Goal: Task Accomplishment & Management: Manage account settings

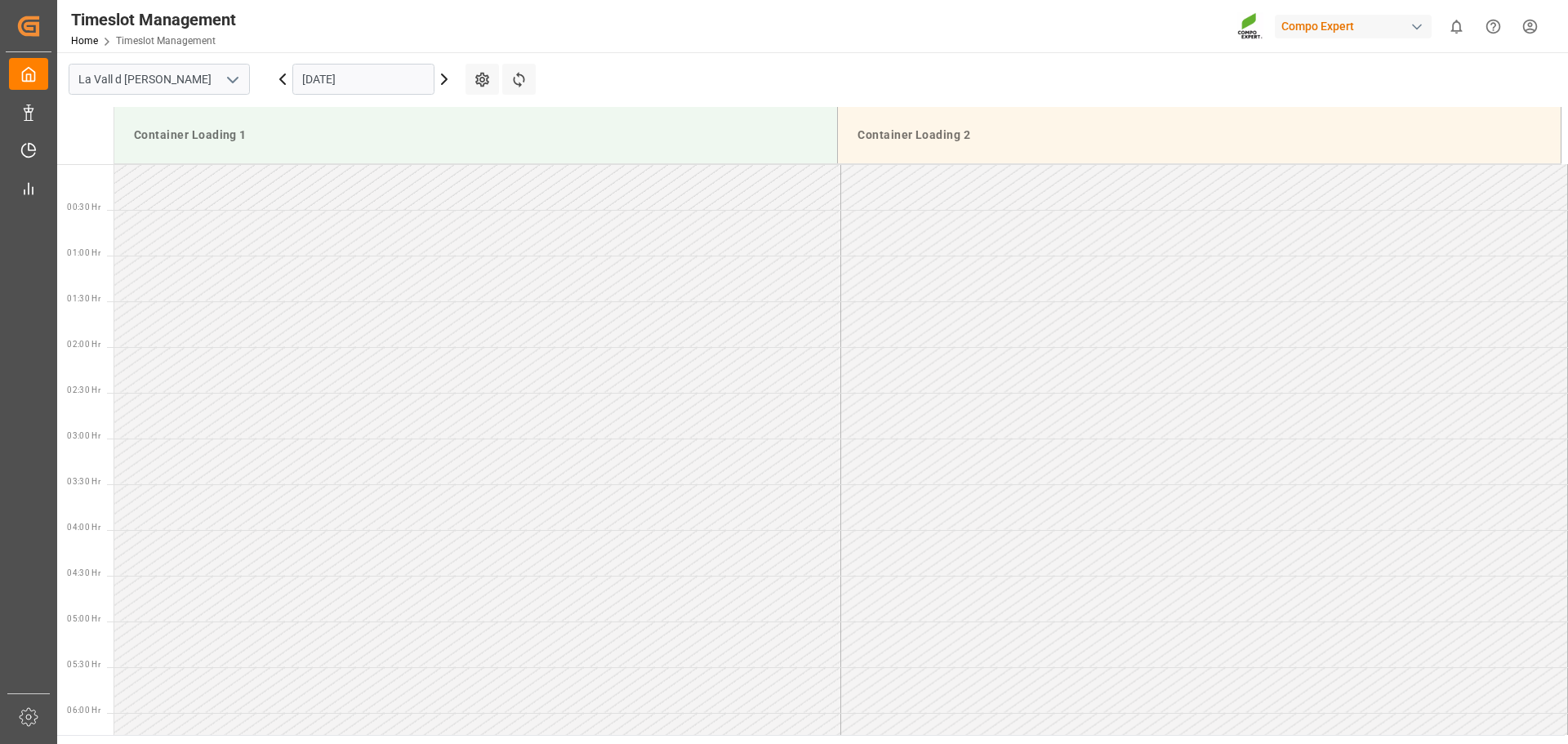
scroll to position [905, 0]
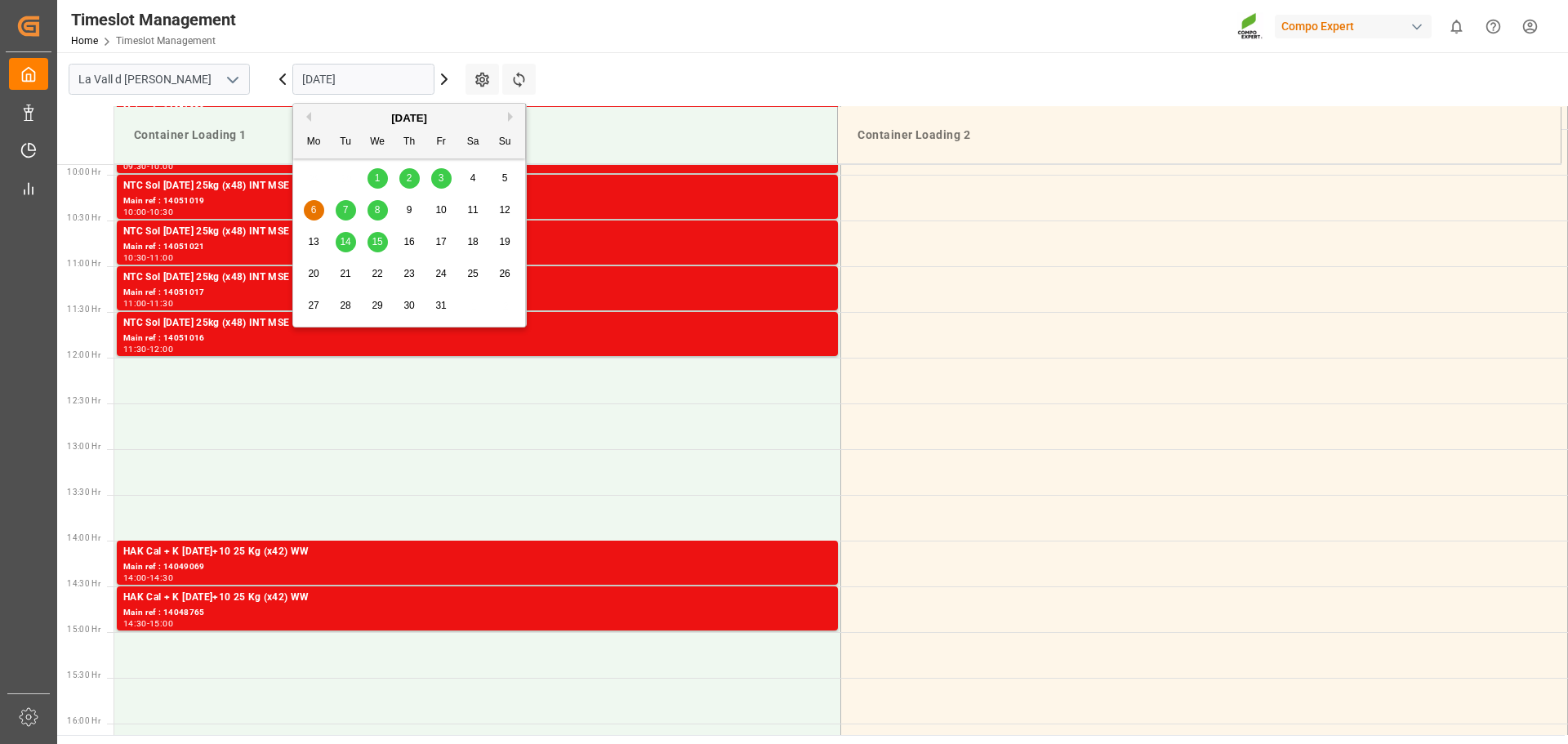
click at [339, 83] on input "[DATE]" at bounding box center [363, 79] width 142 height 31
click at [309, 115] on button "Previous Month" at bounding box center [306, 117] width 10 height 10
click at [439, 280] on div "26" at bounding box center [441, 274] width 20 height 19
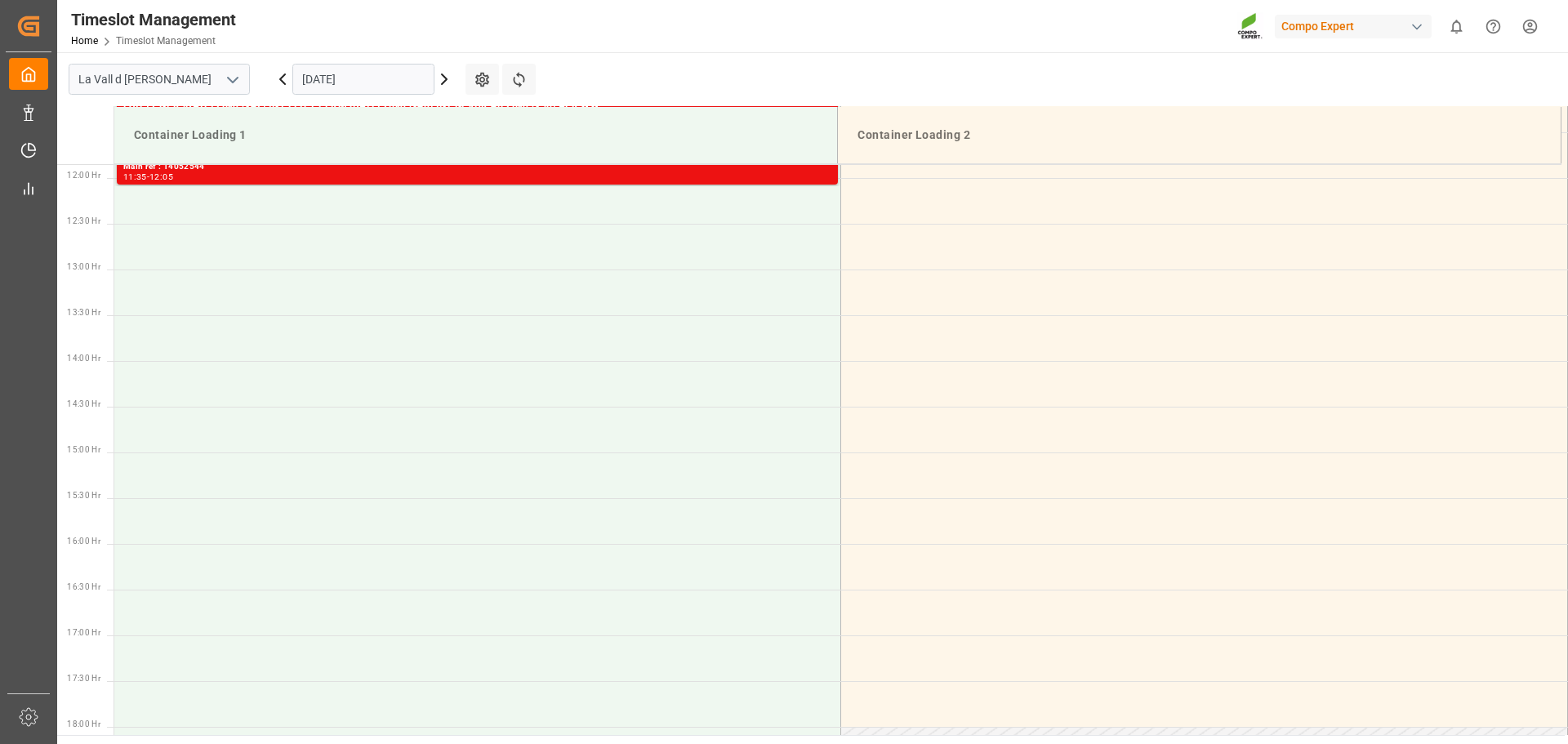
scroll to position [1087, 0]
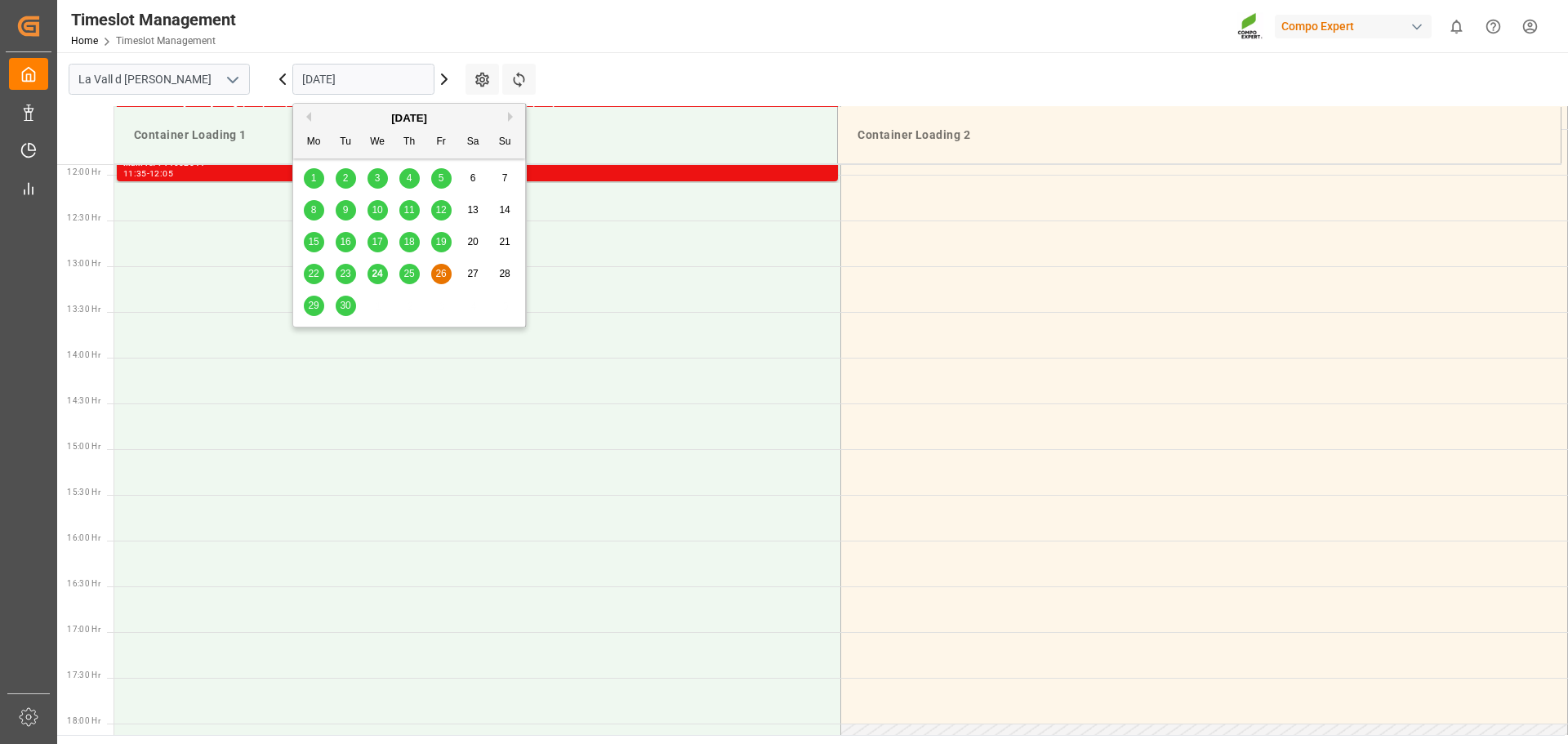
click at [337, 81] on input "[DATE]" at bounding box center [363, 79] width 142 height 31
click at [513, 115] on button "Next Month" at bounding box center [513, 117] width 10 height 10
click at [408, 176] on span "2" at bounding box center [410, 178] width 5 height 12
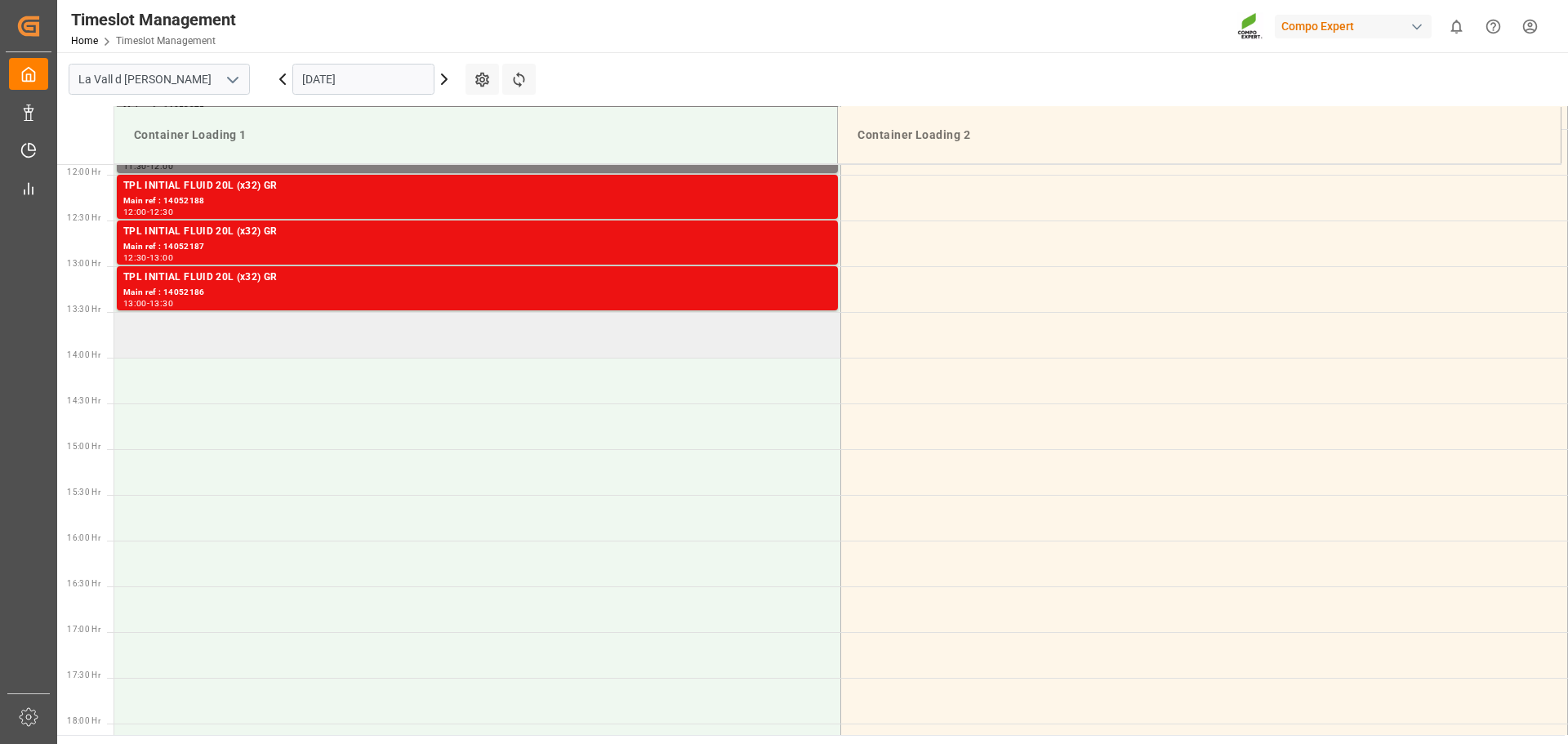
click at [213, 336] on td at bounding box center [477, 335] width 727 height 46
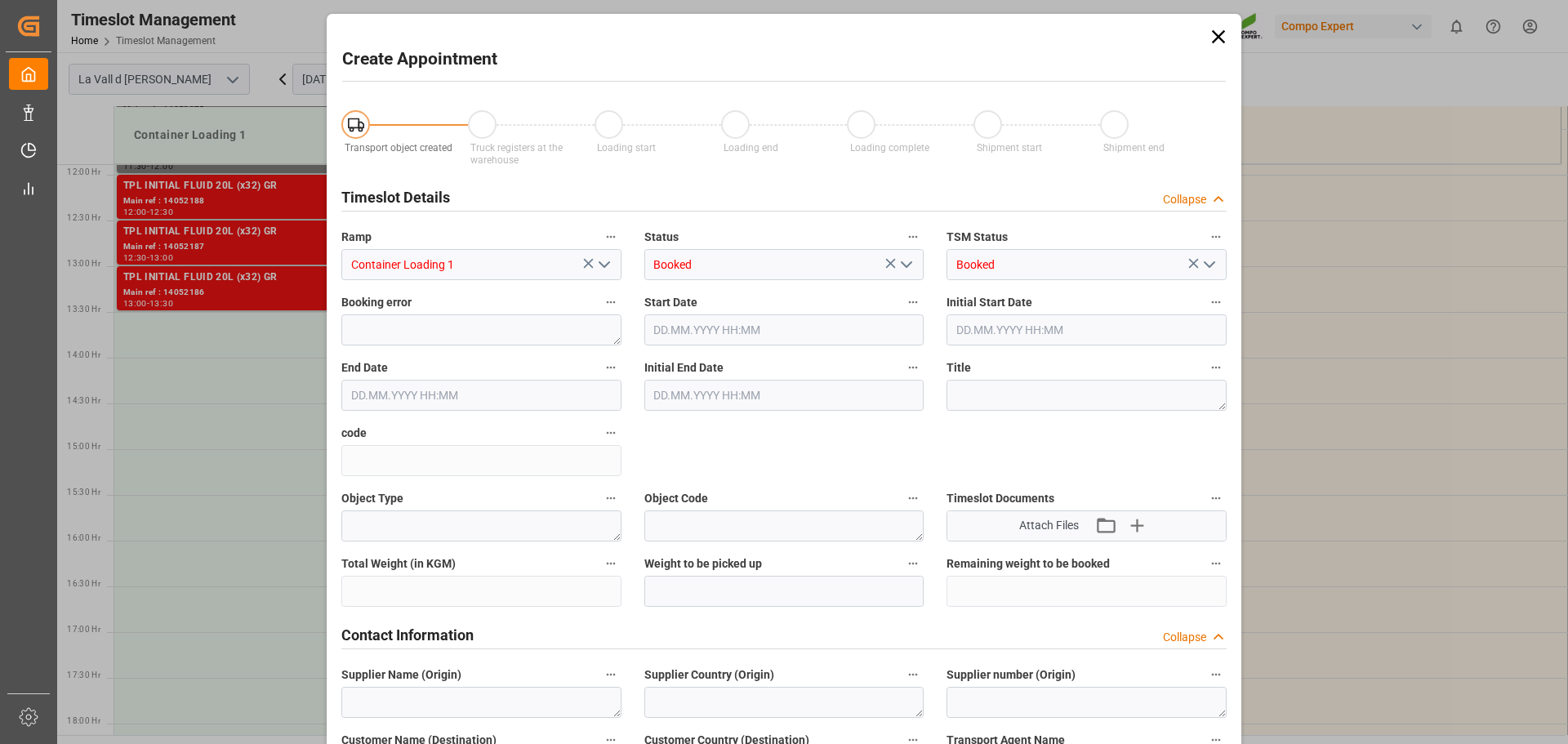
type input "[DATE] 13:30"
type input "[DATE] 14:00"
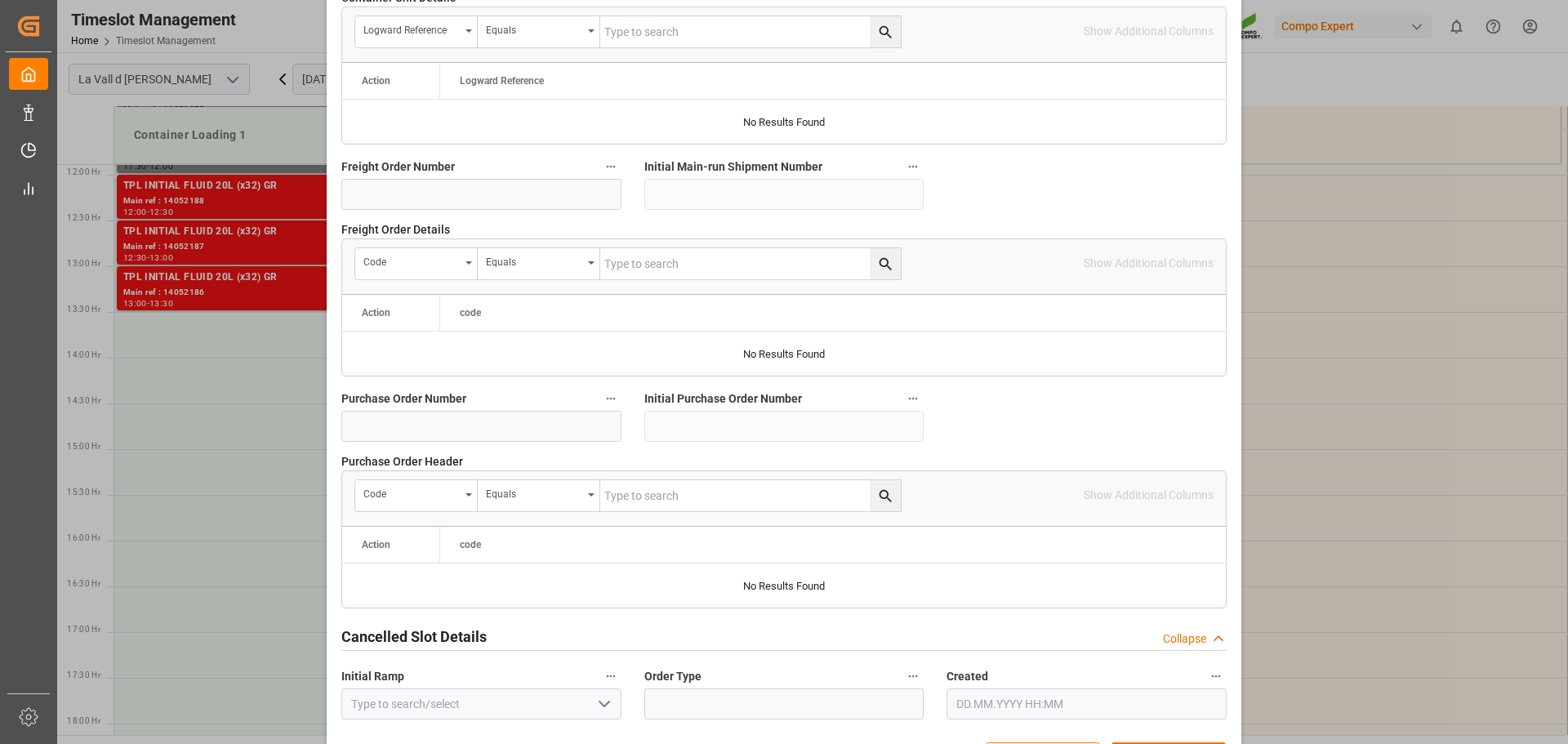
scroll to position [1523, 0]
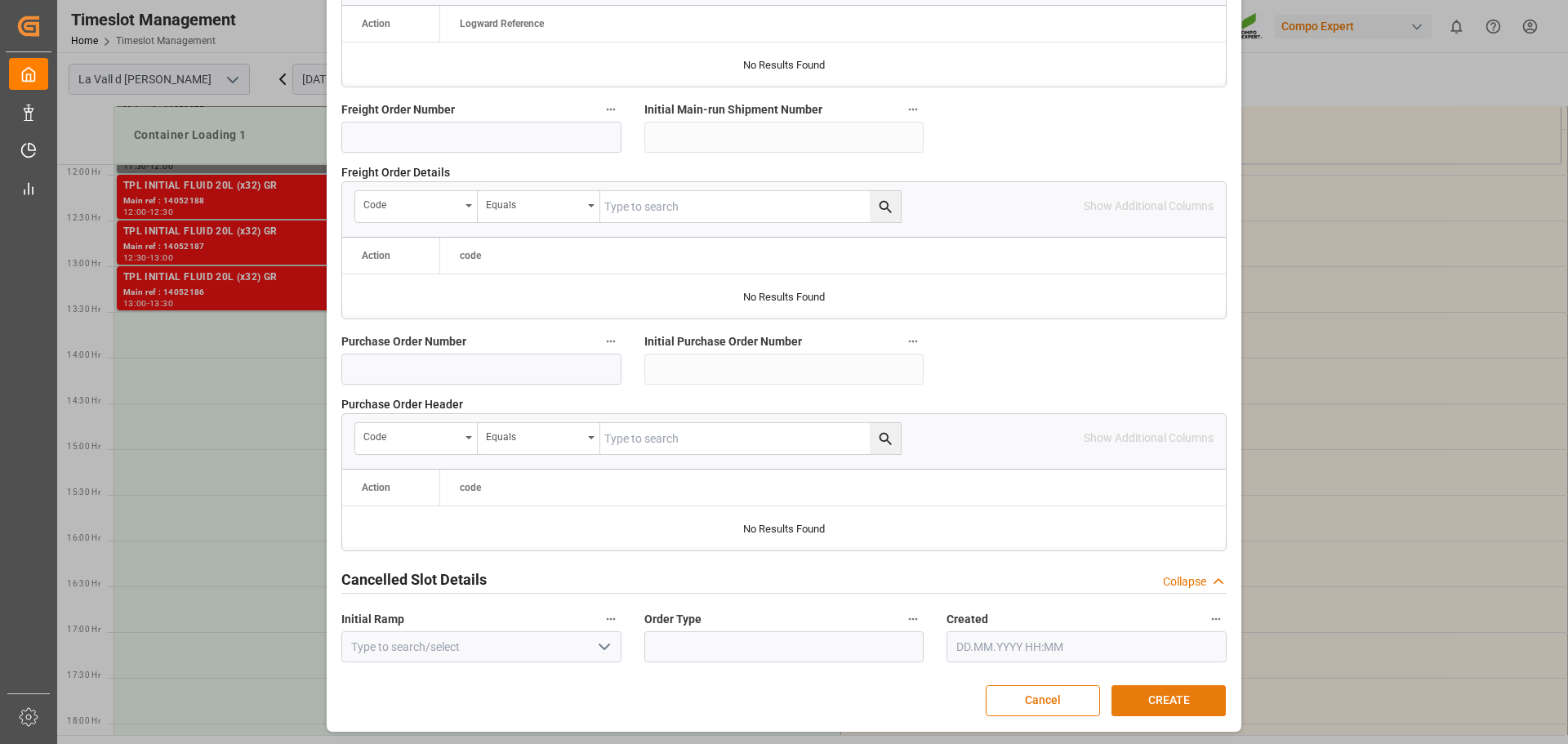
click at [1147, 691] on button "CREATE" at bounding box center [1168, 701] width 114 height 31
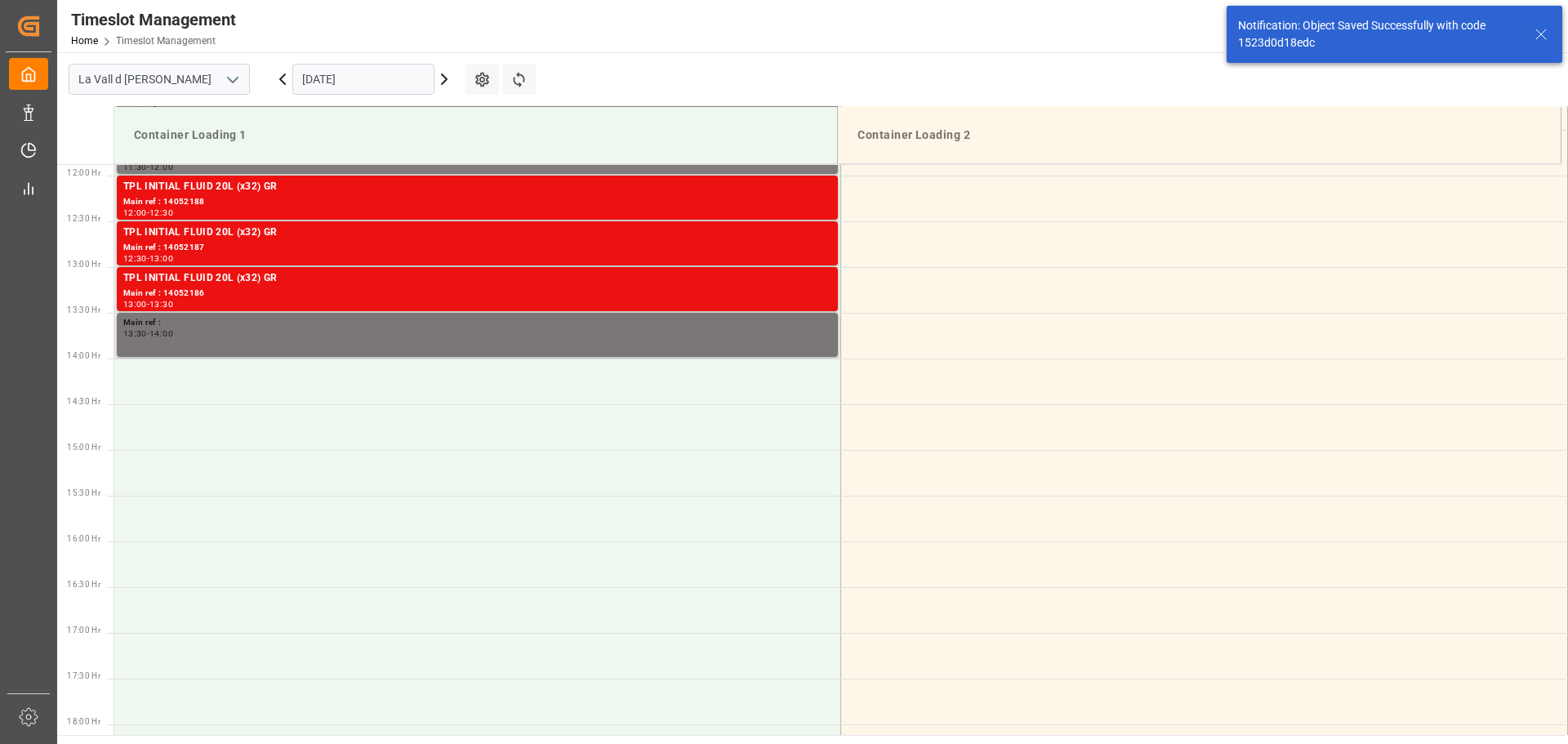
scroll to position [1087, 0]
click at [231, 330] on div "13:30 - 14:00" at bounding box center [477, 334] width 708 height 9
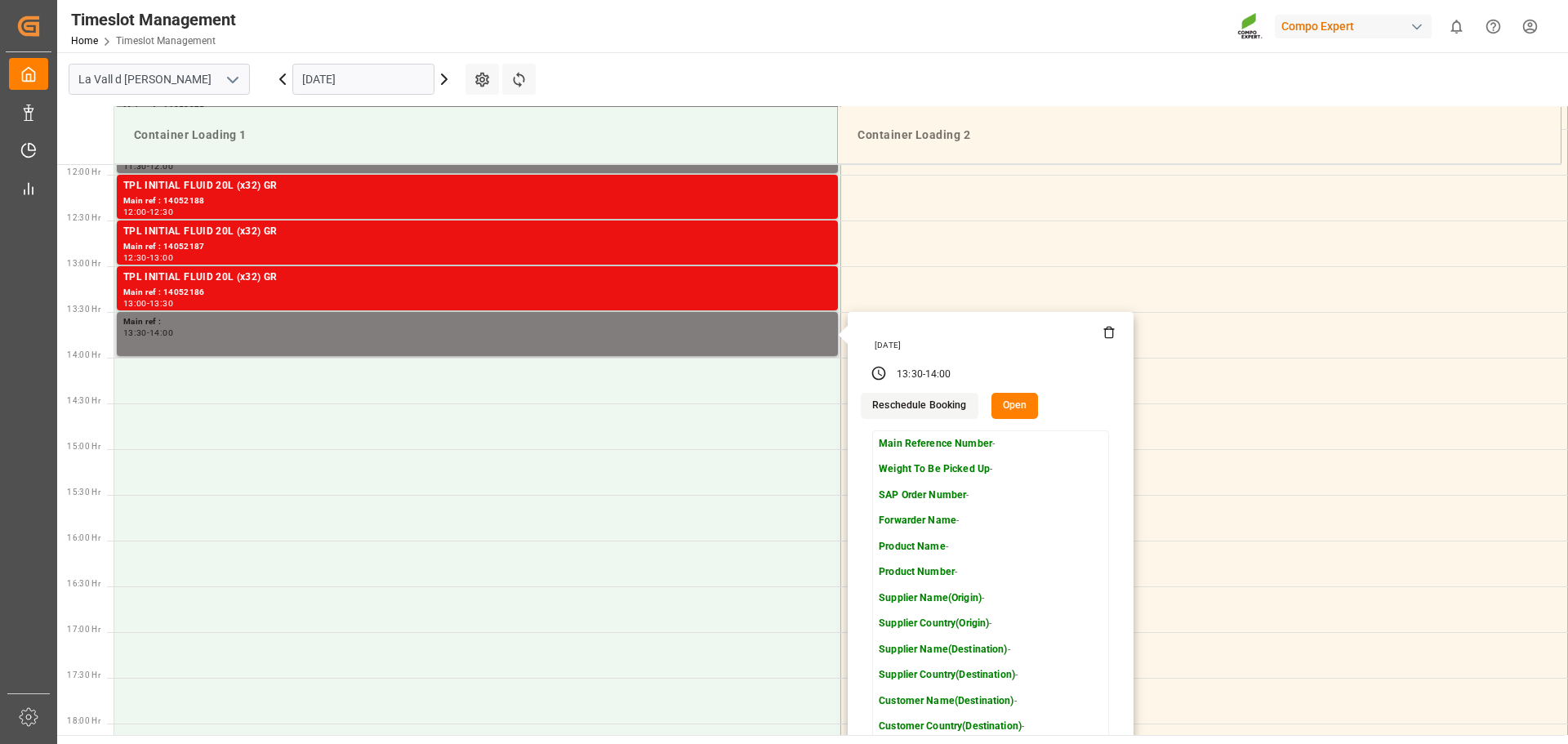
click at [997, 408] on button "Open" at bounding box center [1015, 405] width 47 height 26
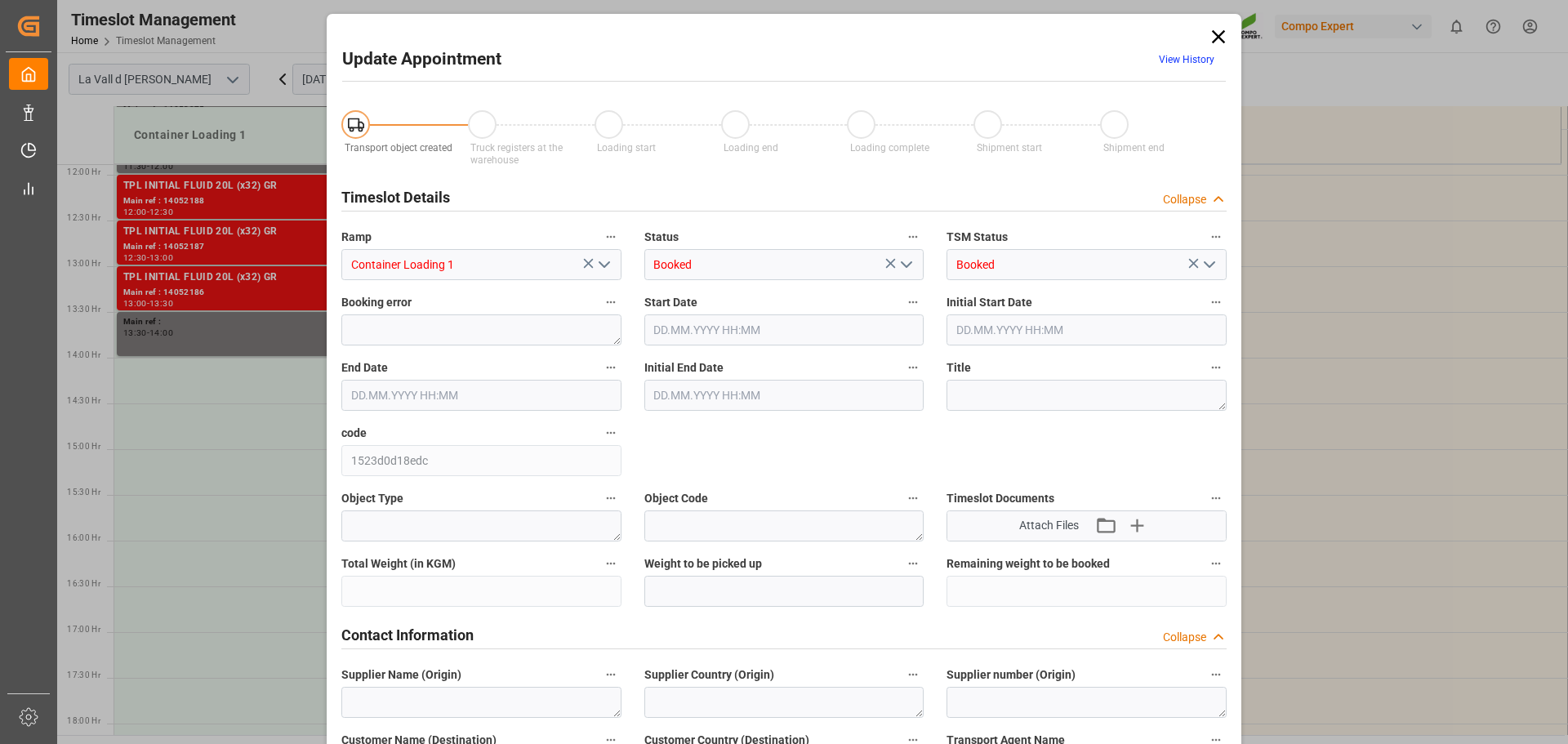
type input "[DATE] 13:30"
type input "[DATE] 14:00"
type input "[DATE] 10:39"
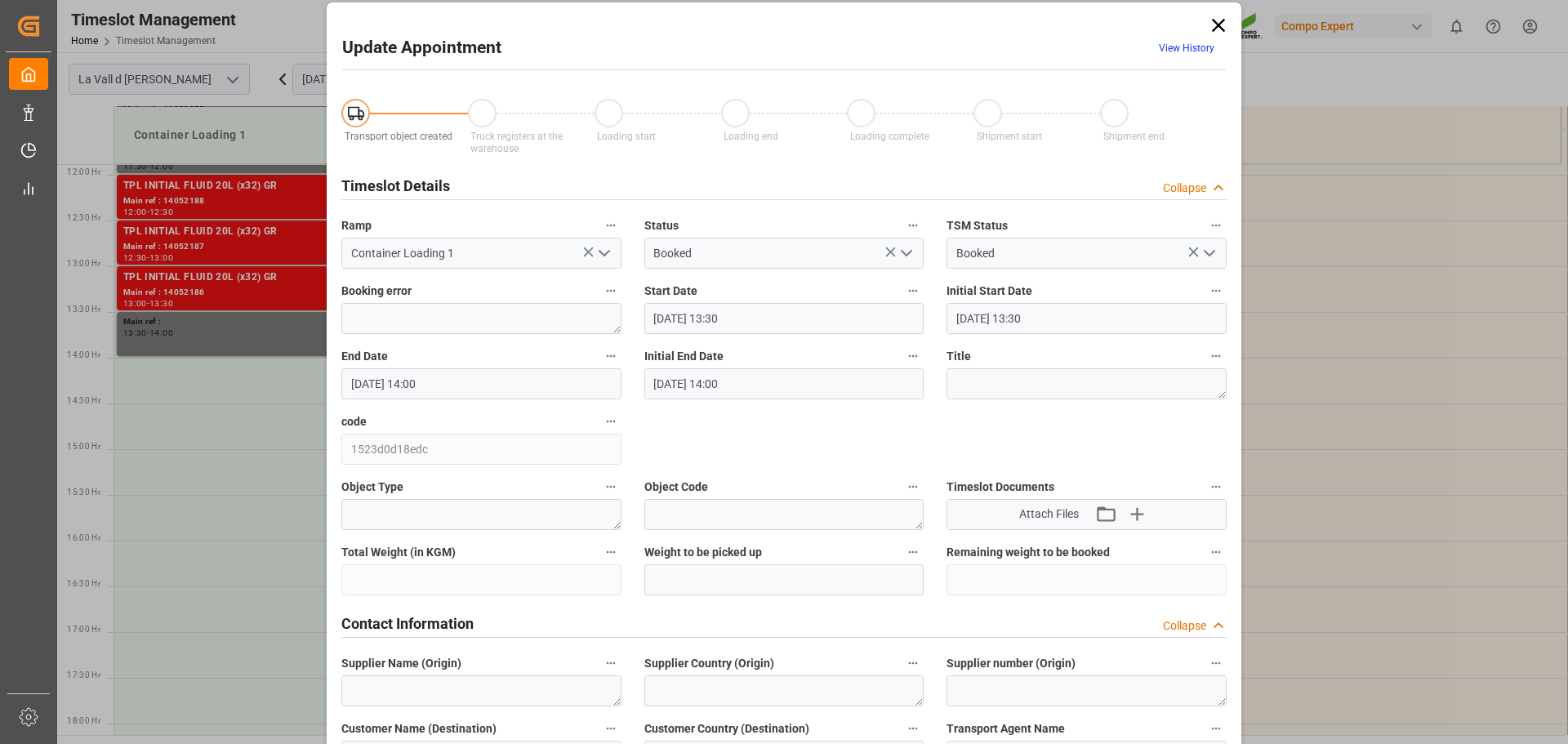
scroll to position [0, 0]
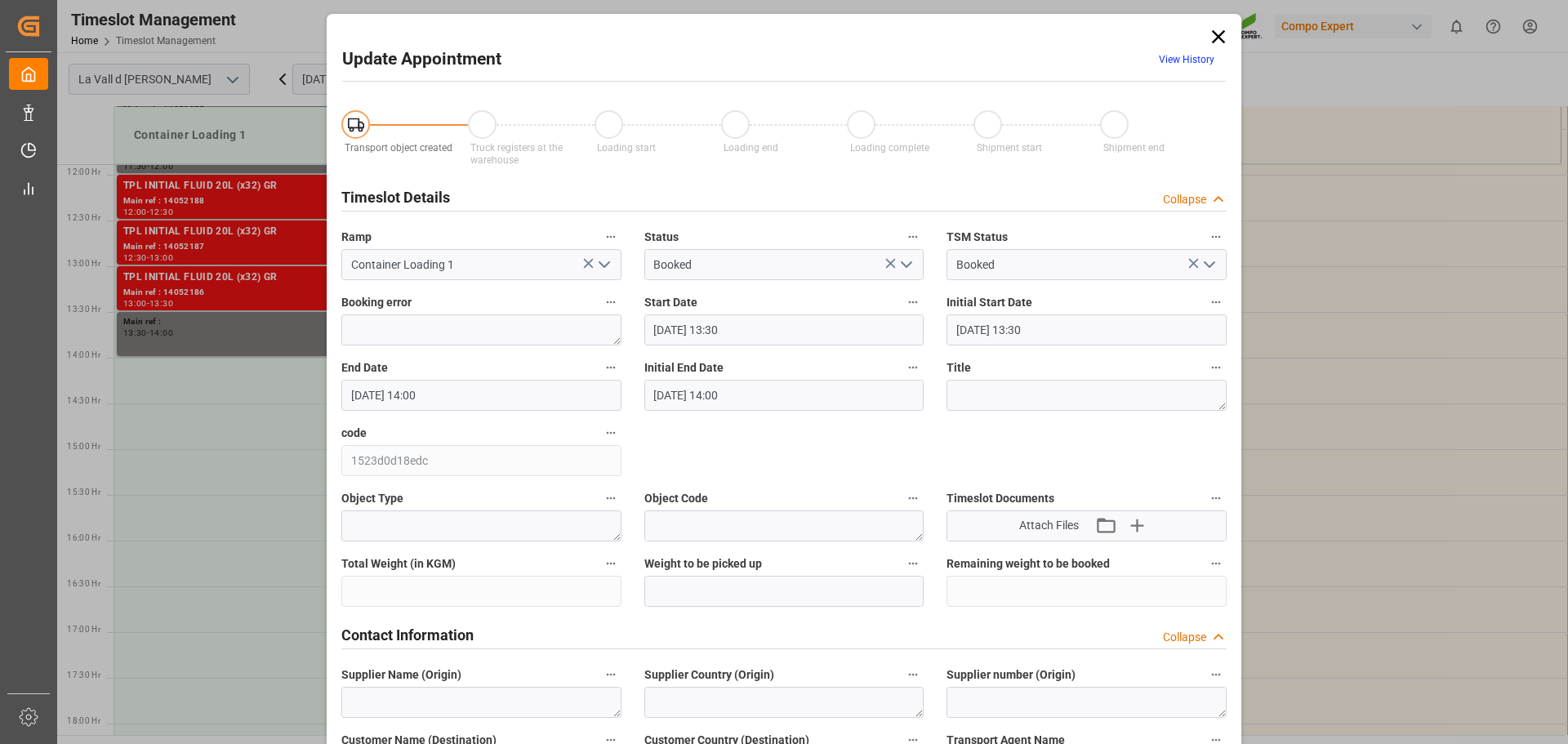
click at [1215, 33] on icon at bounding box center [1218, 37] width 23 height 23
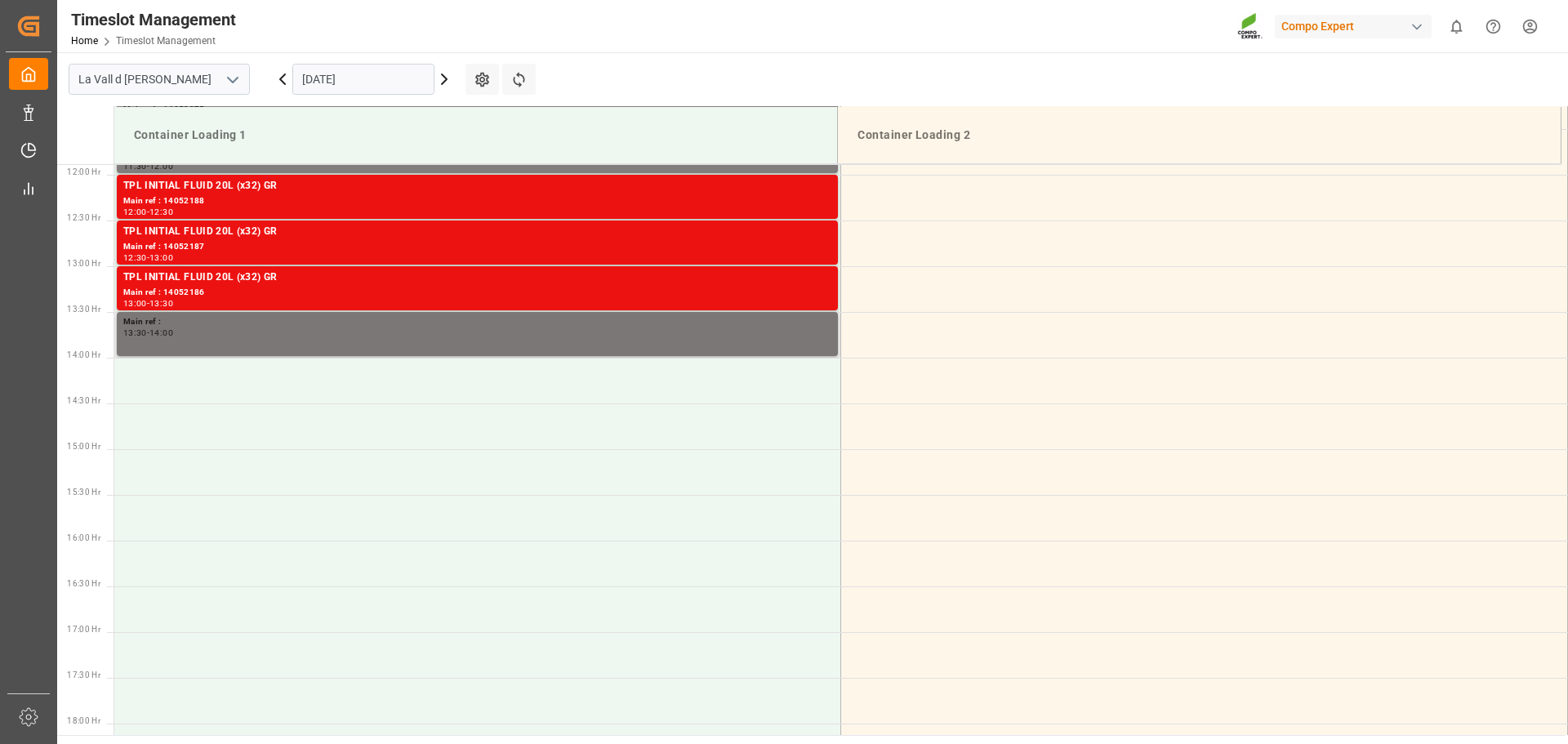
click at [284, 335] on div "13:30 - 14:00" at bounding box center [477, 334] width 708 height 9
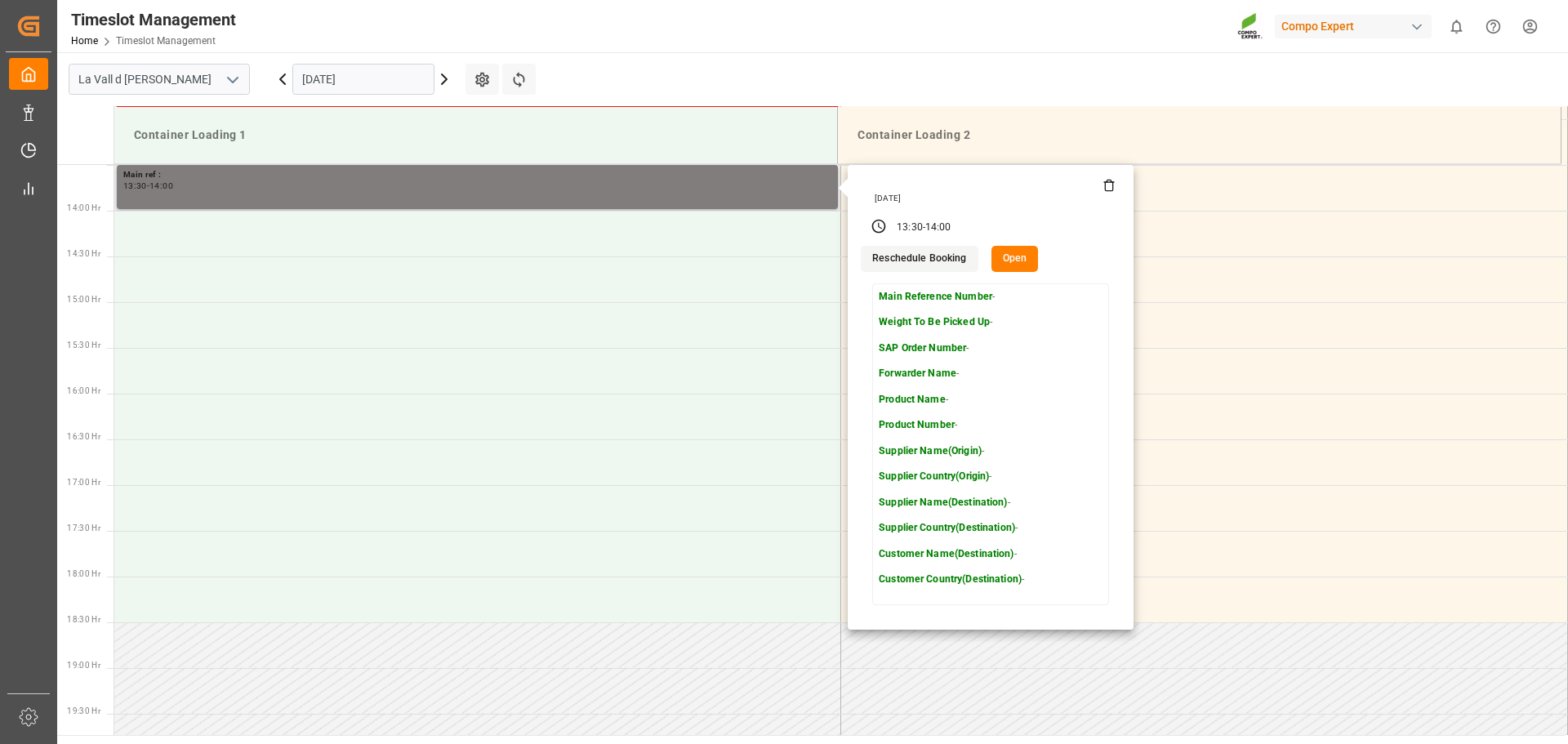
scroll to position [1217, 0]
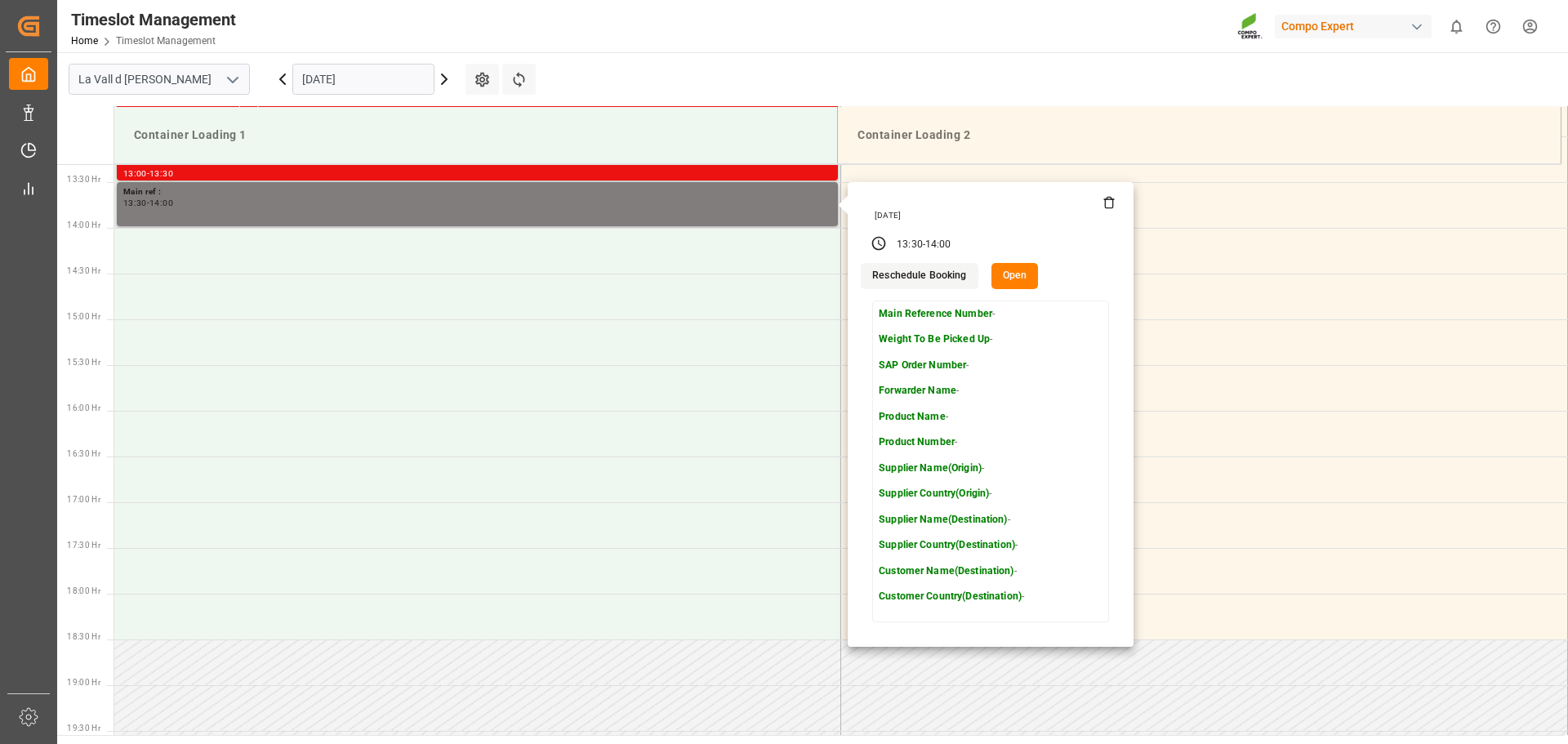
click at [1002, 276] on button "Open" at bounding box center [1015, 276] width 47 height 26
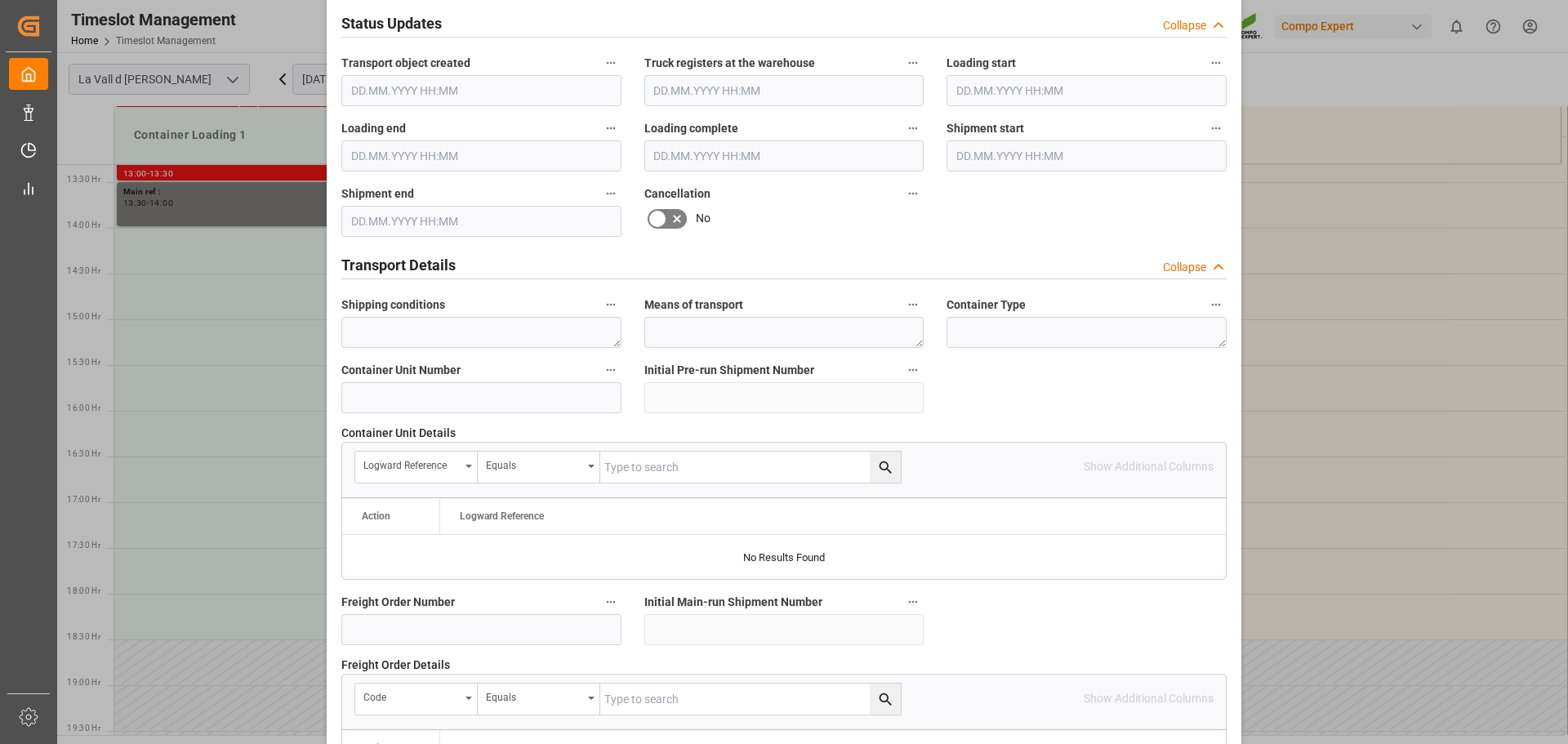
scroll to position [1062, 0]
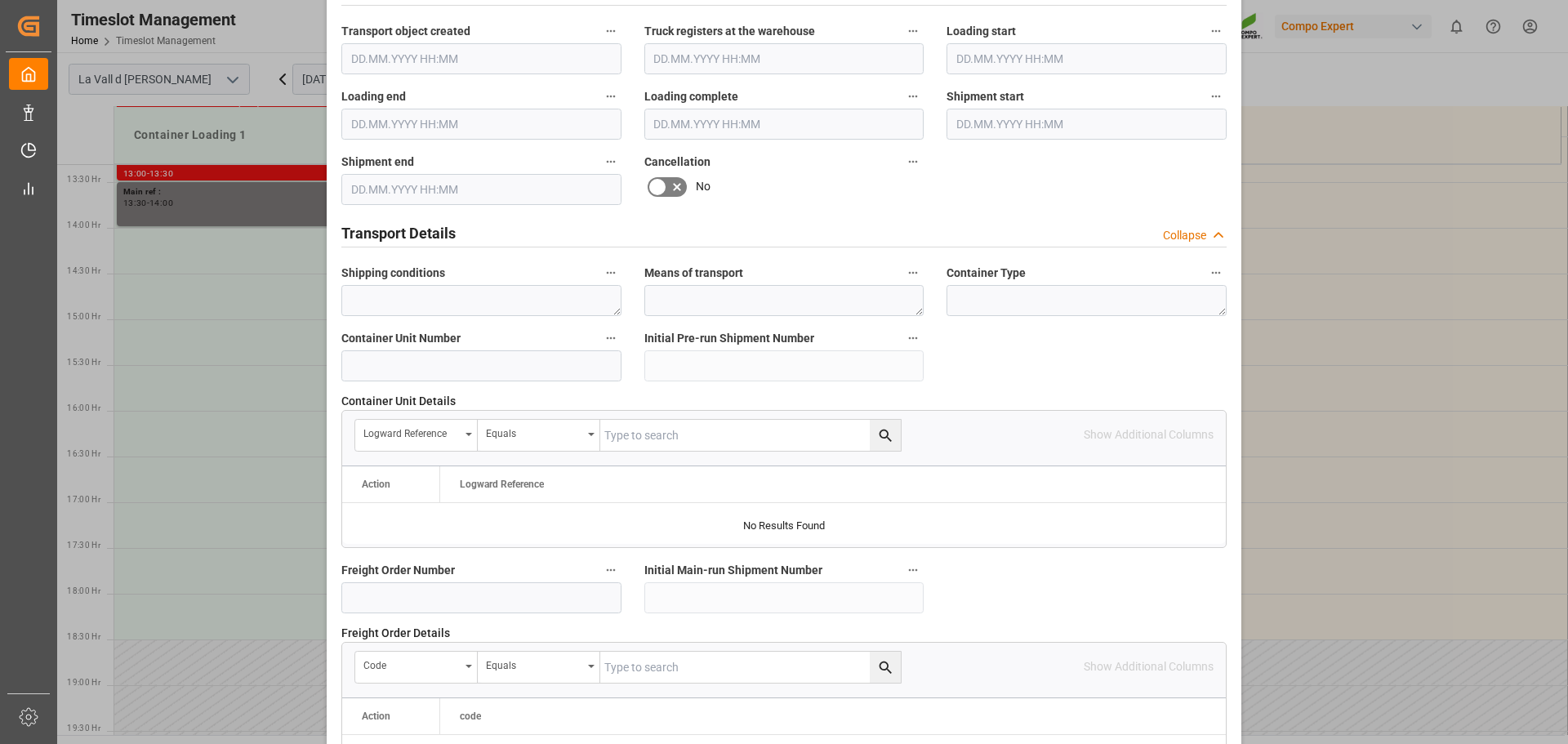
click at [660, 183] on icon at bounding box center [657, 186] width 19 height 19
click at [0, 0] on input "checkbox" at bounding box center [0, 0] width 0 height 0
click at [653, 188] on icon at bounding box center [656, 186] width 10 height 7
click at [0, 0] on input "checkbox" at bounding box center [0, 0] width 0 height 0
click at [653, 188] on icon at bounding box center [656, 186] width 10 height 7
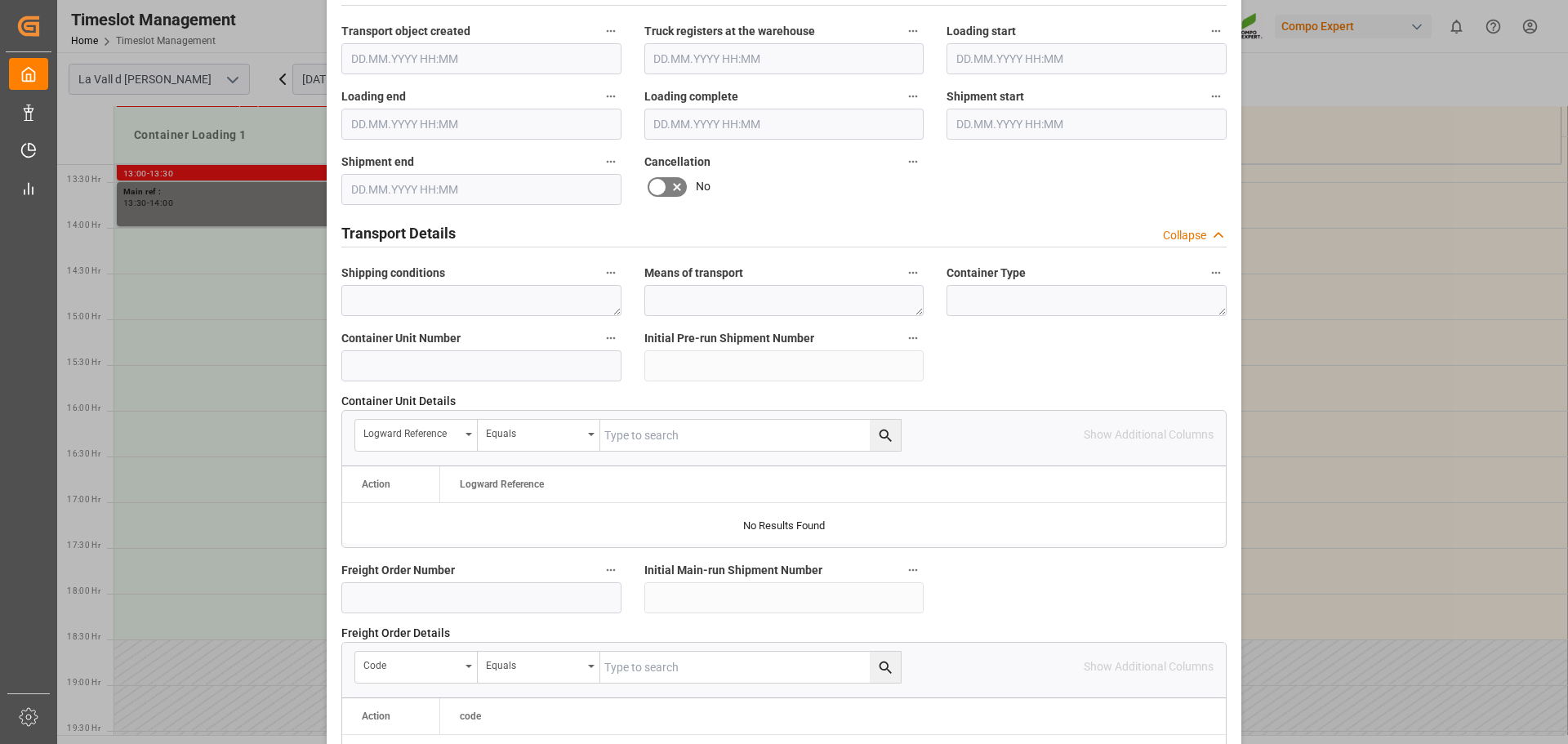
click at [0, 0] on input "checkbox" at bounding box center [0, 0] width 0 height 0
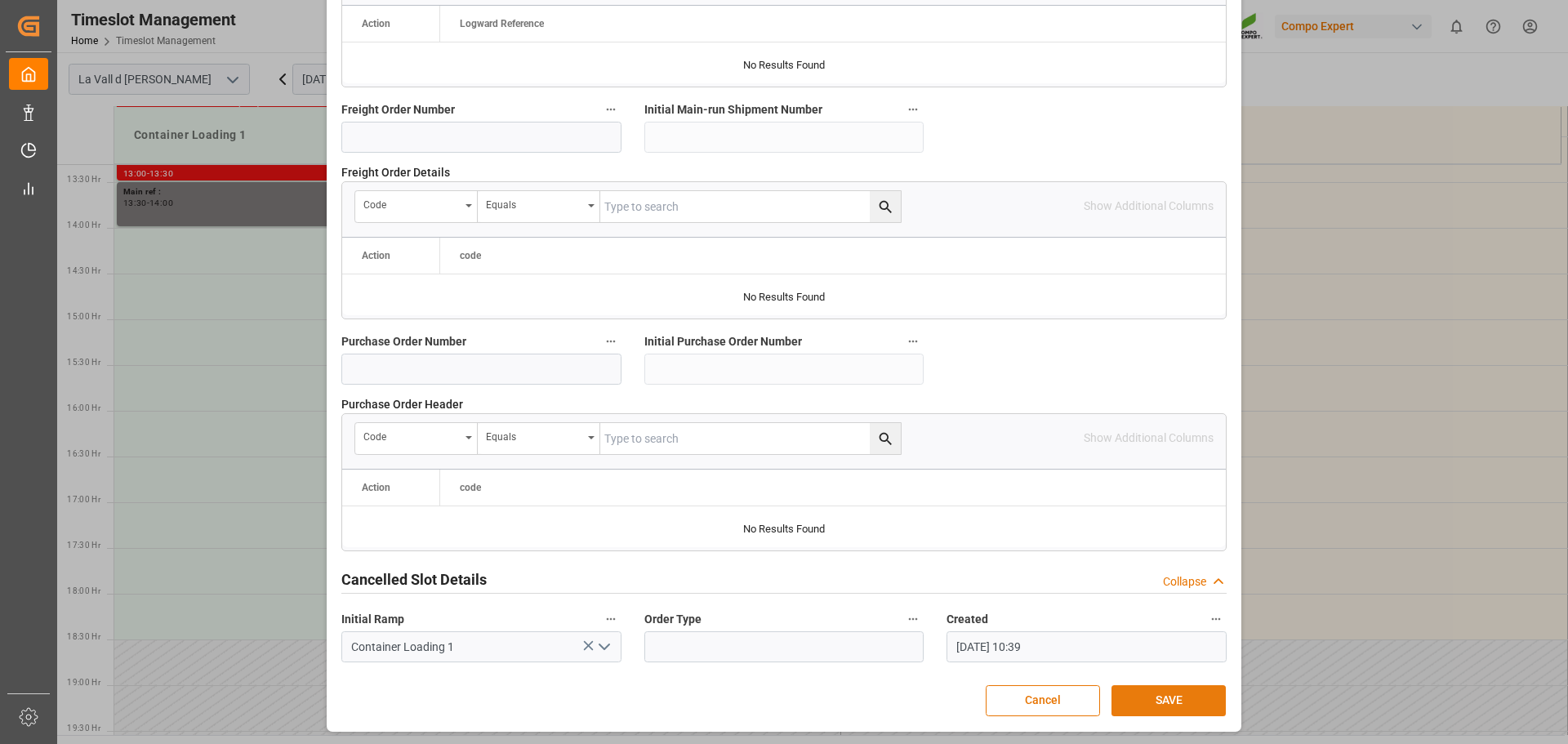
click at [1148, 694] on button "SAVE" at bounding box center [1168, 701] width 114 height 31
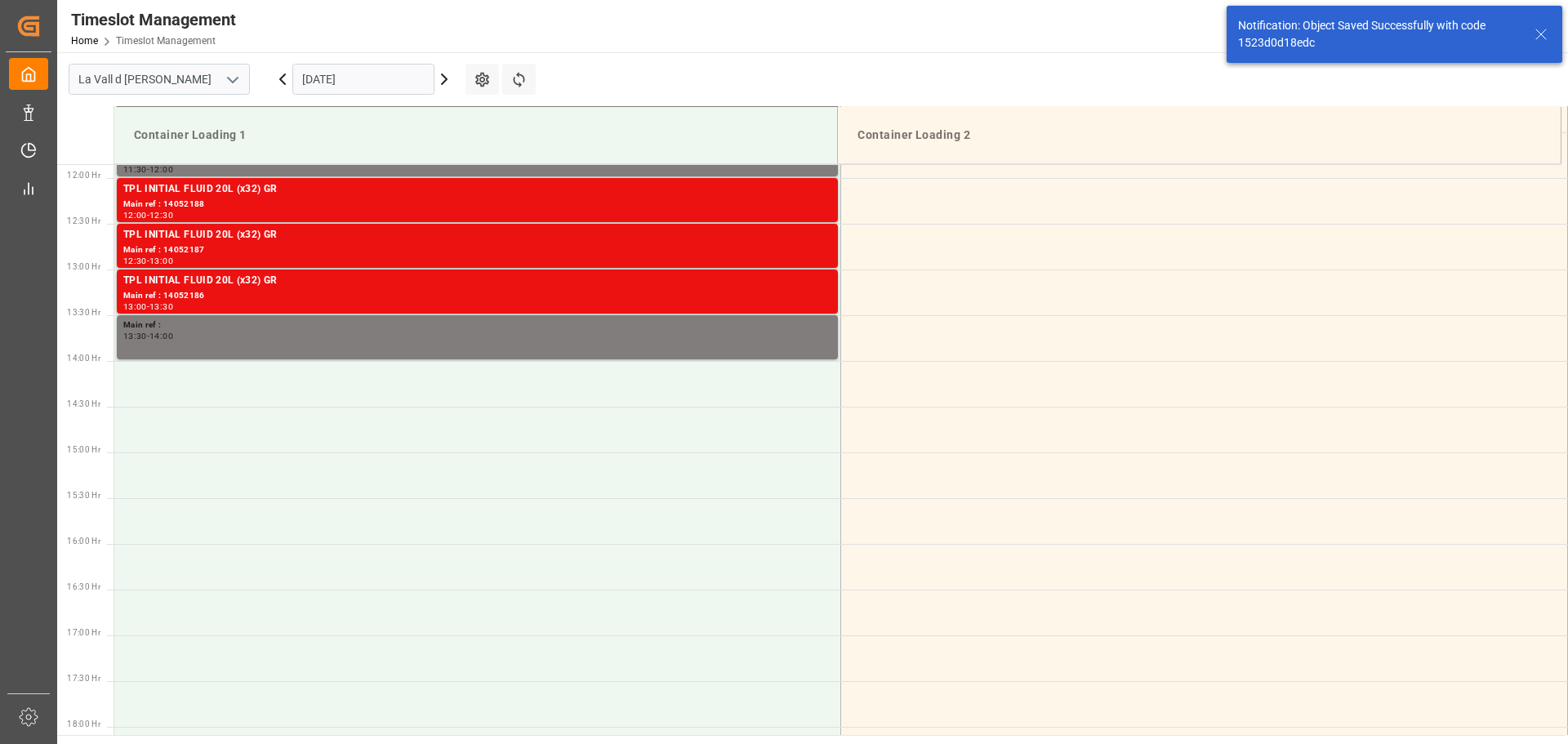
scroll to position [1087, 0]
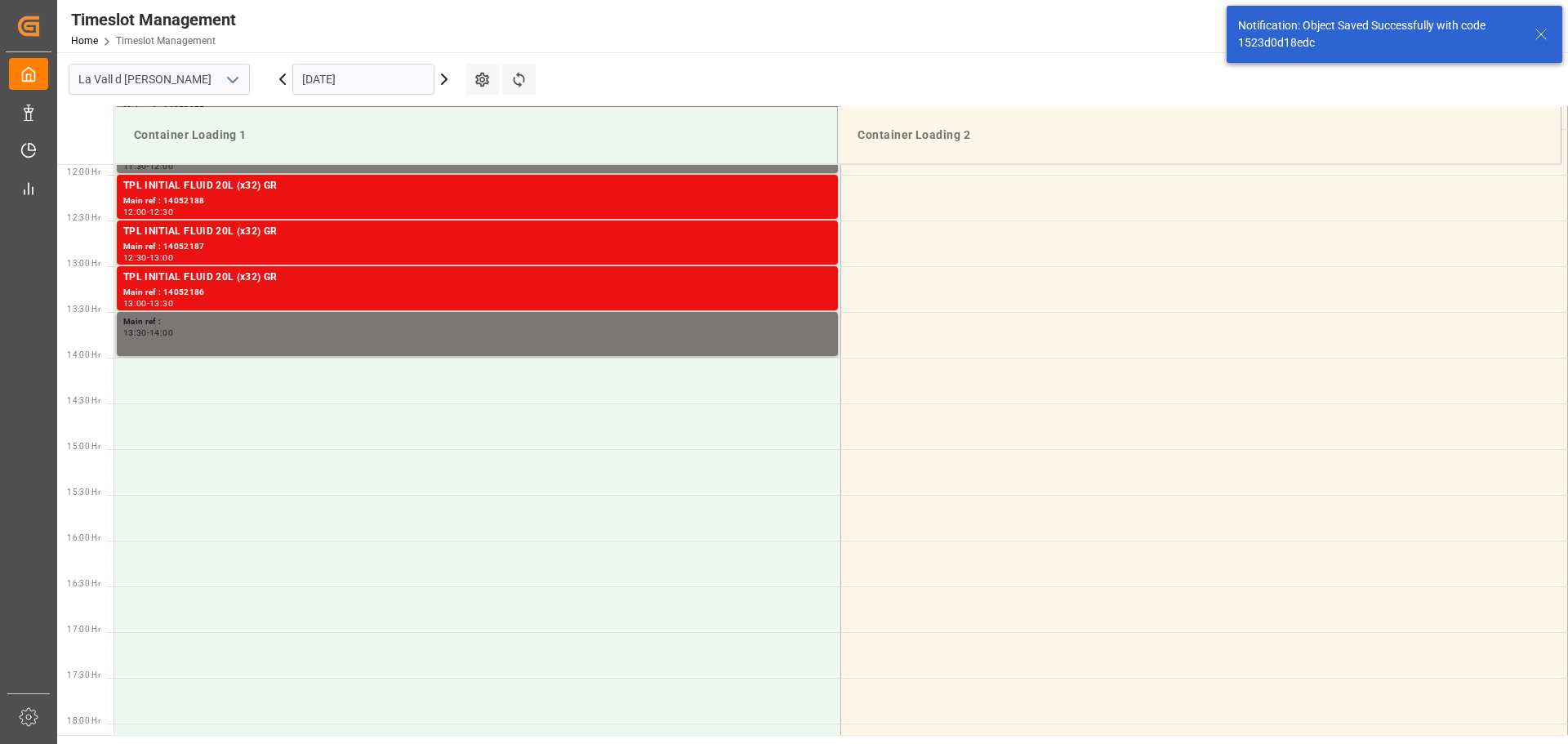
drag, startPoint x: 199, startPoint y: 320, endPoint x: 163, endPoint y: 345, distance: 43.8
click at [163, 345] on div "Main ref : 13:30 - 14:00" at bounding box center [477, 333] width 708 height 37
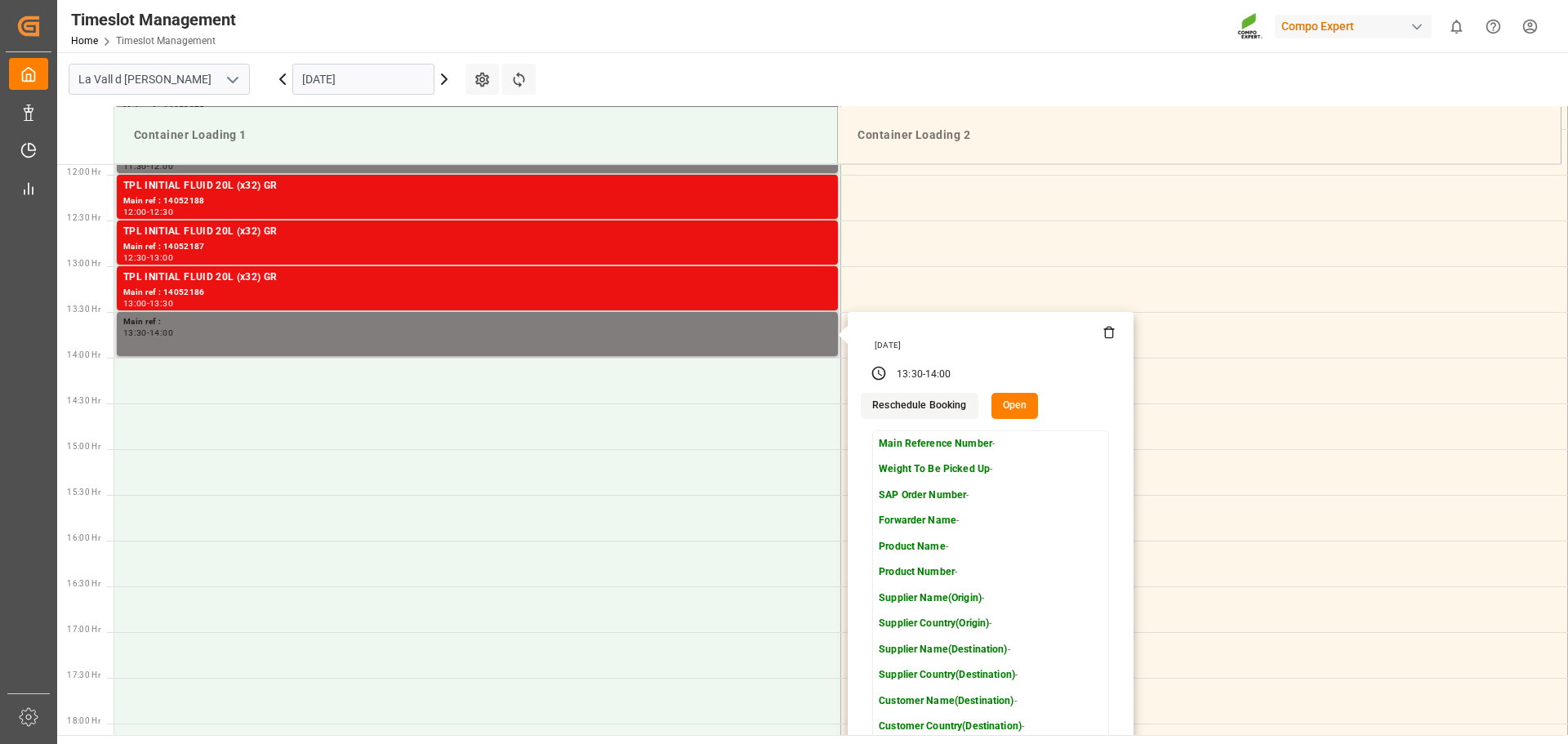
click at [1115, 341] on div "[DATE]" at bounding box center [990, 343] width 260 height 37
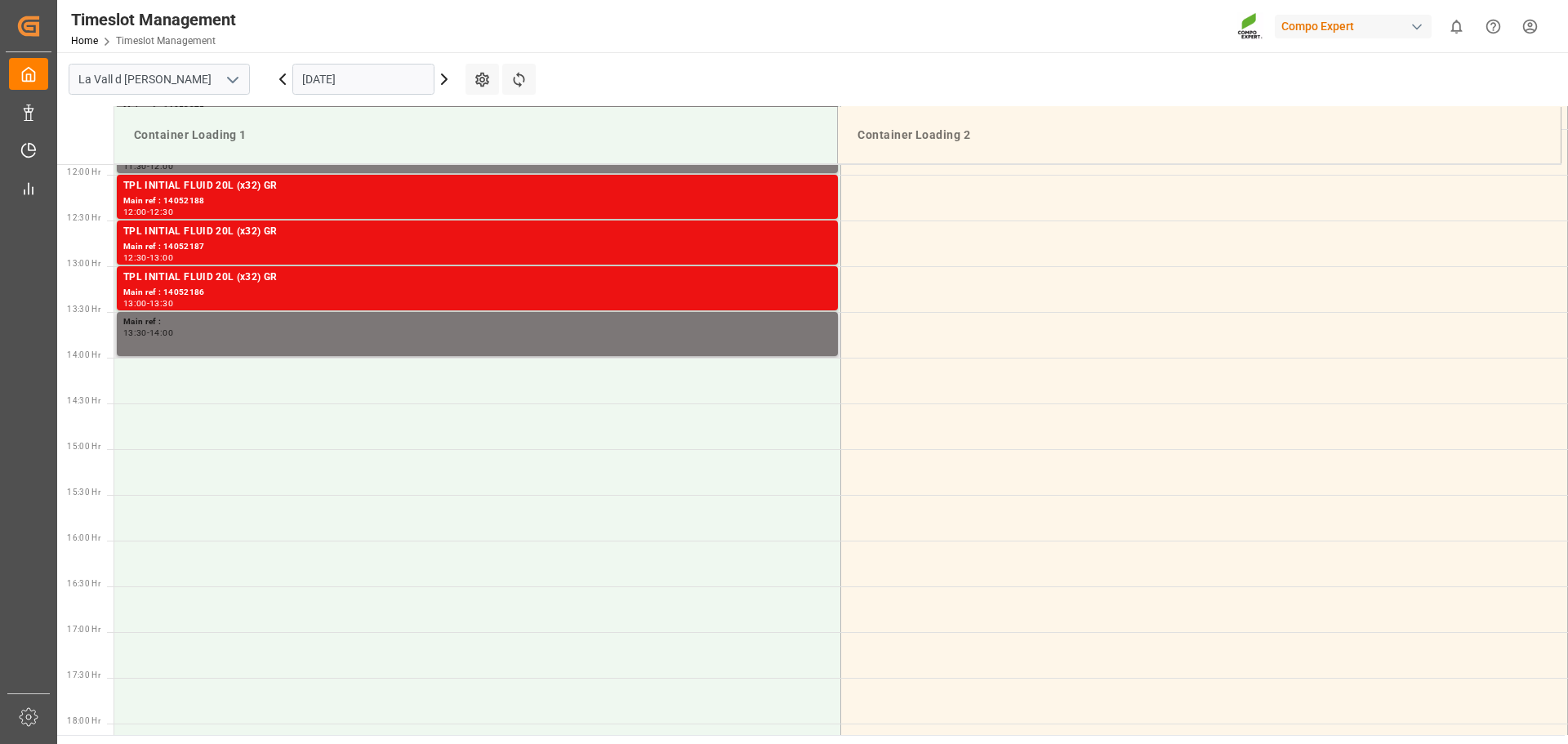
click at [676, 334] on div "13:30 - 14:00" at bounding box center [477, 334] width 708 height 9
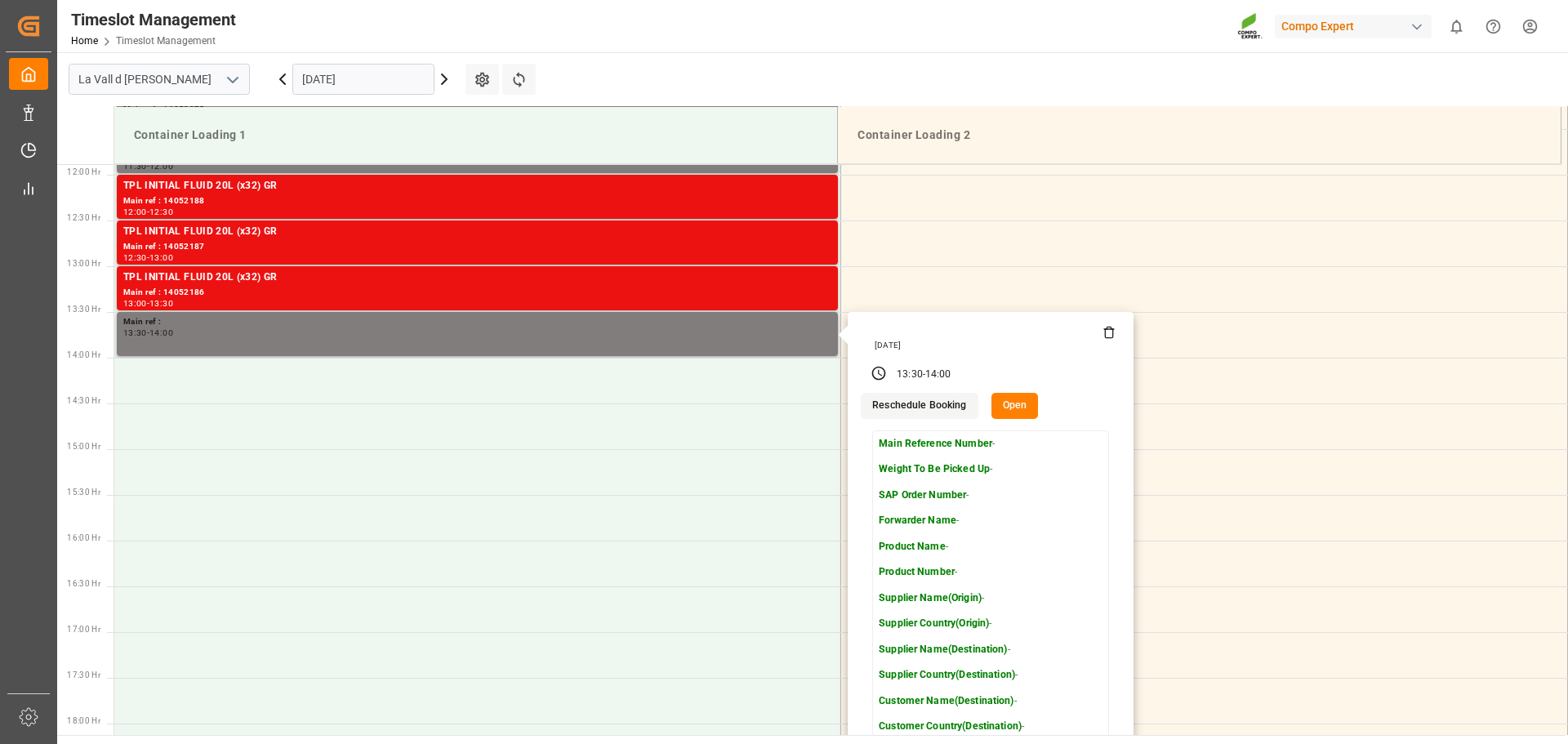
click at [1105, 333] on icon at bounding box center [1109, 332] width 13 height 13
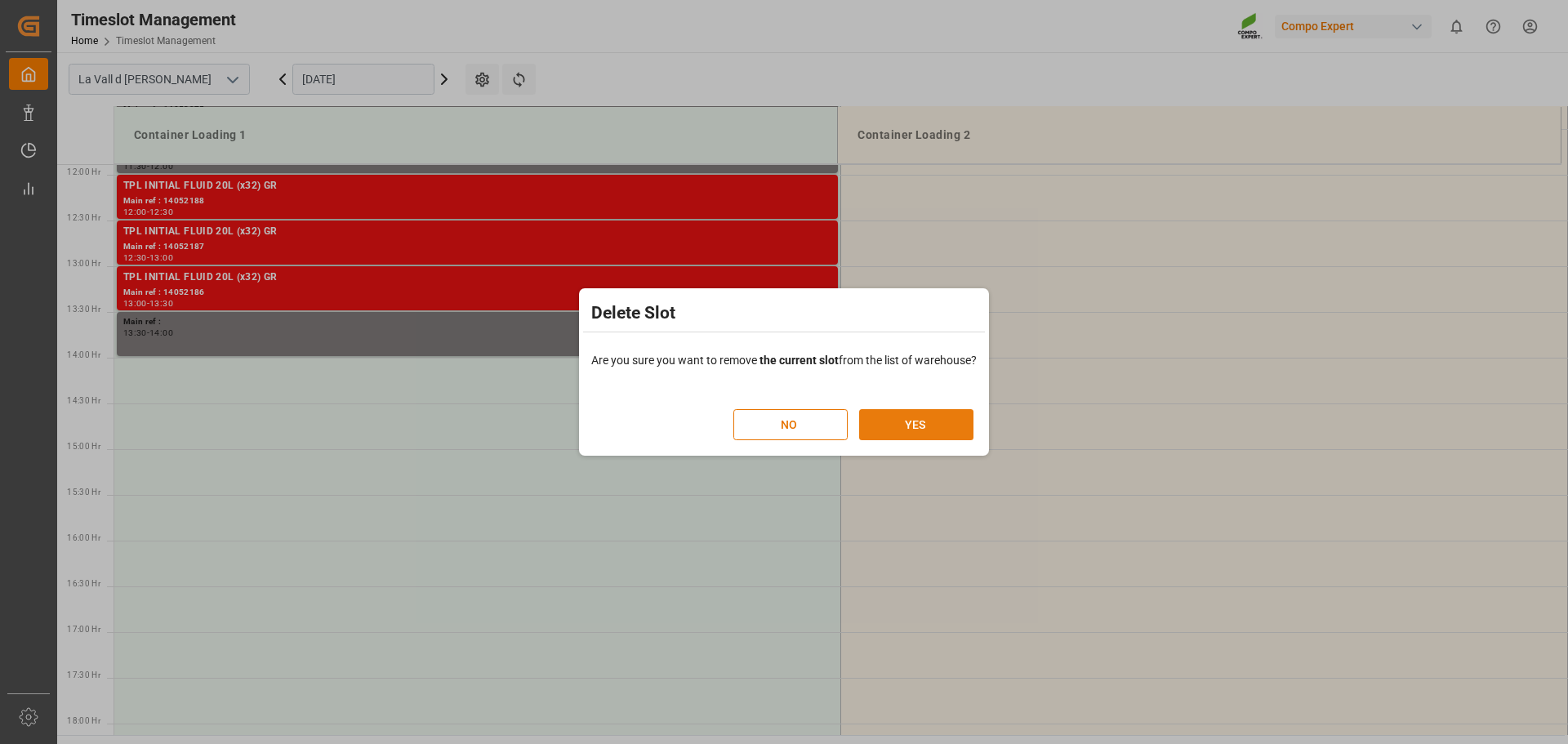
click at [920, 423] on button "YES" at bounding box center [915, 424] width 114 height 31
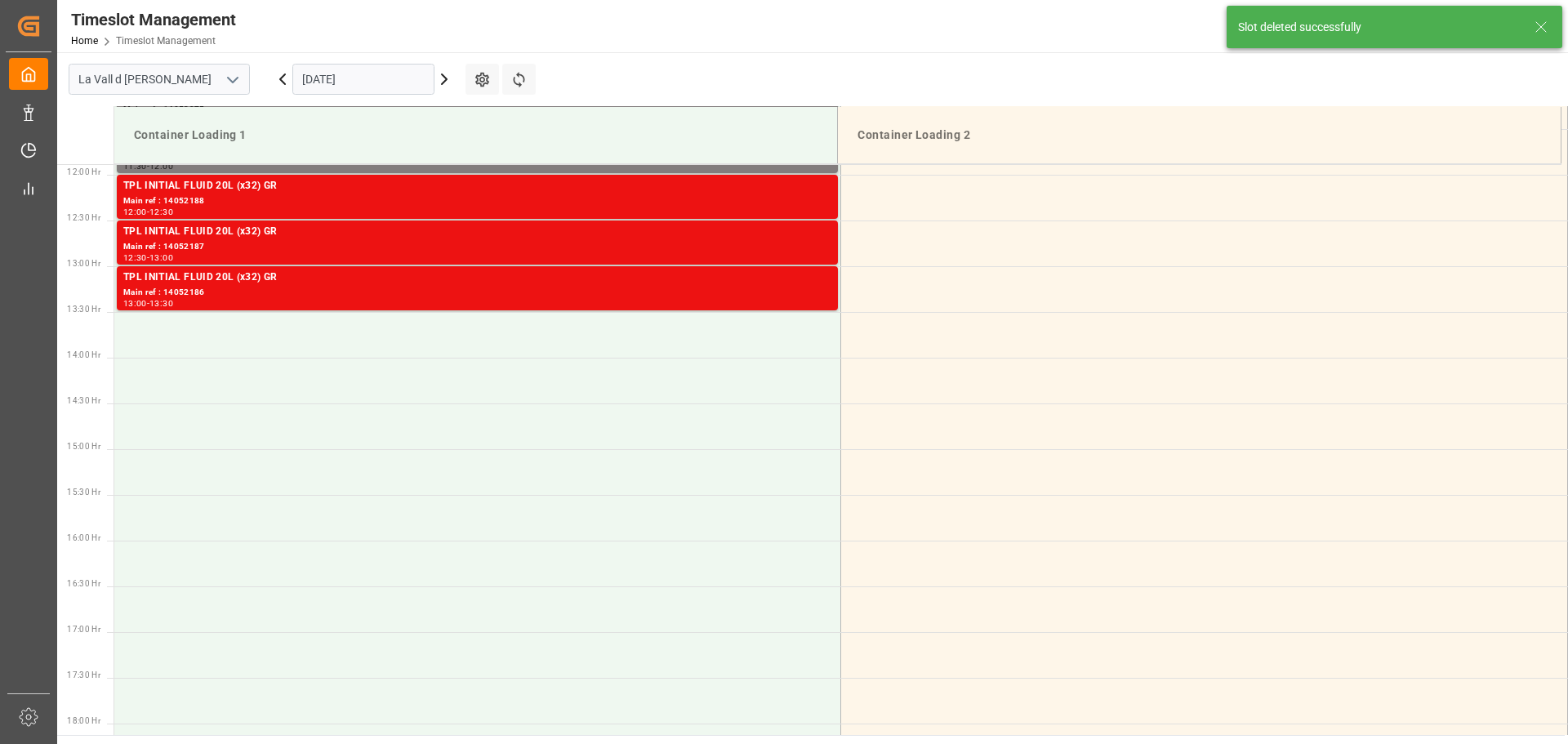
click at [347, 80] on input "[DATE]" at bounding box center [363, 79] width 142 height 31
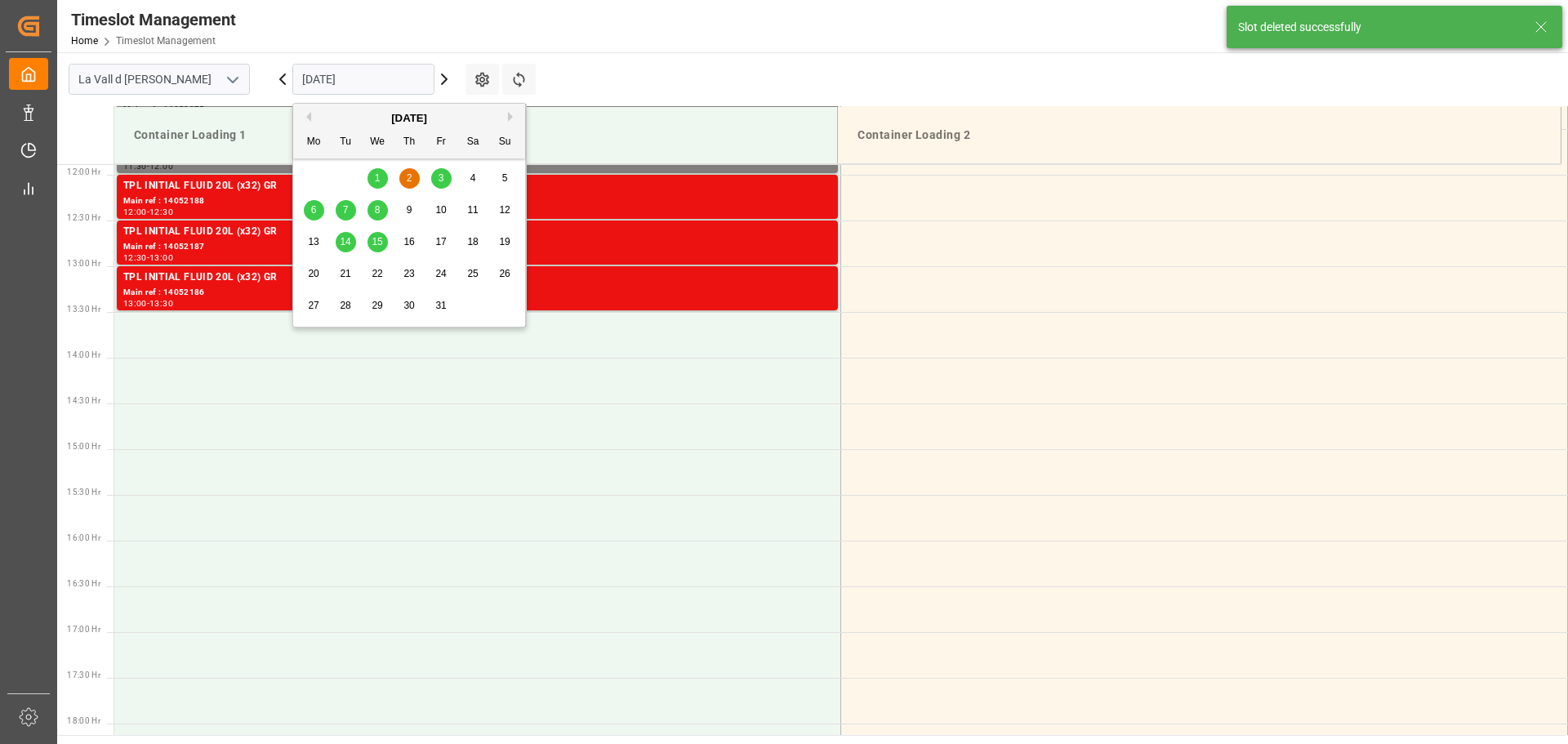
click at [308, 117] on button "Previous Month" at bounding box center [306, 117] width 10 height 10
click at [443, 271] on span "26" at bounding box center [441, 273] width 11 height 12
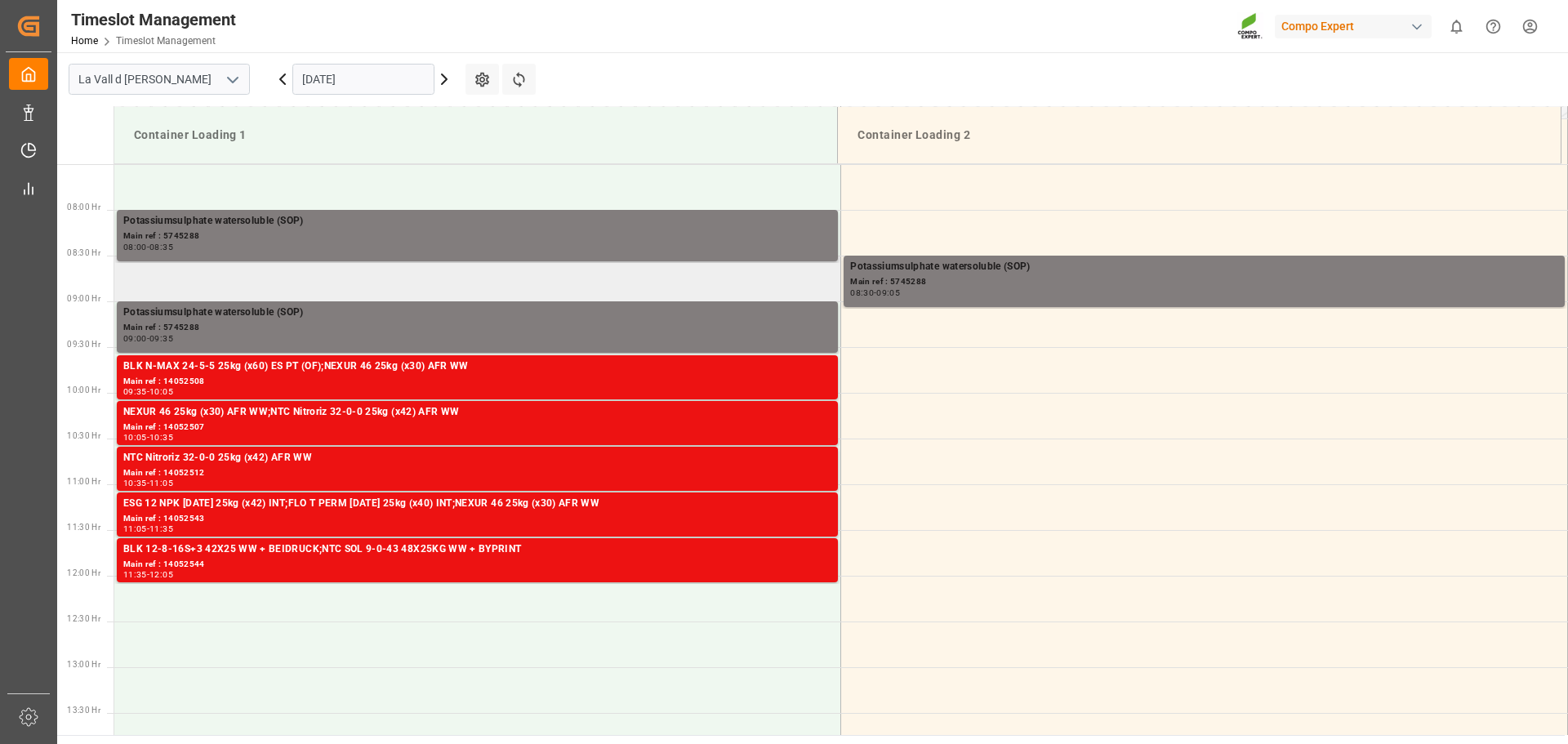
scroll to position [679, 0]
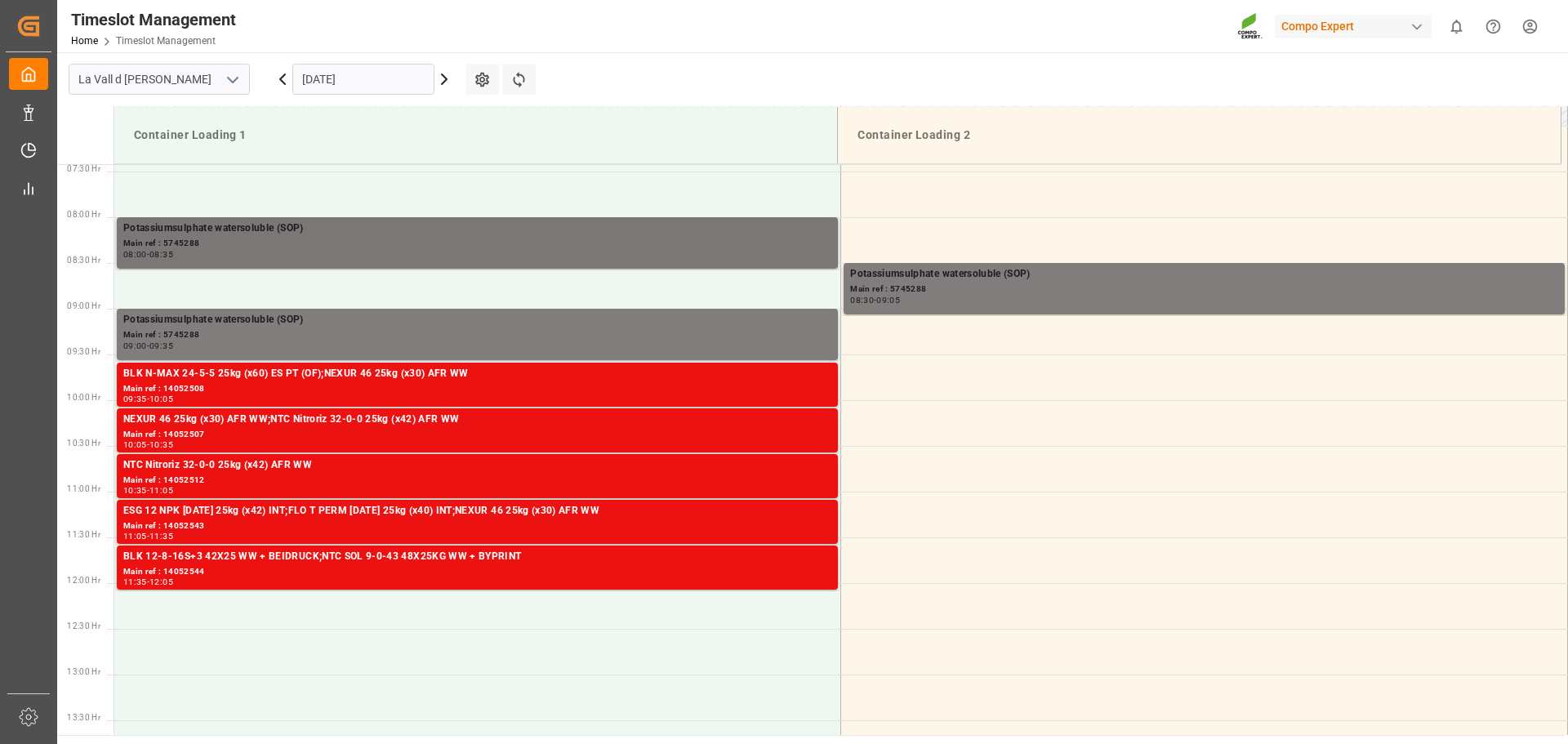
click at [297, 246] on div "Main ref : 5745288" at bounding box center [477, 243] width 708 height 14
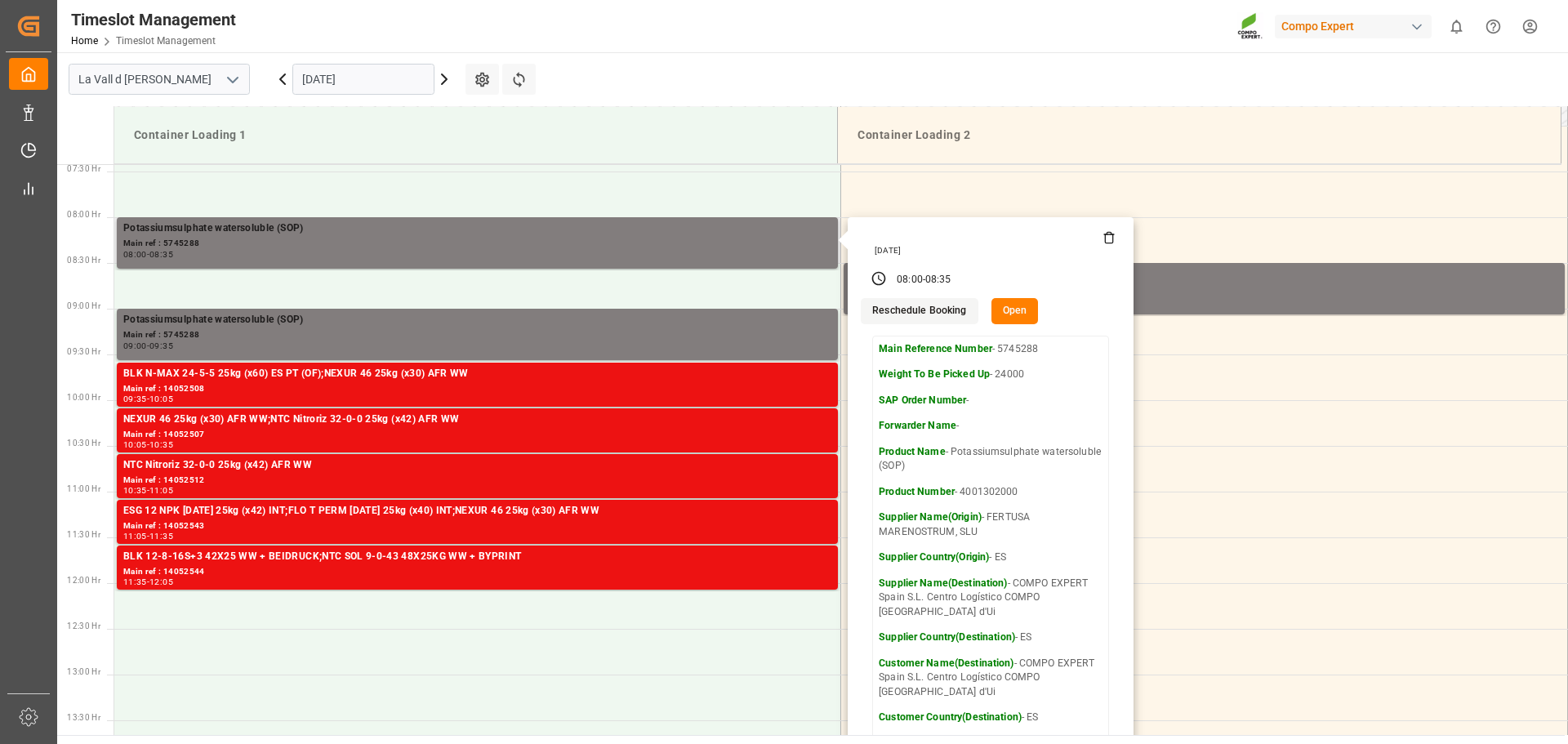
click at [1004, 318] on button "Open" at bounding box center [1015, 311] width 47 height 26
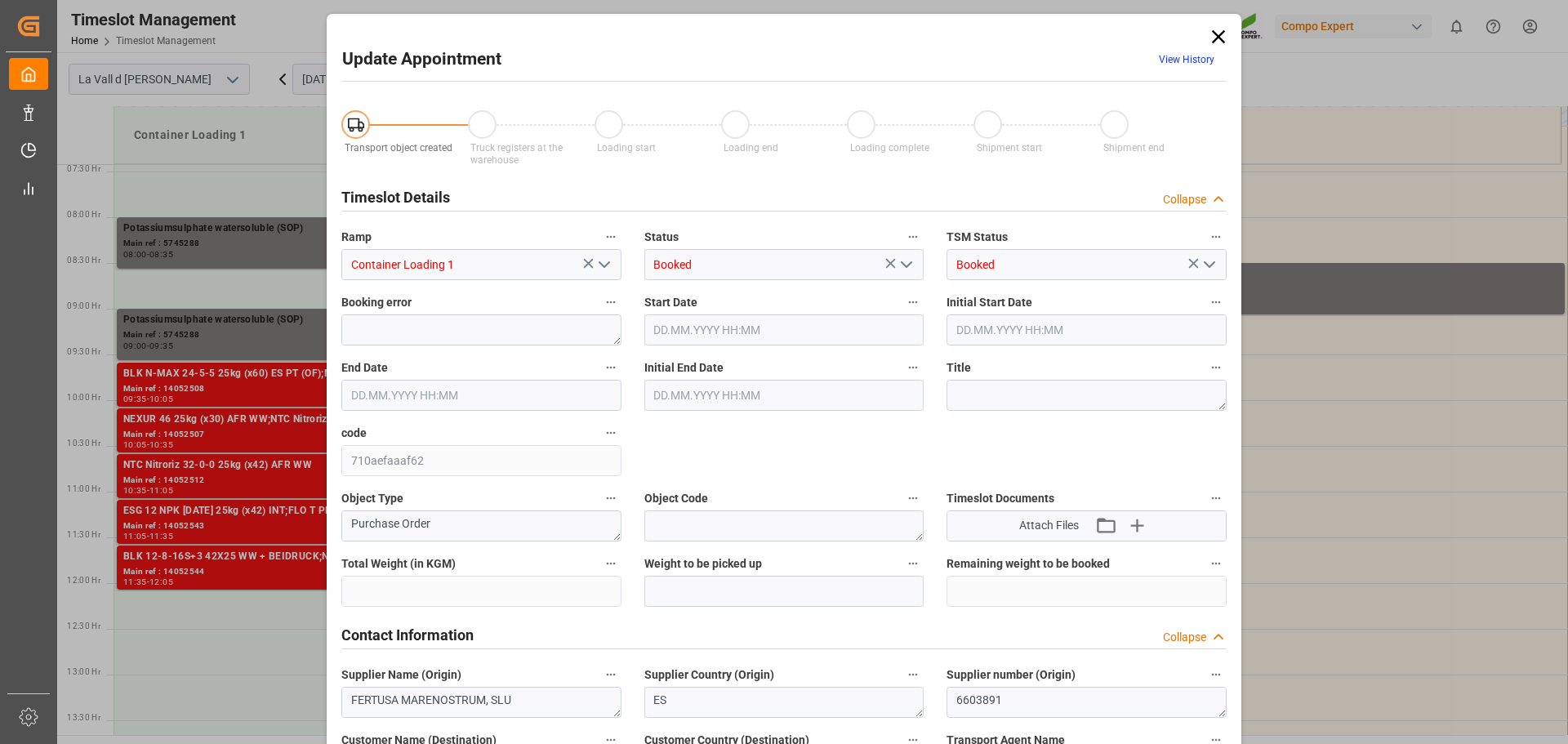
type input "435600"
type input "24000"
type input "0"
type input "[DATE] 08:00"
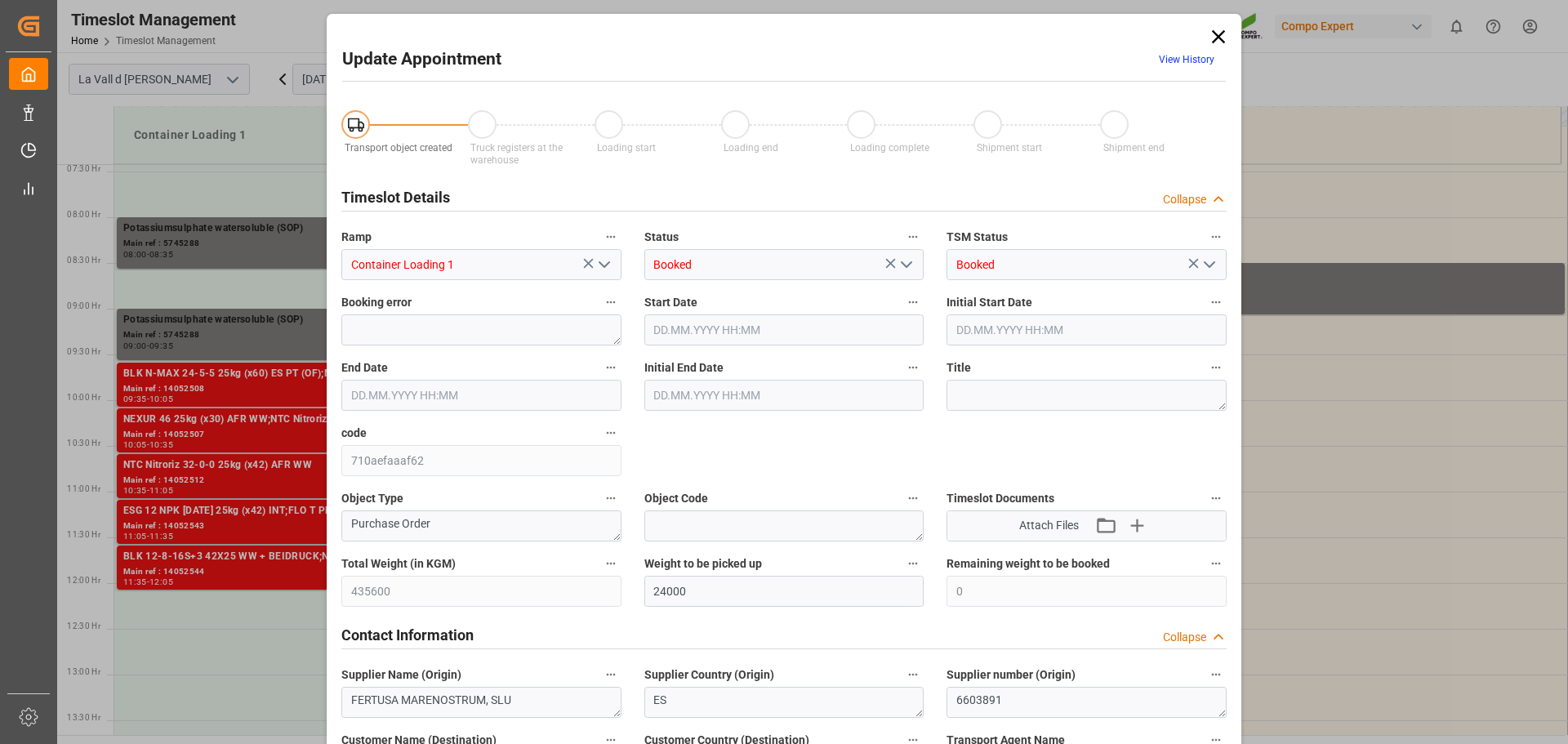
type input "[DATE] 08:35"
type input "[DATE] 08:30"
type input "[DATE] 07:33"
drag, startPoint x: 1215, startPoint y: 29, endPoint x: 885, endPoint y: 96, distance: 336.7
click at [1215, 32] on icon at bounding box center [1218, 37] width 23 height 23
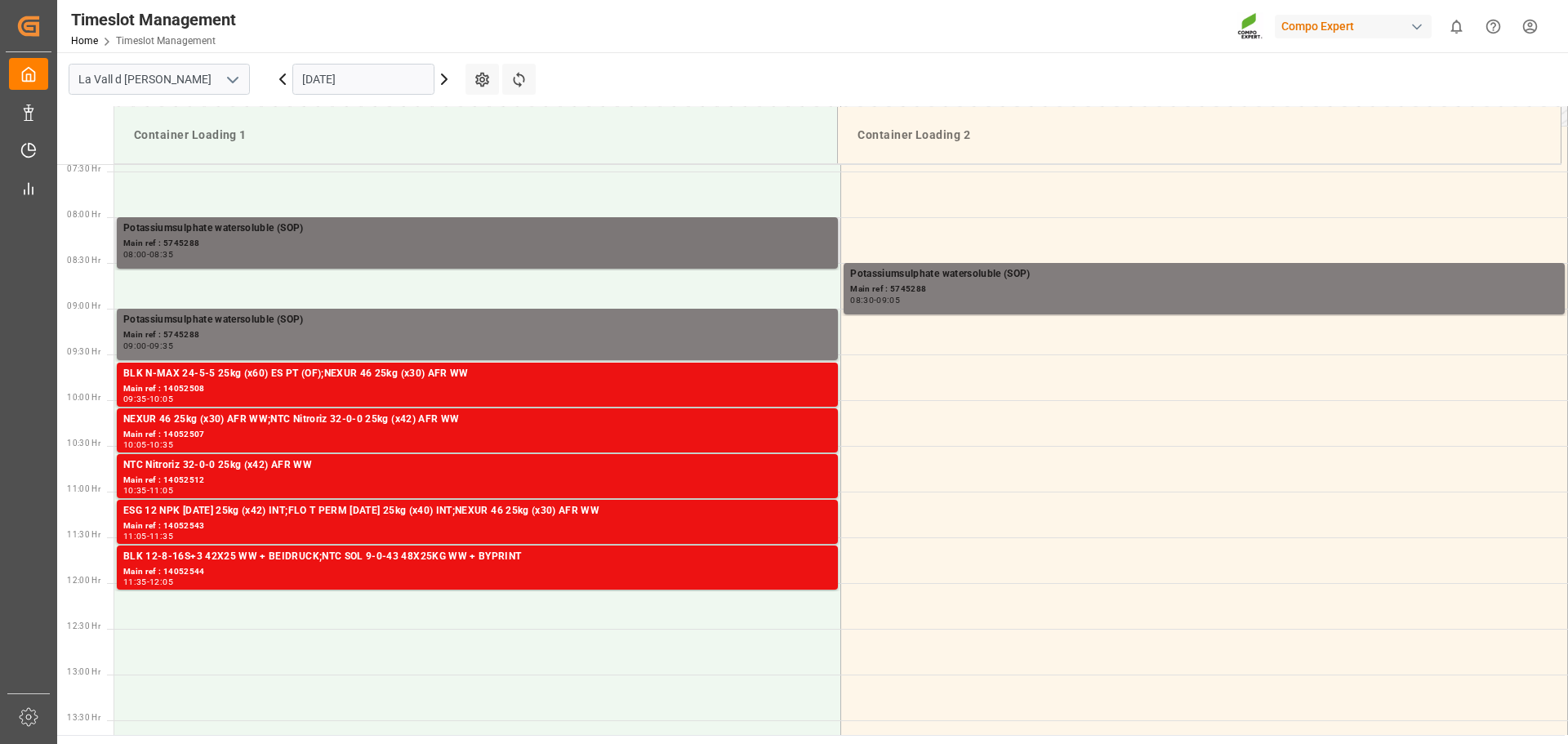
click at [371, 236] on div "Potassiumsulphate watersoluble (SOP)" at bounding box center [477, 229] width 708 height 16
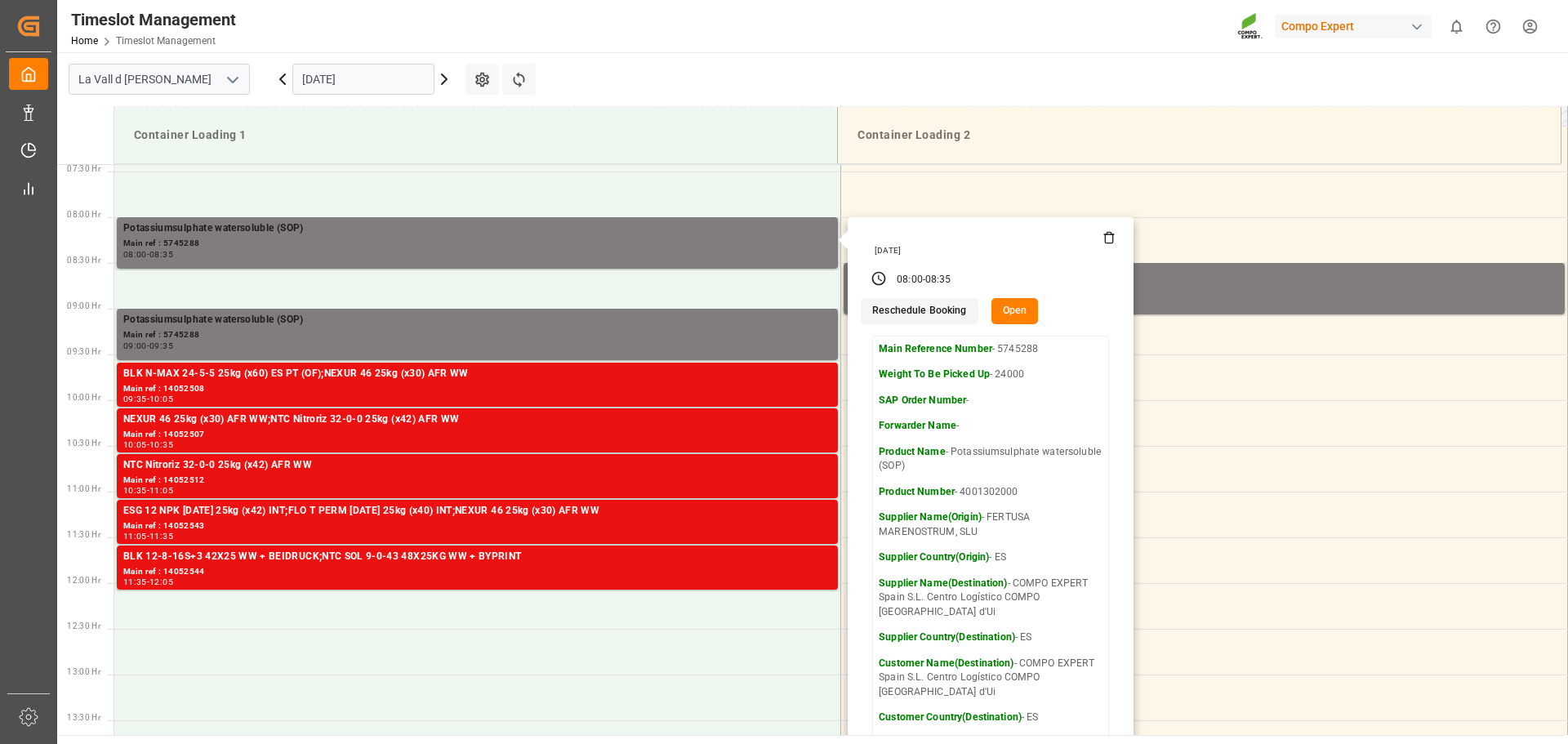
click at [899, 304] on button "Reschedule Booking" at bounding box center [919, 311] width 117 height 26
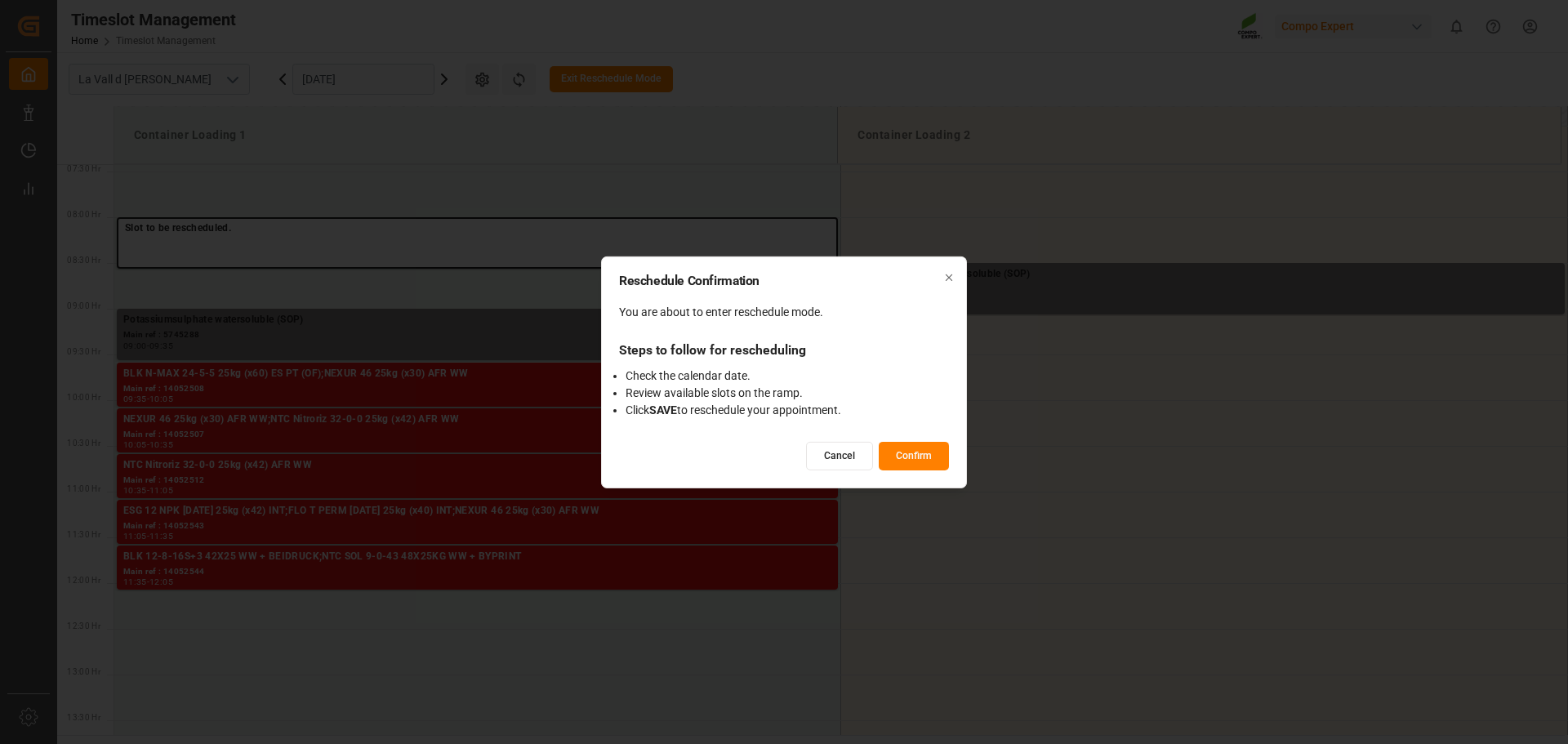
click at [919, 462] on button "Confirm" at bounding box center [914, 456] width 70 height 28
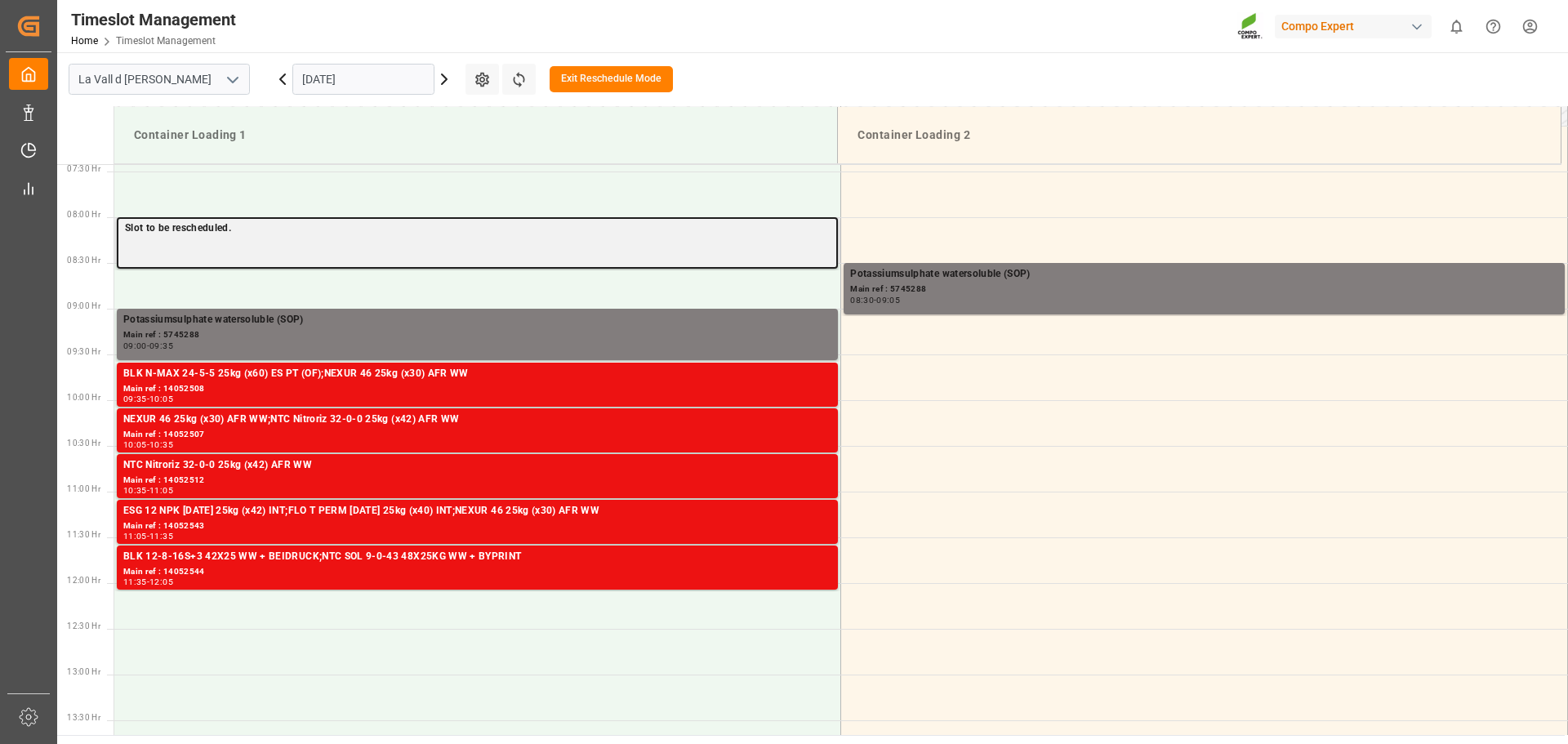
click at [284, 243] on div "Slot to be rescheduled." at bounding box center [477, 243] width 721 height 51
click at [580, 237] on div "Slot to be rescheduled." at bounding box center [477, 243] width 721 height 51
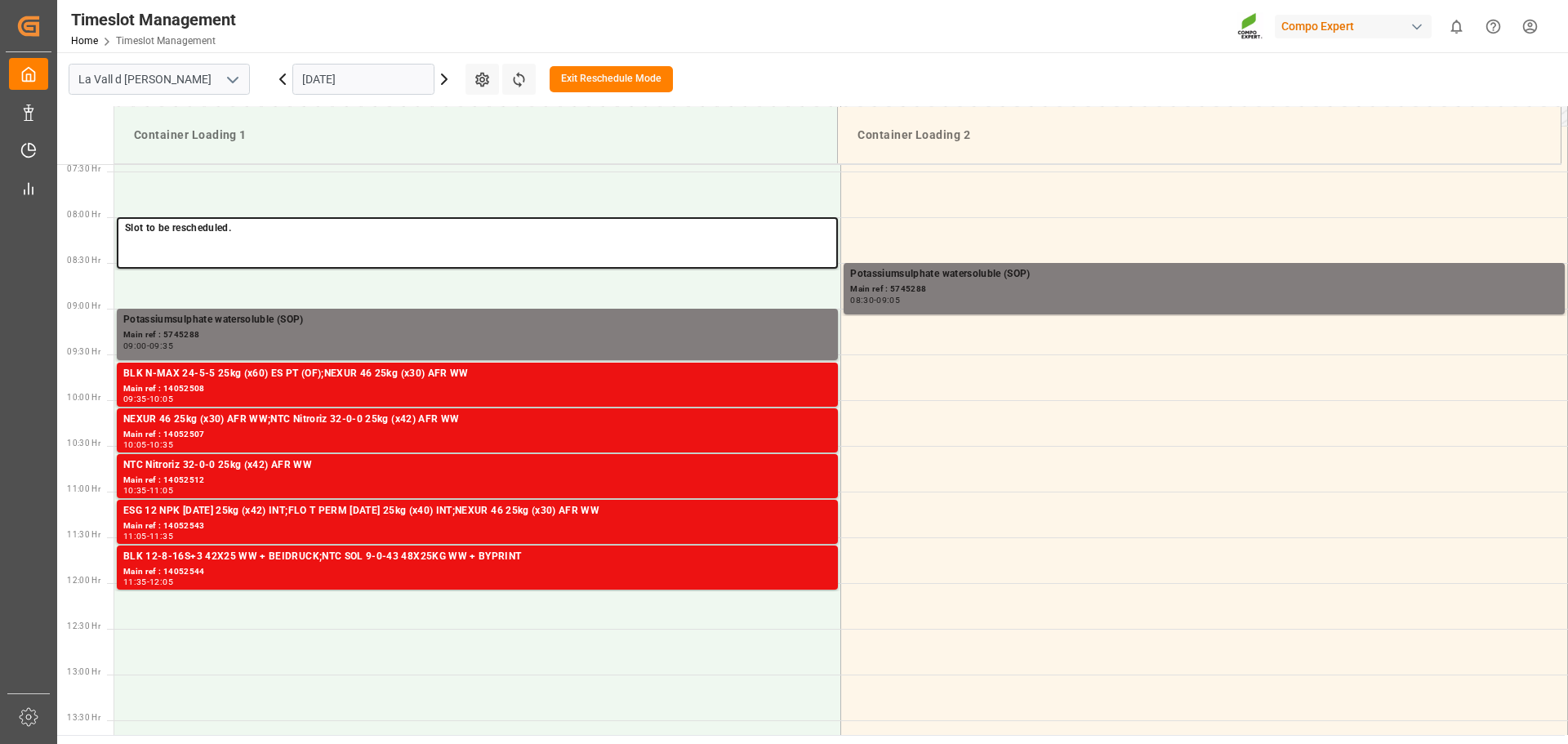
click at [613, 82] on button "Exit Reschedule Mode" at bounding box center [611, 79] width 123 height 26
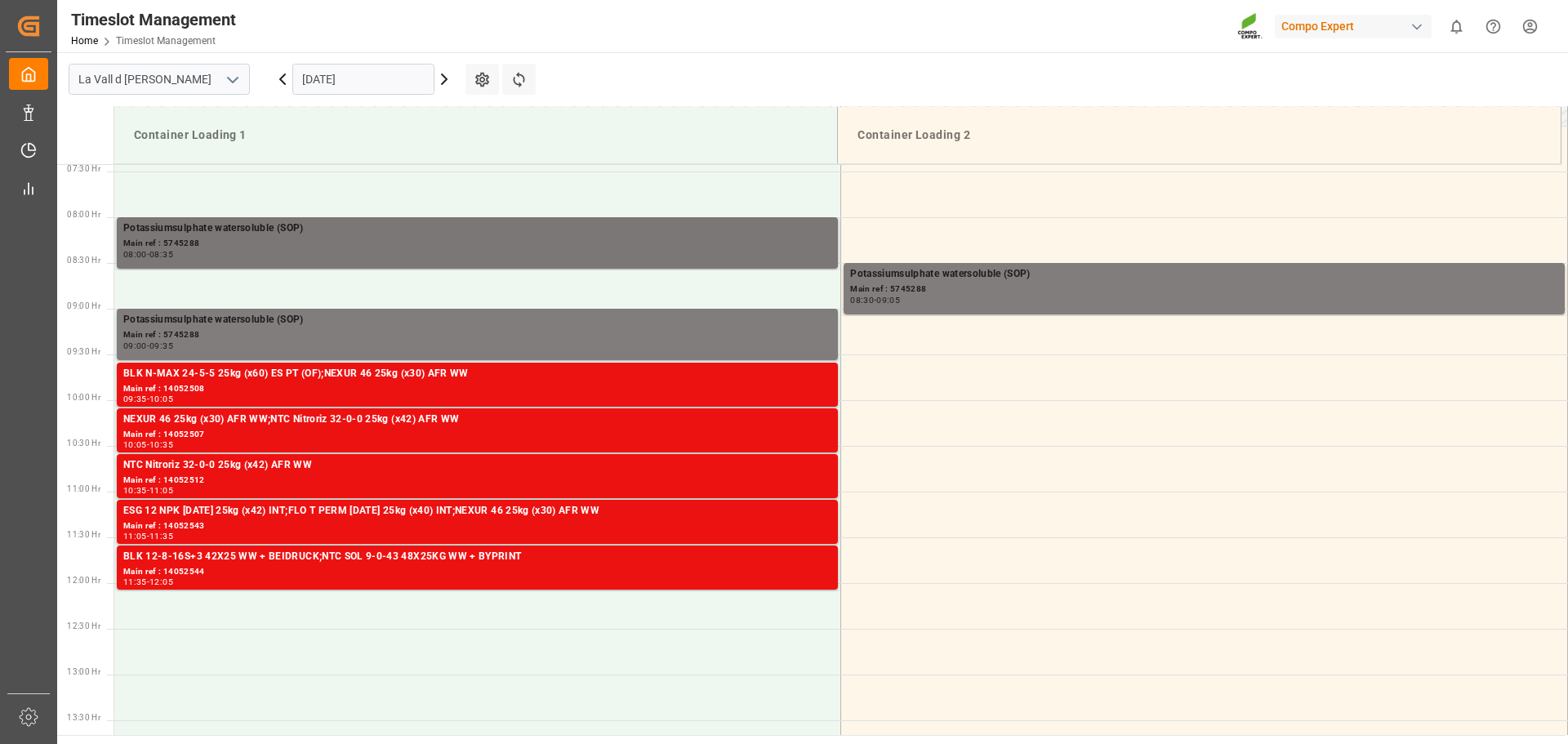
click at [506, 248] on div "Main ref : 5745288" at bounding box center [477, 243] width 708 height 14
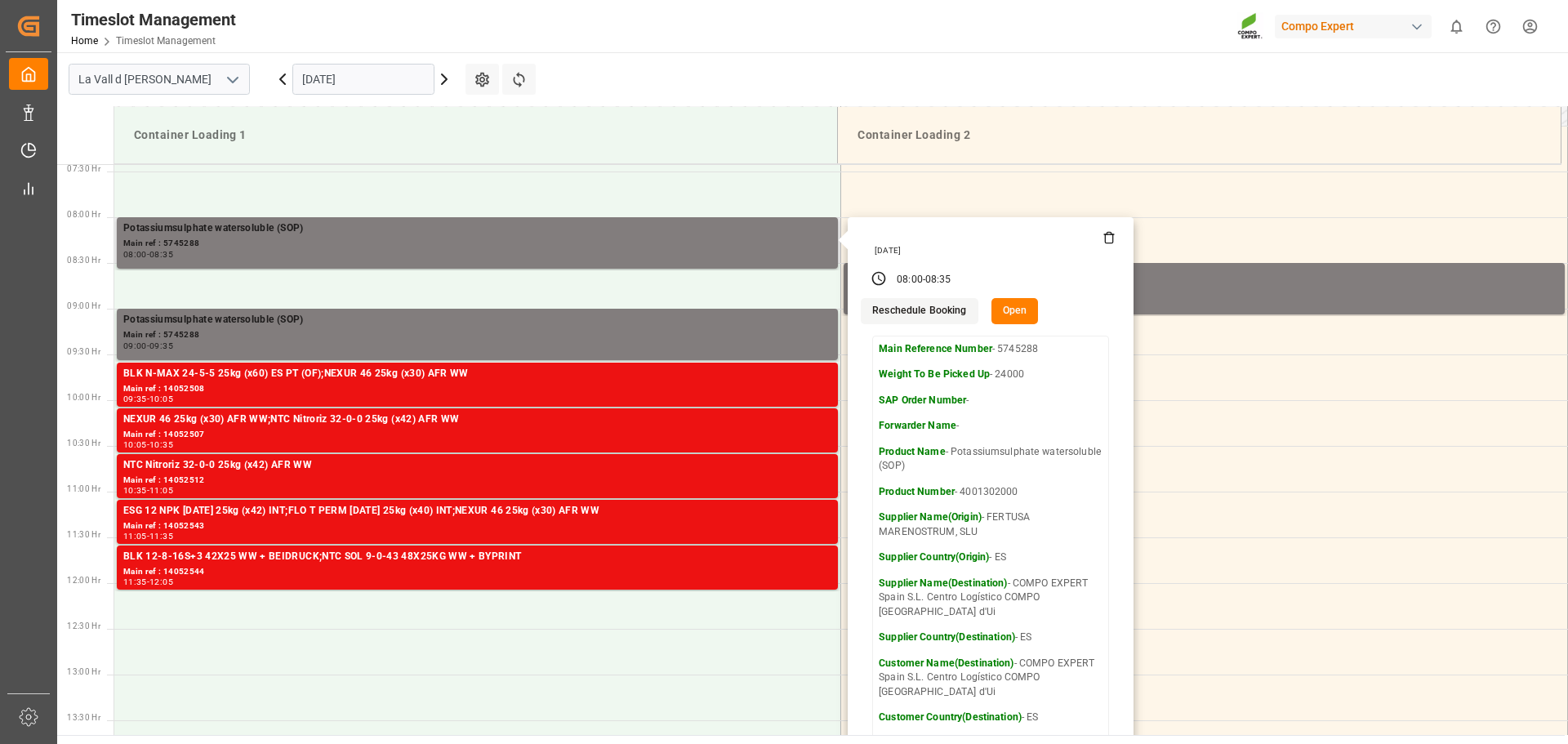
click at [920, 301] on button "Reschedule Booking" at bounding box center [919, 311] width 117 height 26
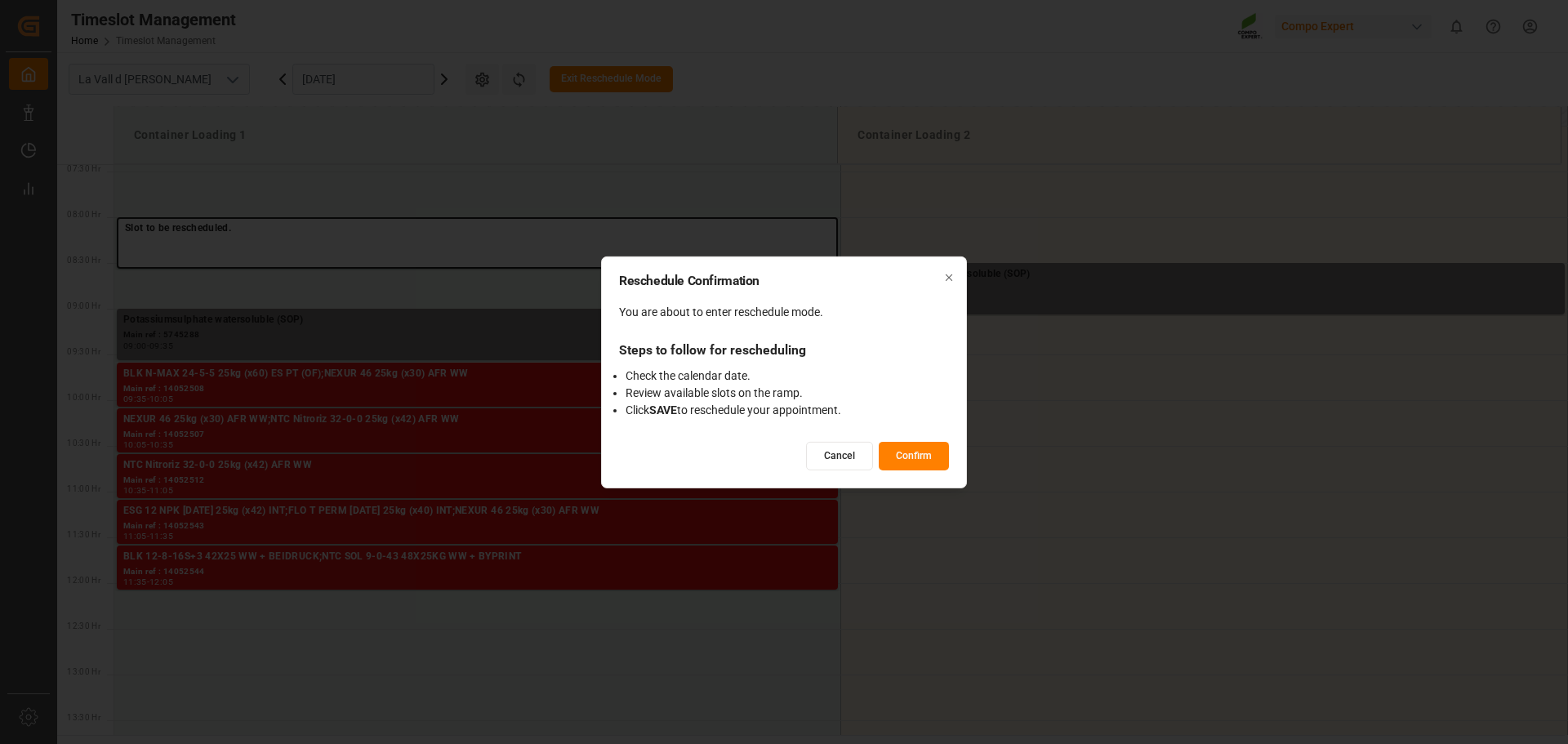
click at [836, 455] on button "Cancel" at bounding box center [839, 456] width 67 height 28
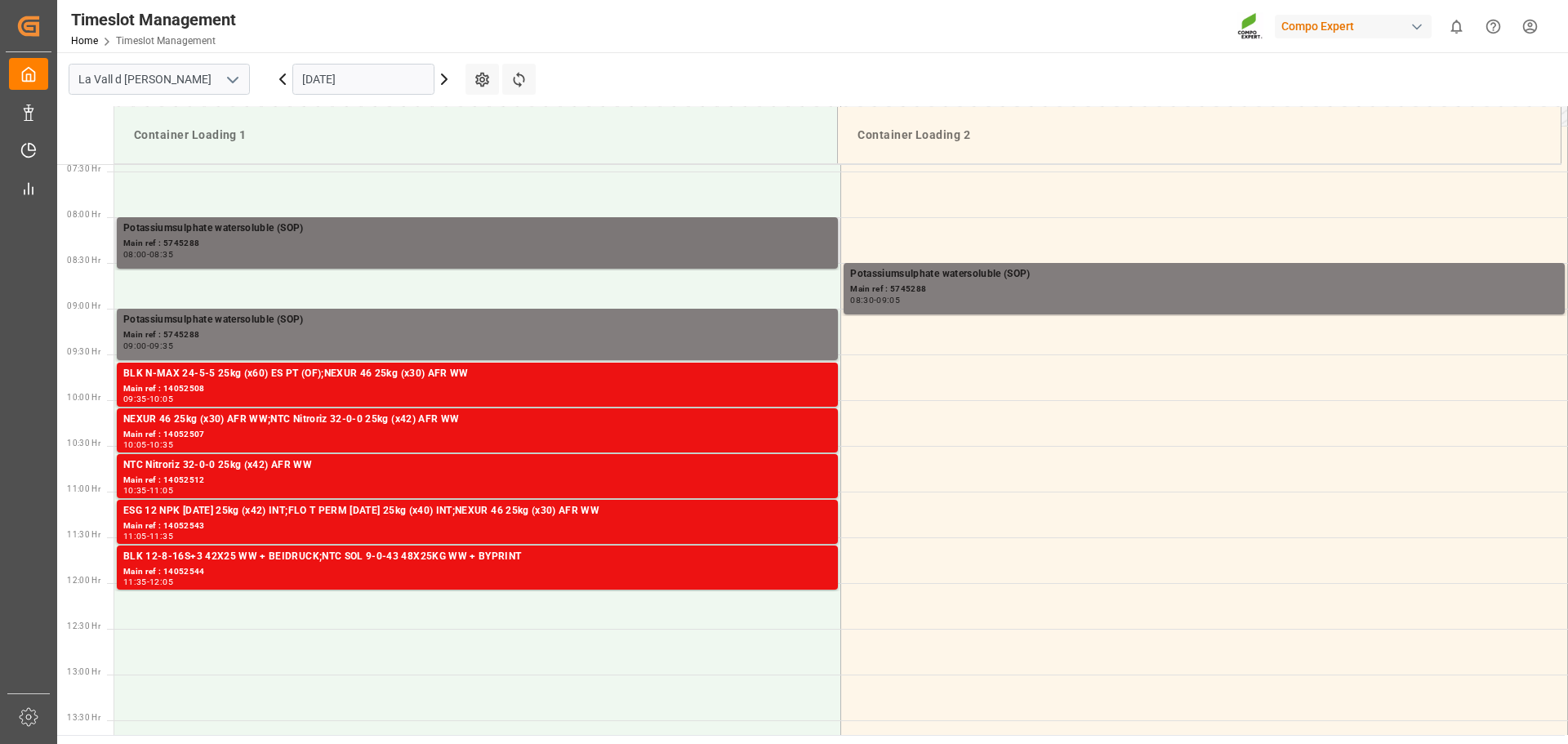
click at [213, 245] on div "Main ref : 5745288" at bounding box center [477, 243] width 708 height 14
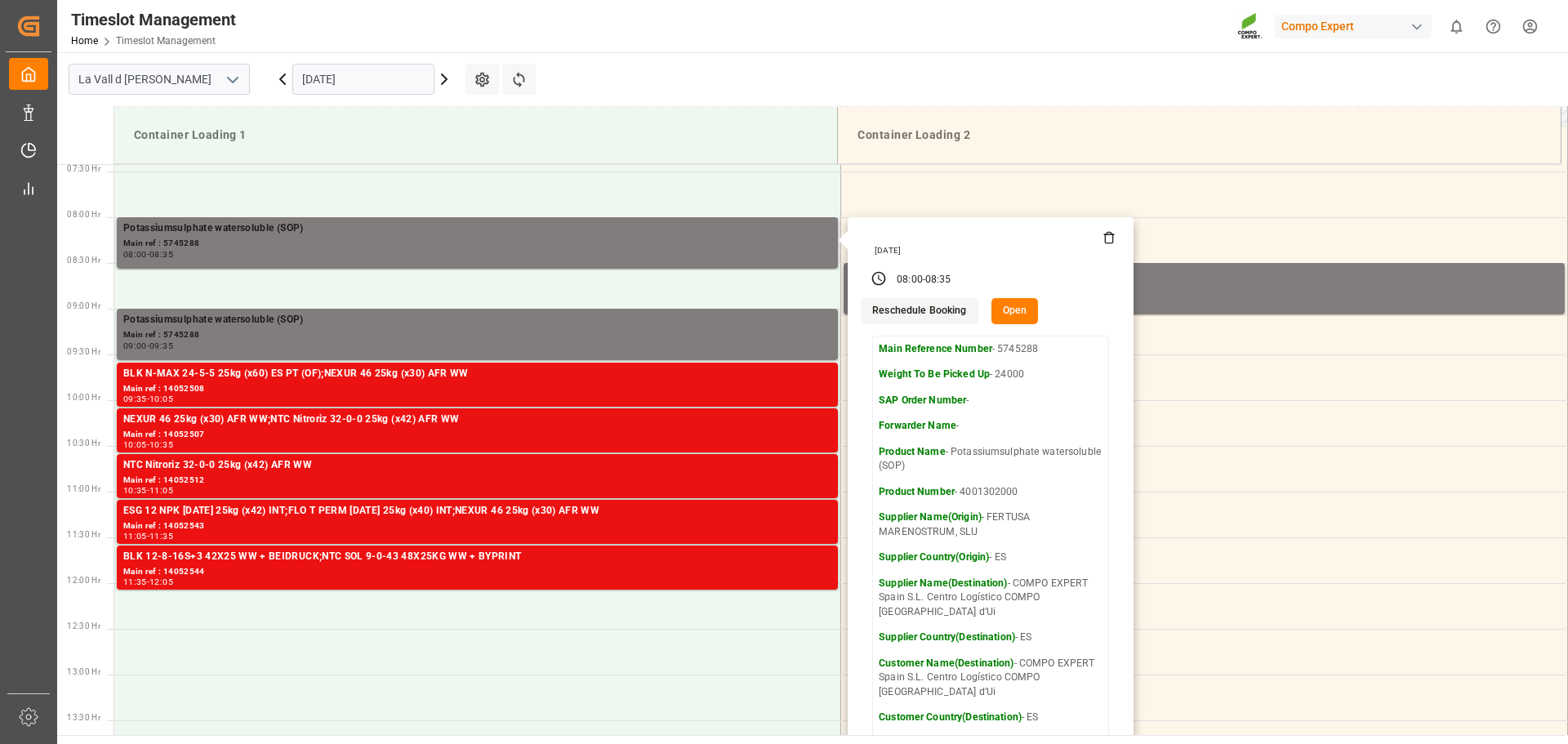
click at [1006, 315] on button "Open" at bounding box center [1015, 311] width 47 height 26
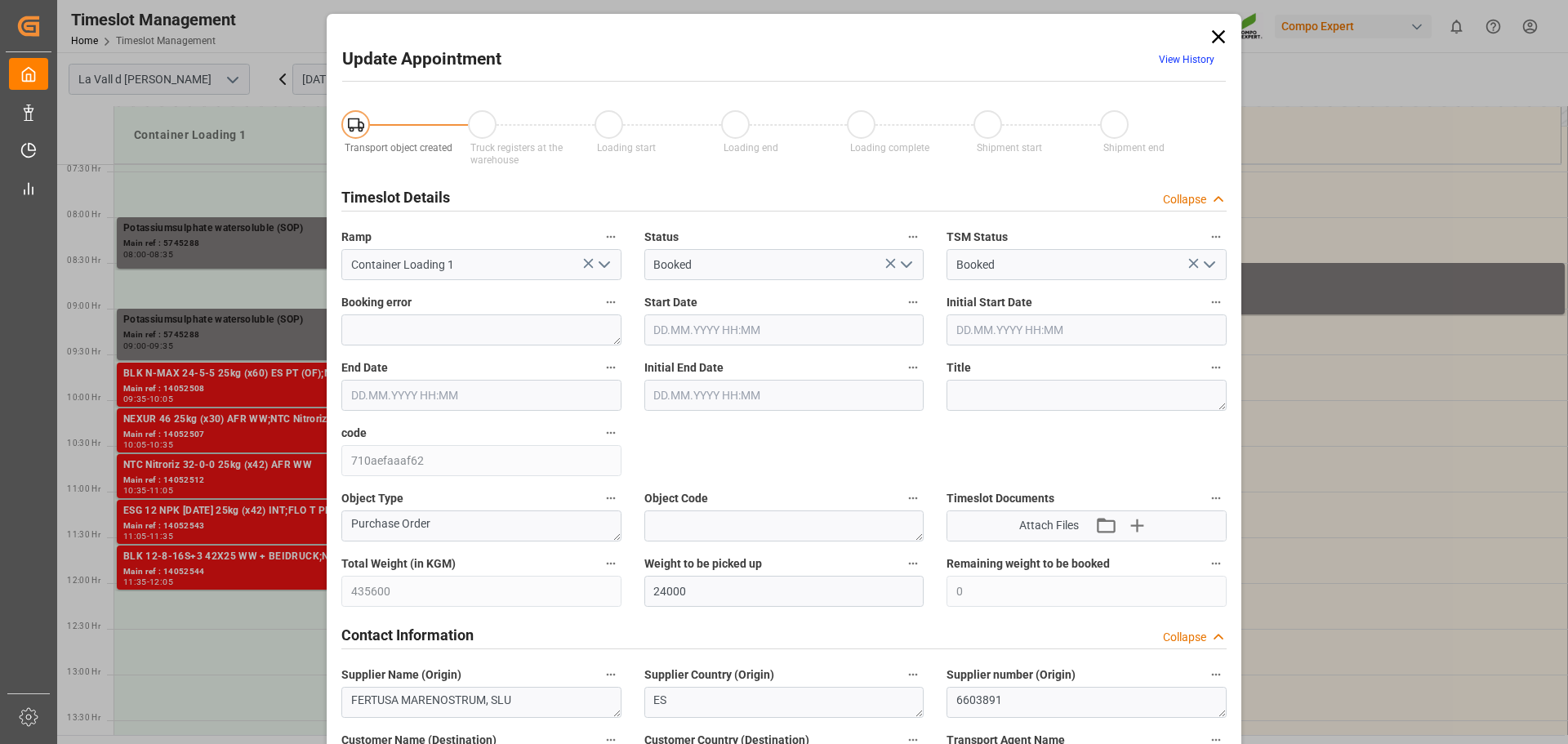
type input "[DATE] 08:00"
type input "[DATE] 08:35"
type input "[DATE] 08:30"
type input "[DATE] 07:33"
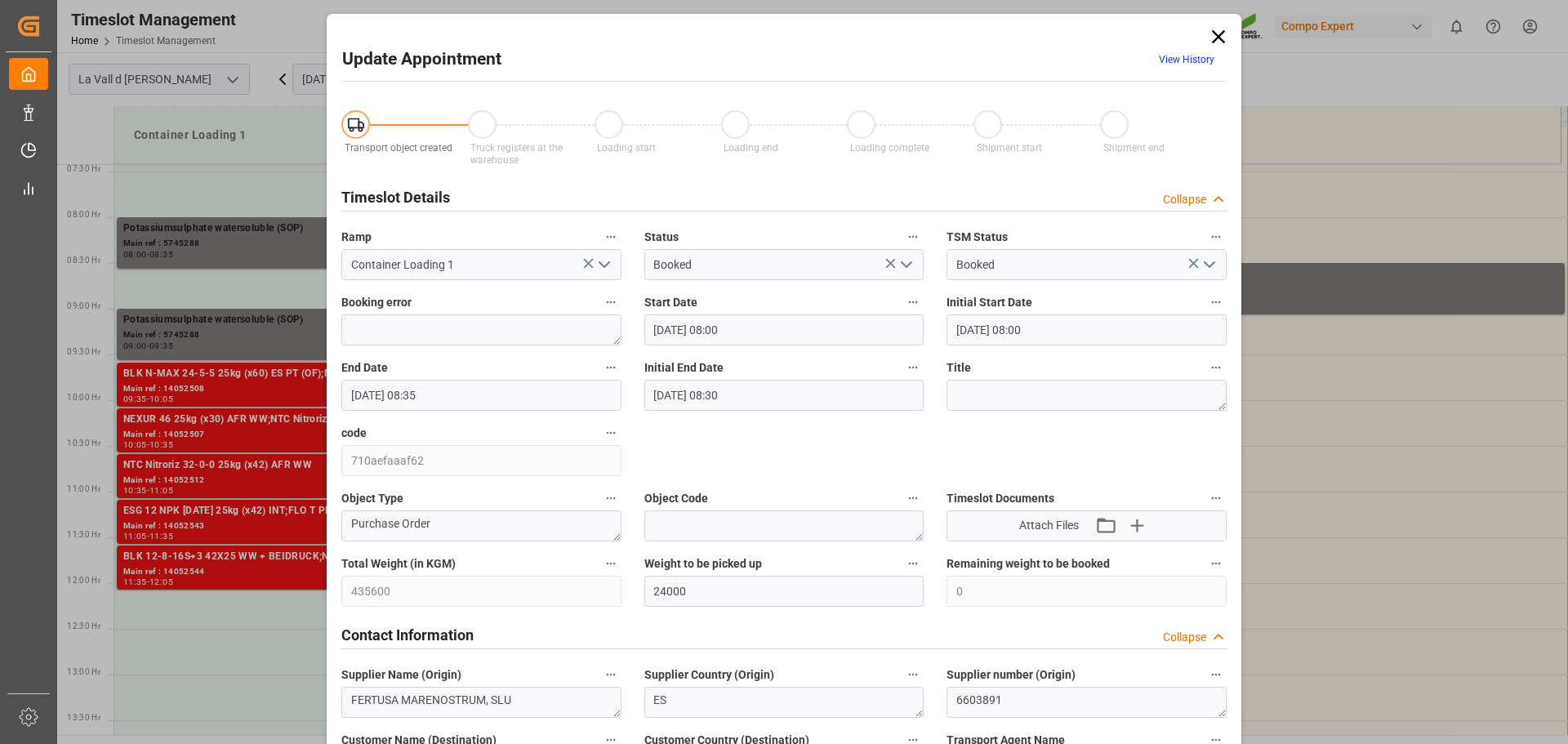
click at [714, 320] on input "[DATE] 08:00" at bounding box center [784, 330] width 280 height 31
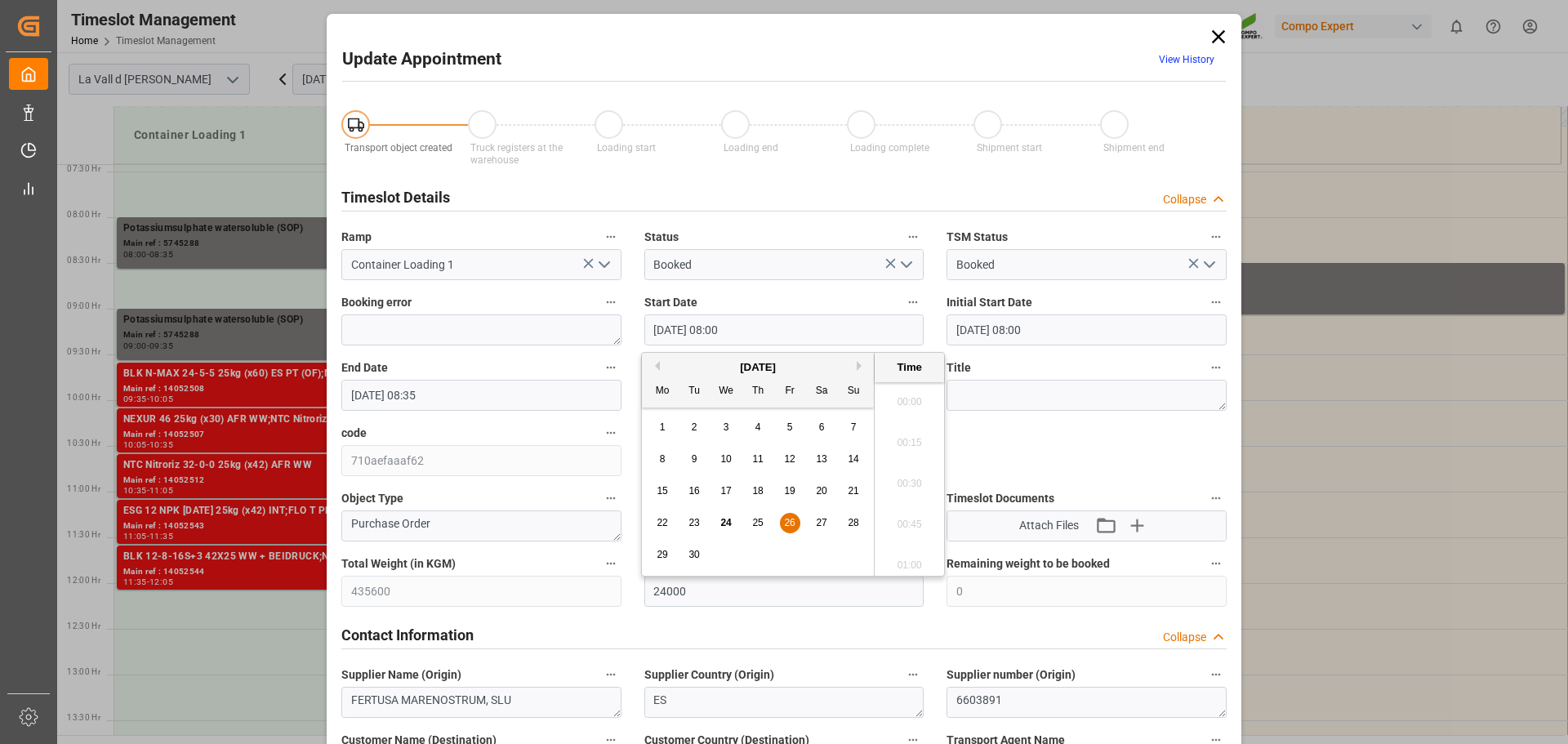
scroll to position [1231, 0]
click at [863, 369] on button "Next Month" at bounding box center [862, 365] width 10 height 10
click at [758, 431] on span "2" at bounding box center [758, 427] width 5 height 12
click at [911, 552] on li "13:30" at bounding box center [909, 560] width 69 height 41
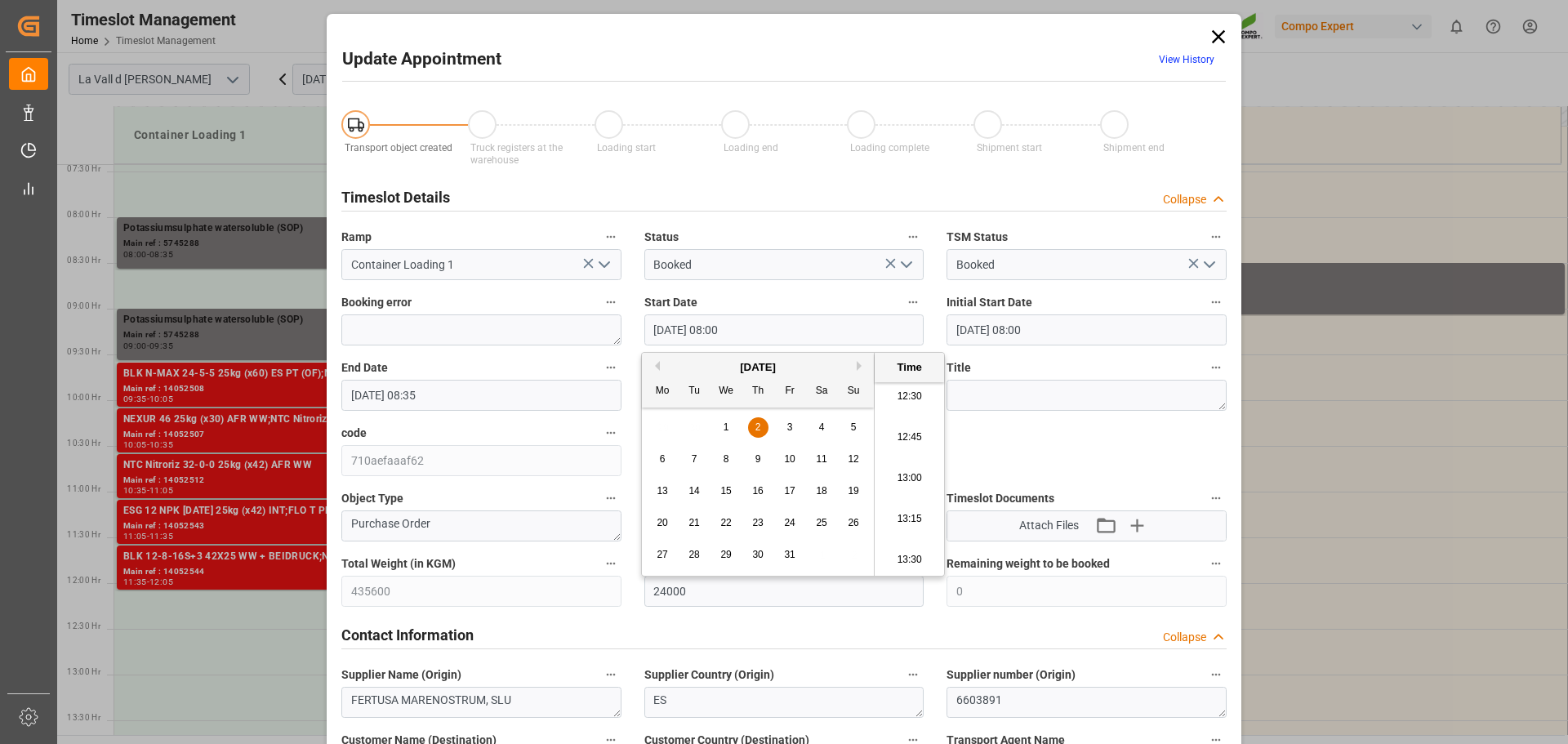
type input "[DATE] 13:30"
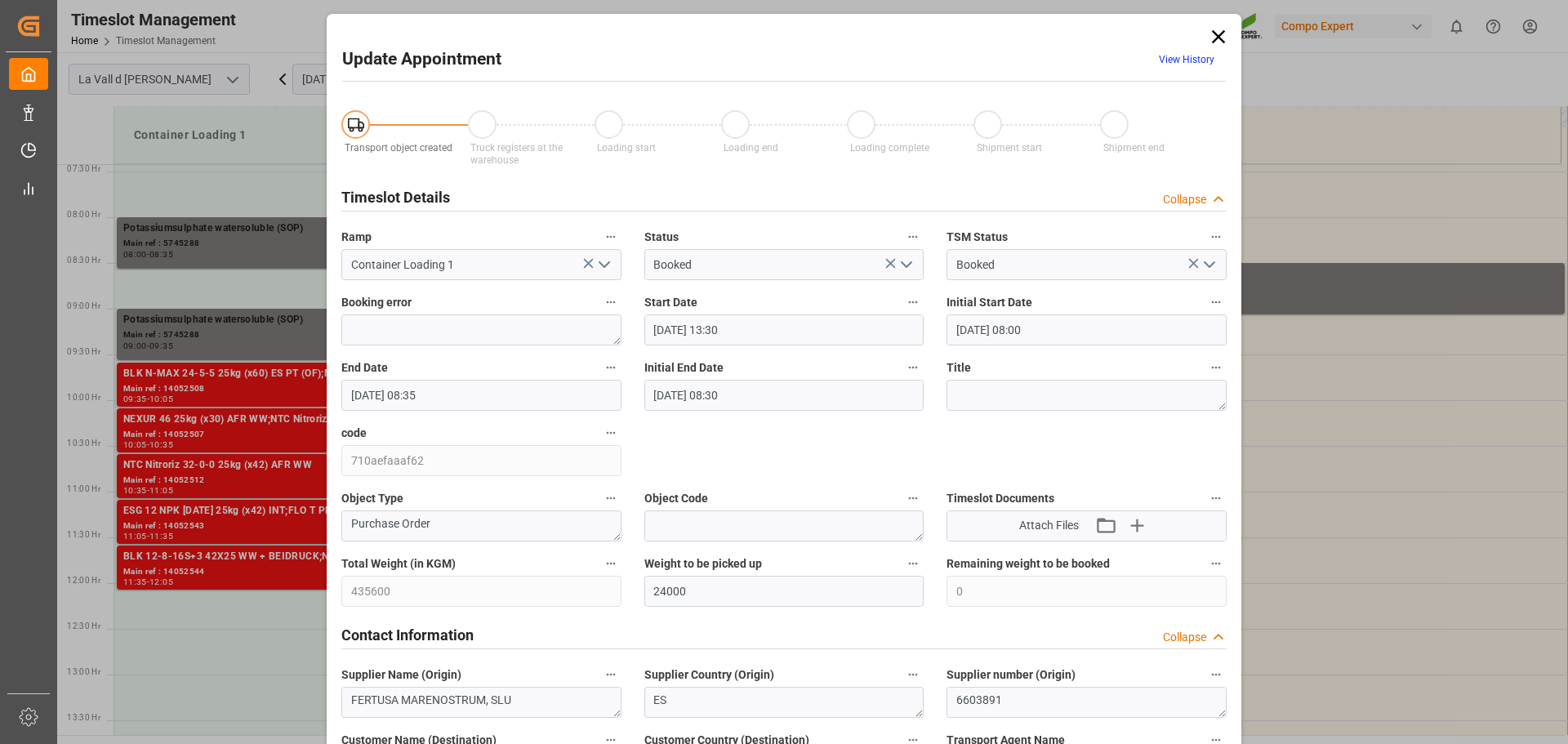
click at [518, 396] on input "[DATE] 08:35" at bounding box center [481, 395] width 280 height 31
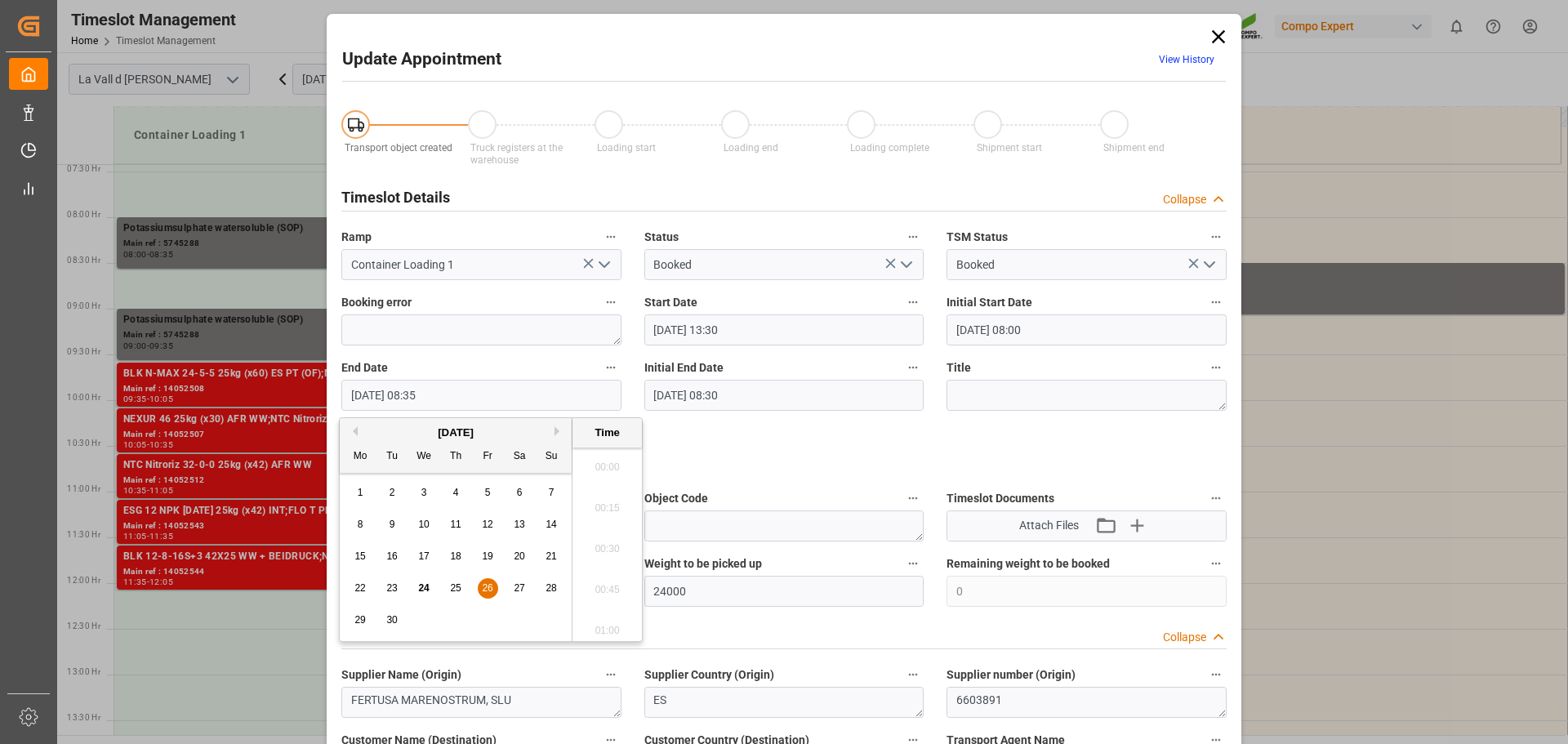
scroll to position [1313, 0]
click at [556, 435] on button "Next Month" at bounding box center [559, 431] width 10 height 10
click at [465, 492] on div "2" at bounding box center [456, 493] width 20 height 19
click at [614, 540] on li "13:30" at bounding box center [607, 544] width 69 height 41
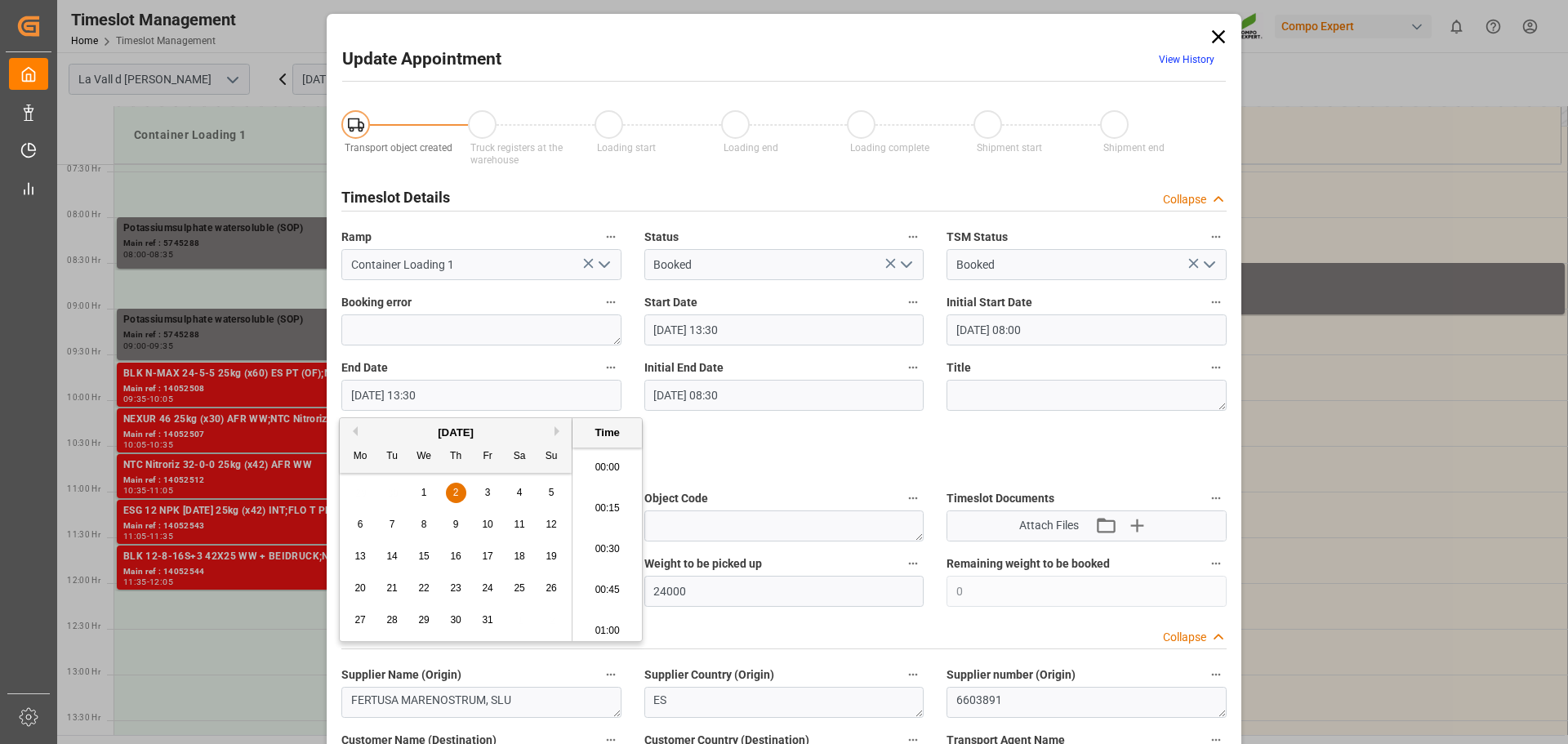
click at [446, 393] on input "[DATE] 13:30" at bounding box center [481, 395] width 280 height 31
type input "[DATE] 13:35"
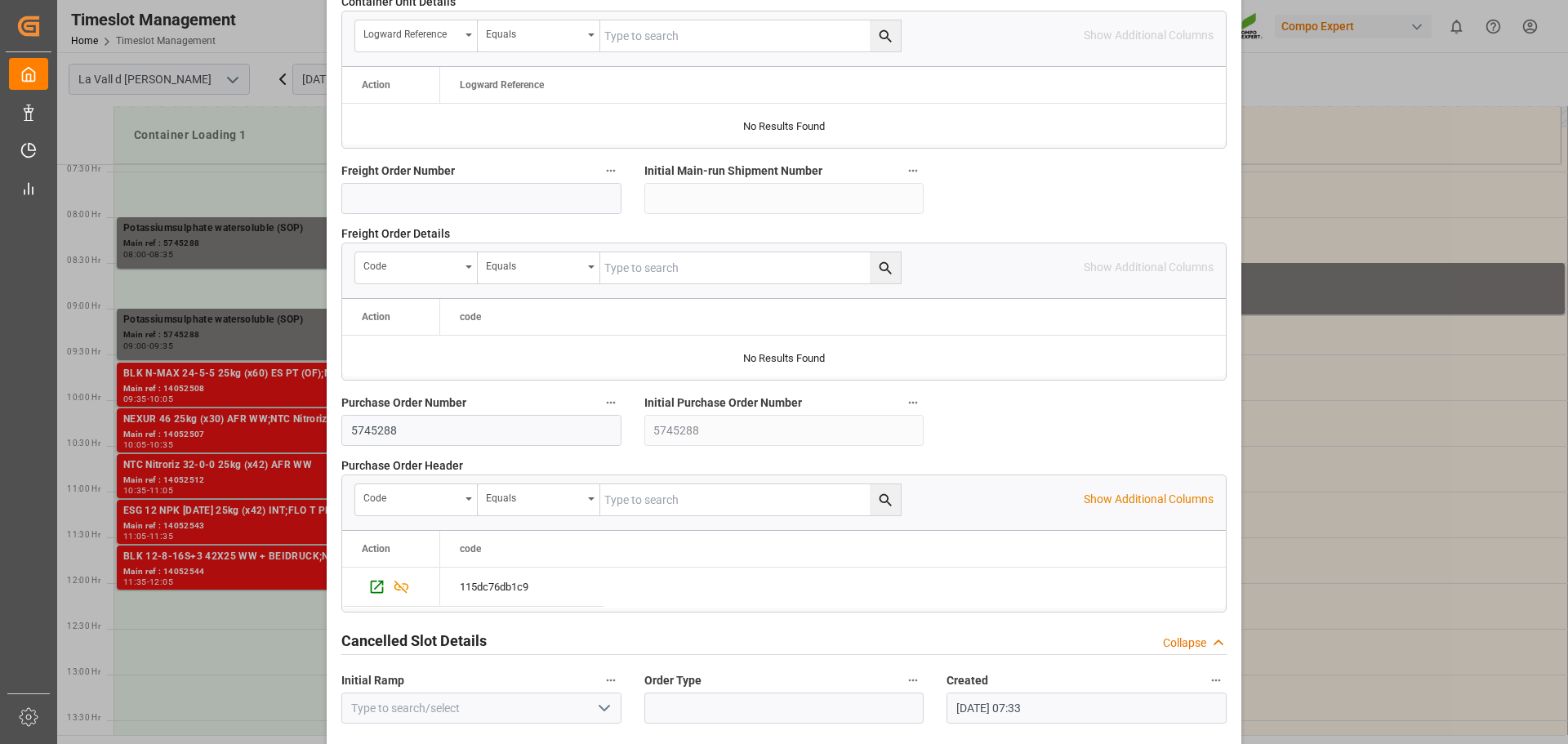
scroll to position [1523, 0]
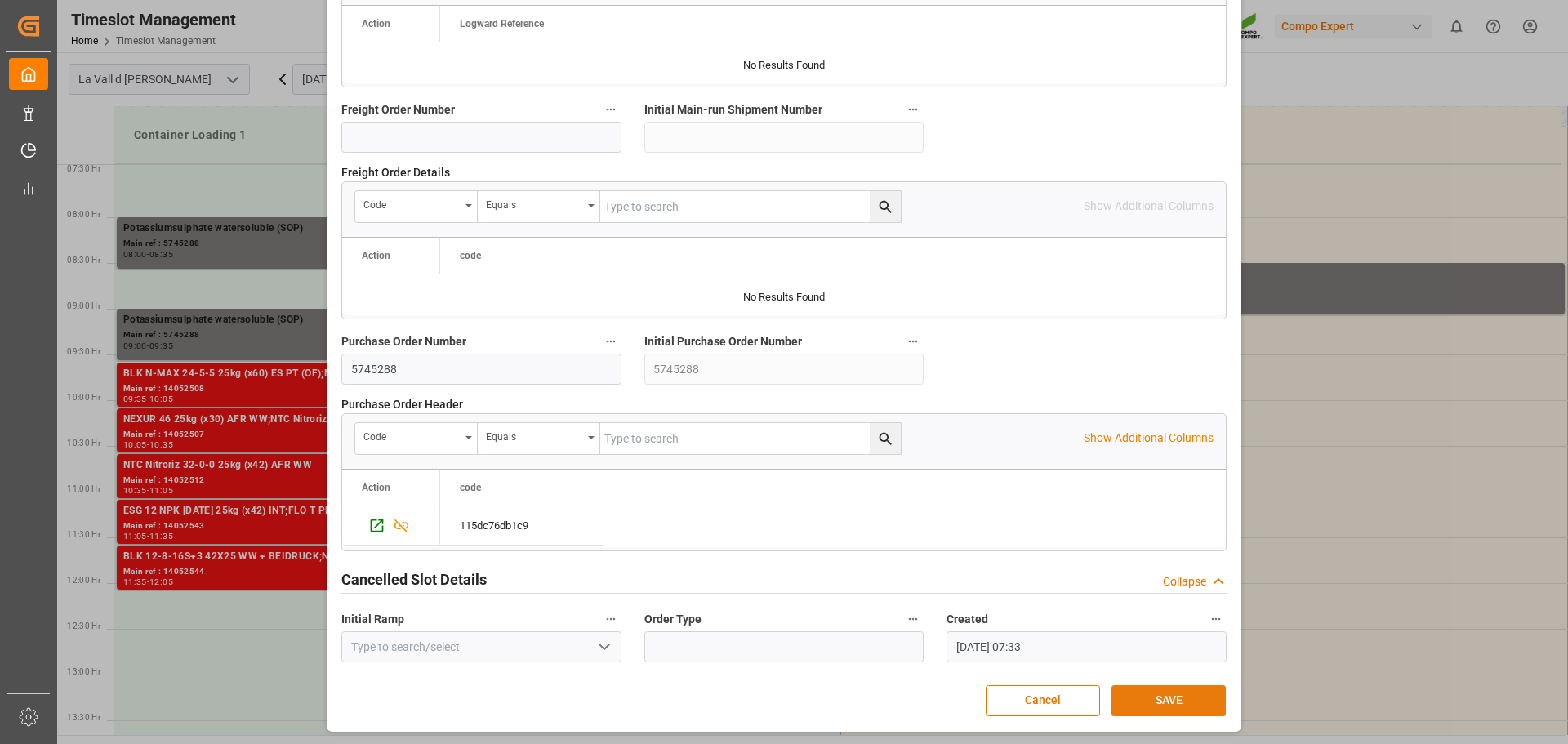
click at [1168, 695] on button "SAVE" at bounding box center [1168, 701] width 114 height 31
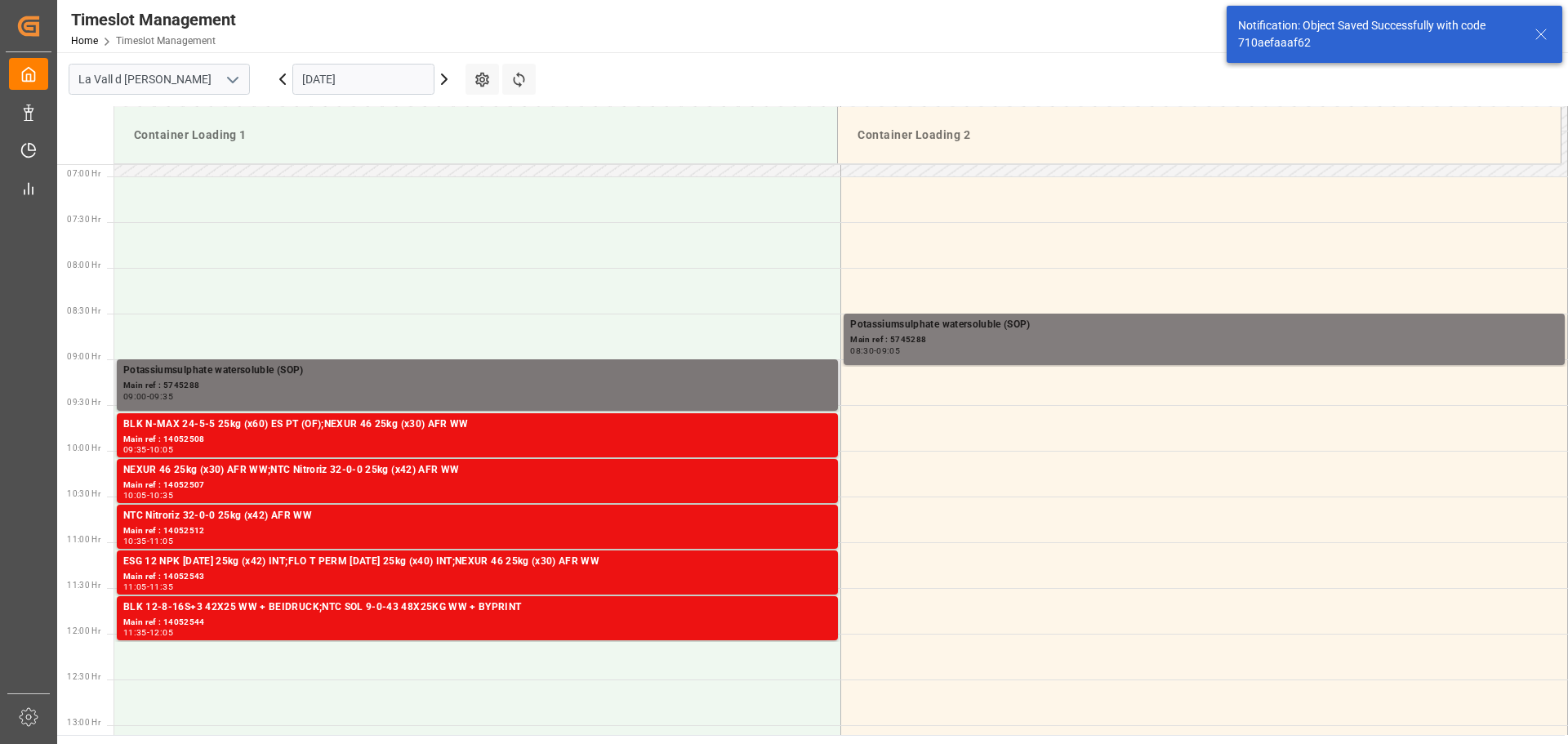
scroll to position [670, 0]
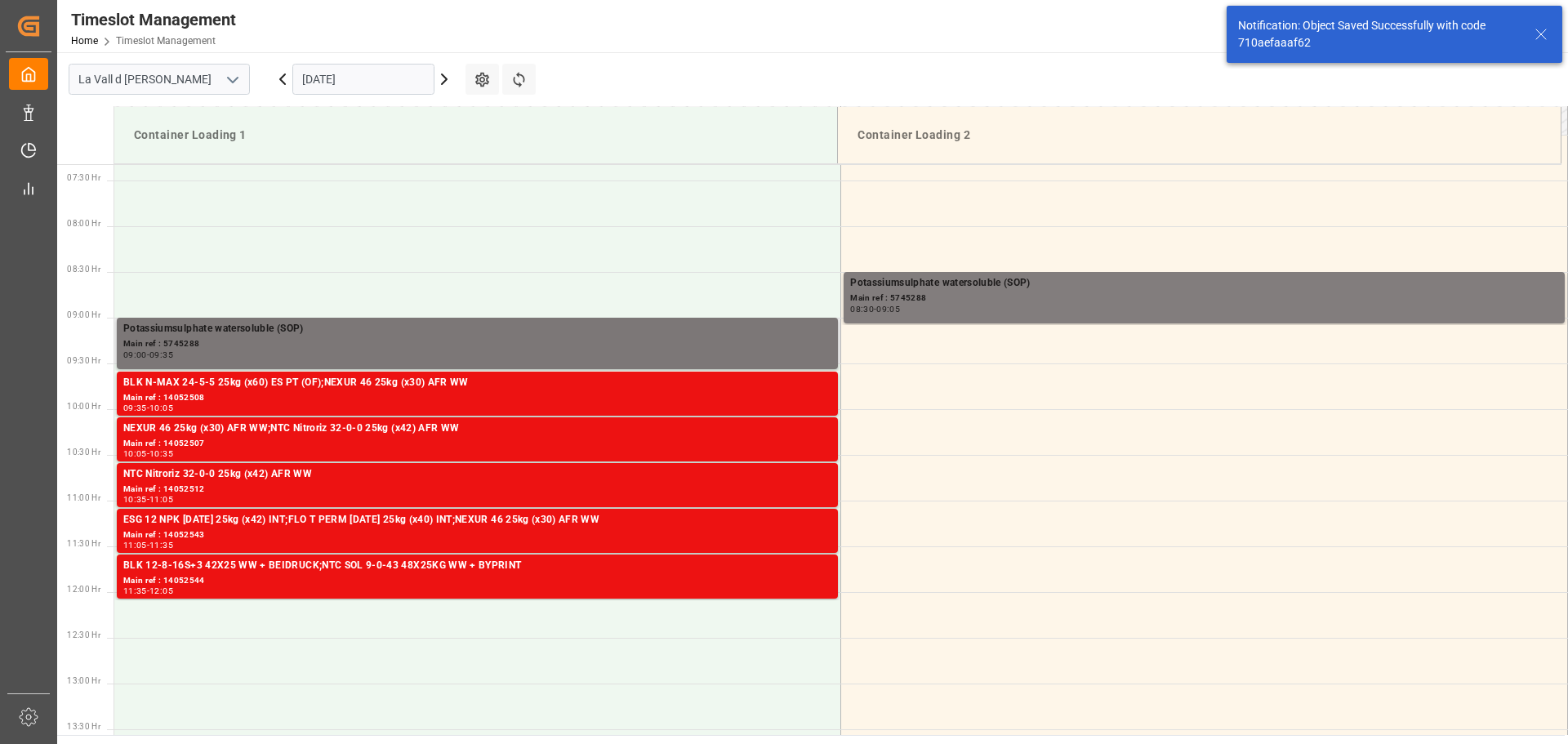
click at [339, 338] on div "Main ref : 5745288" at bounding box center [477, 344] width 708 height 14
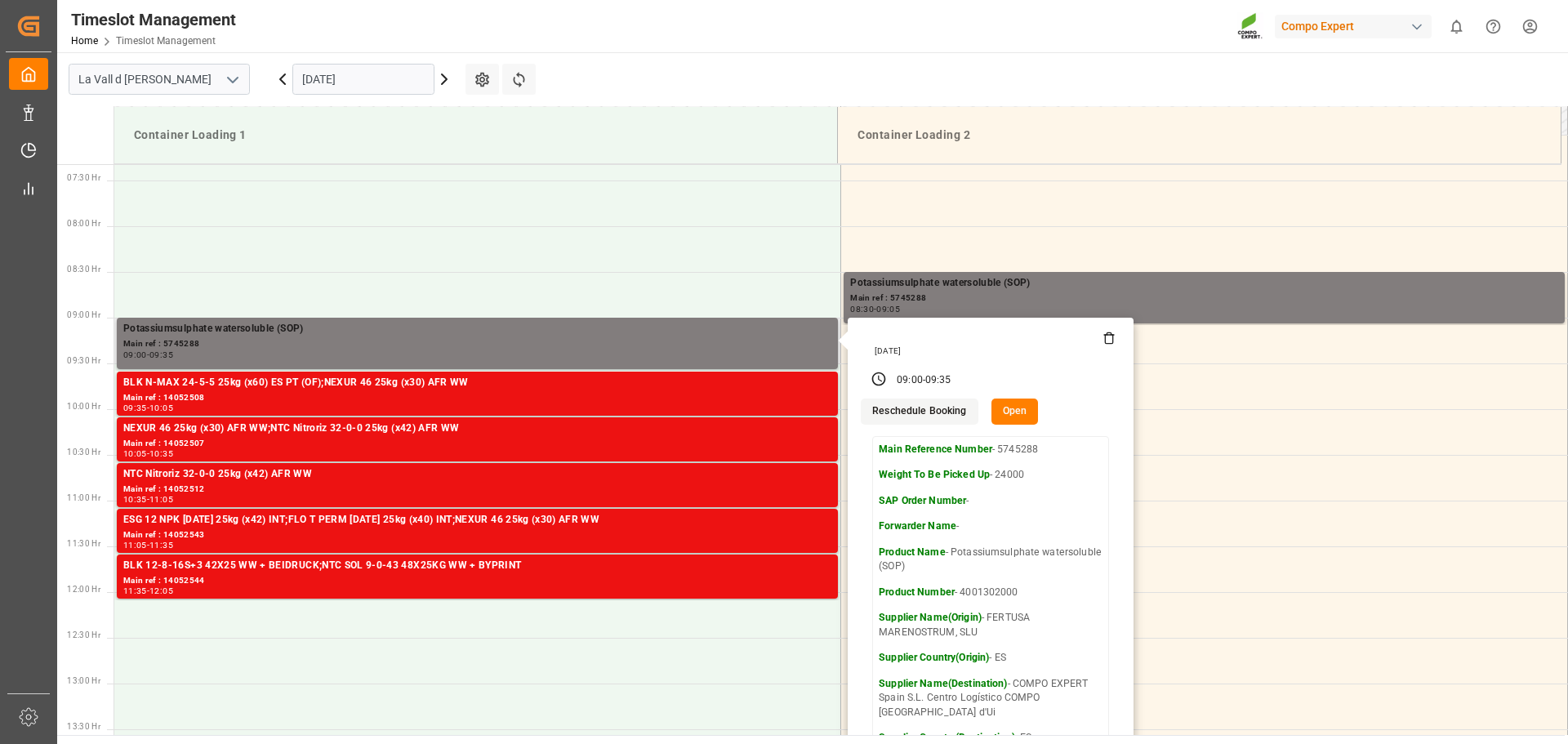
click at [1004, 409] on button "Open" at bounding box center [1015, 412] width 47 height 26
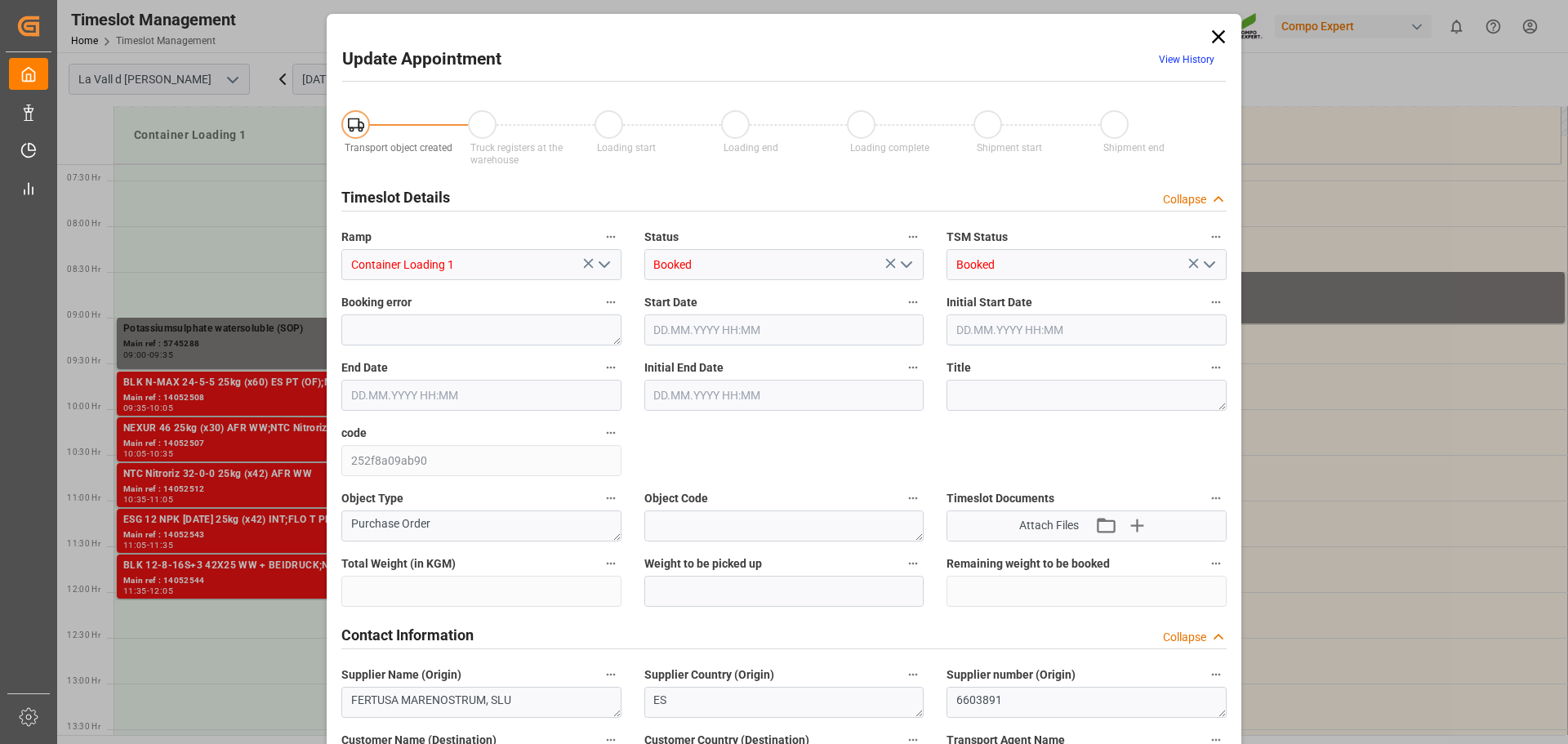
type input "435600"
type input "24000"
type input "0"
type input "[DATE] 09:00"
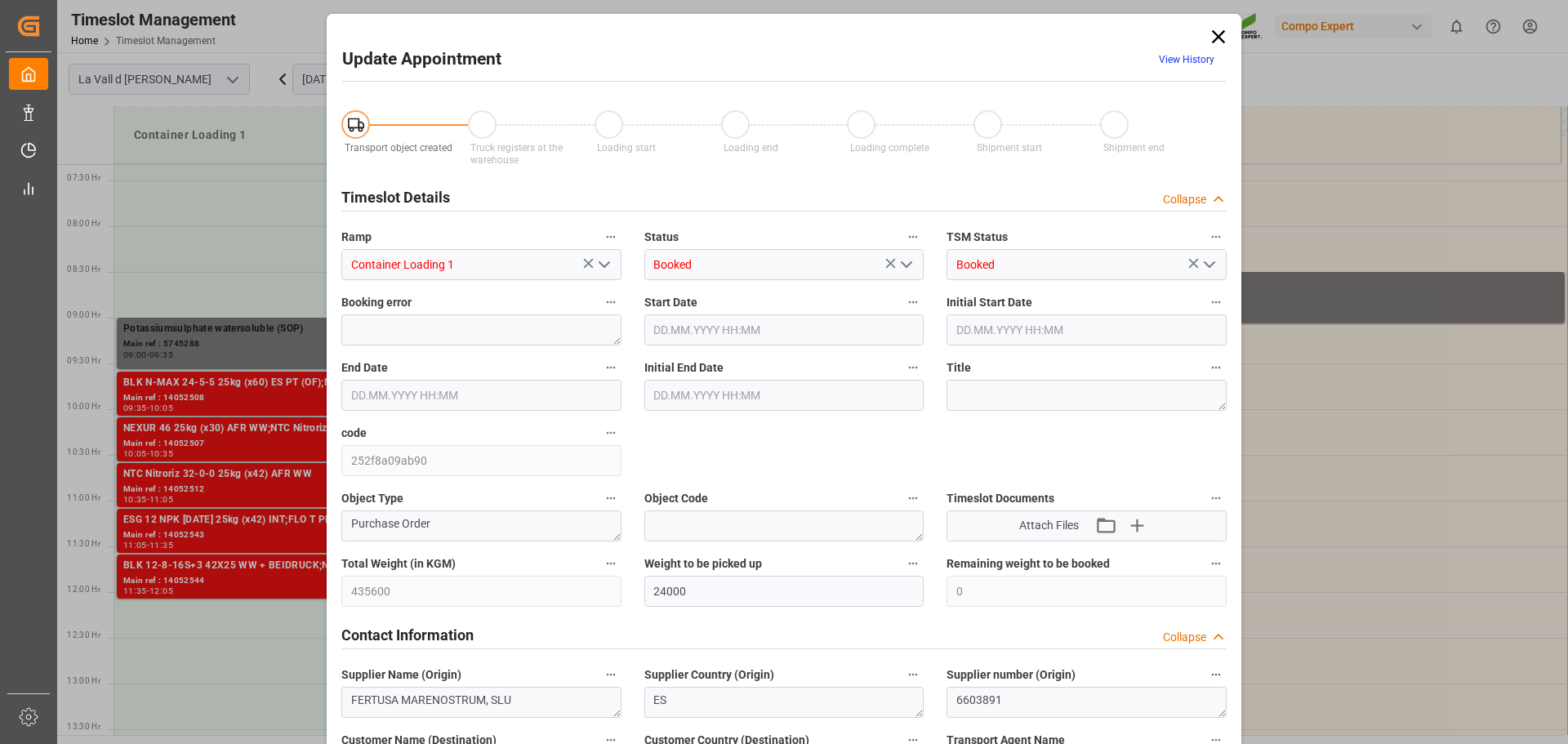
type input "[DATE] 09:35"
type input "[DATE] 09:30"
type input "[DATE] 07:33"
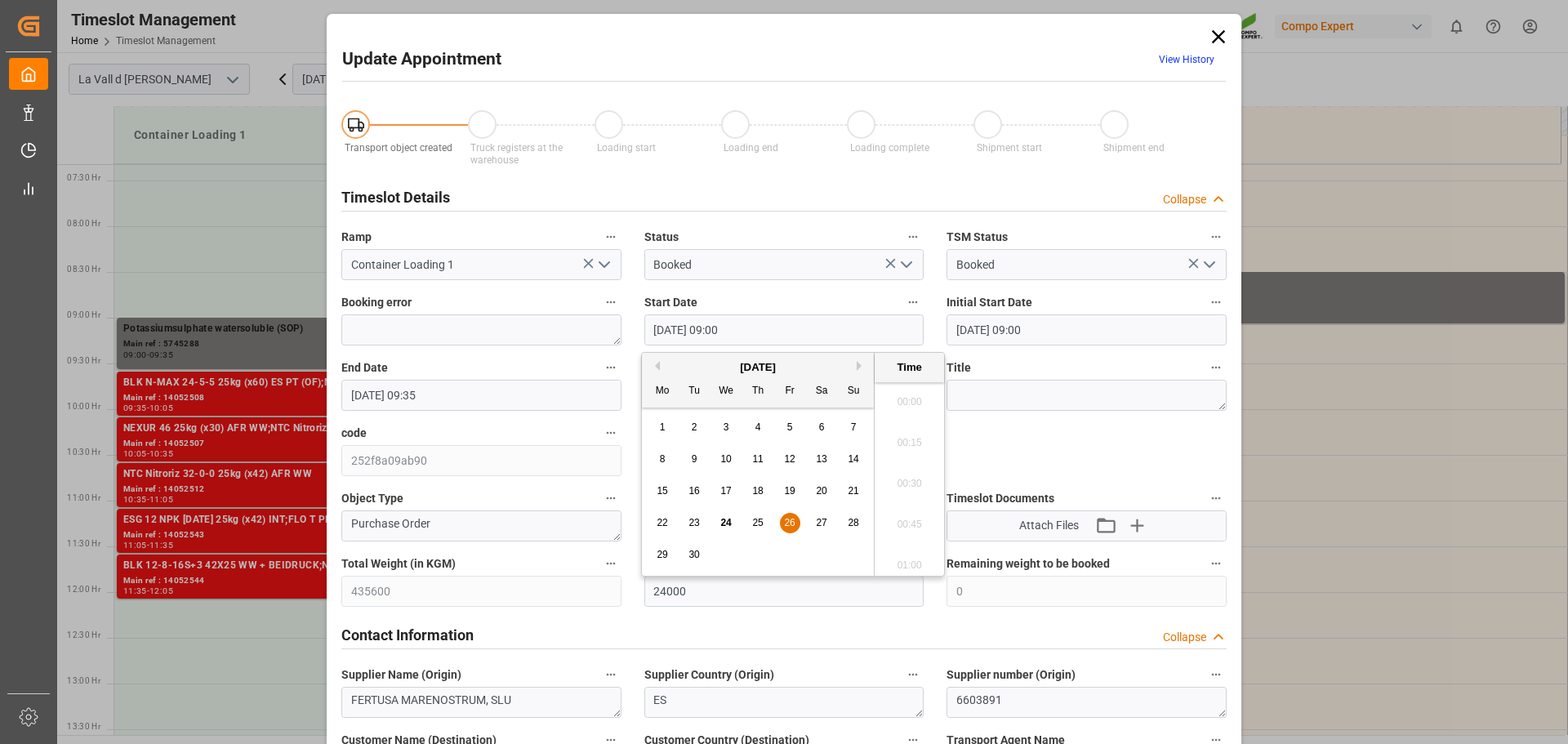
click at [749, 331] on input "[DATE] 09:00" at bounding box center [784, 330] width 280 height 31
click at [861, 369] on button "Next Month" at bounding box center [862, 365] width 10 height 10
click at [765, 423] on div "2" at bounding box center [758, 427] width 20 height 19
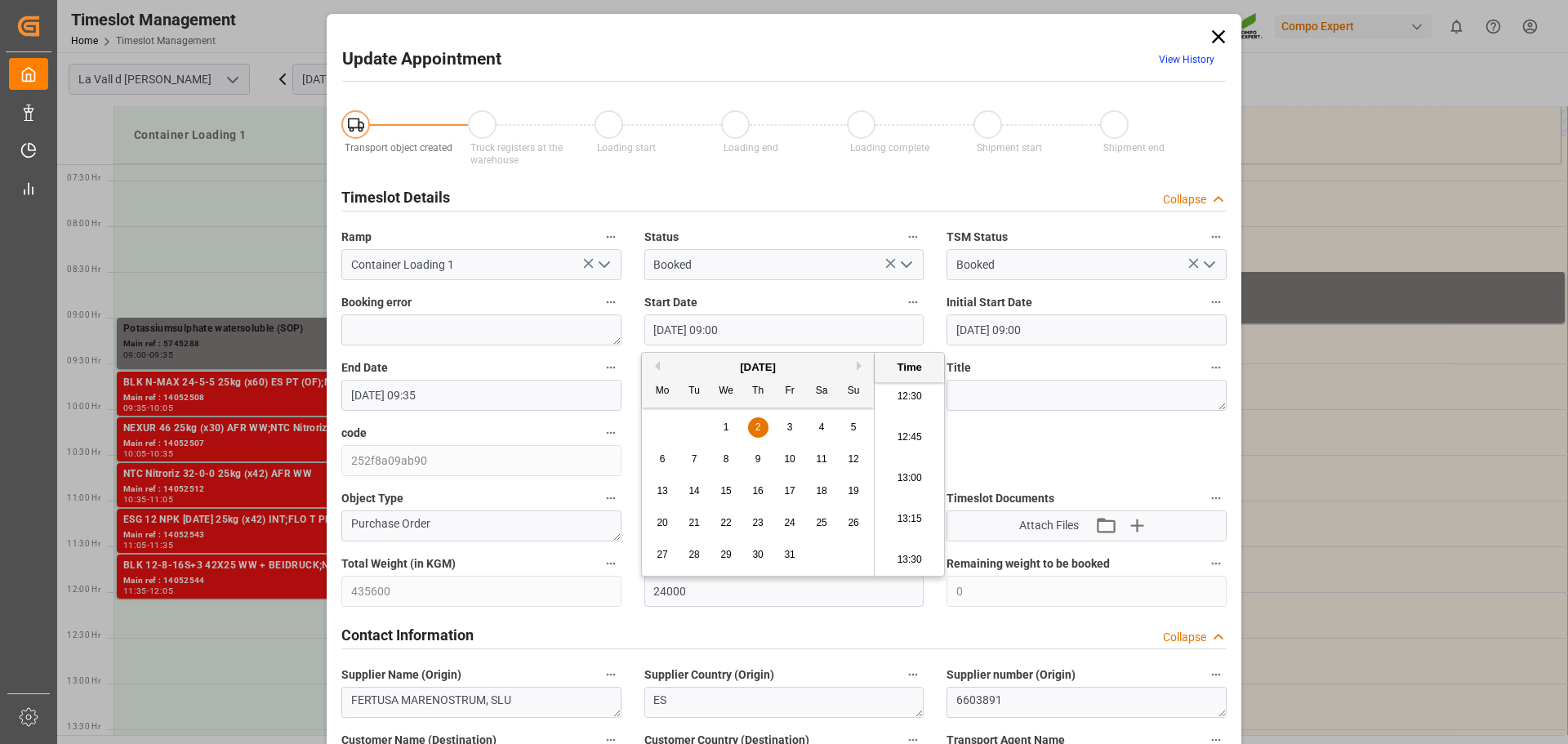
click at [913, 555] on li "13:30" at bounding box center [909, 560] width 69 height 41
click at [777, 322] on input "[DATE] 13:30" at bounding box center [784, 330] width 280 height 31
type input "[DATE] 13:35"
click at [539, 399] on input "[DATE] 09:35" at bounding box center [481, 395] width 280 height 31
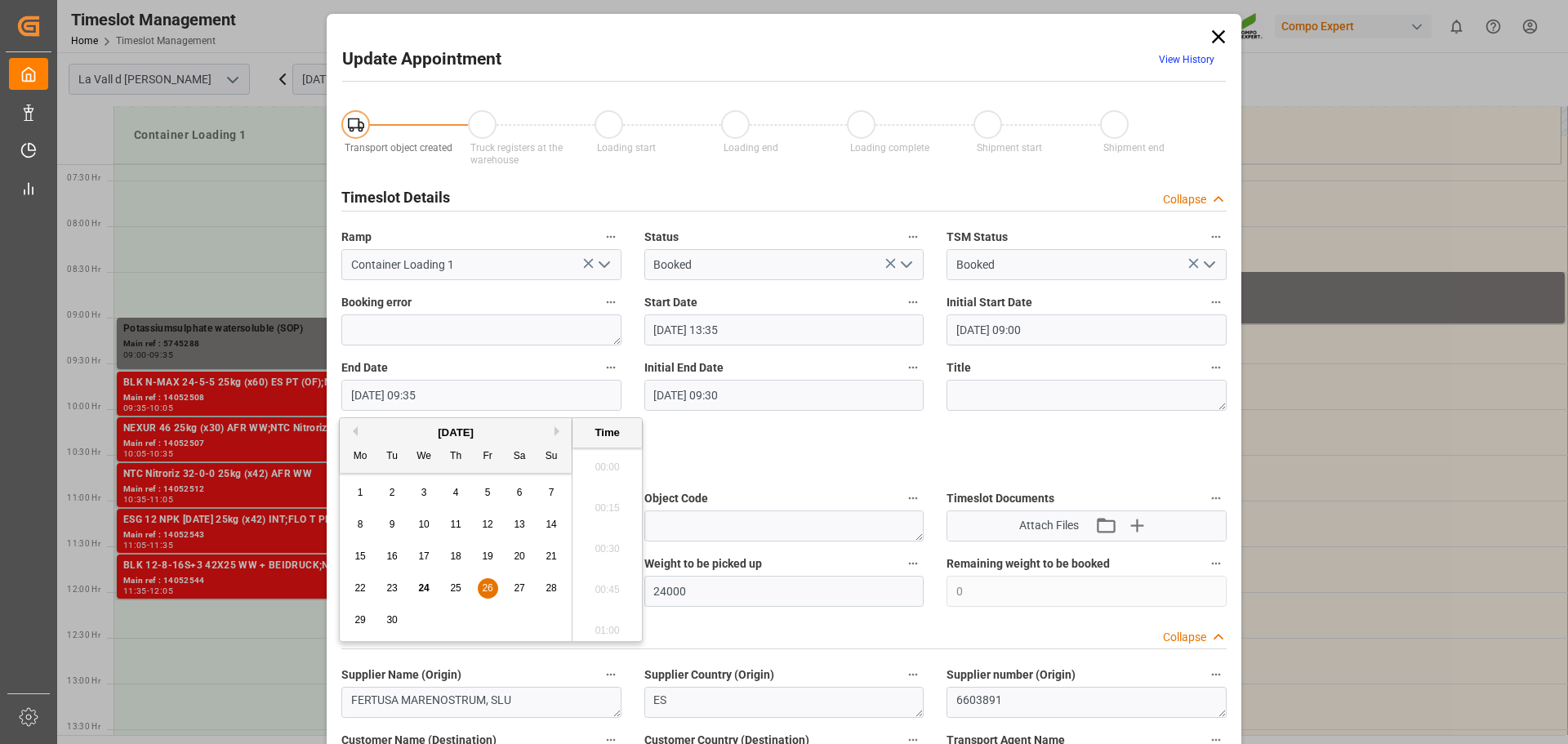
scroll to position [1476, 0]
click at [556, 434] on button "Next Month" at bounding box center [559, 431] width 10 height 10
click at [451, 490] on div "2" at bounding box center [456, 493] width 20 height 19
click at [610, 625] on li "14:00" at bounding box center [607, 625] width 69 height 41
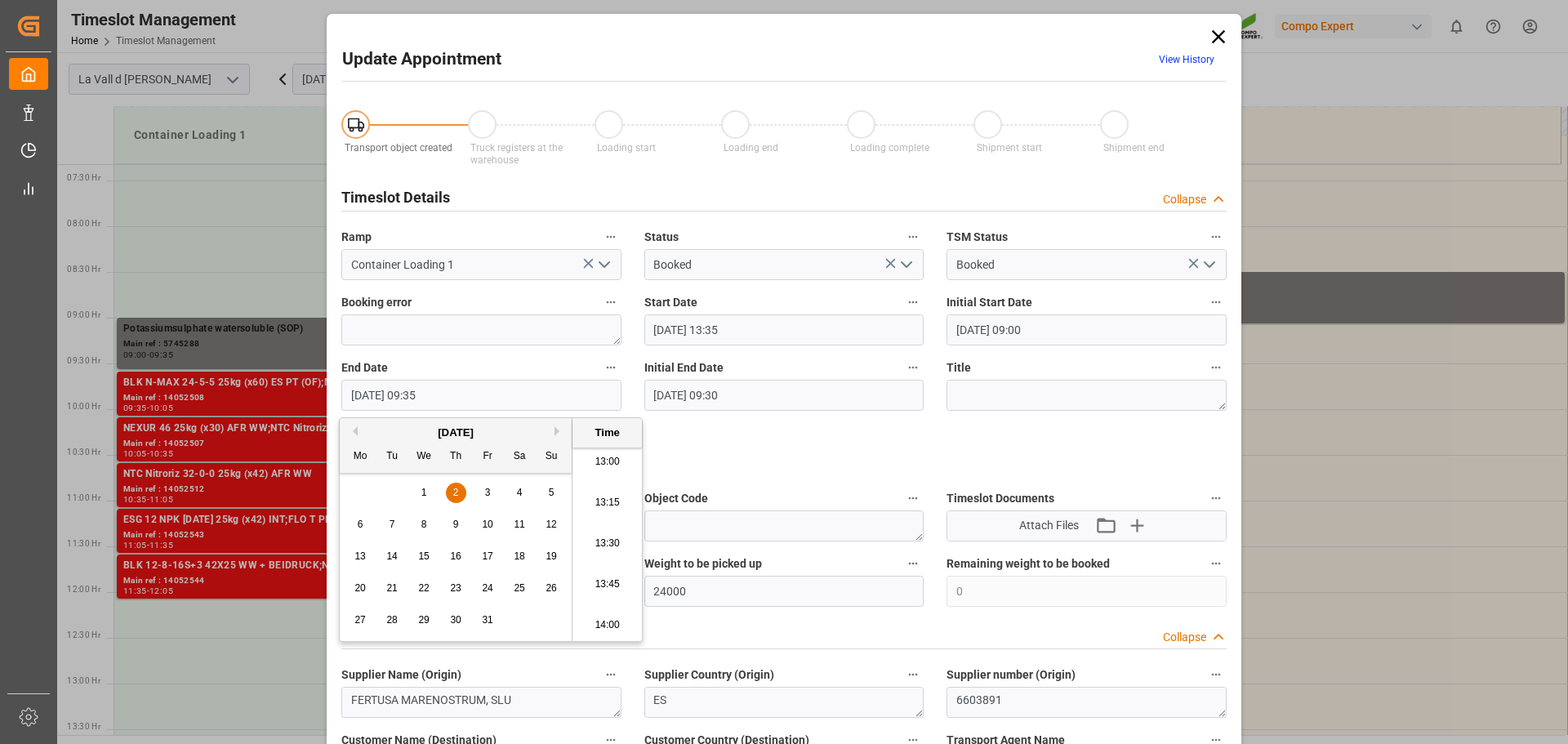
type input "[DATE] 14:00"
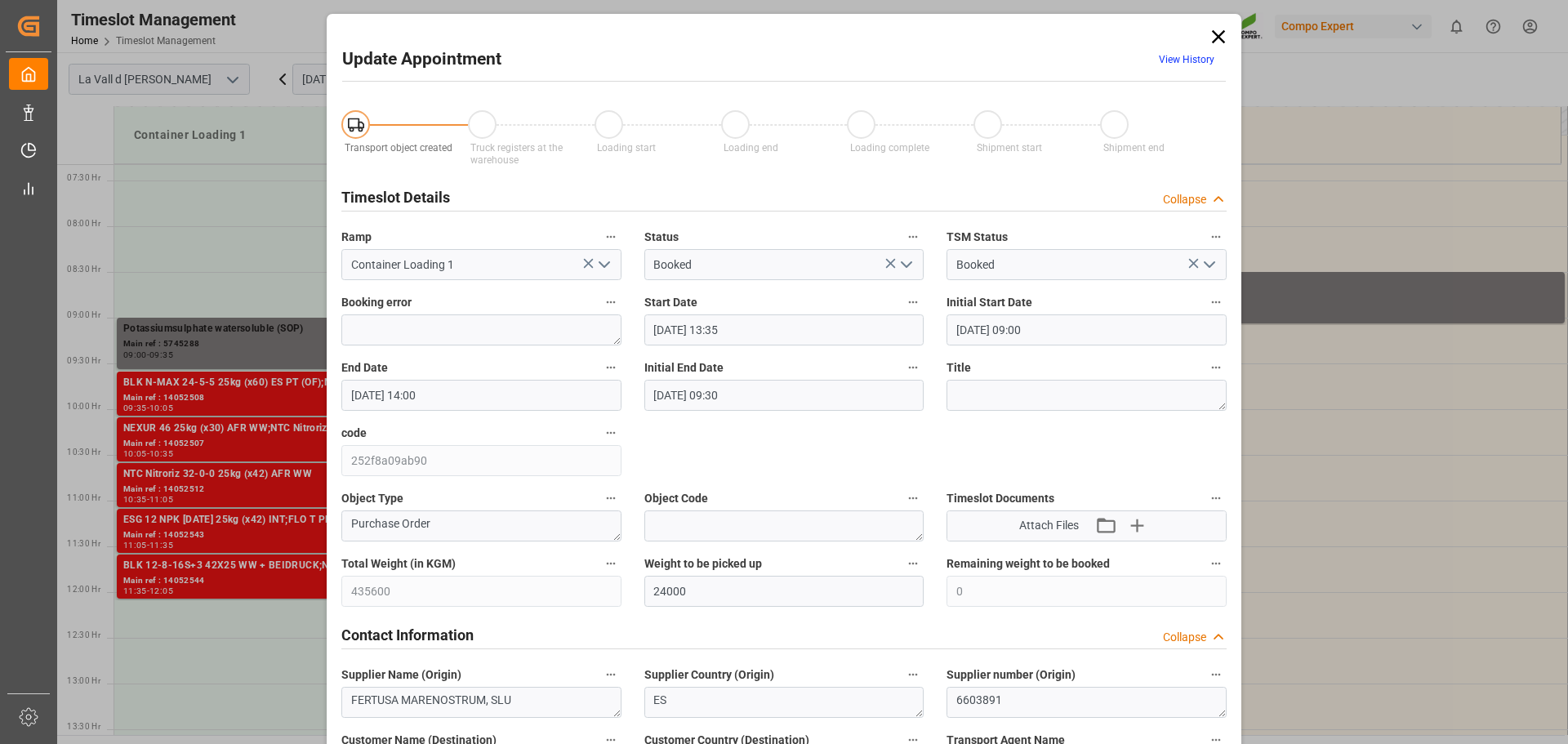
click at [469, 364] on label "End Date" at bounding box center [481, 368] width 280 height 23
click at [601, 364] on button "End Date" at bounding box center [611, 367] width 21 height 21
click at [464, 391] on div at bounding box center [784, 372] width 1568 height 744
click at [474, 386] on input "[DATE] 14:00" at bounding box center [481, 395] width 280 height 31
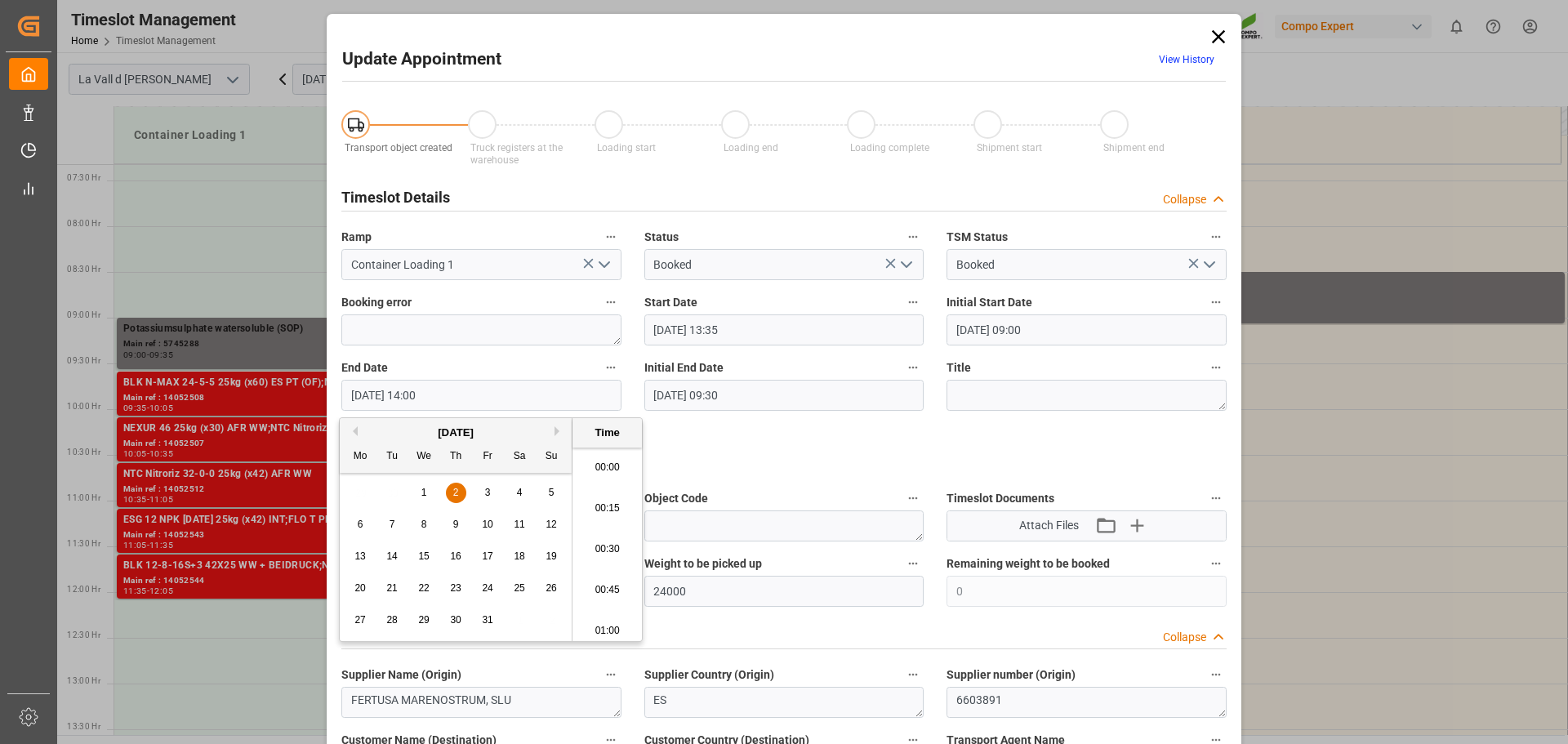
scroll to position [2211, 0]
type input "[DATE] 14:05"
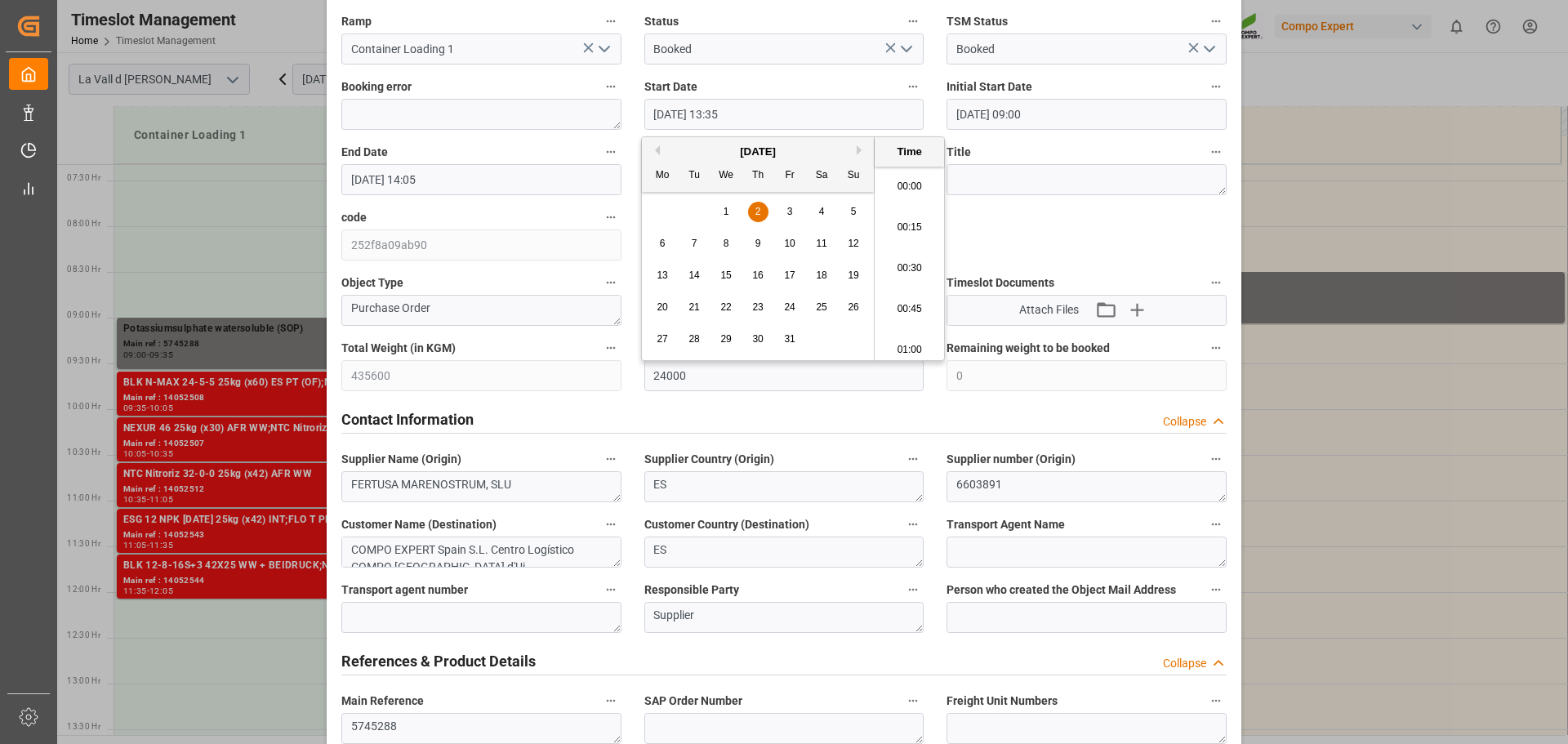
scroll to position [2130, 0]
click at [758, 111] on input "[DATE] 13:35" at bounding box center [784, 114] width 280 height 31
click at [908, 336] on li "14:00" at bounding box center [909, 344] width 69 height 41
click at [757, 120] on input "[DATE] 14:00" at bounding box center [784, 114] width 280 height 31
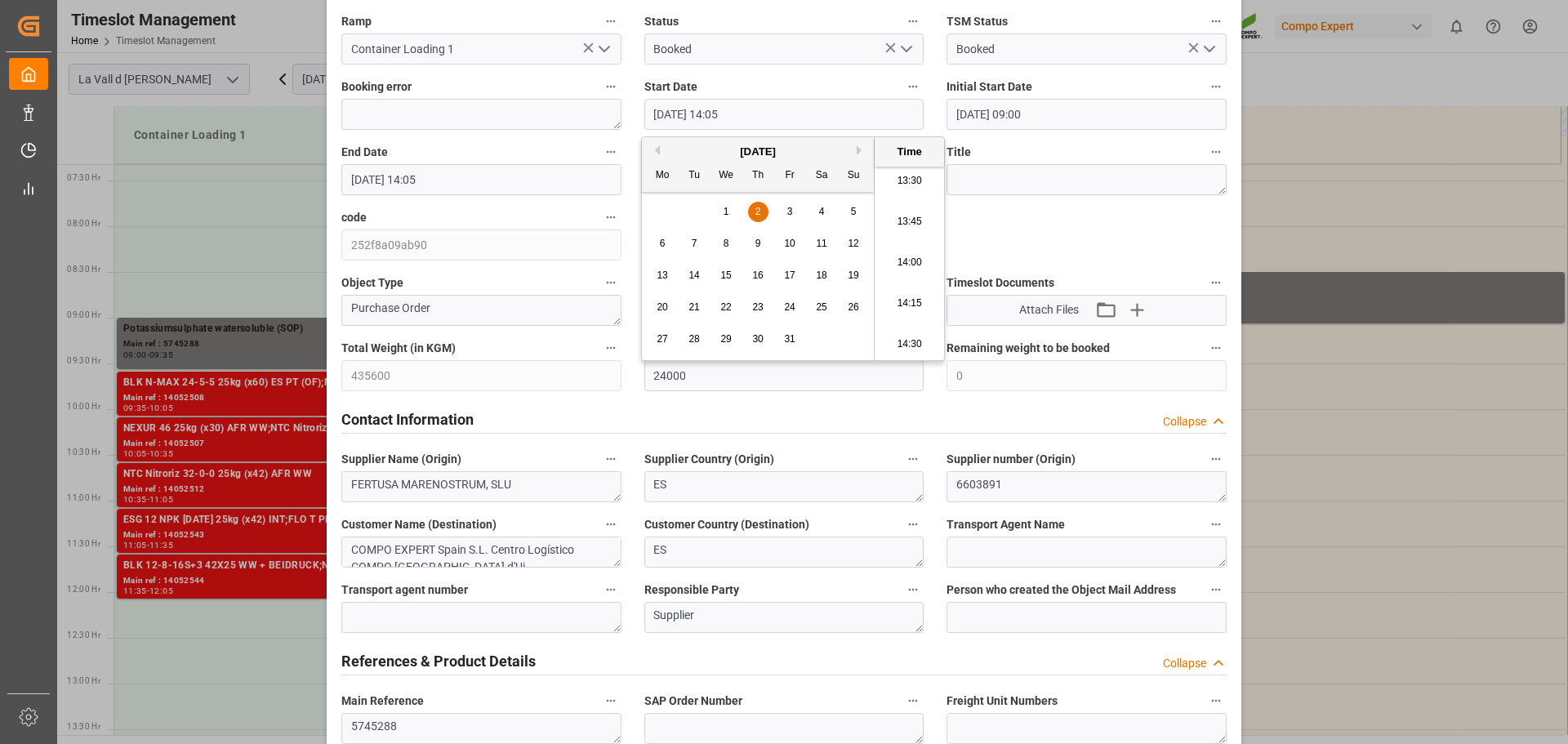
type input "[DATE] 14:05"
click at [445, 179] on input "[DATE] 14:05" at bounding box center [481, 180] width 280 height 31
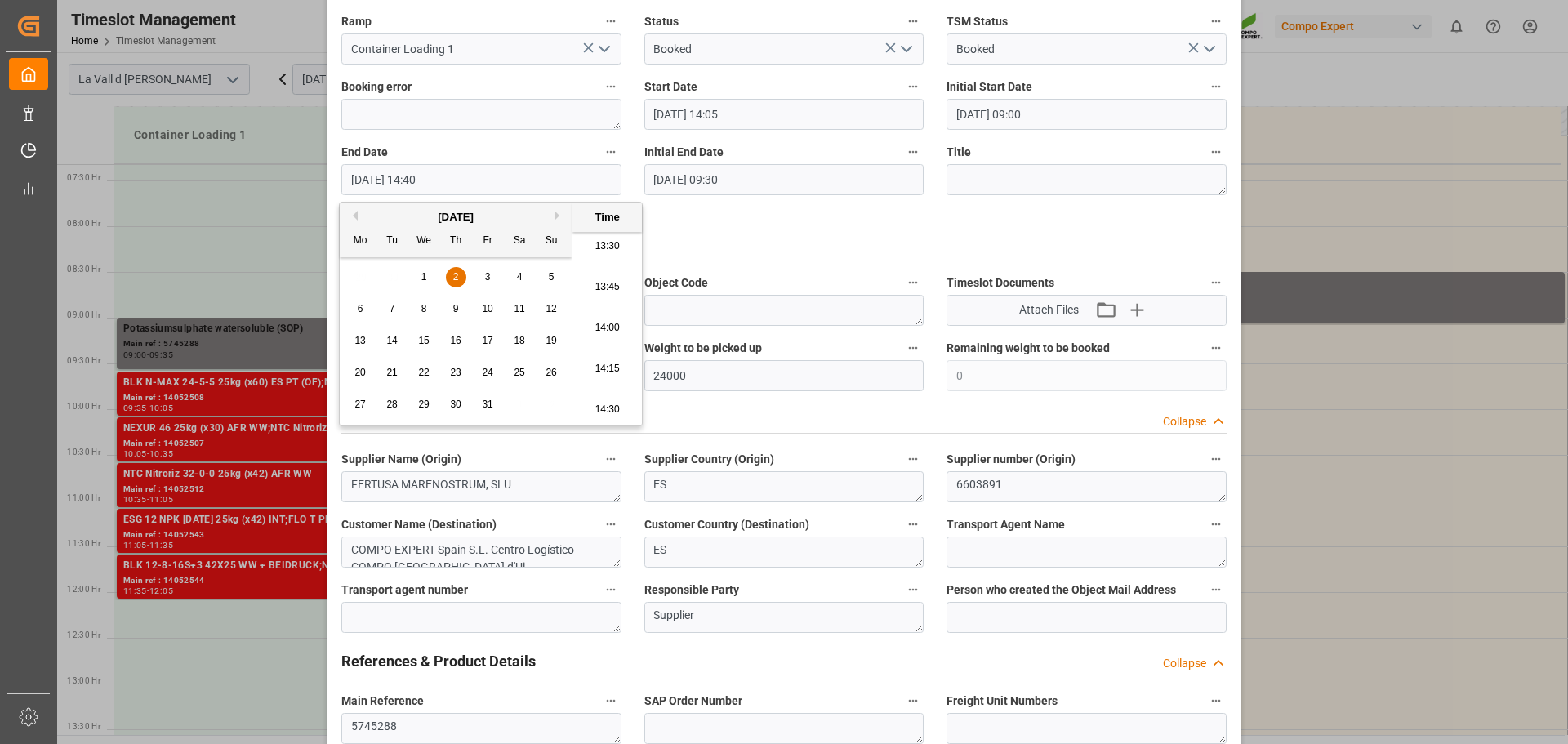
type input "[DATE] 14:40"
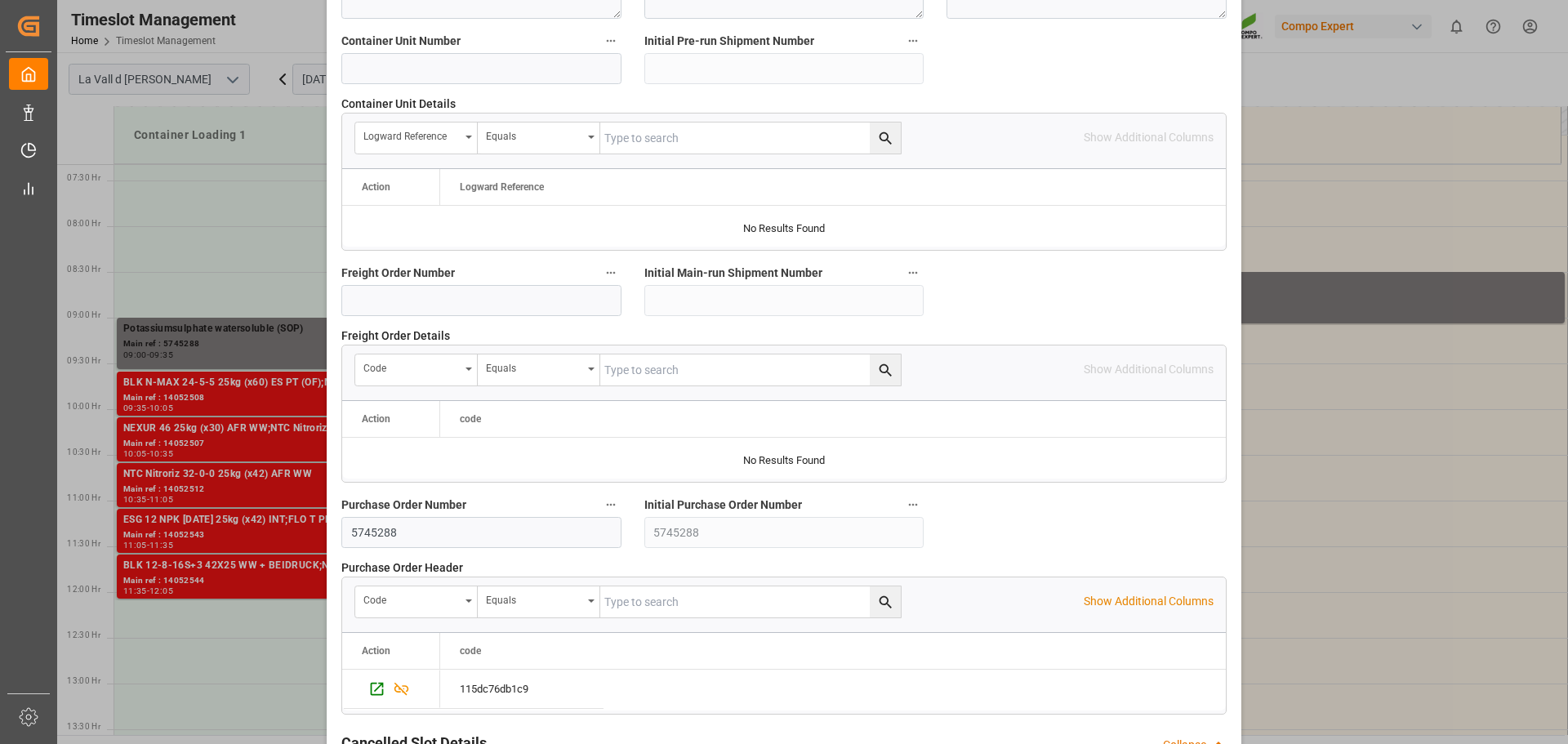
scroll to position [1523, 0]
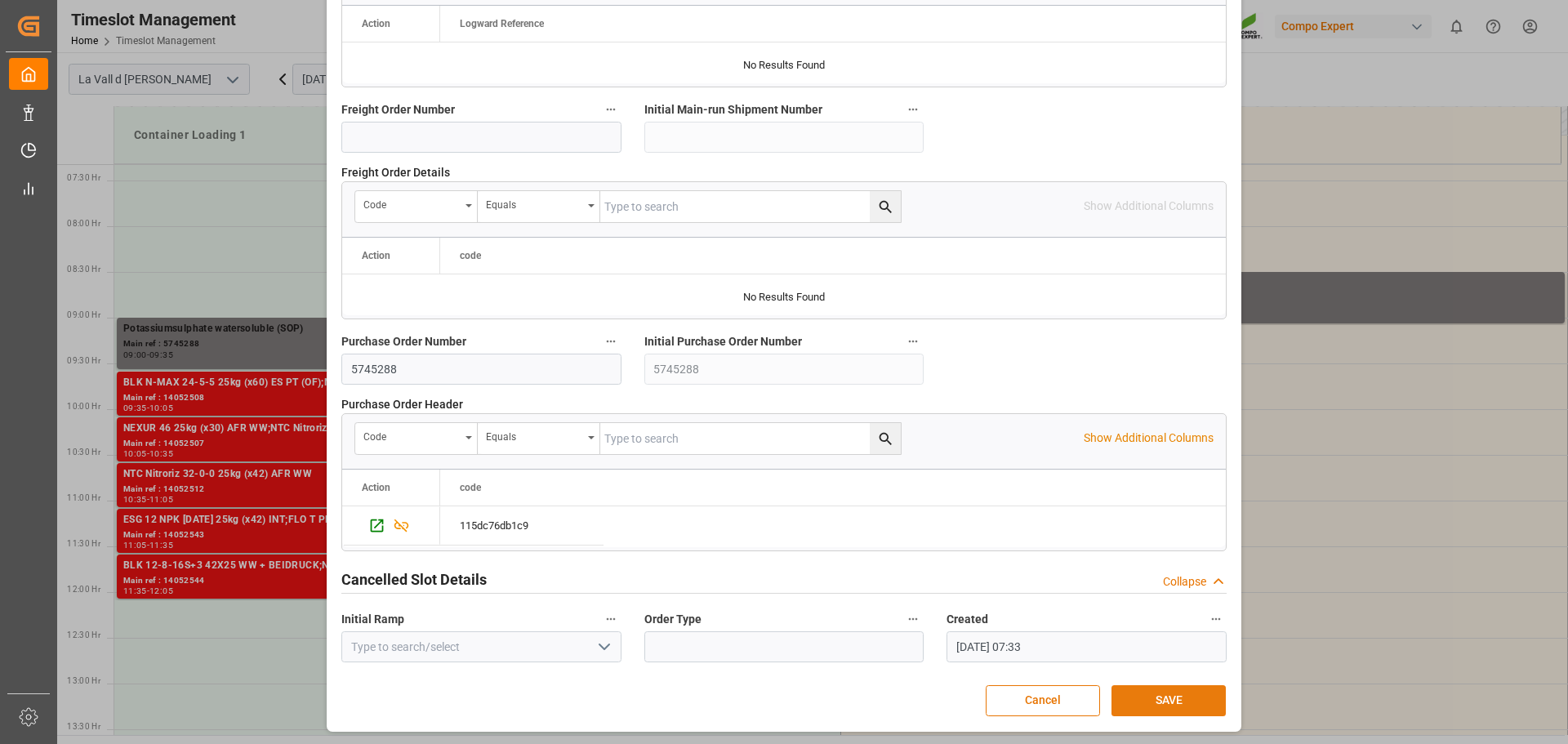
click at [1171, 704] on button "SAVE" at bounding box center [1168, 701] width 114 height 31
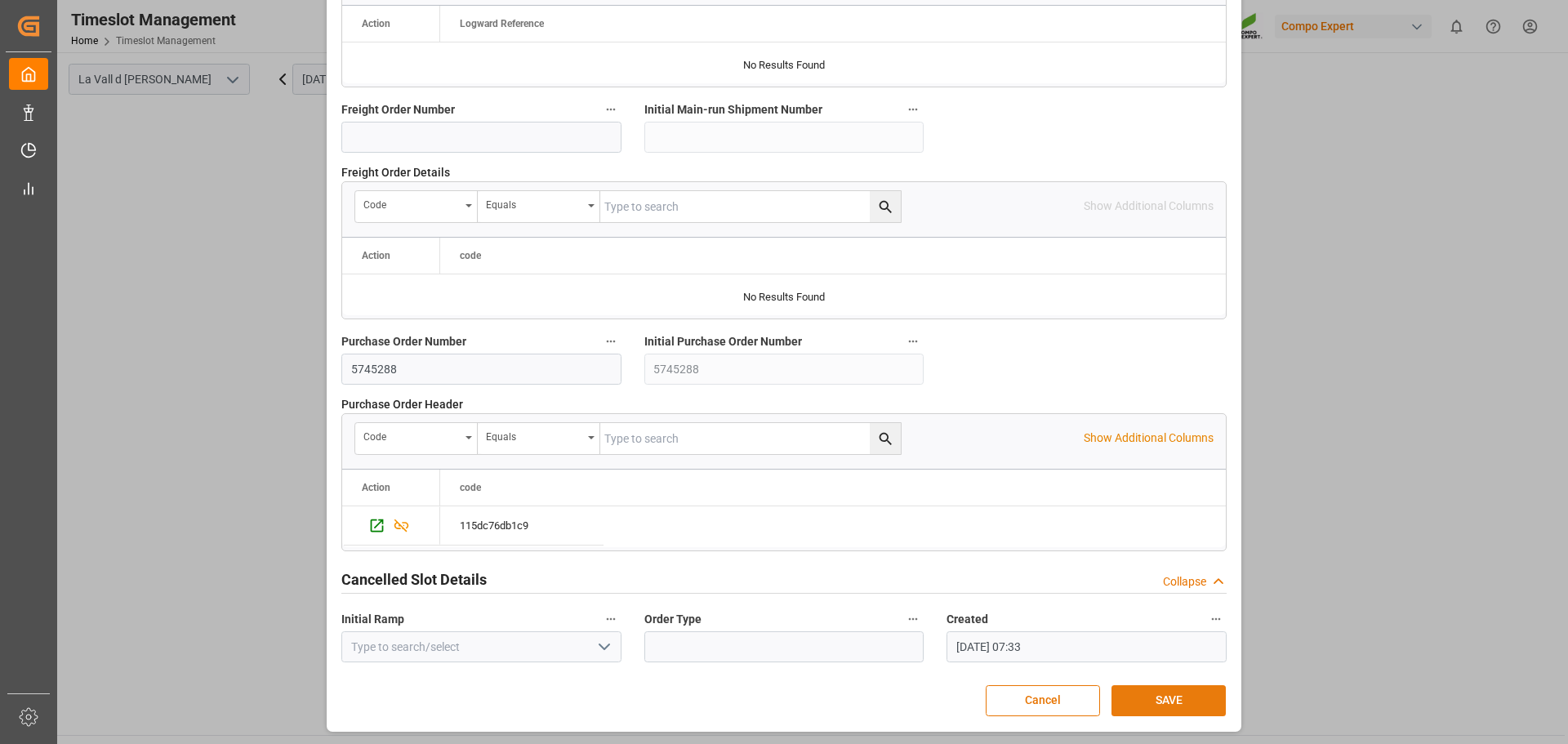
click at [1176, 697] on button "SAVE" at bounding box center [1168, 701] width 114 height 31
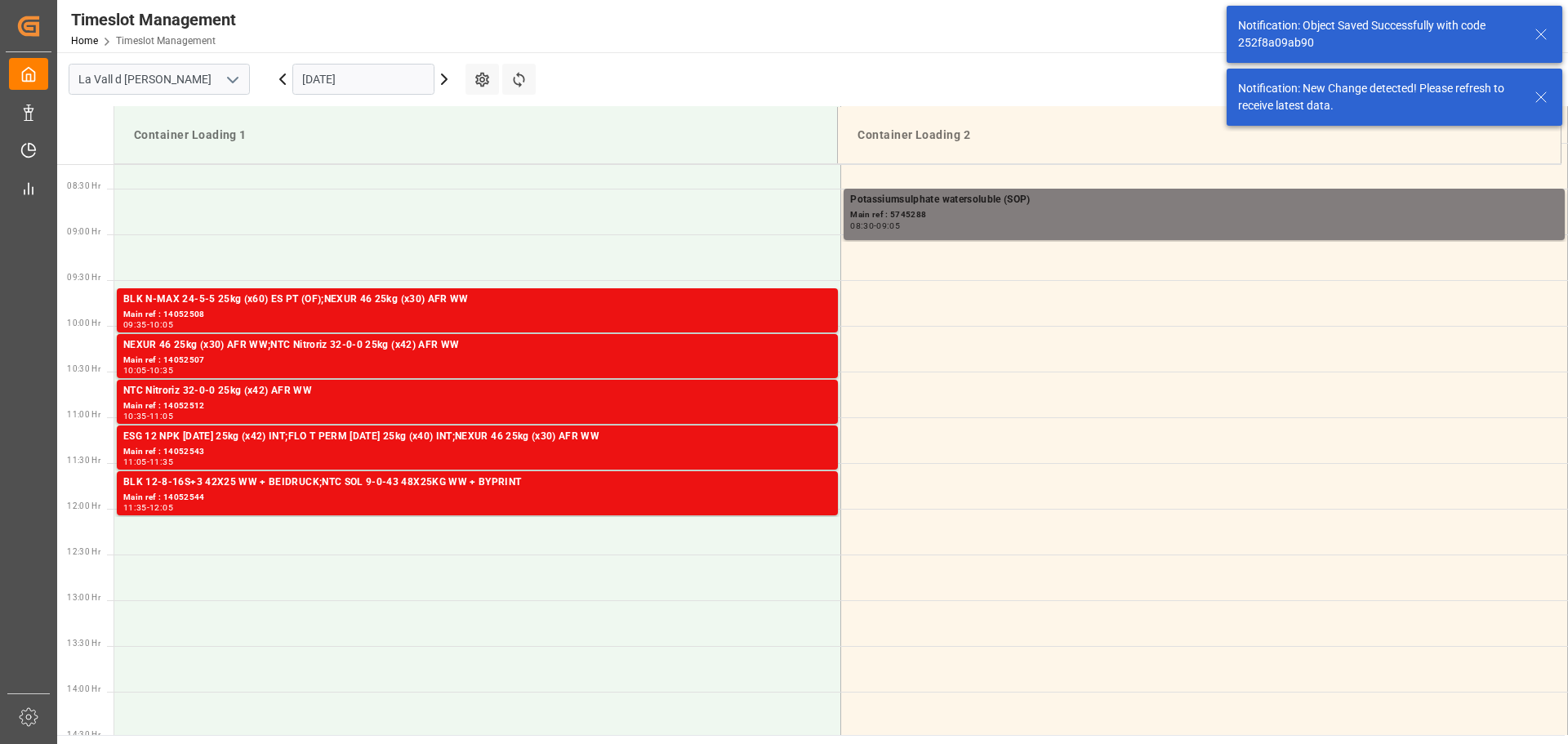
scroll to position [688, 0]
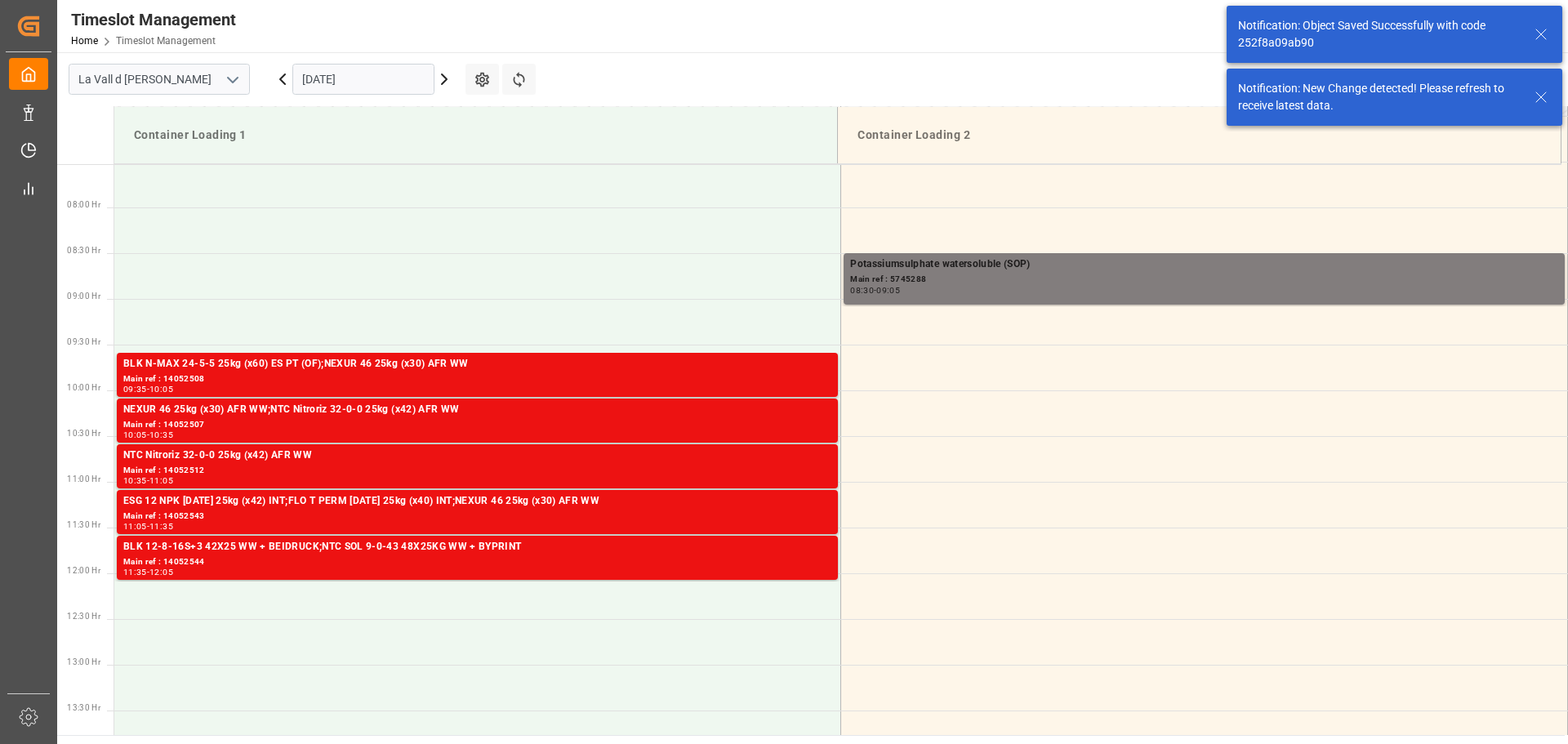
click at [383, 77] on input "[DATE]" at bounding box center [363, 79] width 142 height 31
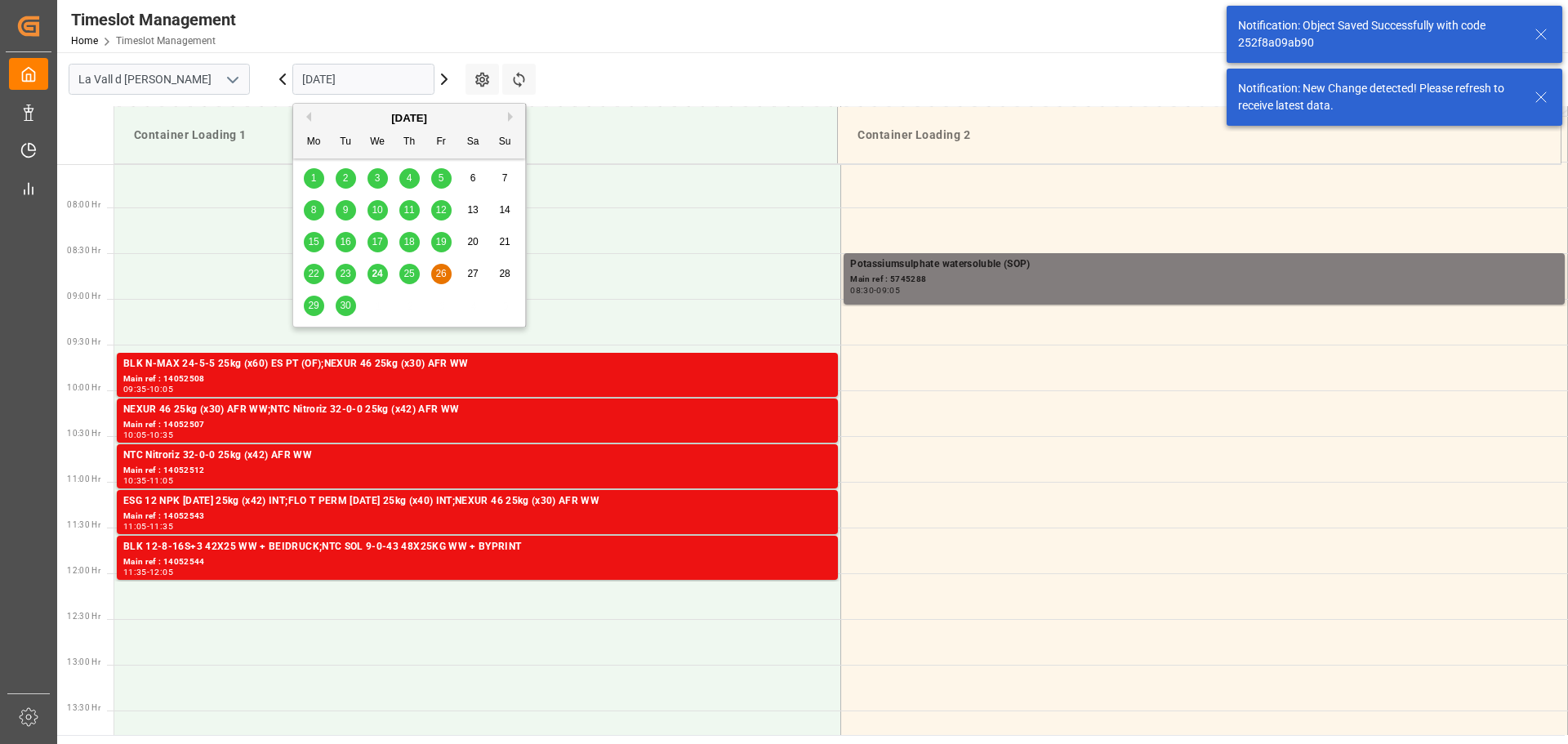
click at [441, 271] on span "26" at bounding box center [441, 273] width 11 height 12
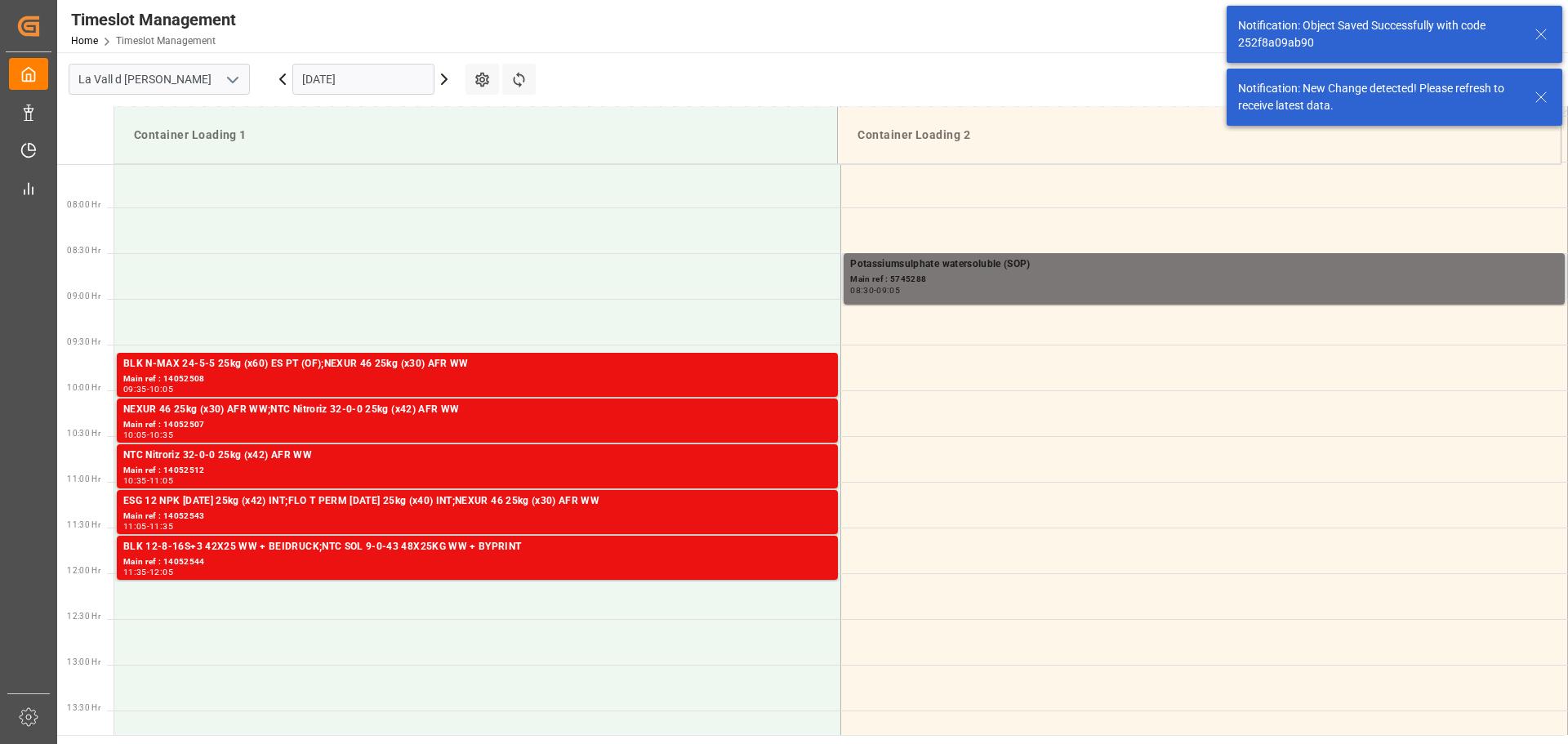
click at [925, 288] on div "08:30 - 09:05" at bounding box center [1204, 291] width 708 height 9
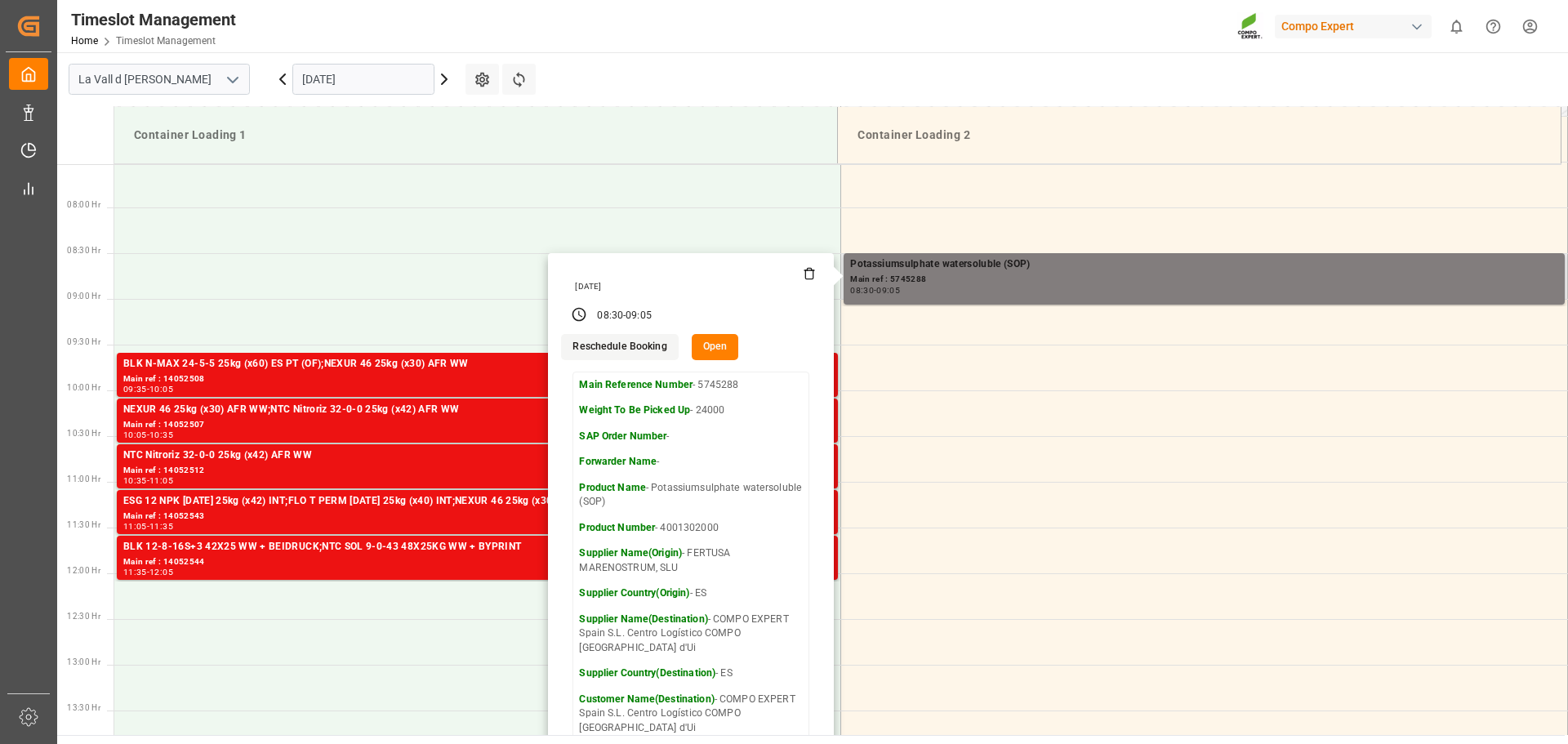
click at [704, 351] on button "Open" at bounding box center [716, 347] width 47 height 26
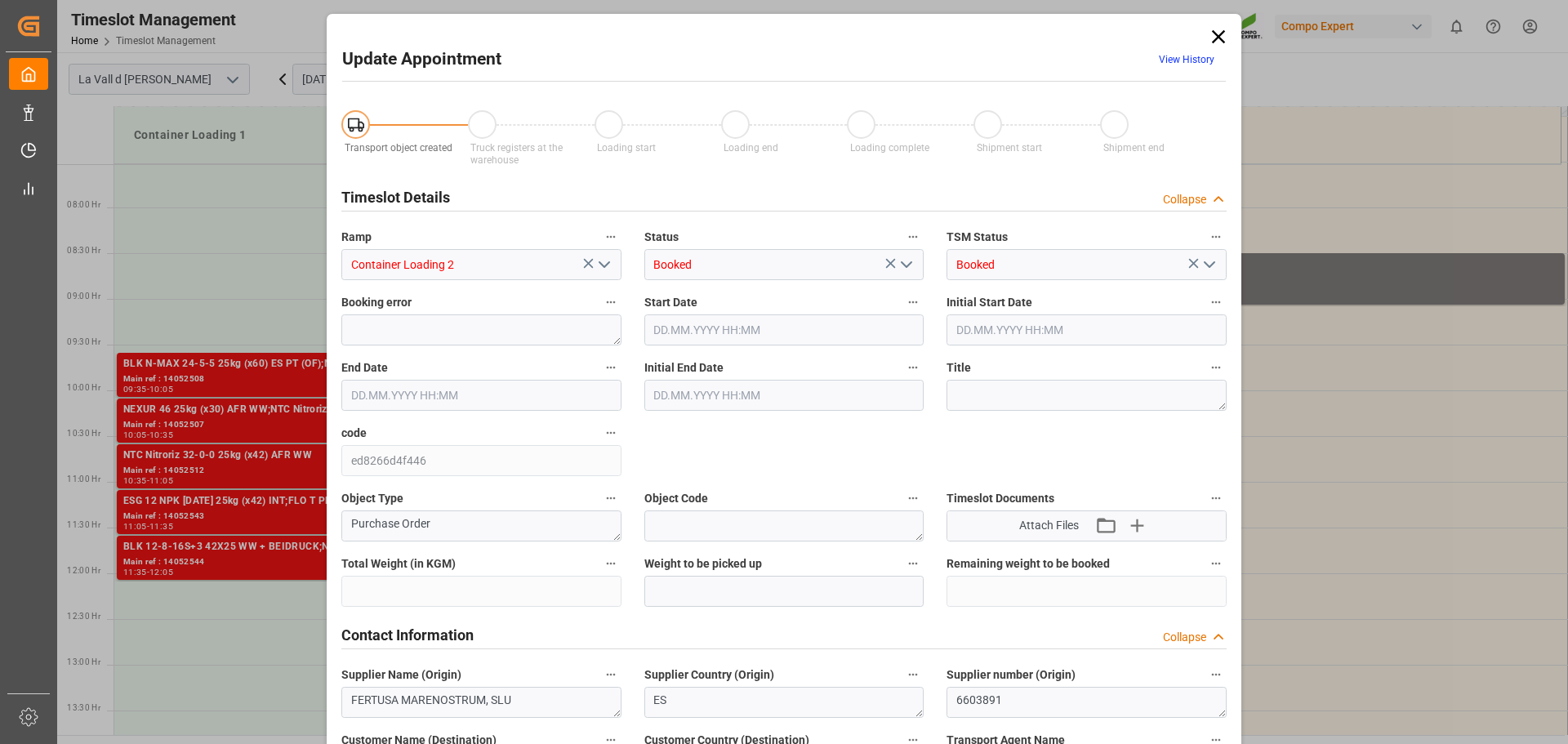
type input "435600"
type input "24000"
type input "0"
type input "[DATE] 08:30"
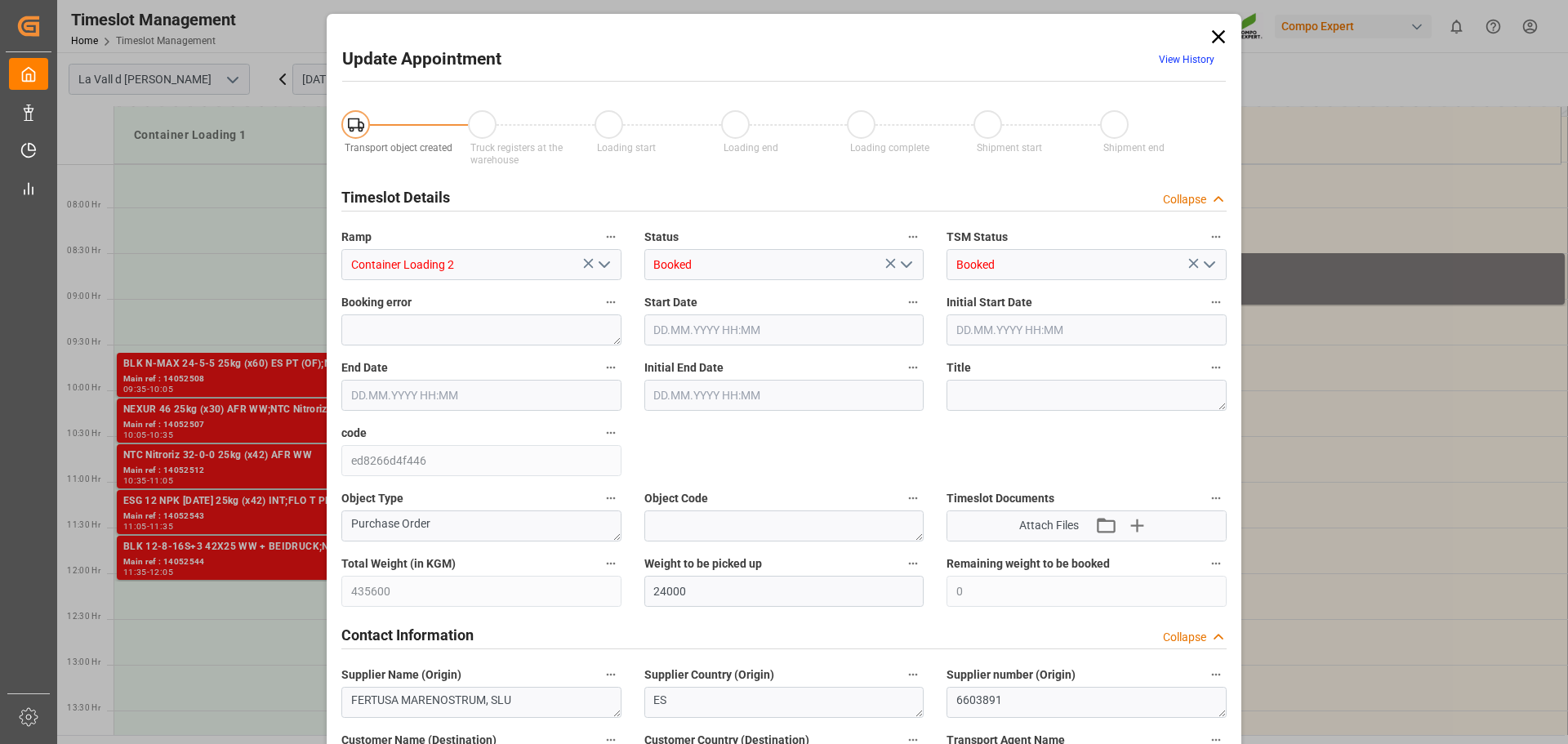
type input "[DATE] 09:05"
type input "[DATE] 09:00"
type input "[DATE] 07:33"
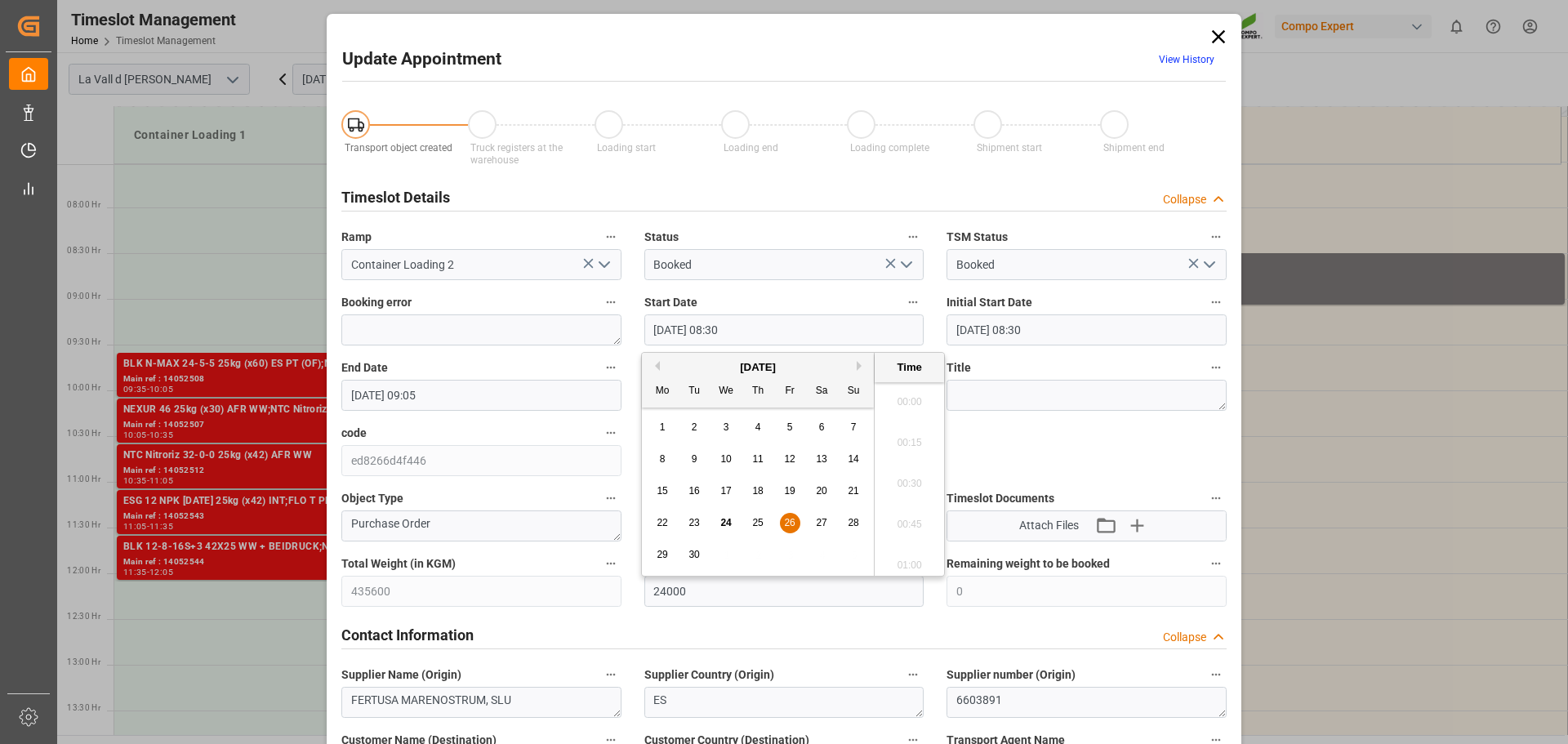
click at [765, 322] on input "[DATE] 08:30" at bounding box center [784, 330] width 280 height 31
click at [857, 365] on button "Next Month" at bounding box center [862, 365] width 10 height 10
click at [758, 426] on span "2" at bounding box center [758, 427] width 5 height 12
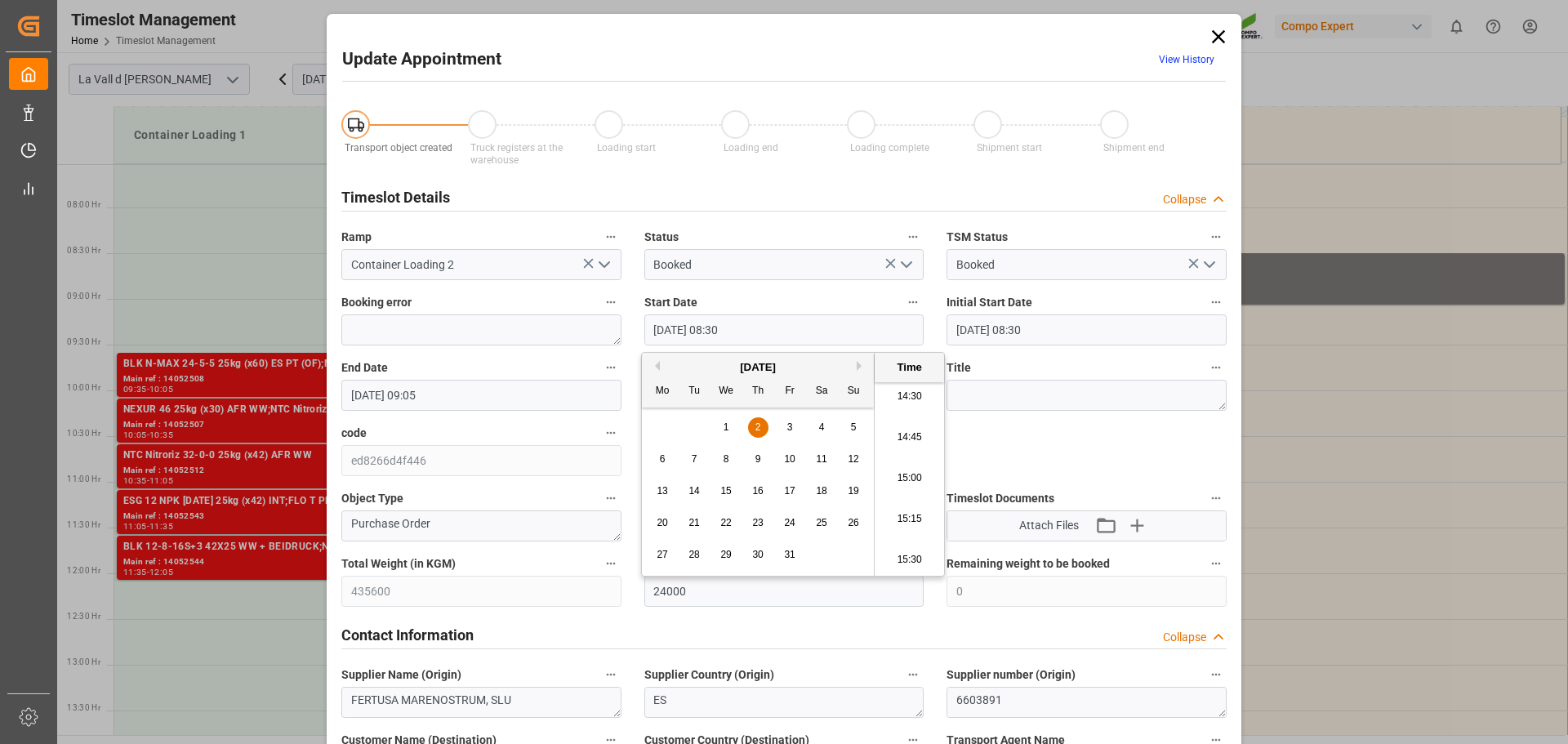
click at [904, 438] on li "14:45" at bounding box center [909, 437] width 69 height 41
type input "[DATE] 14:45"
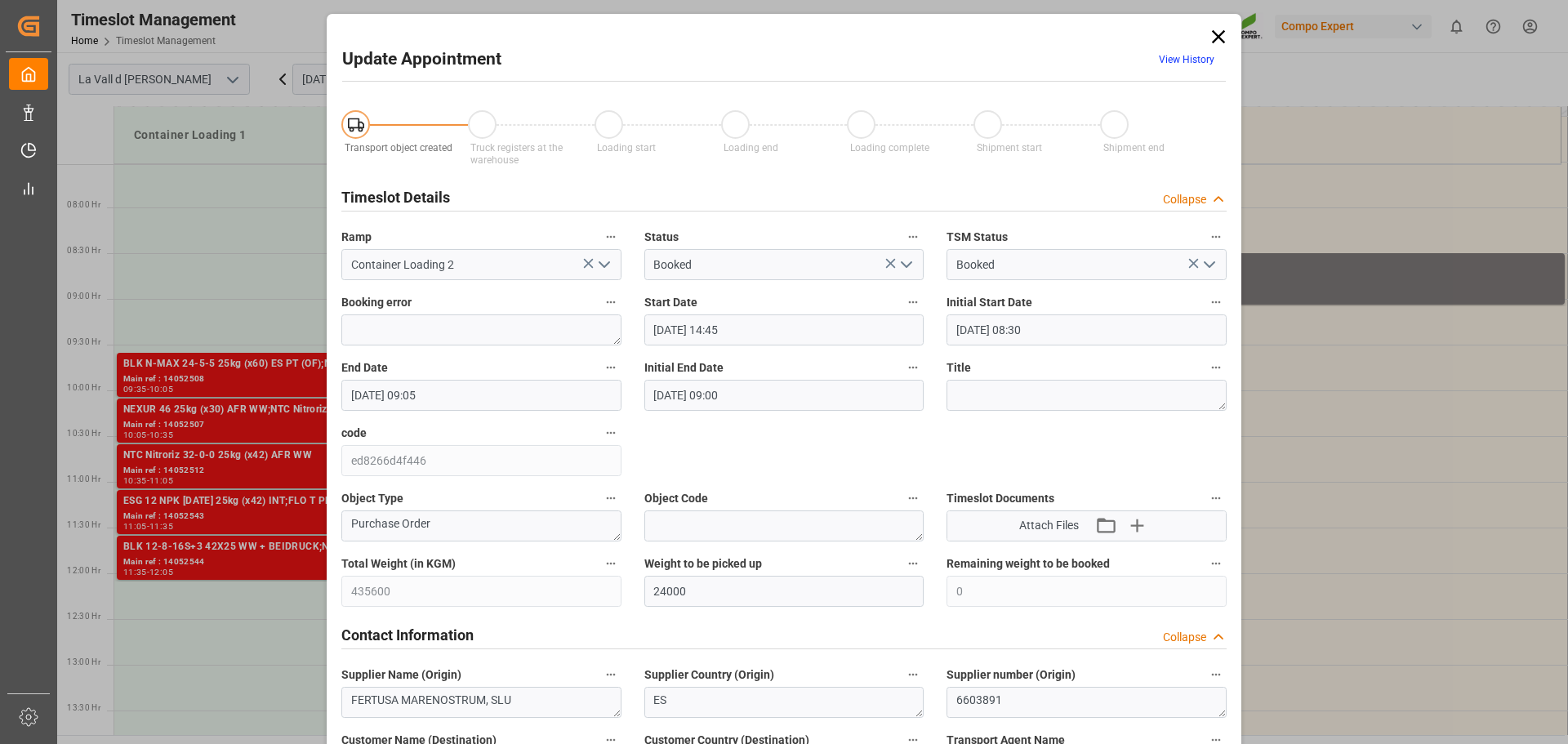
click at [504, 394] on input "[DATE] 09:05" at bounding box center [481, 395] width 280 height 31
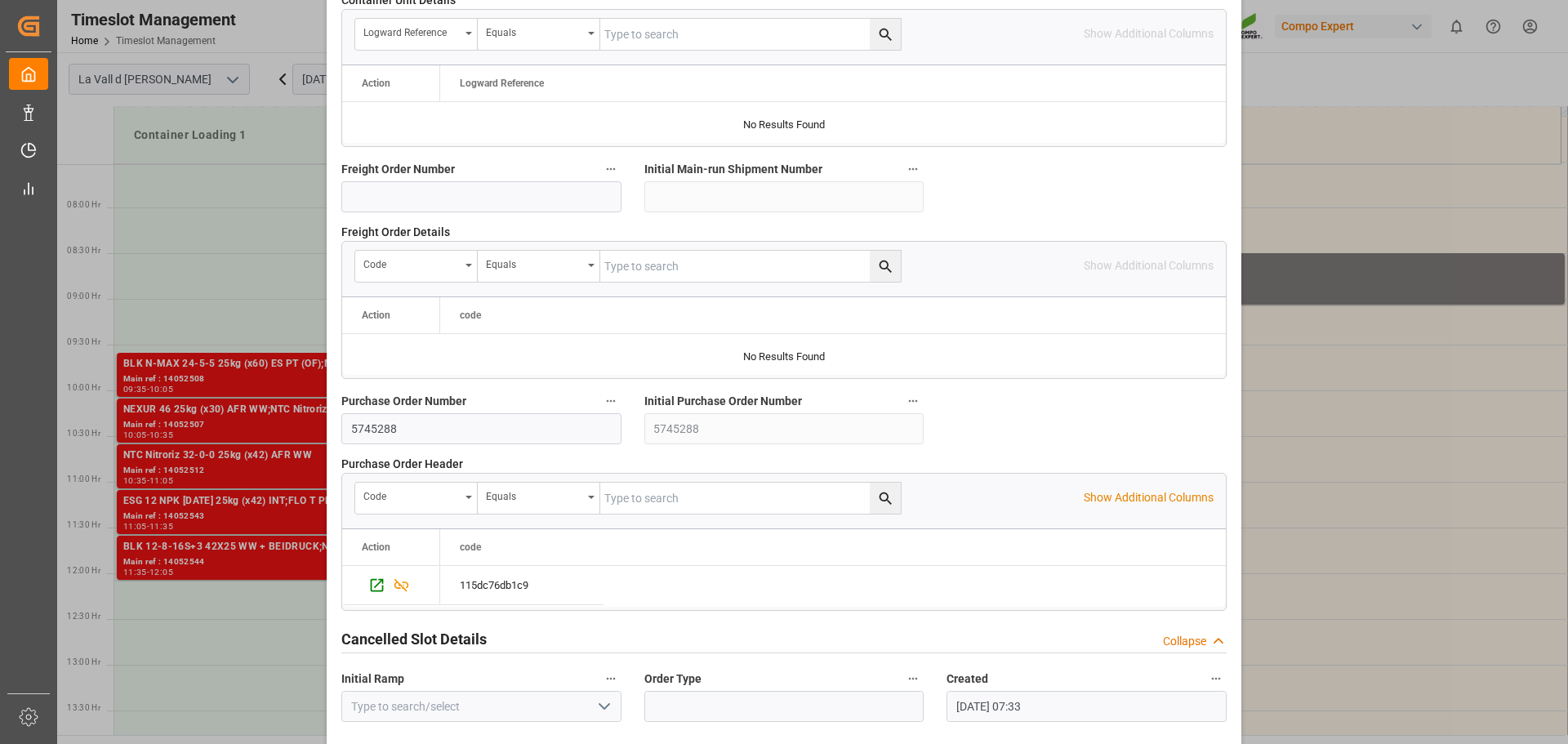
scroll to position [1523, 0]
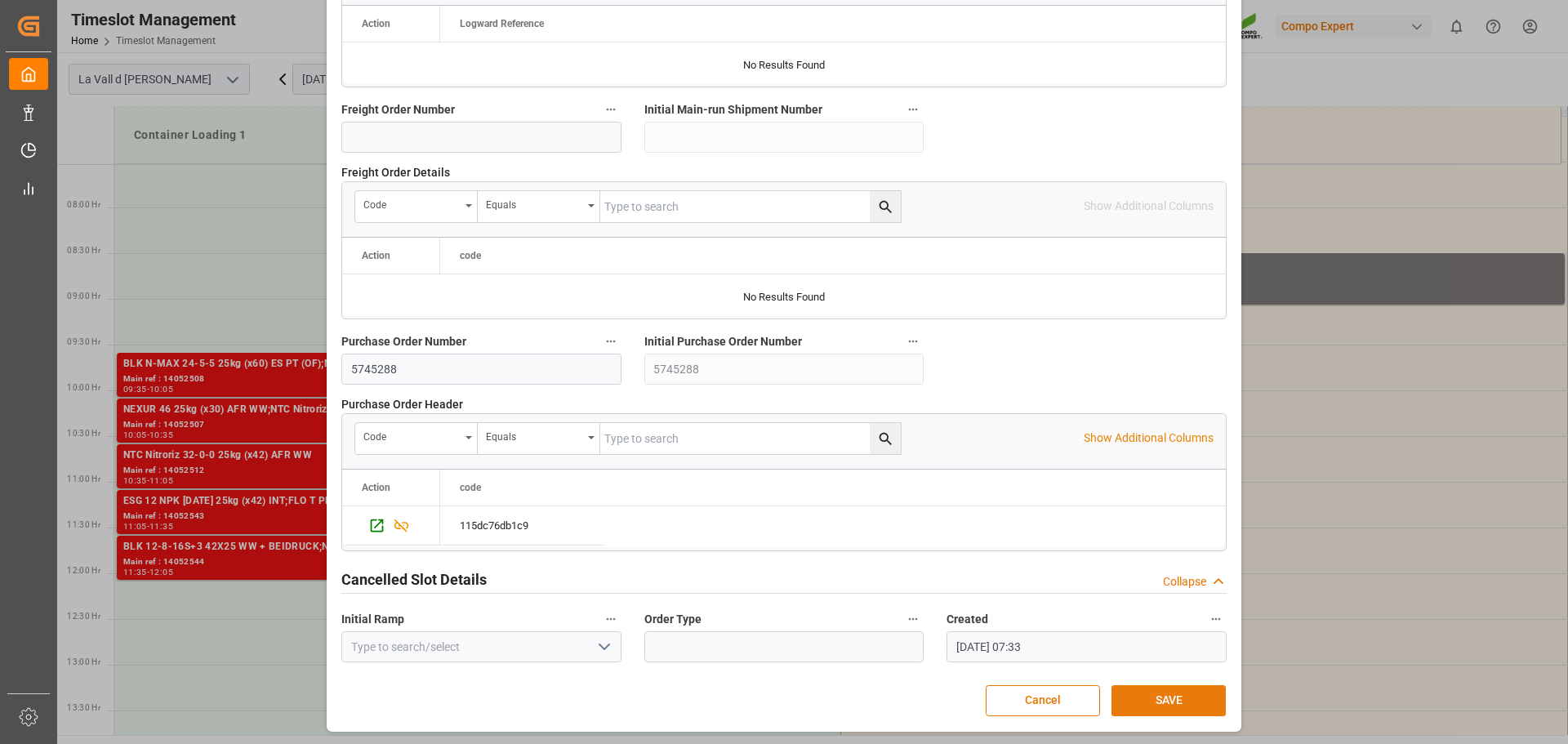
click at [1155, 693] on button "SAVE" at bounding box center [1168, 701] width 114 height 31
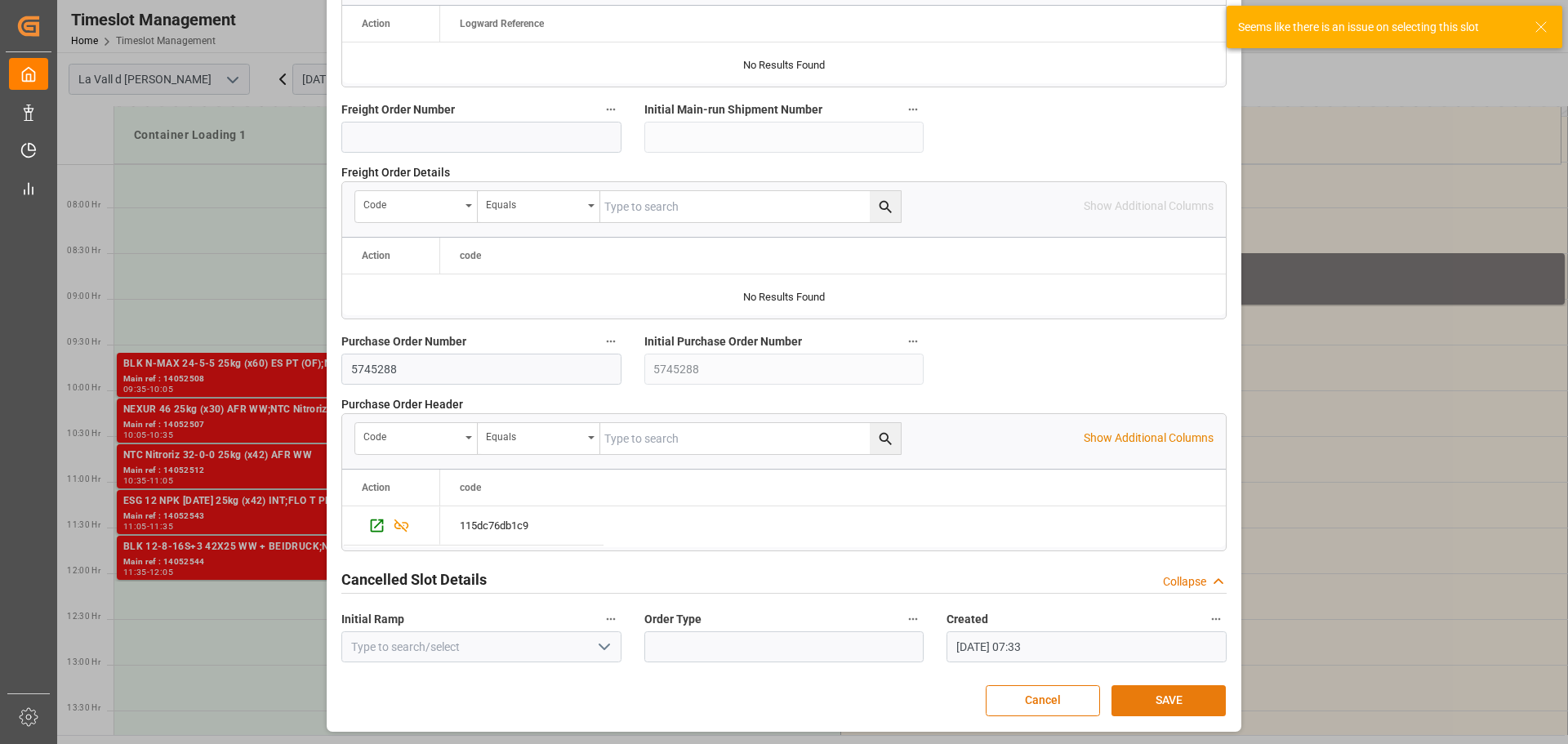
click at [1134, 700] on button "SAVE" at bounding box center [1168, 701] width 114 height 31
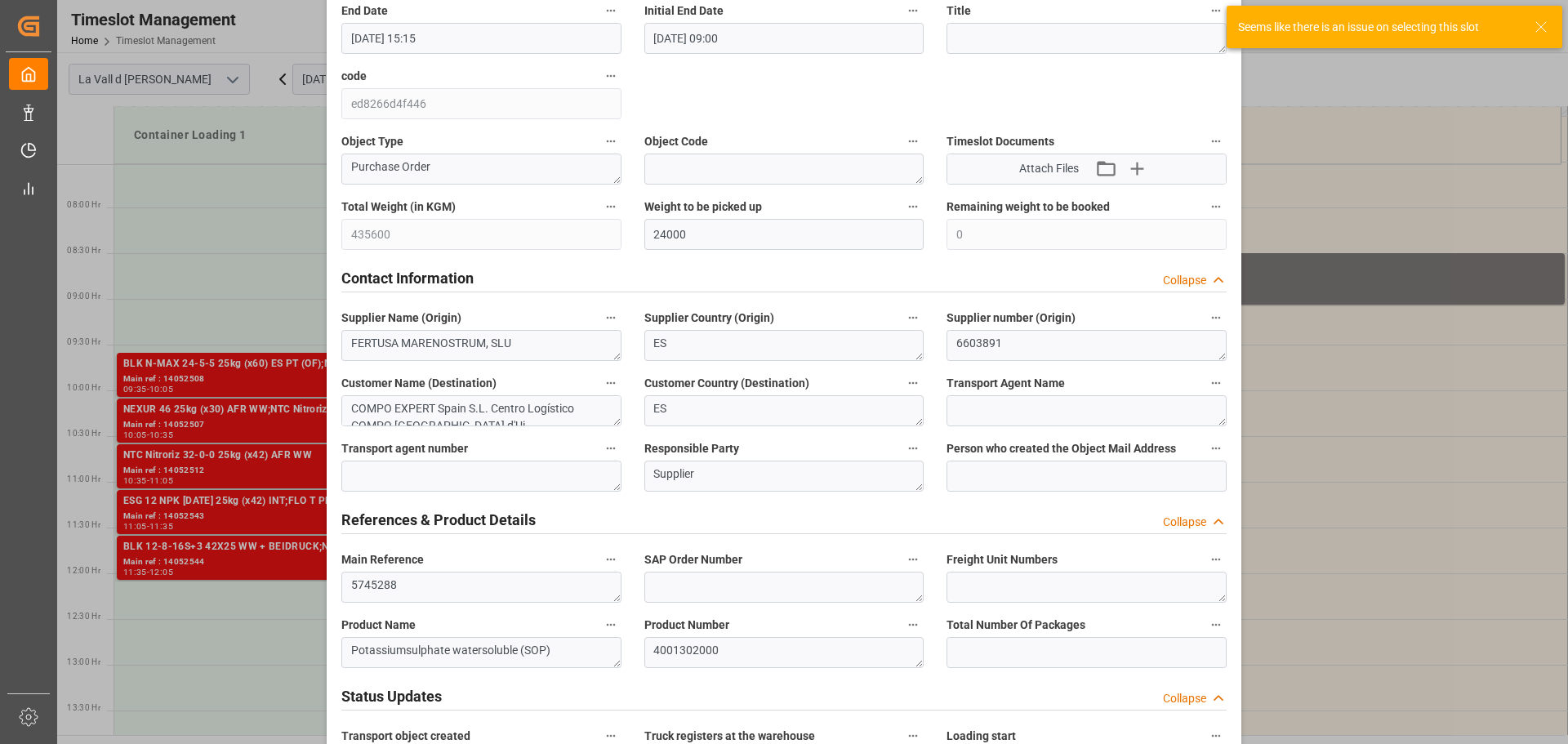
scroll to position [215, 0]
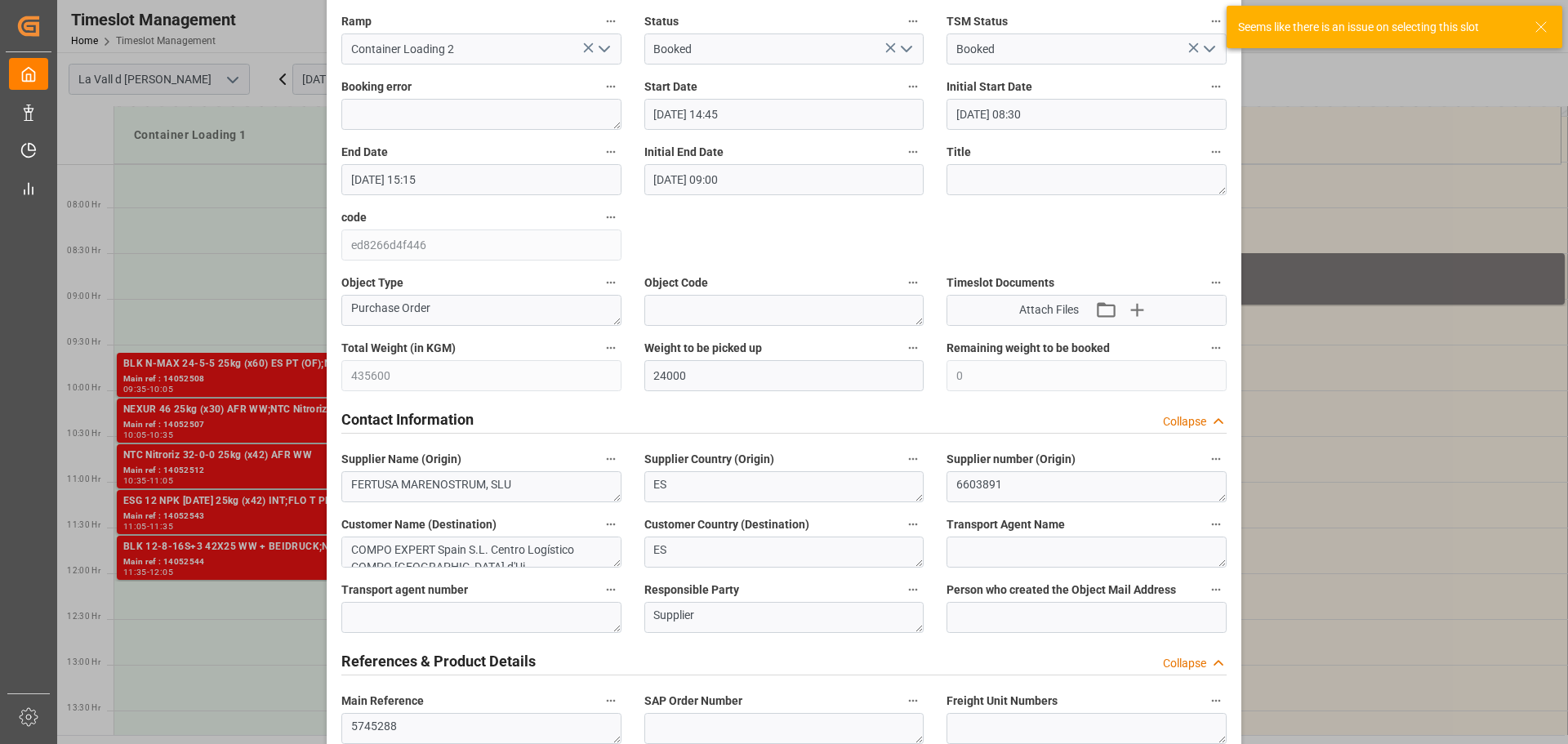
click at [395, 173] on input "[DATE] 15:15" at bounding box center [481, 180] width 280 height 31
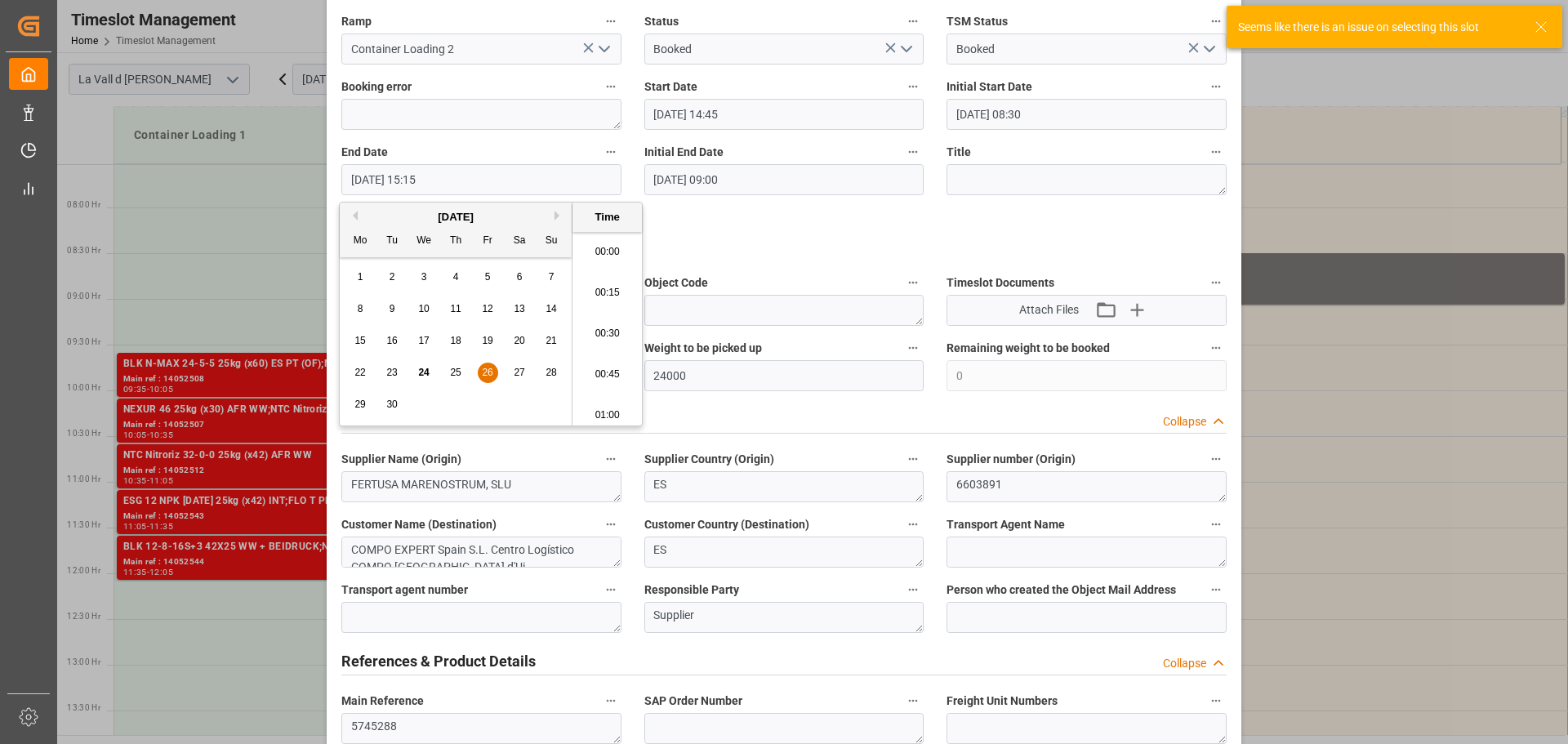
scroll to position [2415, 0]
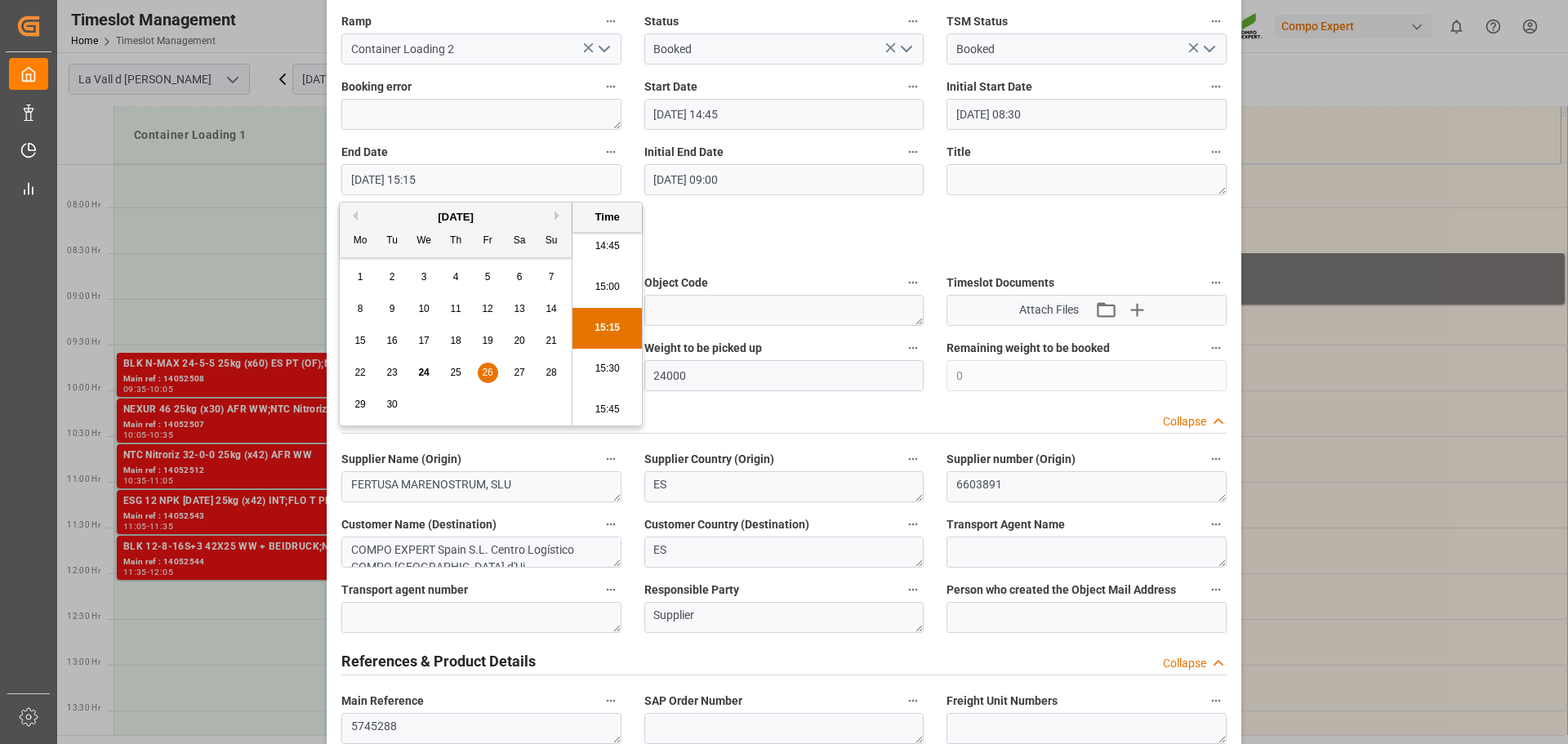
click at [555, 215] on button "Next Month" at bounding box center [559, 215] width 10 height 10
click at [455, 278] on span "2" at bounding box center [456, 277] width 5 height 12
type input "[DATE] 15:15"
click at [978, 334] on div "Remaining weight to be booked 0" at bounding box center [1087, 364] width 303 height 66
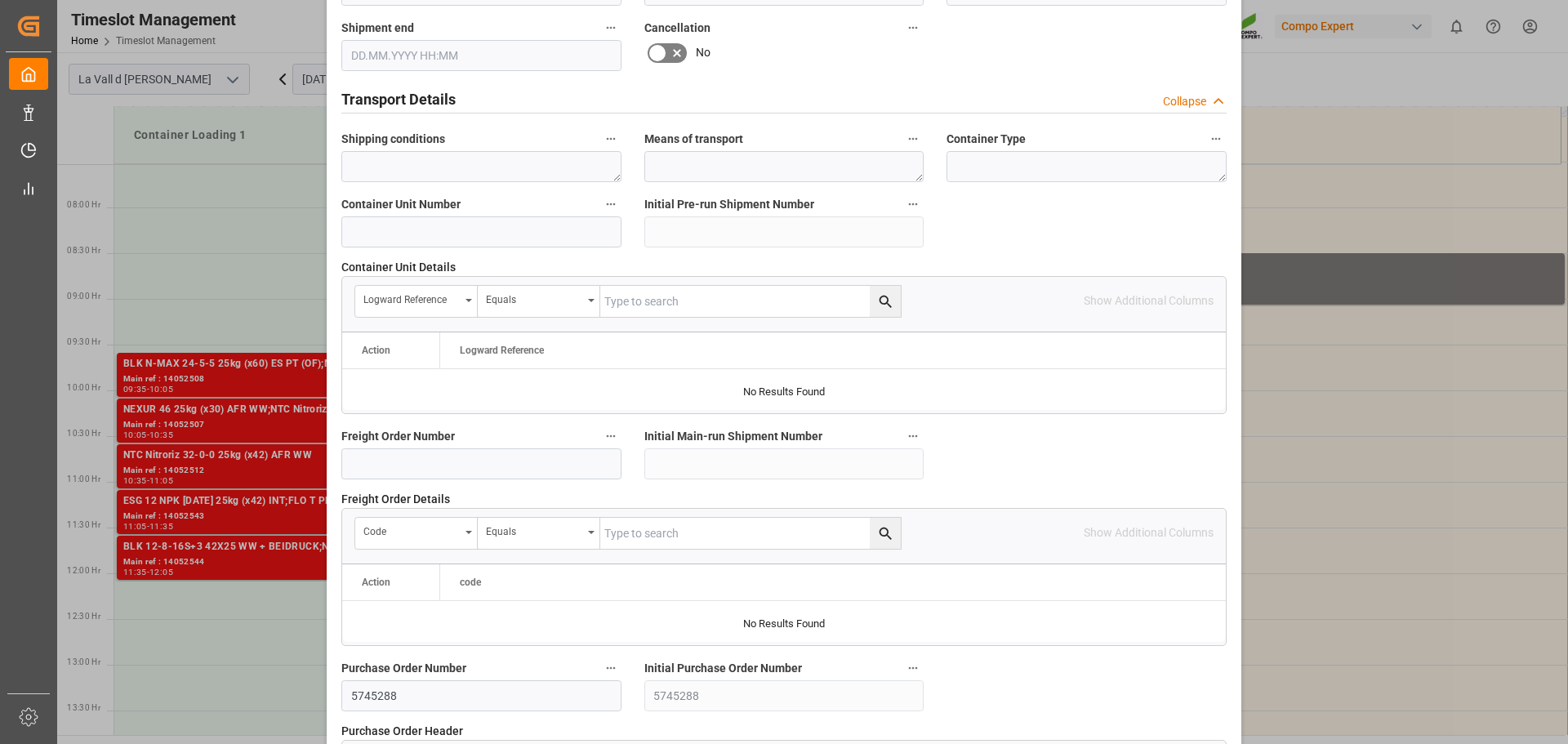
scroll to position [1523, 0]
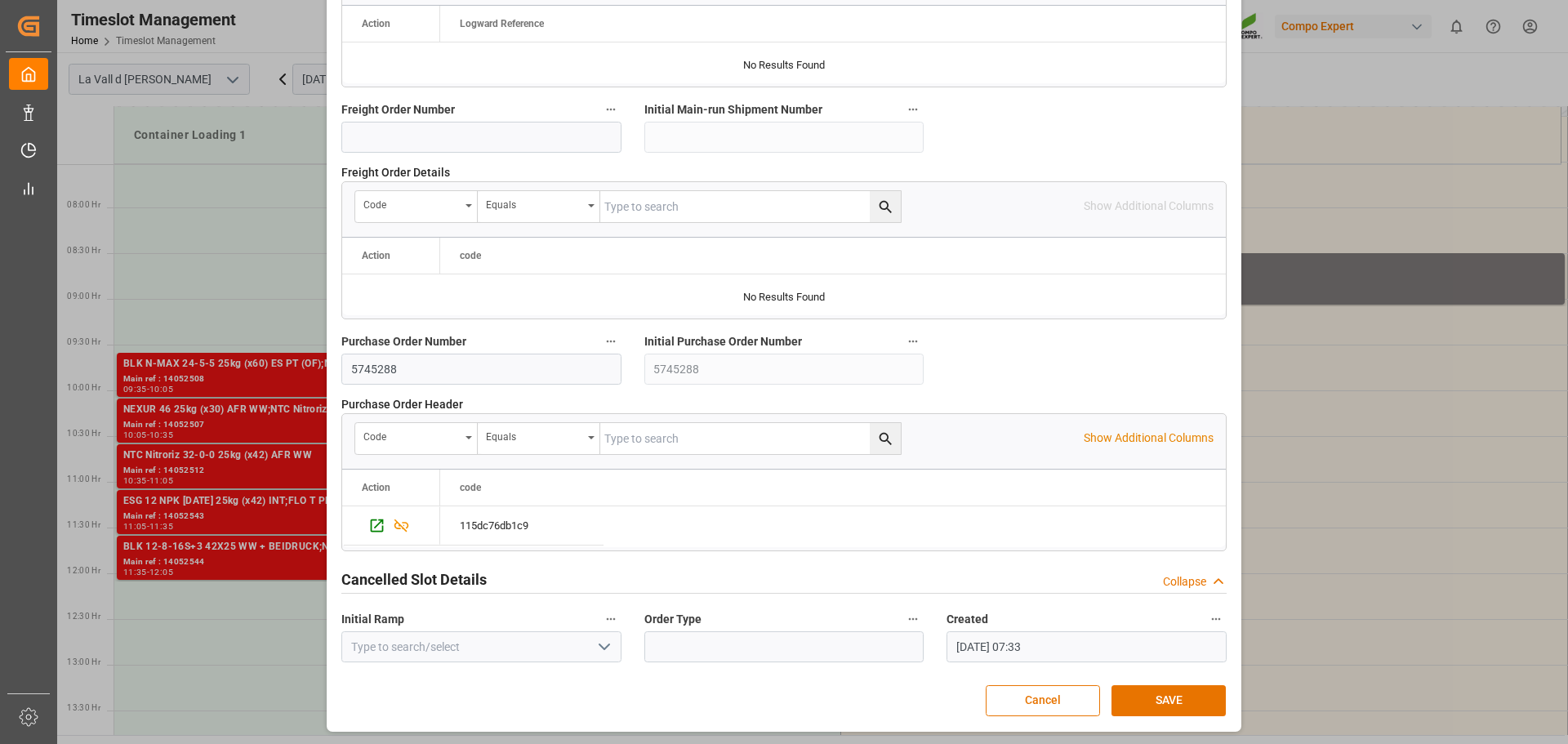
click at [1200, 695] on button "SAVE" at bounding box center [1168, 701] width 114 height 31
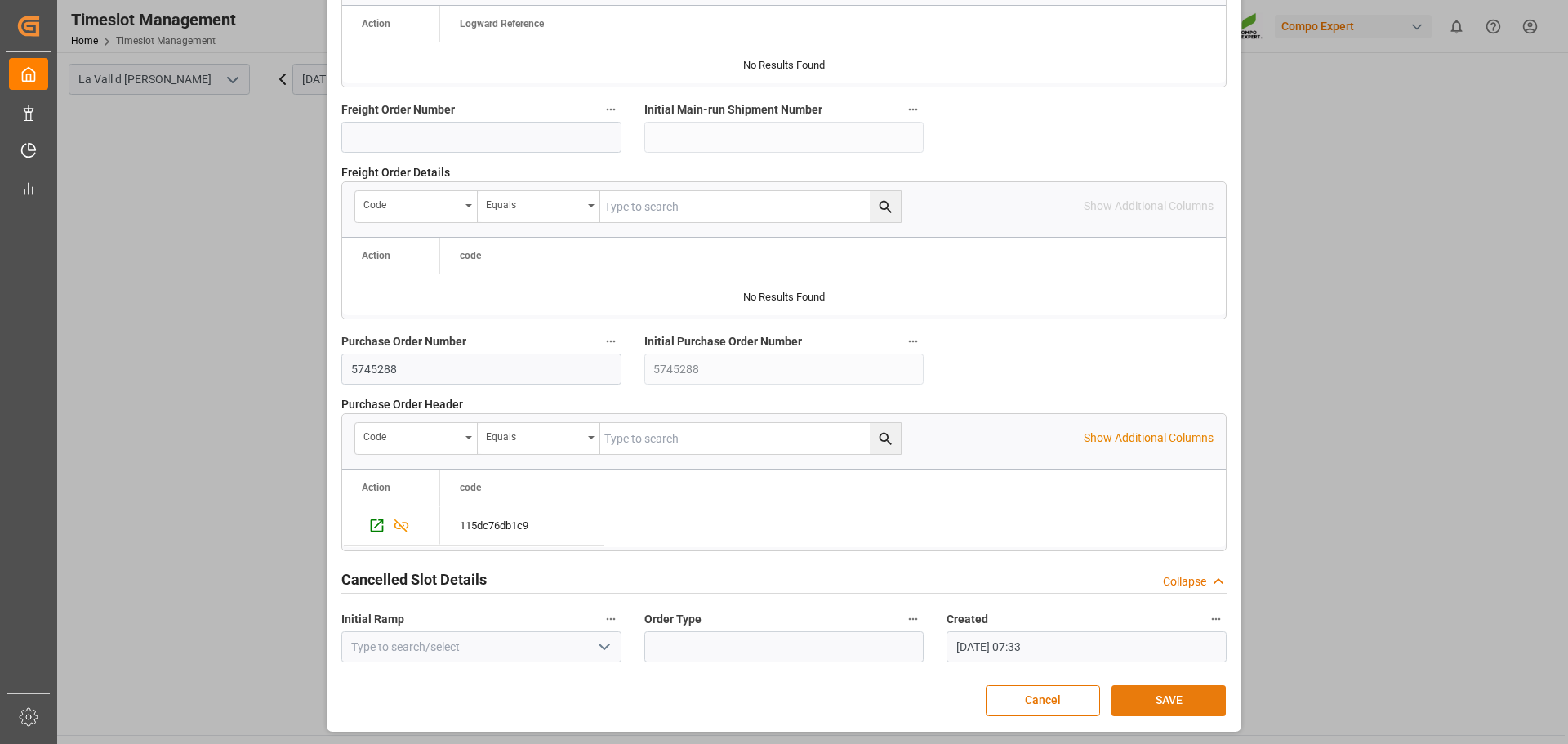
click at [1144, 686] on button "SAVE" at bounding box center [1168, 701] width 114 height 31
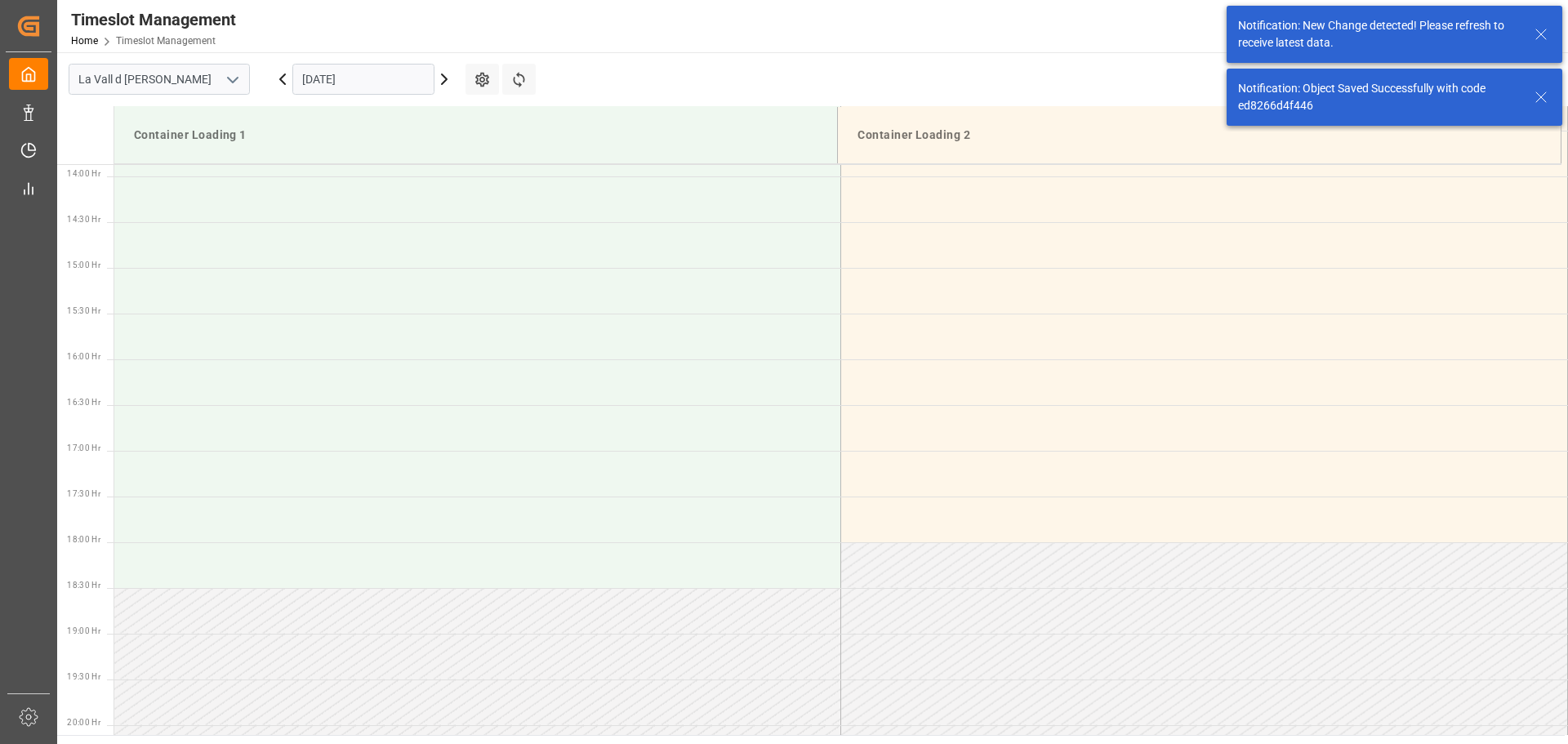
scroll to position [1270, 0]
click at [350, 80] on input "[DATE]" at bounding box center [363, 79] width 142 height 31
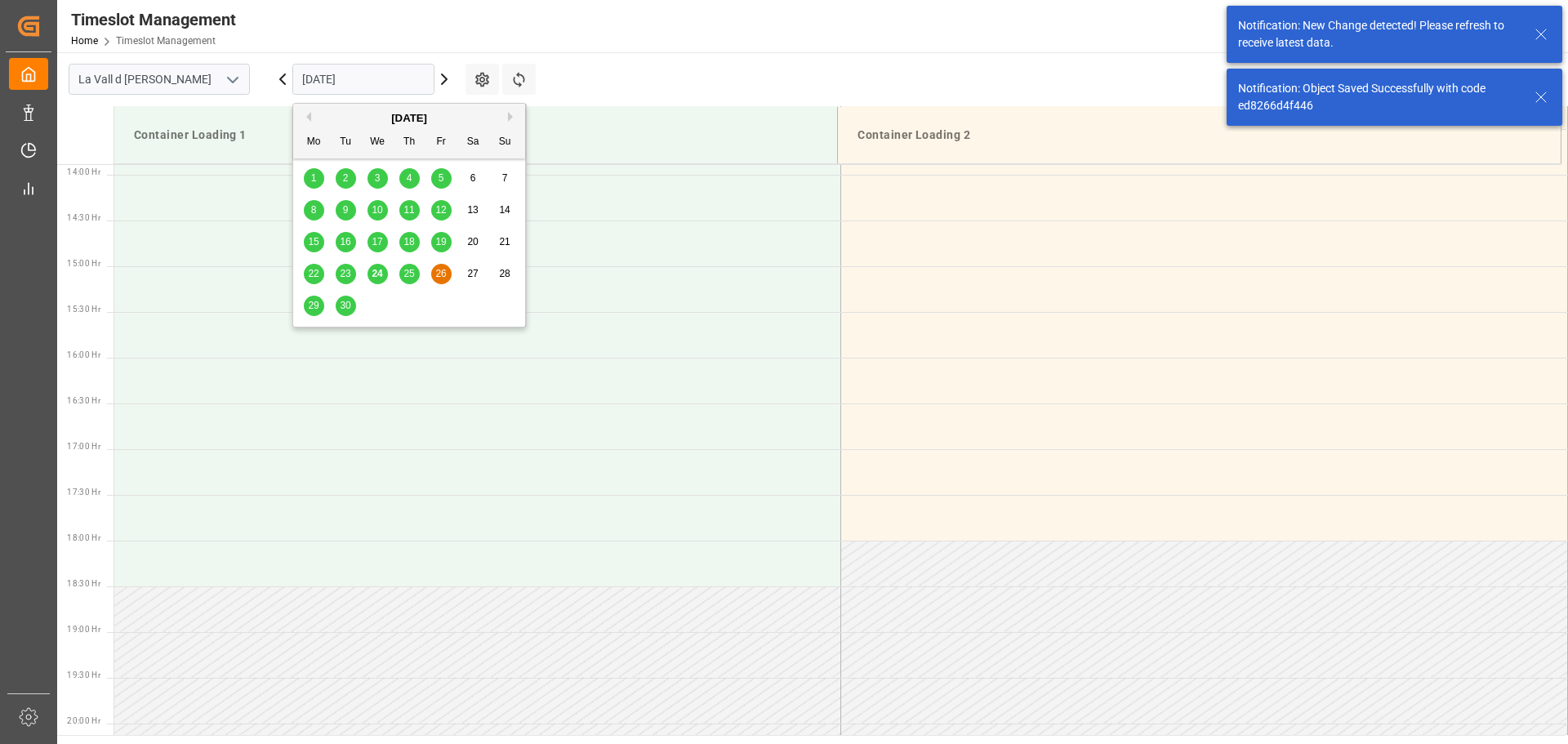
click at [508, 115] on button "Next Month" at bounding box center [513, 117] width 10 height 10
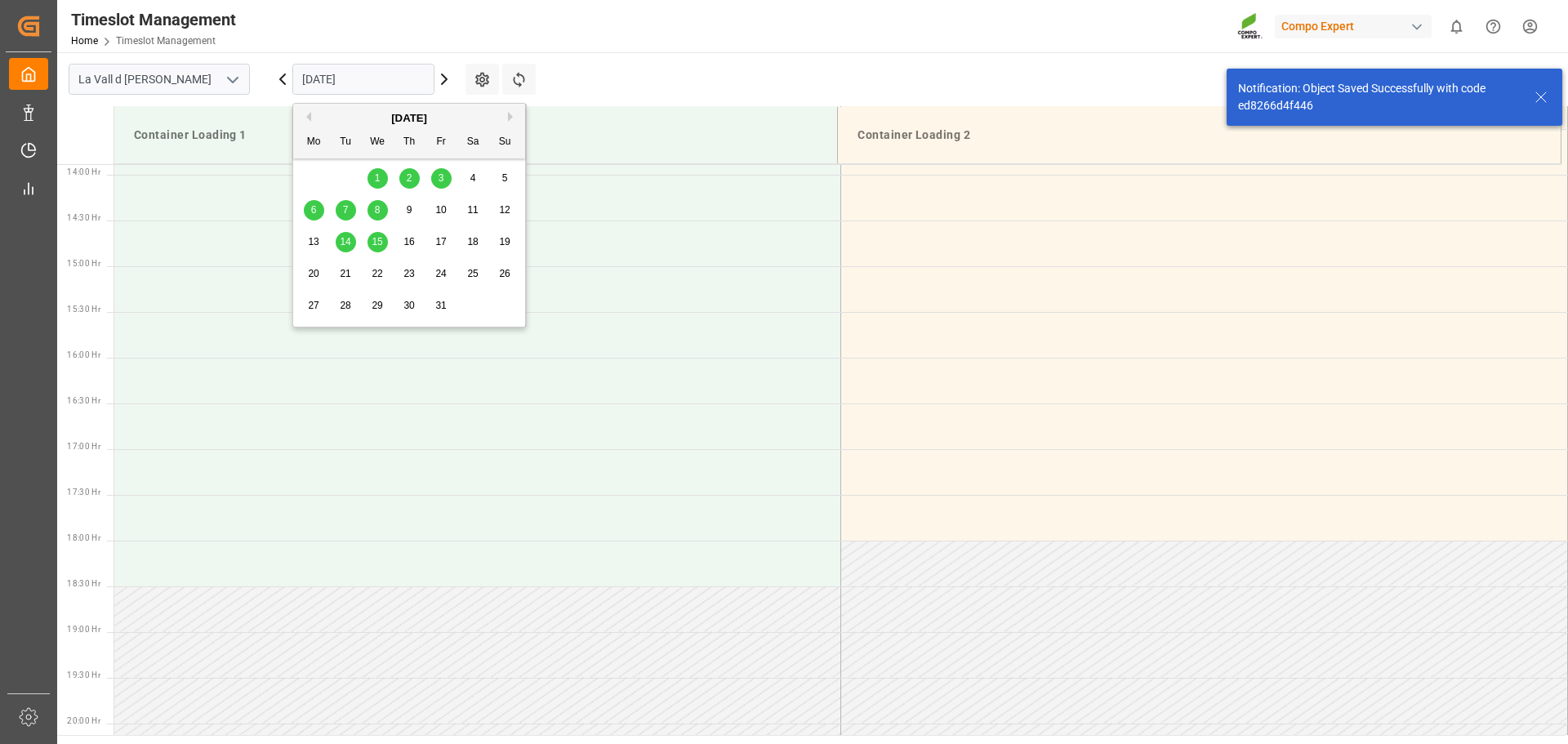
click at [411, 176] on span "2" at bounding box center [410, 178] width 5 height 12
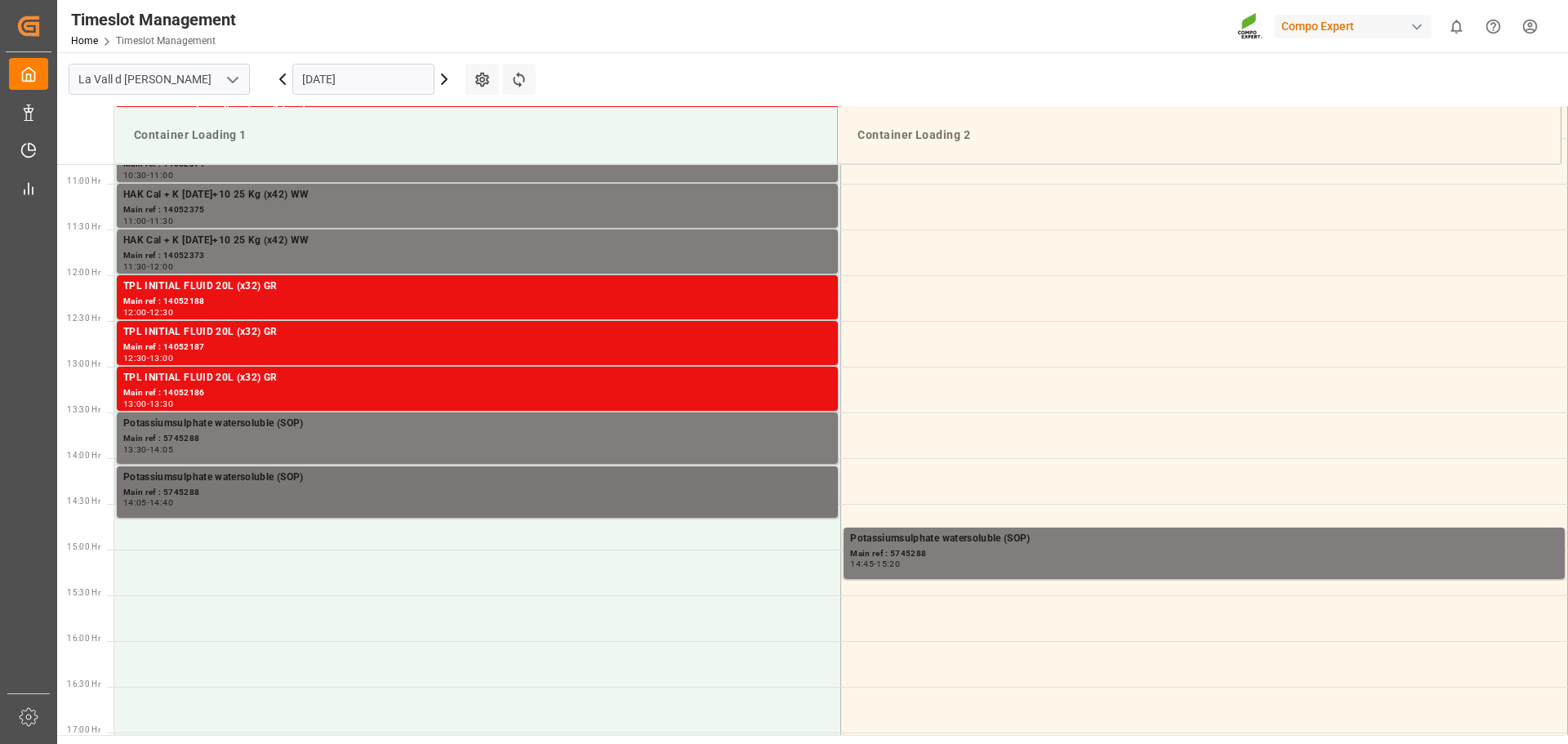
scroll to position [1087, 0]
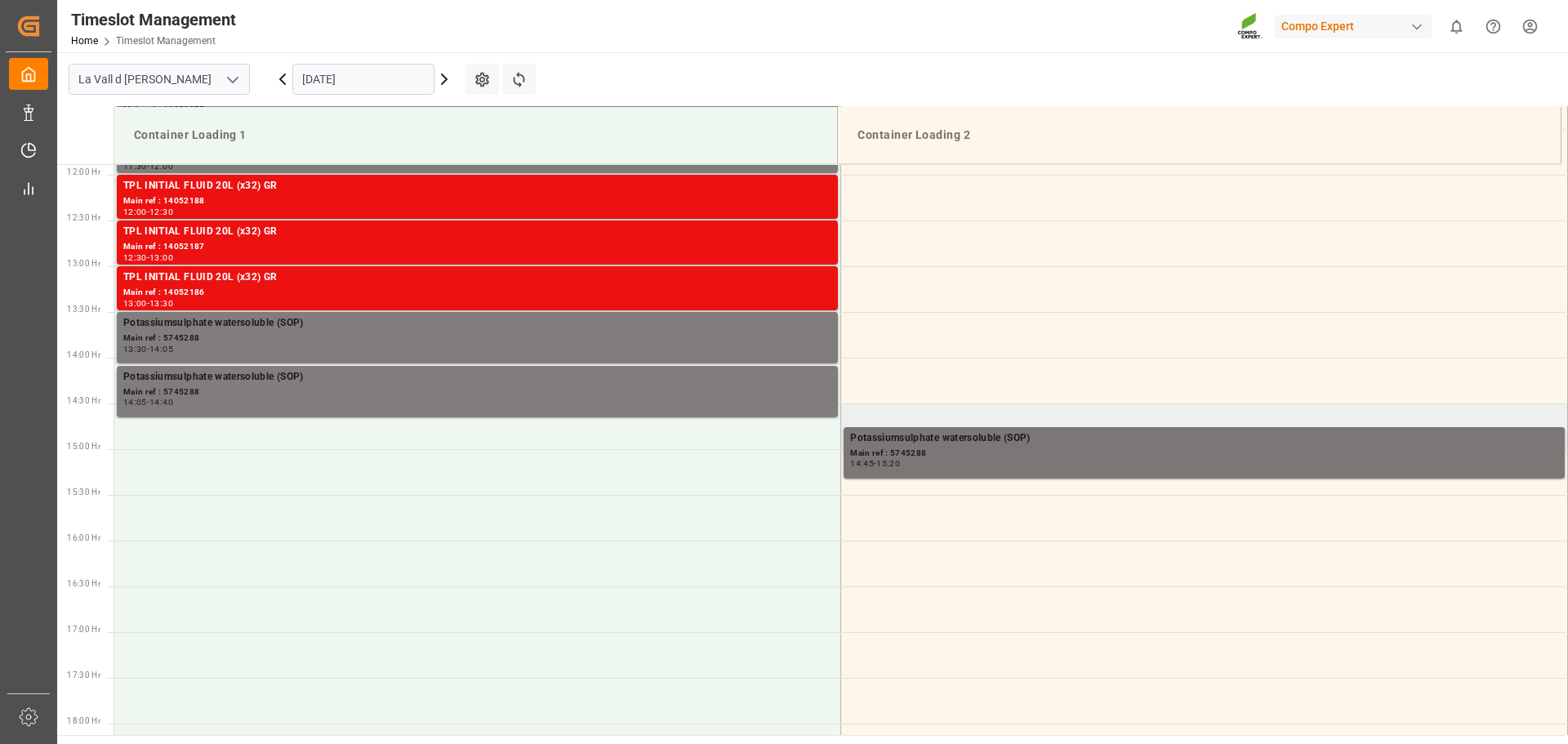
click at [940, 446] on div "Potassiumsulphate watersoluble (SOP)" at bounding box center [1204, 439] width 708 height 16
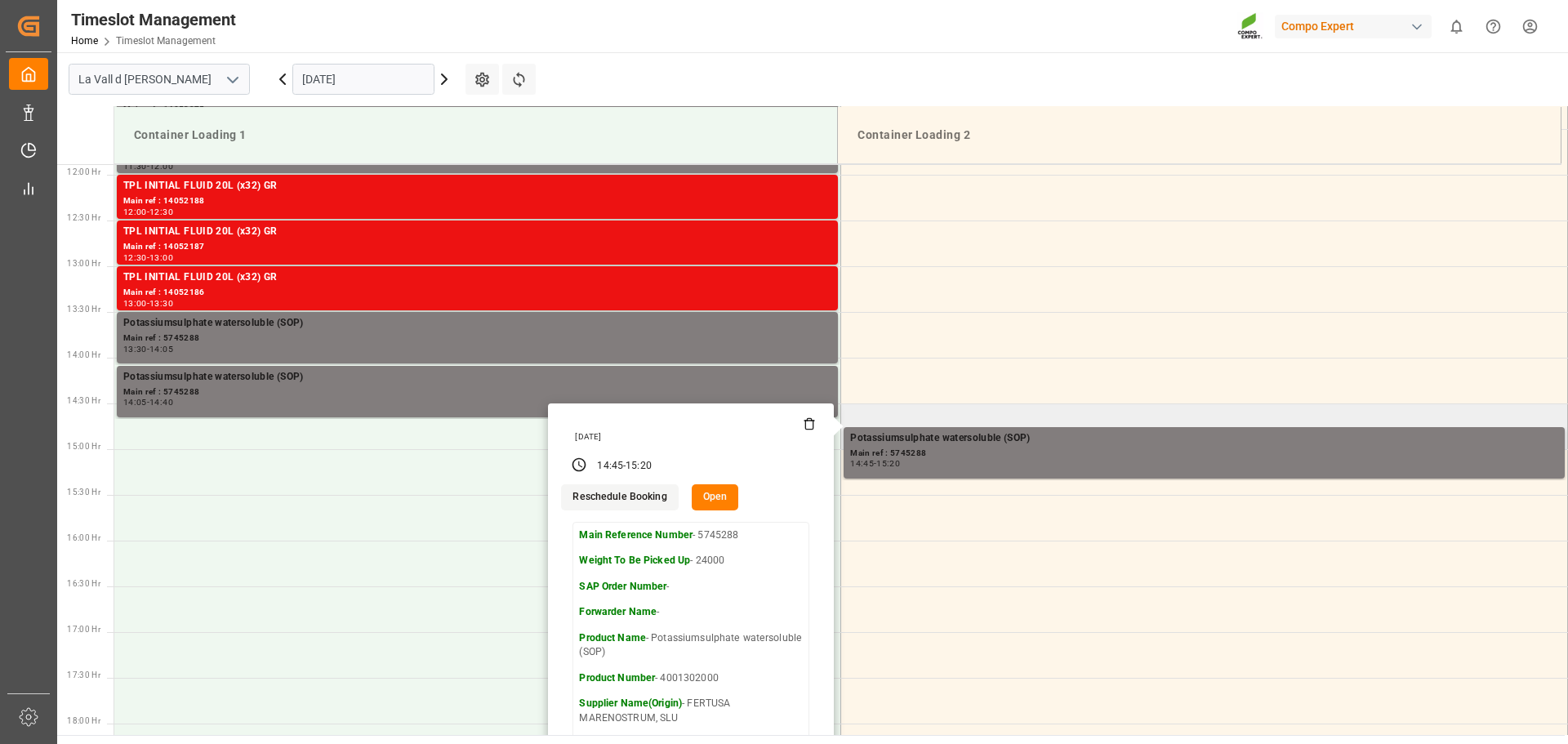
click at [706, 492] on button "Open" at bounding box center [716, 498] width 47 height 26
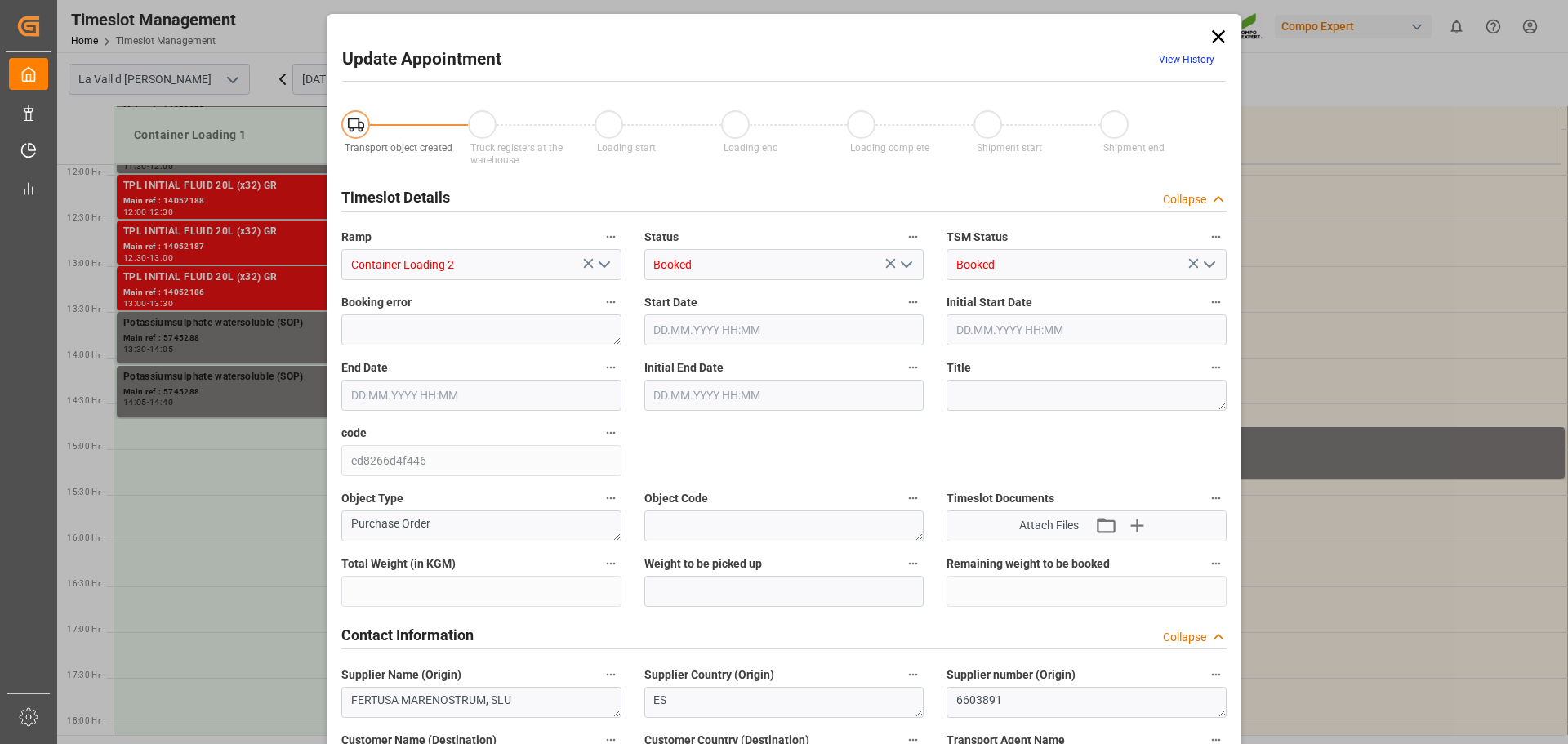
type input "435600"
type input "24000"
type input "0"
type input "[DATE] 14:45"
type input "[DATE] 08:30"
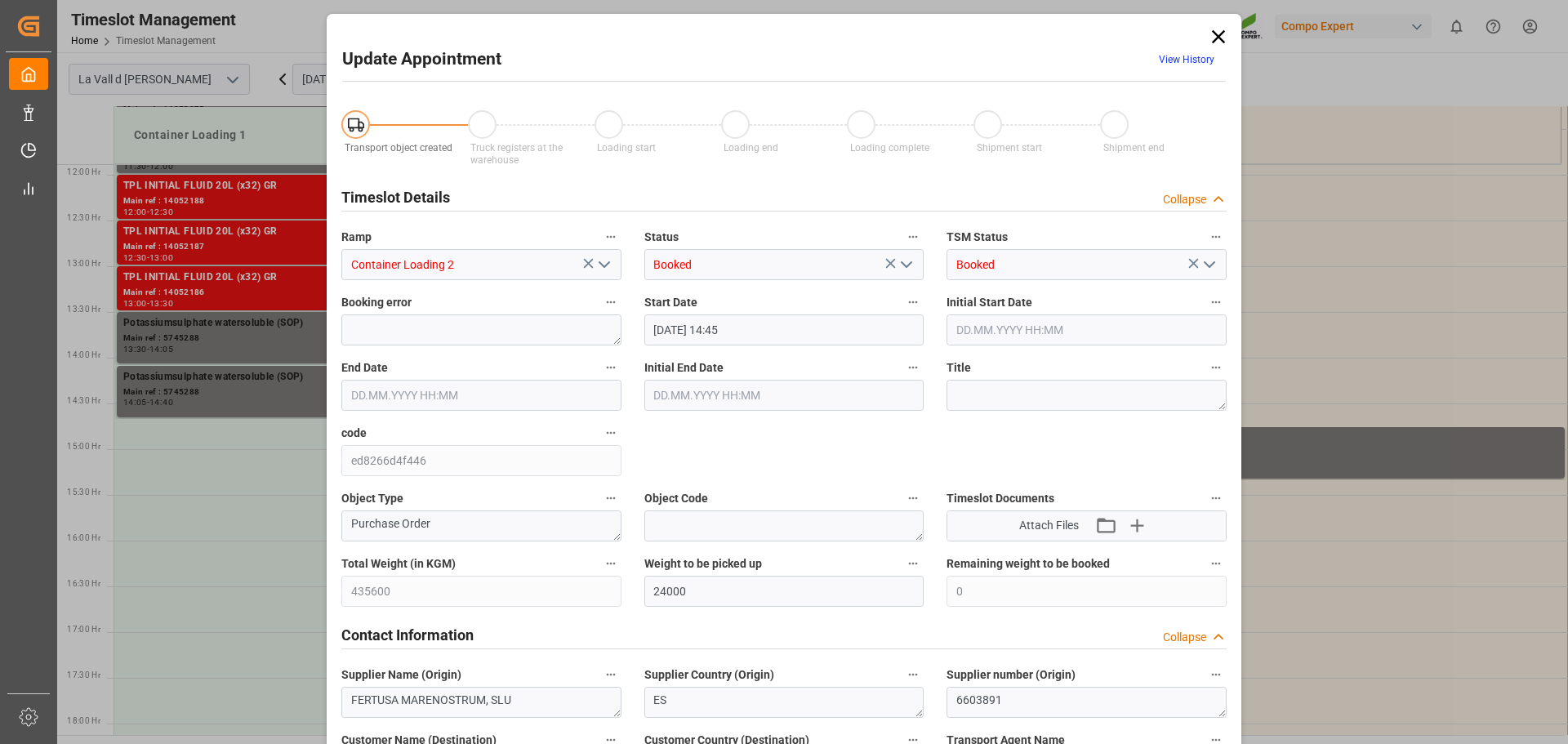
type input "[DATE] 15:20"
type input "[DATE] 09:00"
type input "[DATE] 07:33"
click at [527, 269] on input "Container Loading 2" at bounding box center [481, 265] width 280 height 31
click at [601, 266] on polyline "open menu" at bounding box center [604, 264] width 10 height 5
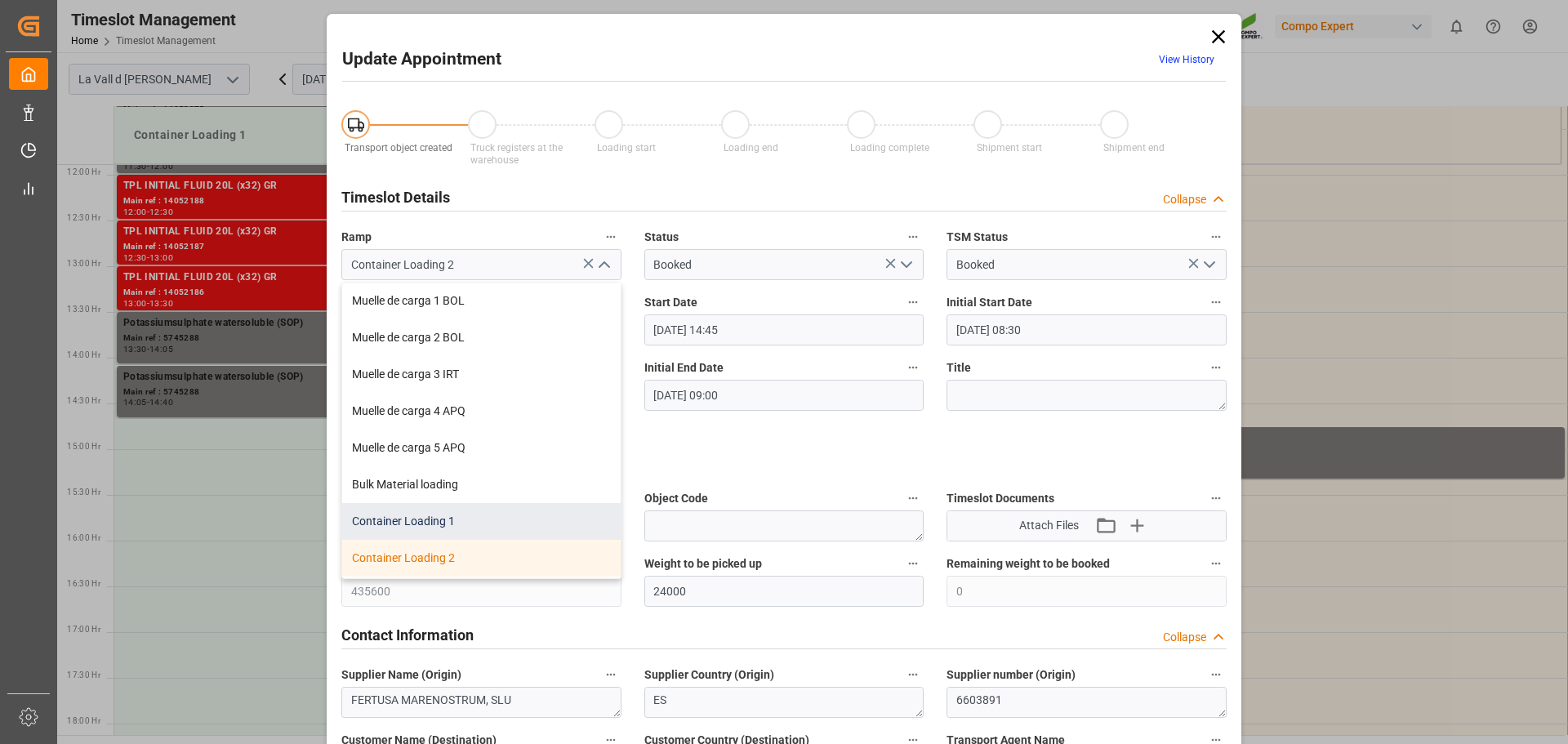
click at [438, 518] on div "Container Loading 1" at bounding box center [481, 521] width 278 height 37
type input "Container Loading 1"
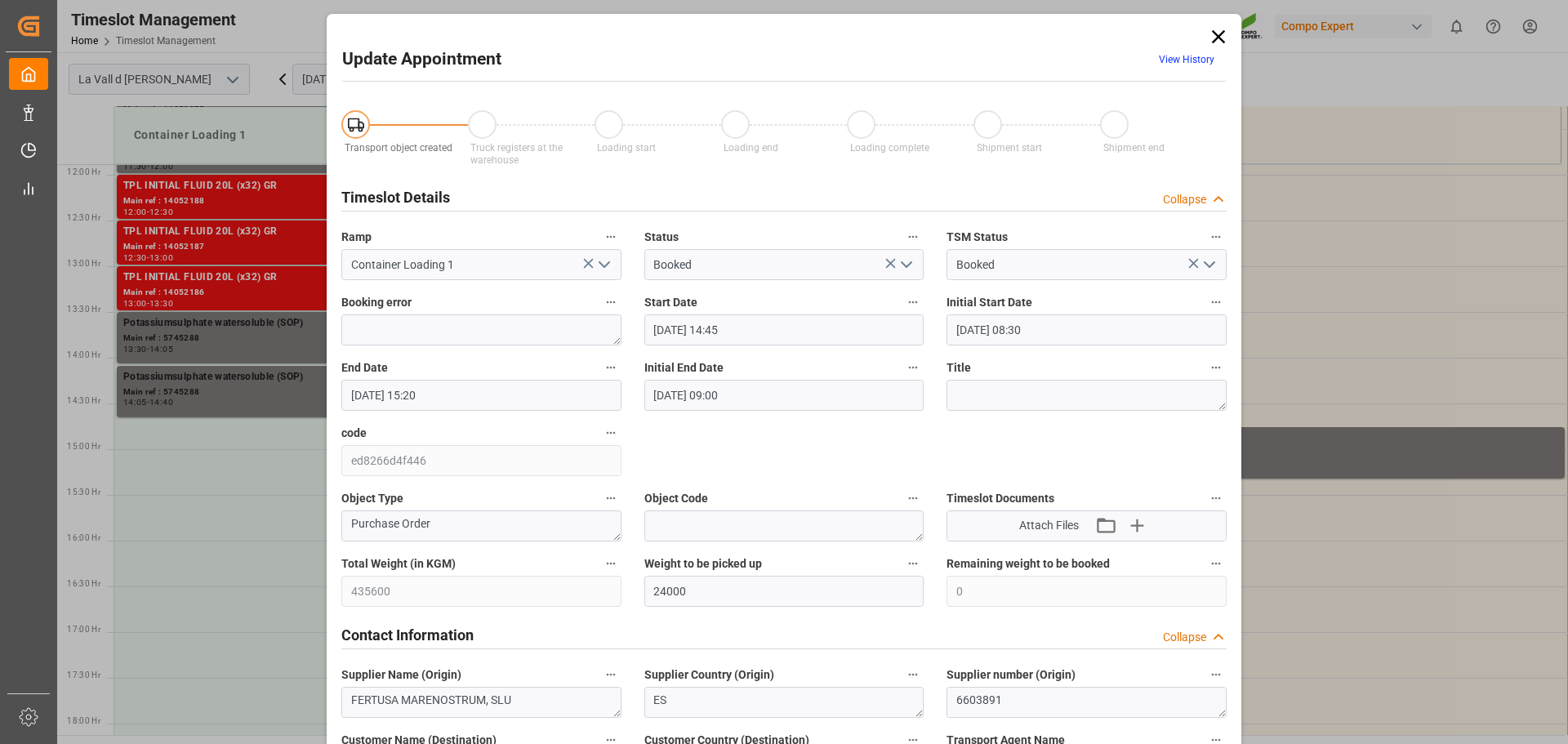
click at [732, 335] on input "[DATE] 14:45" at bounding box center [784, 330] width 280 height 31
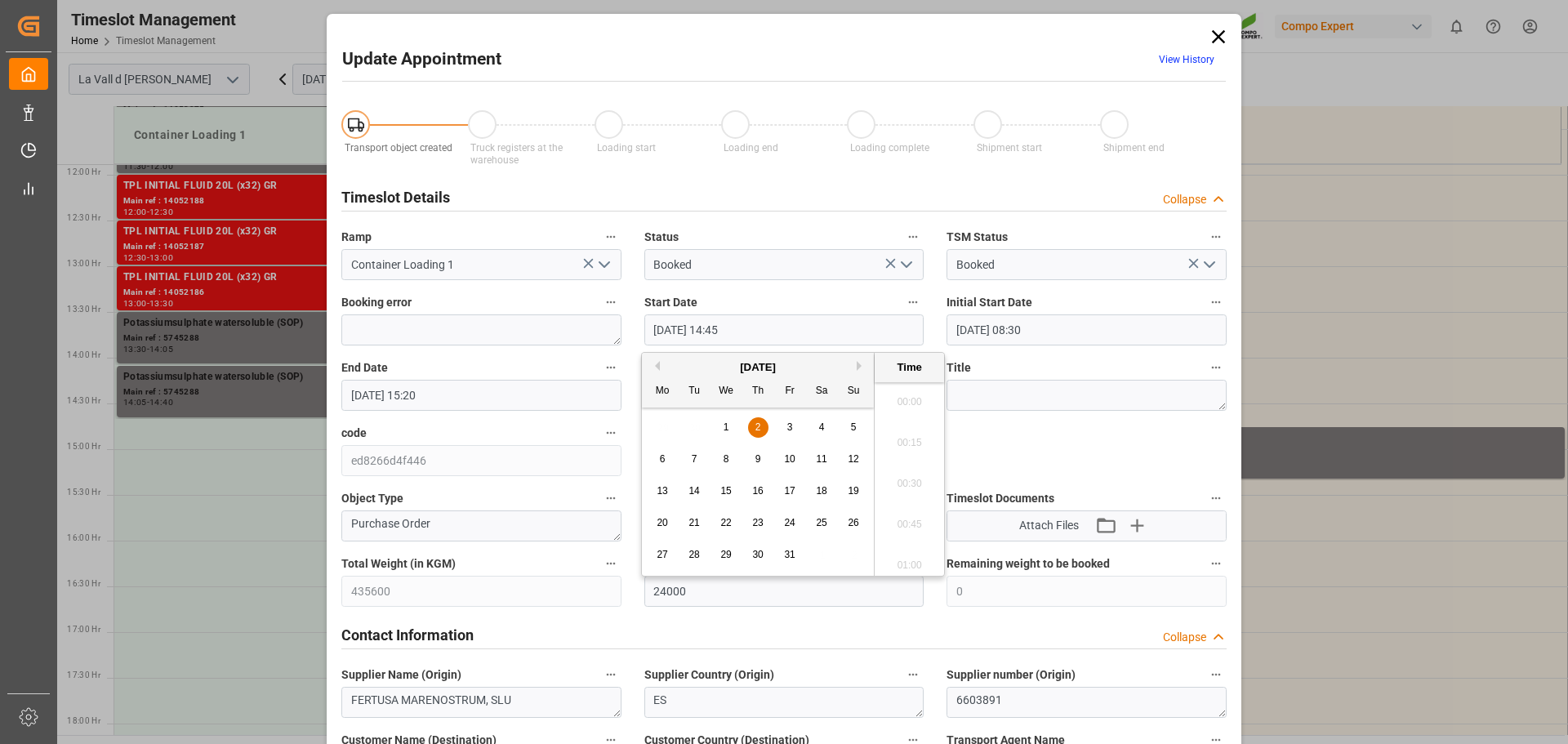
scroll to position [2333, 0]
click at [765, 322] on input "[DATE] 14:45" at bounding box center [784, 330] width 280 height 31
type input "[DATE] 14:40"
click at [488, 392] on input "[DATE] 15:20" at bounding box center [481, 395] width 280 height 31
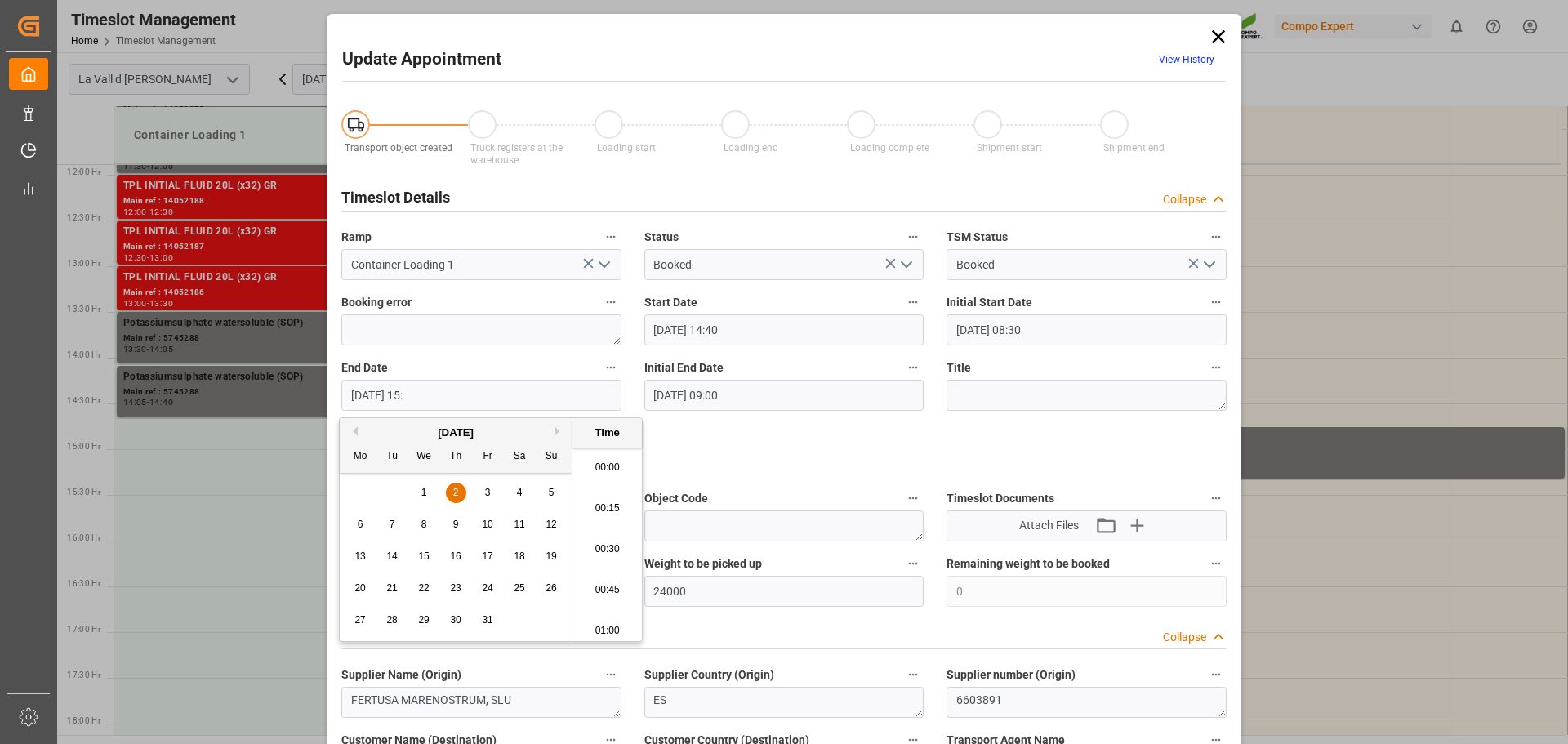
scroll to position [2415, 0]
type input "[DATE] 15:10"
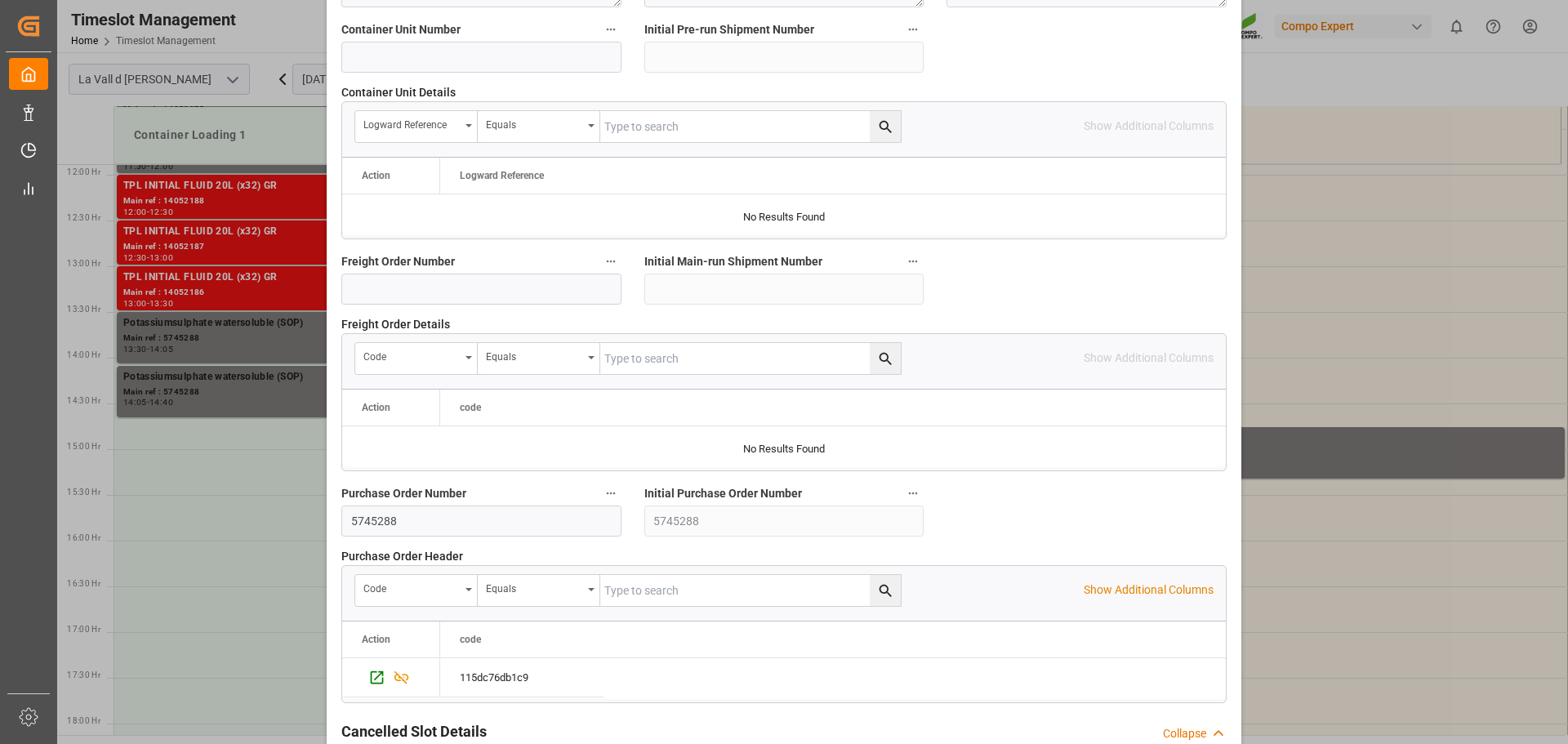
scroll to position [1523, 0]
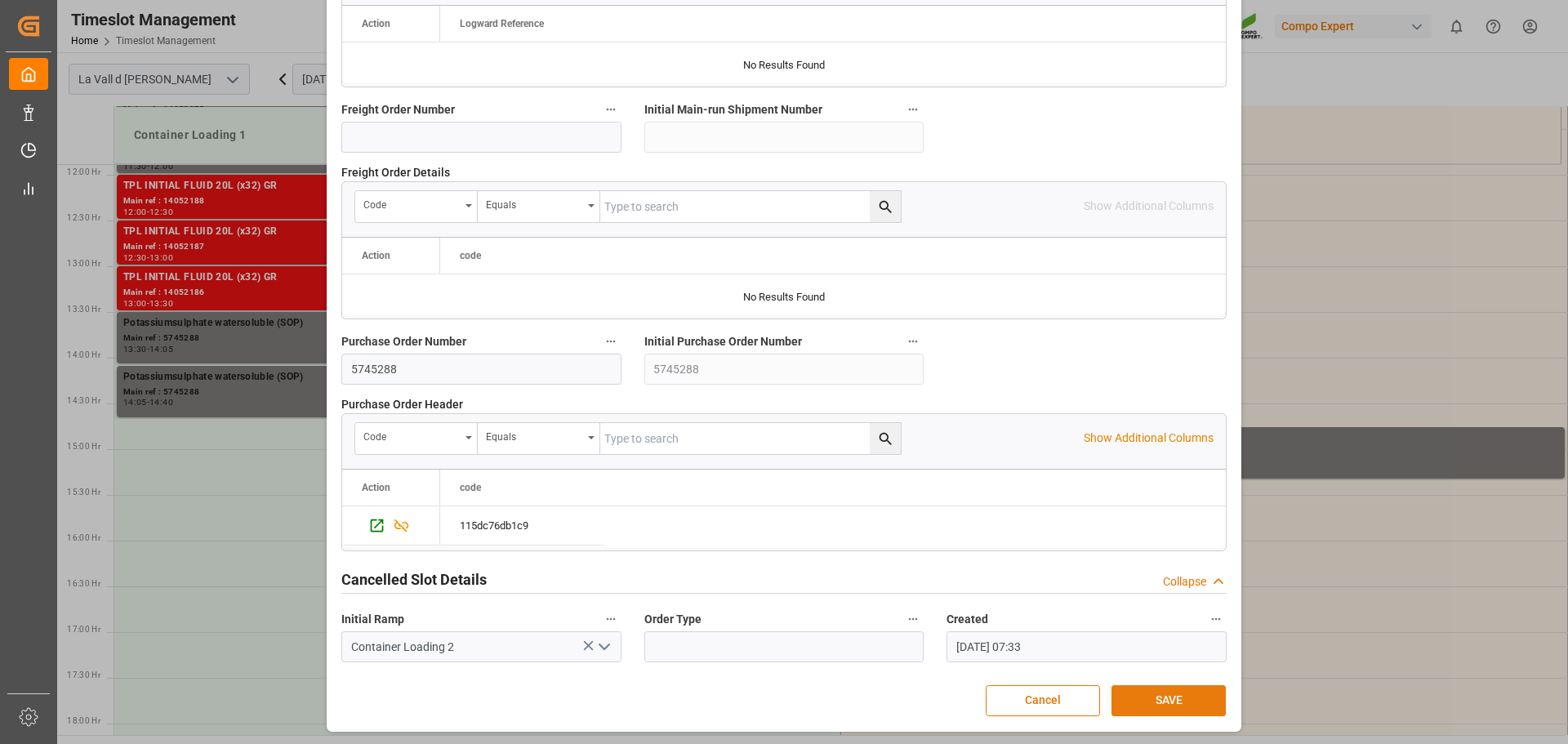
click at [1142, 696] on button "SAVE" at bounding box center [1168, 701] width 114 height 31
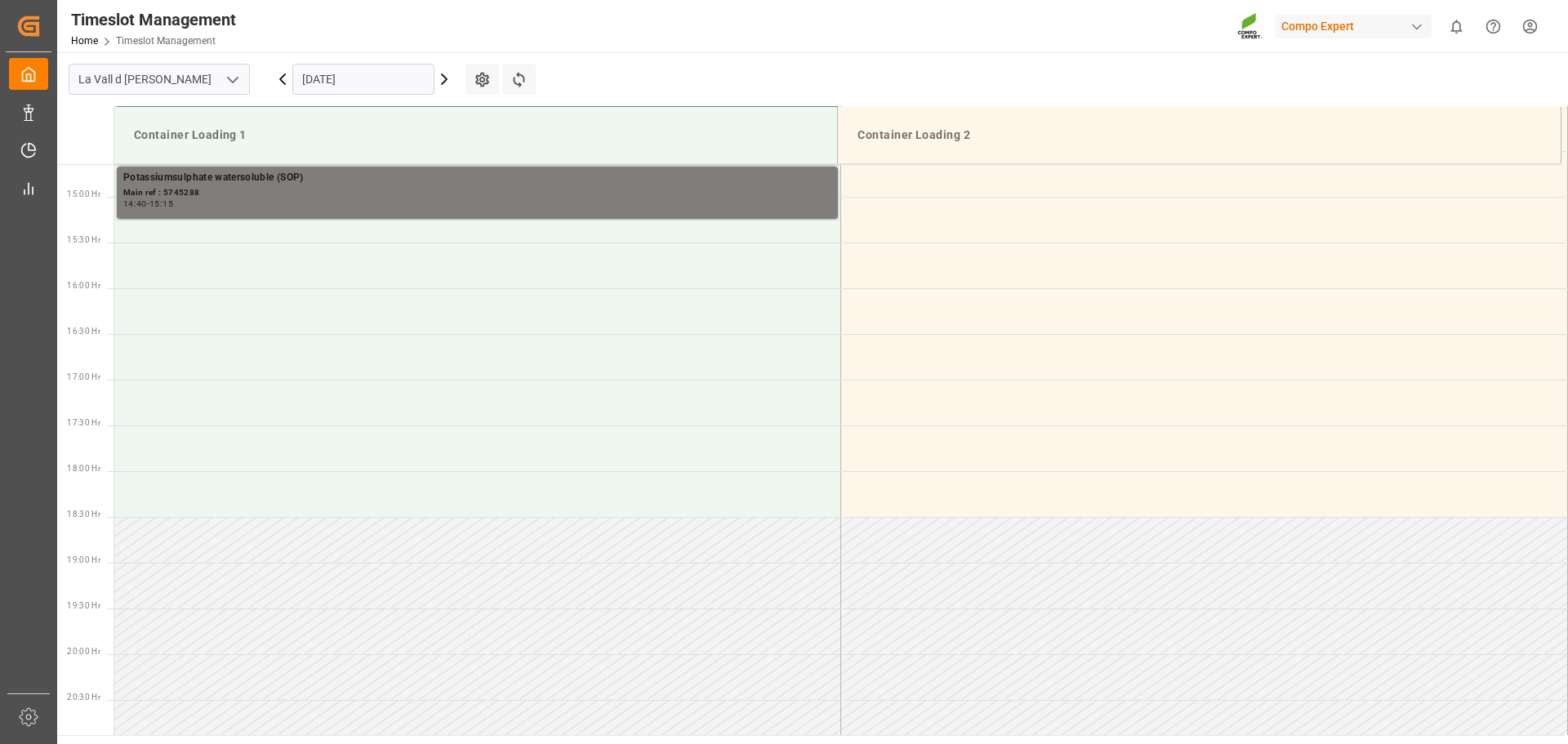
scroll to position [1095, 0]
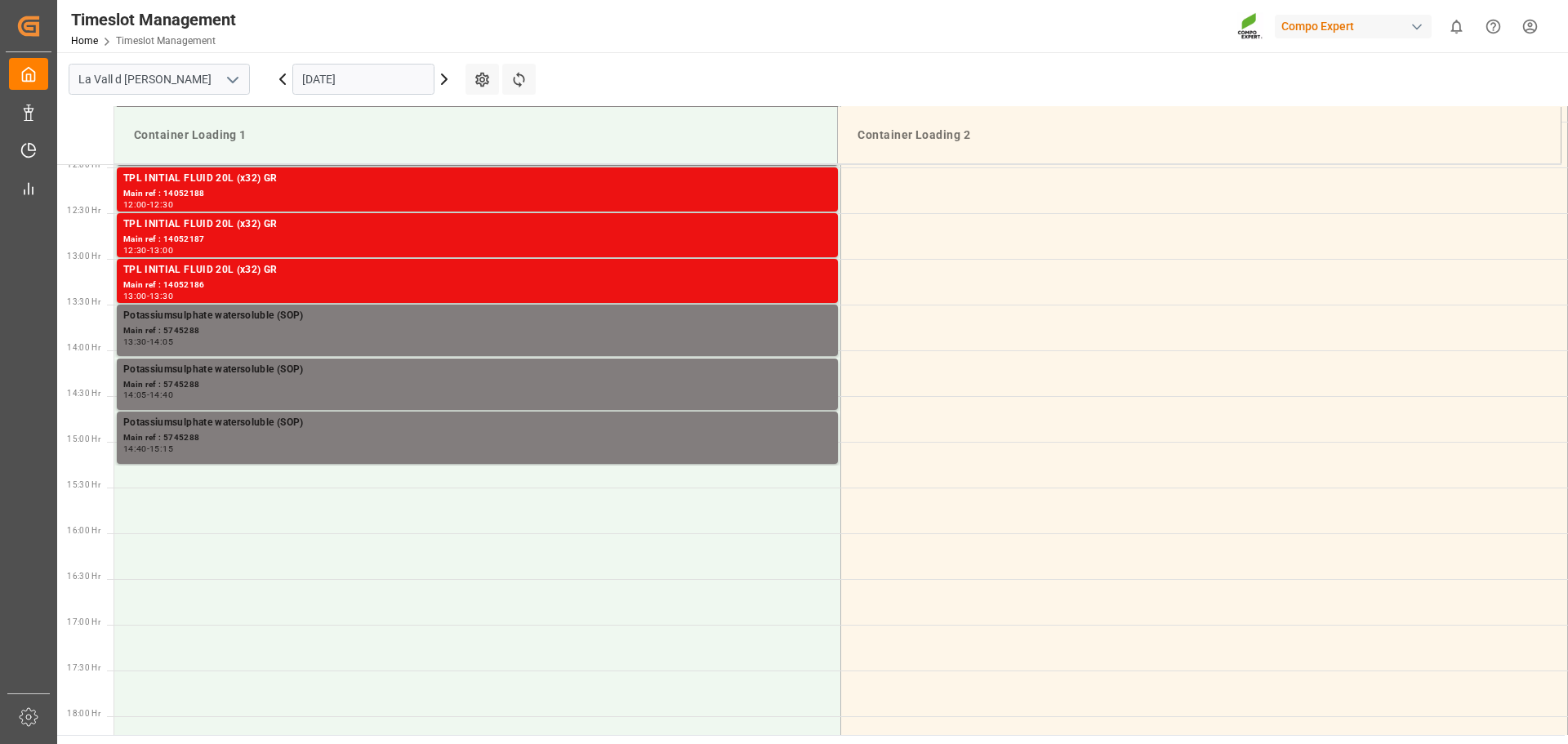
click at [346, 77] on input "[DATE]" at bounding box center [363, 79] width 142 height 31
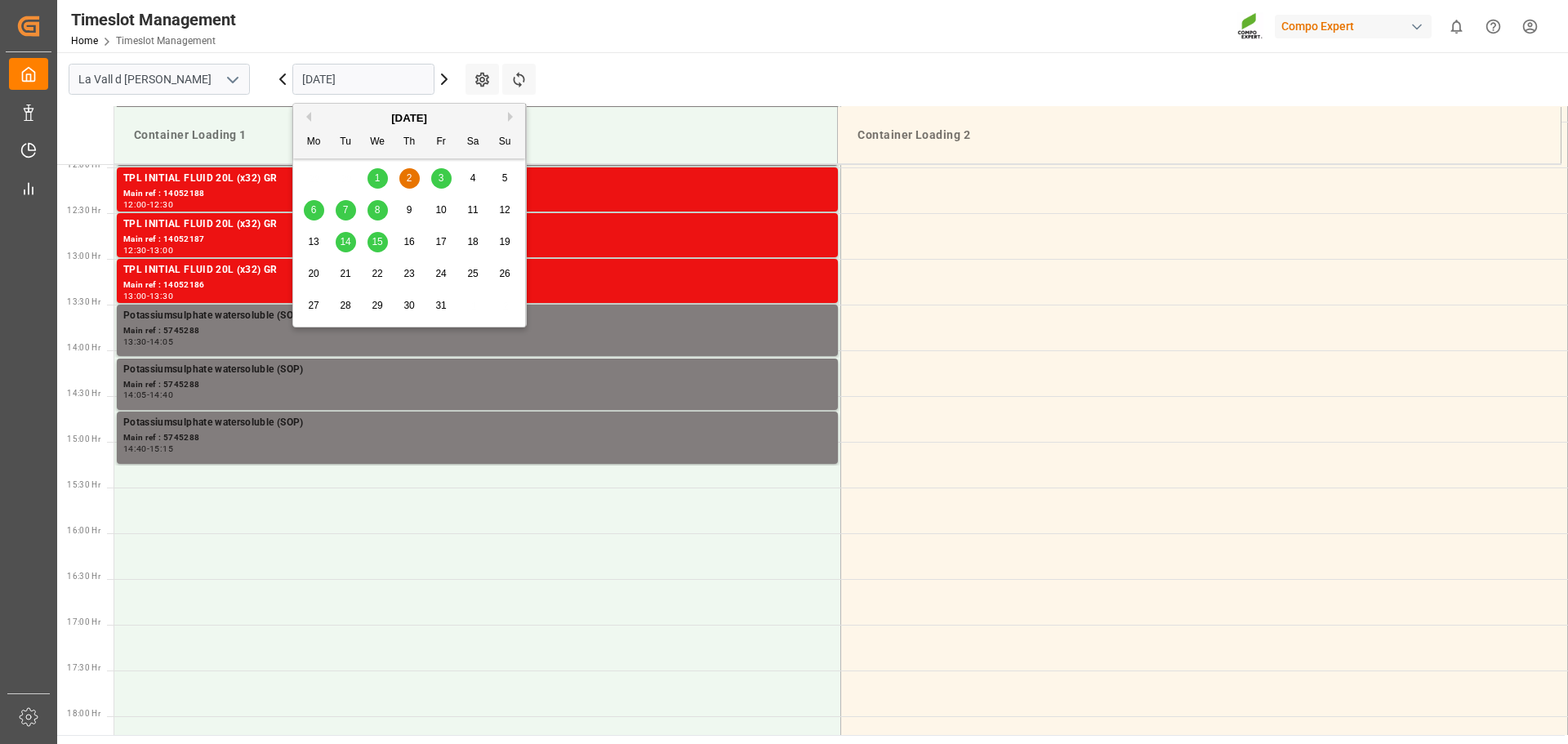
click at [308, 117] on button "Previous Month" at bounding box center [306, 117] width 10 height 10
click at [312, 304] on span "29" at bounding box center [313, 305] width 11 height 12
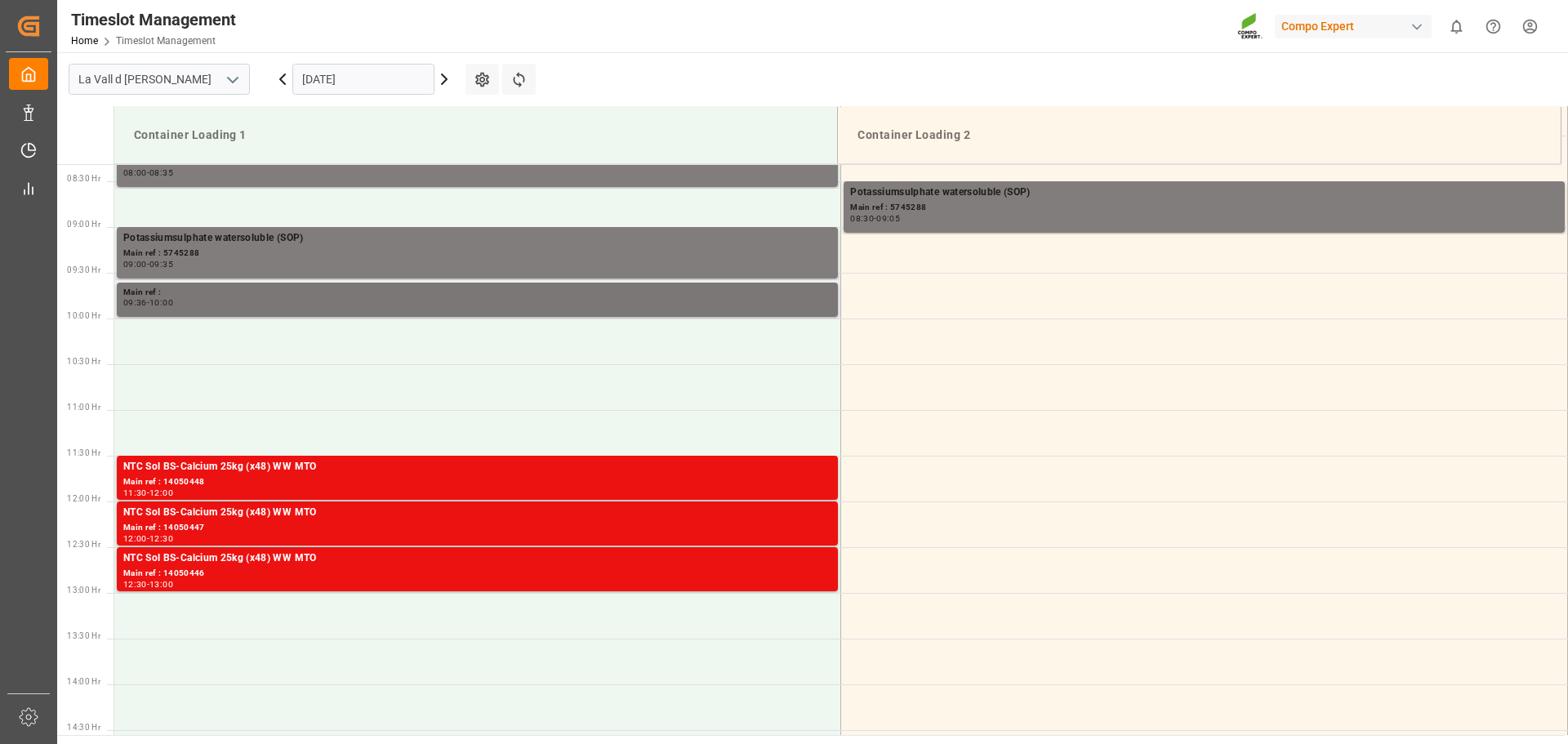
scroll to position [679, 0]
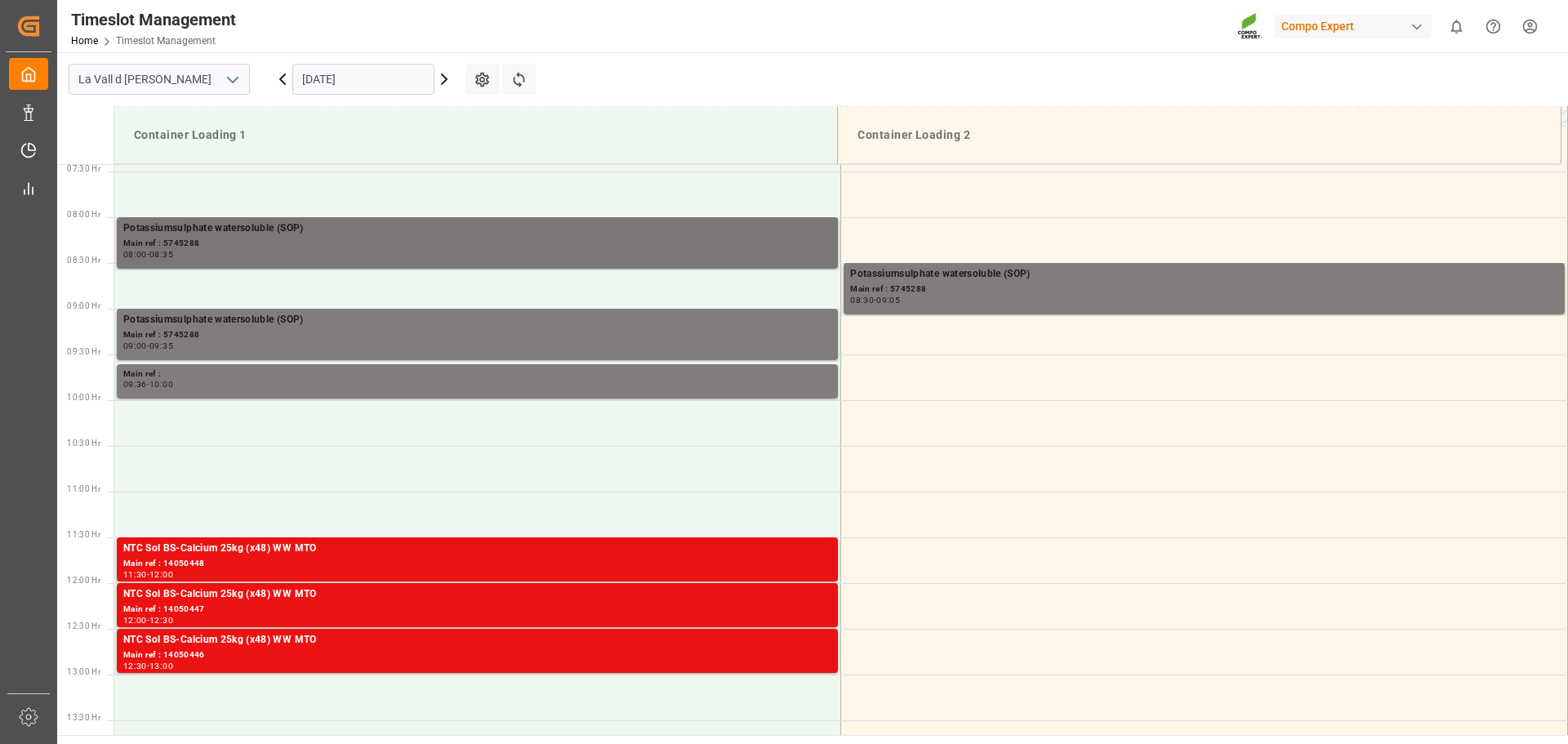
click at [261, 239] on div "Main ref : 5745288" at bounding box center [477, 243] width 708 height 14
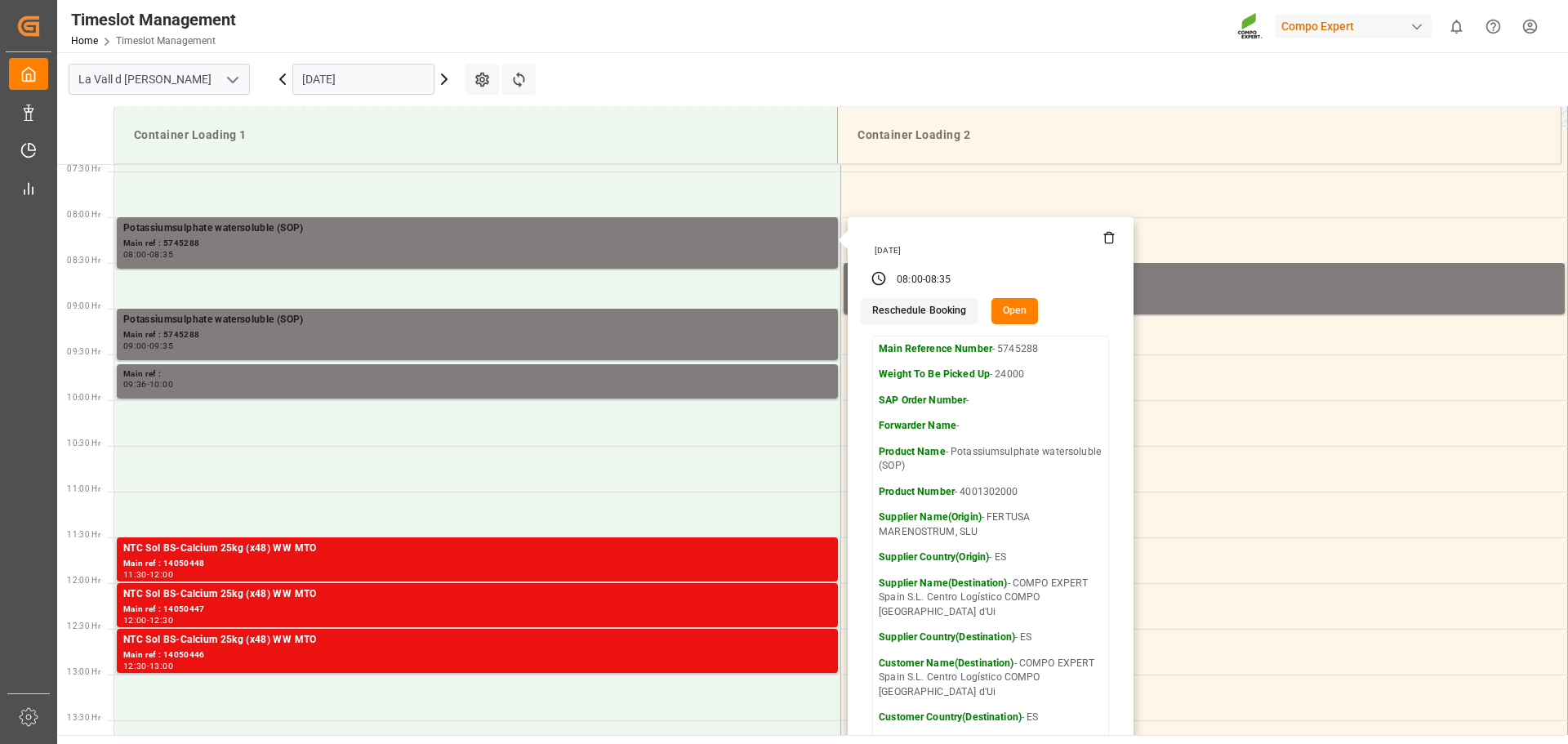
click at [995, 315] on button "Open" at bounding box center [1015, 311] width 47 height 26
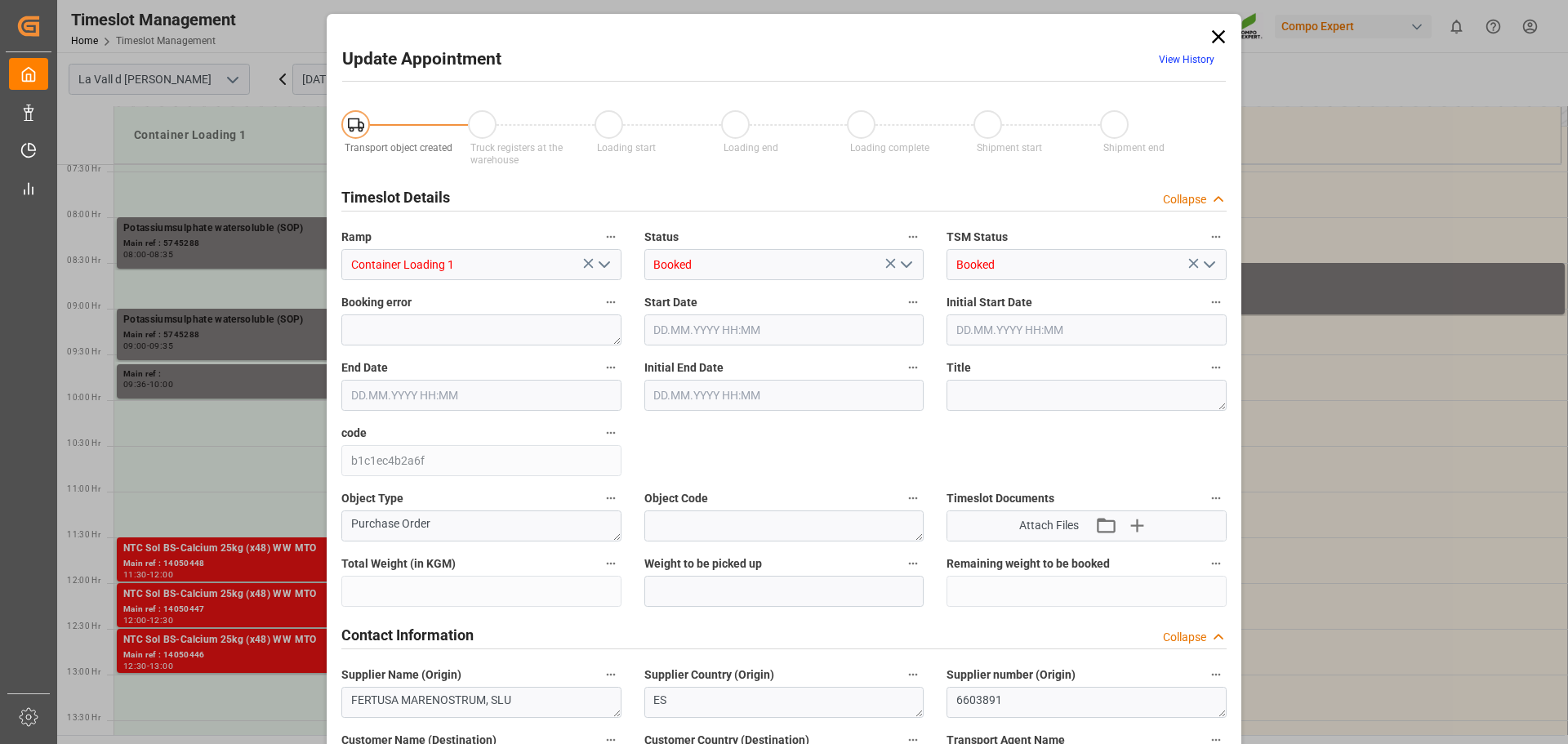
type input "435600"
type input "24000"
type input "0"
type input "[DATE] 08:00"
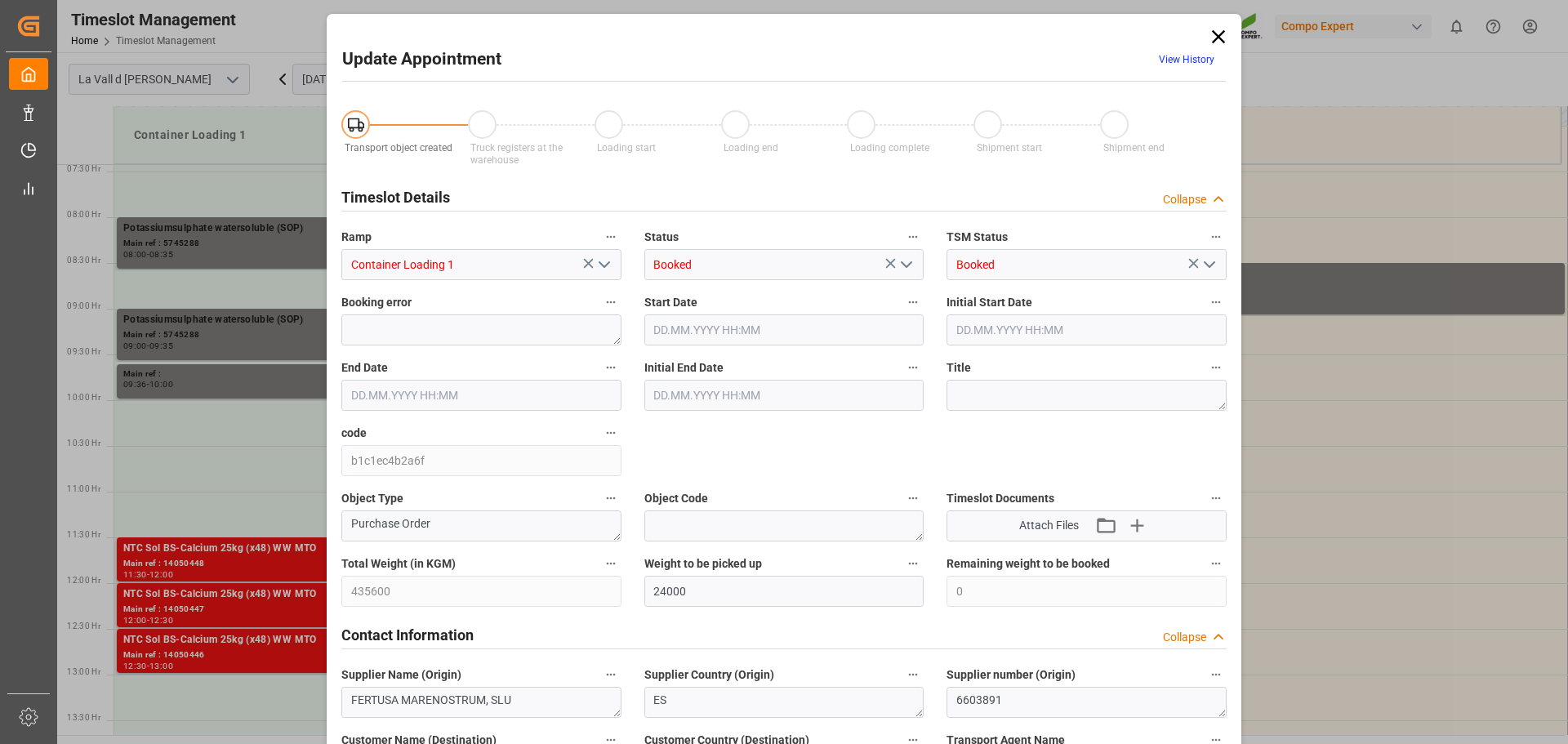
type input "[DATE] 08:35"
type input "[DATE] 08:30"
type input "[DATE] 07:33"
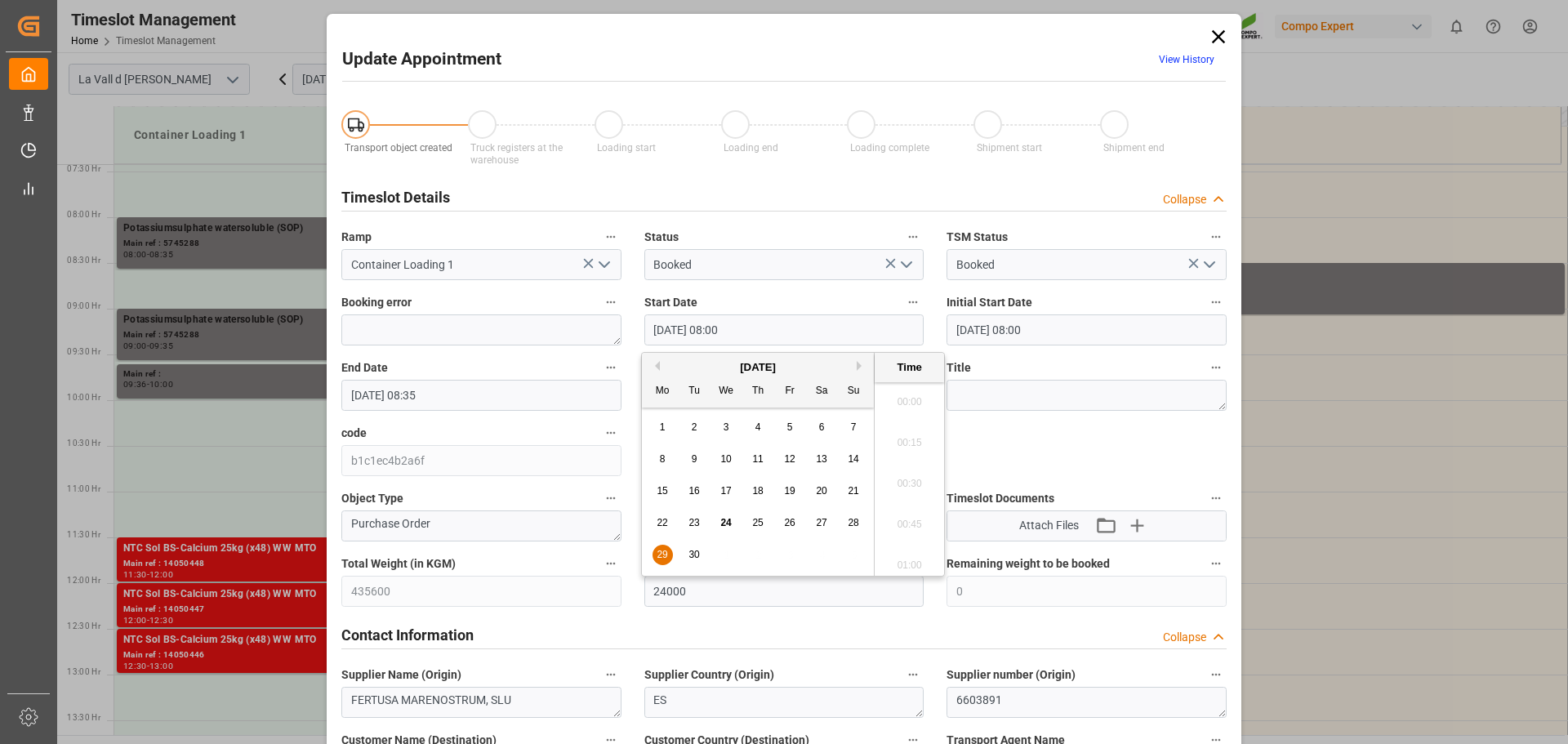
scroll to position [1231, 0]
drag, startPoint x: 665, startPoint y: 326, endPoint x: 641, endPoint y: 325, distance: 24.0
click at [641, 325] on div "Start Date [DATE] 08:00" at bounding box center [784, 319] width 303 height 66
click at [722, 334] on input "[DATE] 08:00" at bounding box center [784, 330] width 280 height 31
type input "[DATE] 10:30"
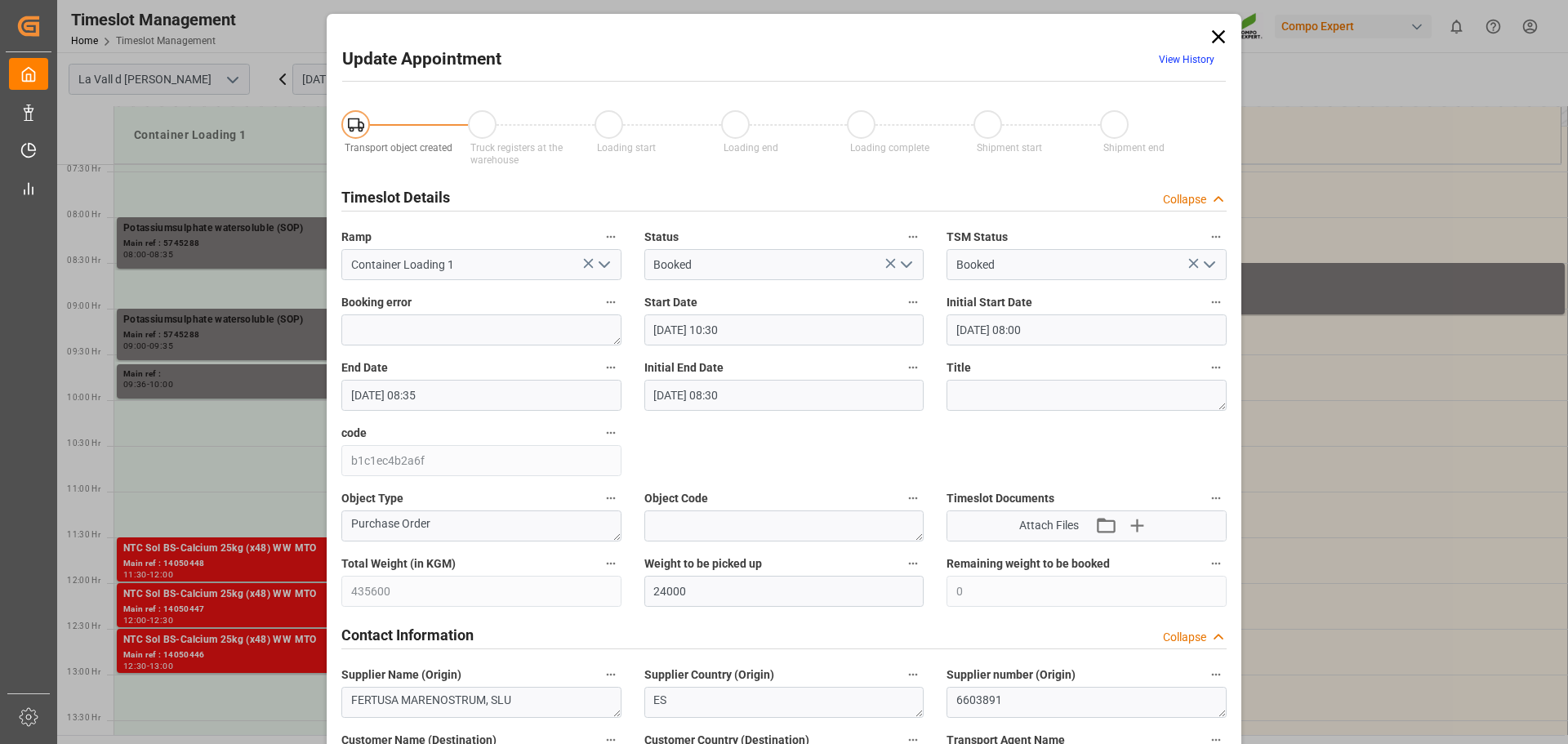
click at [362, 390] on input "[DATE] 08:35" at bounding box center [481, 395] width 280 height 31
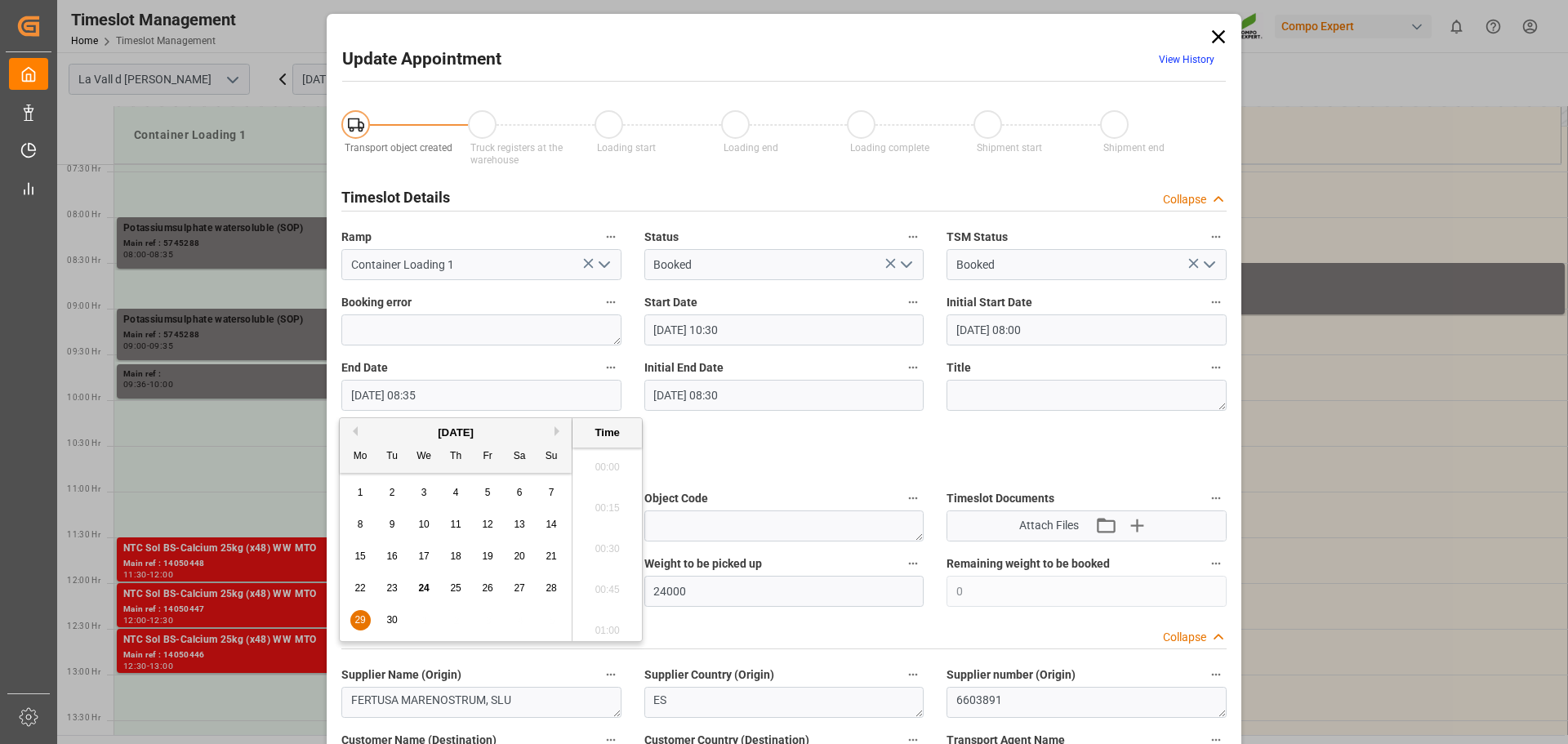
scroll to position [1313, 0]
click at [358, 392] on input "[DATE] 08:35" at bounding box center [481, 395] width 280 height 31
drag, startPoint x: 420, startPoint y: 395, endPoint x: 409, endPoint y: 393, distance: 11.2
click at [409, 393] on input "[DATE] 08:35" at bounding box center [481, 395] width 280 height 31
click at [426, 393] on input "[DATE] 11:35" at bounding box center [481, 395] width 280 height 31
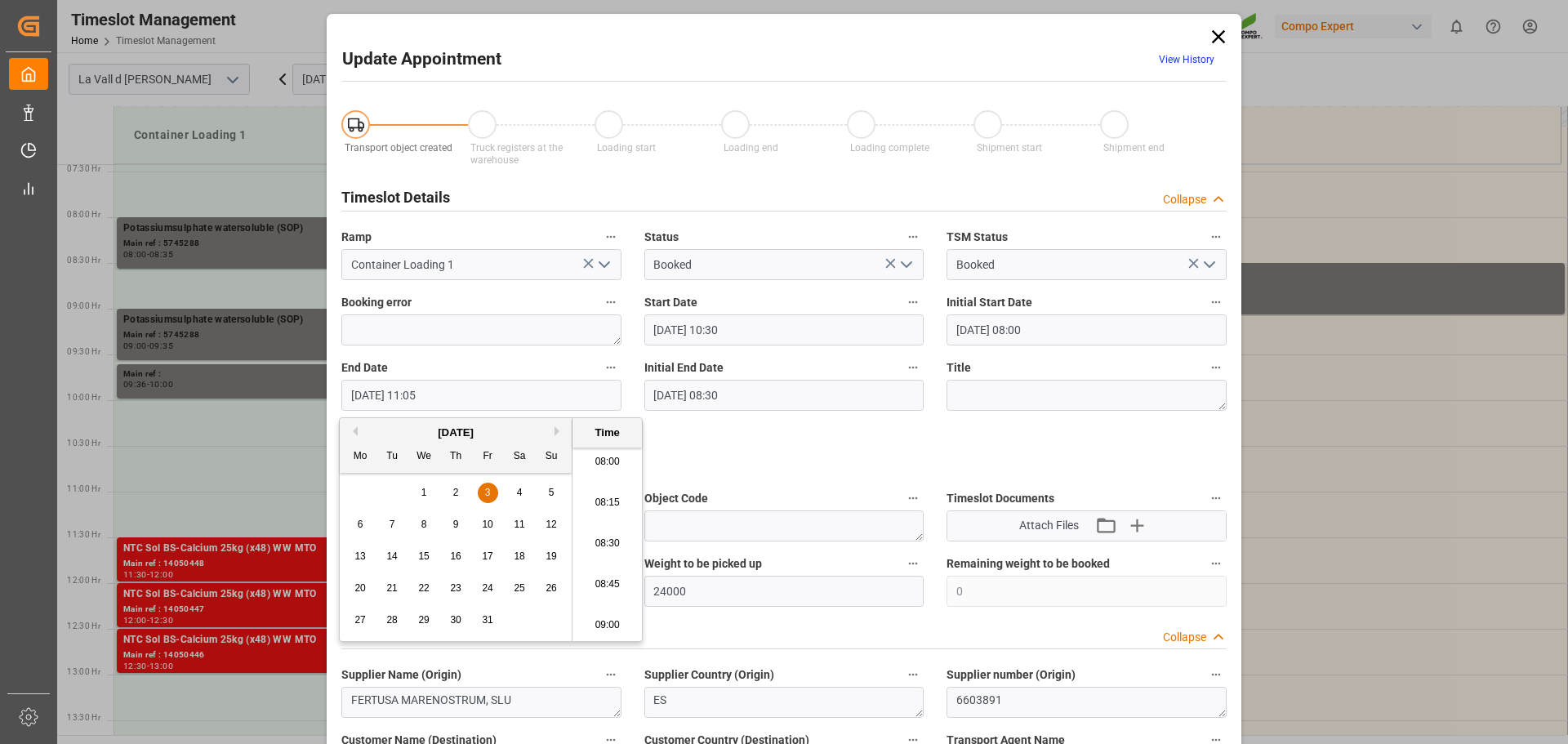
type input "[DATE] 11:05"
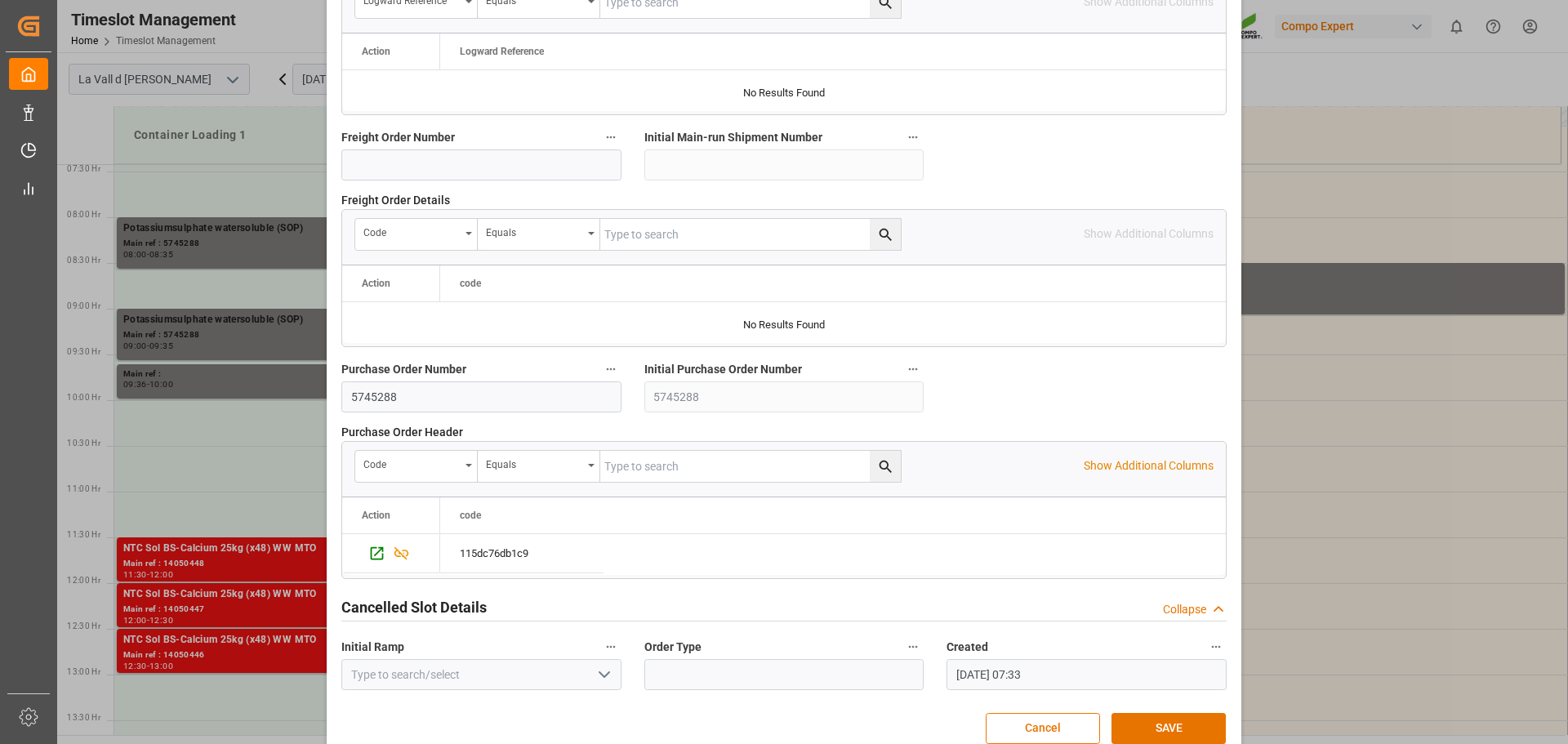
scroll to position [1523, 0]
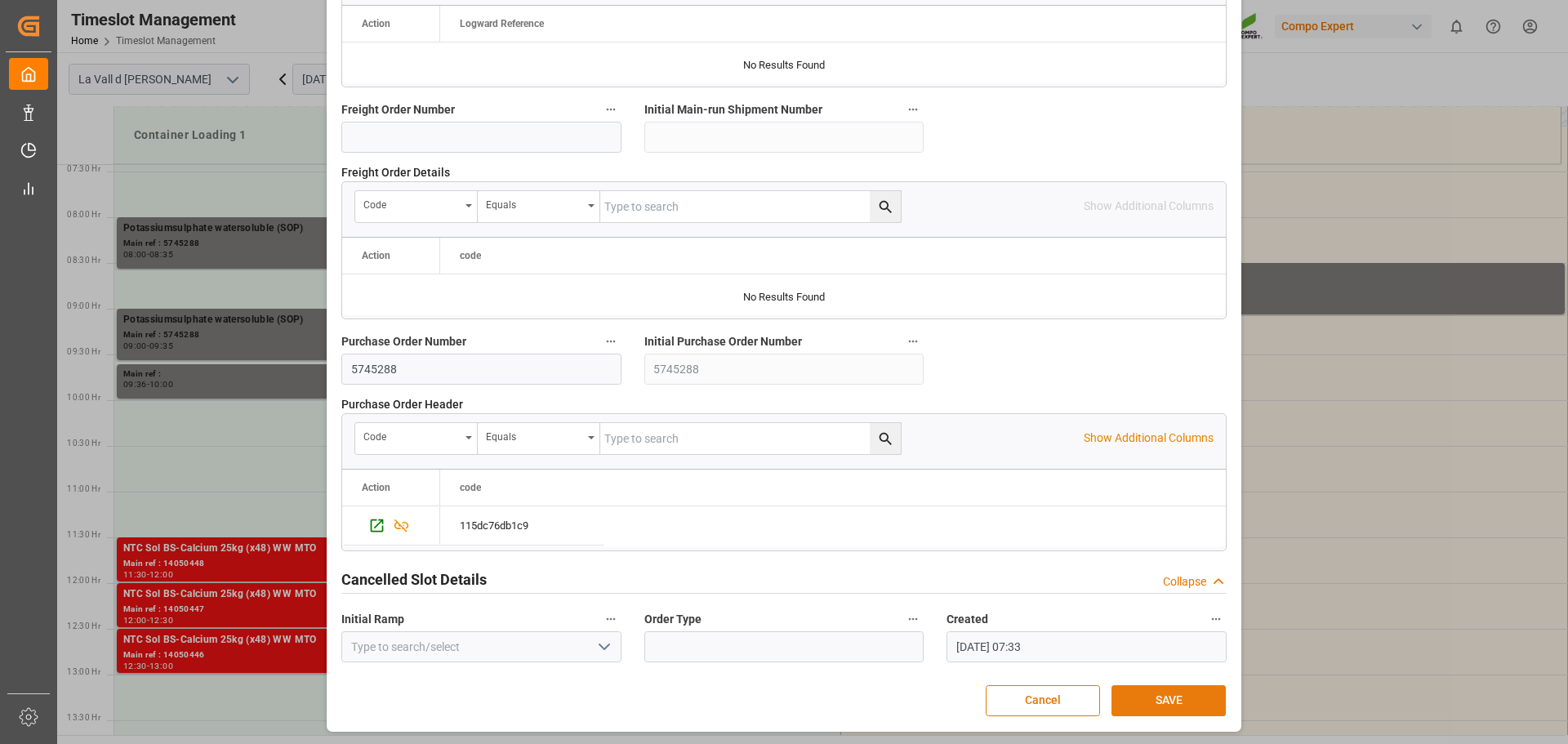
click at [1178, 697] on button "SAVE" at bounding box center [1168, 701] width 114 height 31
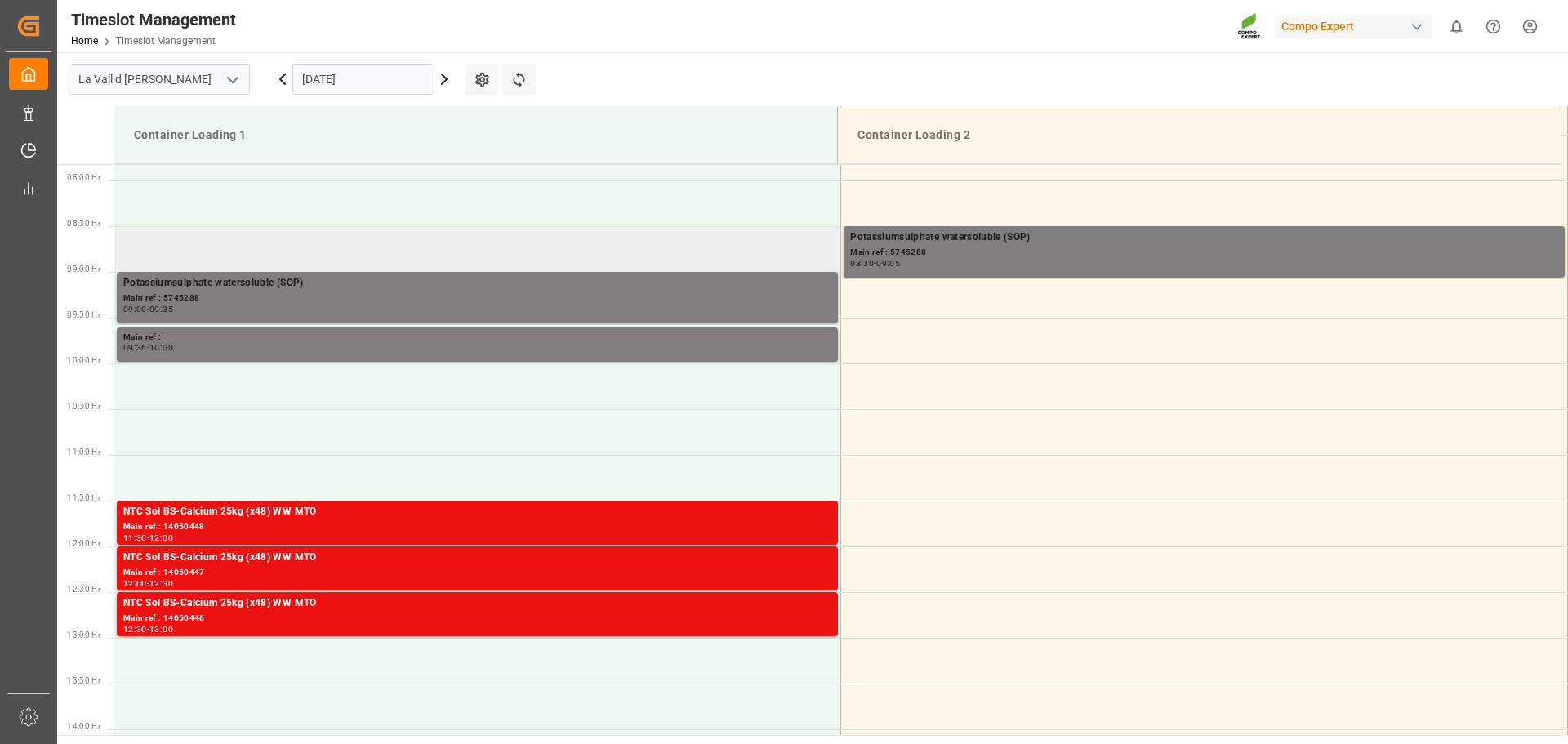
scroll to position [649, 0]
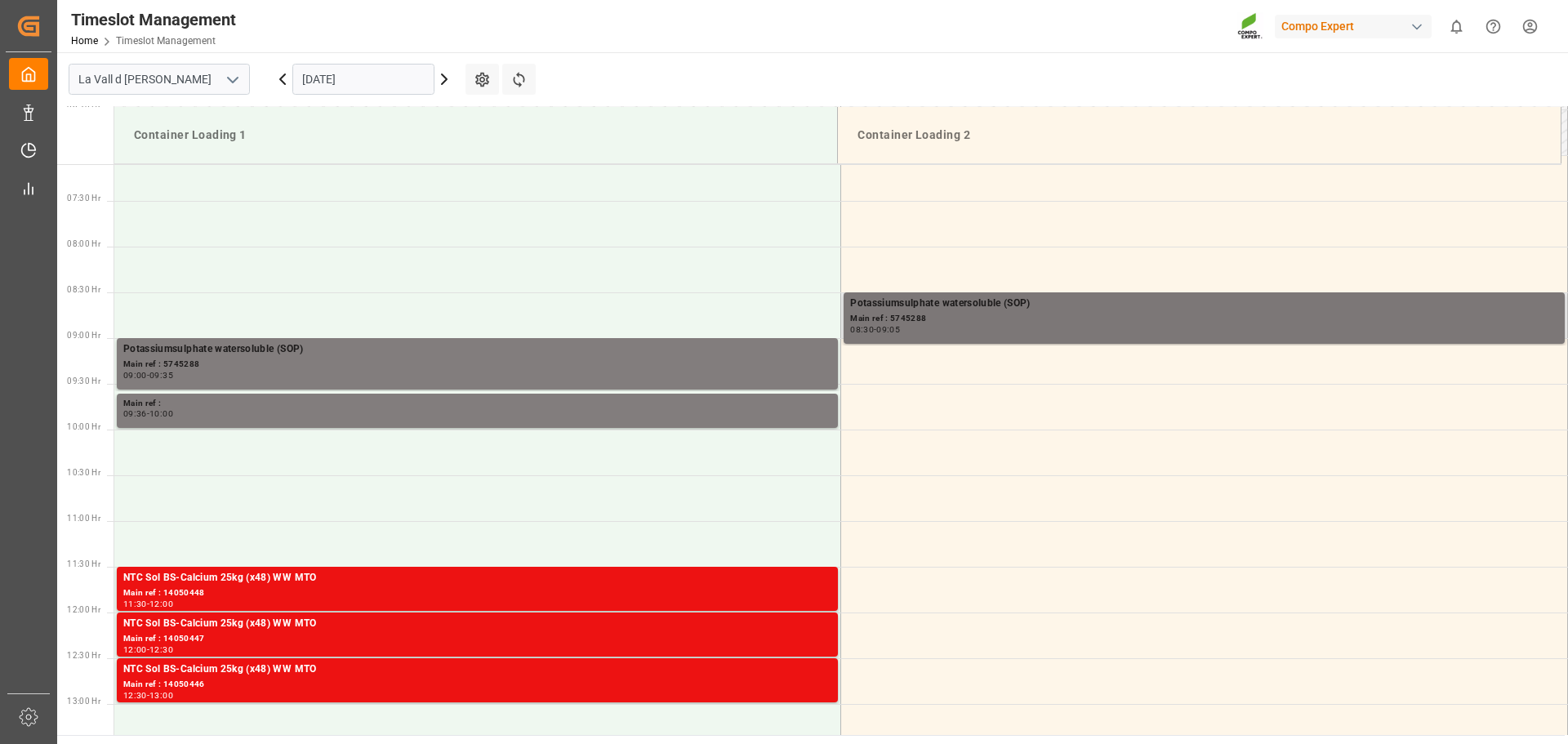
click at [939, 310] on div "Potassiumsulphate watersoluble (SOP)" at bounding box center [1204, 304] width 708 height 16
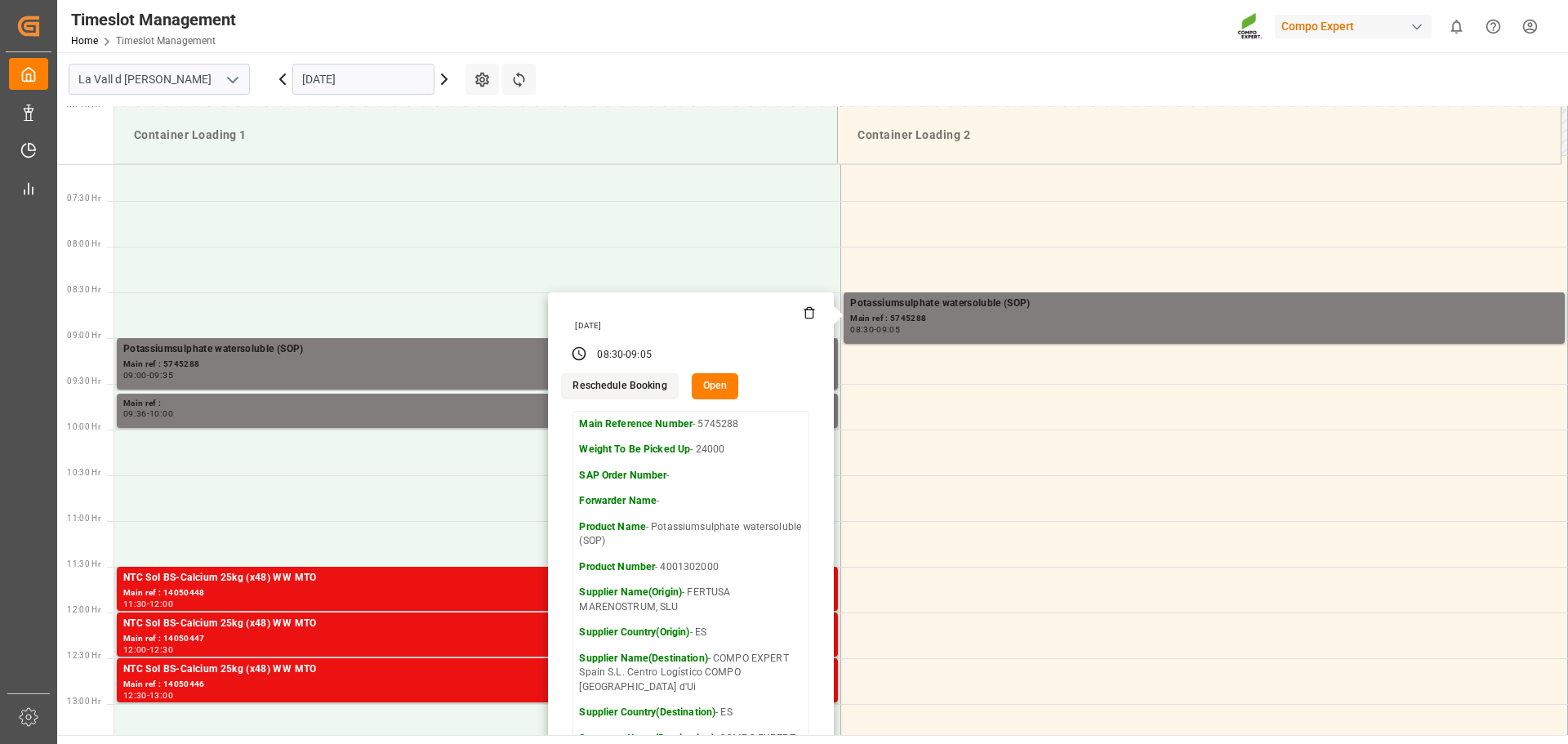
click at [707, 384] on button "Open" at bounding box center [716, 386] width 47 height 26
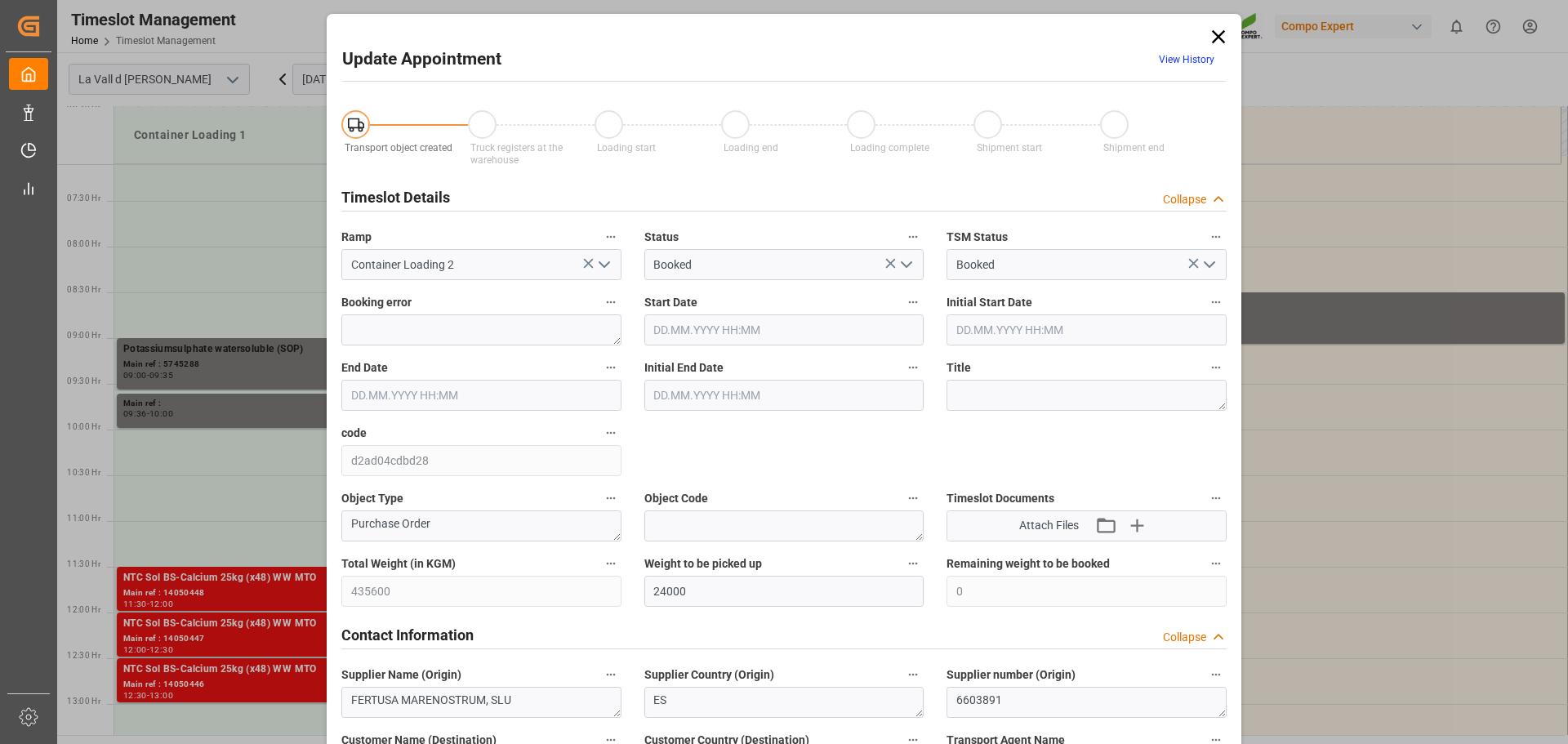
type input "[DATE] 08:30"
type input "[DATE] 09:05"
type input "[DATE] 09:00"
type input "[DATE] 07:33"
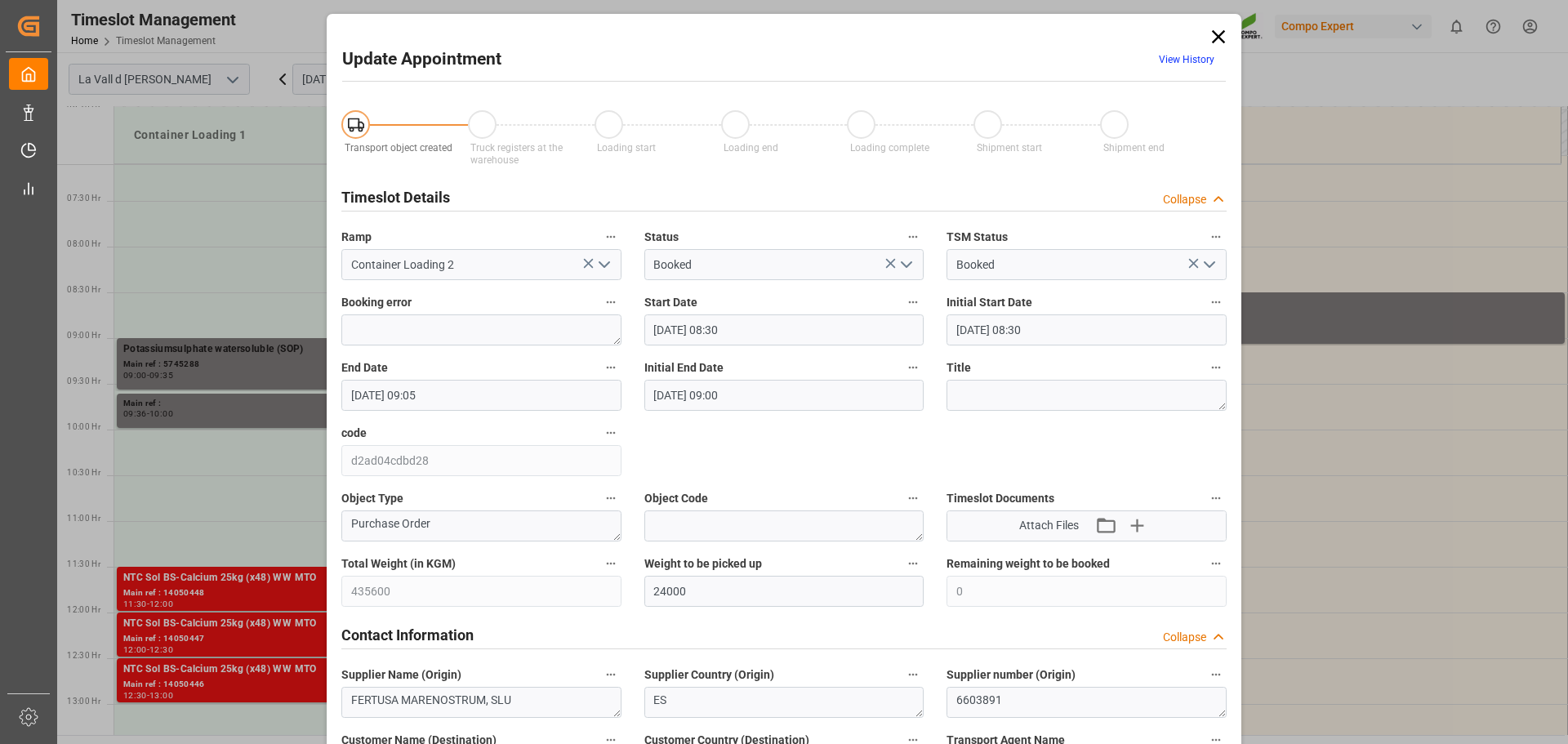
click at [601, 266] on icon "open menu" at bounding box center [603, 264] width 19 height 19
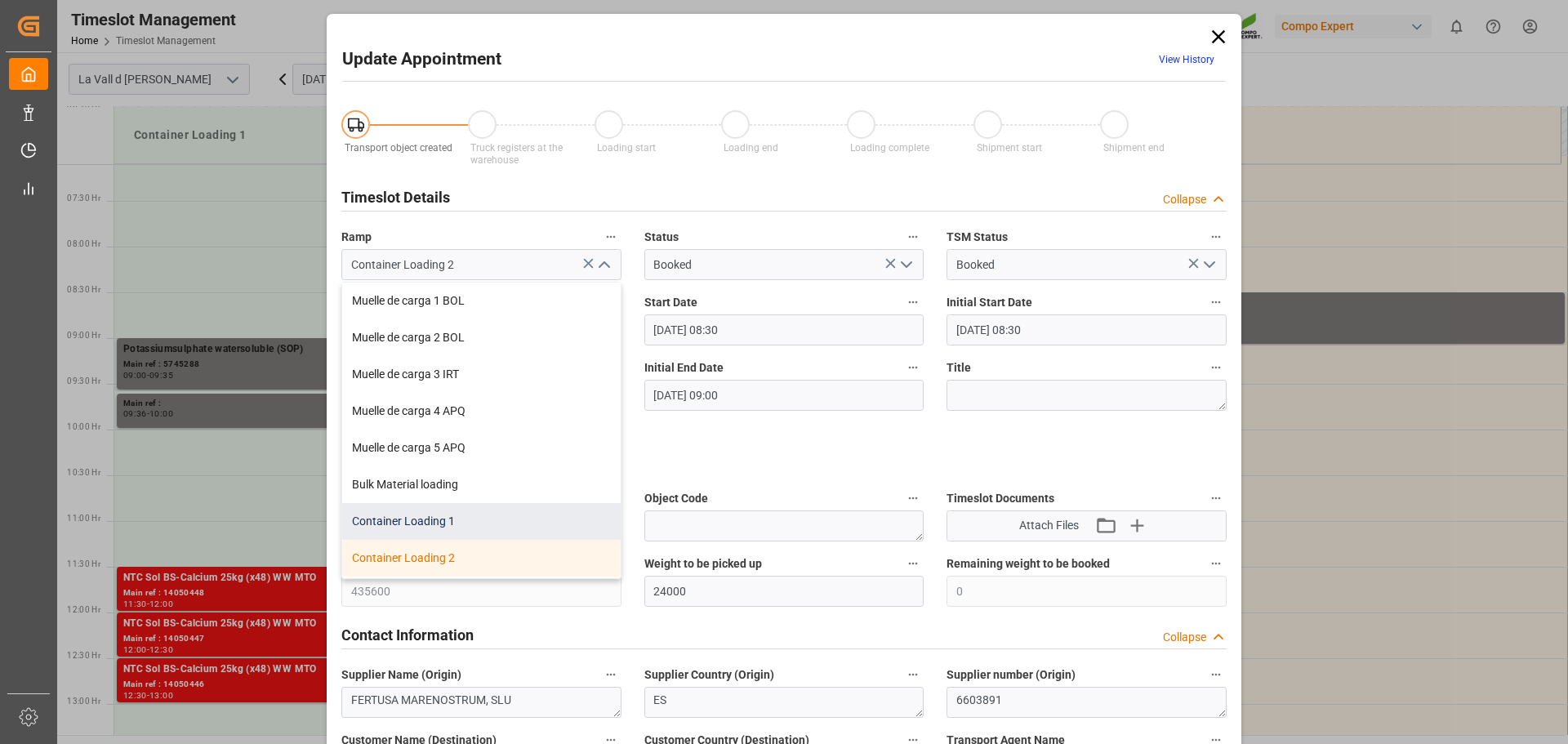
drag, startPoint x: 431, startPoint y: 510, endPoint x: 594, endPoint y: 432, distance: 180.7
click at [433, 511] on div "Container Loading 1" at bounding box center [481, 521] width 278 height 37
type input "Container Loading 1"
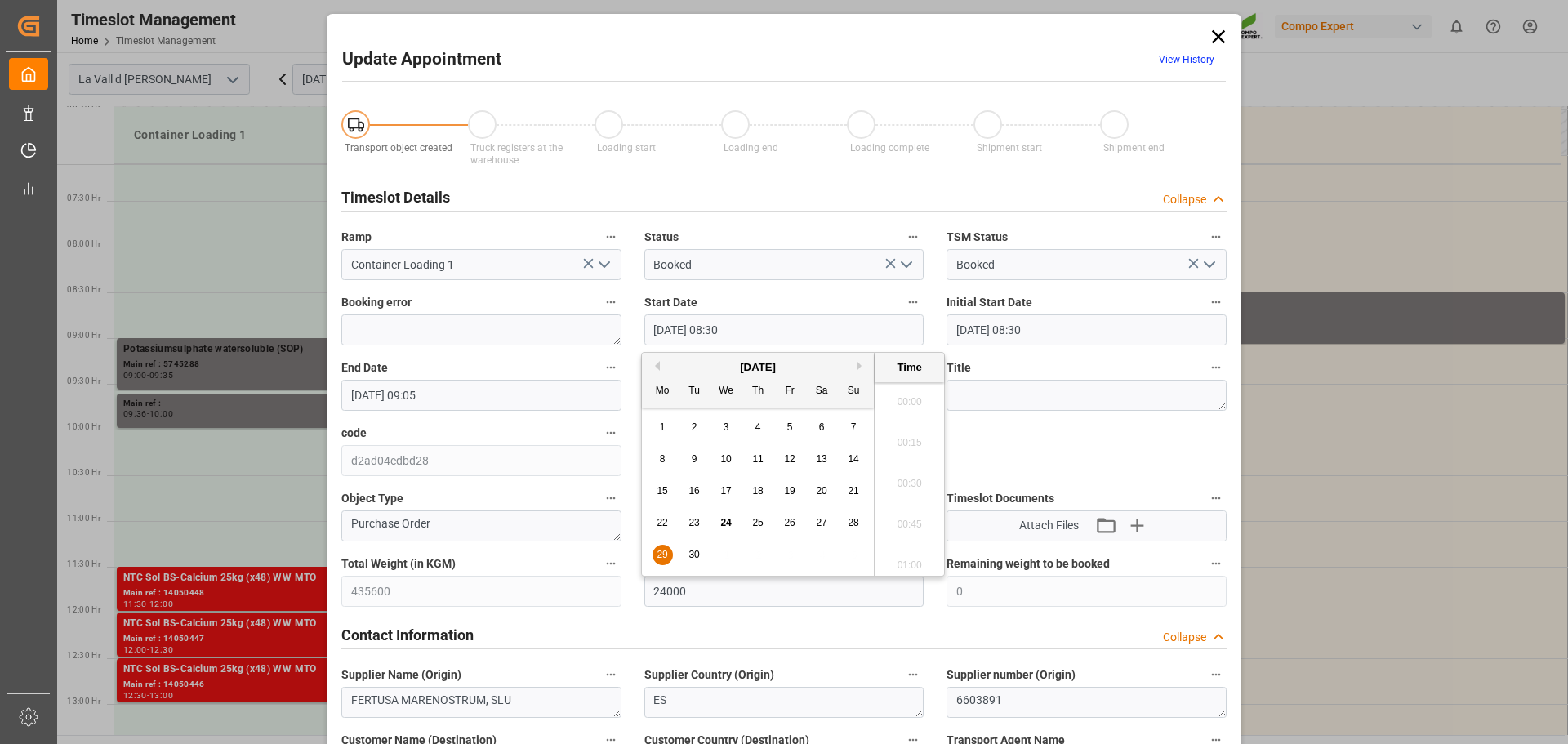
click at [663, 328] on input "[DATE] 08:30" at bounding box center [784, 330] width 280 height 31
click at [720, 327] on input "[DATE] 08:30" at bounding box center [784, 330] width 280 height 31
click at [721, 327] on input "[DATE] 08:30" at bounding box center [784, 330] width 280 height 31
type input "[DATE] 11:05"
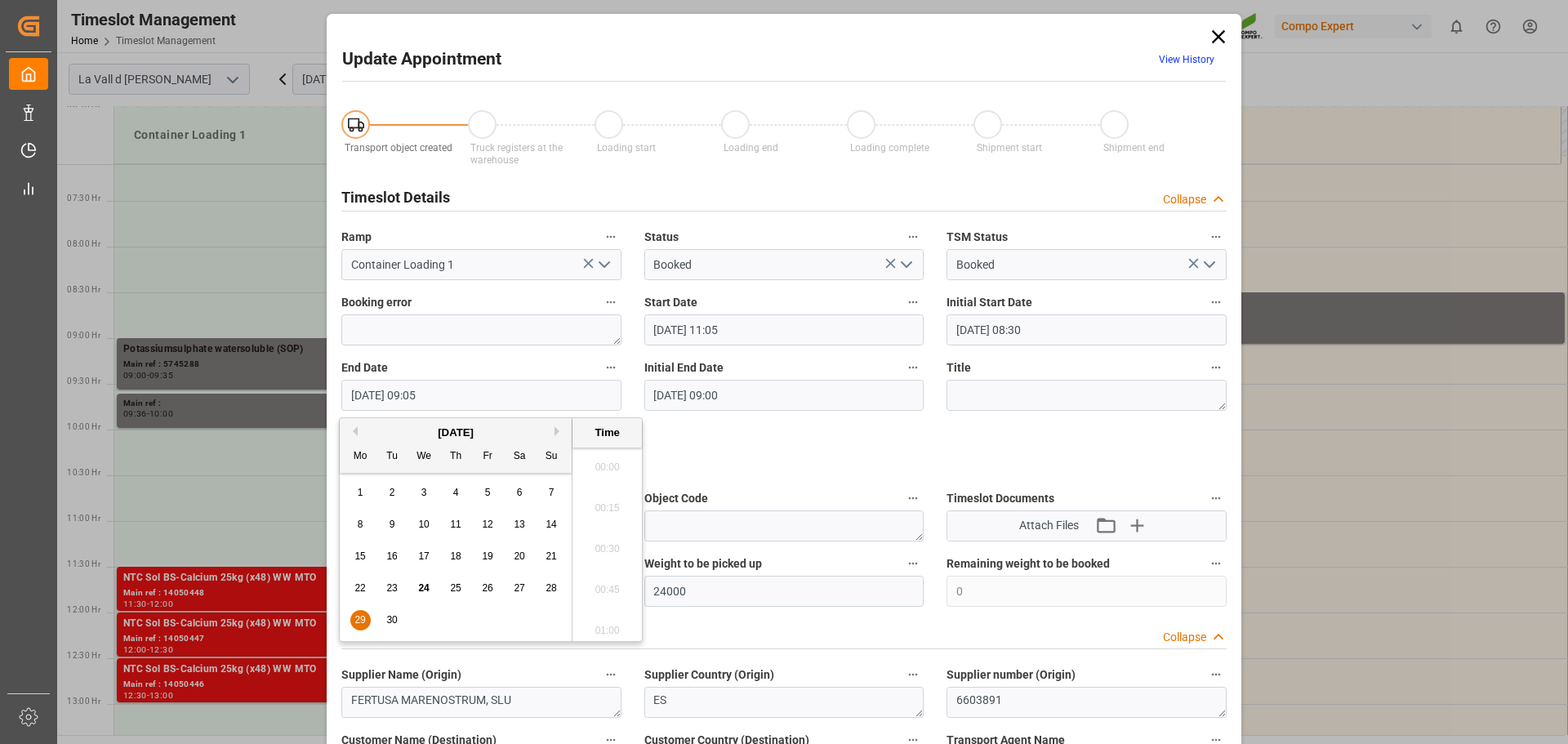
drag, startPoint x: 359, startPoint y: 392, endPoint x: 313, endPoint y: 385, distance: 46.5
click at [313, 385] on div "Update Appointment View History Transport object created Truck registers at the…" at bounding box center [784, 372] width 1568 height 744
click at [421, 392] on input "[DATE] 09:05" at bounding box center [481, 395] width 280 height 31
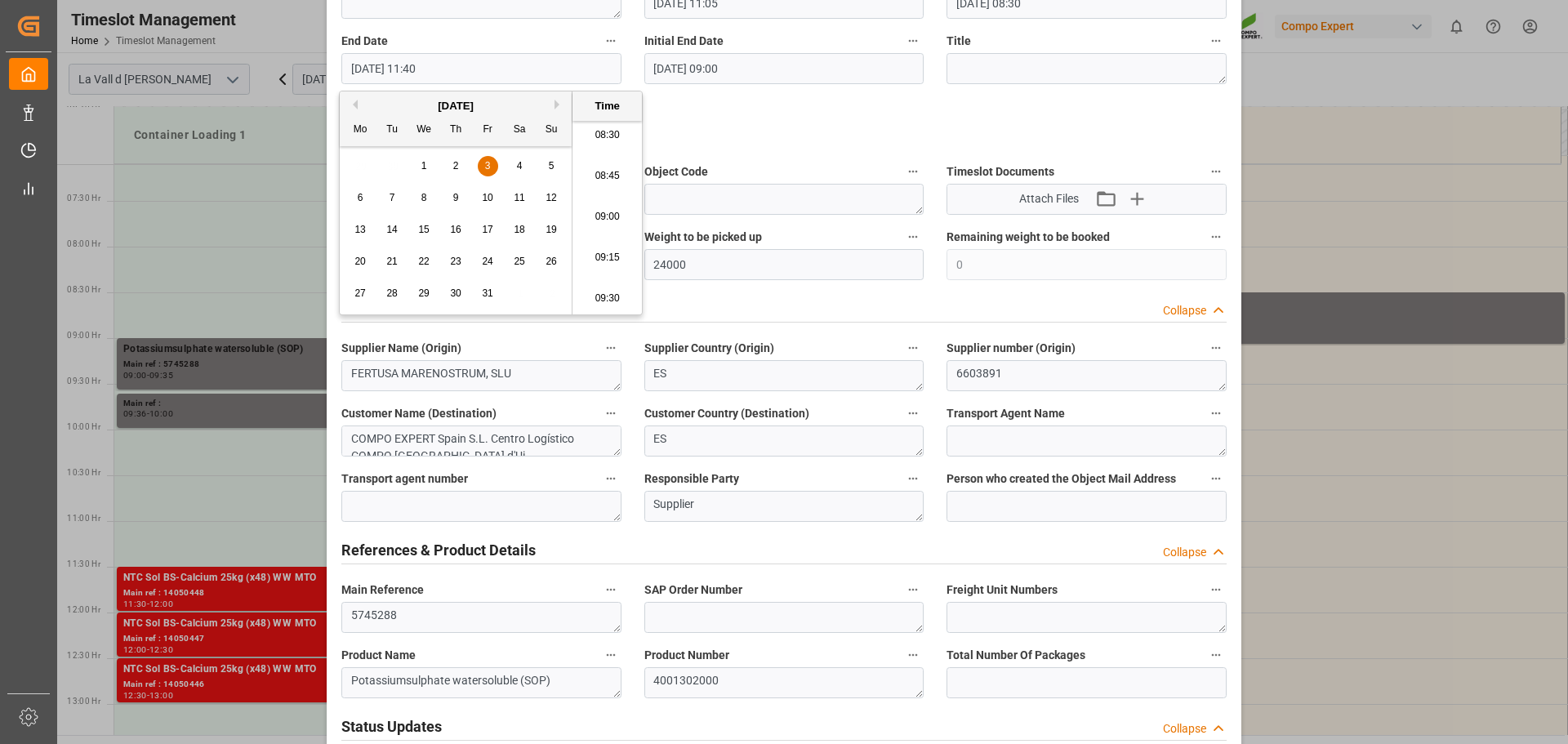
type input "[DATE] 11:40"
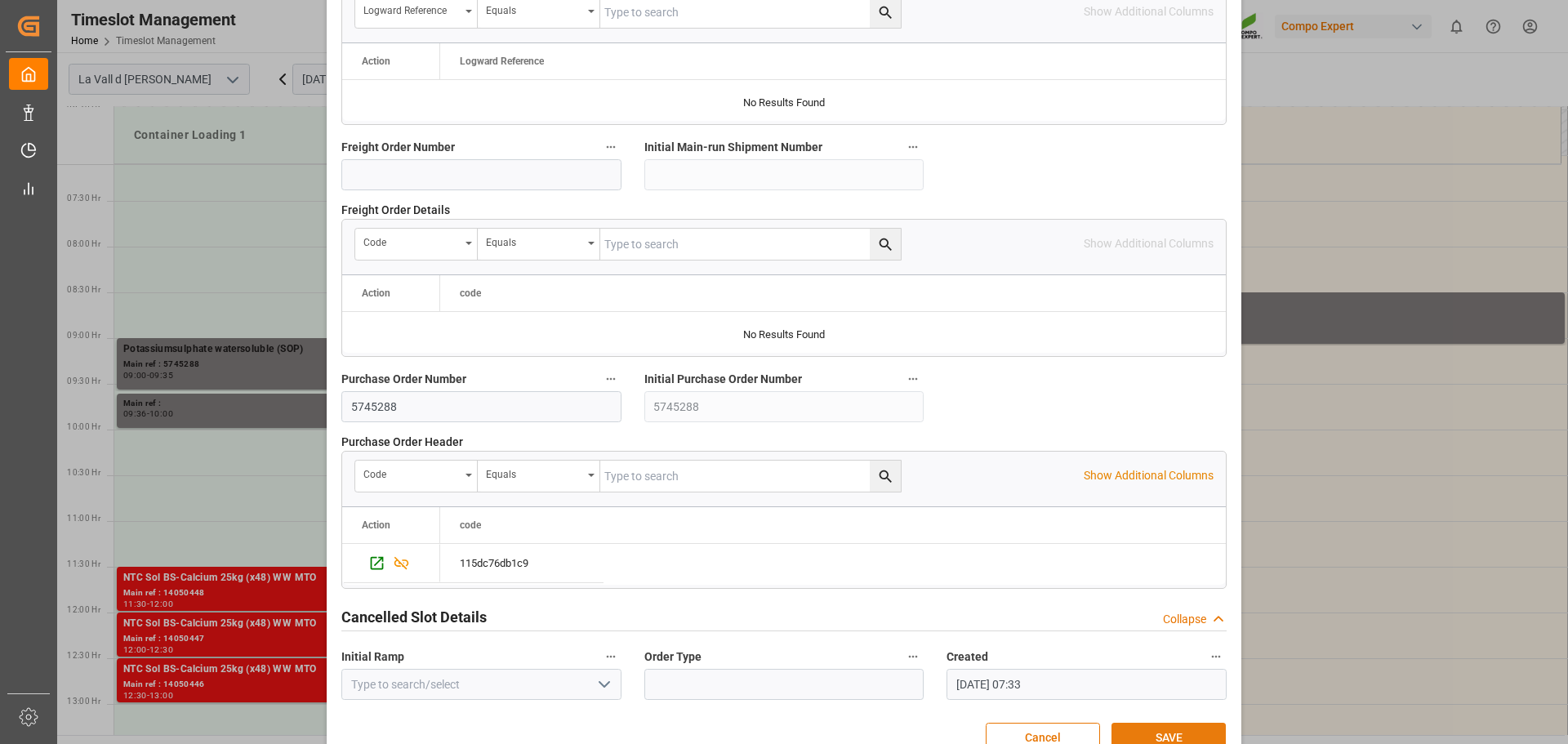
scroll to position [1523, 0]
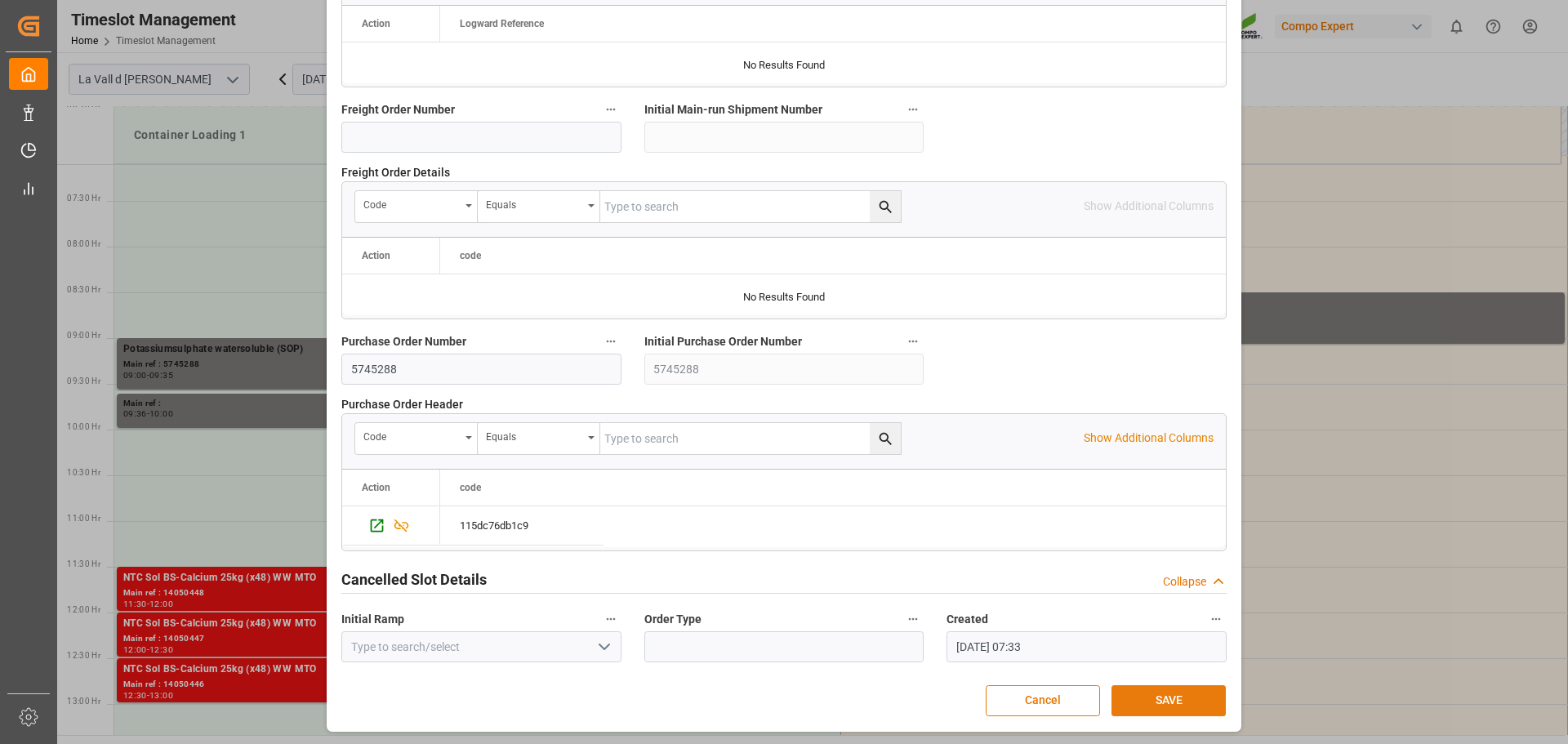
click at [1185, 691] on button "SAVE" at bounding box center [1168, 701] width 114 height 31
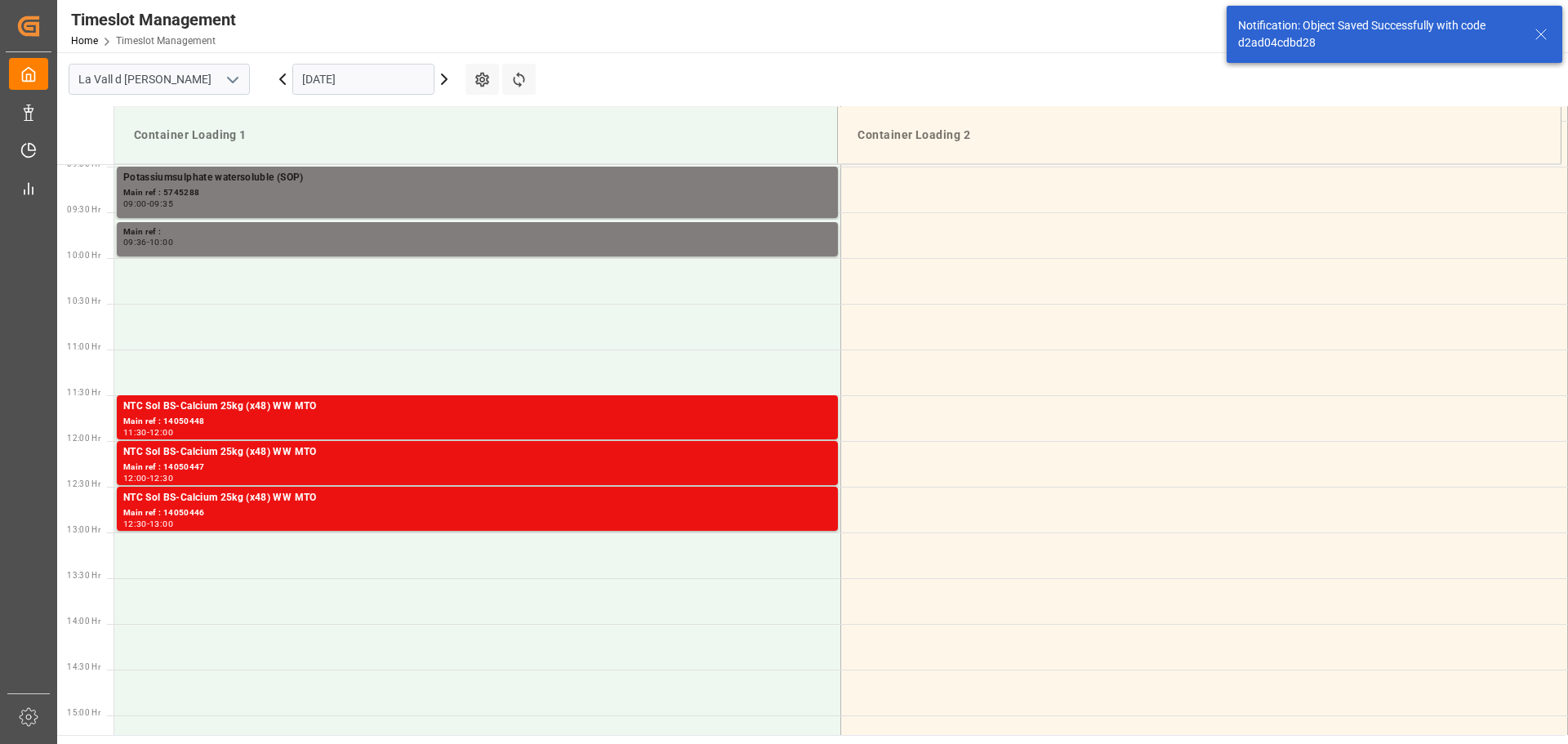
scroll to position [659, 0]
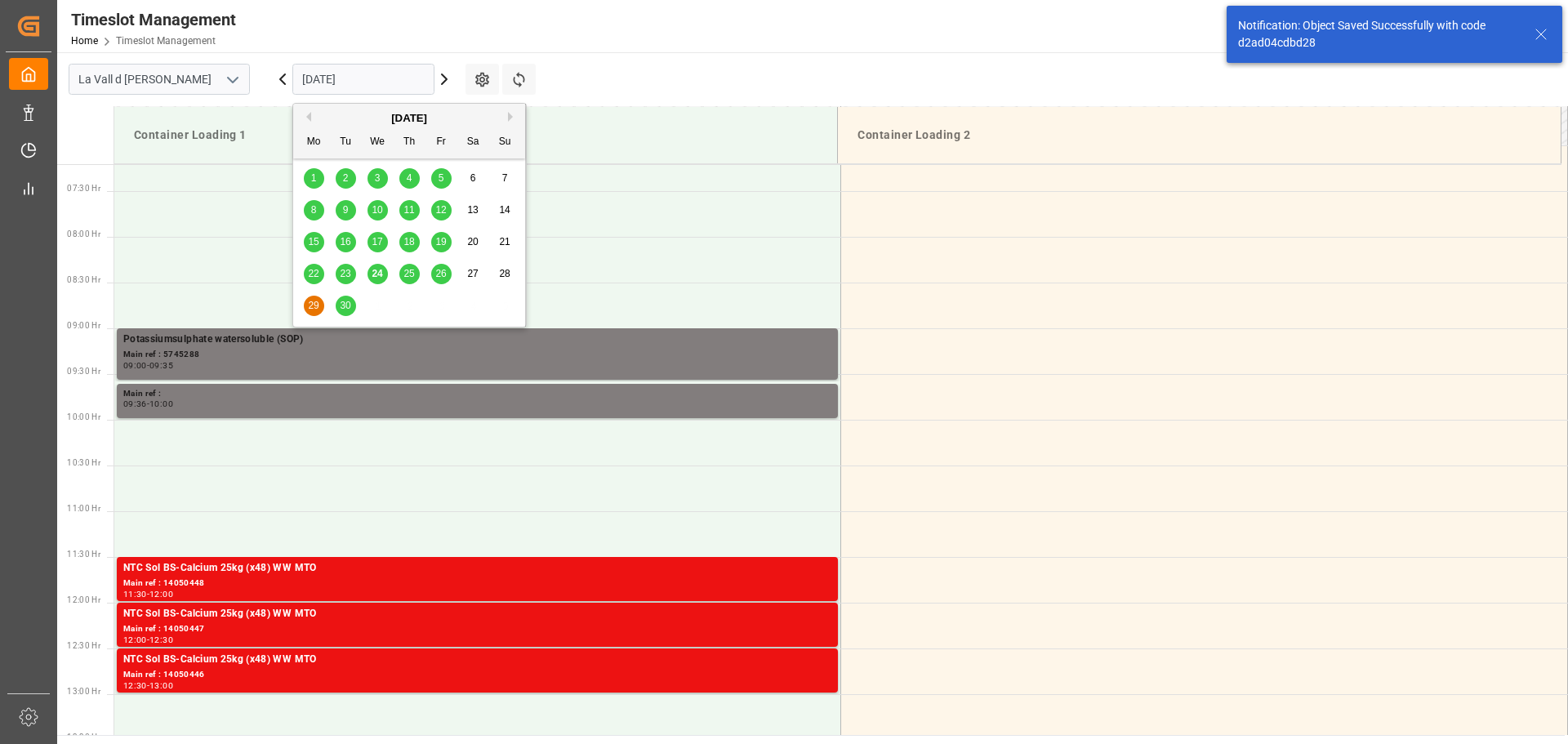
click at [382, 77] on input "[DATE]" at bounding box center [363, 79] width 142 height 31
click at [510, 115] on button "Next Month" at bounding box center [513, 117] width 10 height 10
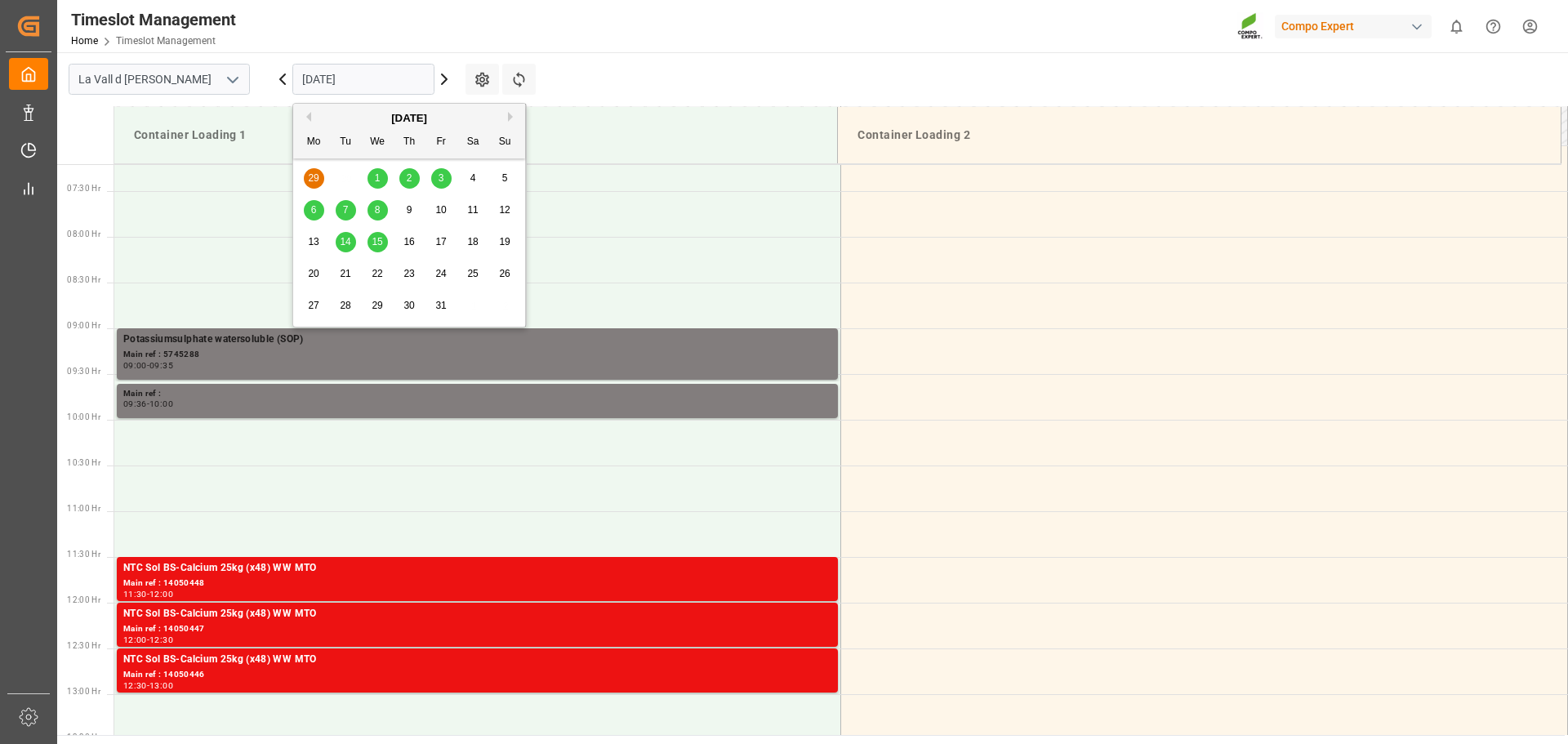
click at [404, 181] on div "2" at bounding box center [410, 178] width 20 height 19
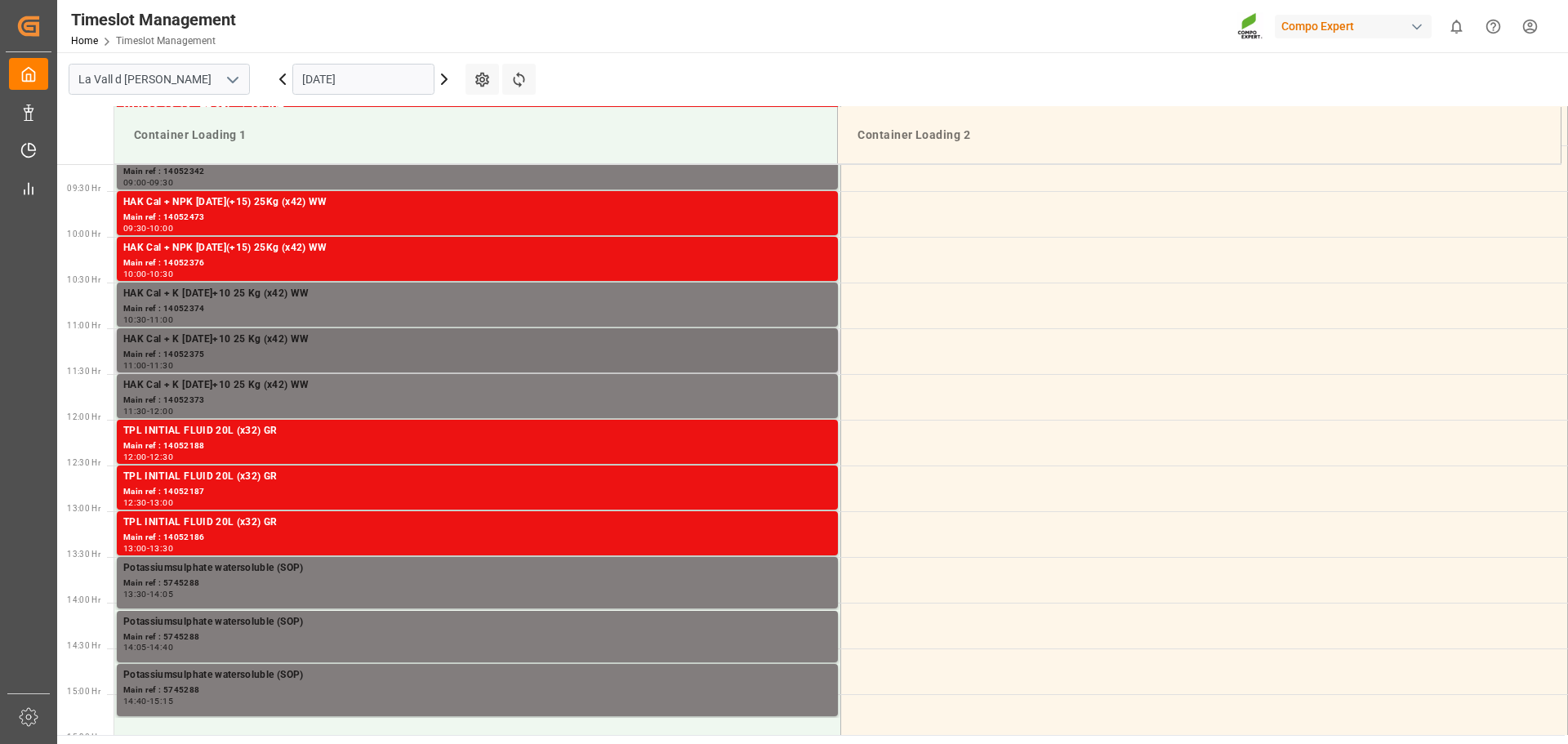
scroll to position [924, 0]
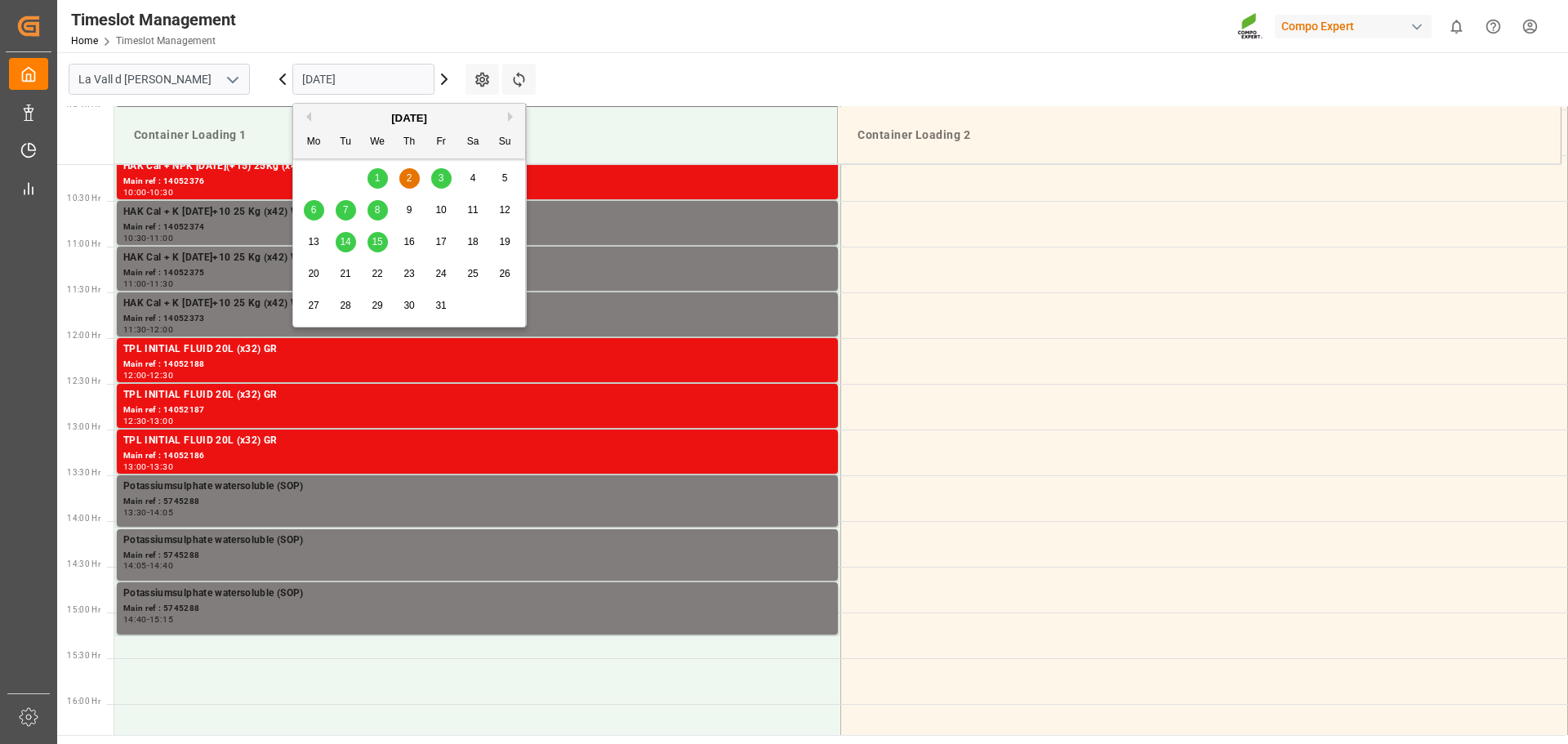
click at [349, 83] on input "[DATE]" at bounding box center [363, 79] width 142 height 31
click at [434, 182] on div "3" at bounding box center [441, 178] width 20 height 19
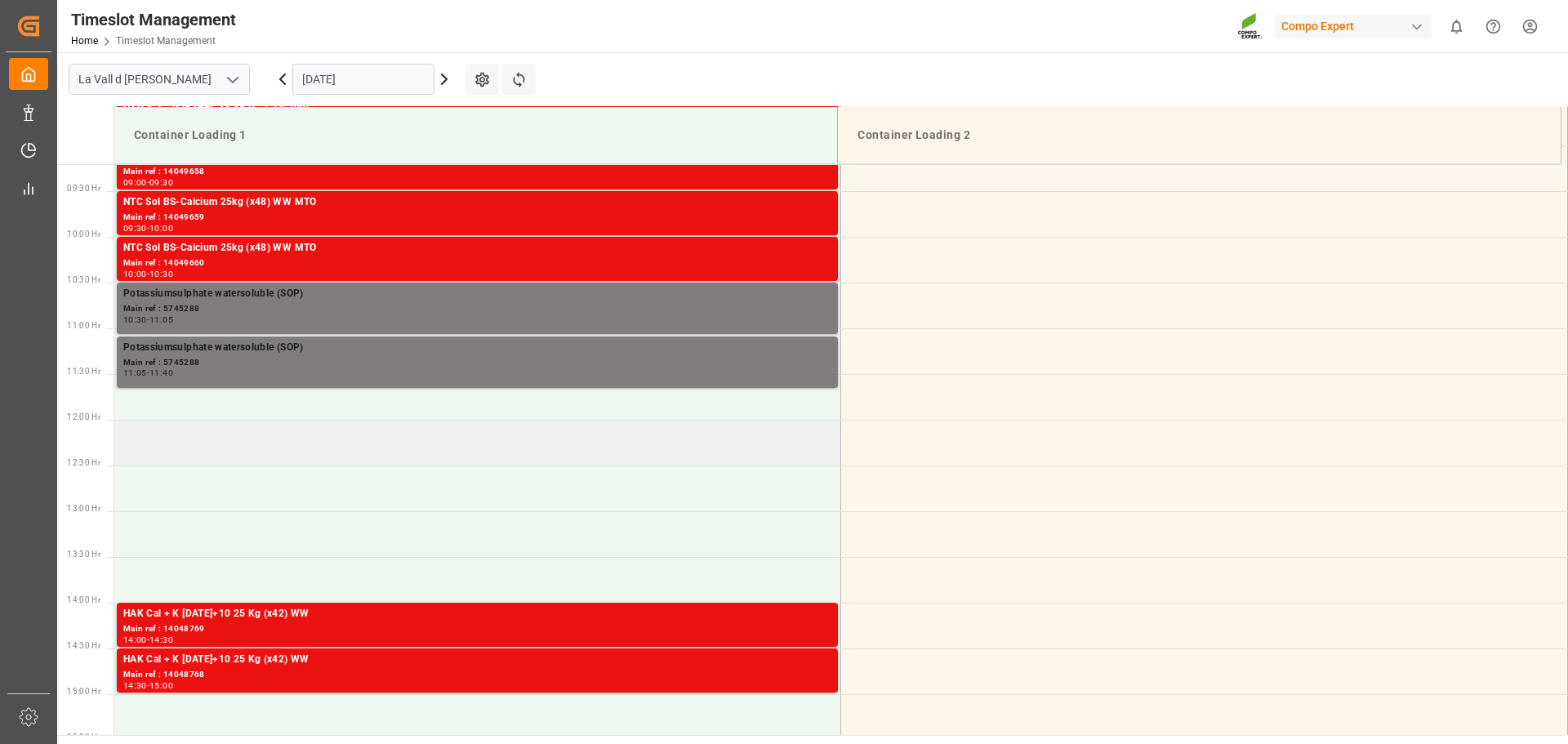
scroll to position [760, 0]
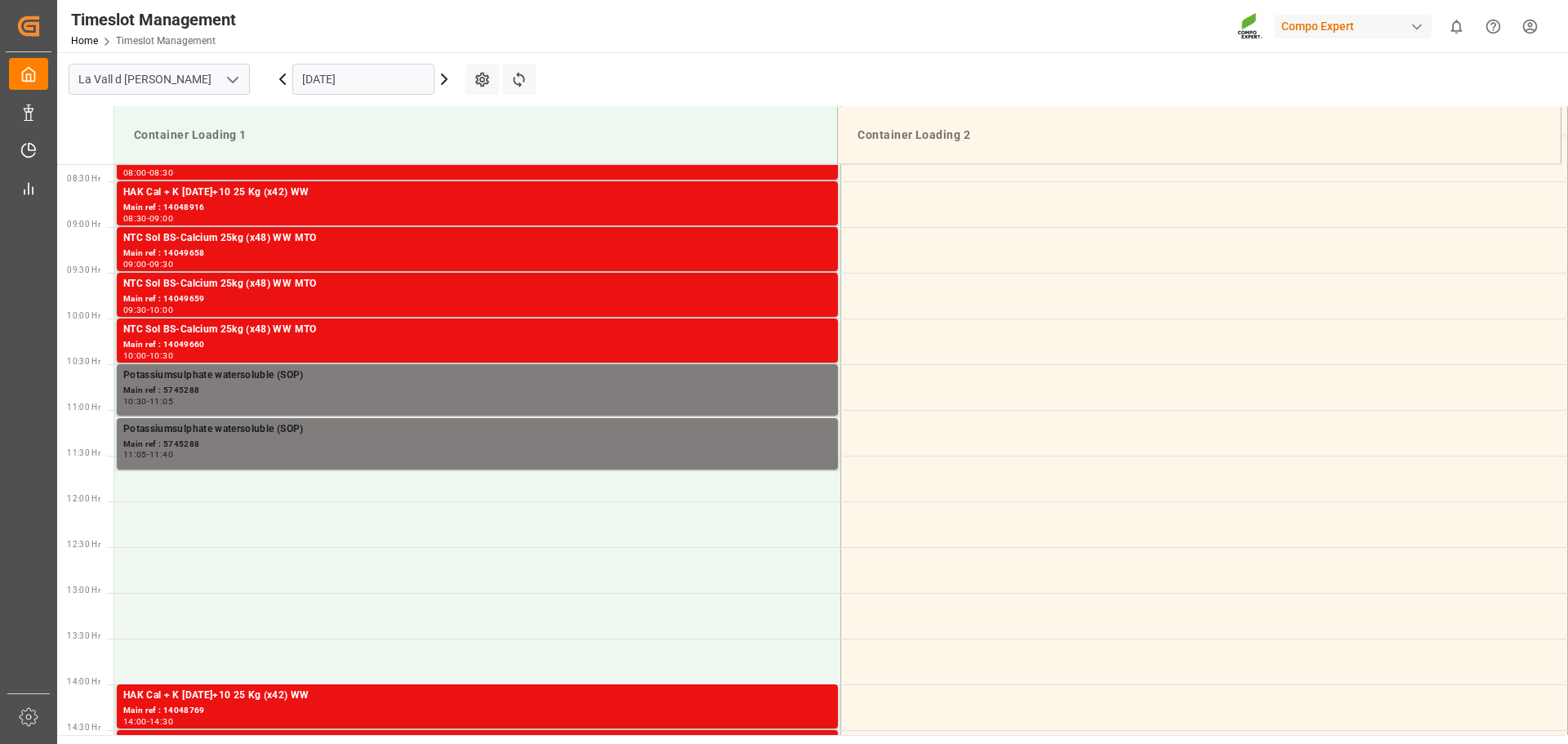
click at [397, 77] on input "[DATE]" at bounding box center [363, 79] width 142 height 31
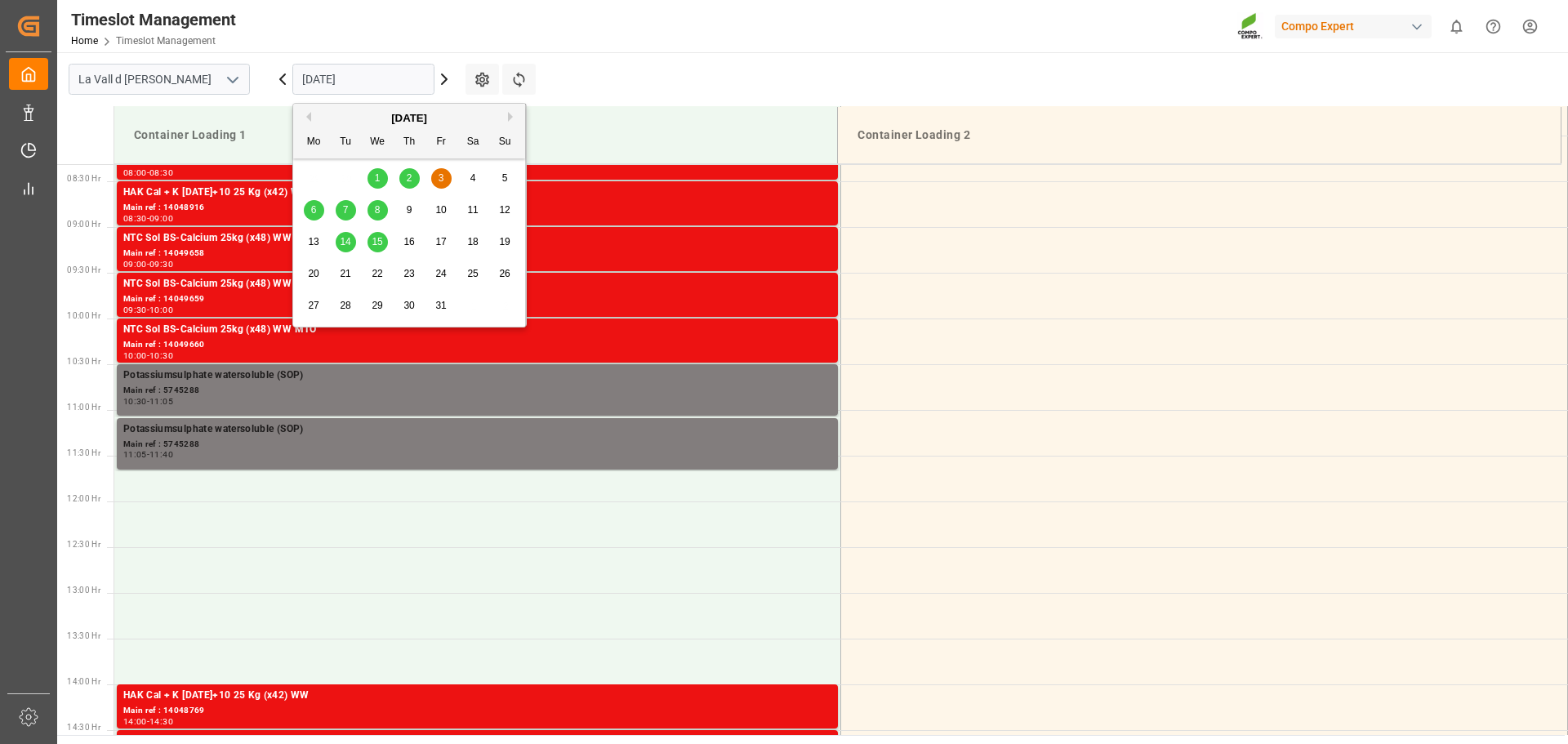
click at [310, 119] on button "Previous Month" at bounding box center [306, 117] width 10 height 10
click at [314, 304] on span "29" at bounding box center [313, 305] width 11 height 12
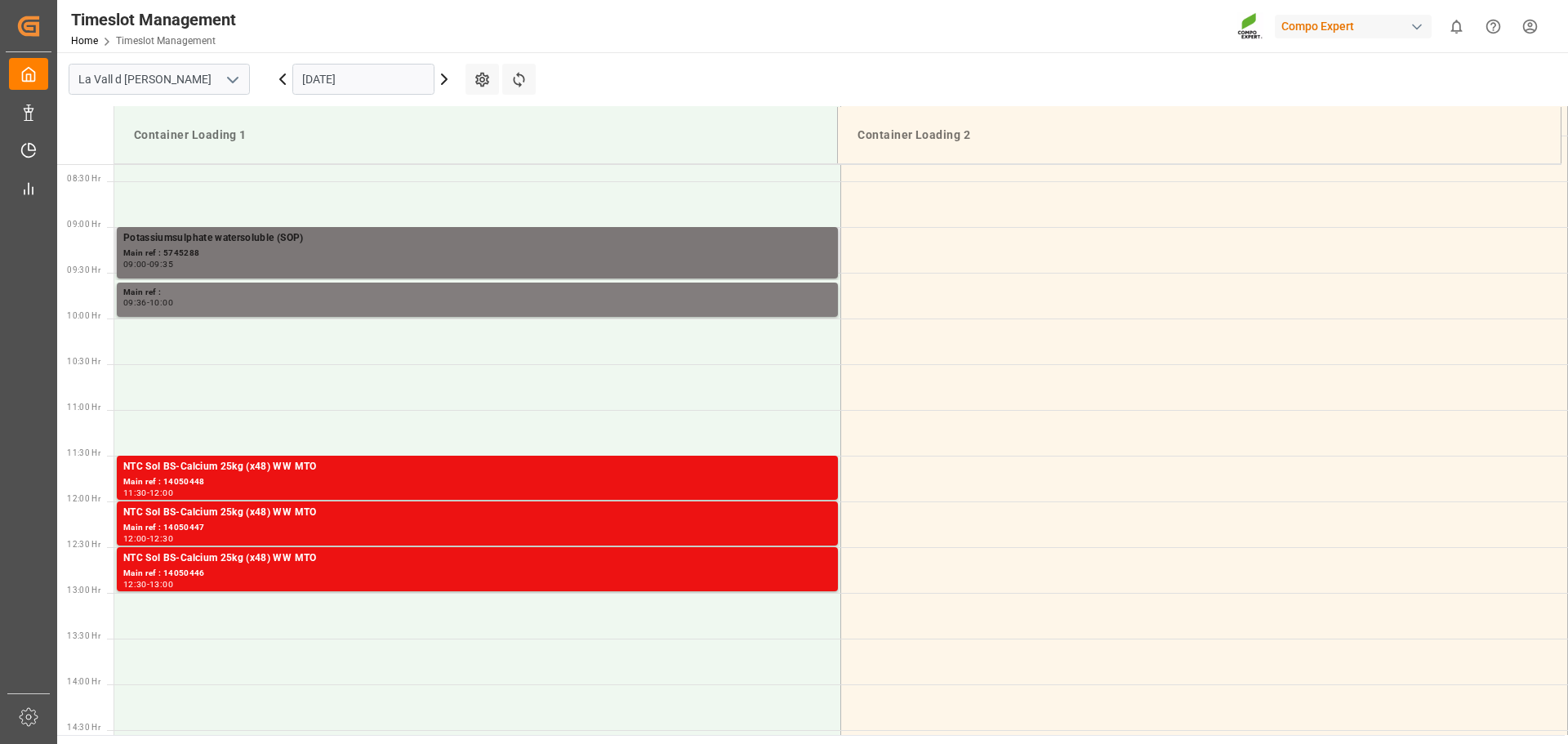
click at [289, 243] on div "Potassiumsulphate watersoluble (SOP)" at bounding box center [477, 238] width 708 height 16
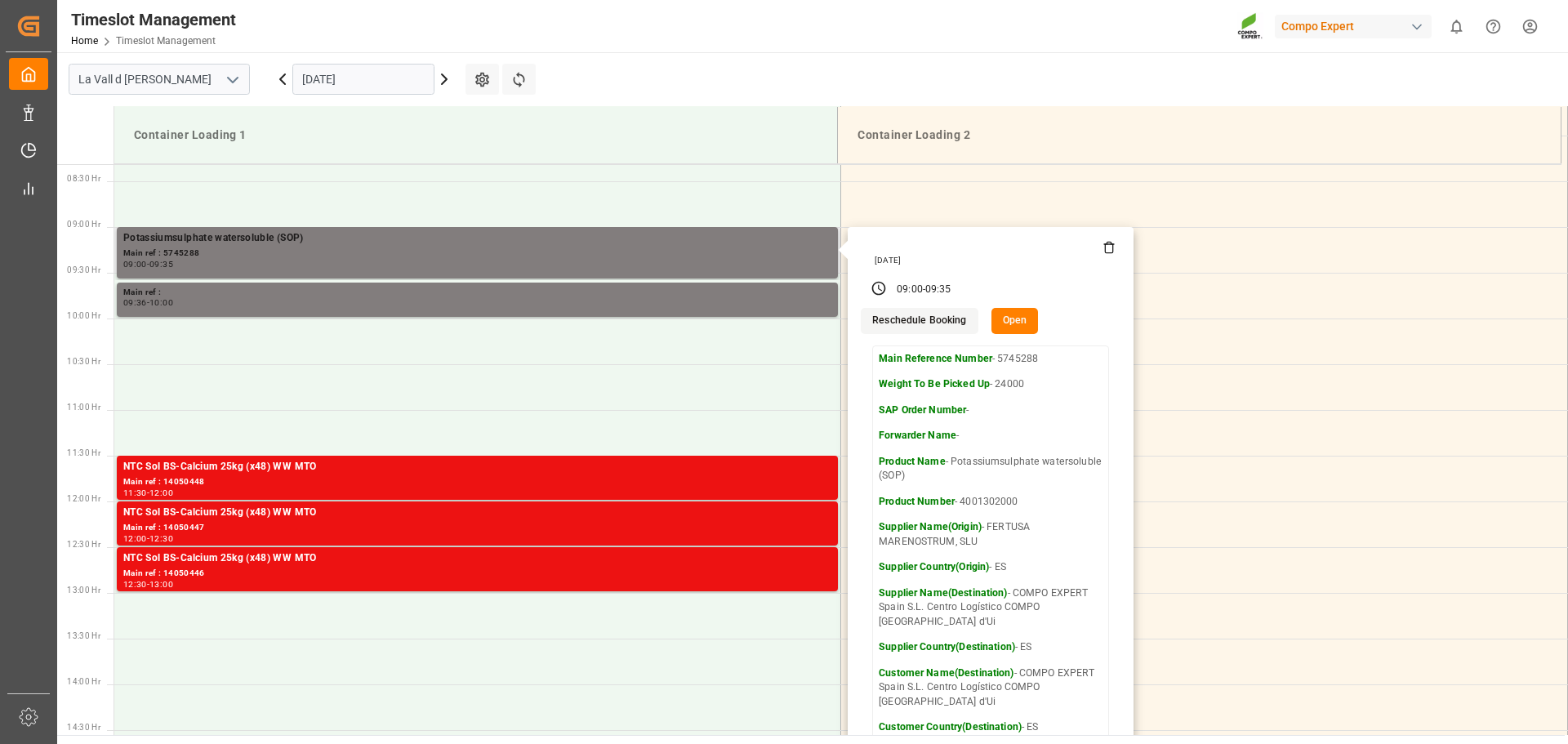
click at [996, 316] on button "Open" at bounding box center [1015, 320] width 47 height 26
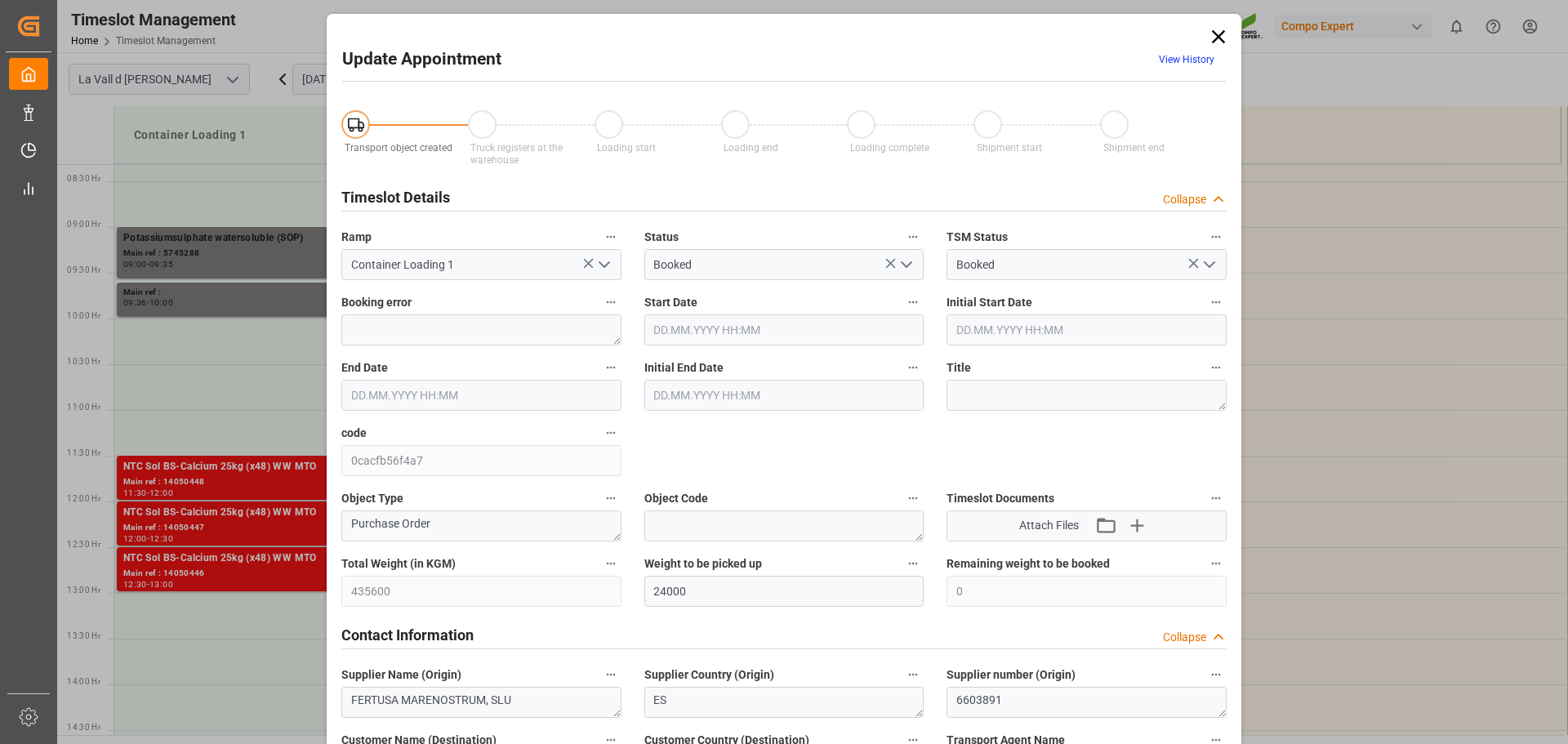
type input "[DATE] 09:00"
type input "[DATE] 09:35"
type input "[DATE] 09:30"
type input "[DATE] 07:33"
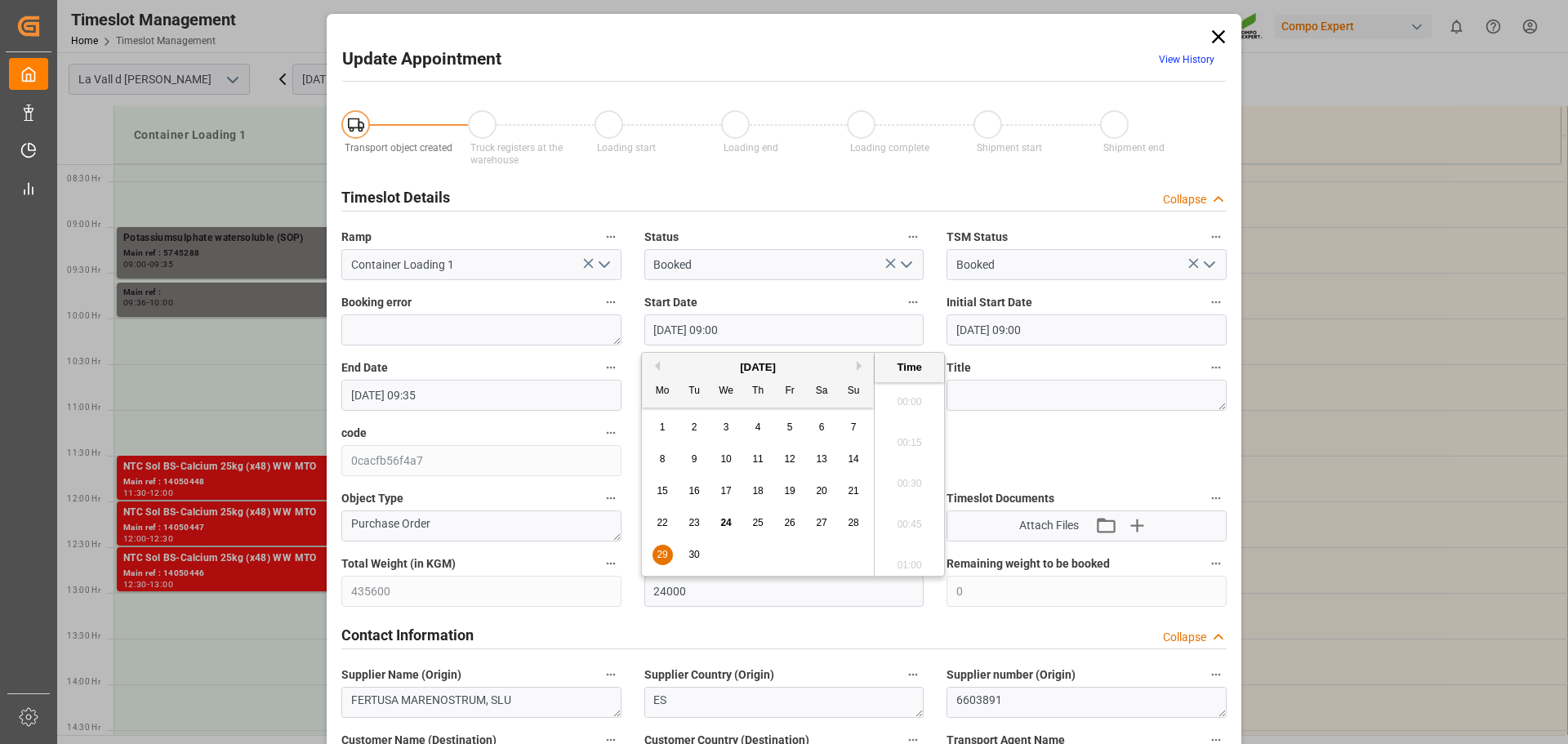
drag, startPoint x: 663, startPoint y: 328, endPoint x: 640, endPoint y: 320, distance: 24.4
click at [640, 322] on div "Start Date [DATE] 09:00" at bounding box center [784, 319] width 303 height 66
click at [748, 330] on input "[DATE] 09:00" at bounding box center [784, 330] width 280 height 31
type input "[DATE] 11:40"
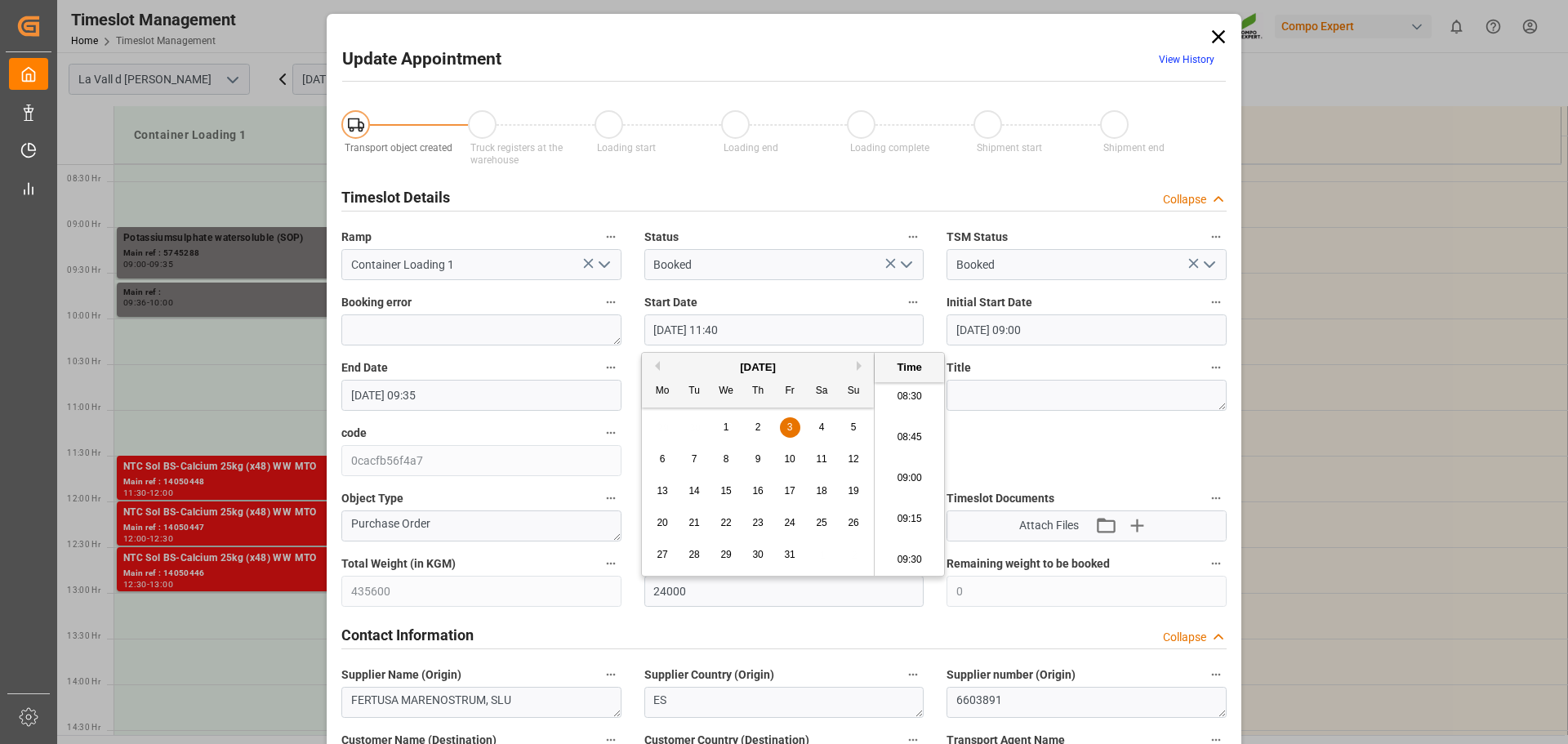
click at [317, 390] on div "Update Appointment View History Transport object created Truck registers at the…" at bounding box center [784, 372] width 1568 height 744
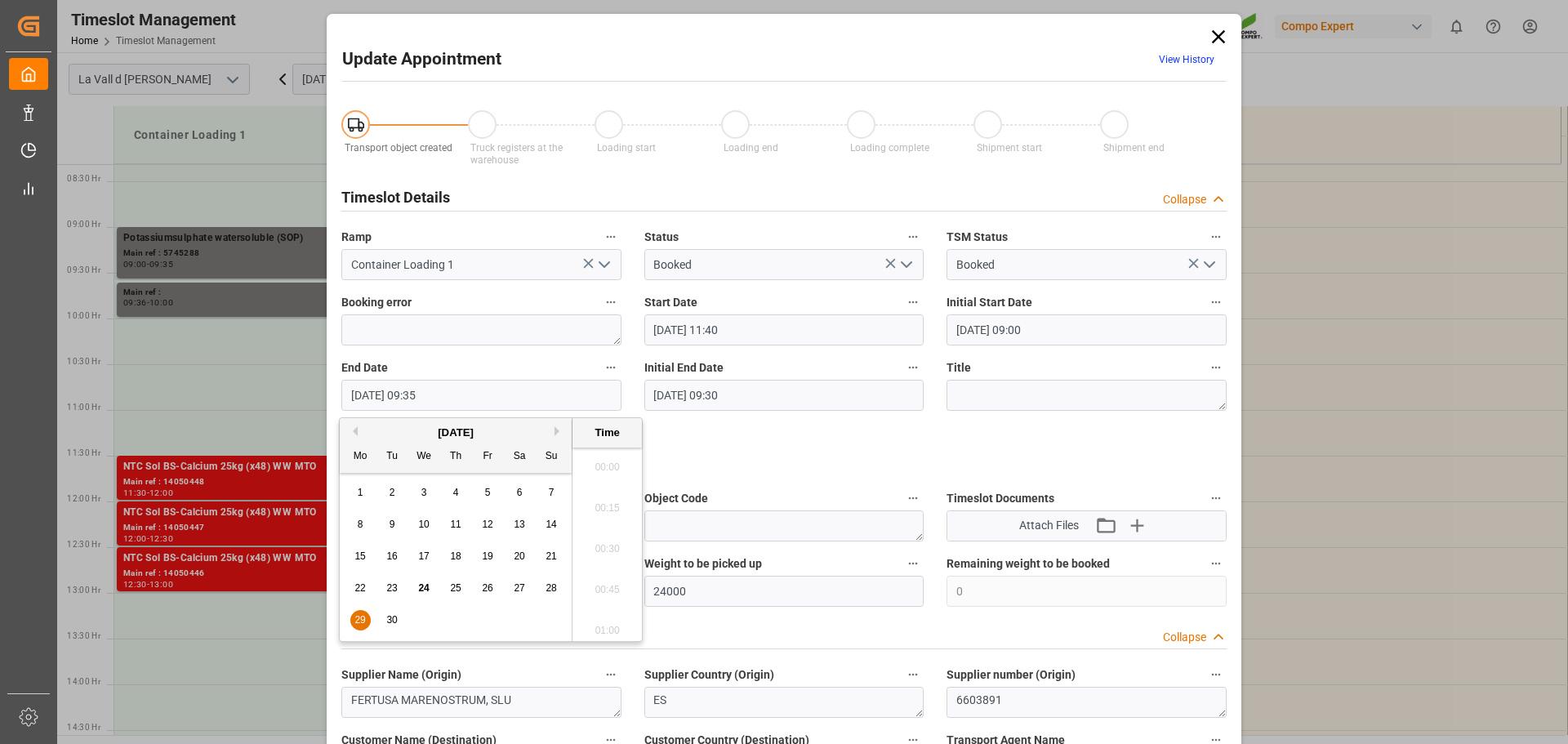
scroll to position [1476, 0]
click at [419, 392] on input "[DATE] 09:35" at bounding box center [481, 395] width 280 height 31
type input "[DATE] 12:10"
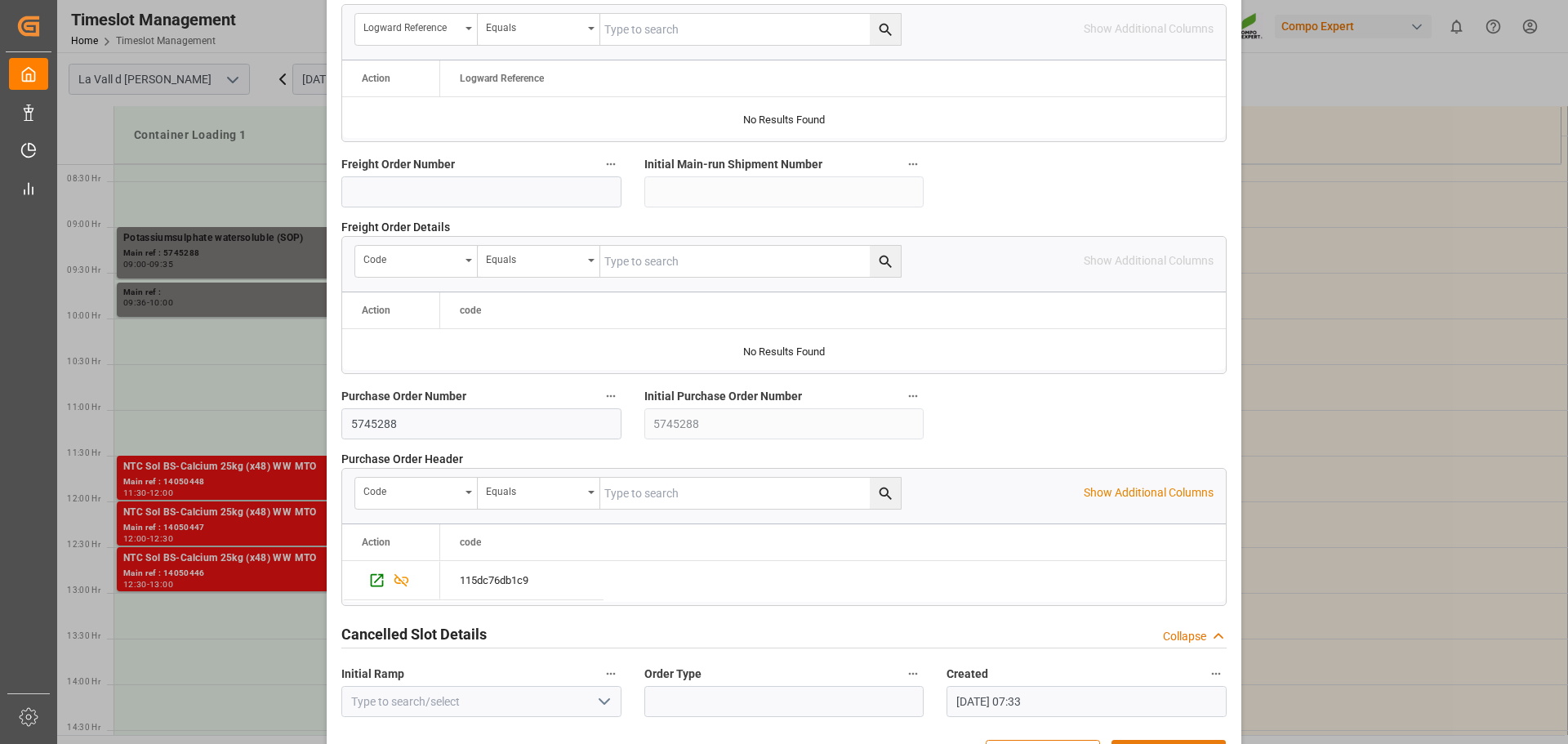
scroll to position [1523, 0]
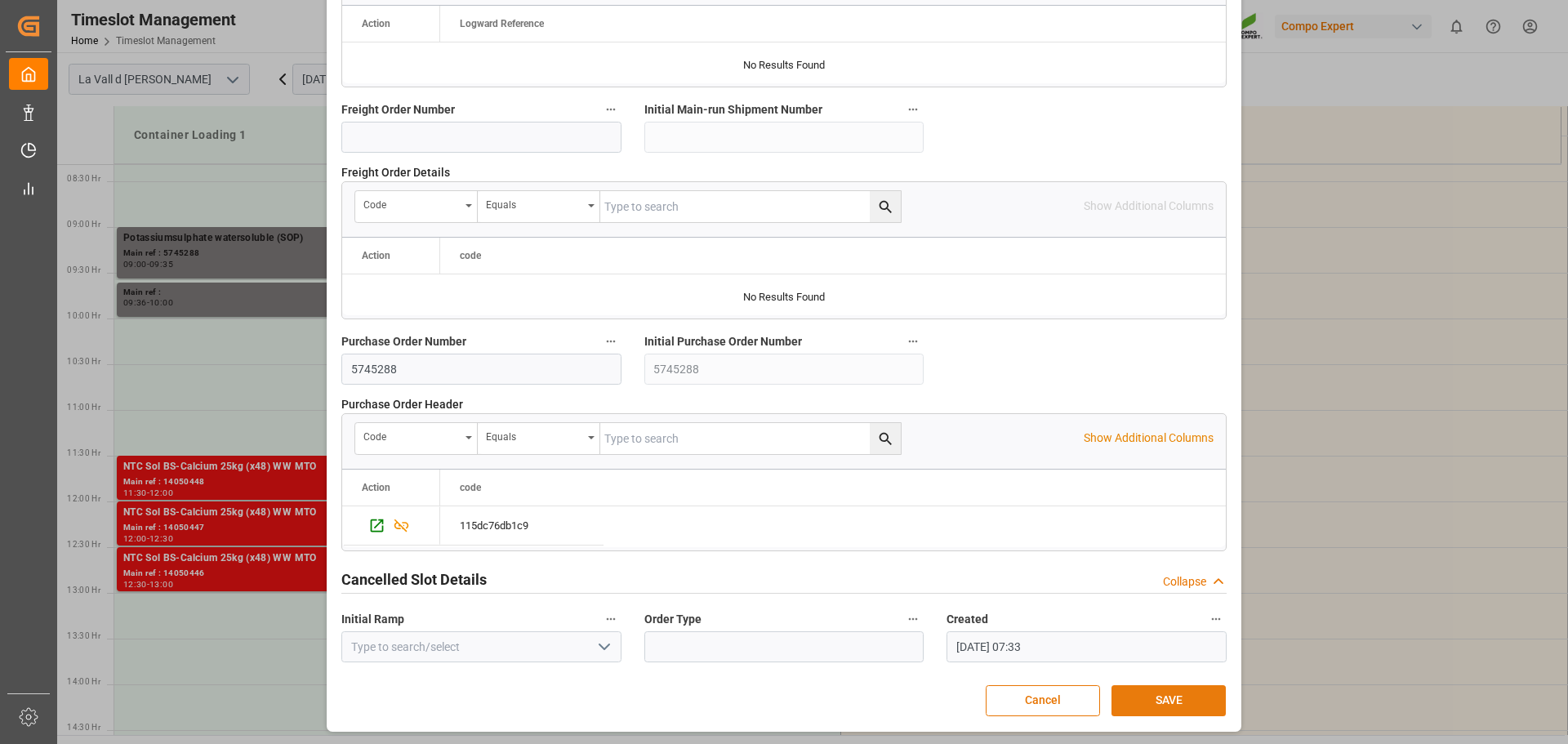
click at [1189, 700] on button "SAVE" at bounding box center [1168, 701] width 114 height 31
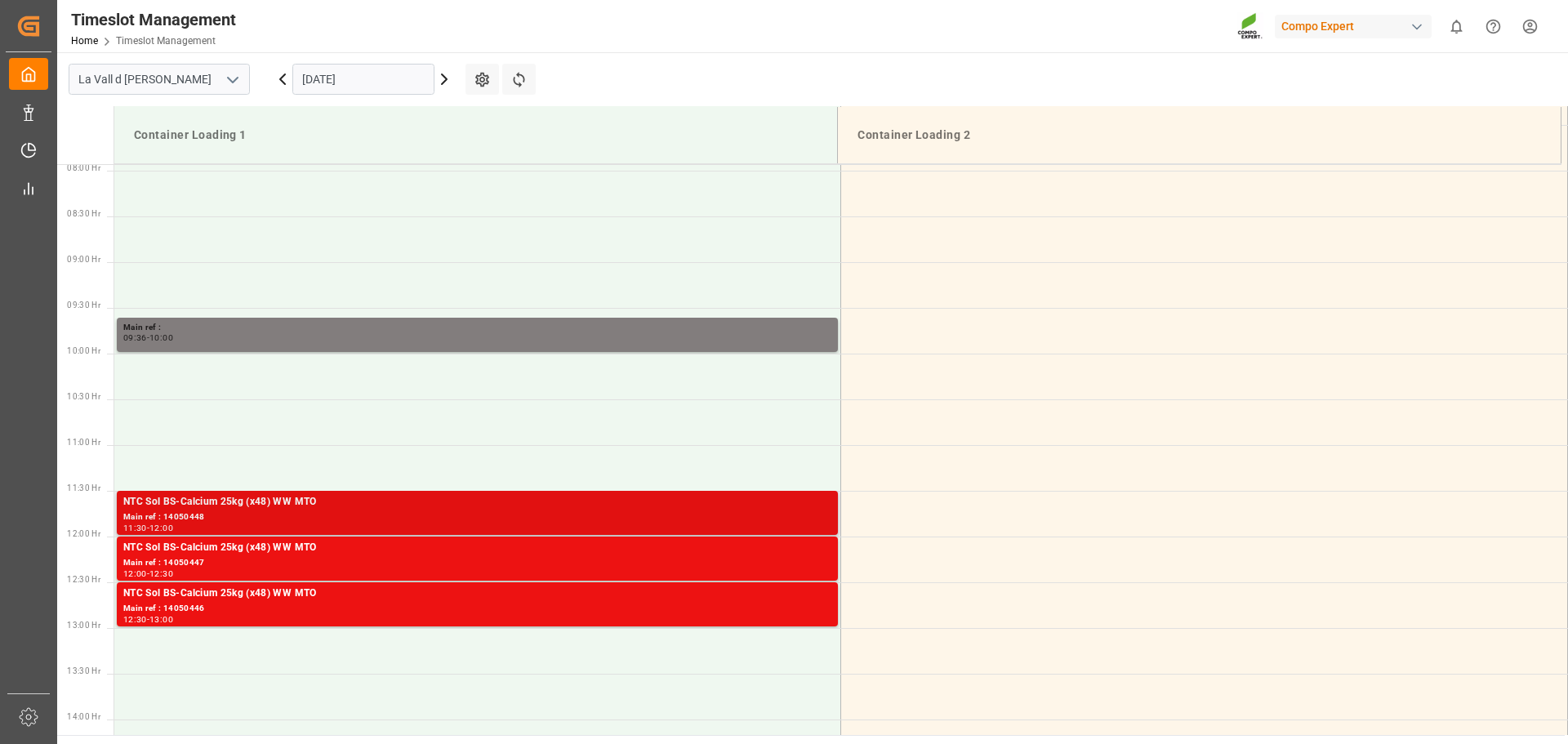
scroll to position [587, 0]
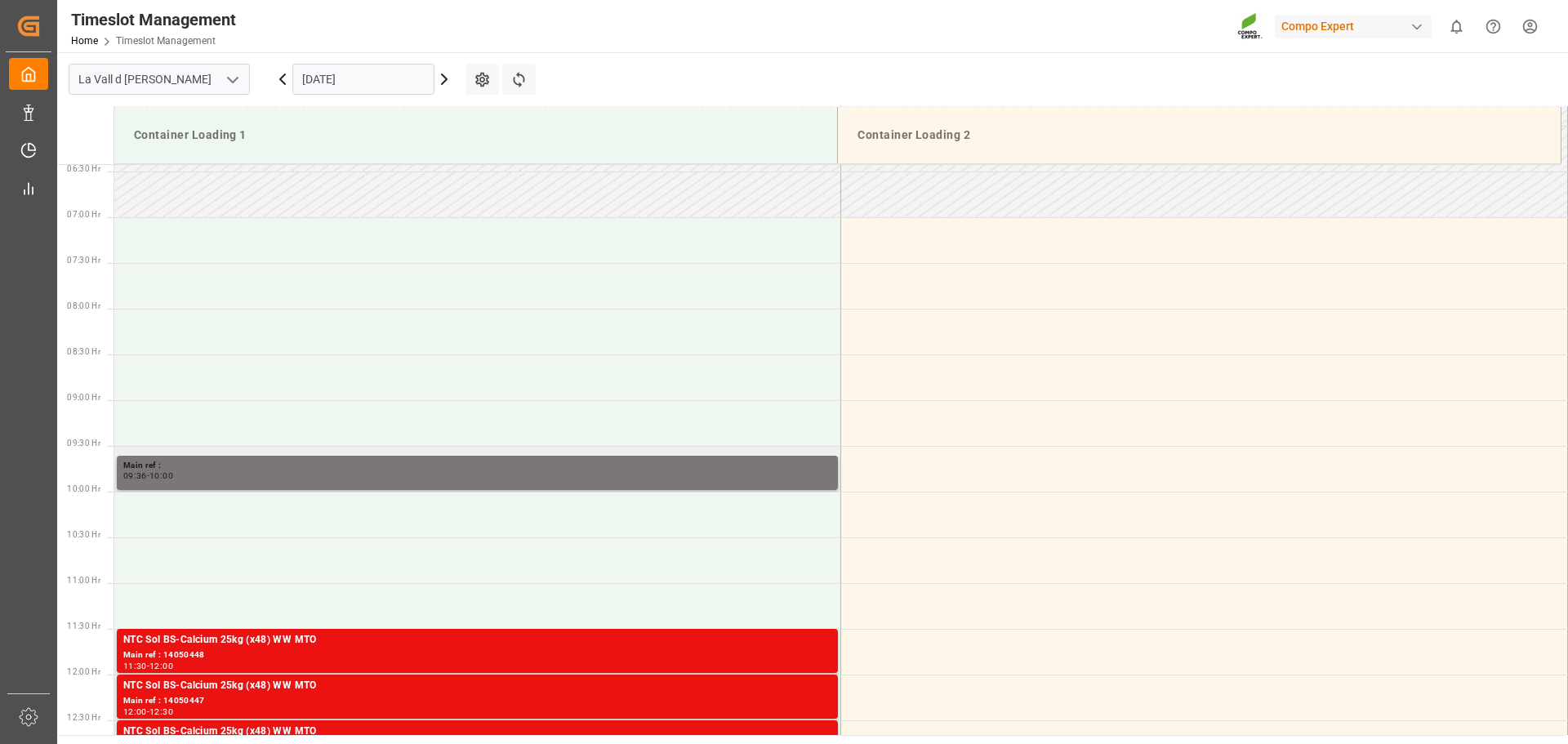
click at [289, 477] on div "09:36 - 10:00" at bounding box center [477, 477] width 708 height 9
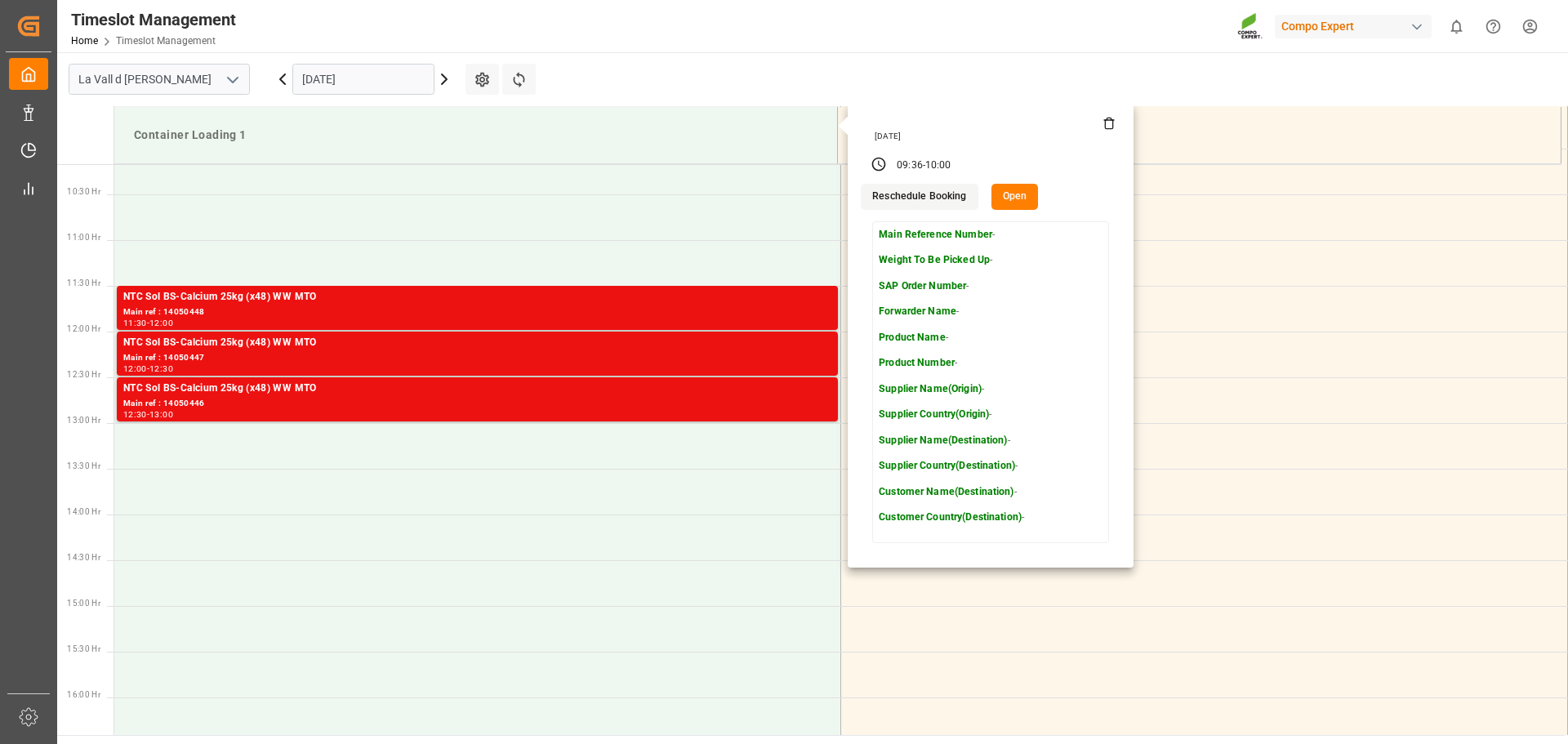
scroll to position [833, 0]
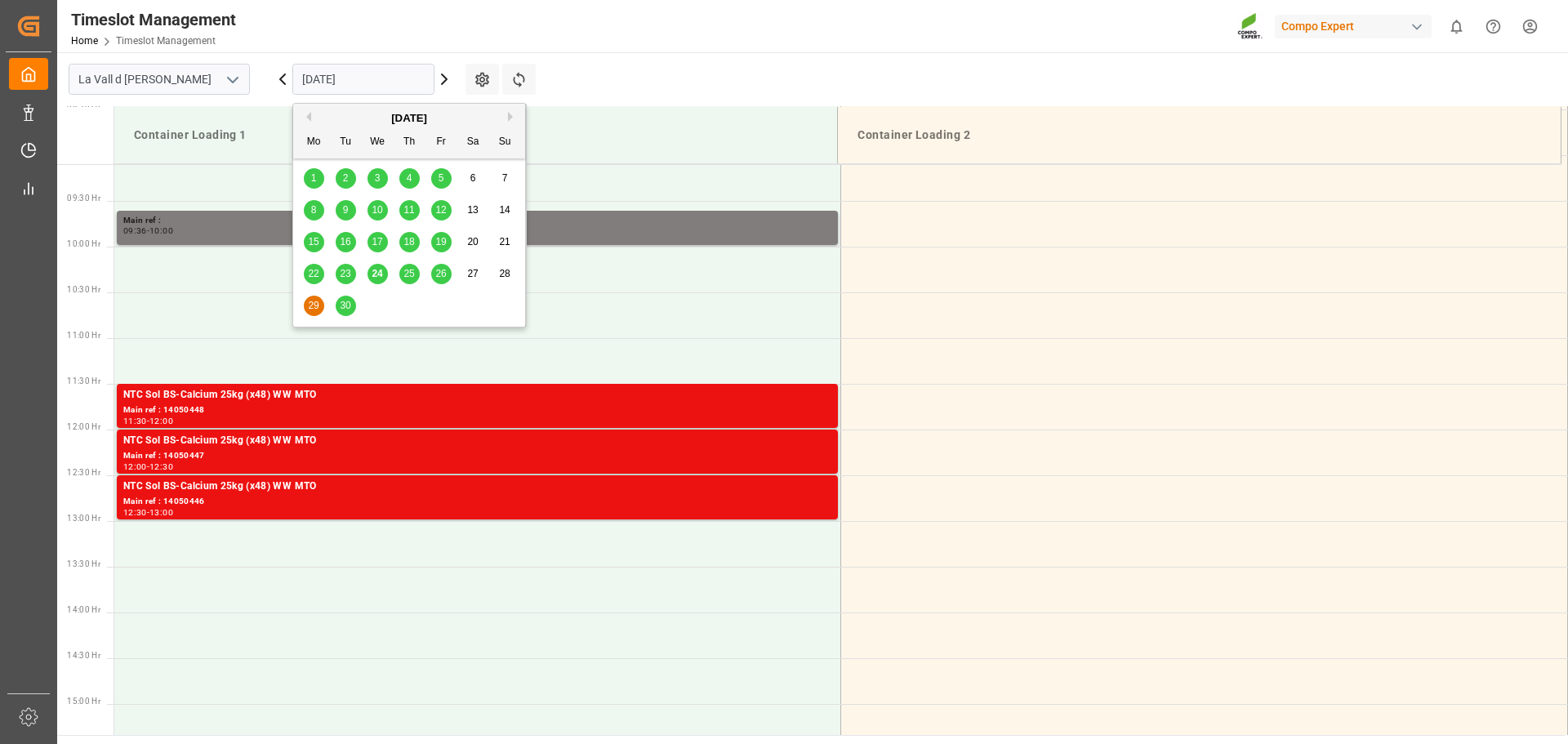
click at [349, 79] on input "[DATE]" at bounding box center [363, 79] width 142 height 31
click at [344, 307] on span "30" at bounding box center [345, 305] width 11 height 12
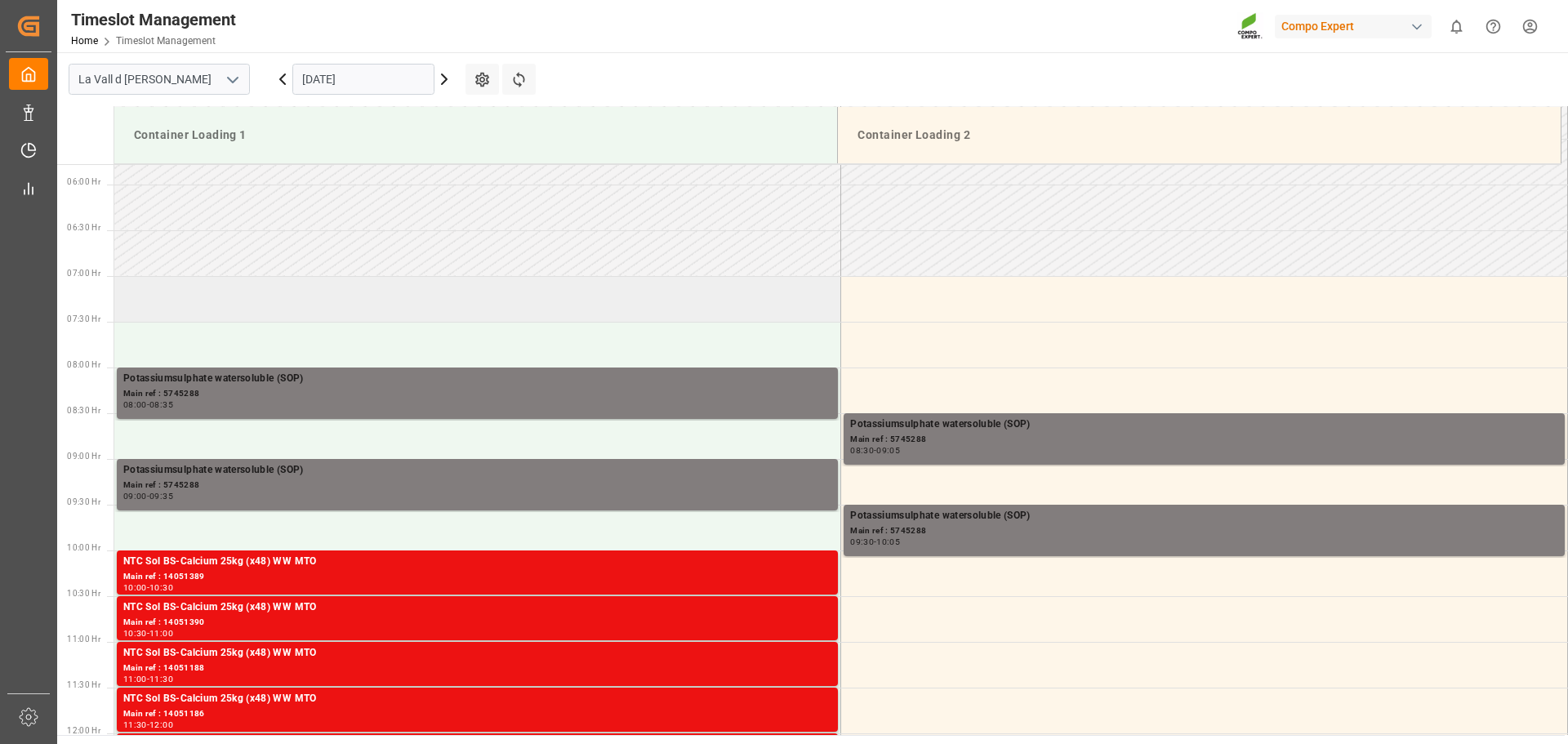
scroll to position [516, 0]
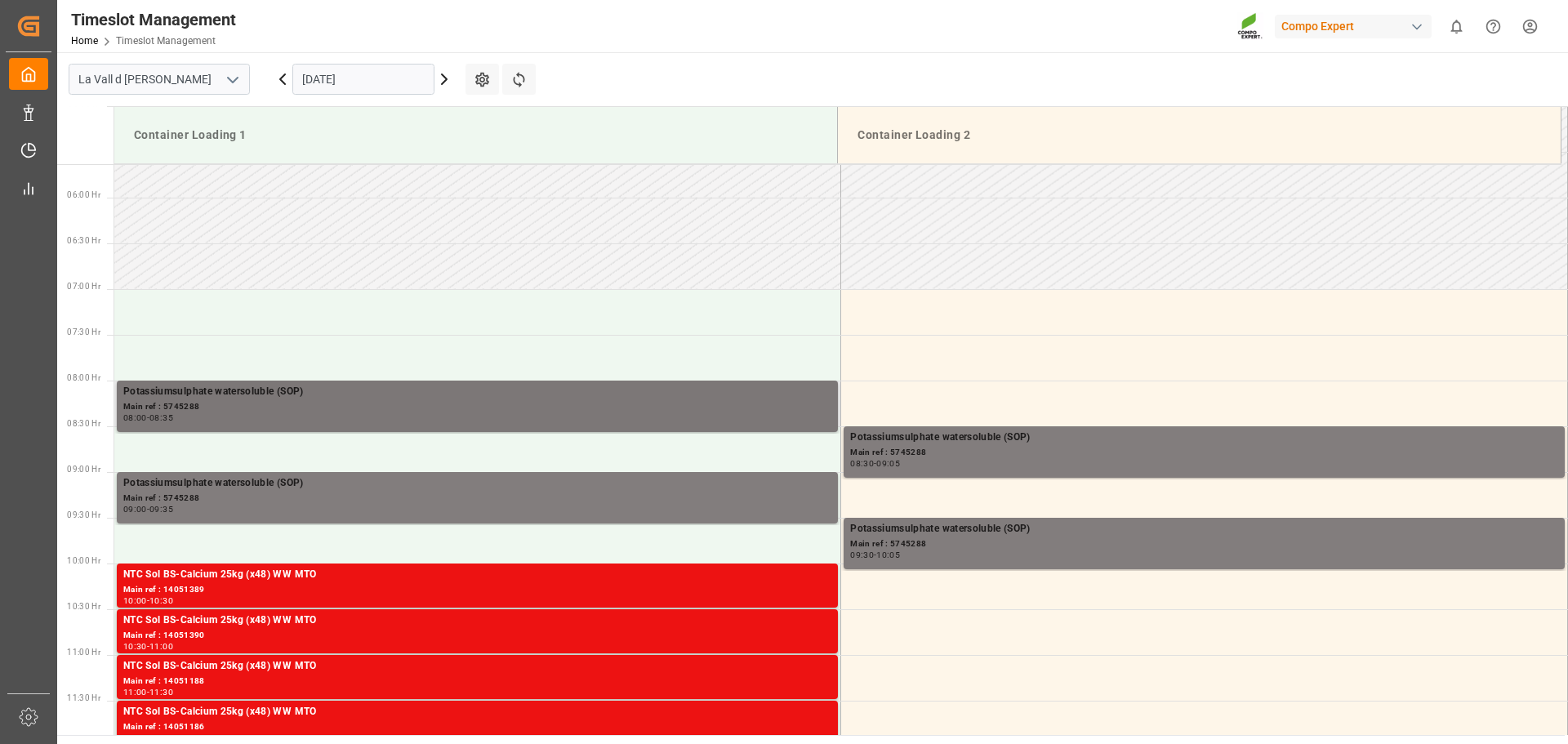
click at [383, 392] on div "Potassiumsulphate watersoluble (SOP)" at bounding box center [477, 393] width 708 height 16
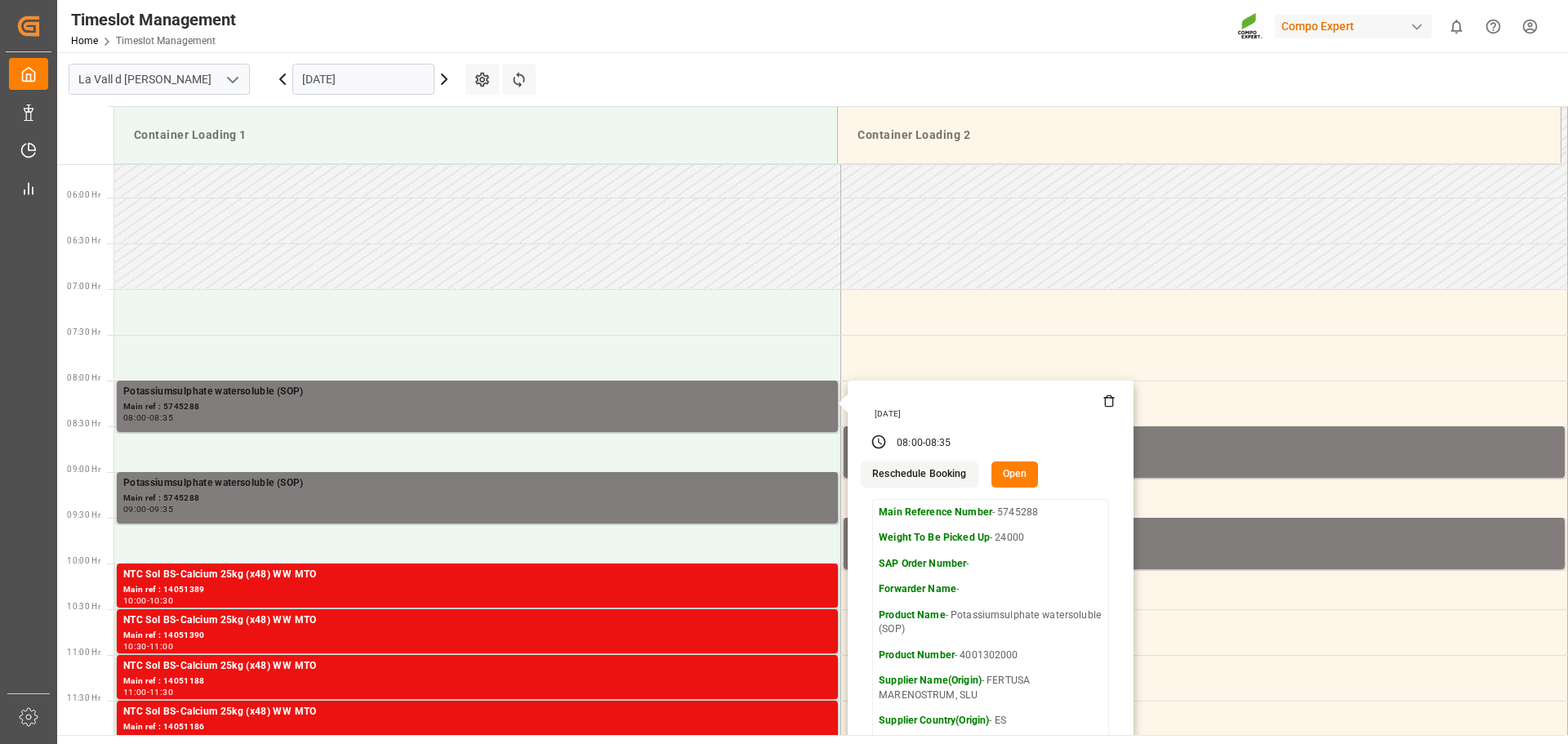
click at [1009, 477] on button "Open" at bounding box center [1015, 475] width 47 height 26
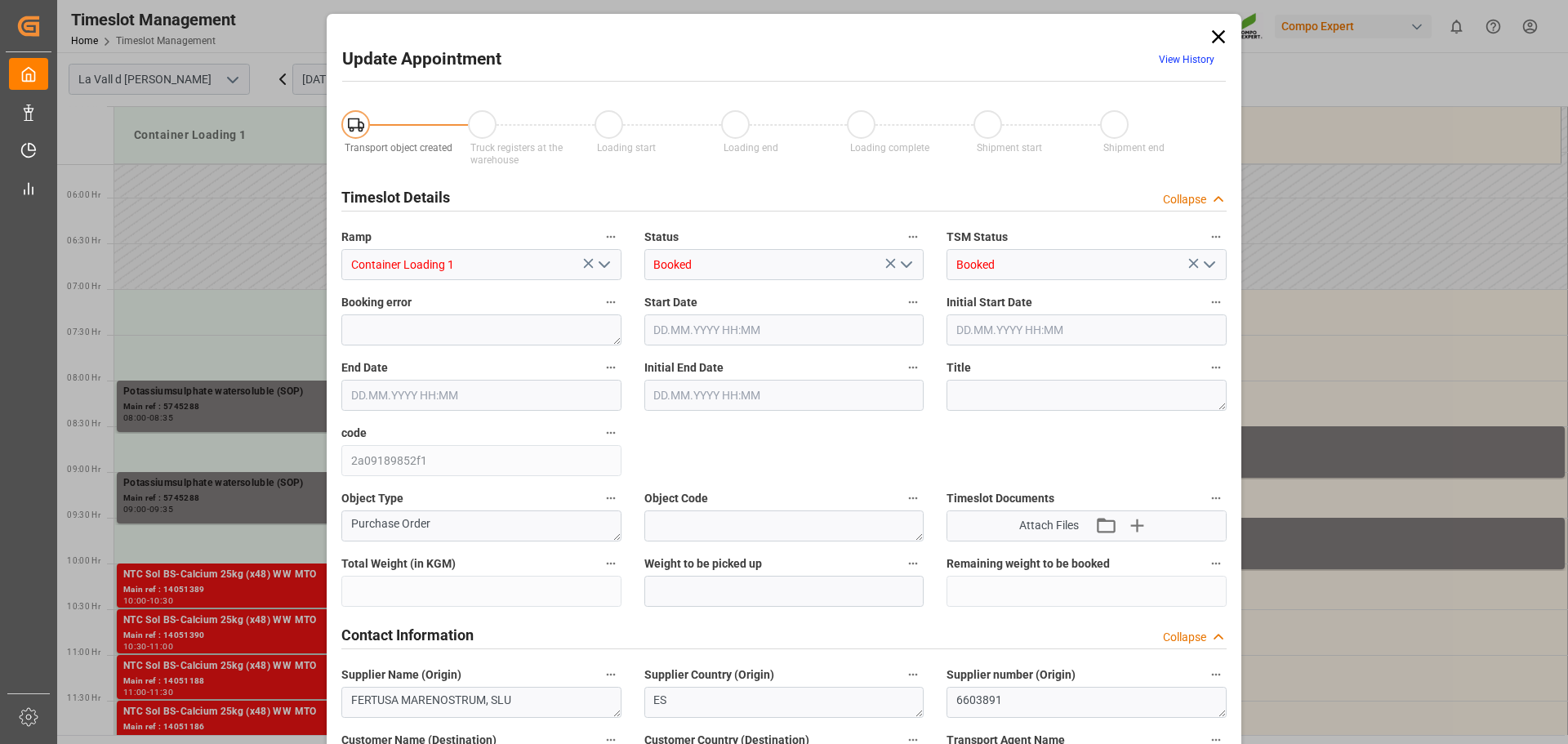
type input "435600"
type input "24000"
type input "0"
type input "[DATE] 08:00"
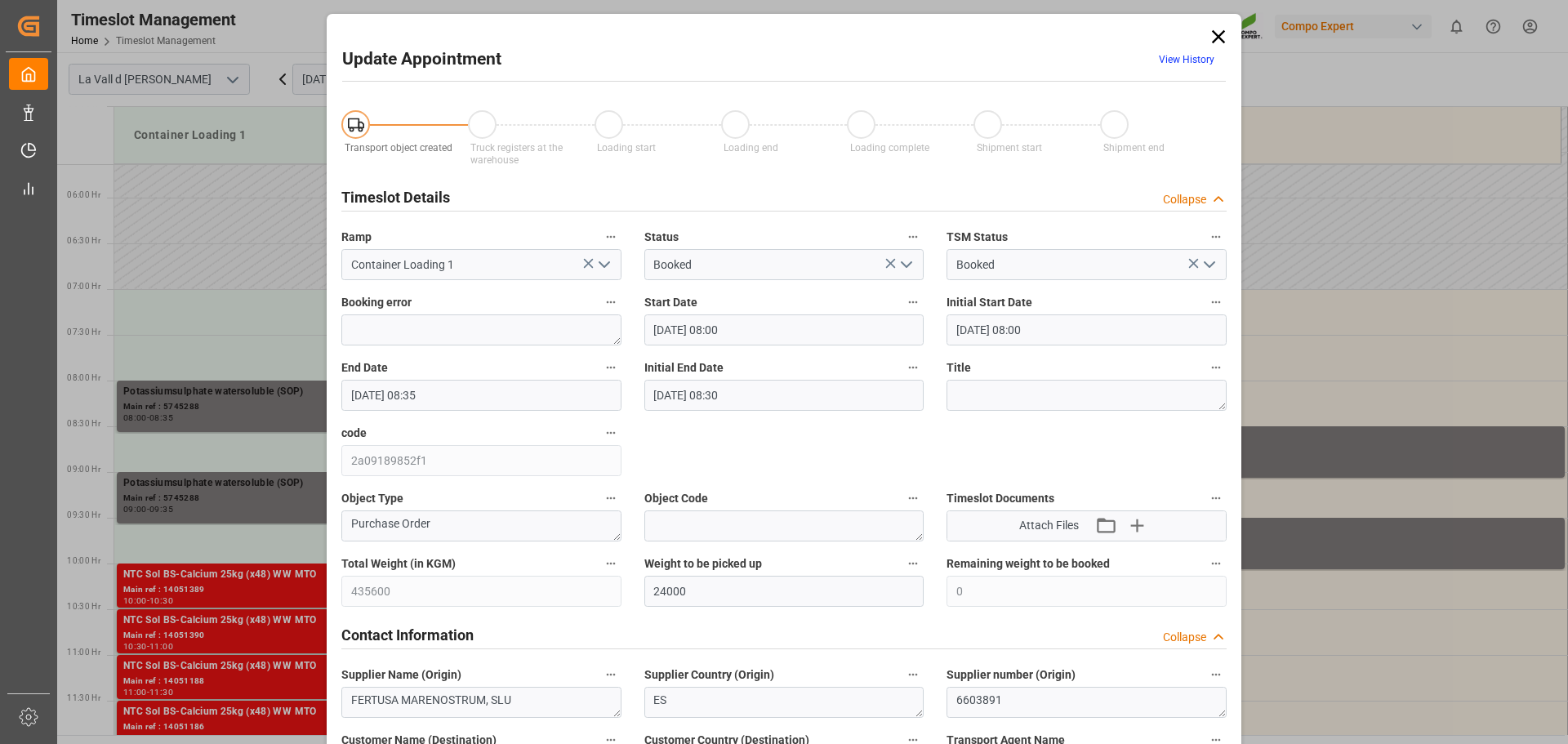
type input "[DATE] 08:35"
type input "[DATE] 08:30"
type input "[DATE] 07:33"
click at [663, 328] on input "[DATE] 08:00" at bounding box center [784, 330] width 280 height 31
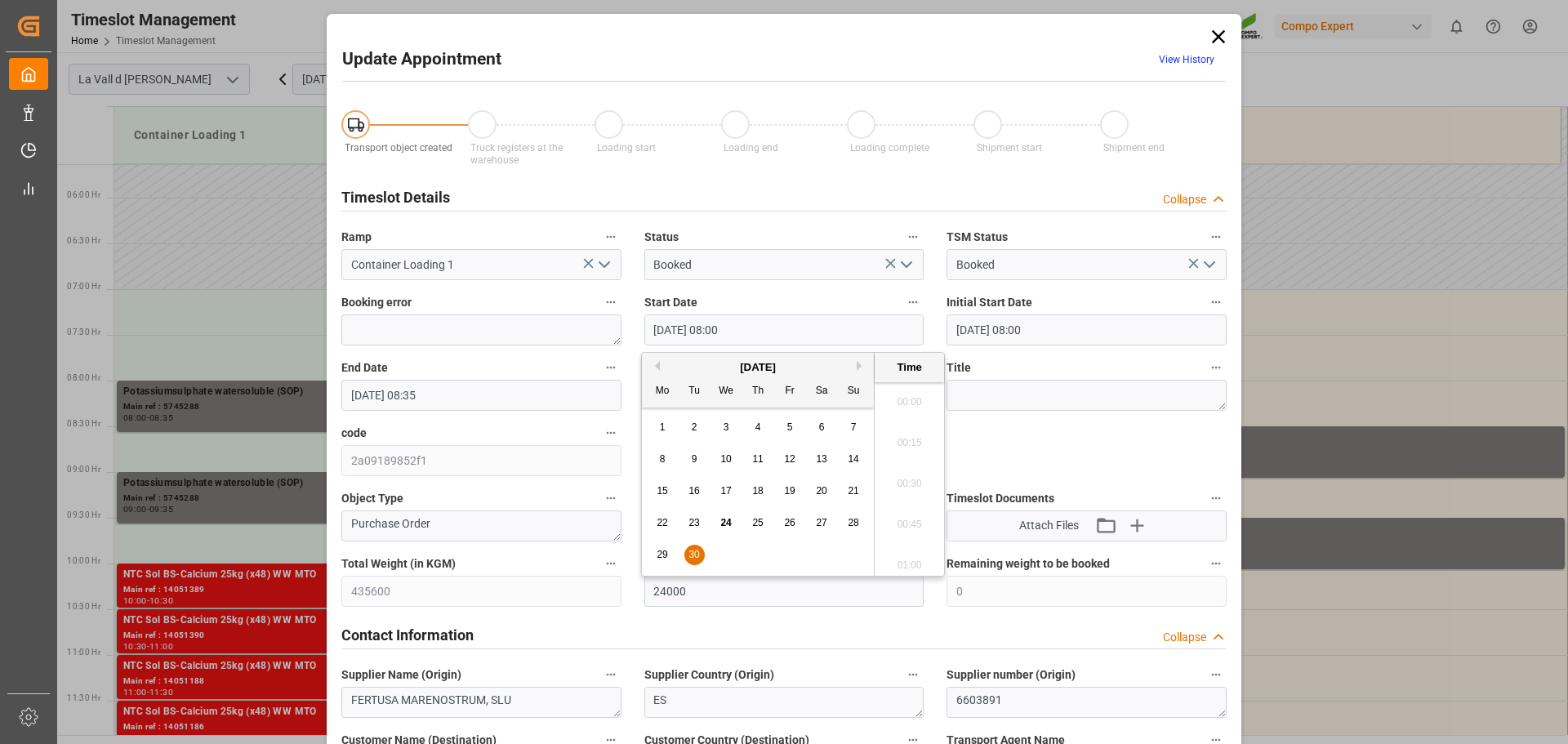
scroll to position [1231, 0]
click at [719, 323] on input "[DATE] 08:00" at bounding box center [784, 330] width 280 height 31
drag, startPoint x: 712, startPoint y: 328, endPoint x: 481, endPoint y: 338, distance: 231.2
type input "[DATE] 12:00"
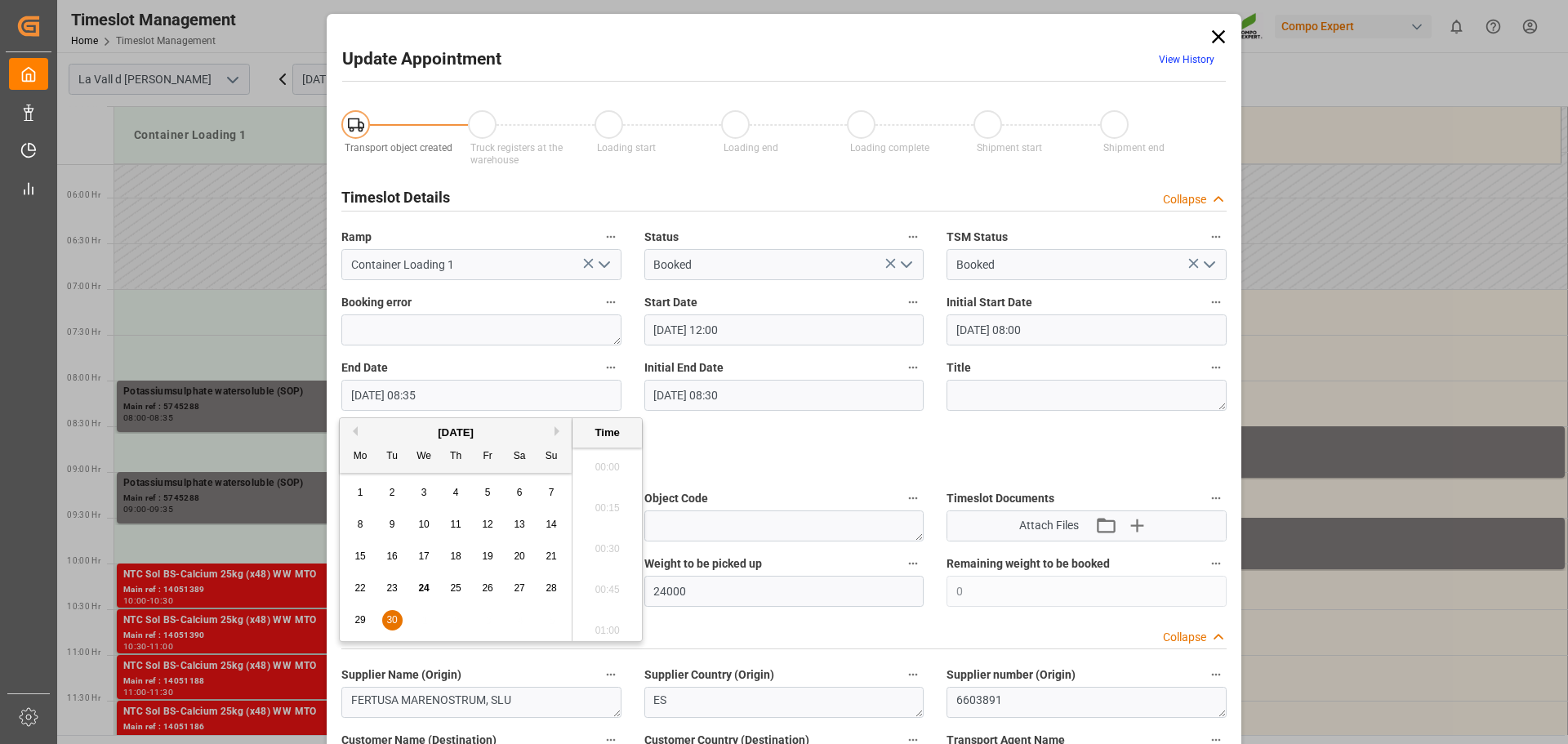
drag, startPoint x: 183, startPoint y: 395, endPoint x: 408, endPoint y: 405, distance: 225.2
click at [188, 395] on div "Update Appointment View History Transport object created Truck registers at the…" at bounding box center [784, 372] width 1568 height 744
paste input "[DATE] 12:00"
click at [435, 393] on input "[DATE] 12:00" at bounding box center [481, 395] width 280 height 31
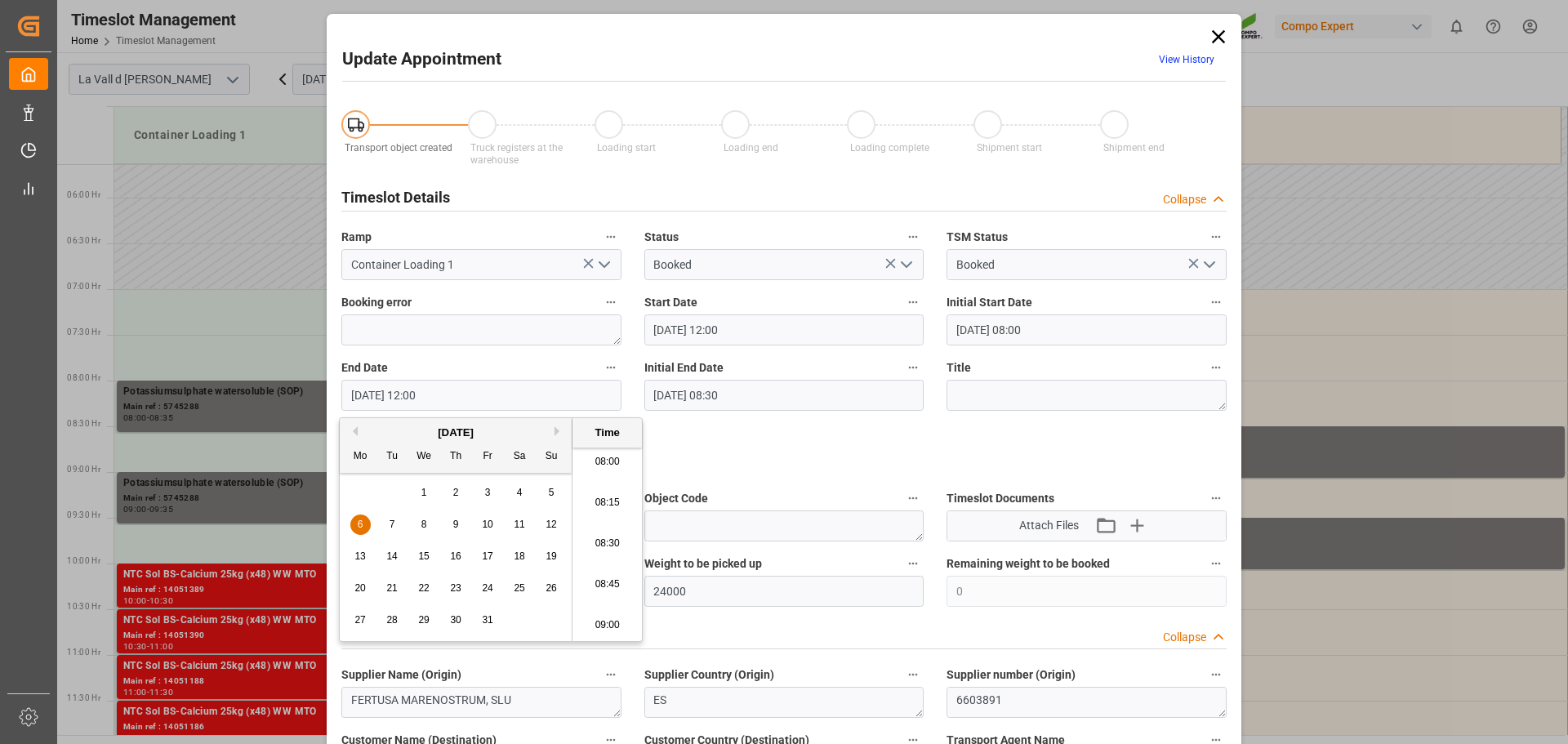
click at [427, 392] on input "[DATE] 12:00" at bounding box center [481, 395] width 280 height 31
type input "[DATE] 12:30"
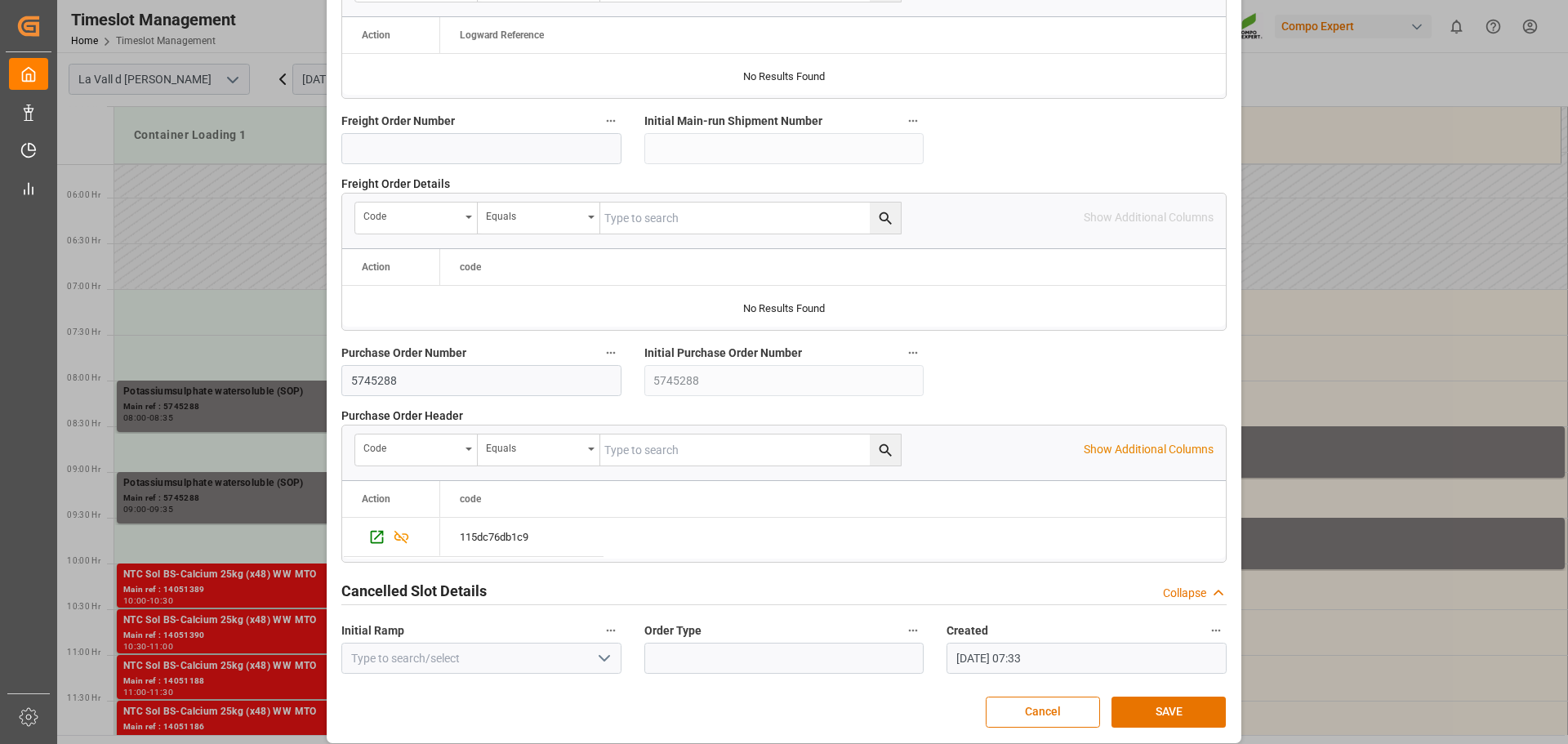
scroll to position [1523, 0]
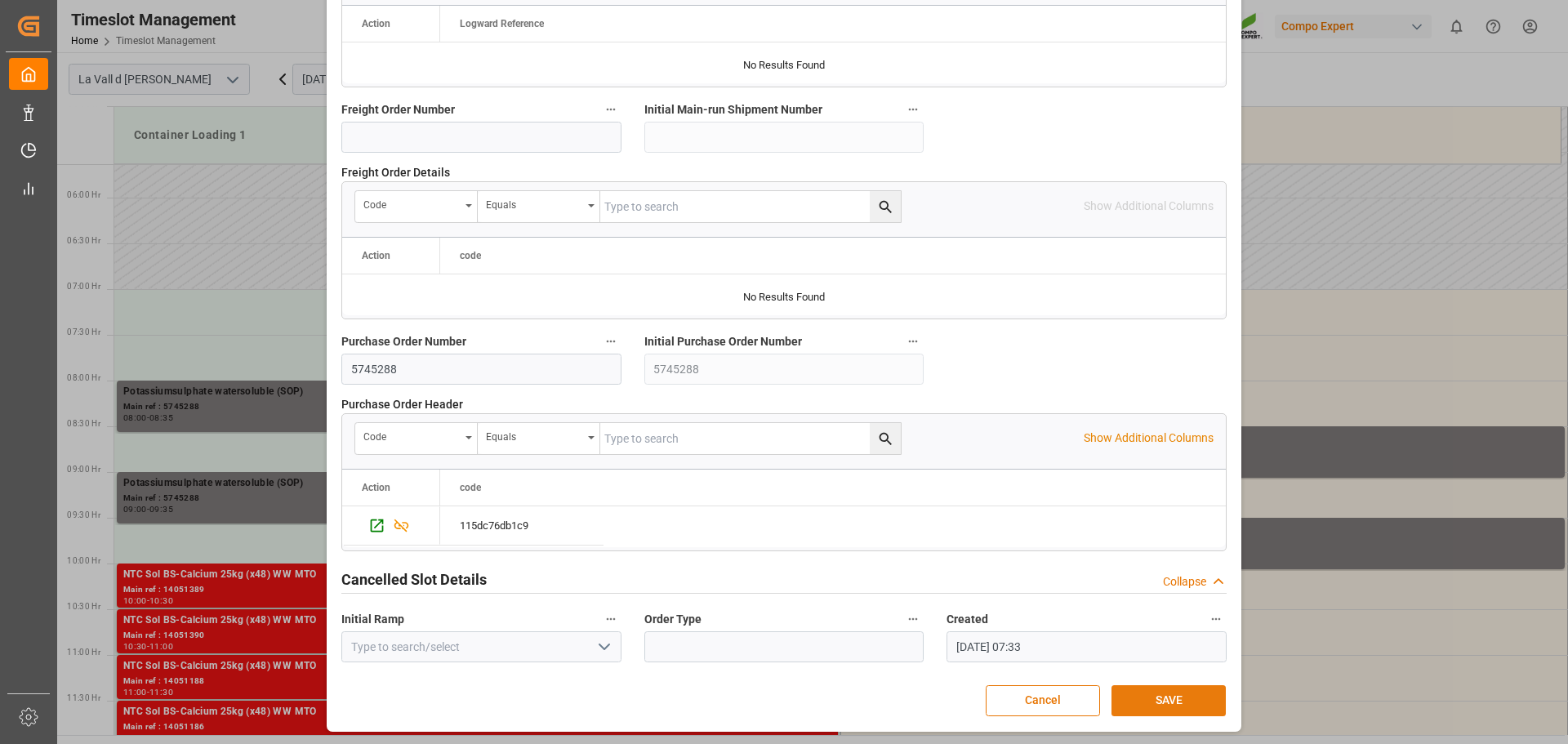
click at [1145, 702] on button "SAVE" at bounding box center [1168, 701] width 114 height 31
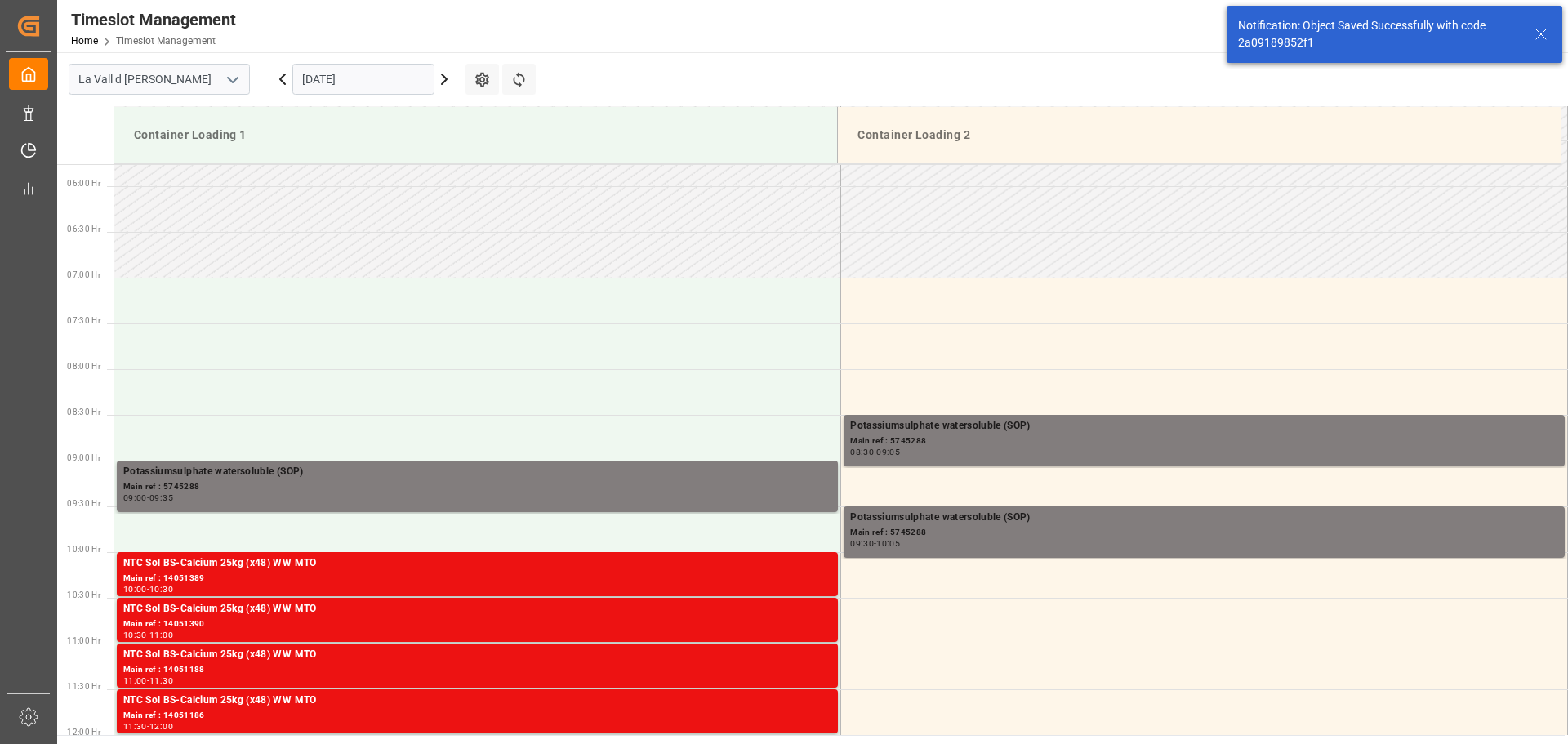
scroll to position [506, 0]
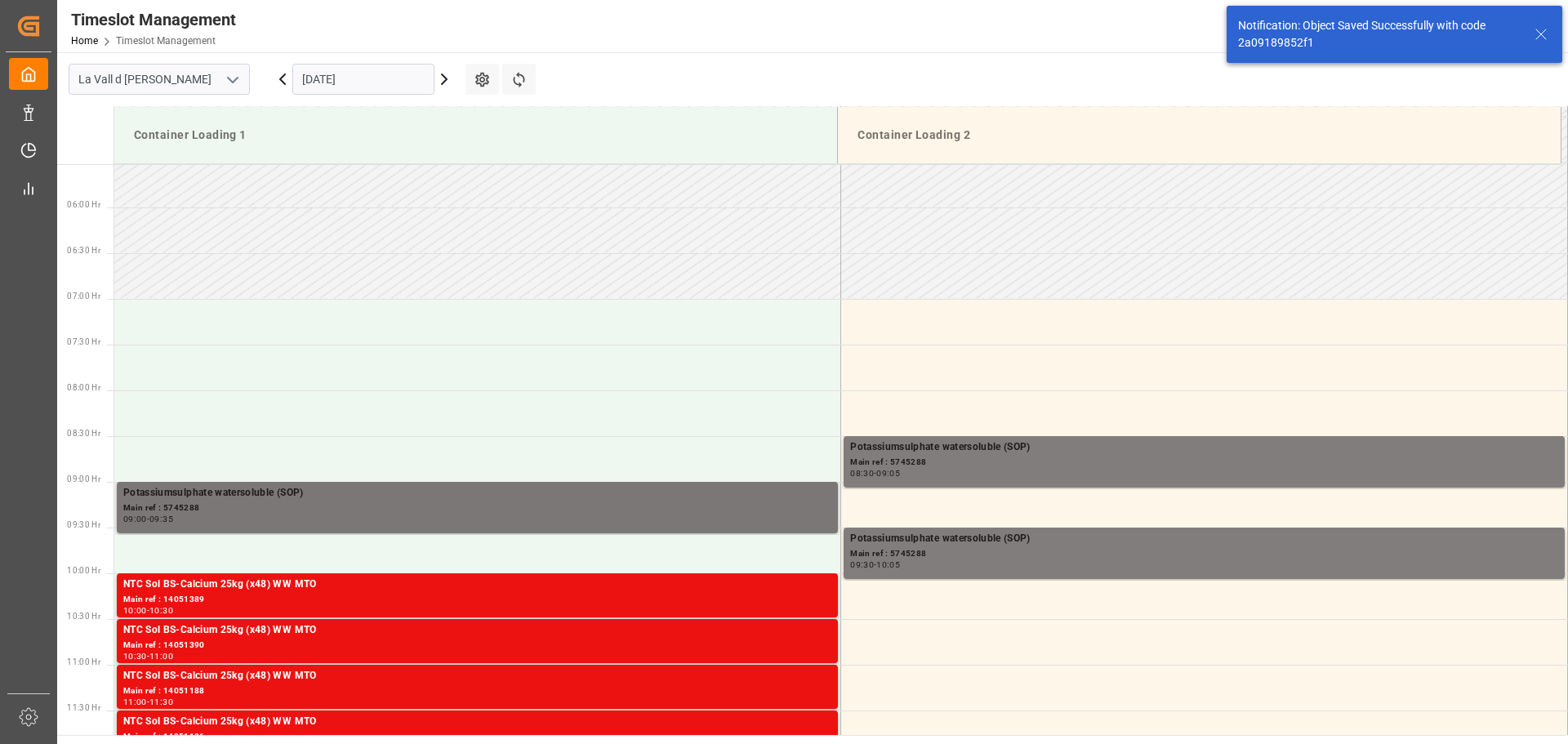
click at [323, 500] on div "Potassiumsulphate watersoluble (SOP)" at bounding box center [477, 494] width 708 height 16
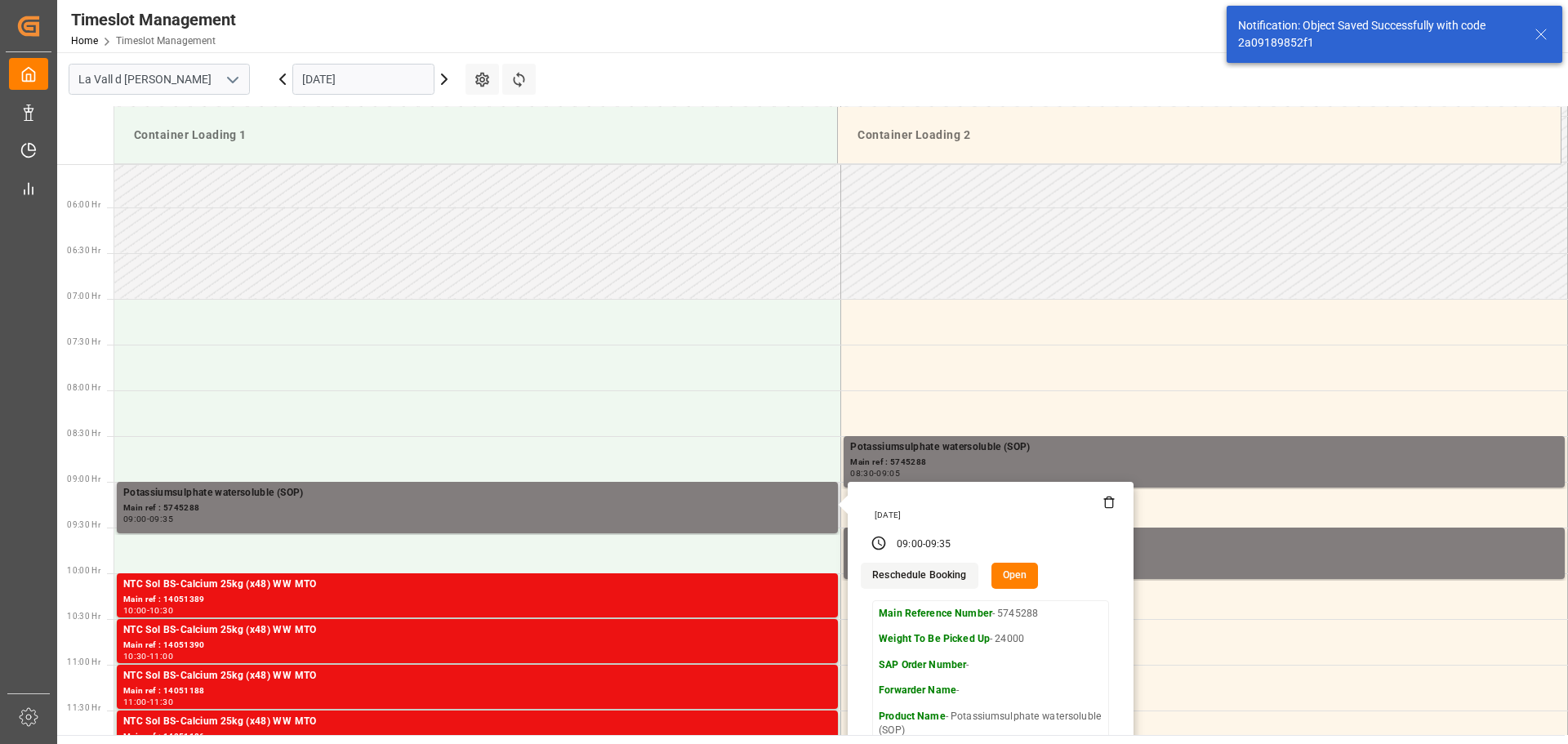
click at [997, 571] on button "Open" at bounding box center [1015, 576] width 47 height 26
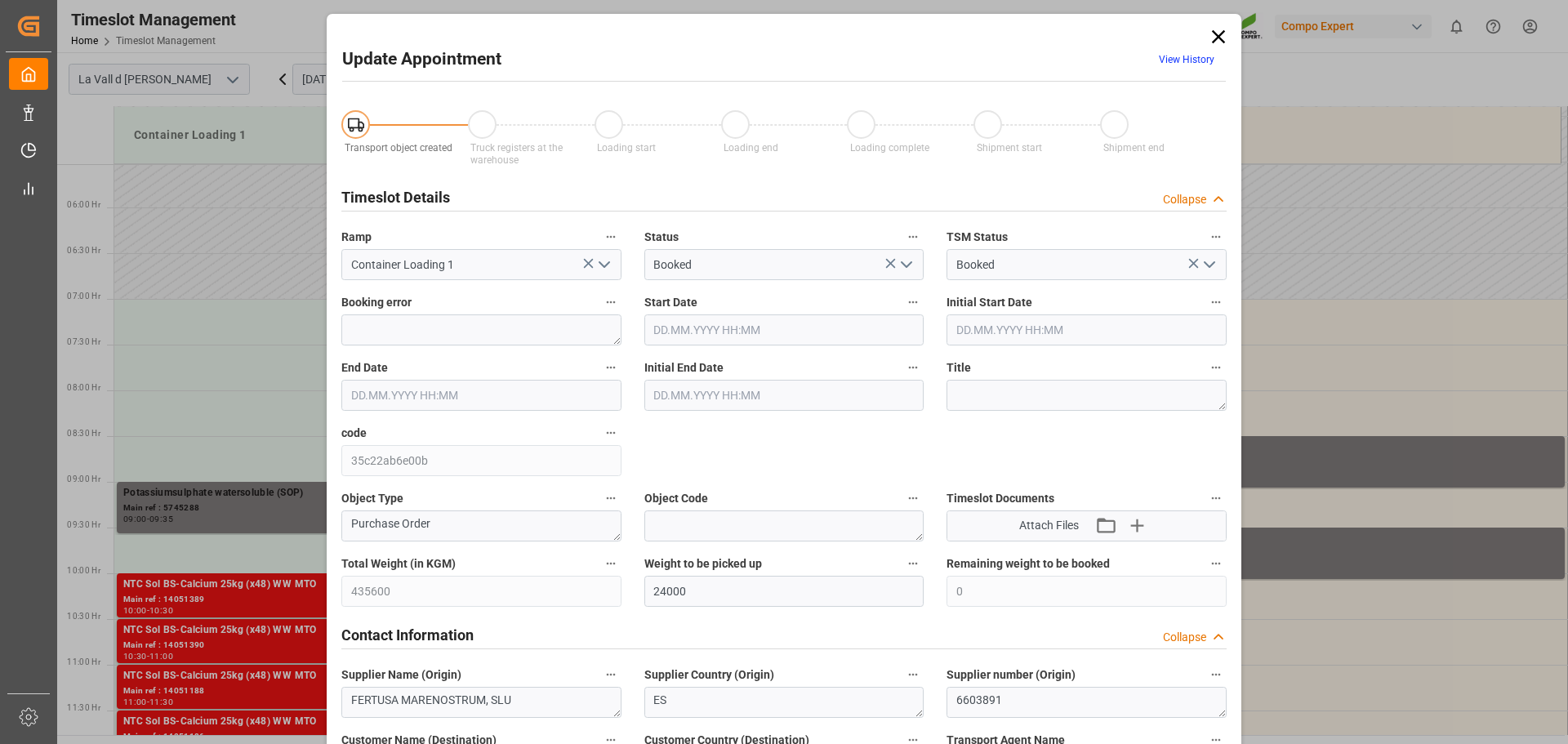
type input "[DATE] 09:00"
type input "[DATE] 09:35"
type input "[DATE] 09:30"
type input "[DATE] 07:33"
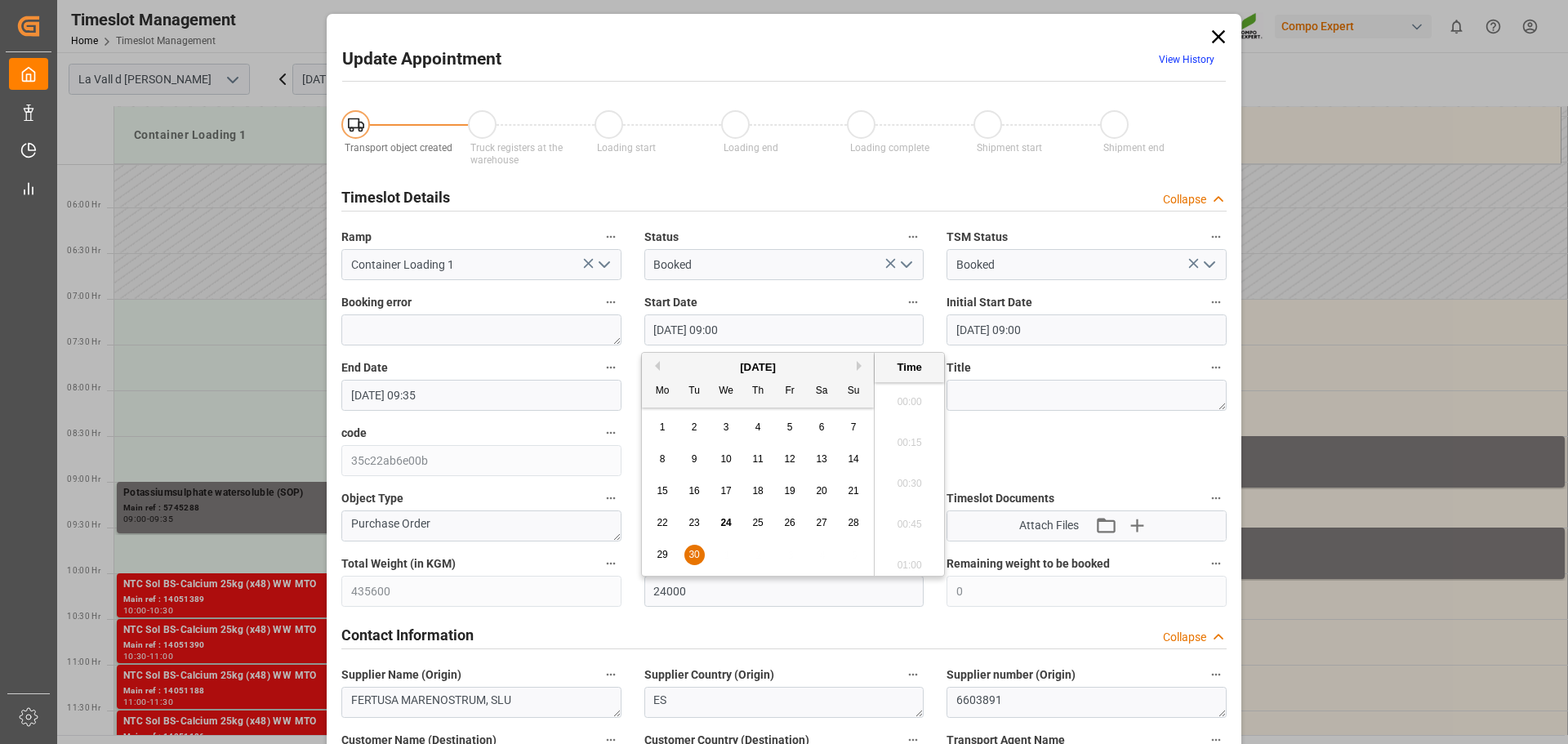
scroll to position [1394, 0]
drag, startPoint x: 772, startPoint y: 321, endPoint x: 564, endPoint y: 325, distance: 208.0
paste input "[DATE] 12"
click at [728, 331] on input "[DATE] 12:00" at bounding box center [784, 330] width 280 height 31
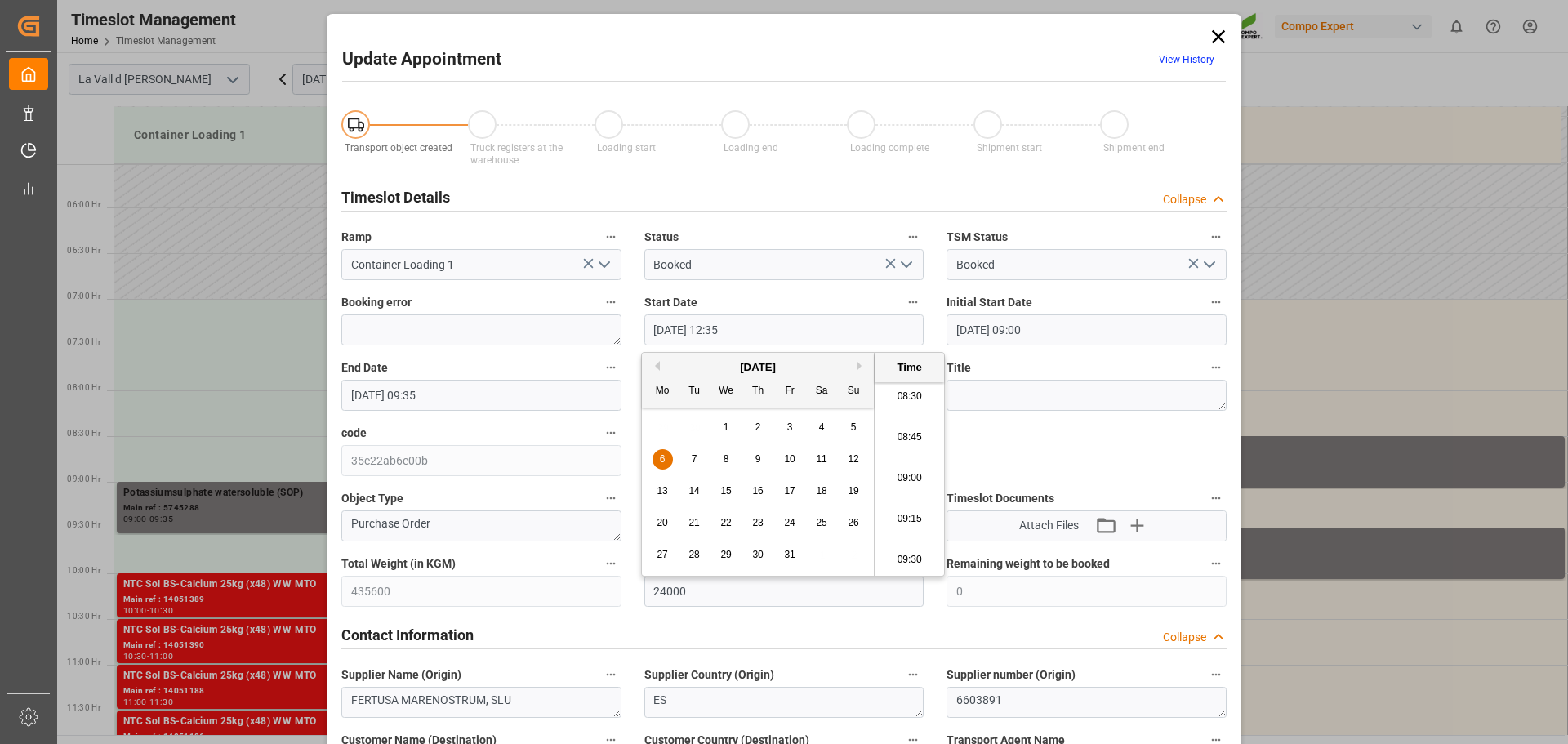
type input "[DATE] 12:35"
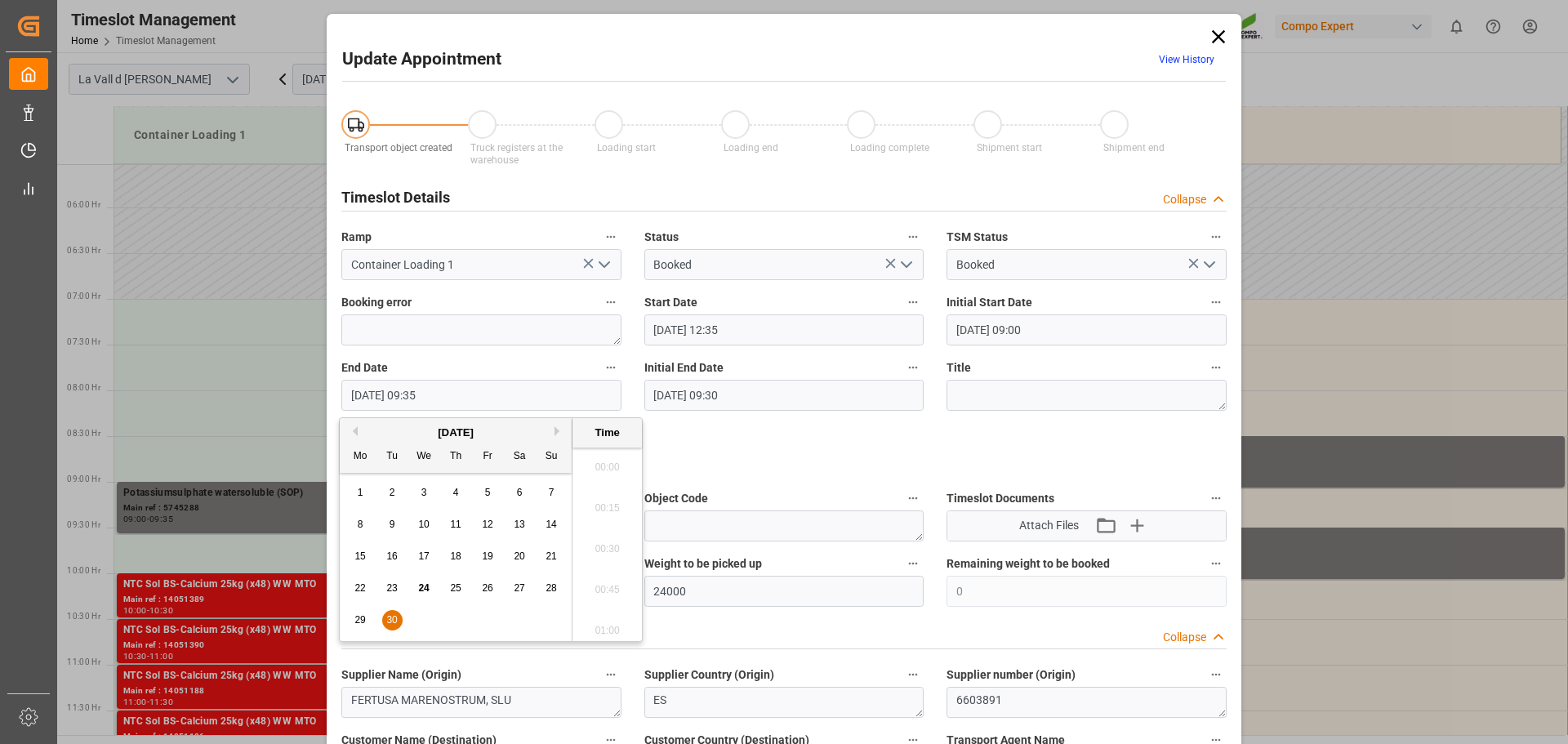
drag, startPoint x: 495, startPoint y: 393, endPoint x: 136, endPoint y: 374, distance: 359.5
click at [136, 374] on div "Update Appointment View History Transport object created Truck registers at the…" at bounding box center [784, 372] width 1568 height 744
paste input "[DATE] 12:00"
click at [422, 397] on input "[DATE] 12:00" at bounding box center [481, 395] width 280 height 31
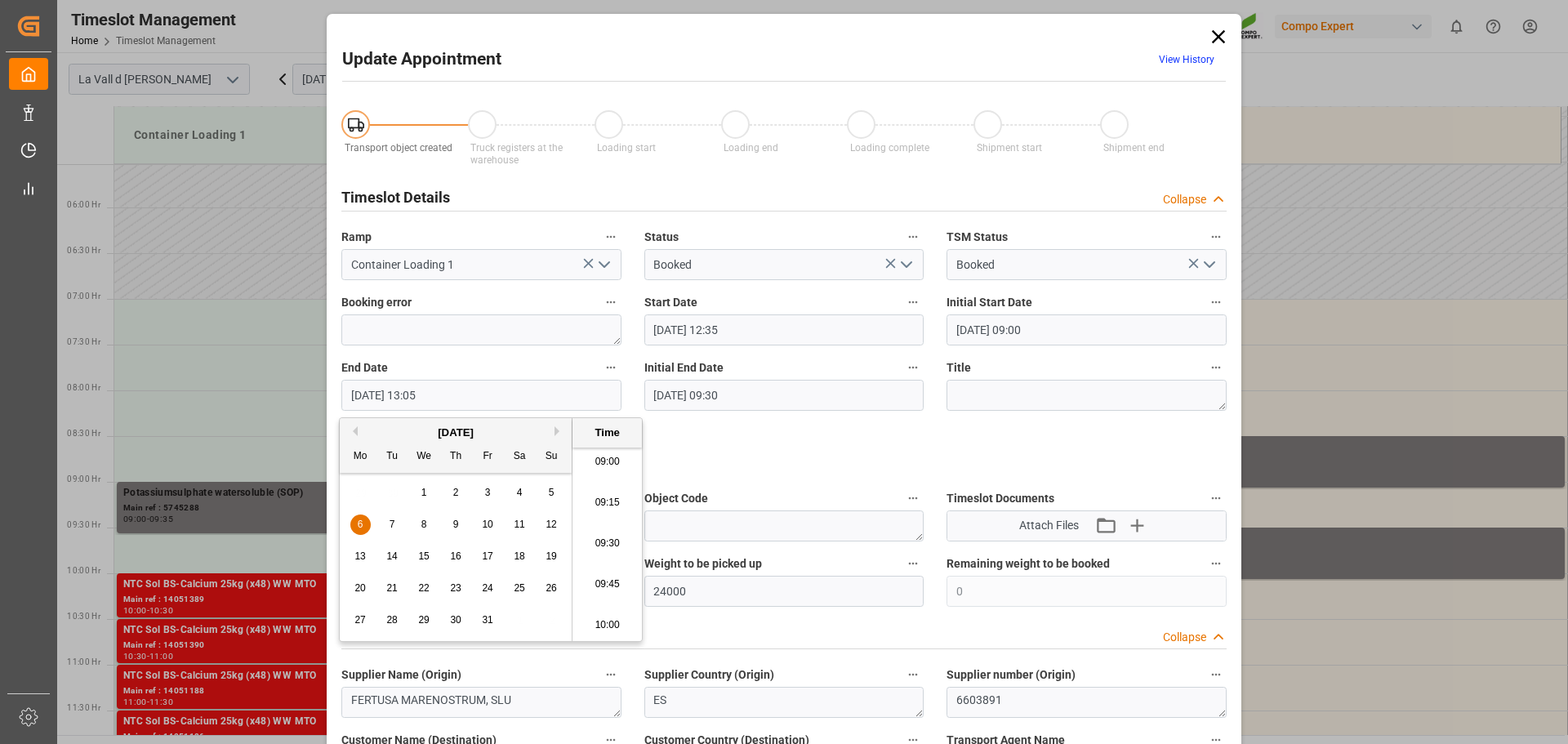
drag, startPoint x: 345, startPoint y: 393, endPoint x: 172, endPoint y: 392, distance: 173.0
click at [161, 392] on div "Update Appointment View History Transport object created Truck registers at the…" at bounding box center [784, 372] width 1568 height 744
type input "[DATE] 13:05"
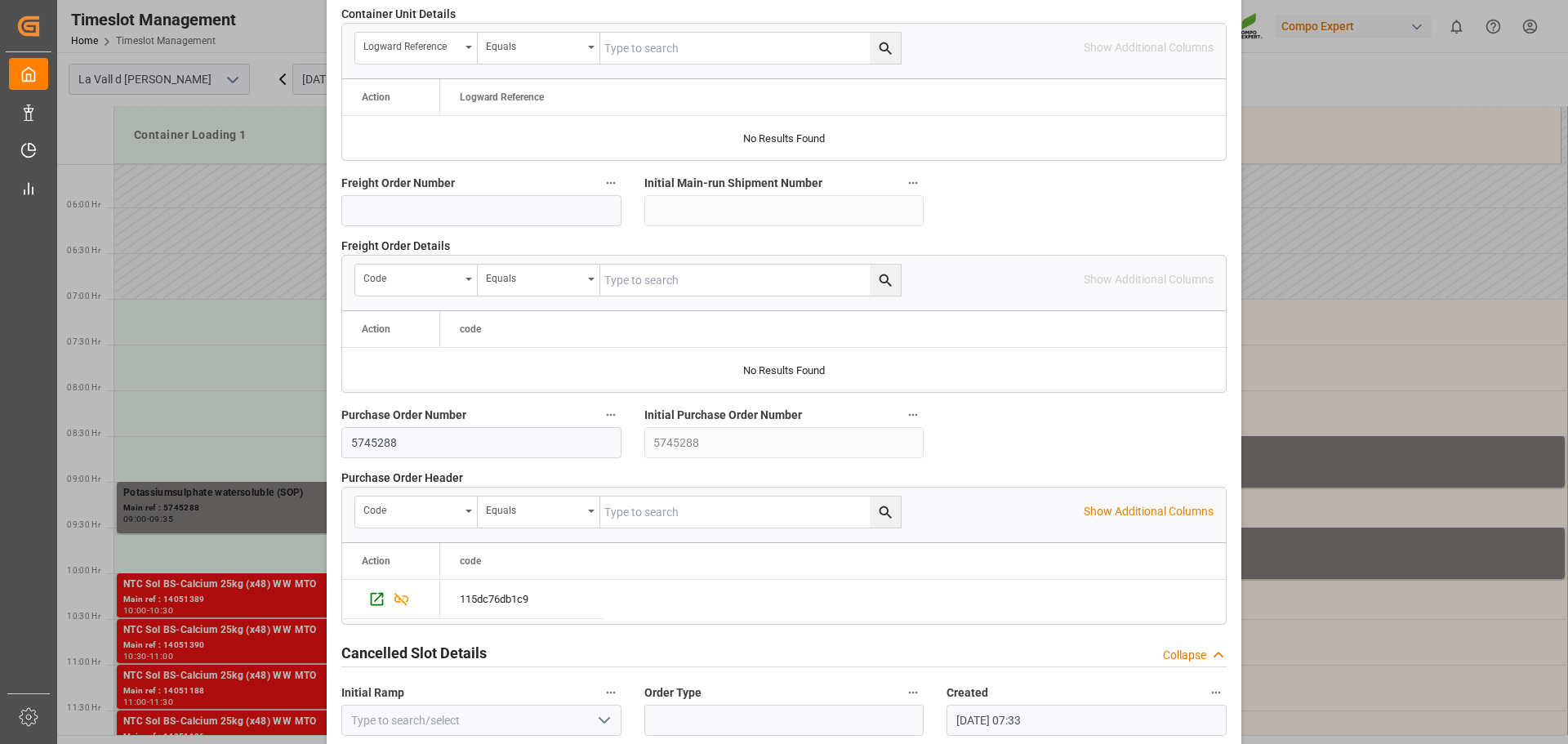
scroll to position [1523, 0]
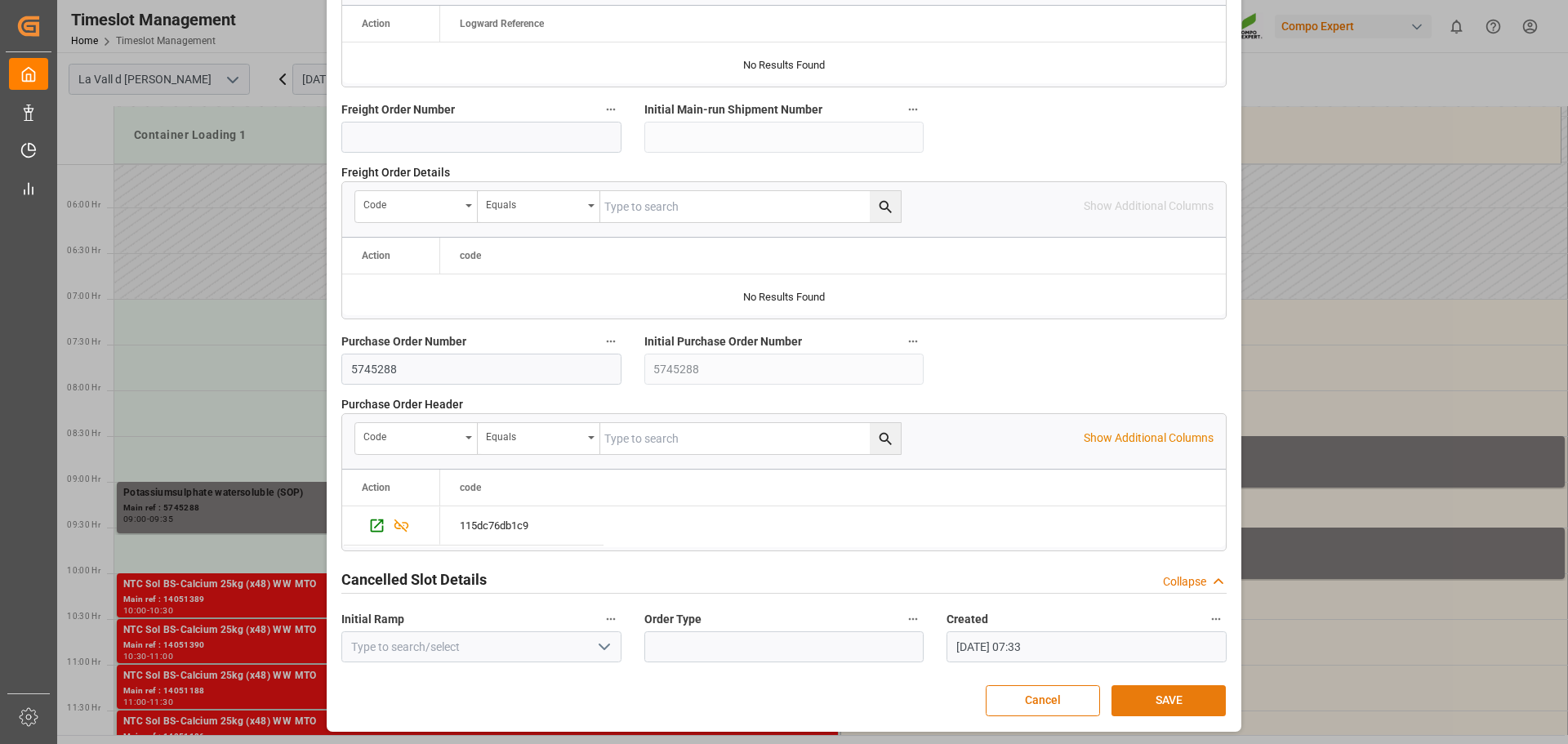
click at [1146, 699] on button "SAVE" at bounding box center [1168, 701] width 114 height 31
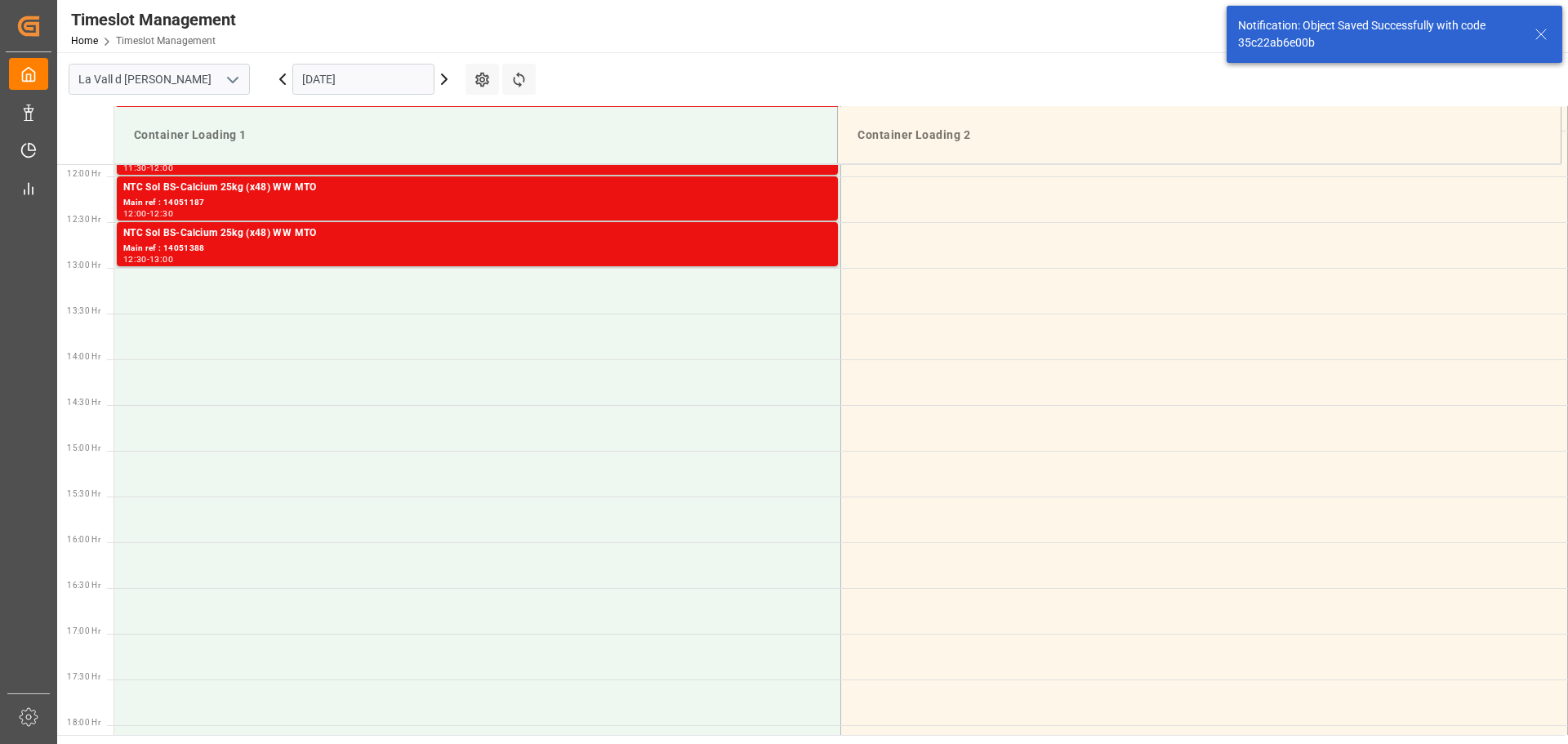
scroll to position [580, 0]
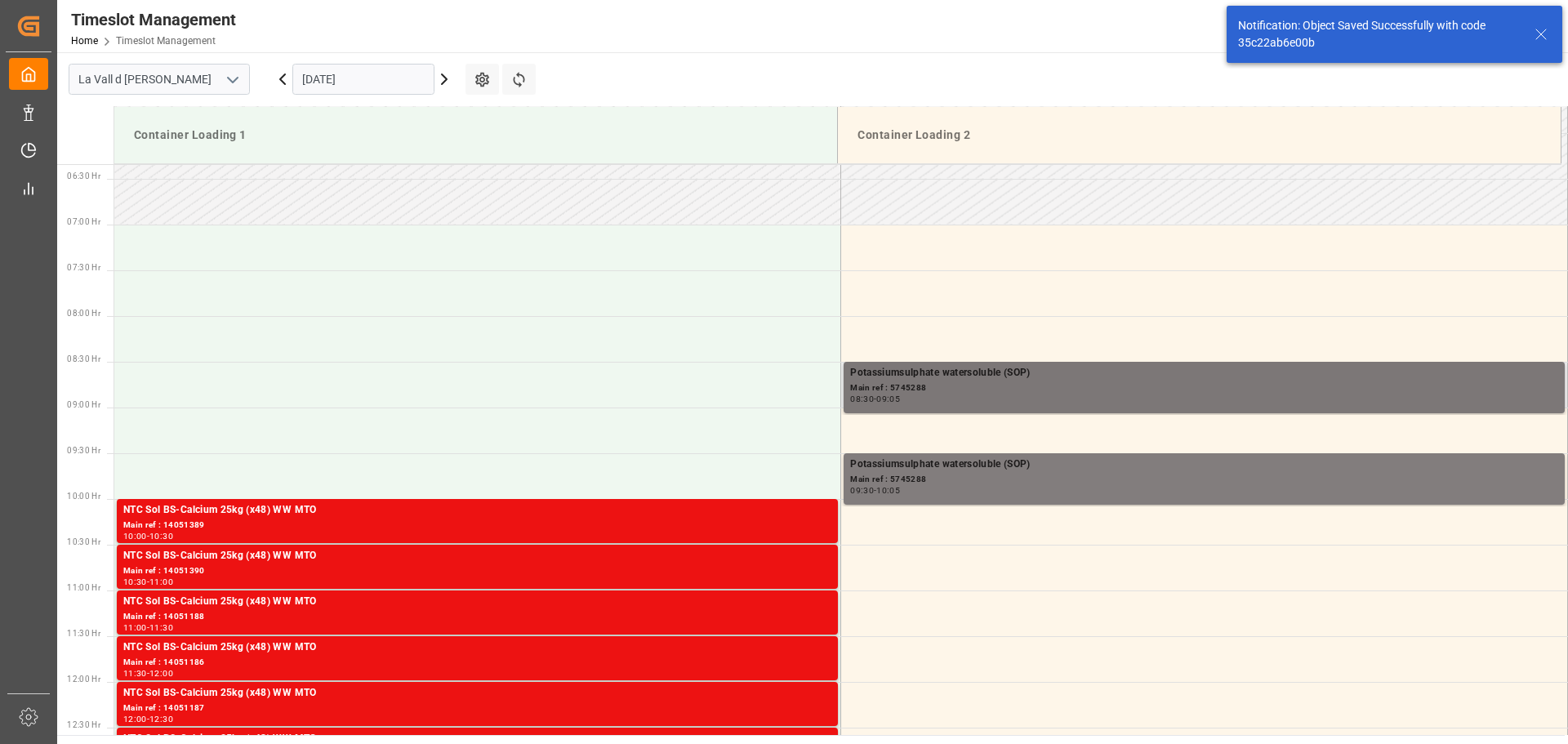
click at [933, 369] on div "Potassiumsulphate watersoluble (SOP)" at bounding box center [1204, 373] width 708 height 16
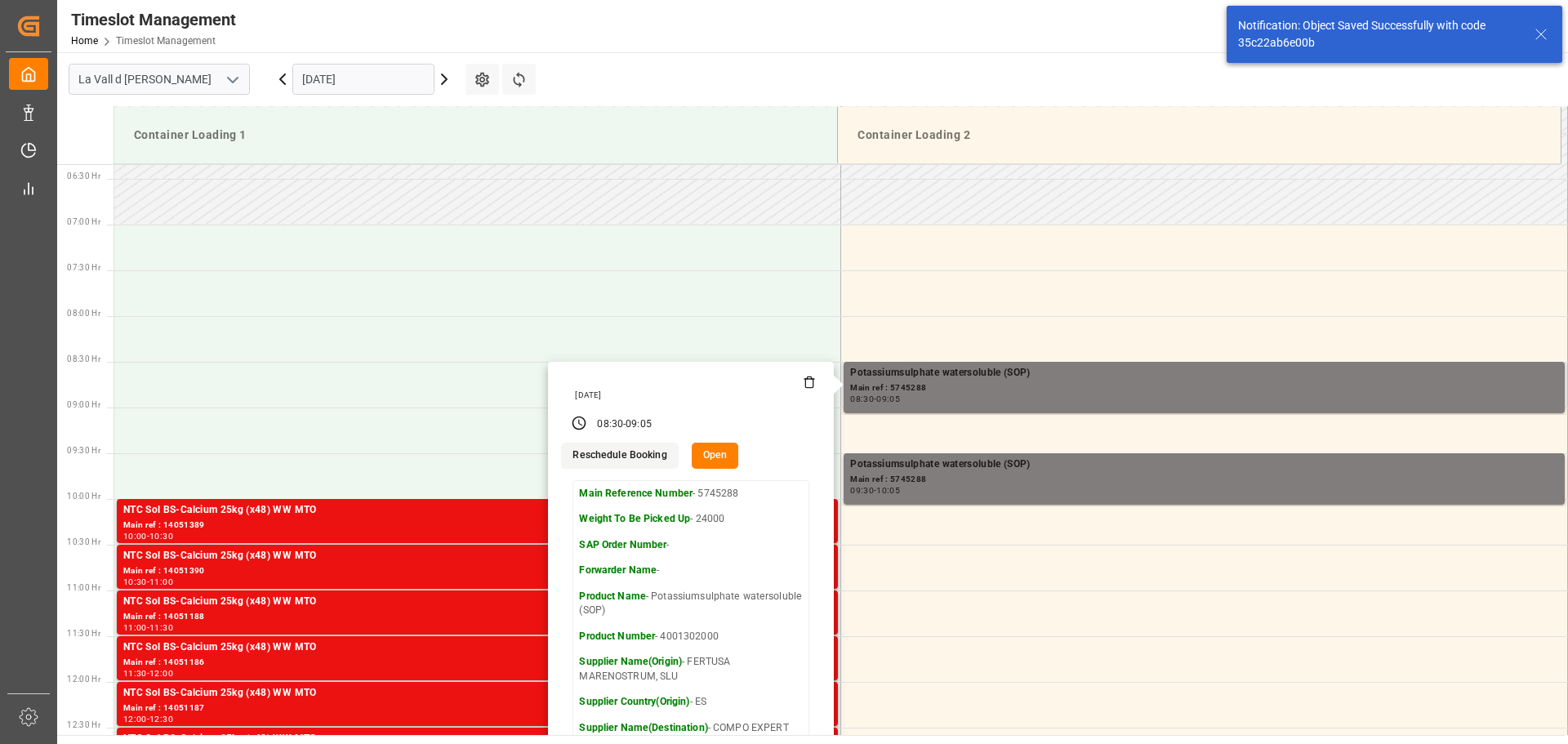
click at [727, 456] on button "Open" at bounding box center [716, 456] width 47 height 26
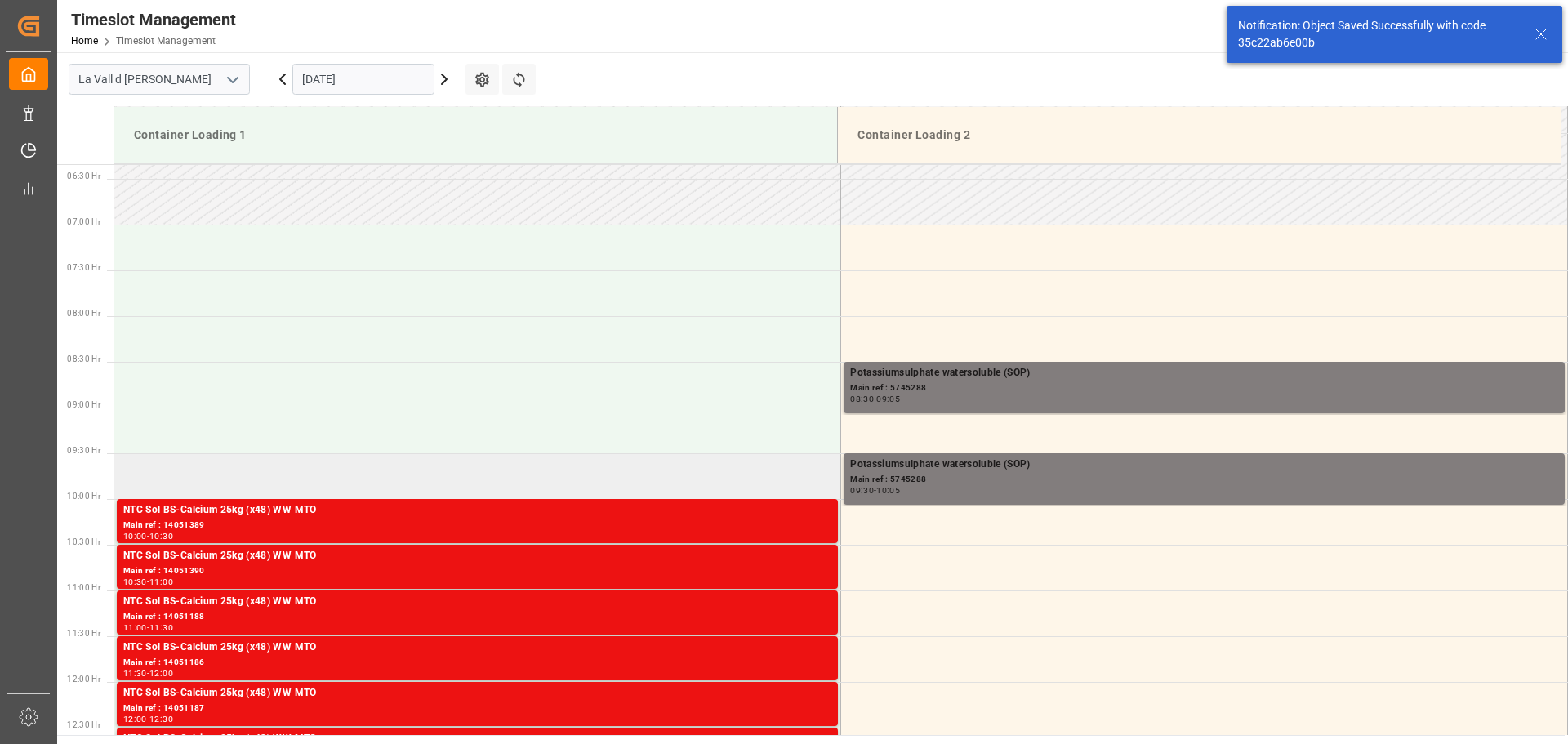
click at [710, 456] on td at bounding box center [477, 477] width 727 height 46
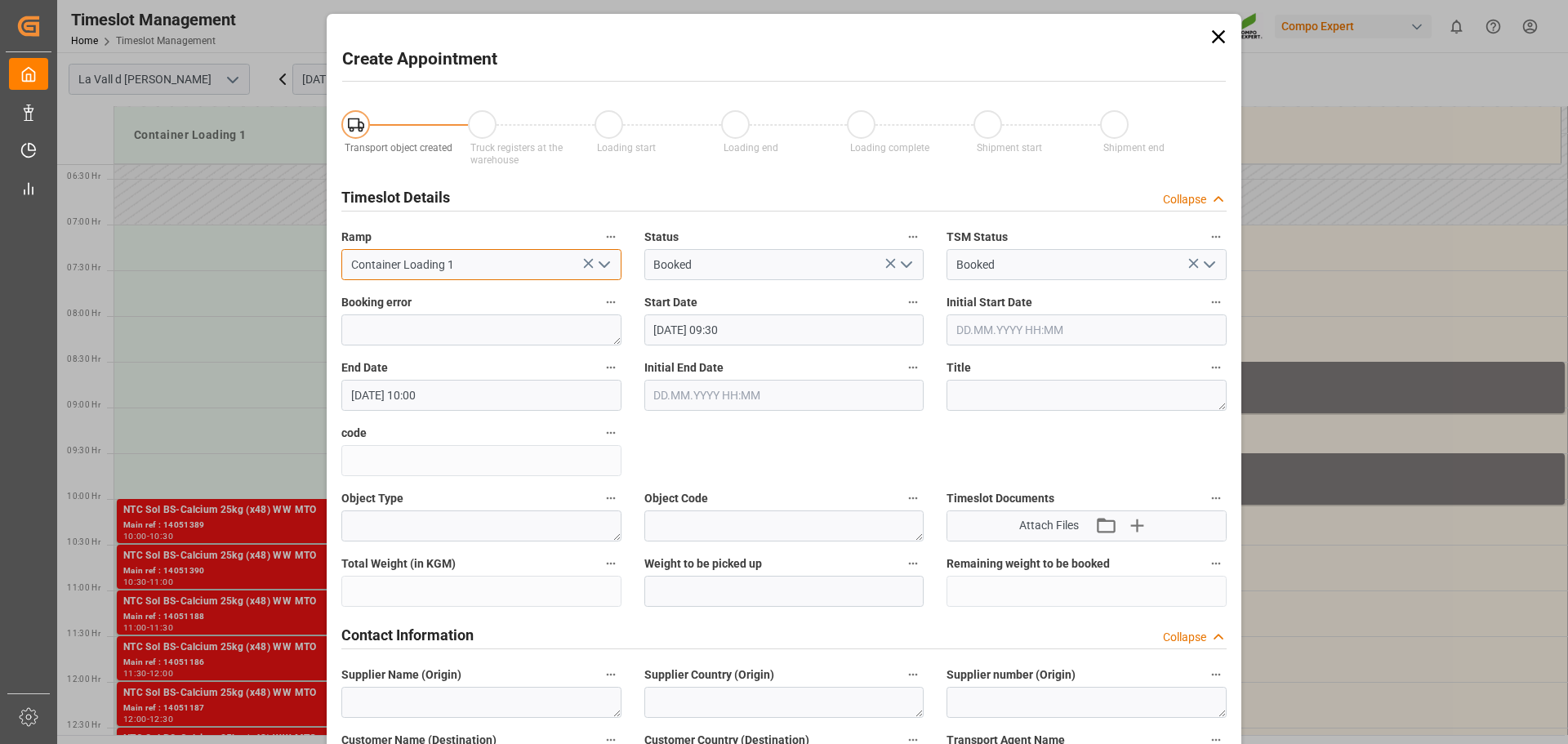
click at [507, 267] on input "Container Loading 1" at bounding box center [481, 265] width 280 height 31
type input "13e25cb26356"
type textarea "Purchase Order"
type textarea "FERTUSA MARENOSTRUM, SLU"
type textarea "ES"
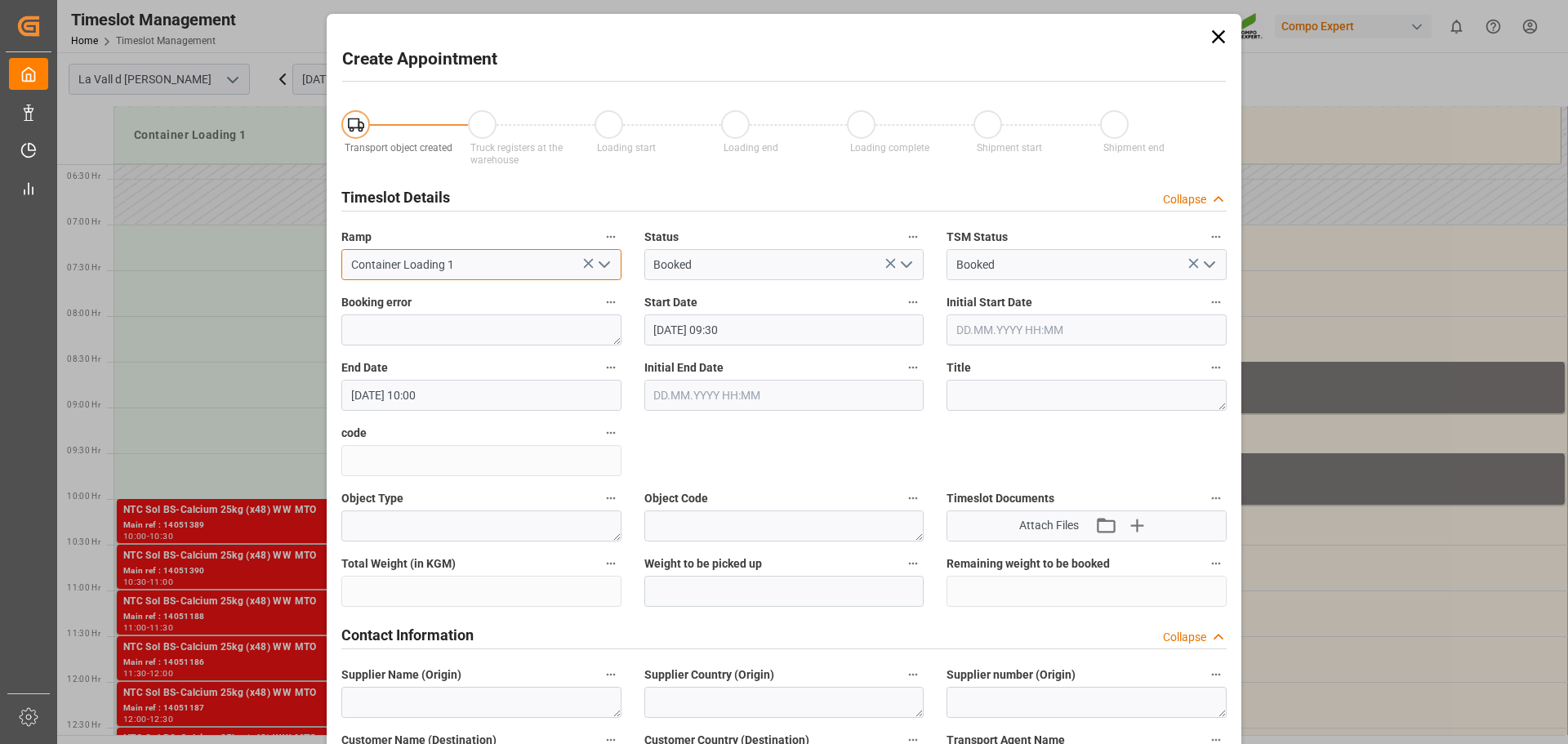
type textarea "6603891"
type textarea "COMPO EXPERT Spain S.L. Centro Logístico COMPO [GEOGRAPHIC_DATA] d'Ui"
type textarea "ES"
type textarea "Supplier"
type textarea "5745288"
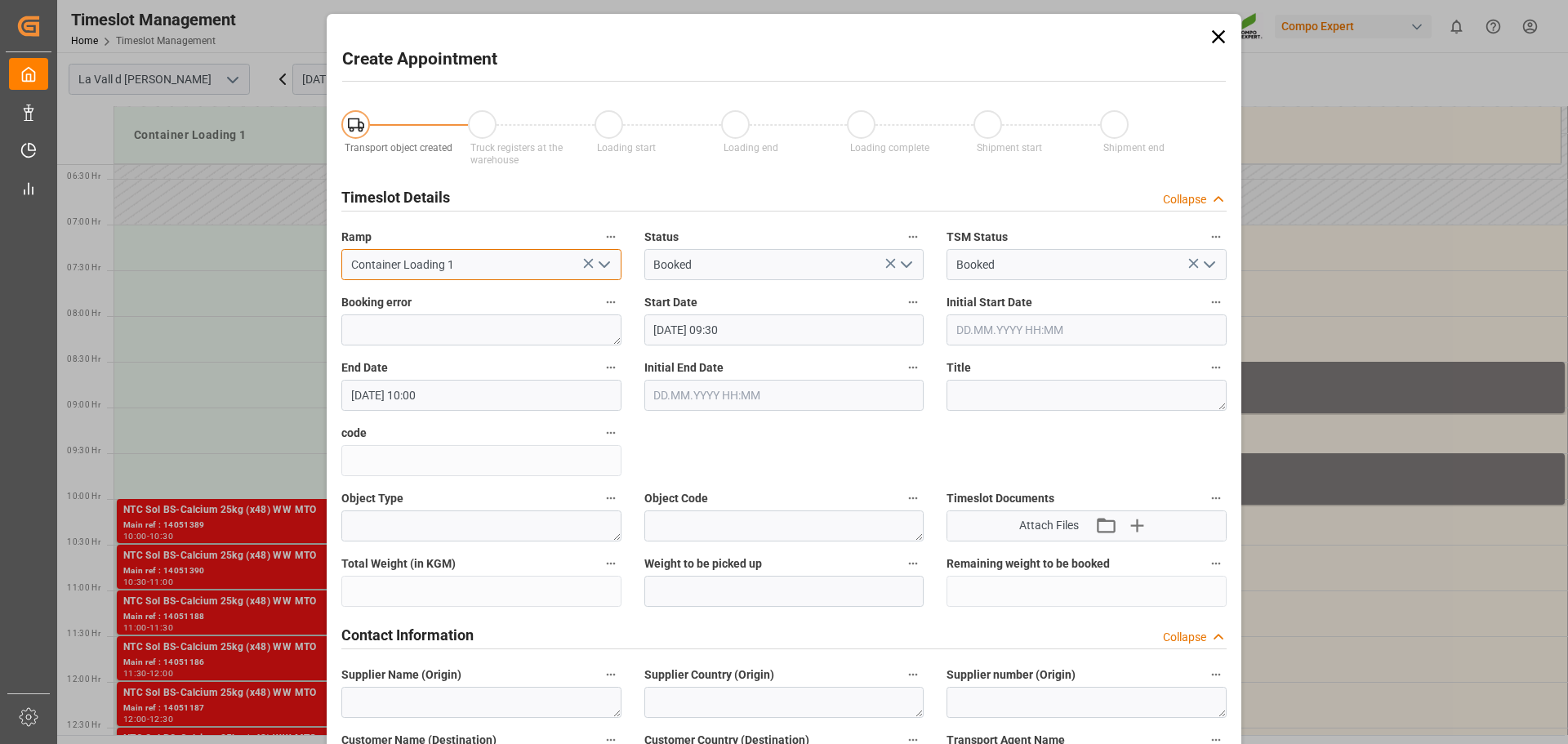
type textarea "Potassiumsulphate watersoluble (SOP)"
type textarea "4001302000"
type input "5745288"
type input "Container Loading 2"
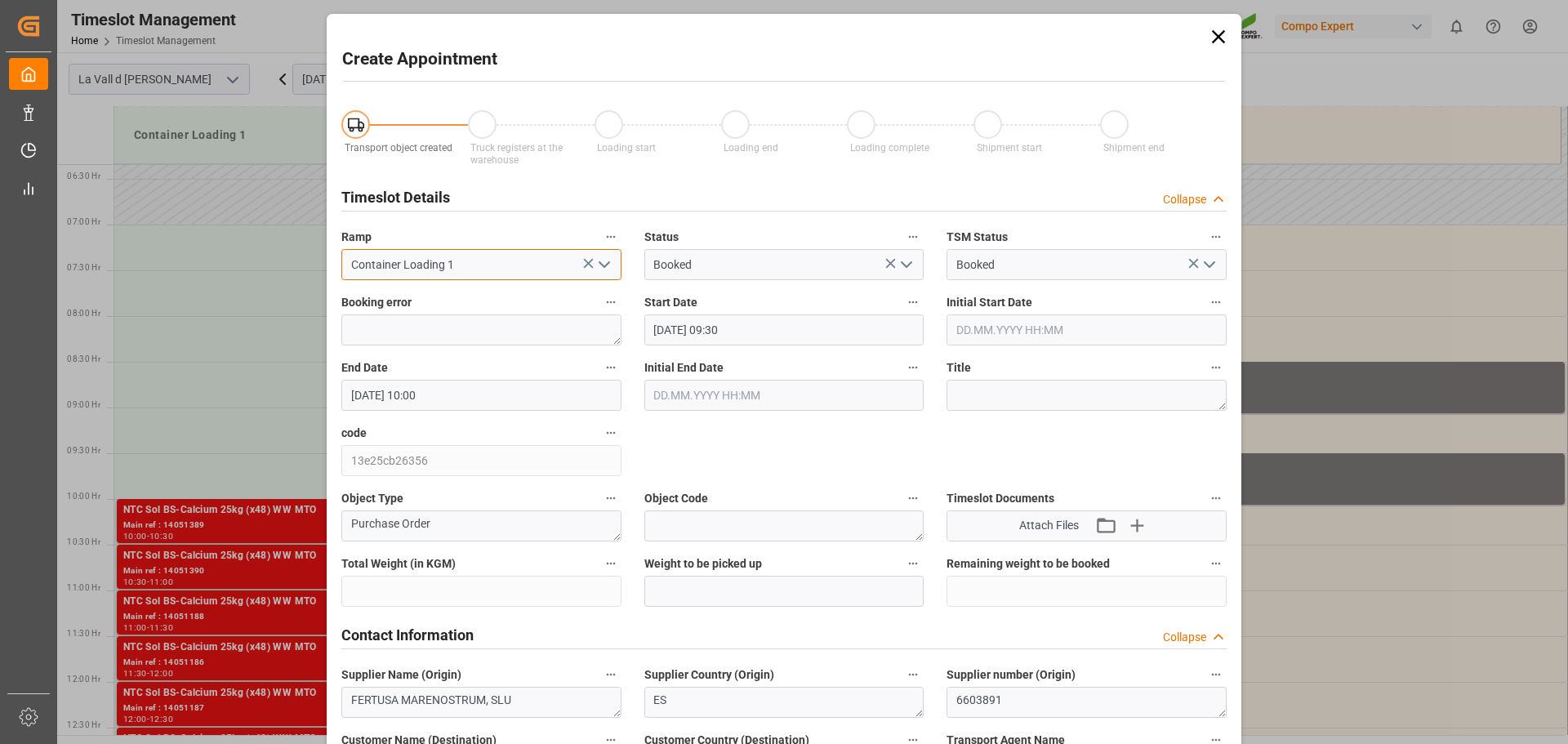
type input "[DATE] 08:30"
type input "[DATE] 09:05"
type input "[DATE] 09:00"
type input "435600"
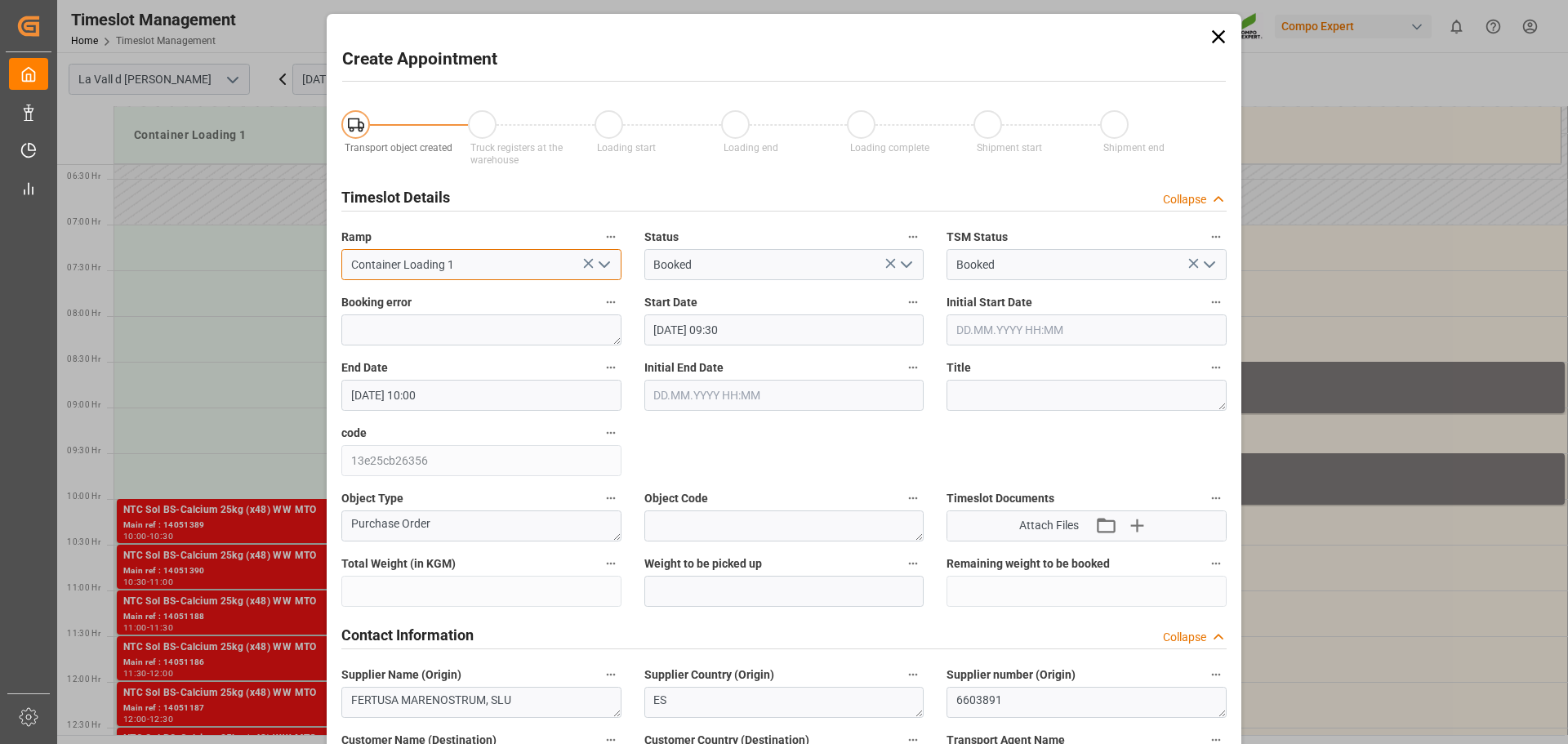
type input "24000"
type input "0"
type input "[DATE] 07:33"
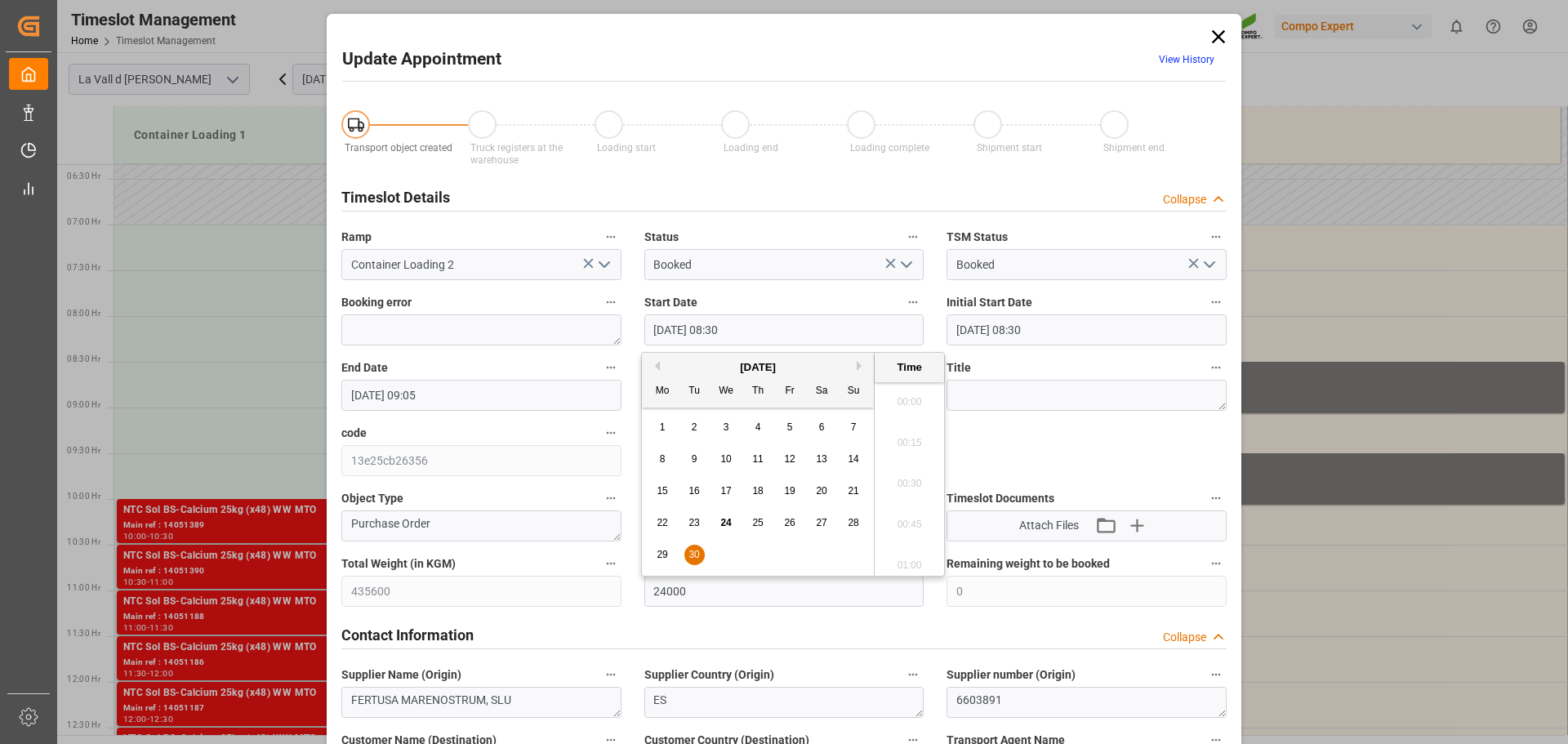
drag, startPoint x: 626, startPoint y: 331, endPoint x: 568, endPoint y: 337, distance: 58.3
paste input "[DATE] 13:05"
type input "[DATE] 13:05"
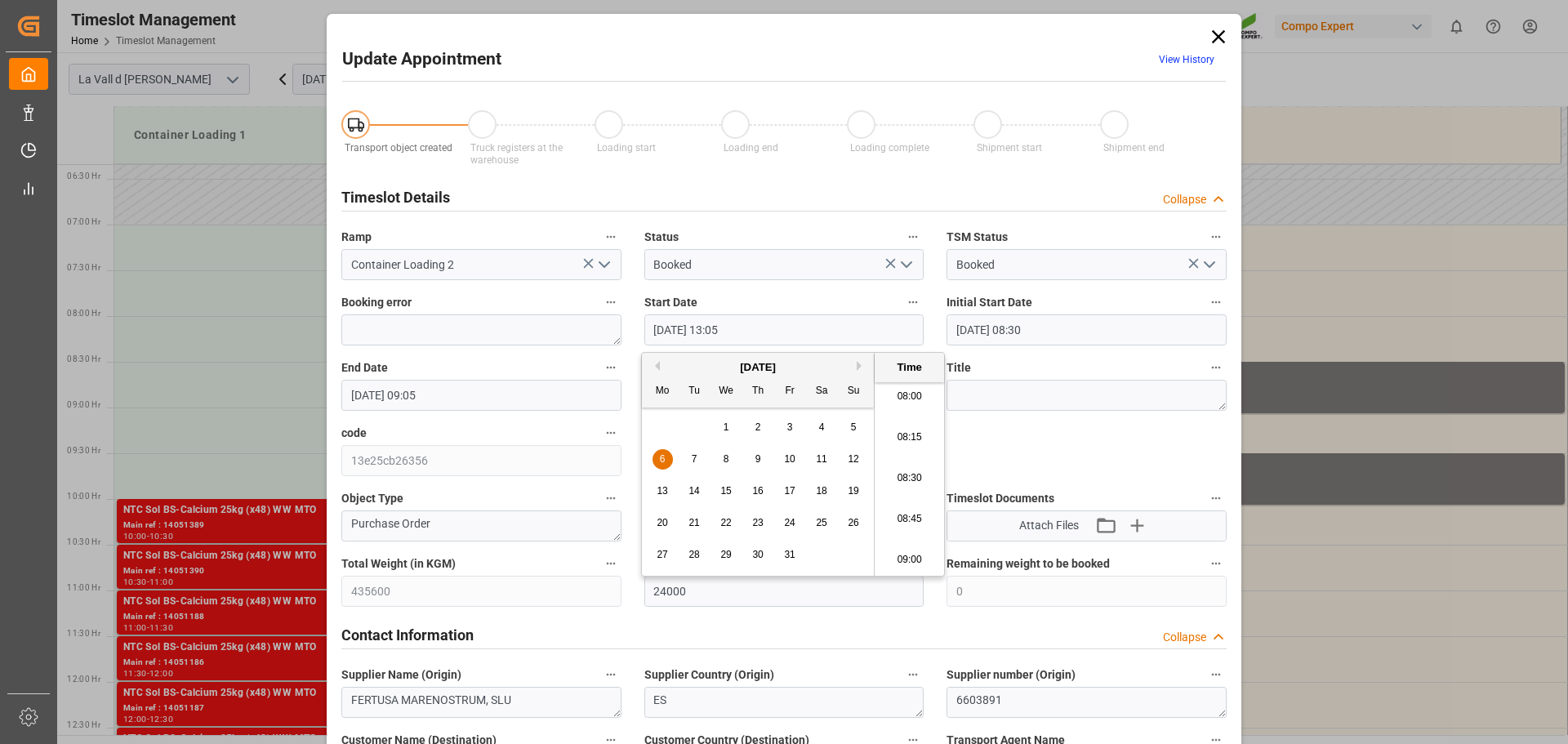
click at [609, 260] on icon "open menu" at bounding box center [603, 264] width 19 height 19
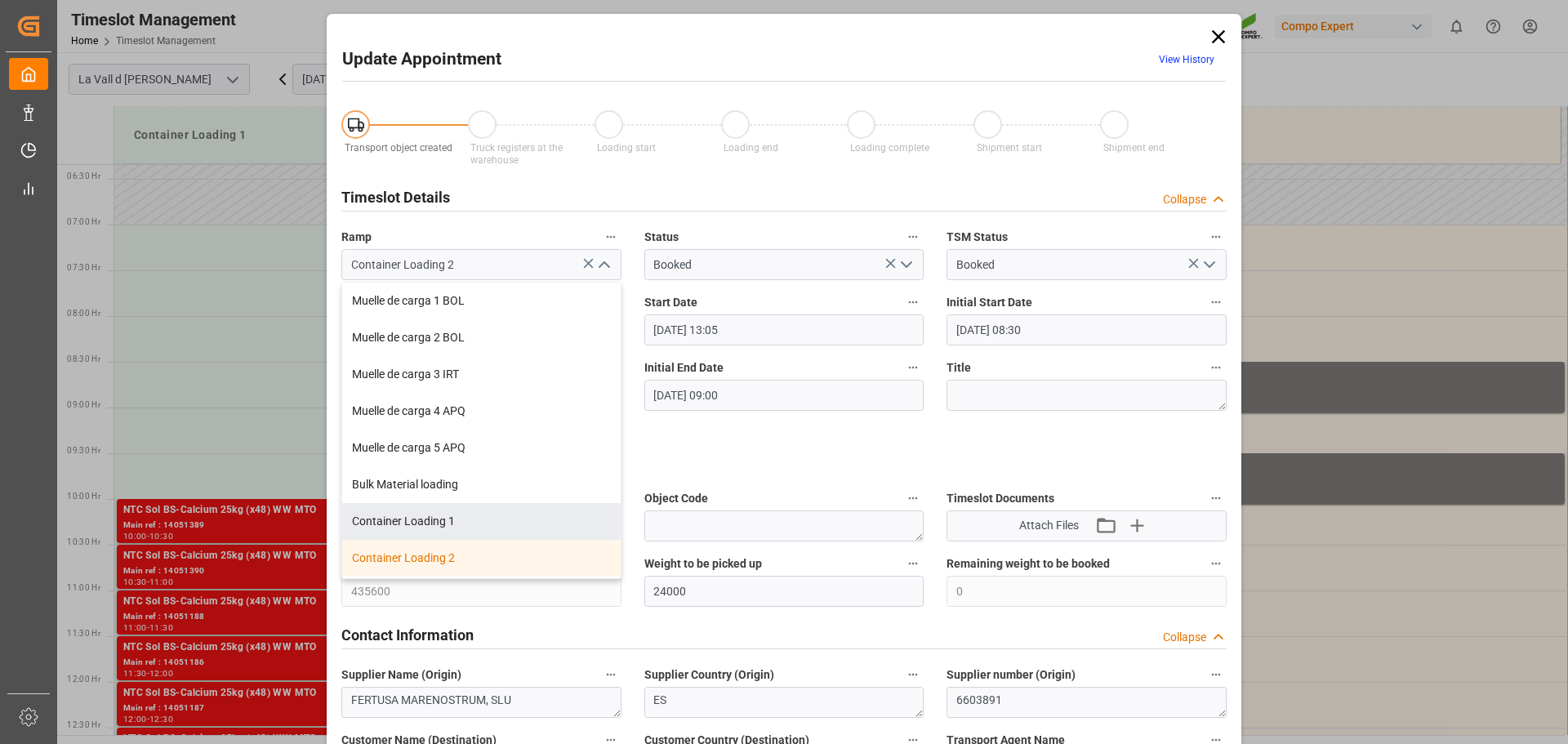
click at [478, 516] on div "Container Loading 1" at bounding box center [481, 521] width 278 height 37
type input "Container Loading 1"
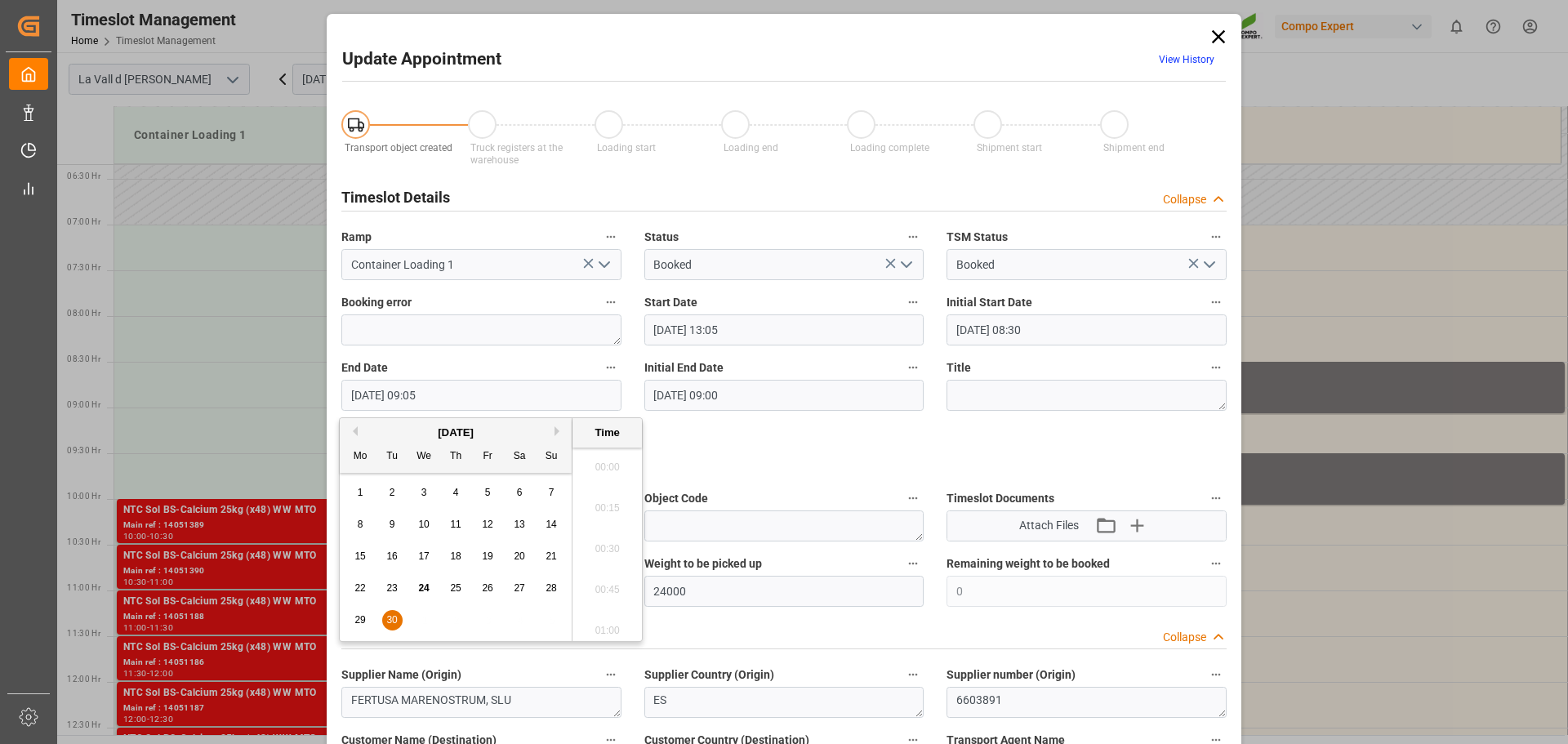
scroll to position [1394, 0]
drag, startPoint x: 489, startPoint y: 389, endPoint x: 181, endPoint y: 400, distance: 308.2
click at [168, 391] on div "Update Appointment View History Transport object created Truck registers at the…" at bounding box center [784, 372] width 1568 height 744
paste input "[DATE] 13"
click at [433, 389] on input "[DATE] 13:05" at bounding box center [481, 395] width 280 height 31
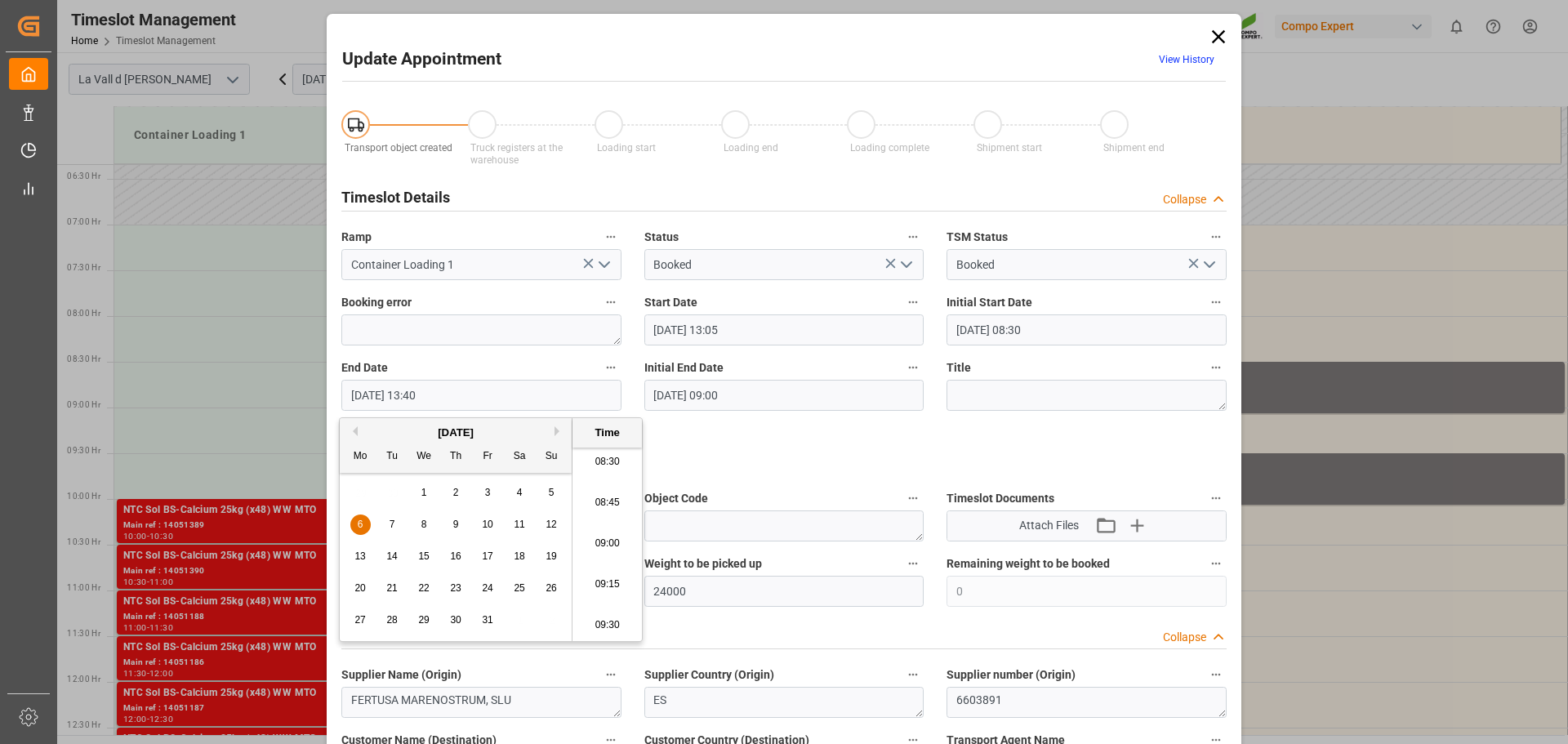
drag, startPoint x: 463, startPoint y: 389, endPoint x: 238, endPoint y: 389, distance: 225.0
click at [238, 389] on div "Update Appointment View History Transport object created Truck registers at the…" at bounding box center [784, 372] width 1568 height 744
type input "[DATE] 13:40"
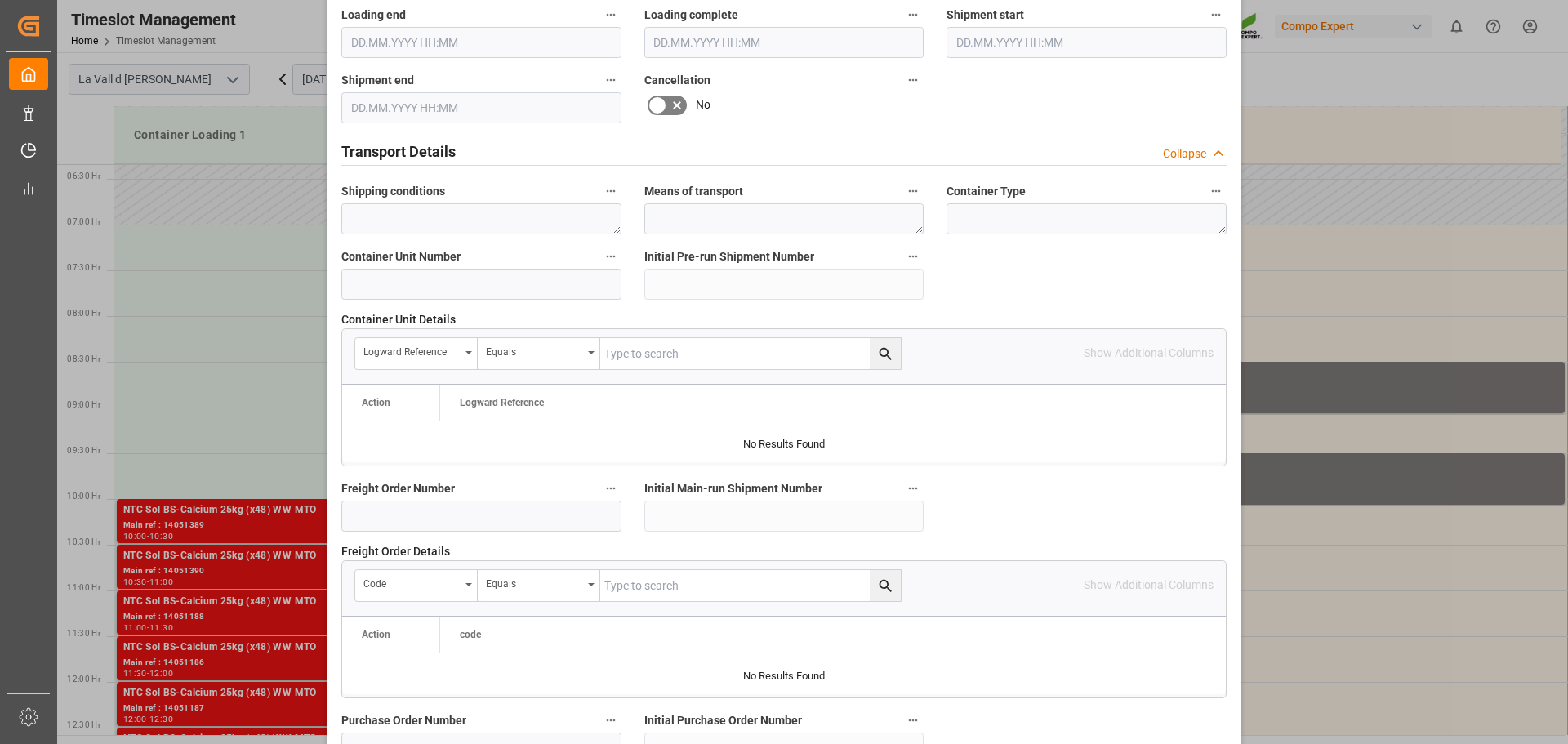
scroll to position [1523, 0]
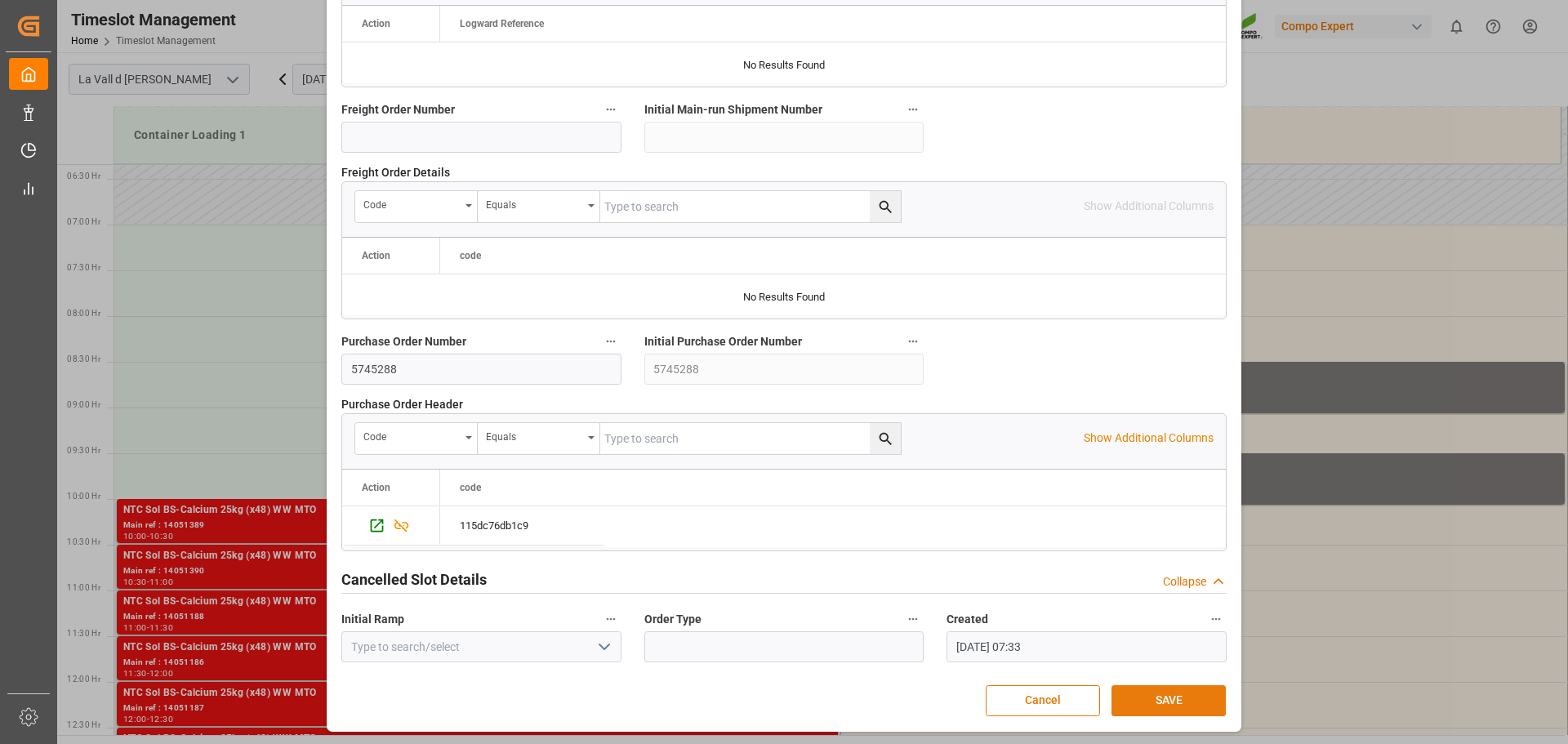
click at [1214, 701] on button "SAVE" at bounding box center [1168, 701] width 114 height 31
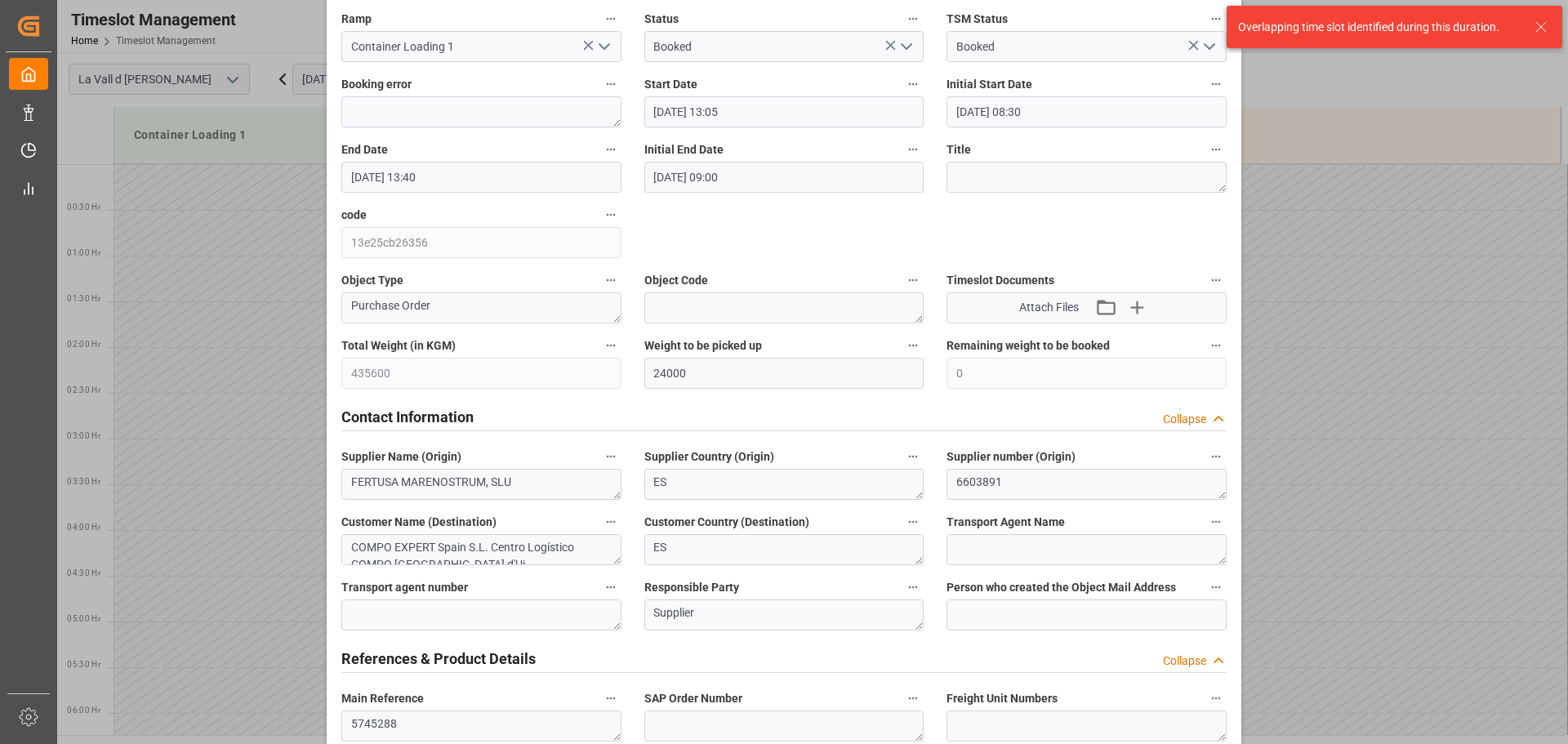
scroll to position [134, 0]
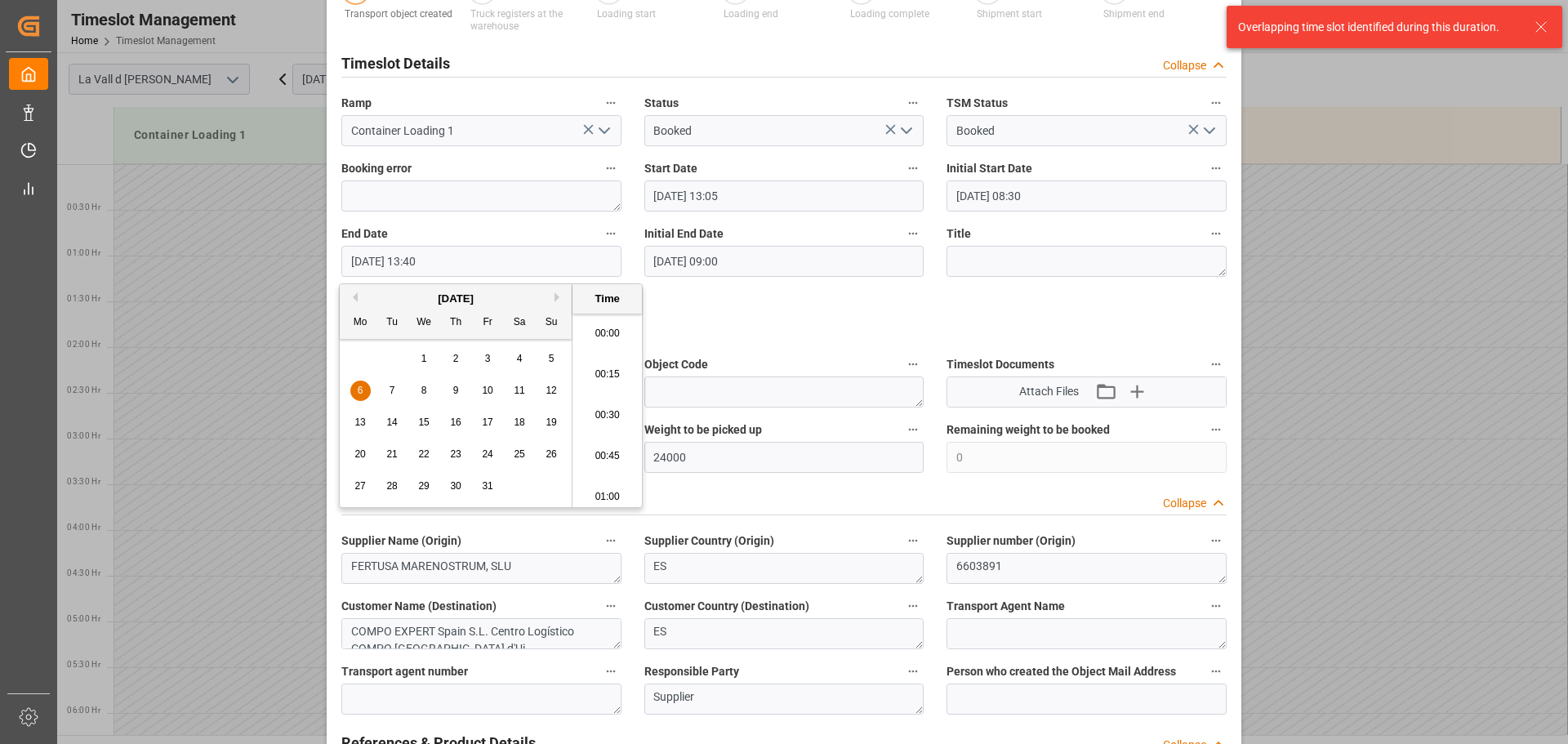
drag, startPoint x: 465, startPoint y: 256, endPoint x: 204, endPoint y: 246, distance: 261.2
click at [204, 246] on div "Update Appointment View History Transport object created Truck registers at the…" at bounding box center [784, 372] width 1568 height 744
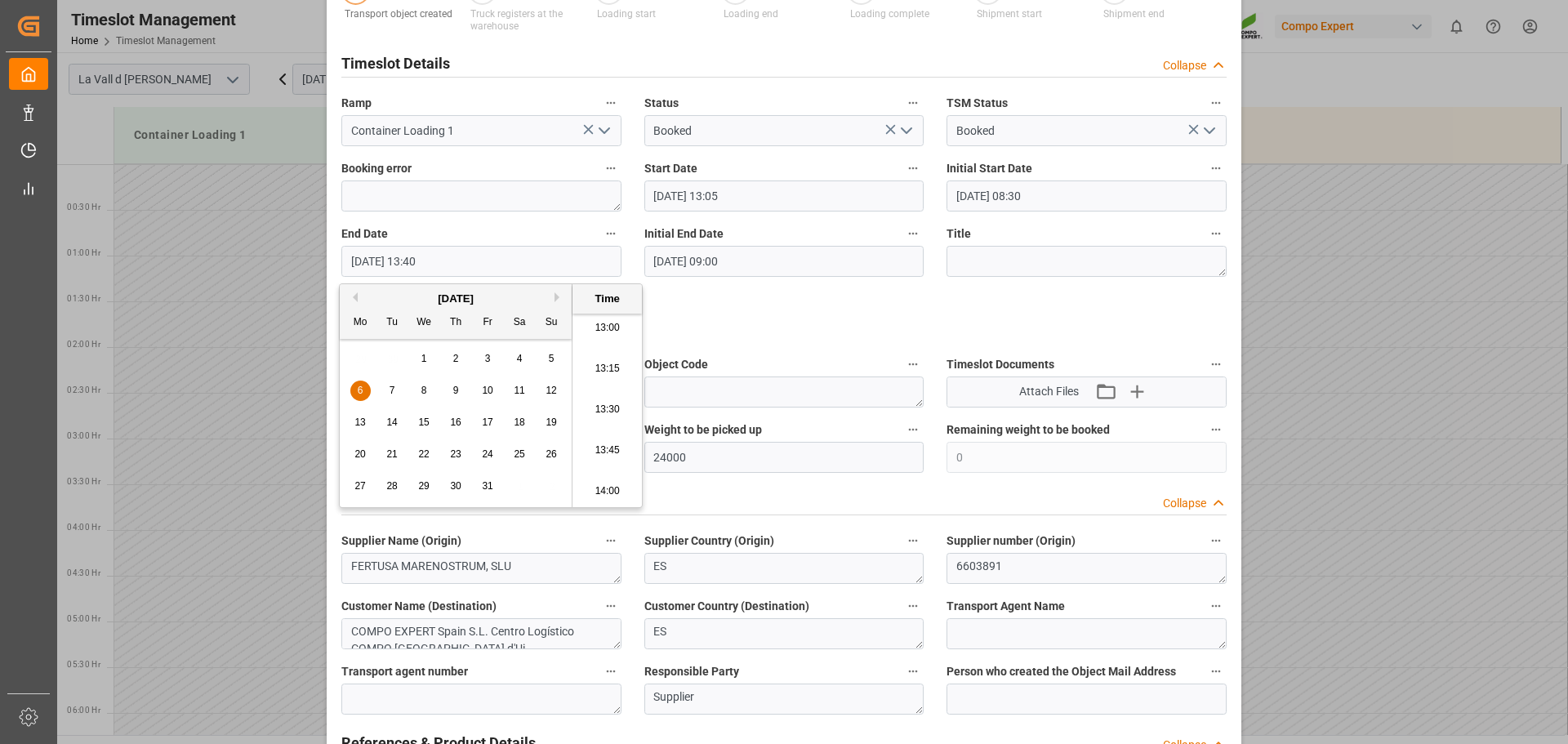
drag, startPoint x: 788, startPoint y: 333, endPoint x: 778, endPoint y: 321, distance: 15.6
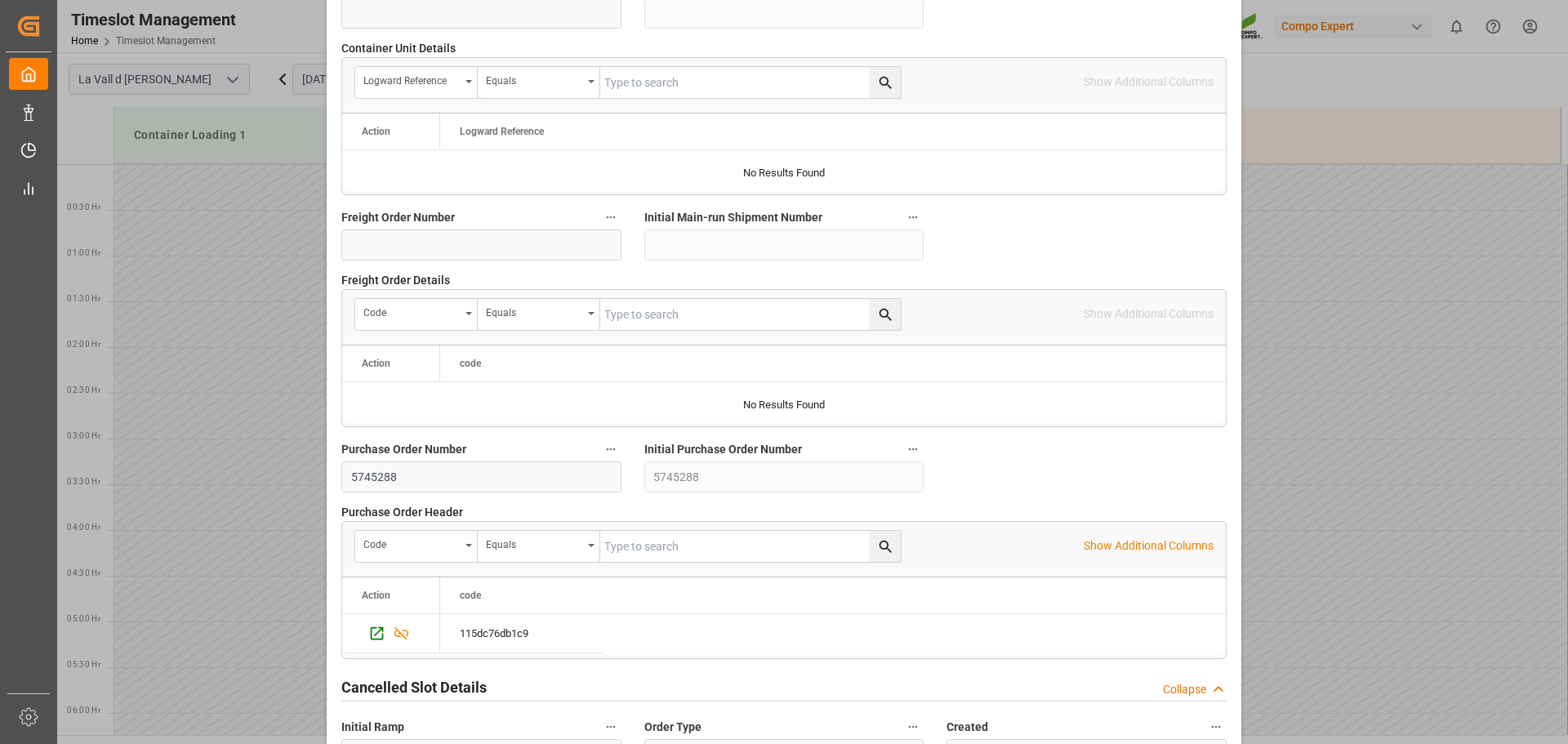
scroll to position [1523, 0]
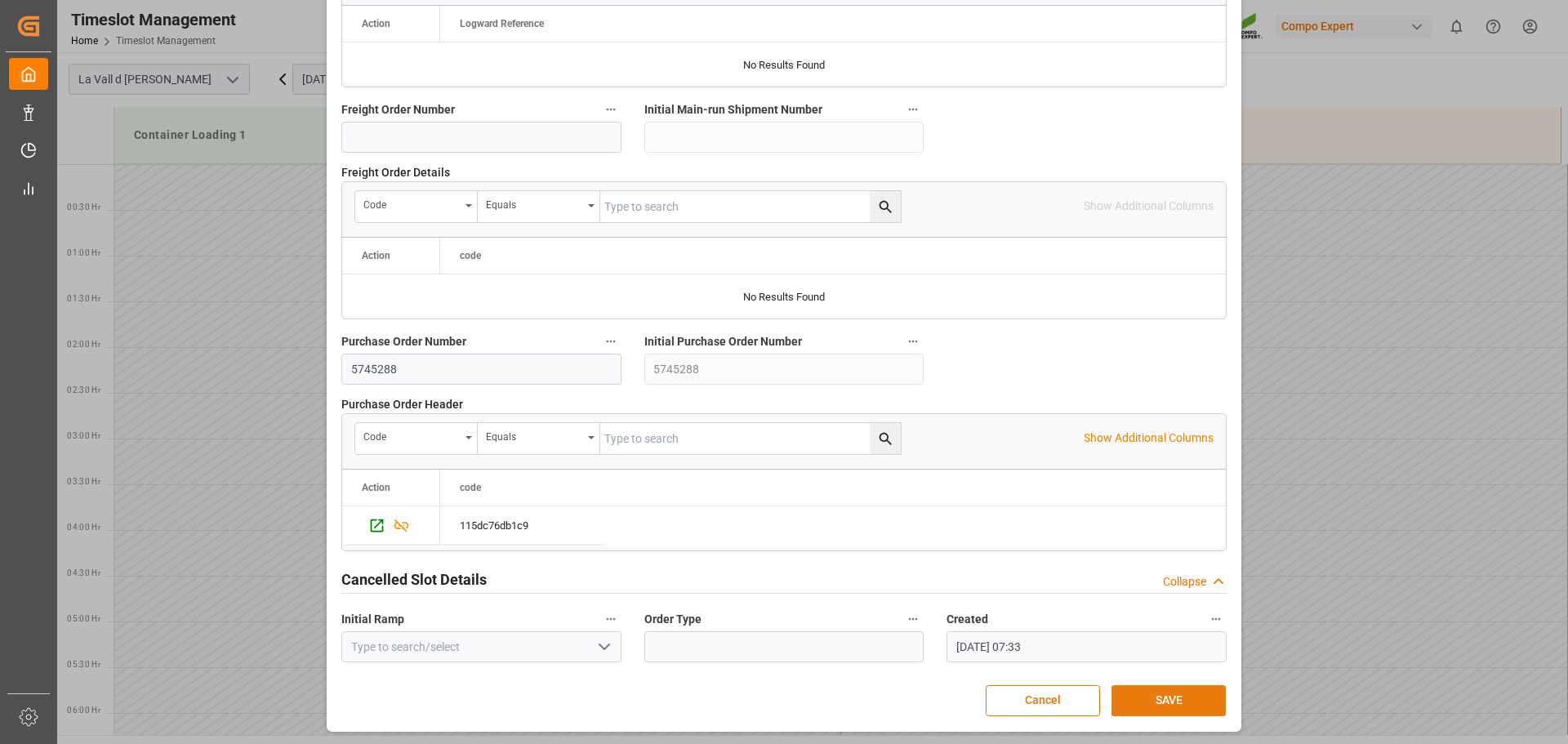
click at [1160, 703] on button "SAVE" at bounding box center [1168, 701] width 114 height 31
click at [1068, 701] on button "Cancel" at bounding box center [1042, 701] width 114 height 31
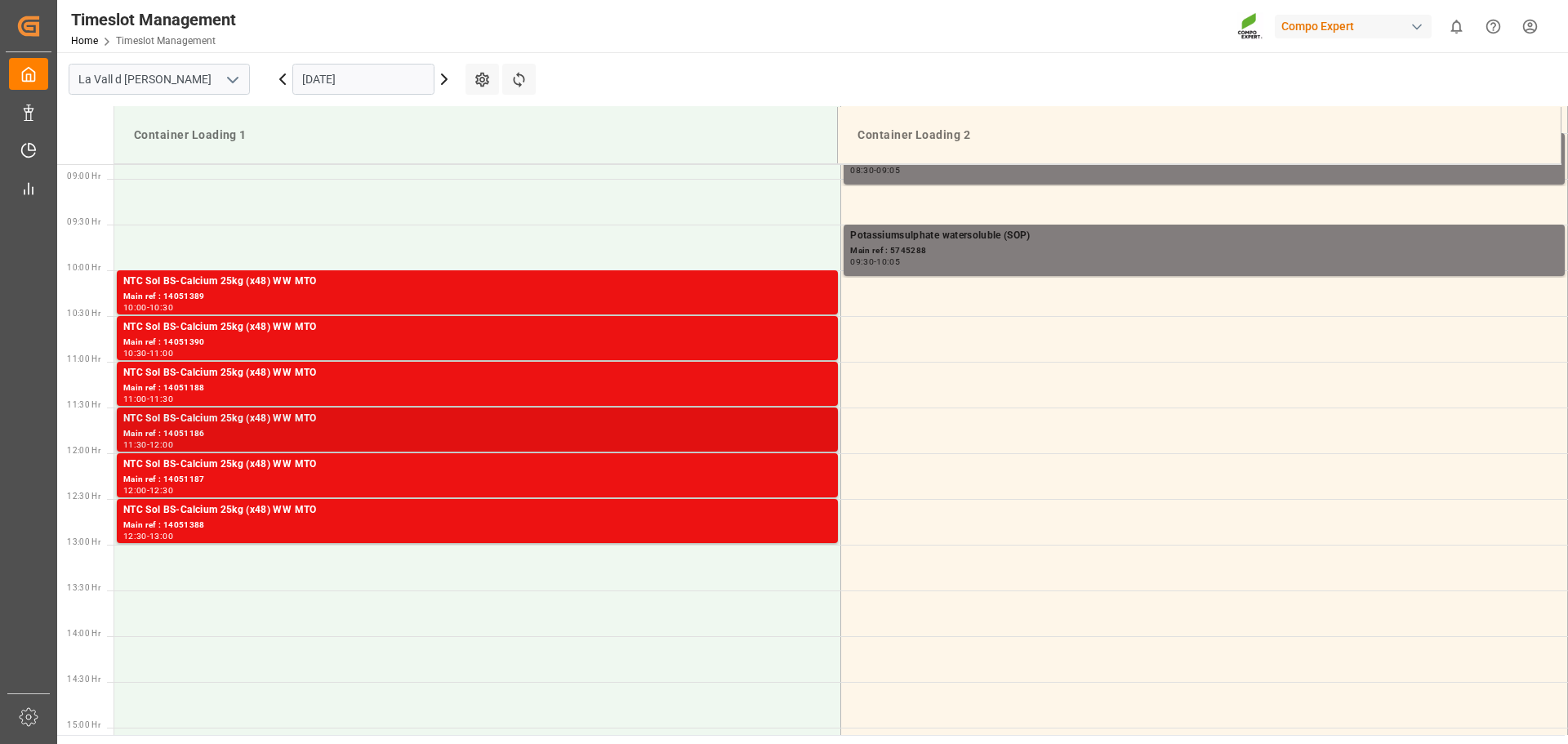
scroll to position [571, 0]
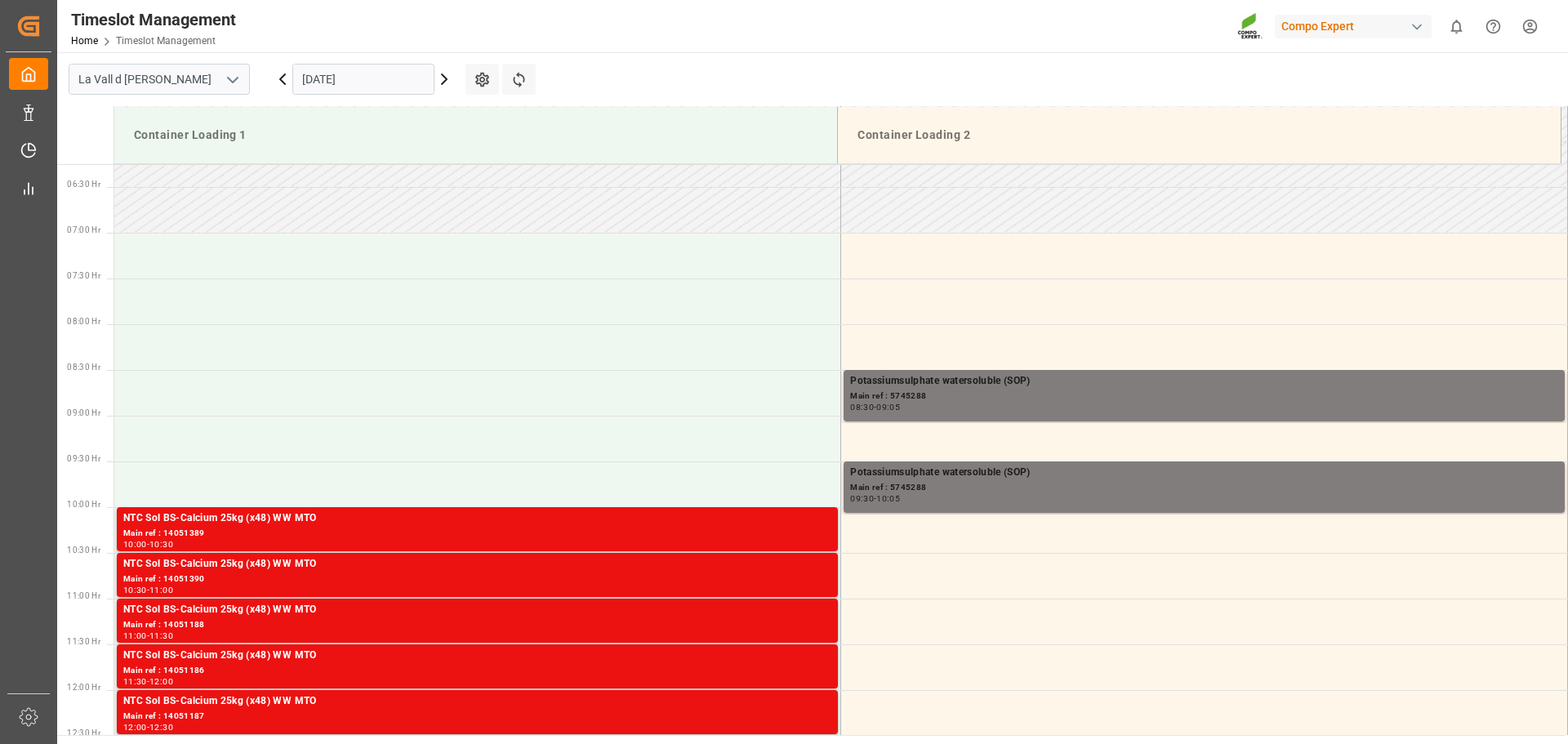
click at [351, 83] on input "[DATE]" at bounding box center [363, 79] width 142 height 31
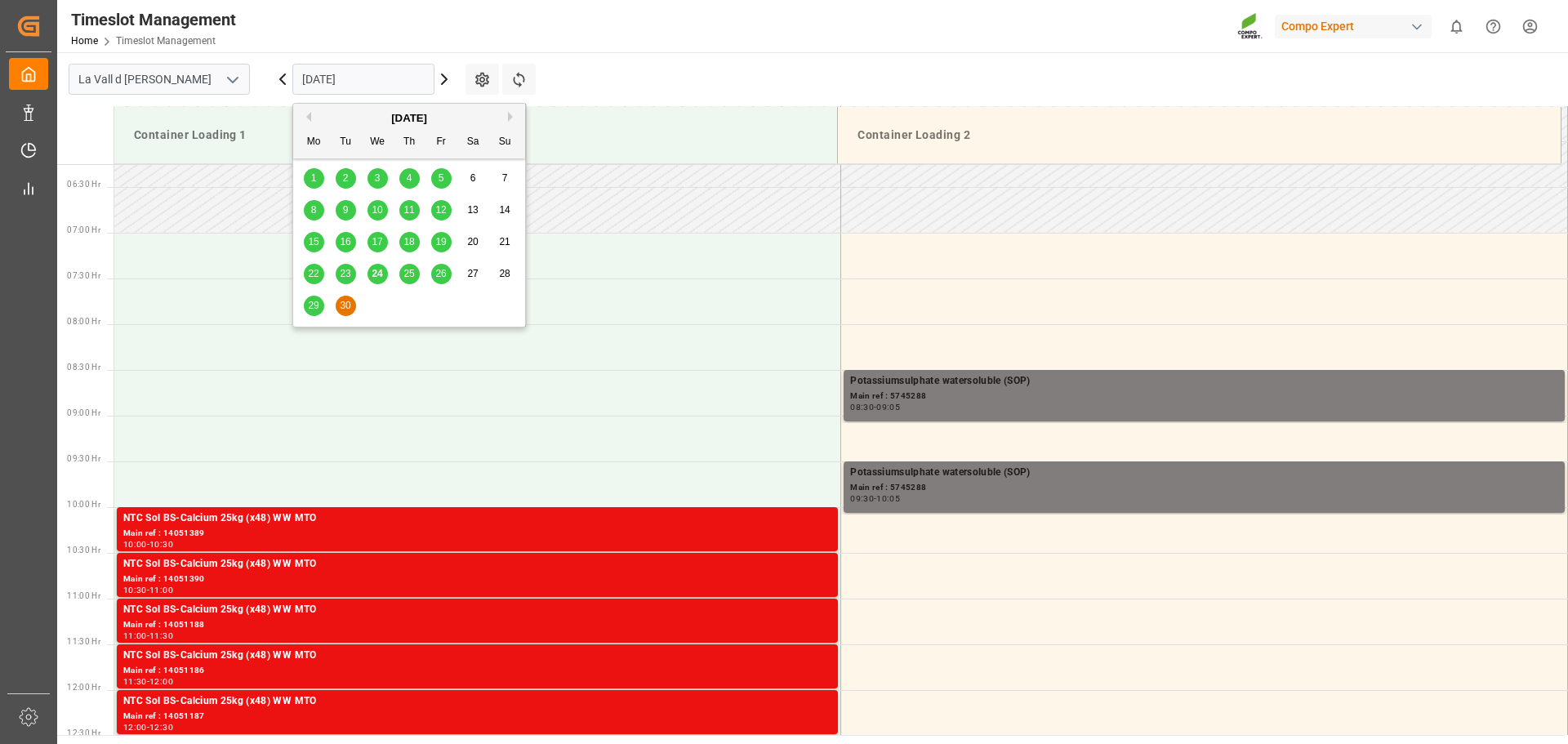
click at [510, 112] on button "Next Month" at bounding box center [513, 117] width 10 height 10
click at [321, 209] on div "6" at bounding box center [314, 210] width 20 height 19
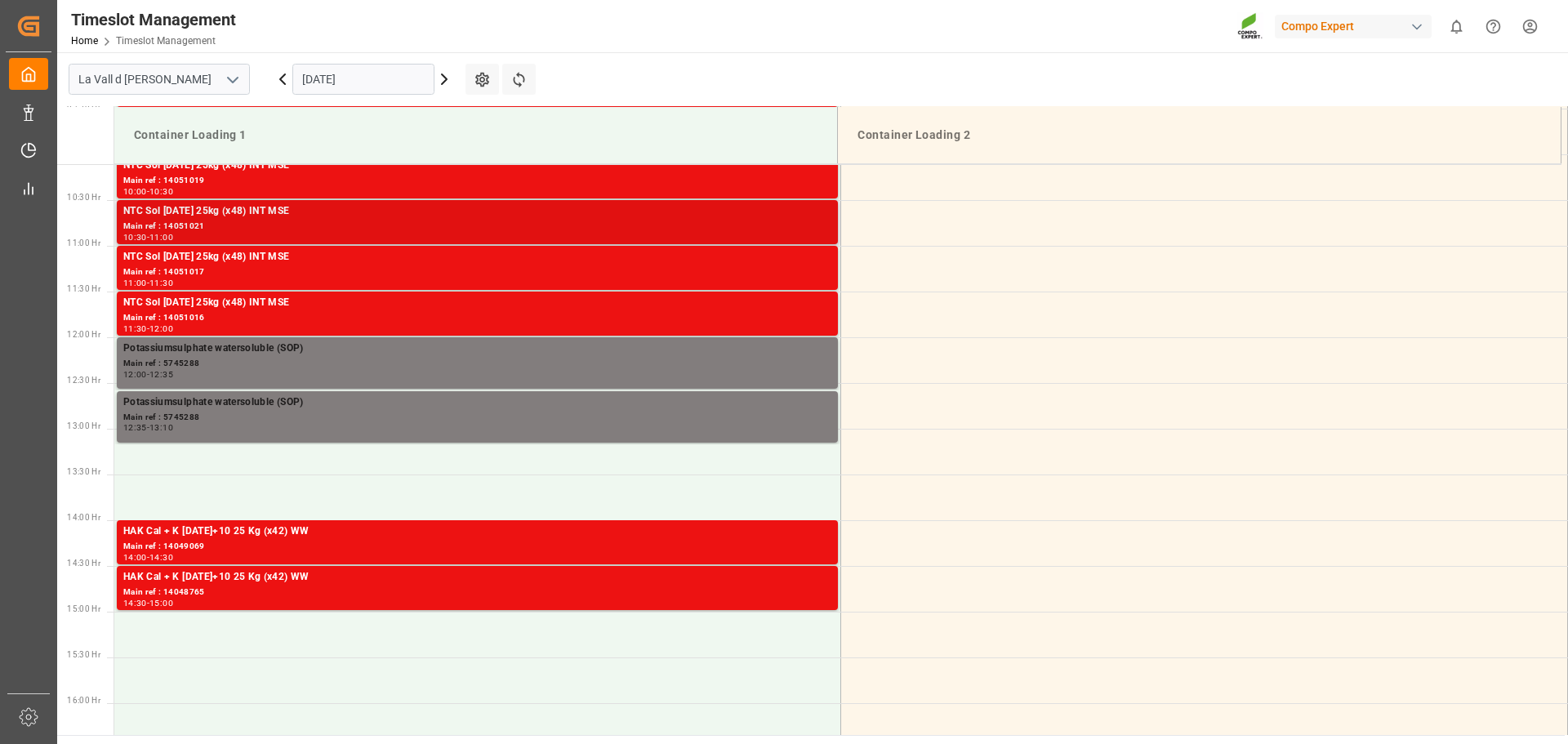
scroll to position [924, 0]
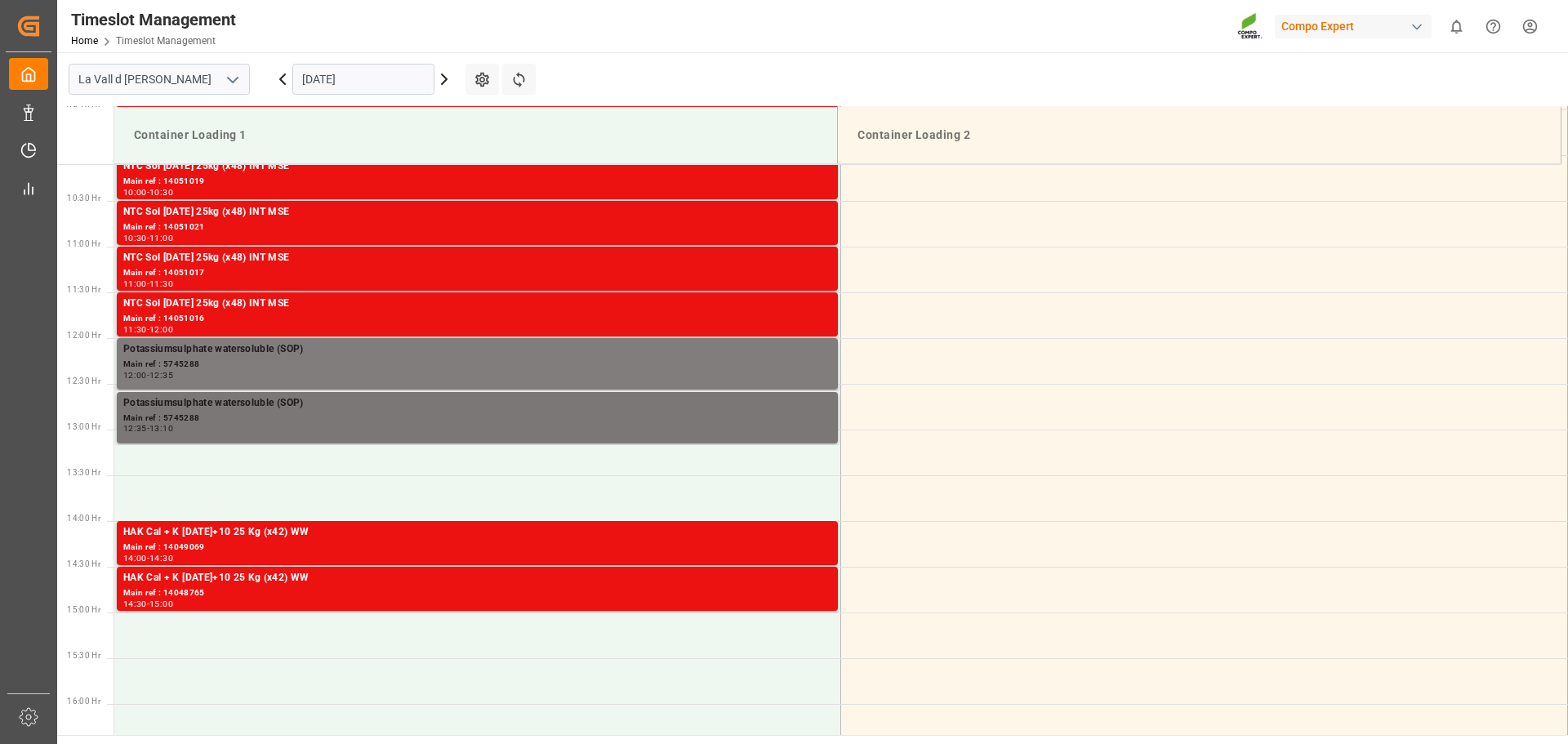
click at [273, 401] on div "Potassiumsulphate watersoluble (SOP)" at bounding box center [477, 403] width 708 height 16
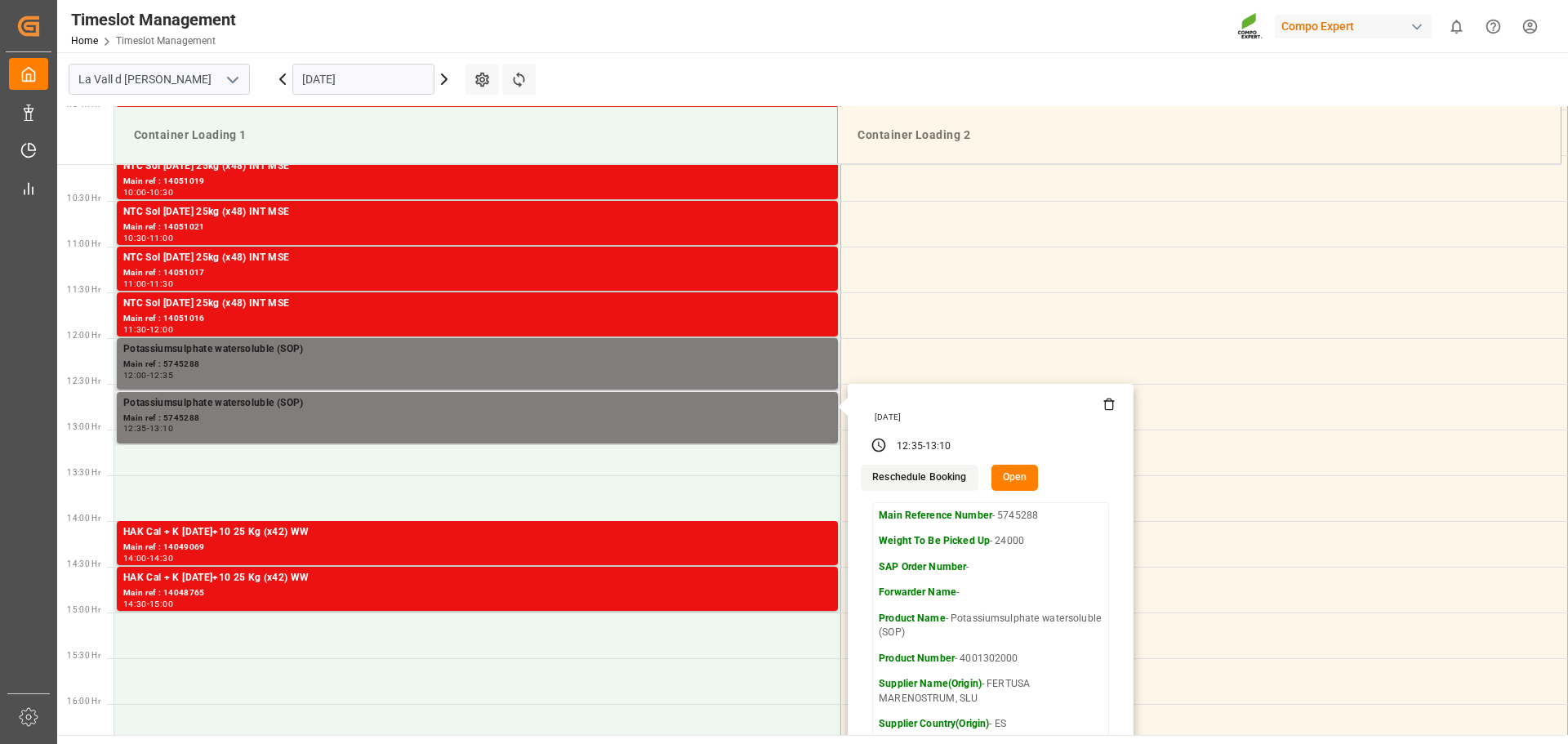
click at [1017, 477] on button "Open" at bounding box center [1015, 477] width 47 height 26
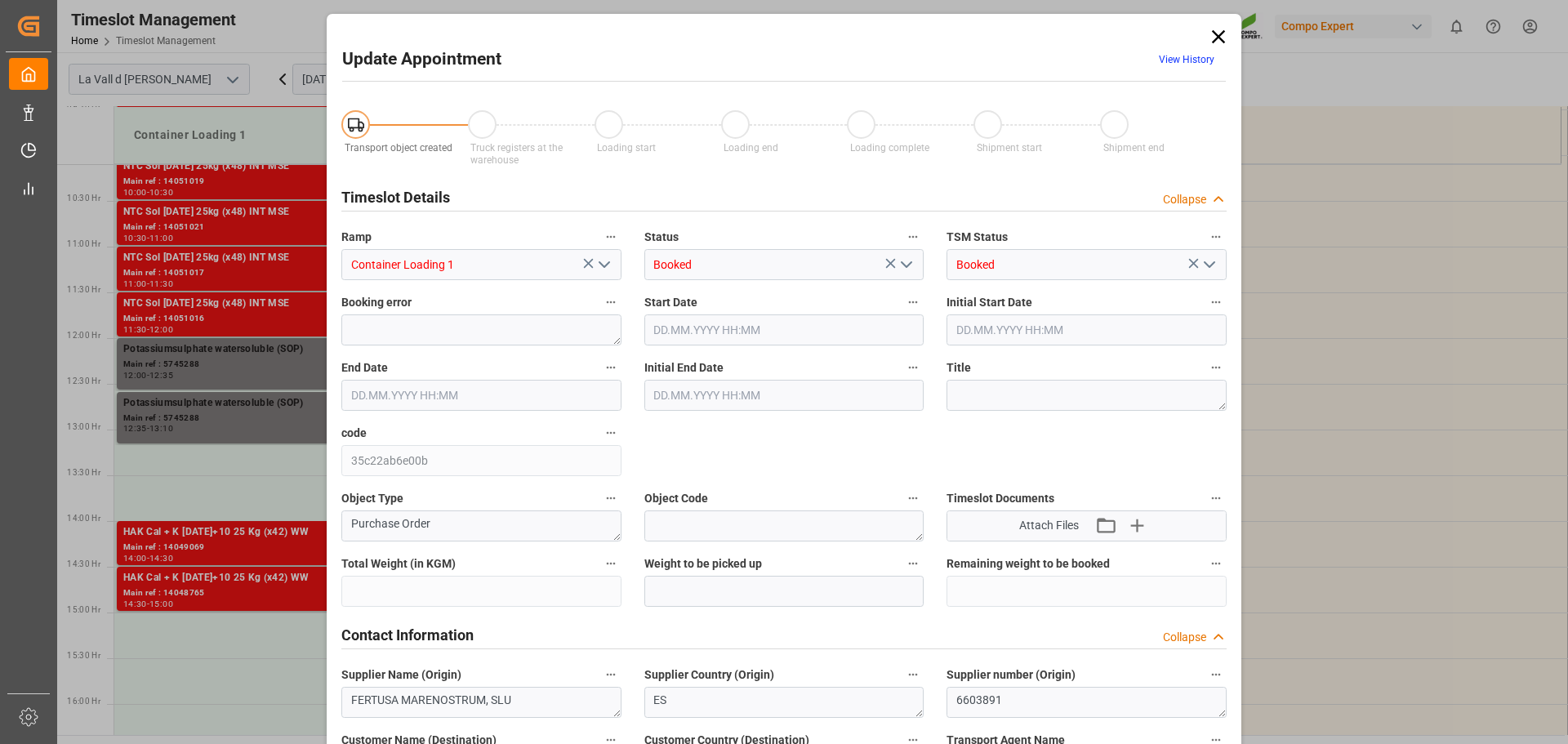
type input "435600"
type input "24000"
type input "0"
type input "[DATE] 12:35"
type input "[DATE] 09:00"
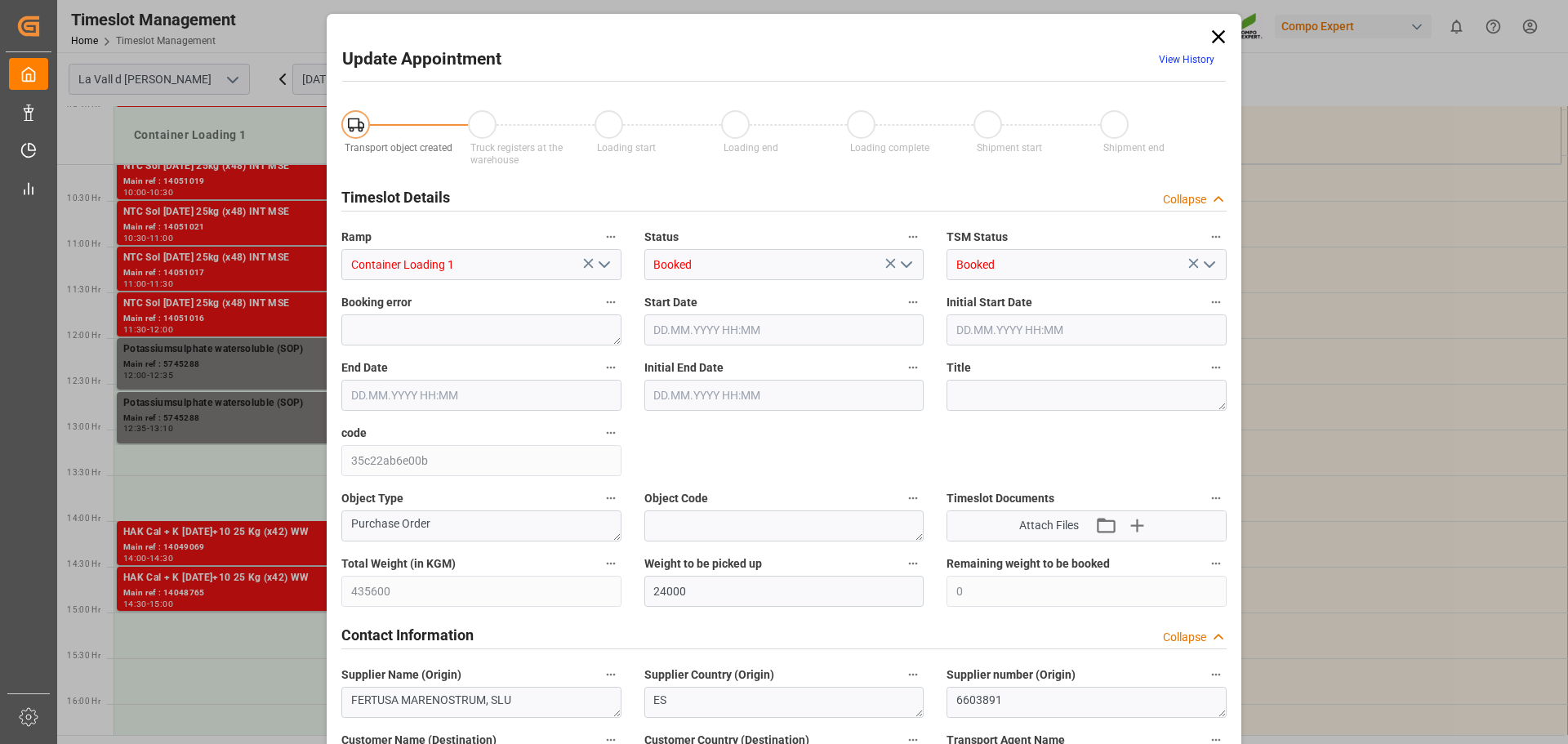
type input "[DATE] 13:10"
type input "[DATE] 09:30"
type input "[DATE] 07:33"
click at [603, 267] on icon "open menu" at bounding box center [603, 264] width 19 height 19
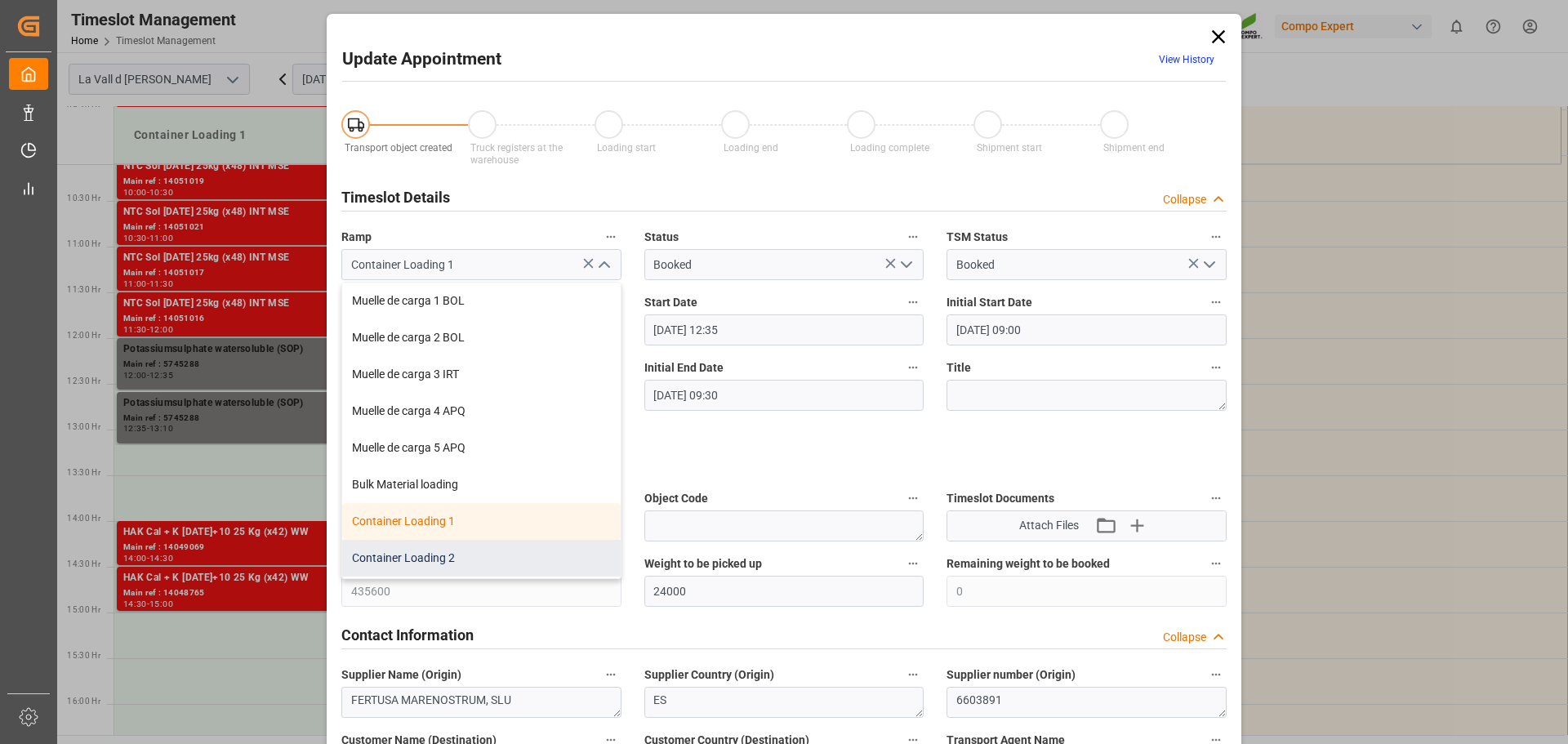
click at [443, 555] on div "Container Loading 2" at bounding box center [481, 558] width 278 height 37
type input "Container Loading 2"
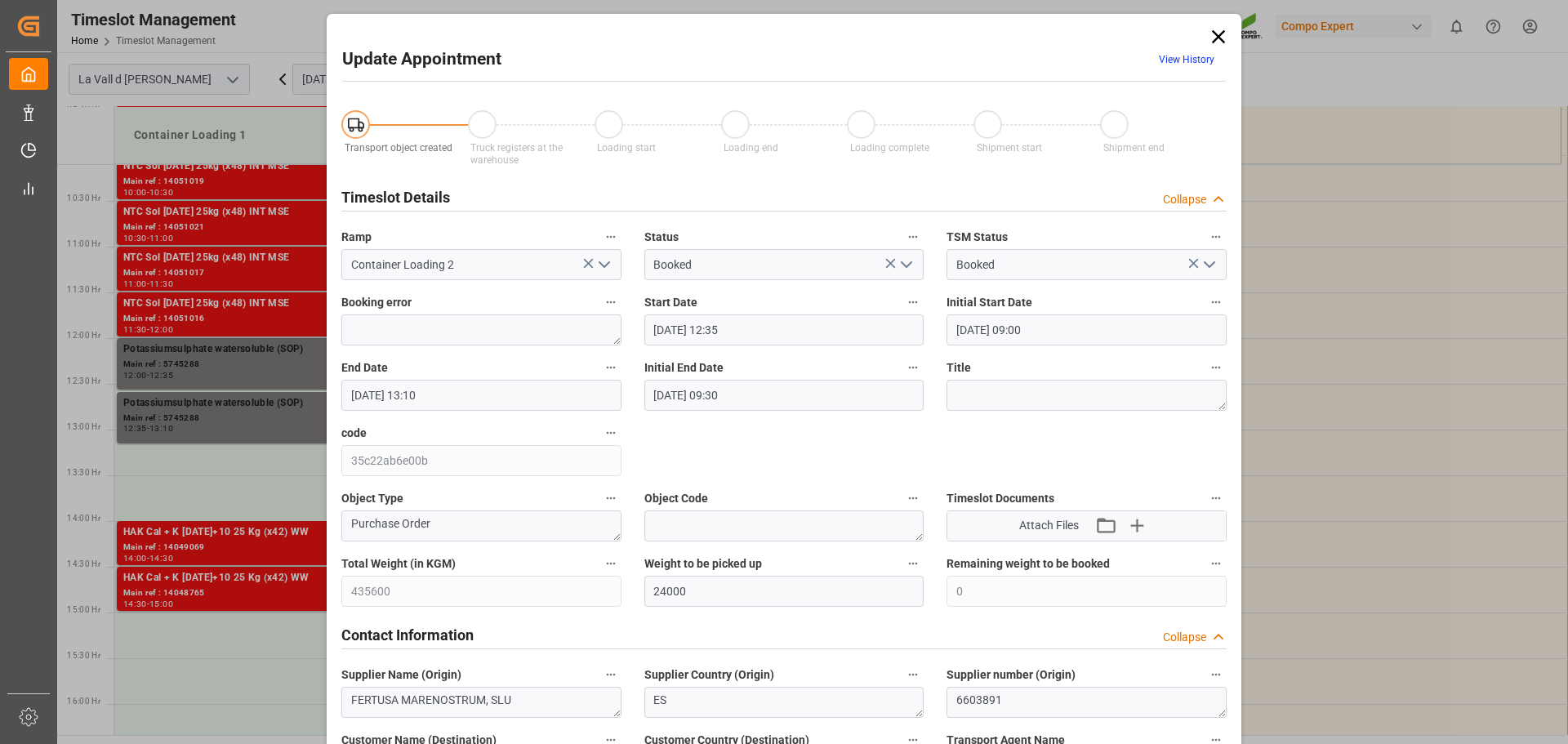
click at [741, 325] on input "[DATE] 12:35" at bounding box center [784, 330] width 280 height 31
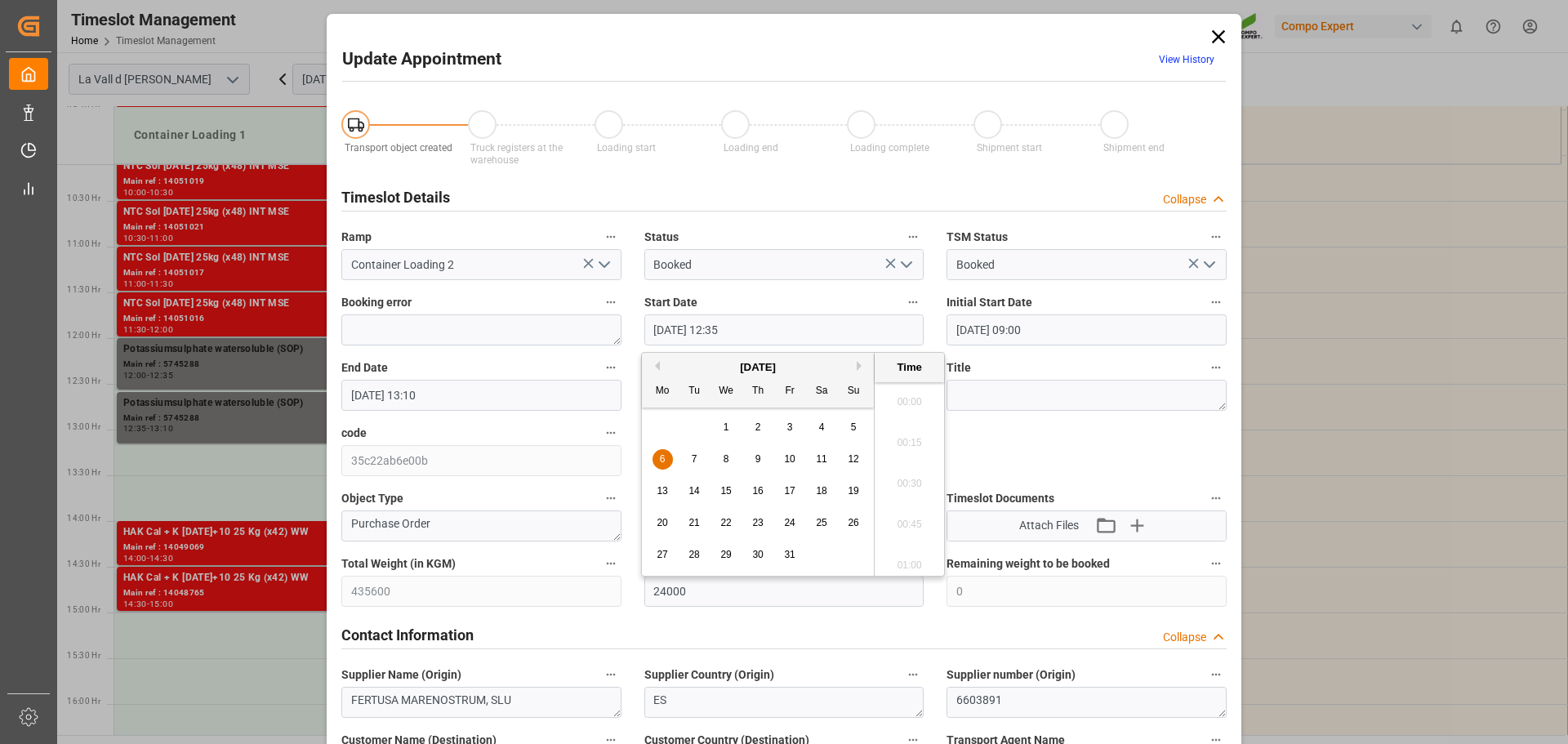
scroll to position [1966, 0]
type input "[DATE] 12:30"
click at [471, 394] on input "[DATE] 13:10" at bounding box center [481, 395] width 280 height 31
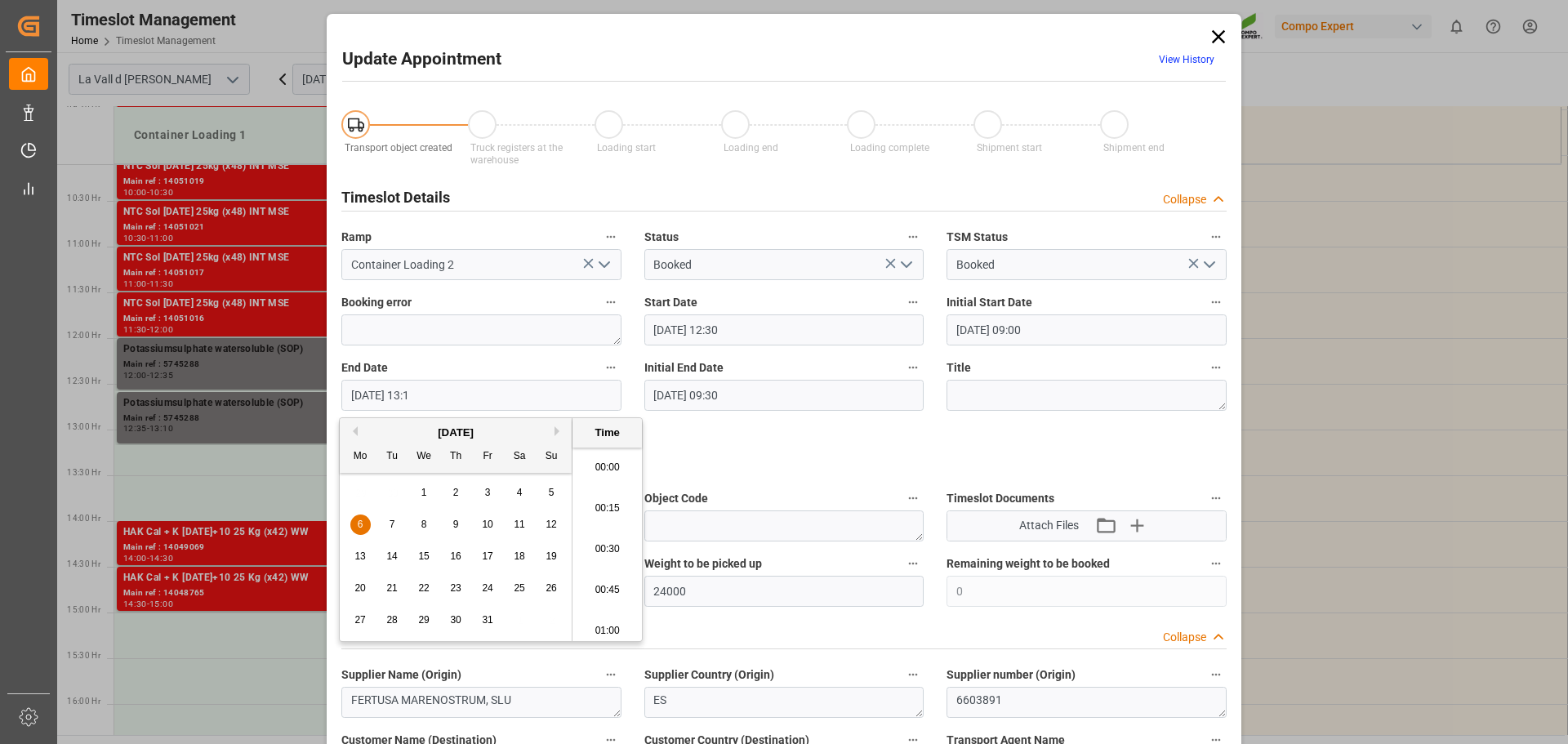
scroll to position [2048, 0]
type input "[DATE] 13:00"
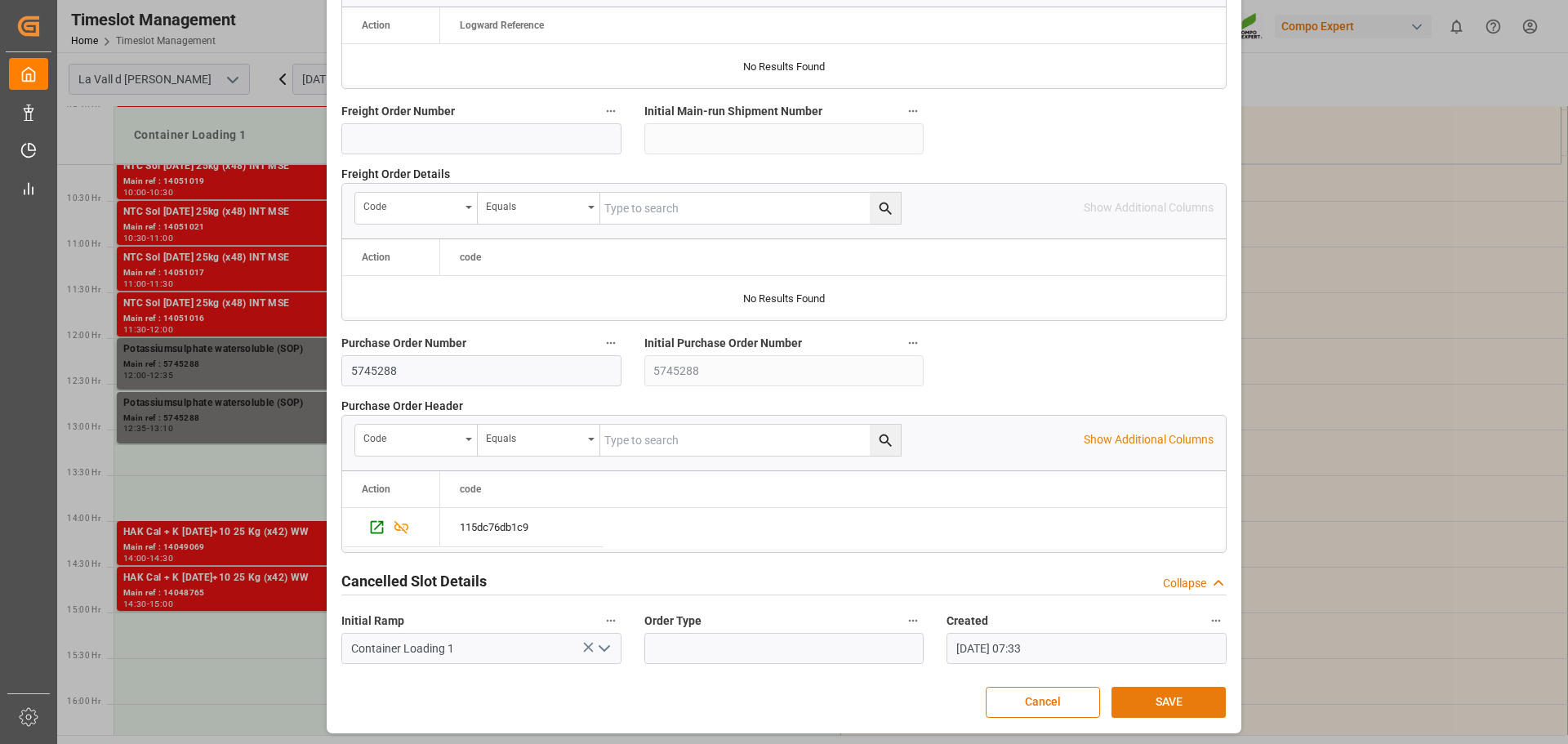
scroll to position [1523, 0]
click at [1133, 697] on button "SAVE" at bounding box center [1168, 701] width 114 height 31
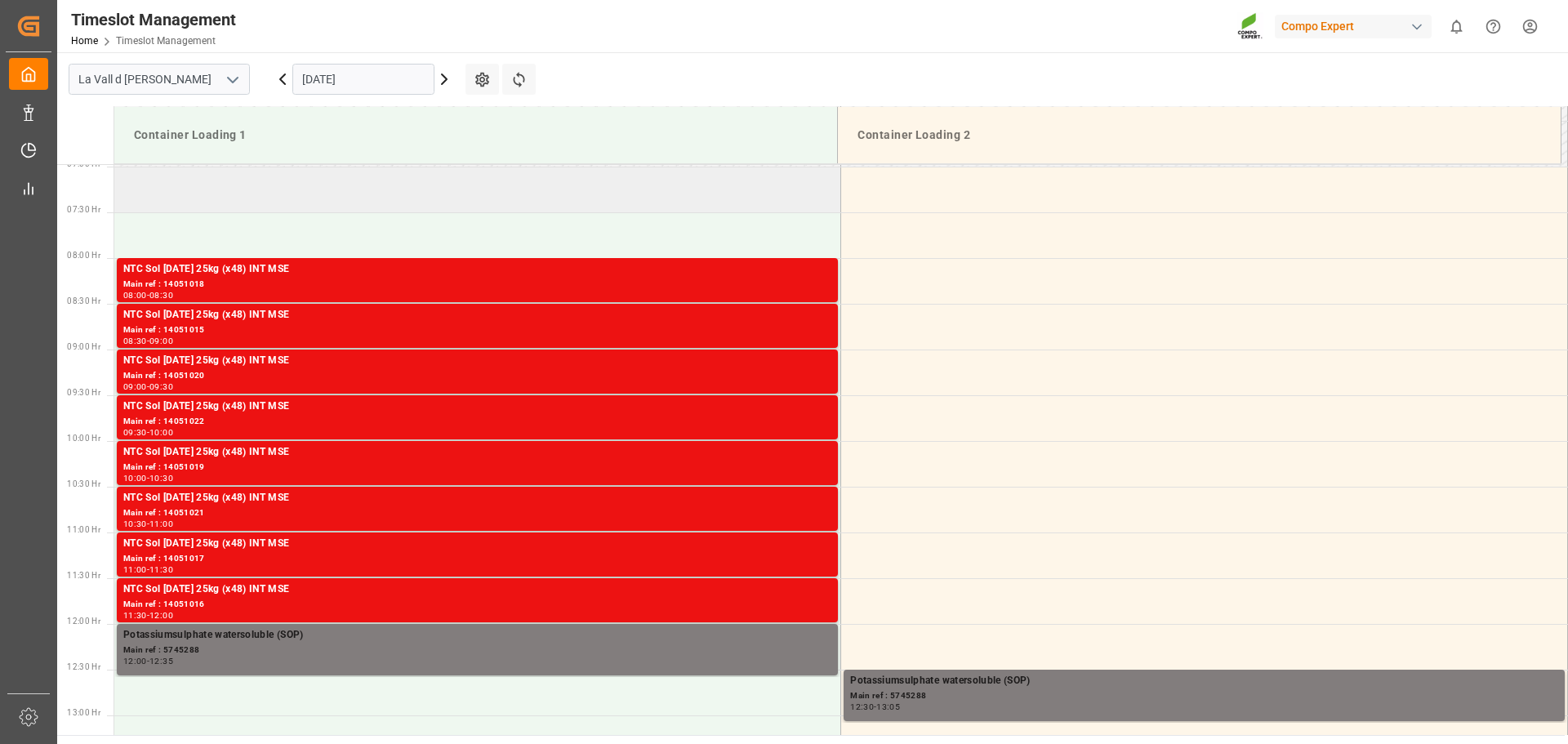
scroll to position [587, 0]
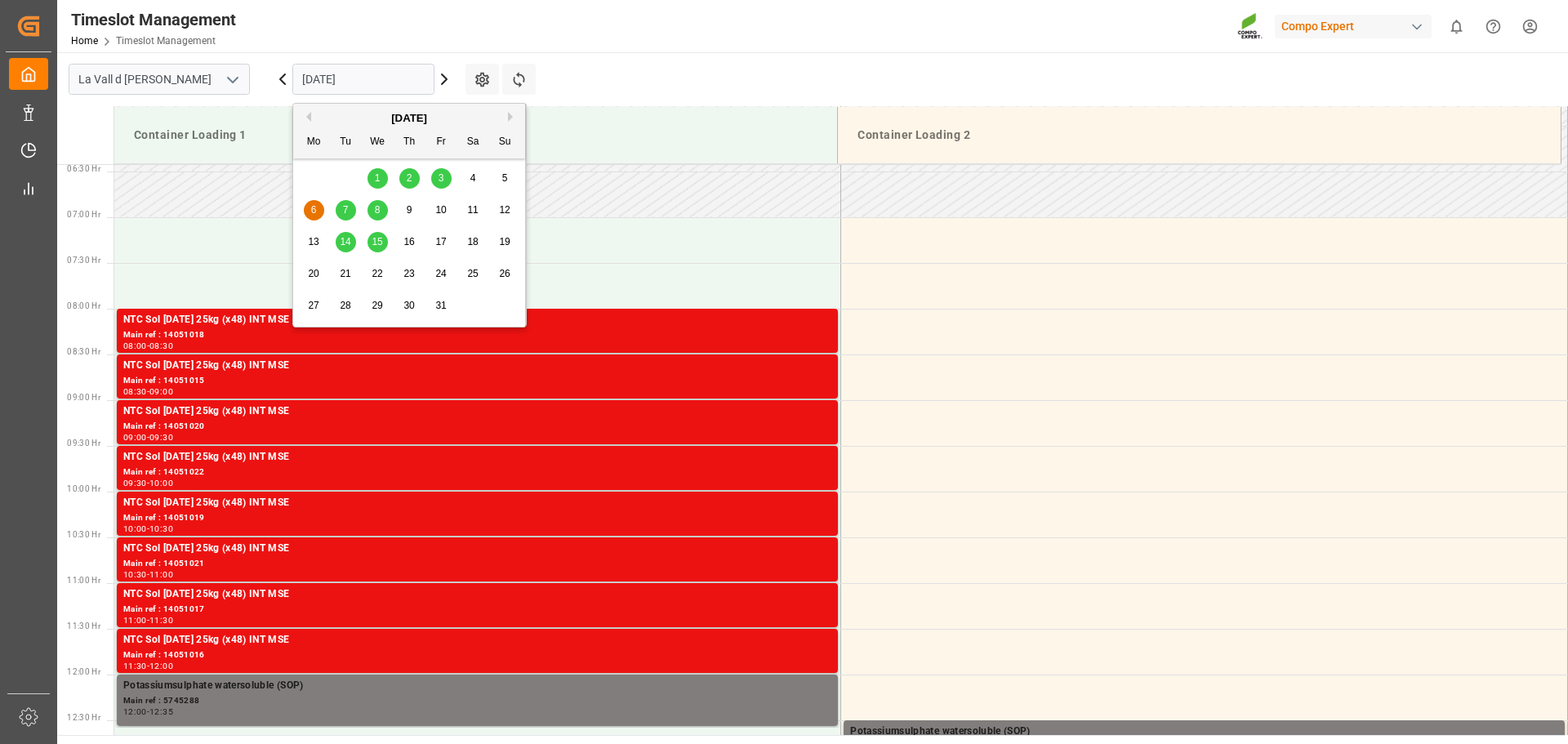
click at [372, 73] on input "[DATE]" at bounding box center [363, 79] width 142 height 31
click at [308, 117] on button "Previous Month" at bounding box center [306, 117] width 10 height 10
click at [350, 305] on span "30" at bounding box center [345, 305] width 11 height 12
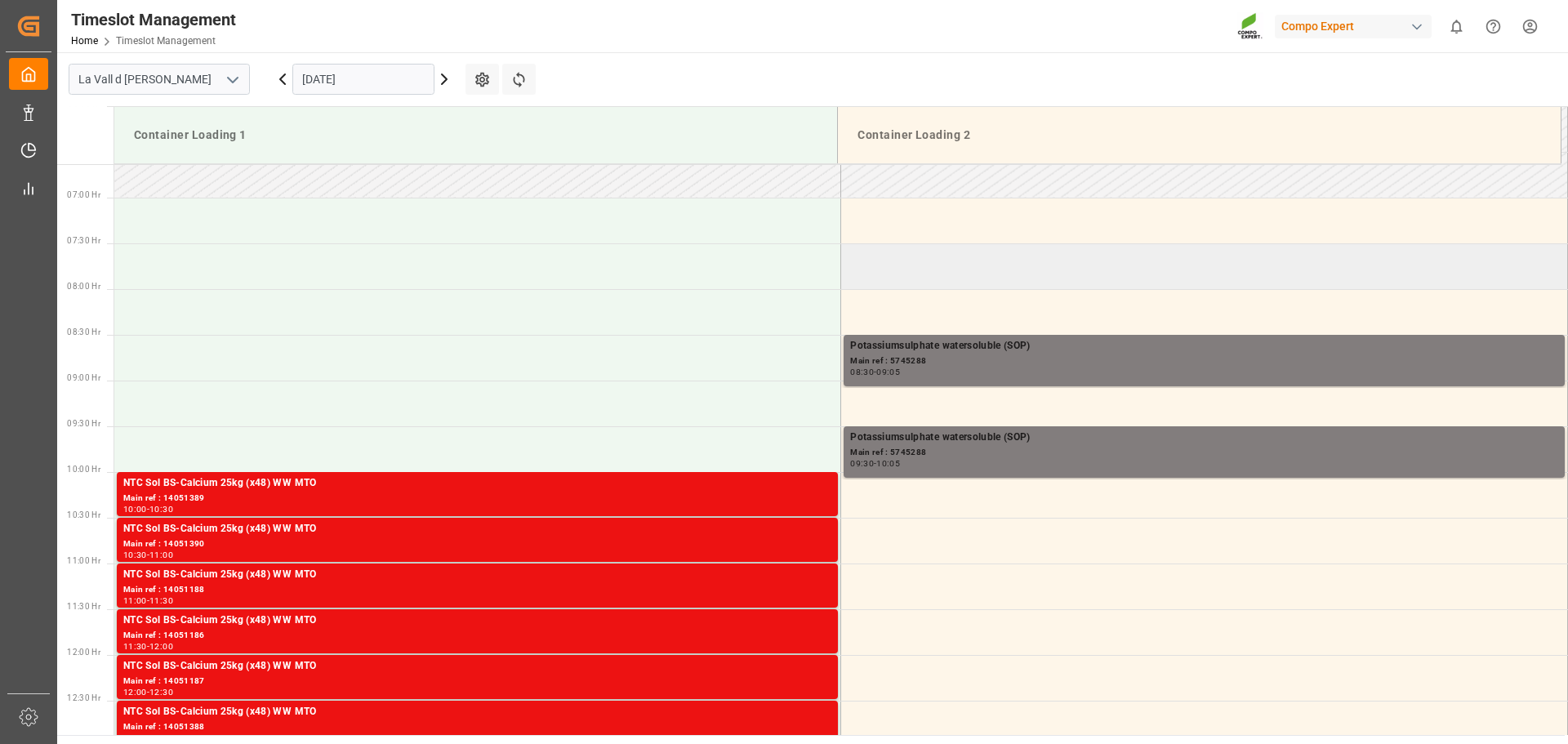
scroll to position [594, 0]
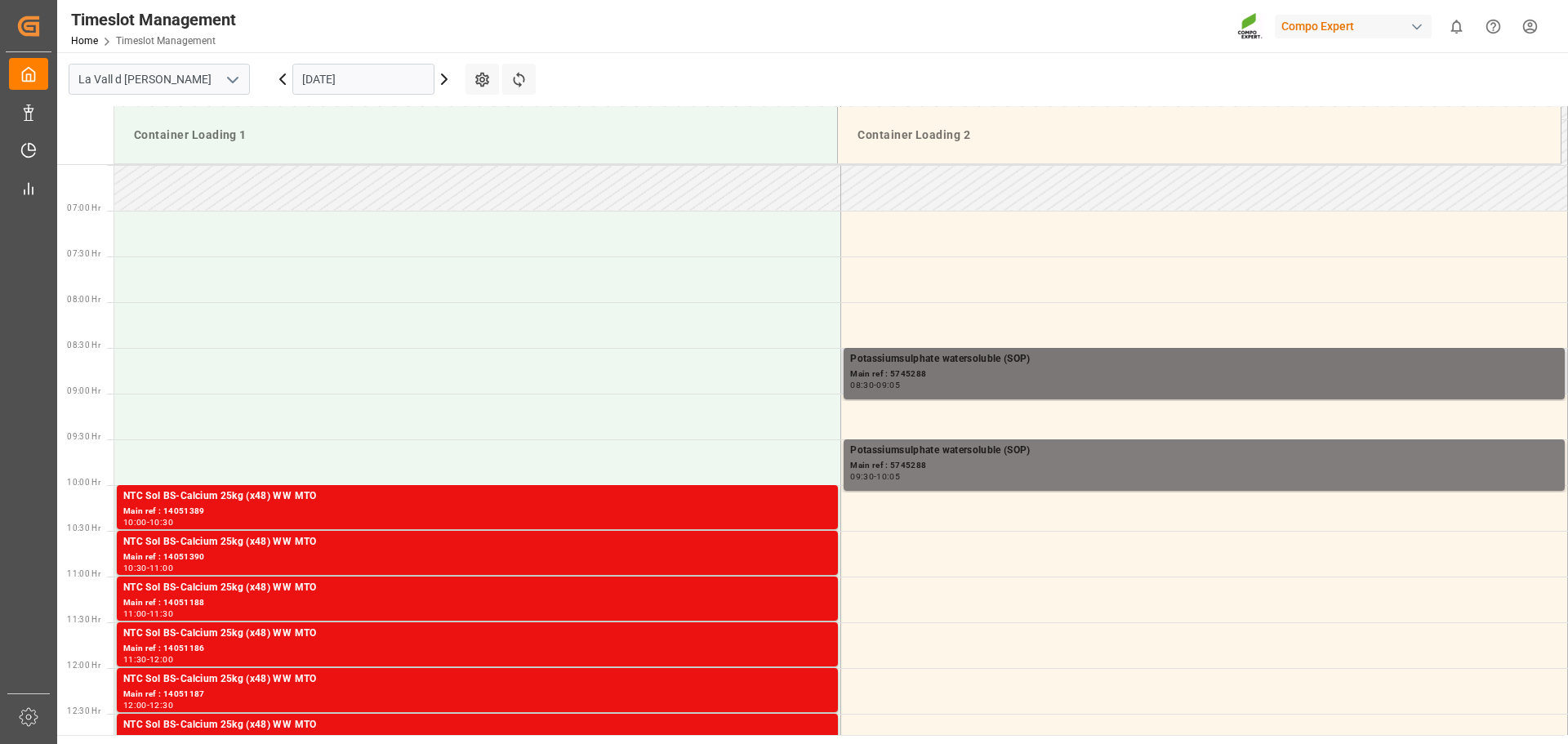
click at [940, 368] on div "Main ref : 5745288" at bounding box center [1204, 374] width 708 height 14
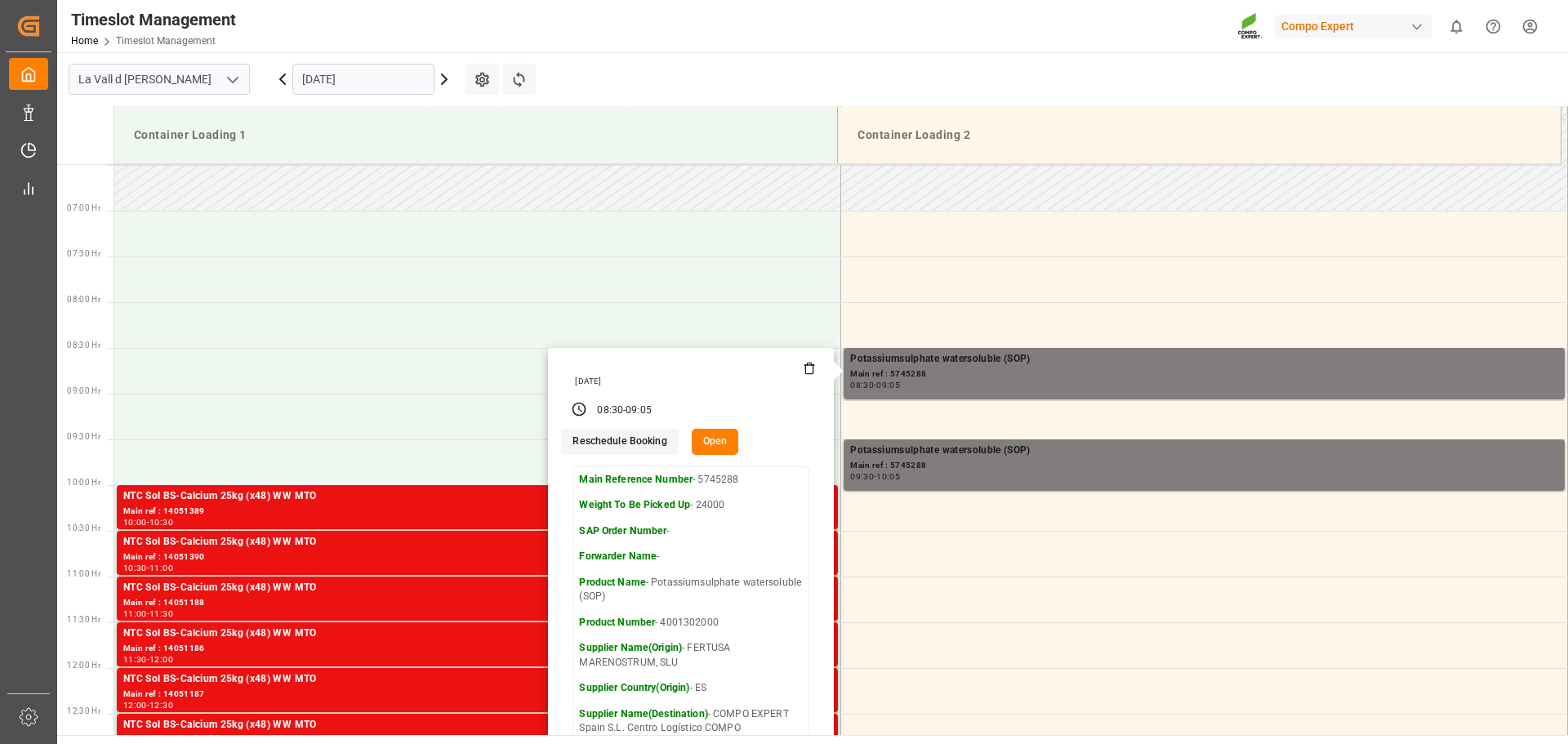
click at [712, 440] on button "Open" at bounding box center [716, 442] width 47 height 26
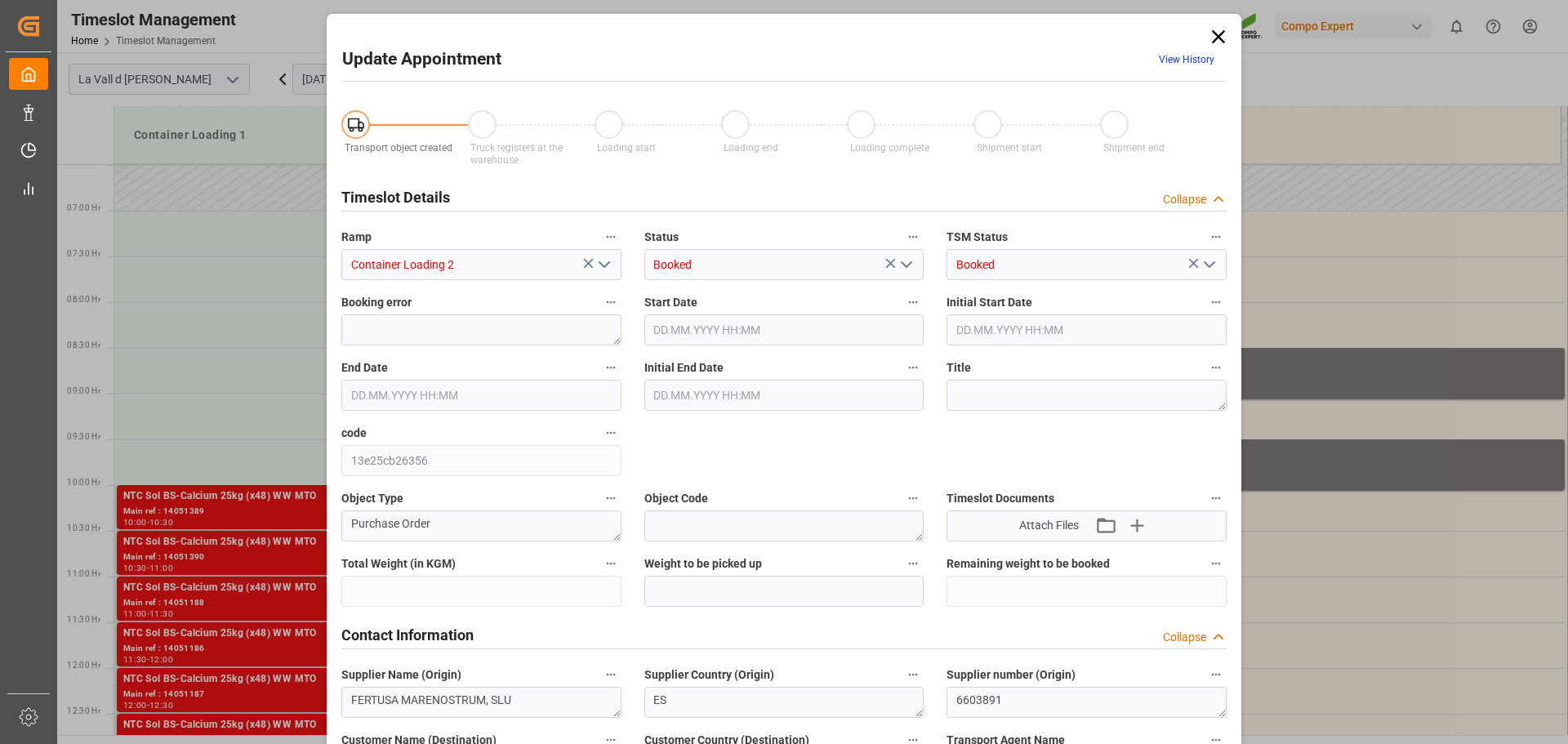
type input "435600"
type input "24000"
type input "0"
type input "[DATE] 08:30"
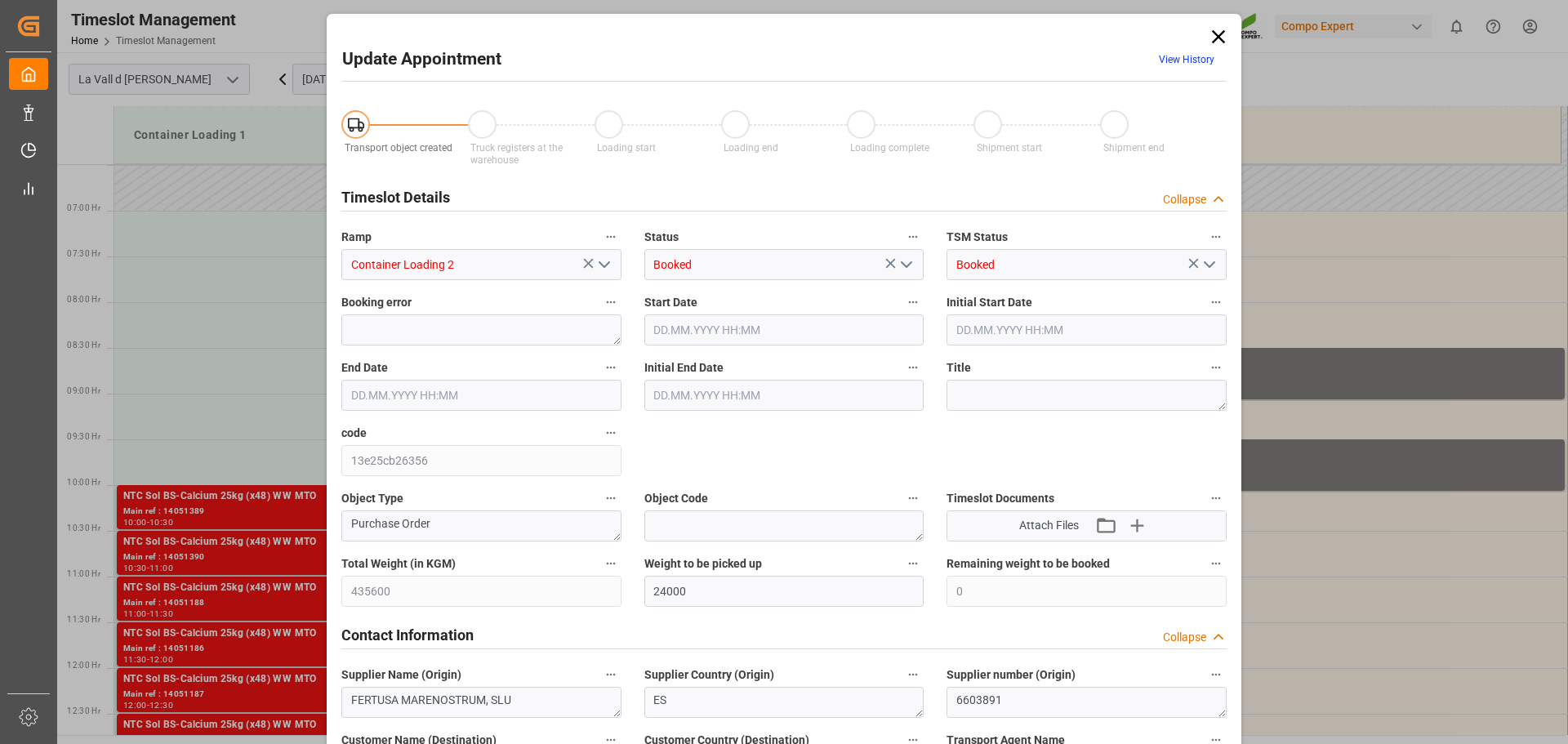
type input "[DATE] 09:05"
type input "[DATE] 09:00"
type input "[DATE] 07:33"
drag, startPoint x: 490, startPoint y: 394, endPoint x: 236, endPoint y: 393, distance: 254.0
click at [236, 393] on div "Update Appointment View History Transport object created Truck registers at the…" at bounding box center [784, 372] width 1568 height 744
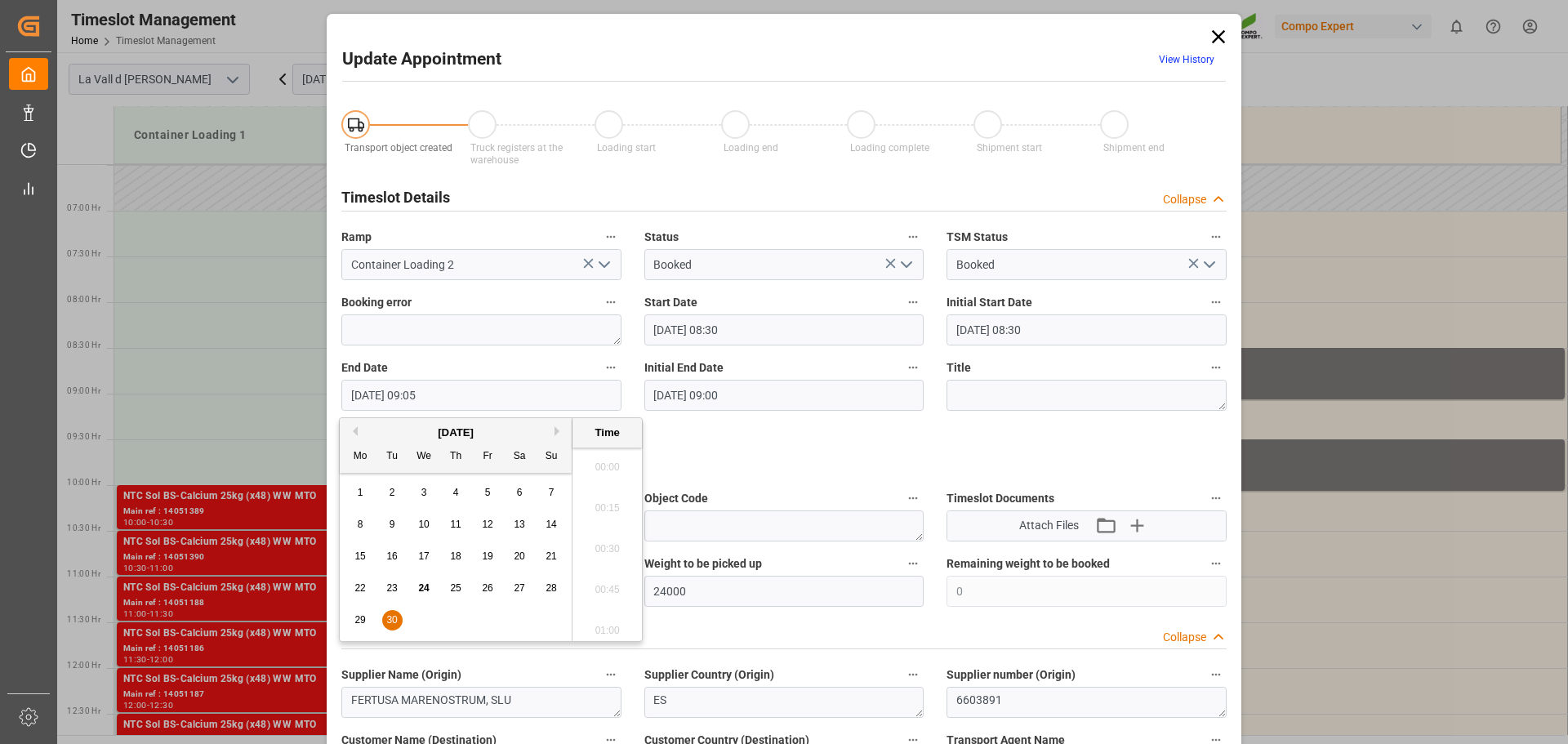
scroll to position [1394, 0]
paste input "[DATE] 13:40"
click at [420, 394] on input "[DATE] 13:40" at bounding box center [481, 395] width 280 height 31
click at [432, 396] on input "[DATE] 13:40" at bounding box center [481, 395] width 280 height 31
type input "[DATE] 13:30"
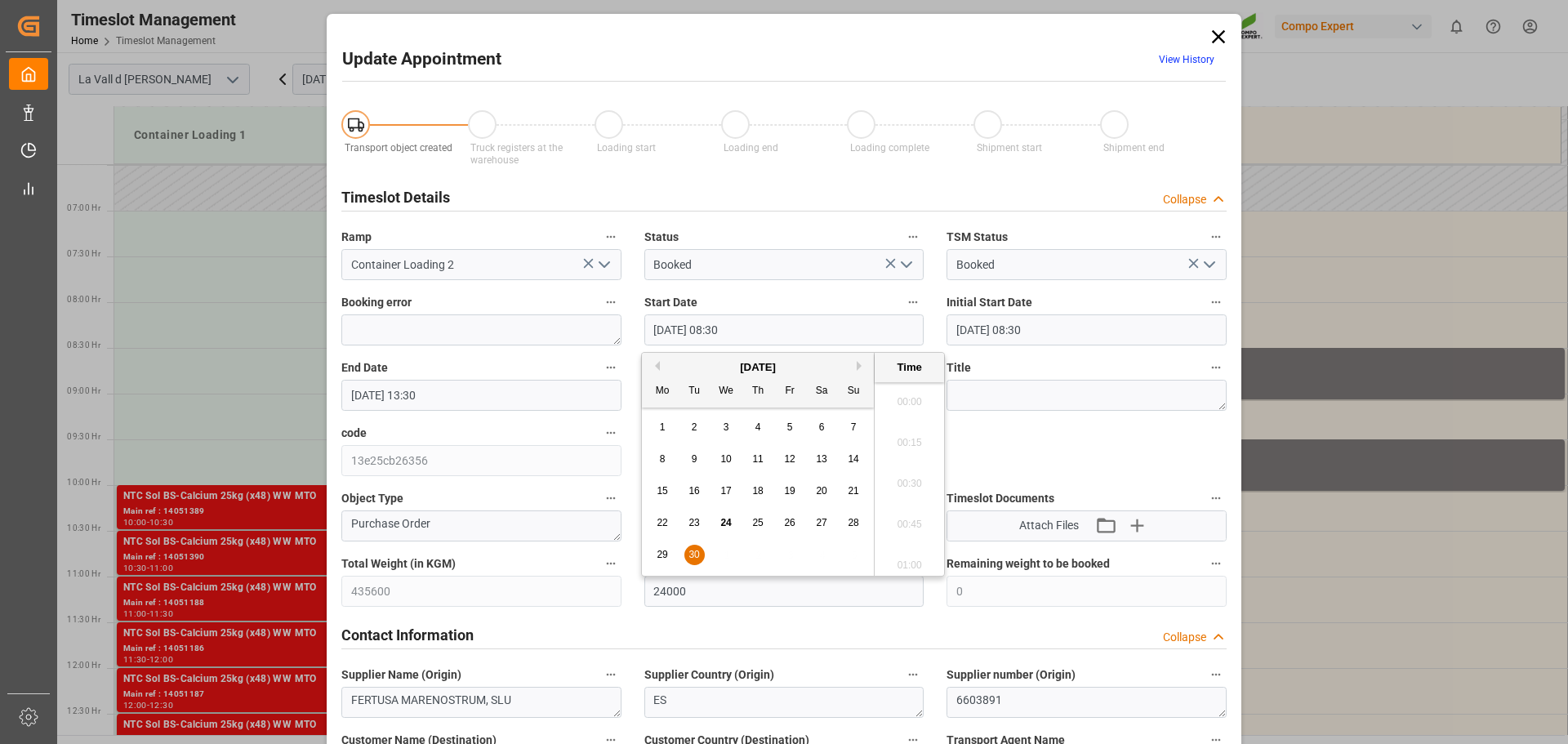
paste input "[DATE] 13:4"
click at [728, 328] on input "[DATE] 13:40" at bounding box center [784, 330] width 280 height 31
type input "[DATE] 13:30"
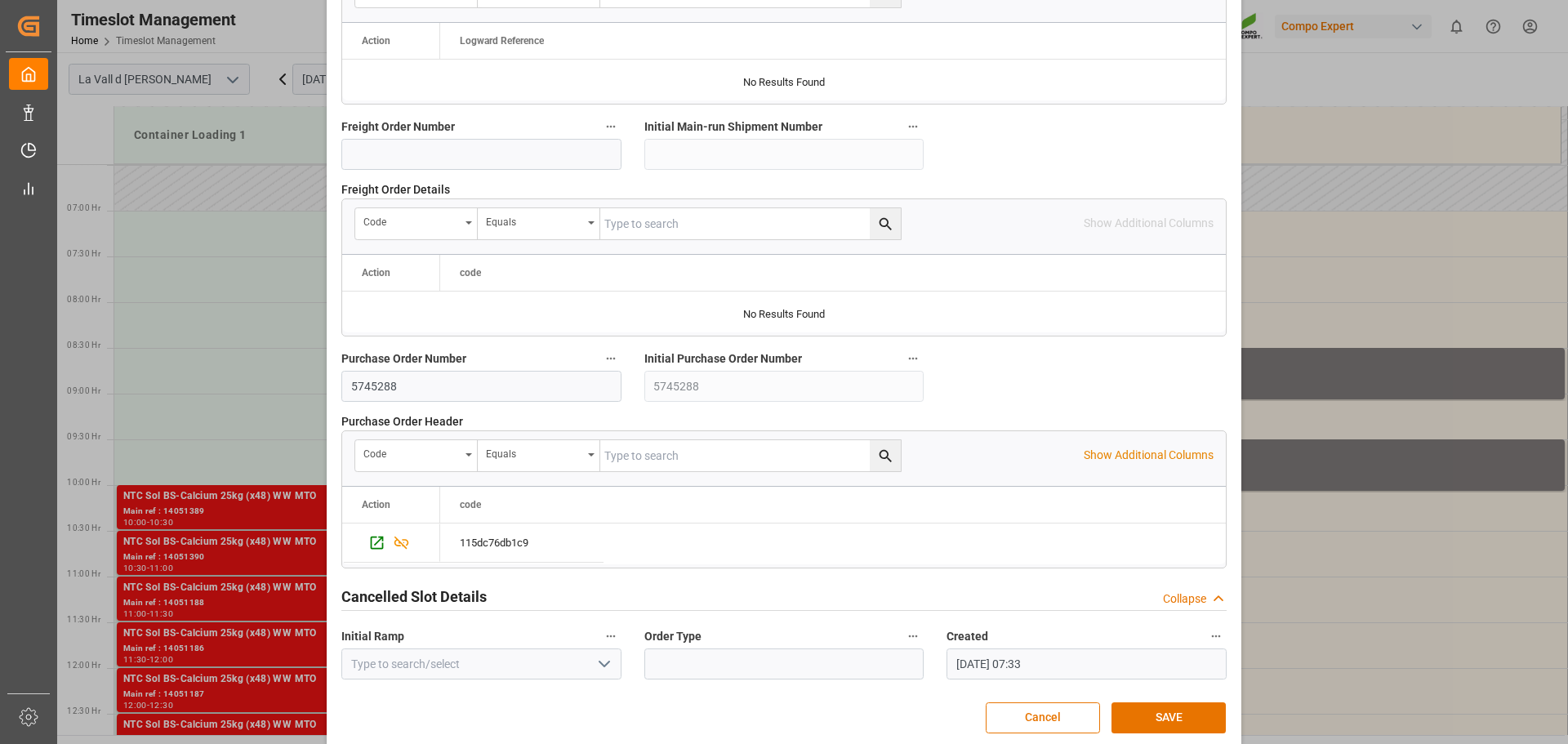
scroll to position [1523, 0]
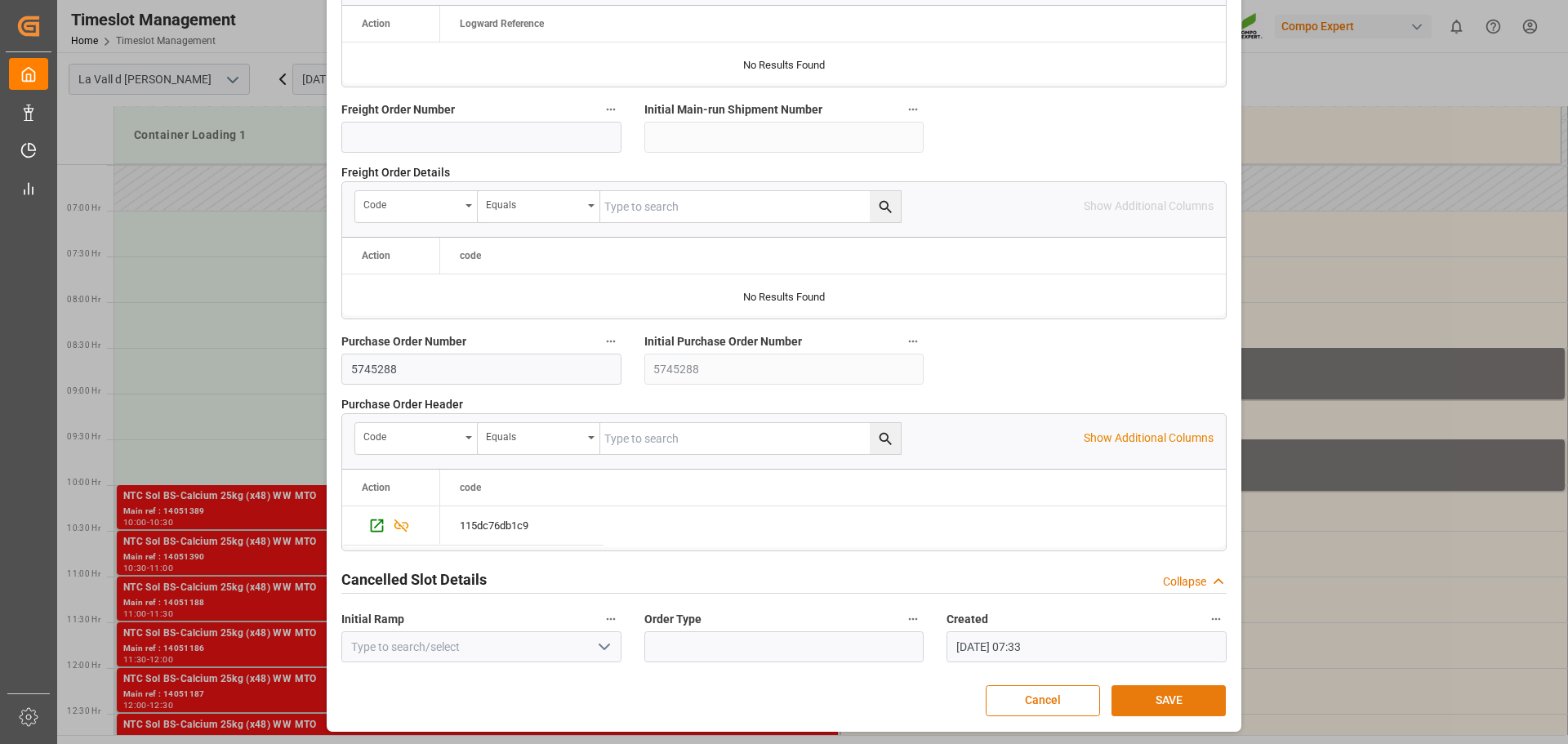
click at [1149, 701] on button "SAVE" at bounding box center [1168, 701] width 114 height 31
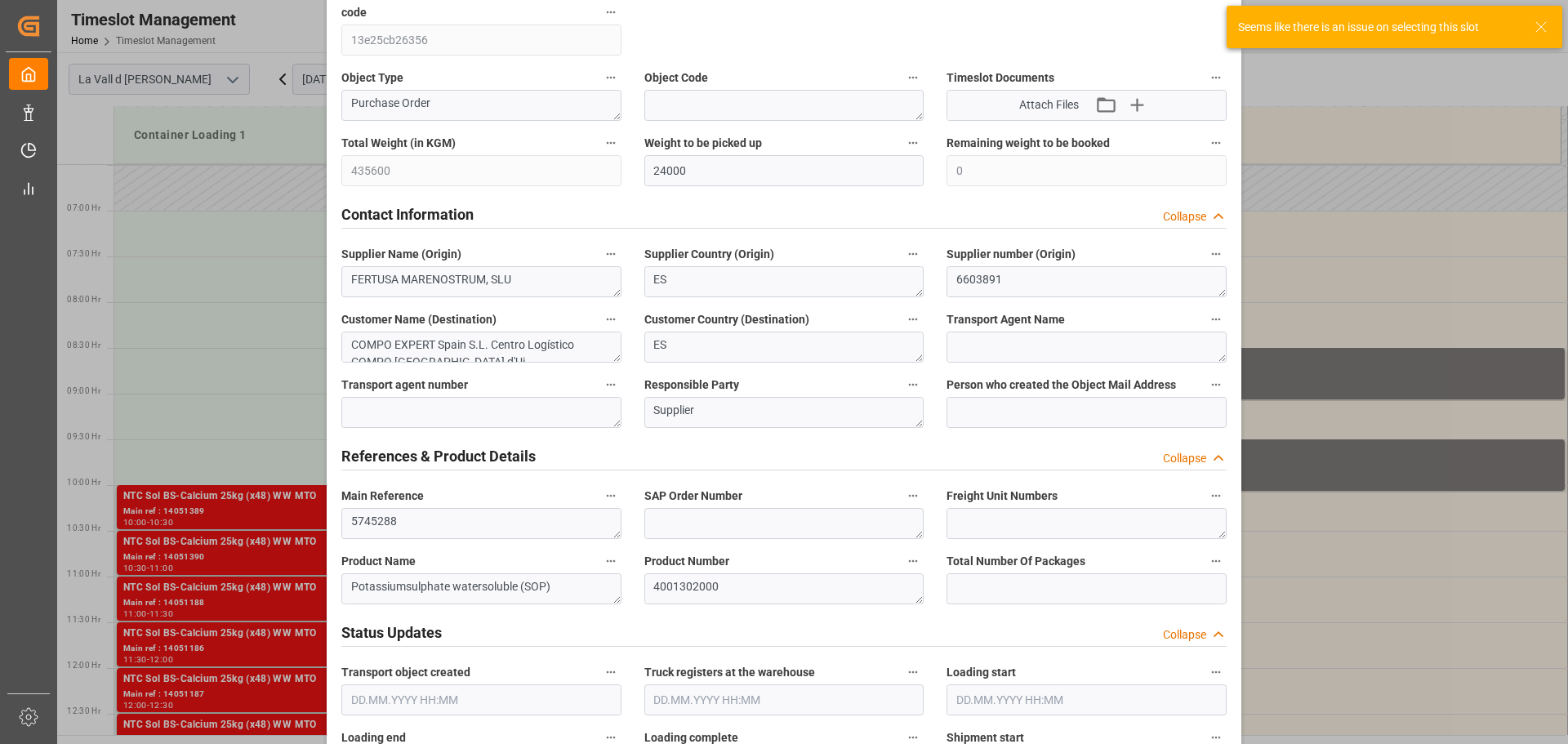
scroll to position [52, 0]
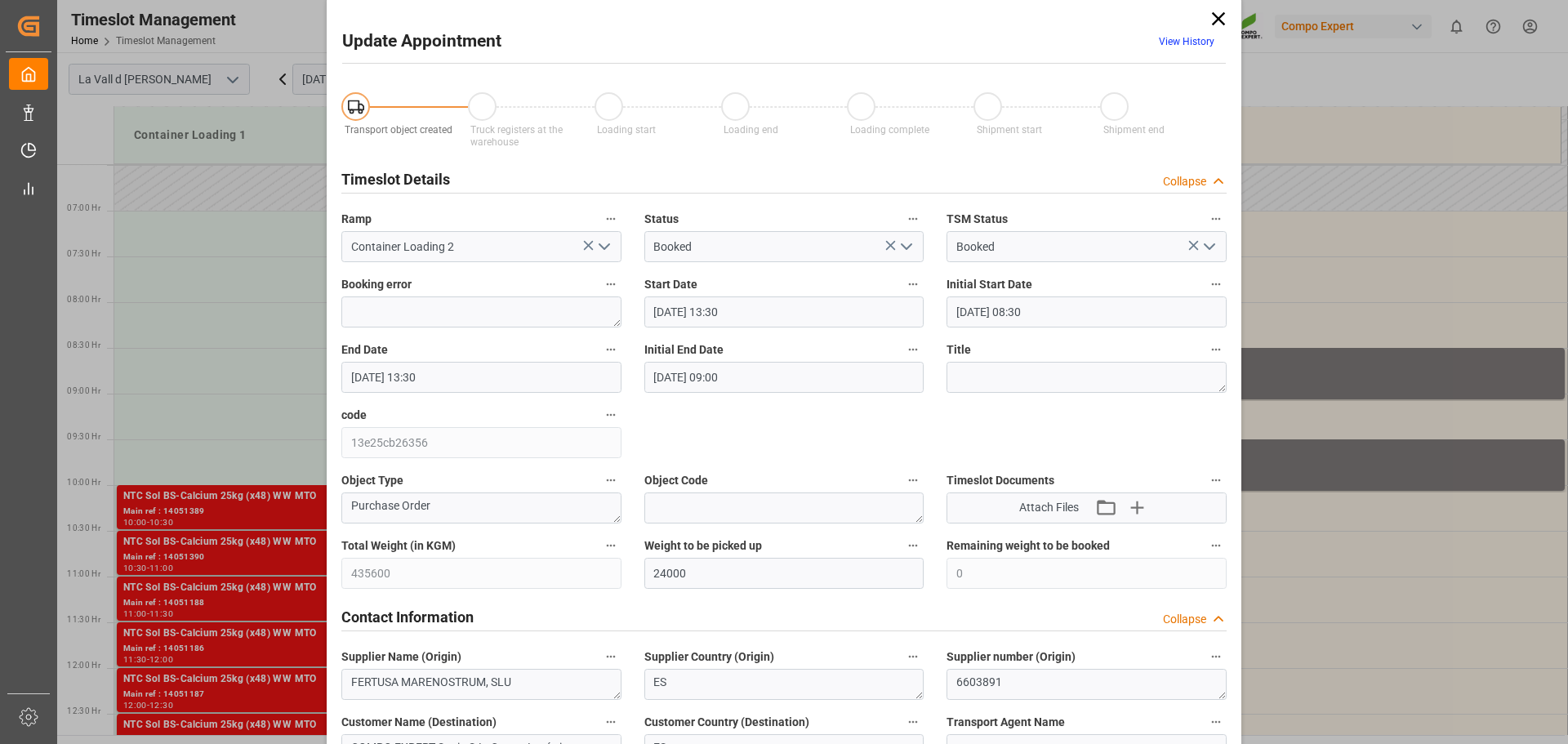
scroll to position [0, 0]
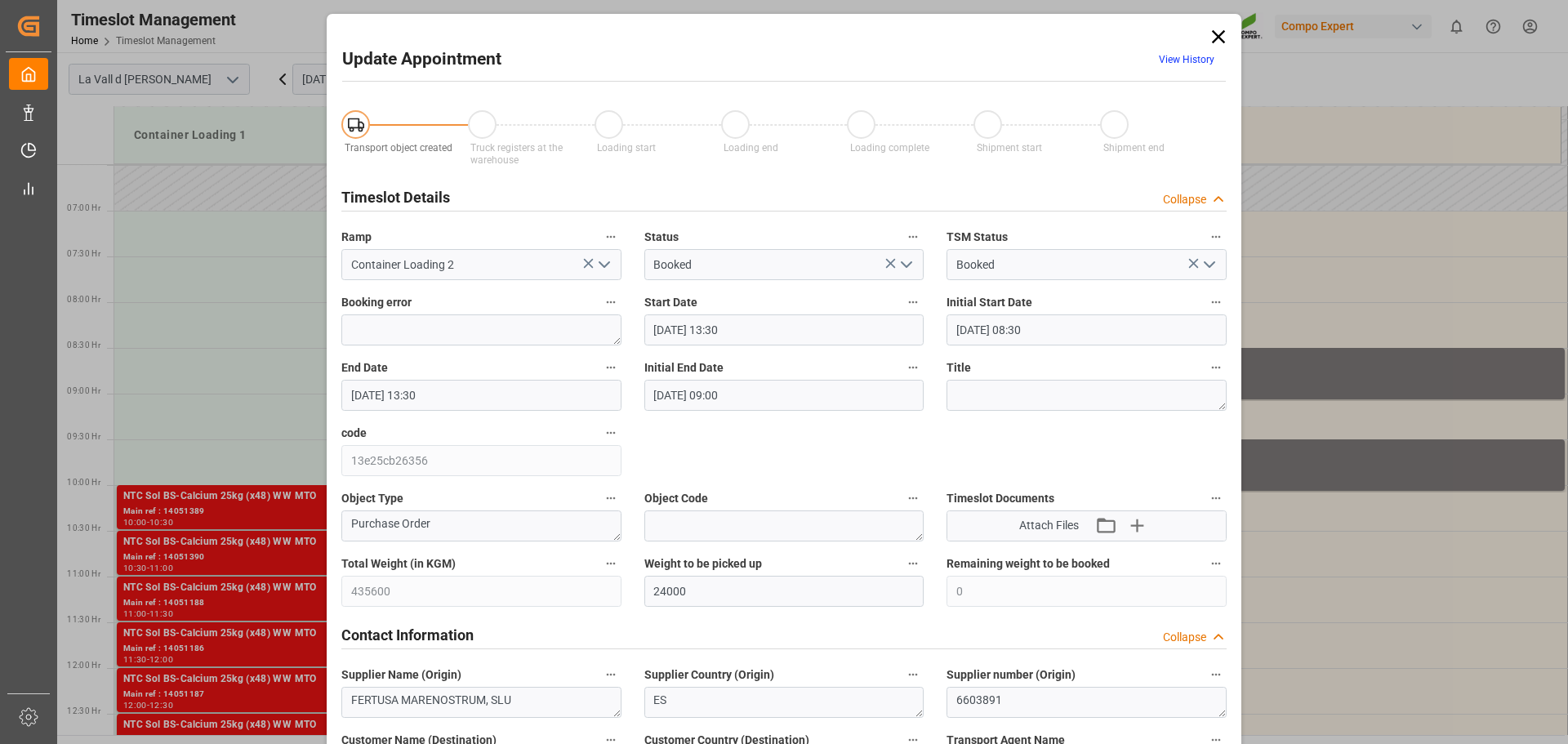
click at [1214, 35] on icon at bounding box center [1218, 37] width 13 height 13
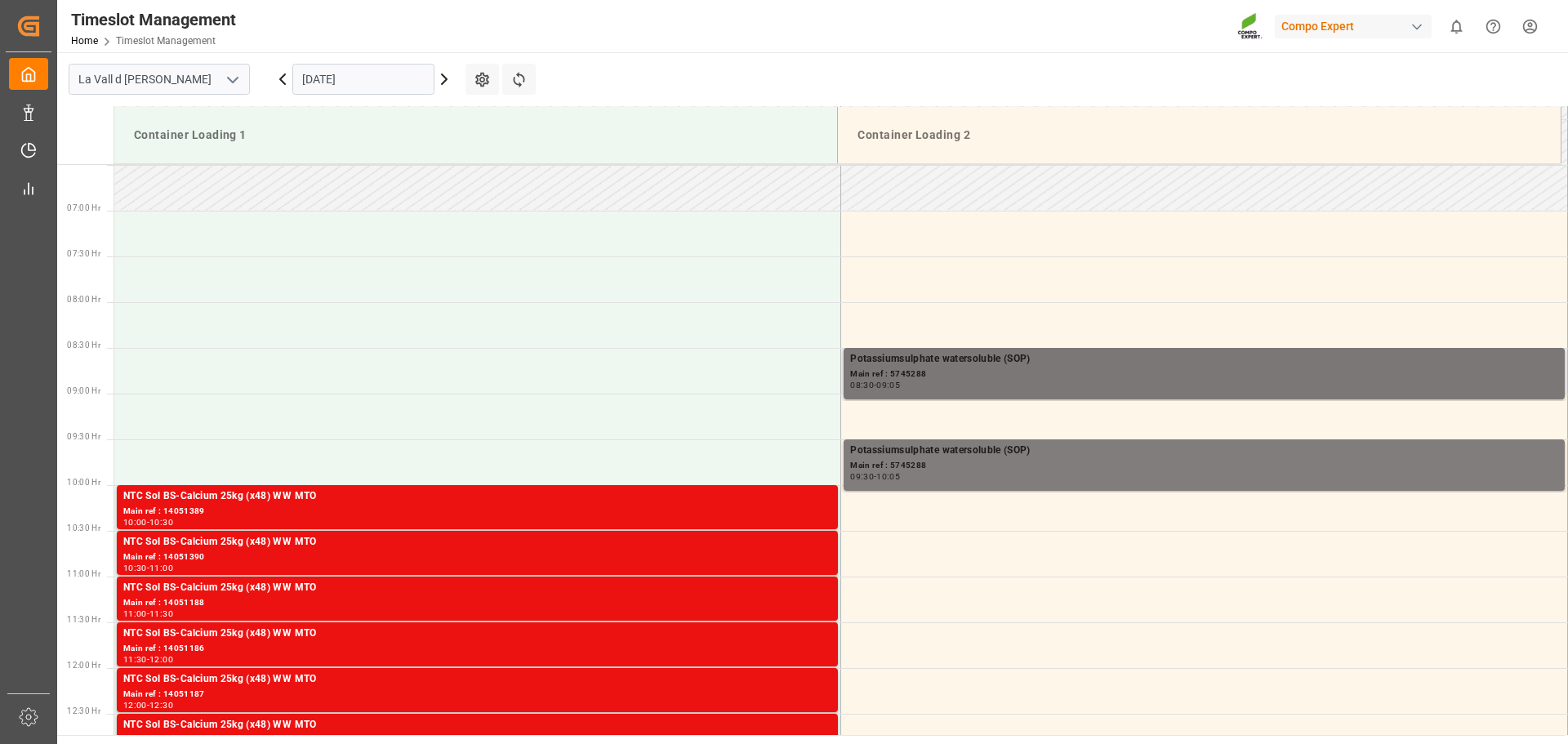
click at [891, 376] on div "Main ref : 5745288" at bounding box center [1204, 374] width 708 height 14
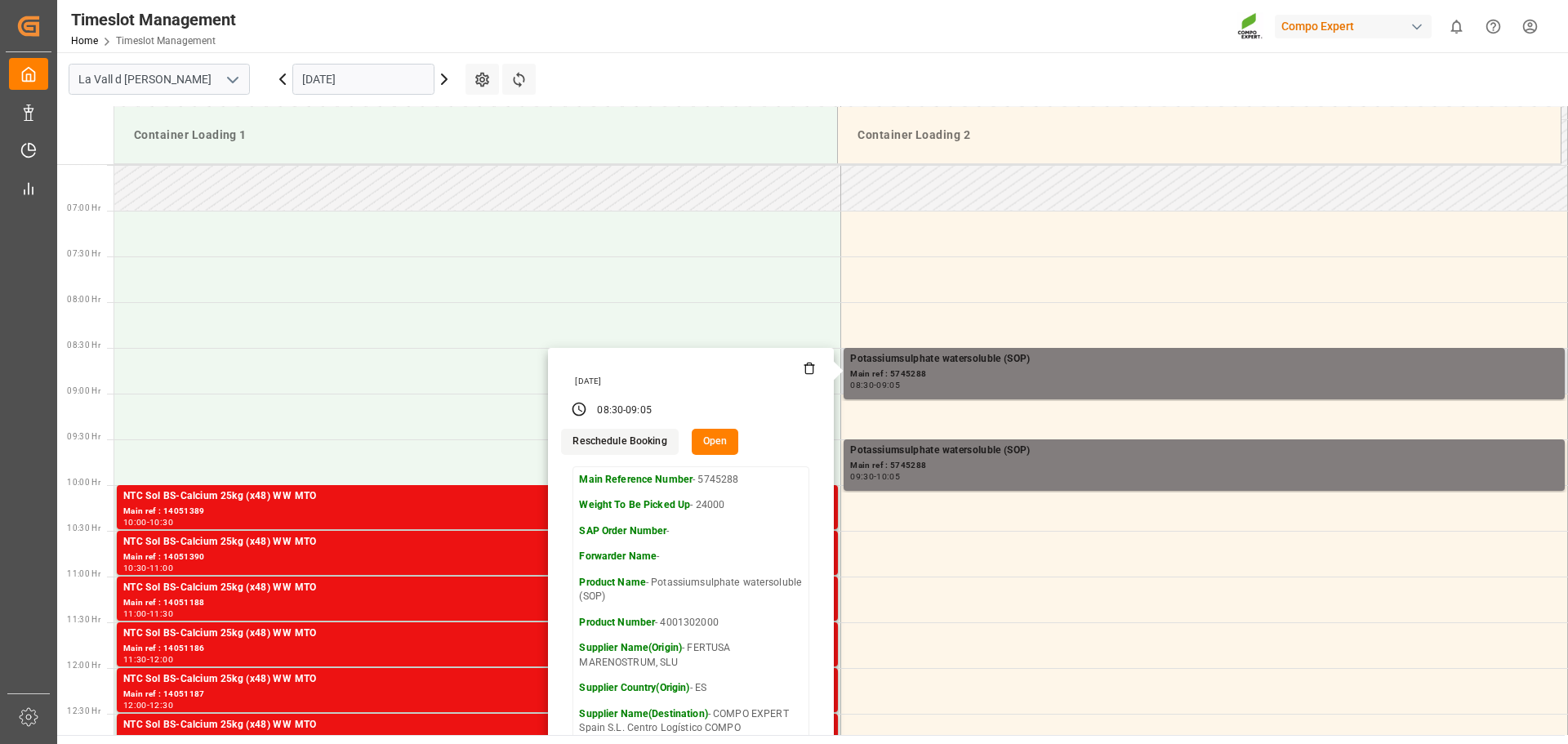
click at [617, 448] on button "Reschedule Booking" at bounding box center [620, 442] width 117 height 26
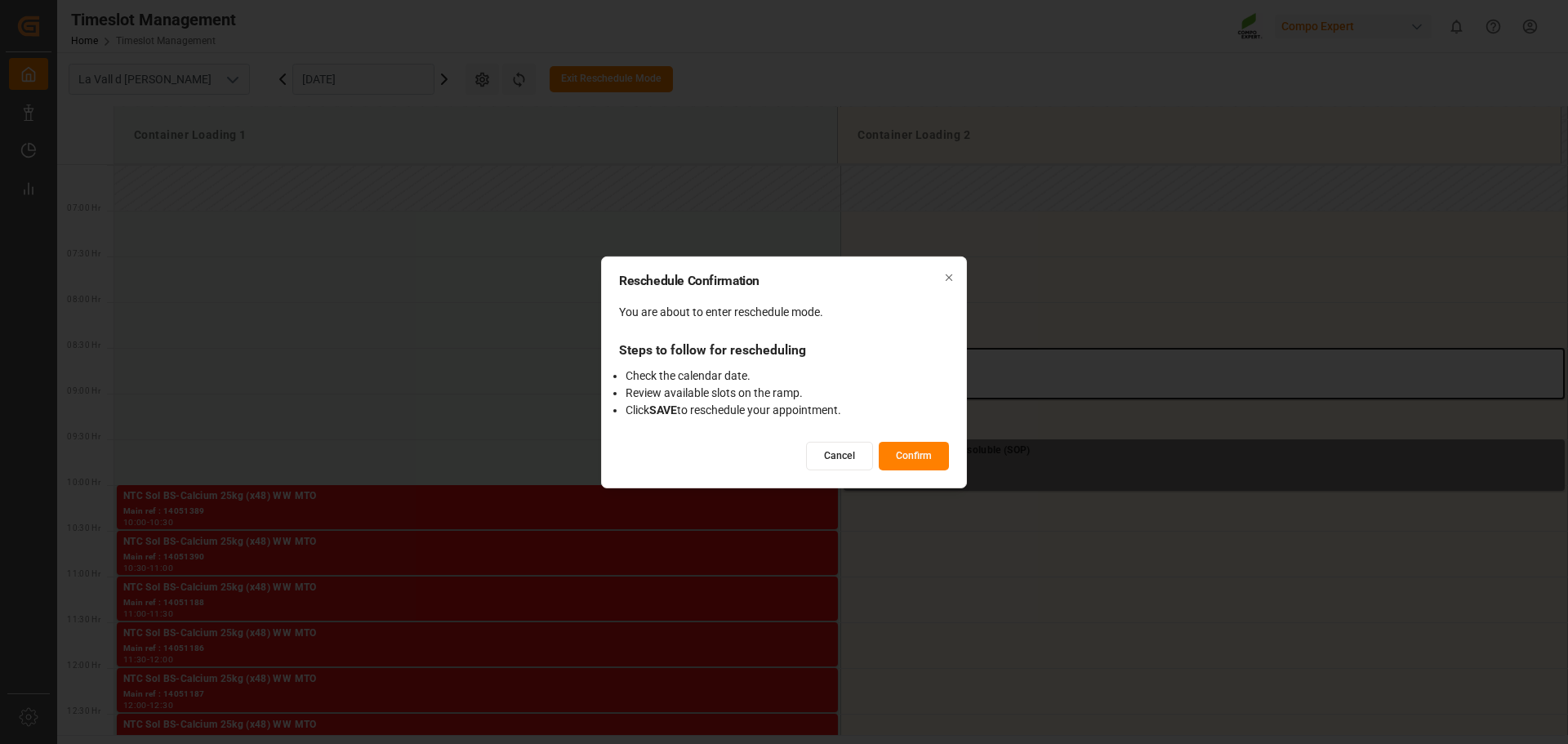
click at [912, 456] on button "Confirm" at bounding box center [914, 456] width 70 height 28
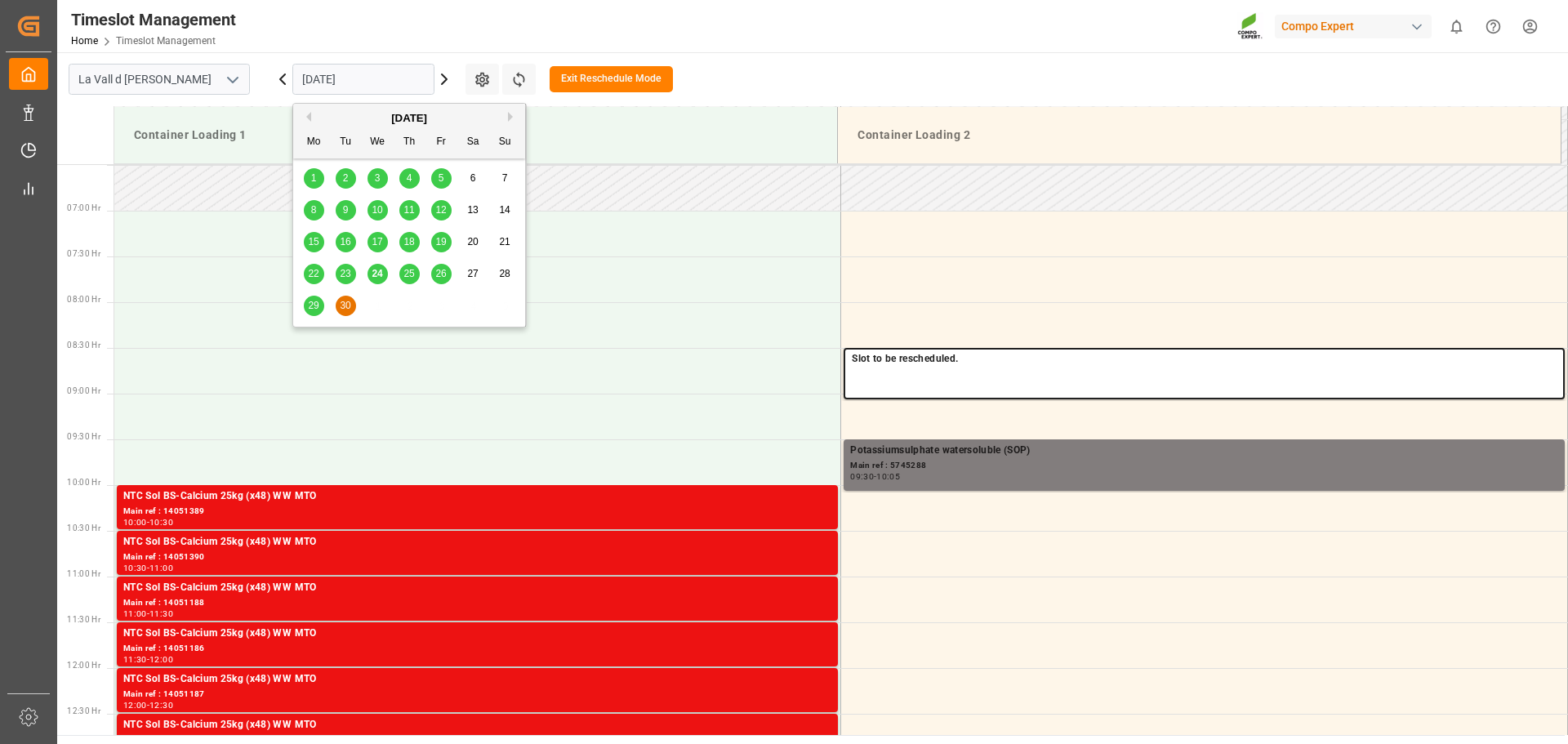
drag, startPoint x: 409, startPoint y: 78, endPoint x: 437, endPoint y: 77, distance: 28.0
click at [408, 77] on input "[DATE]" at bounding box center [363, 79] width 142 height 31
click at [510, 116] on button "Next Month" at bounding box center [513, 117] width 10 height 10
click at [311, 207] on span "6" at bounding box center [314, 210] width 5 height 12
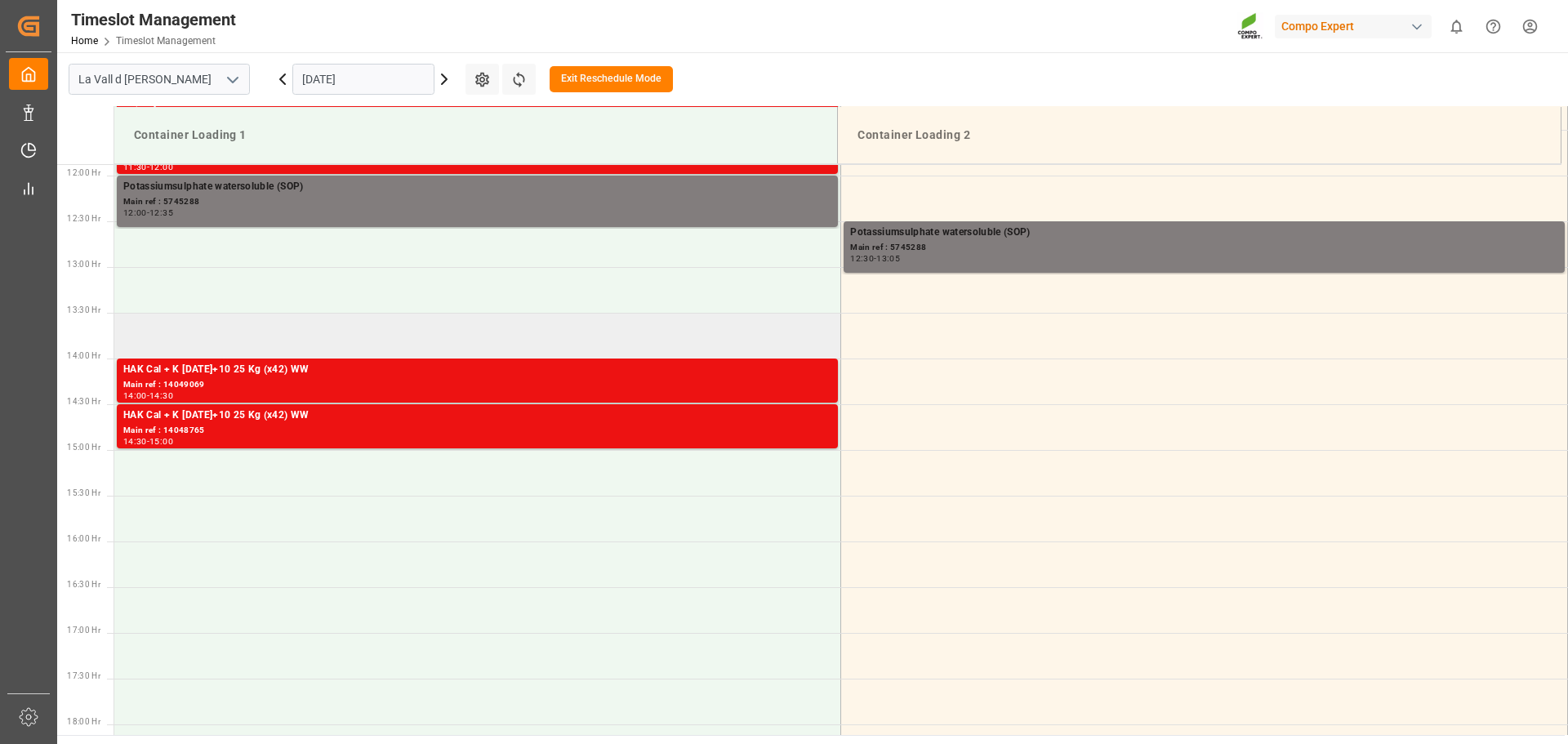
scroll to position [1087, 0]
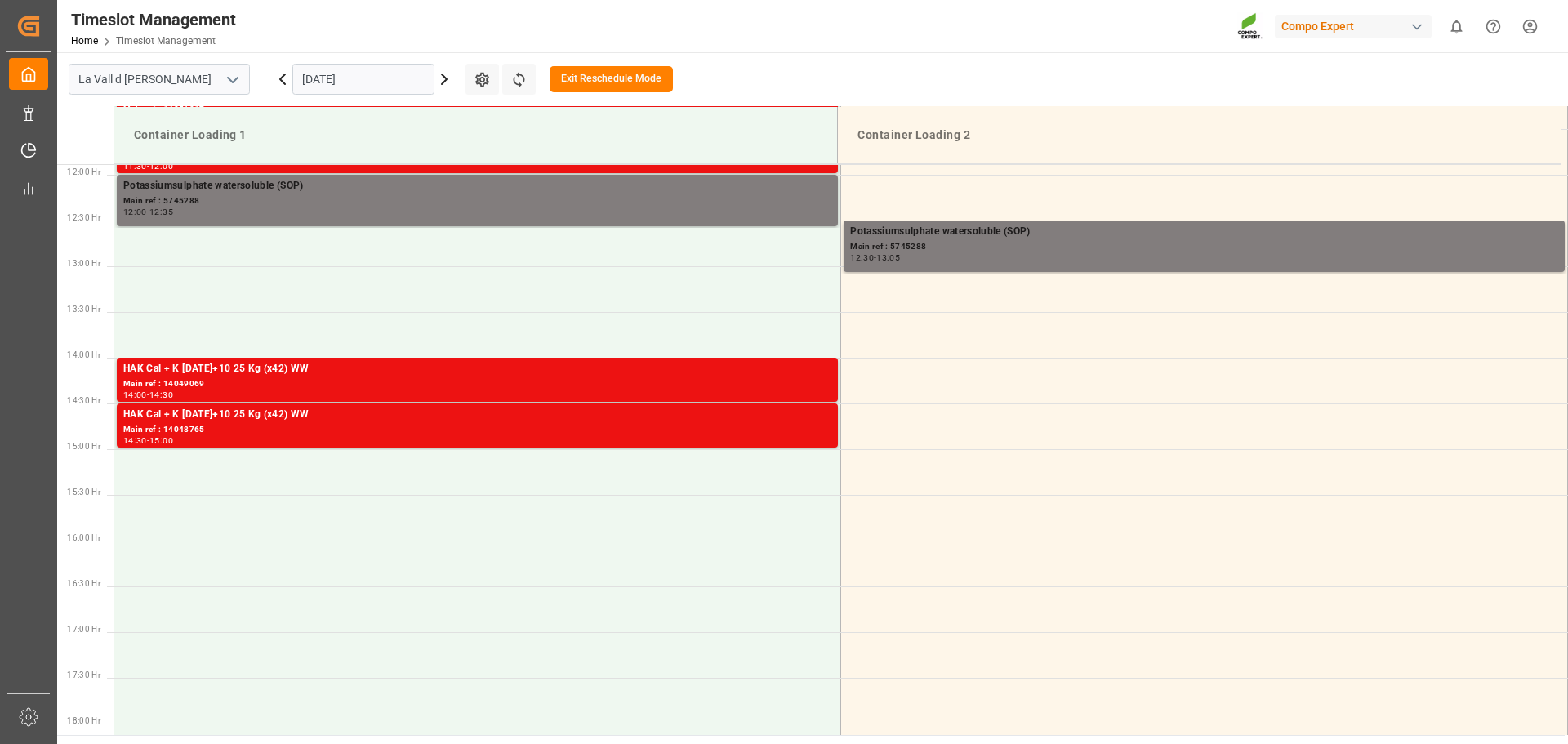
click at [639, 76] on button "Exit Reschedule Mode" at bounding box center [611, 79] width 123 height 26
click at [277, 85] on icon at bounding box center [282, 79] width 19 height 19
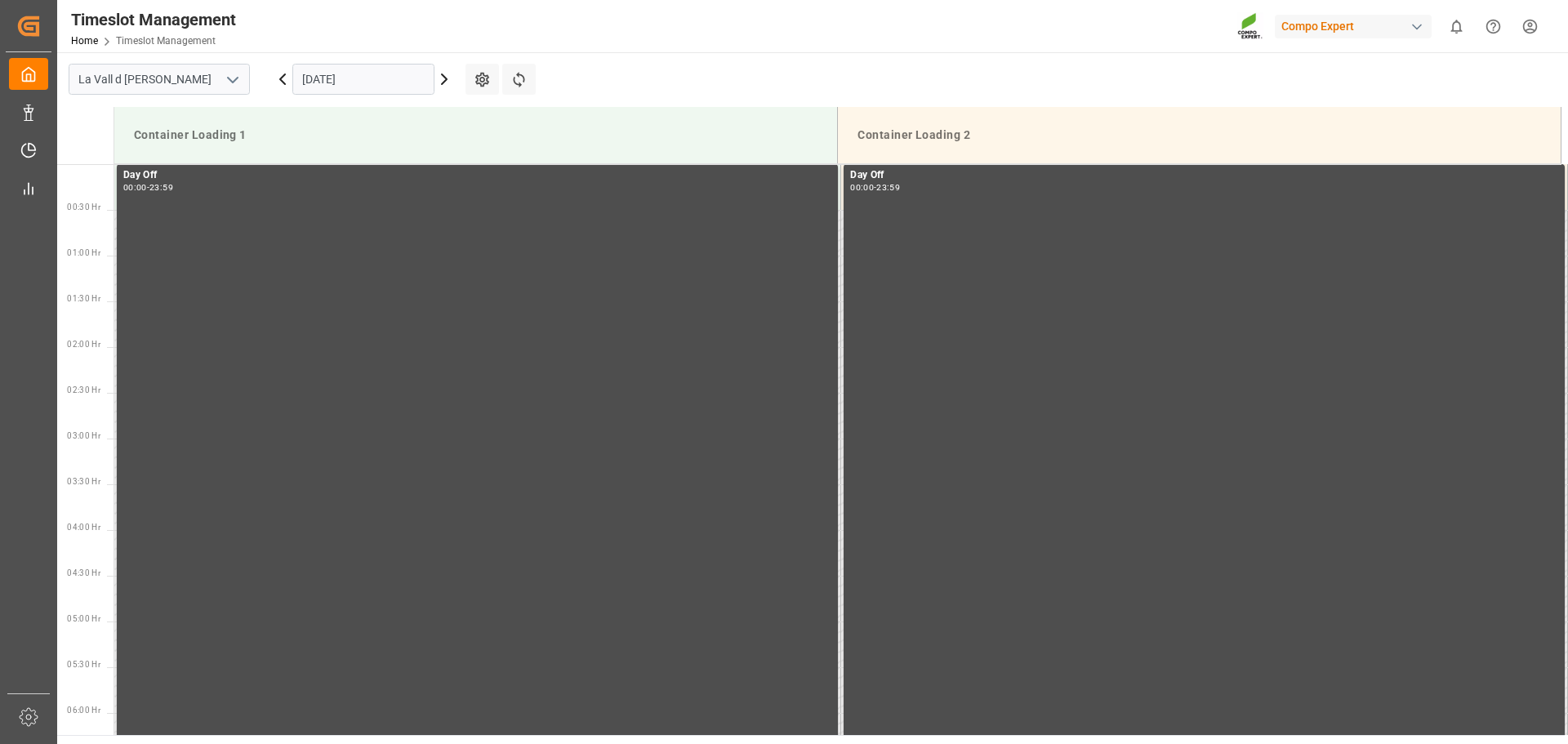
scroll to position [804, 0]
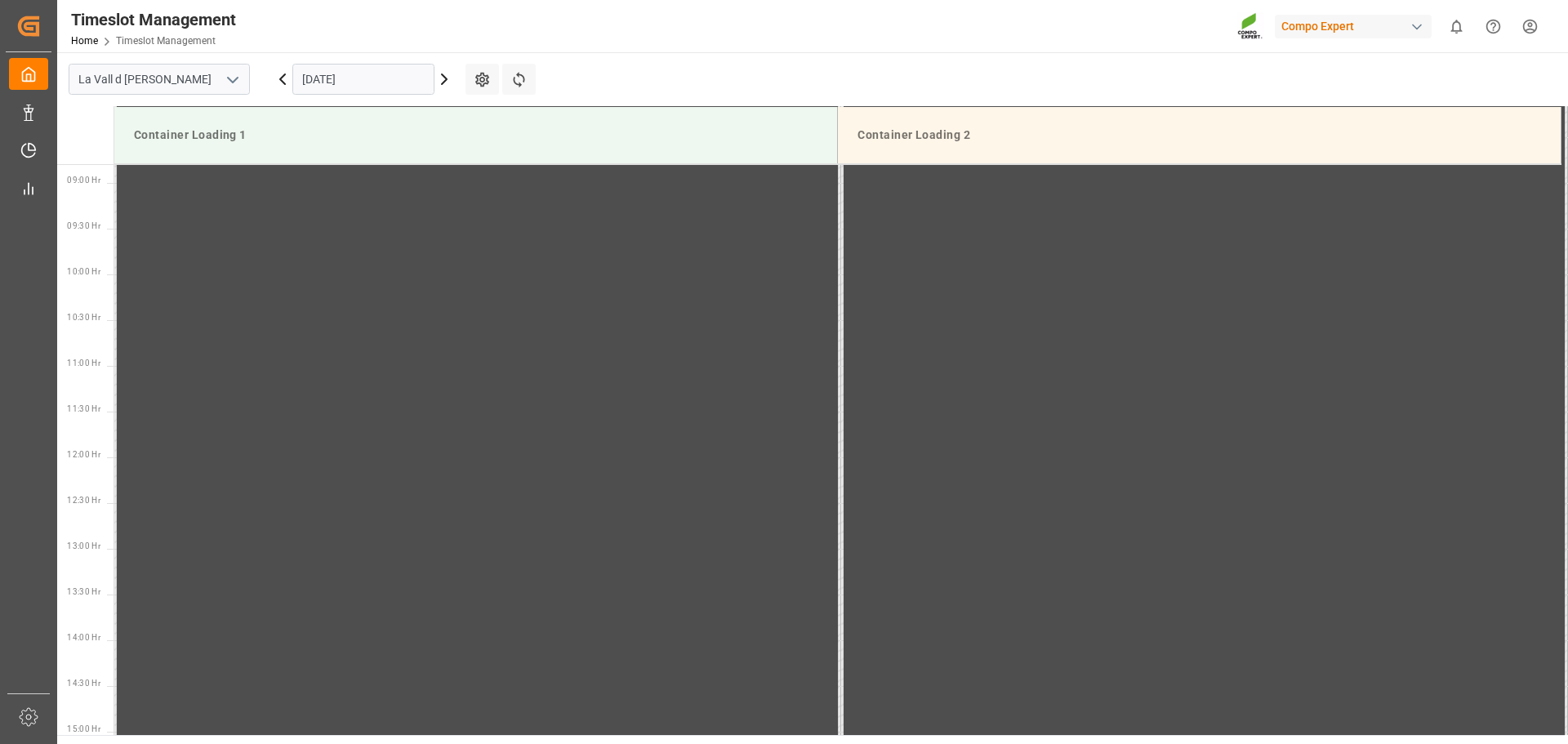
click at [280, 84] on icon at bounding box center [282, 79] width 19 height 19
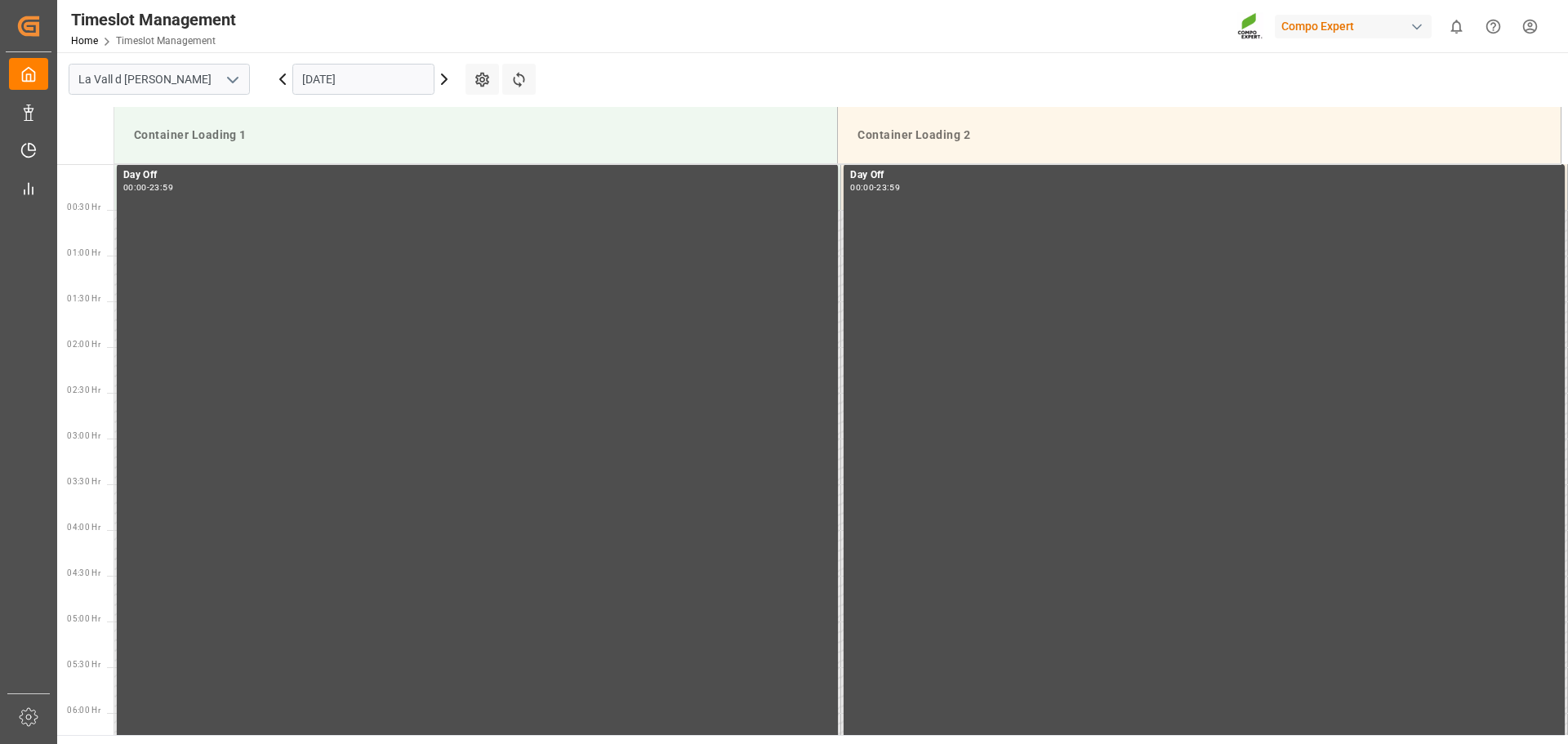
scroll to position [194, 0]
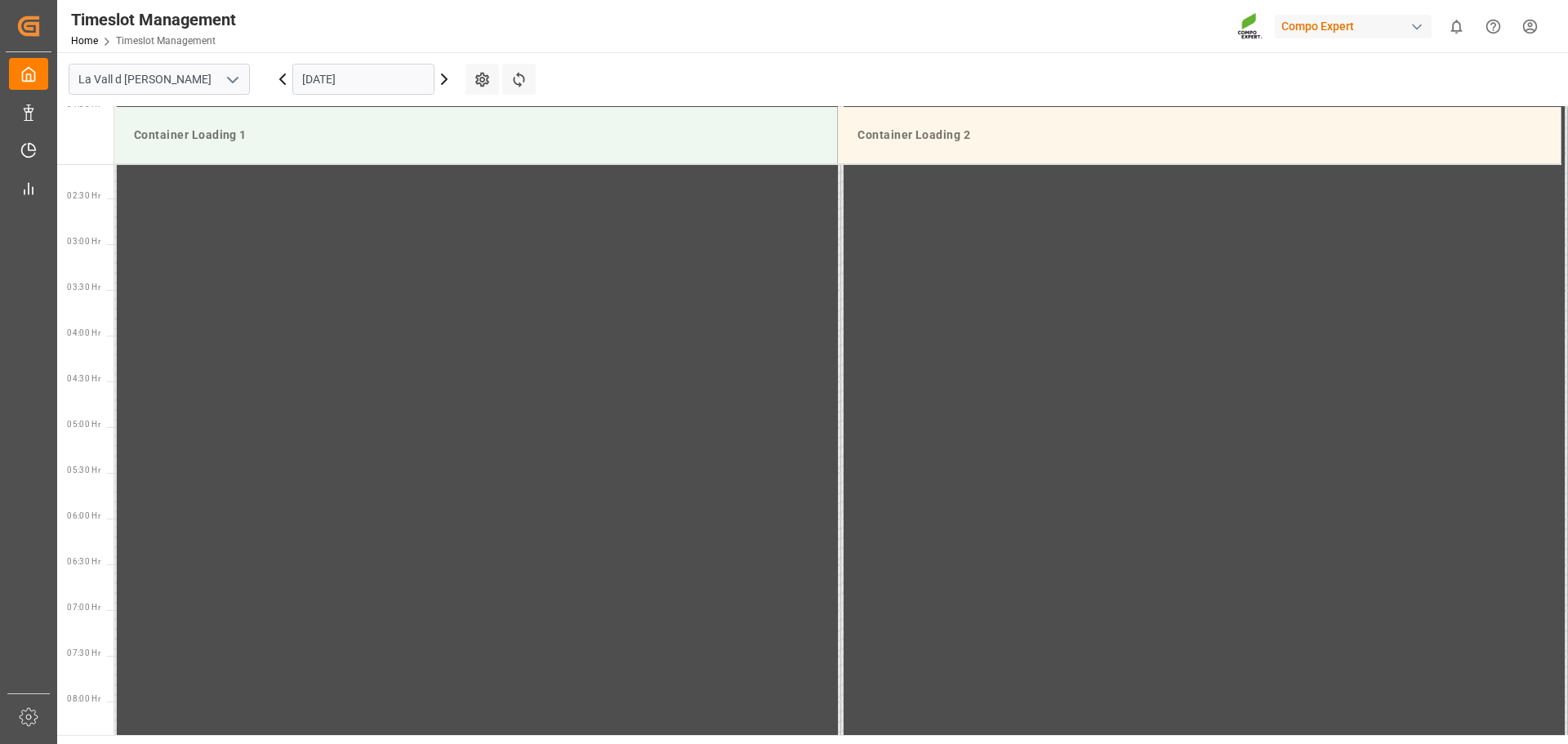
click at [280, 84] on icon at bounding box center [282, 79] width 19 height 19
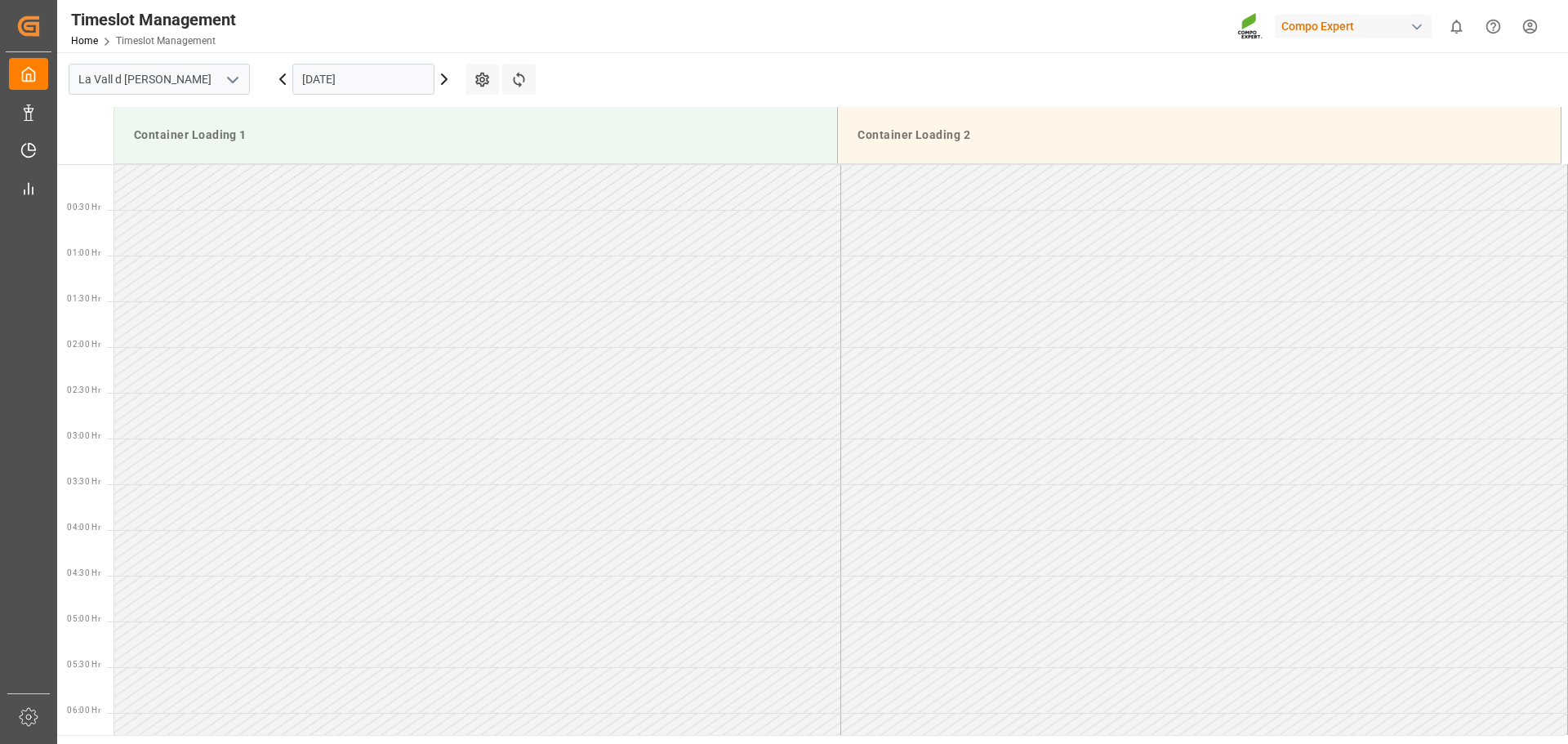
scroll to position [907, 0]
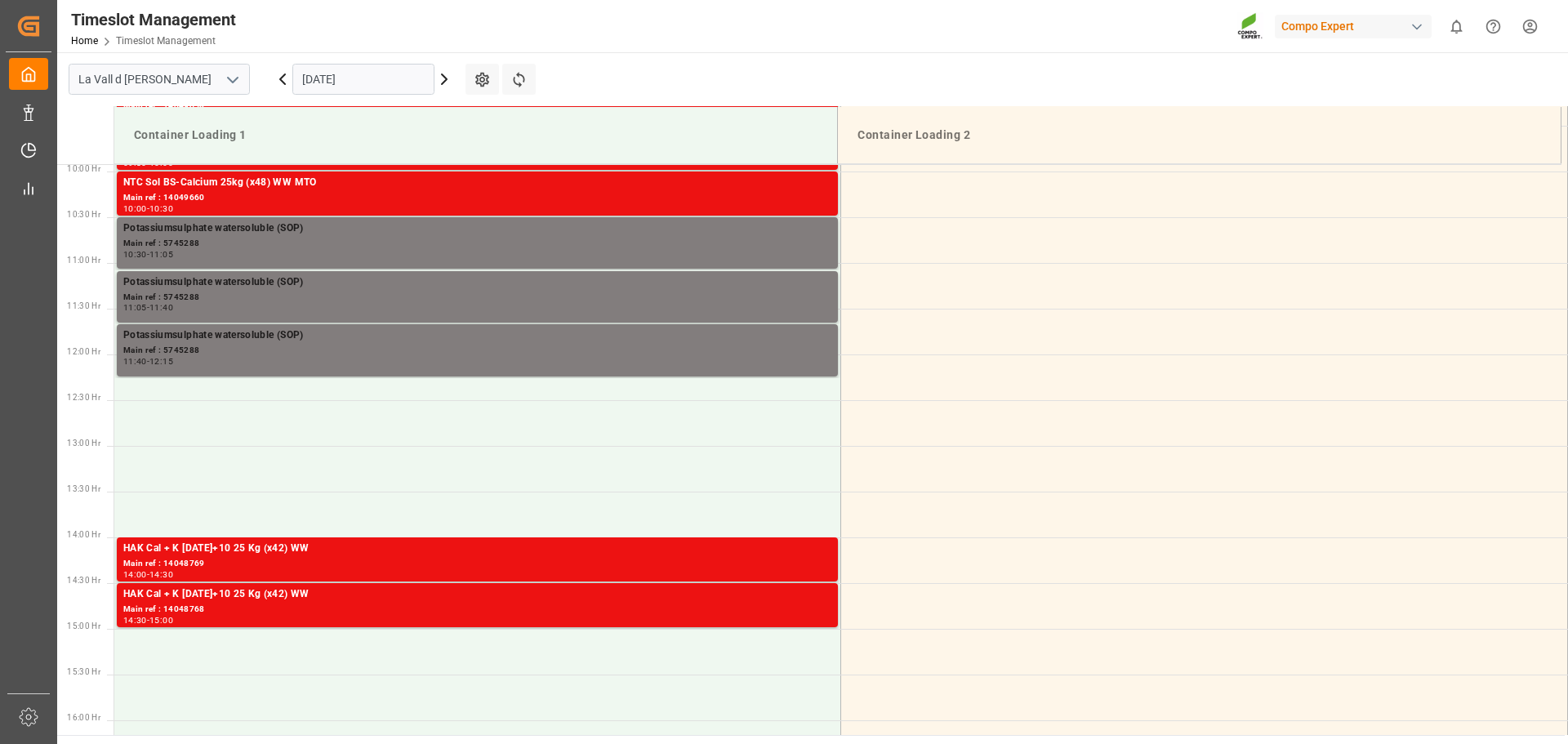
click at [280, 84] on icon at bounding box center [282, 79] width 19 height 19
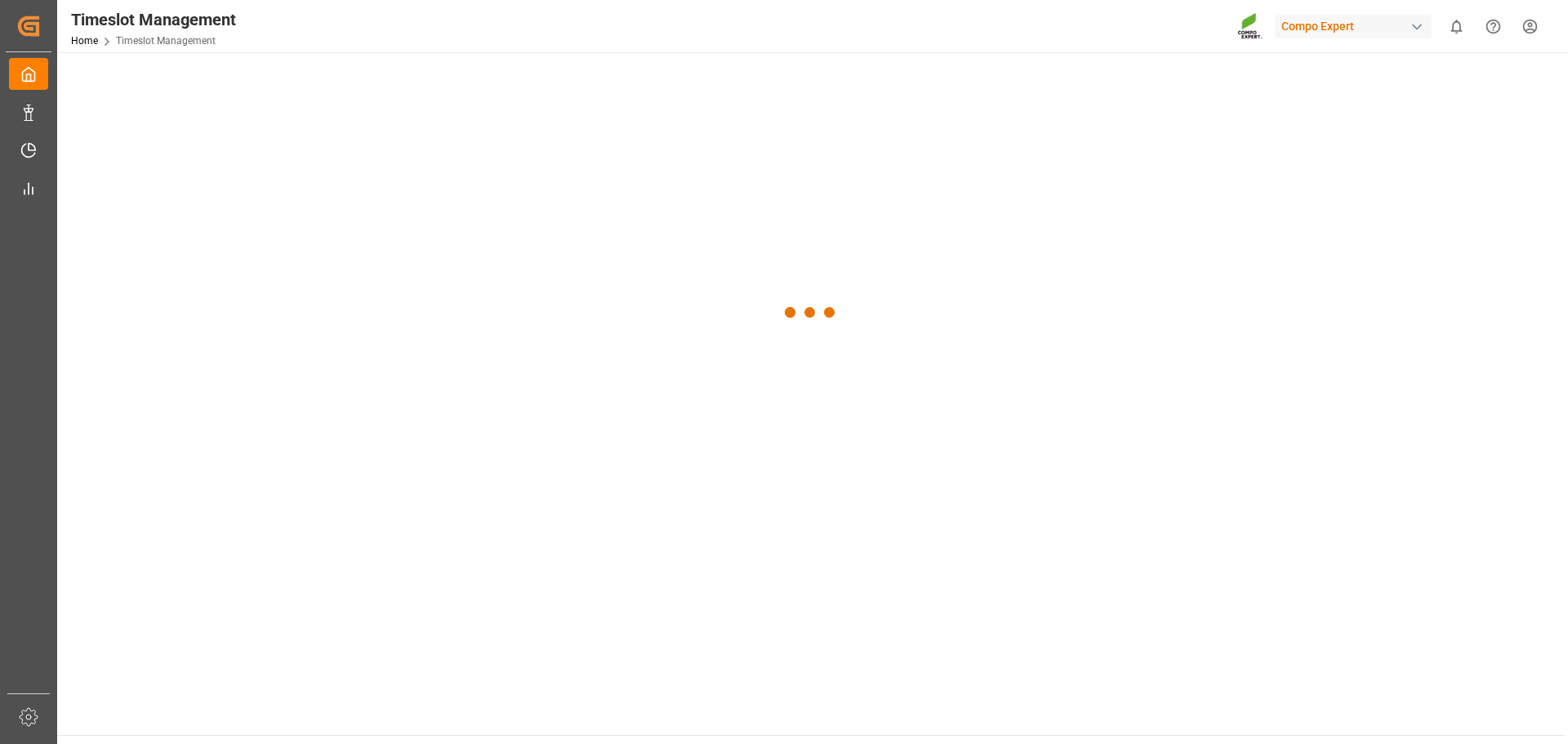
click at [280, 84] on div at bounding box center [811, 312] width 1508 height 521
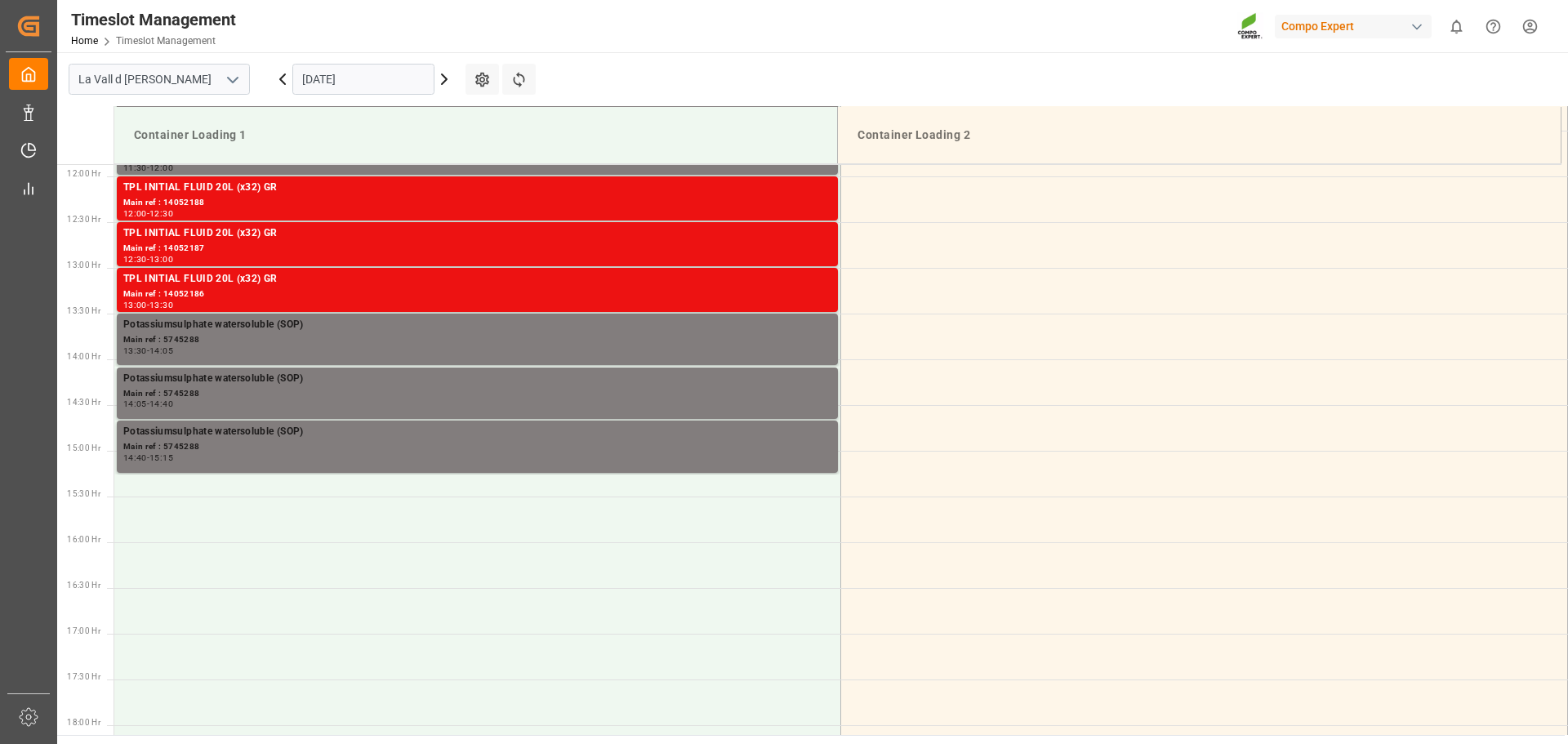
scroll to position [1087, 0]
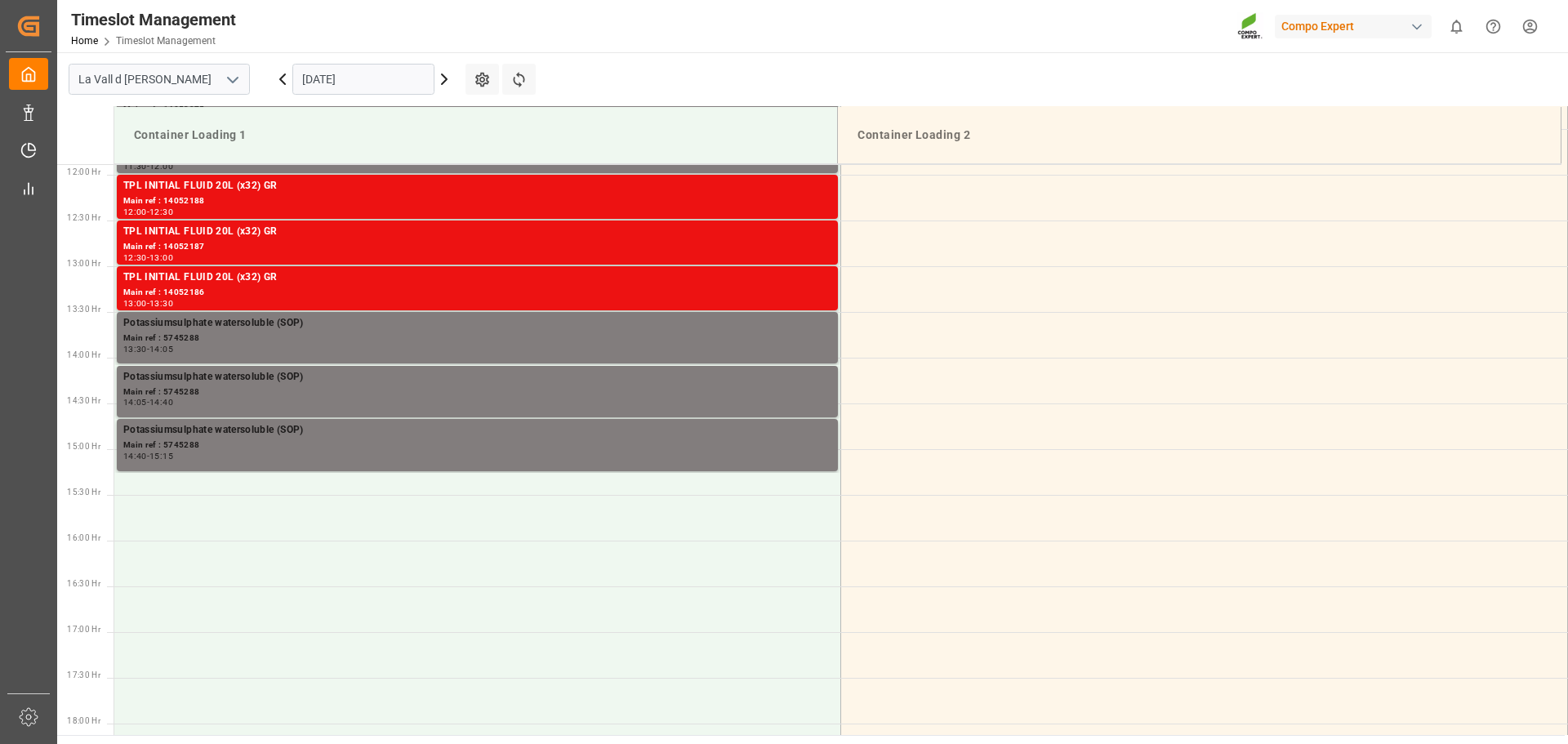
click at [280, 84] on icon at bounding box center [282, 79] width 19 height 19
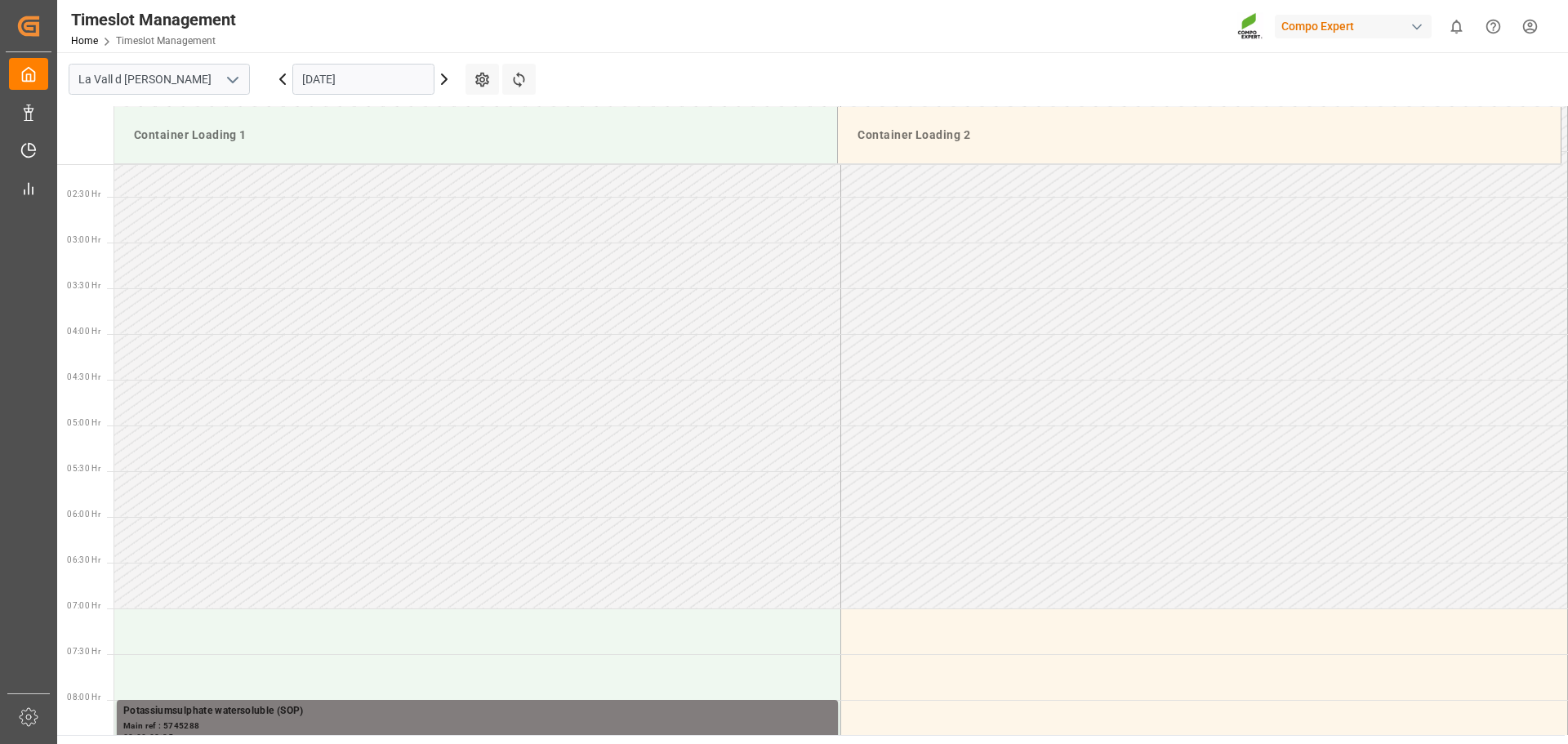
scroll to position [759, 0]
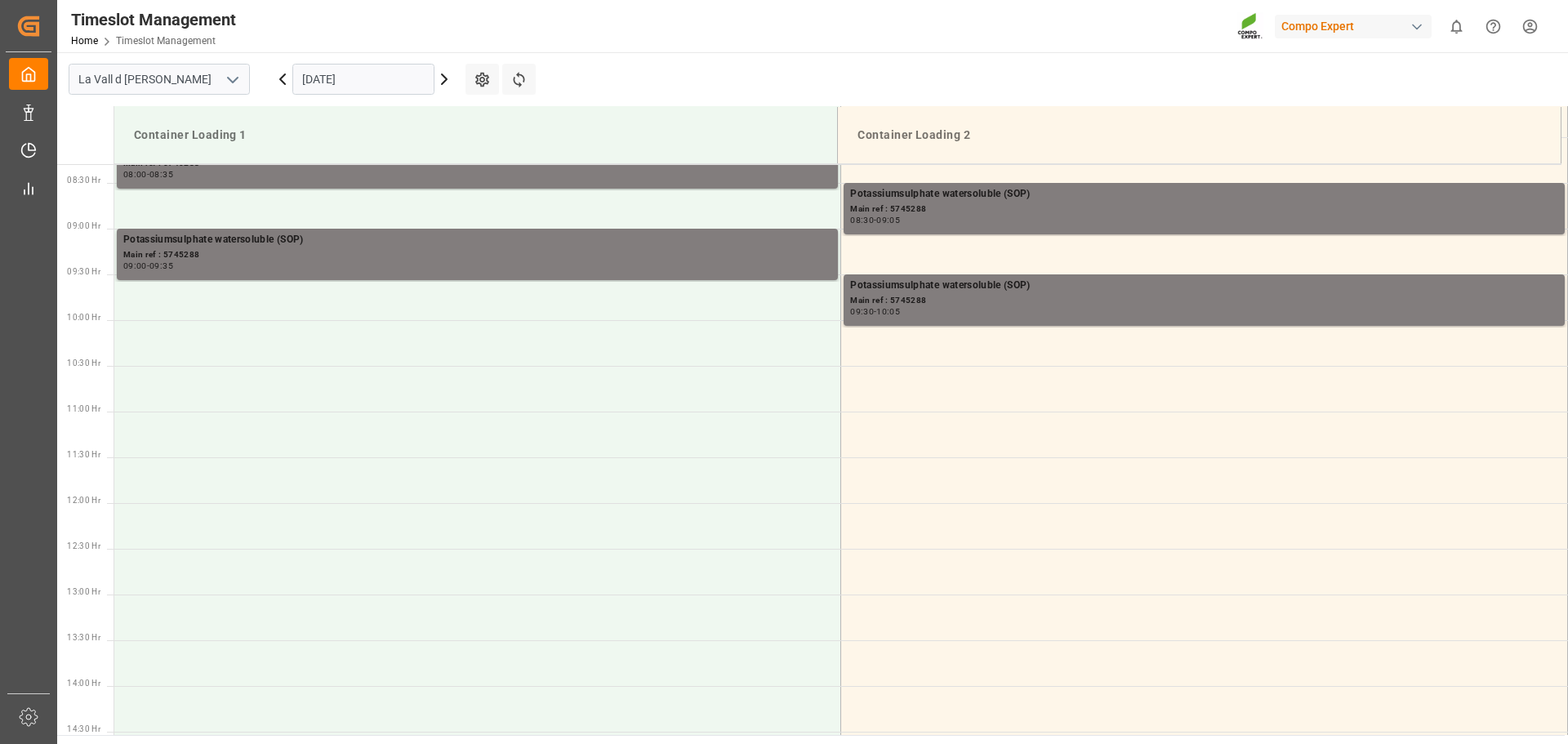
click at [280, 84] on icon at bounding box center [282, 79] width 19 height 19
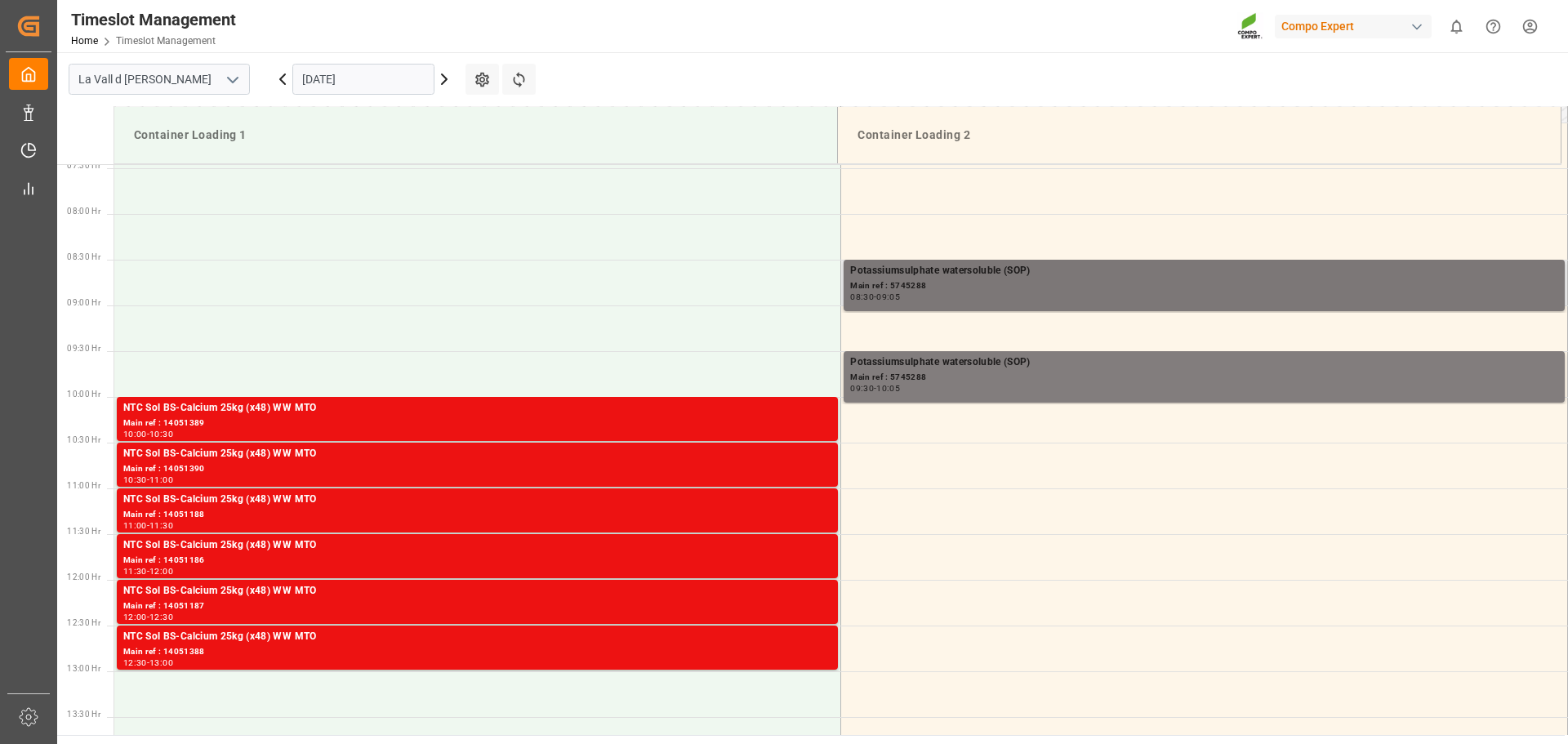
scroll to position [656, 0]
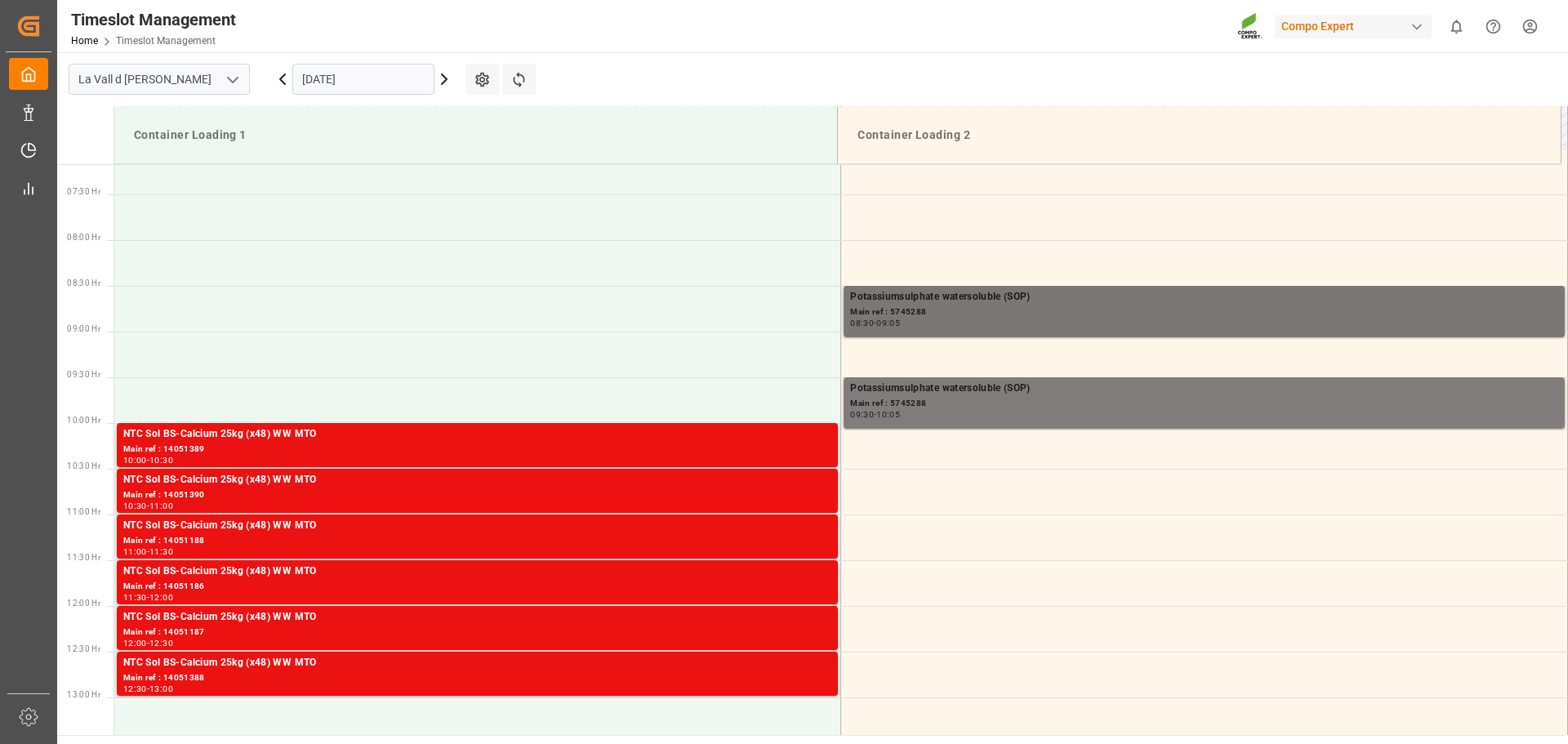
click at [999, 303] on div "Potassiumsulphate watersoluble (SOP)" at bounding box center [1204, 298] width 708 height 16
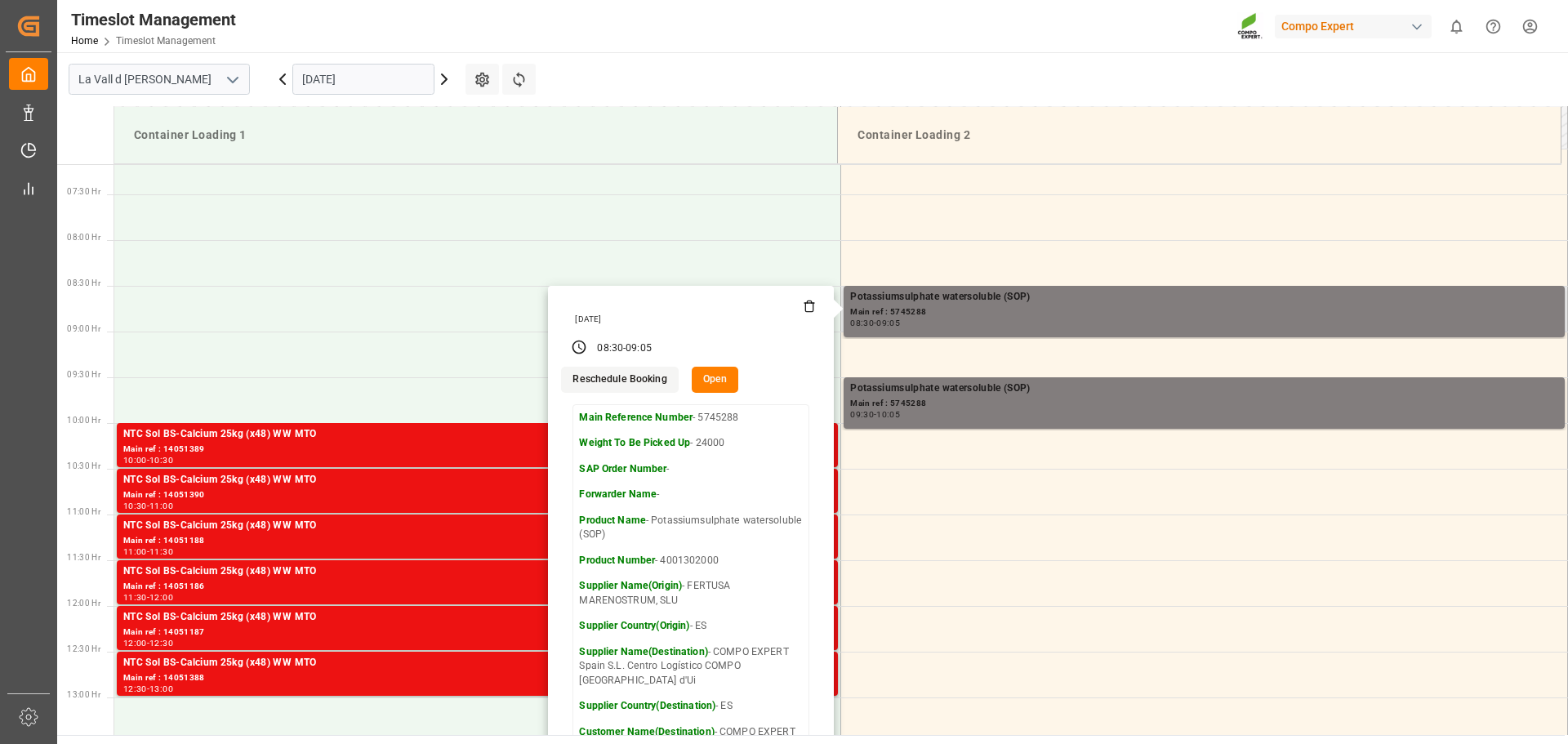
click at [715, 377] on button "Open" at bounding box center [716, 380] width 47 height 26
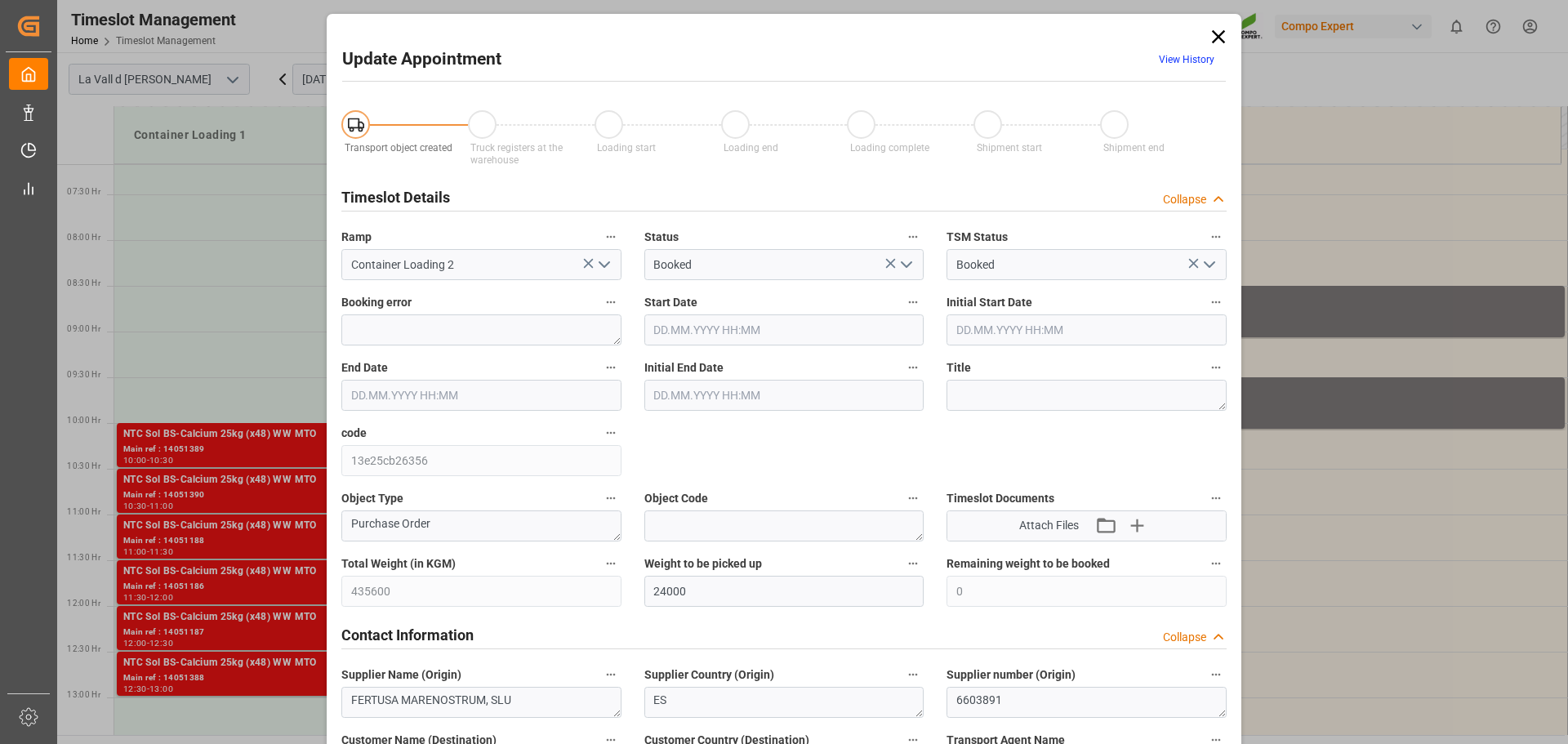
type input "[DATE] 08:30"
type input "[DATE] 09:05"
type input "[DATE] 09:00"
type input "[DATE] 07:33"
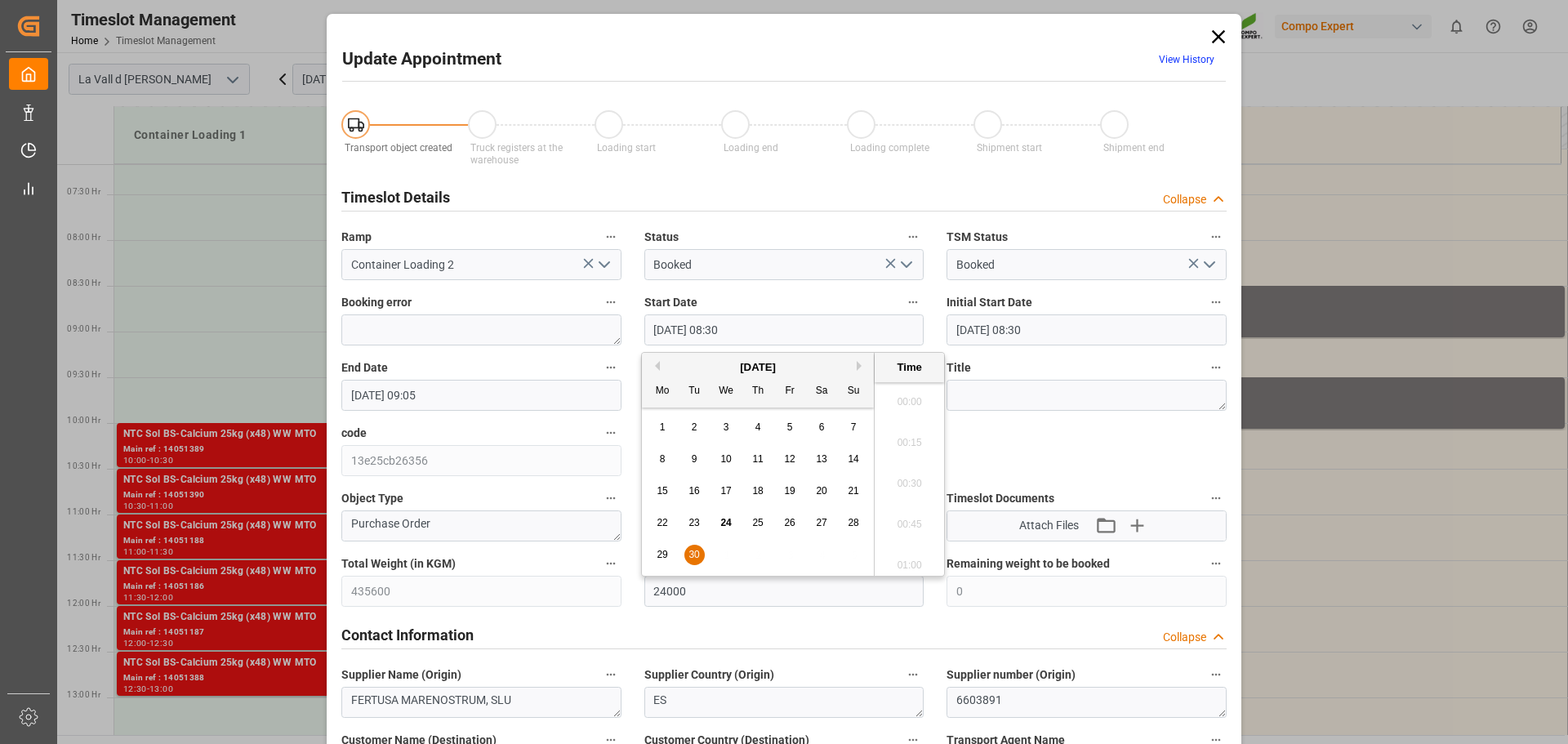
scroll to position [1313, 0]
drag, startPoint x: 755, startPoint y: 329, endPoint x: 548, endPoint y: 329, distance: 207.0
paste input "[DATE] 13:4"
click at [732, 324] on input "[DATE] 13:40" at bounding box center [784, 330] width 280 height 31
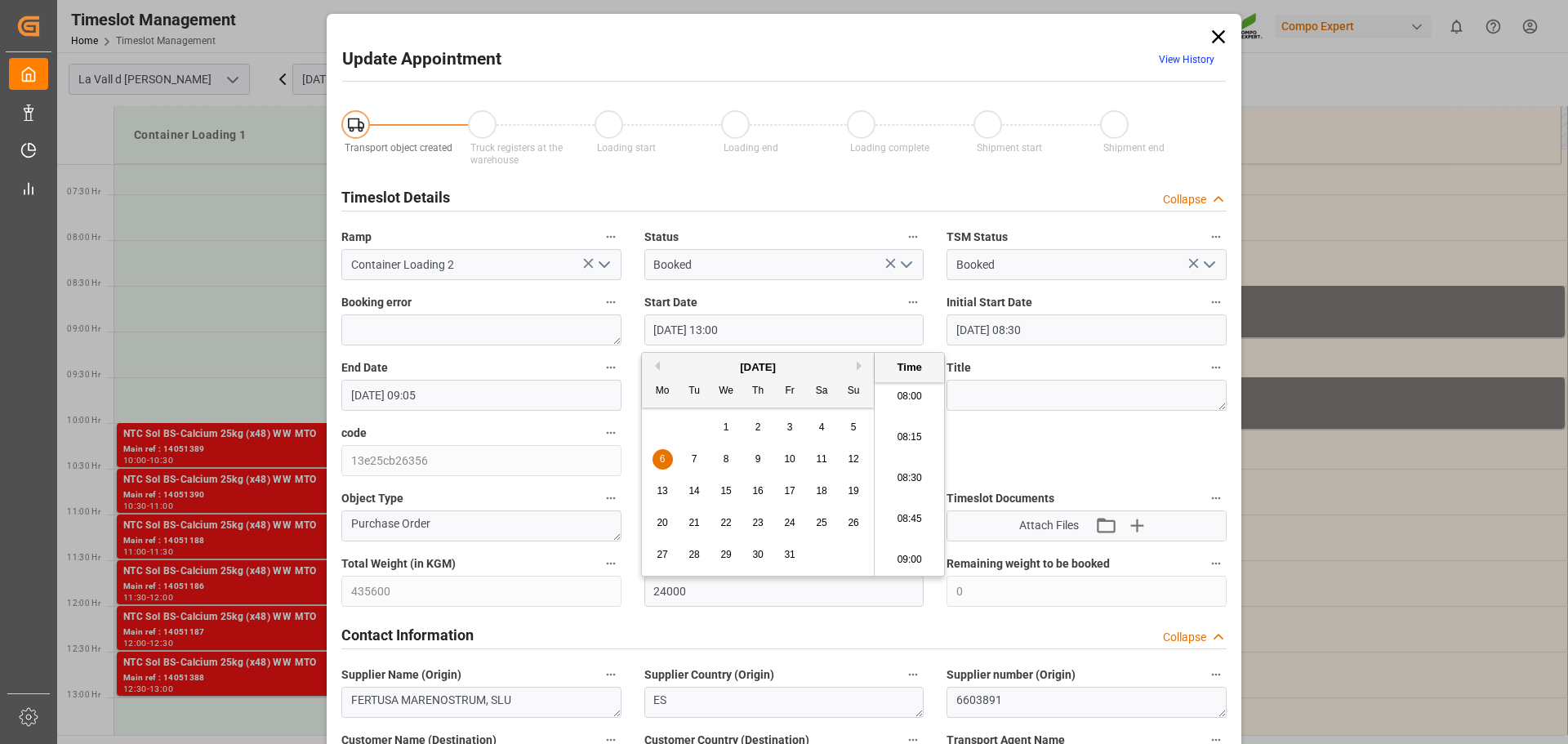
type input "[DATE] 13:00"
click at [605, 262] on polyline "open menu" at bounding box center [604, 264] width 10 height 5
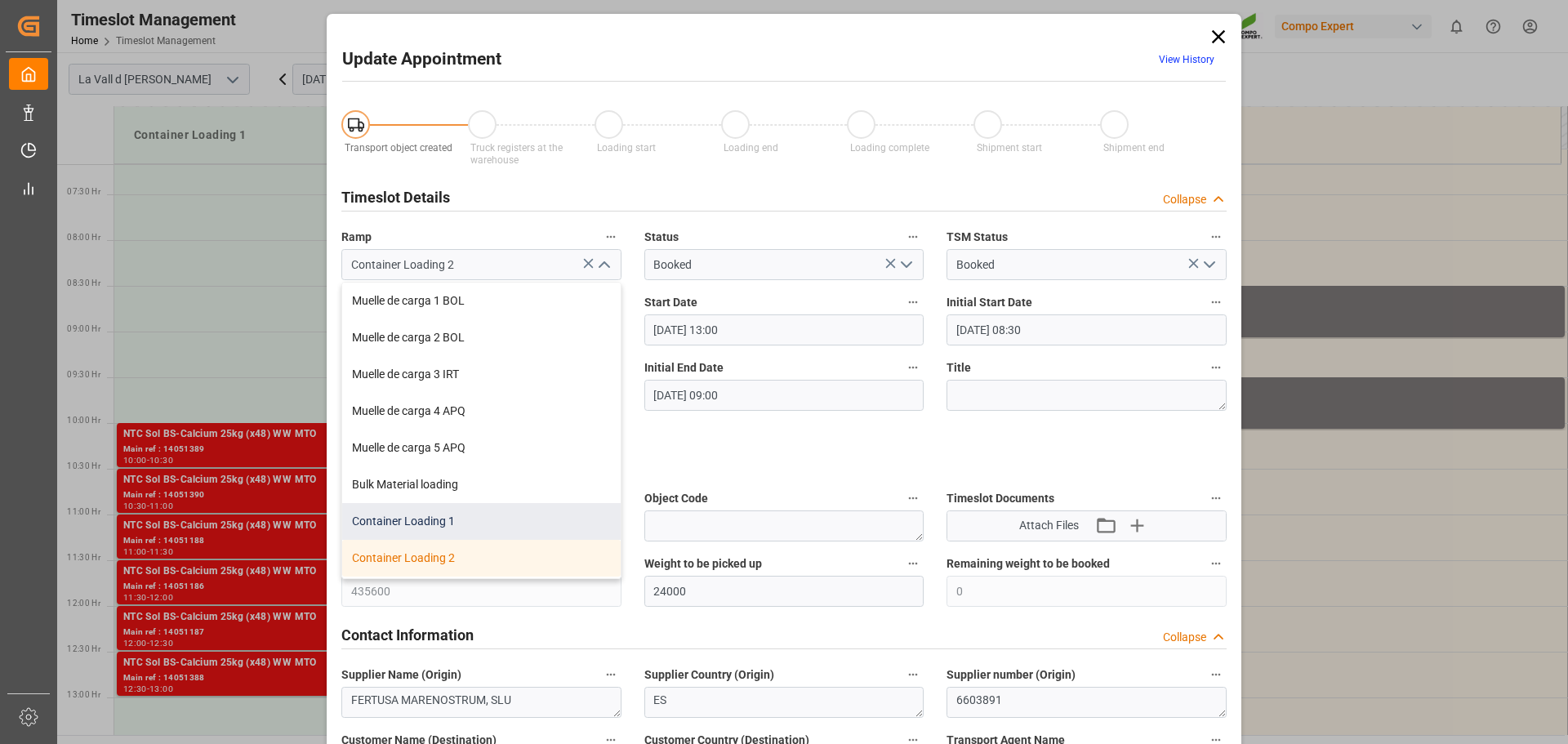
click at [423, 519] on div "Container Loading 1" at bounding box center [481, 521] width 278 height 37
type input "Container Loading 1"
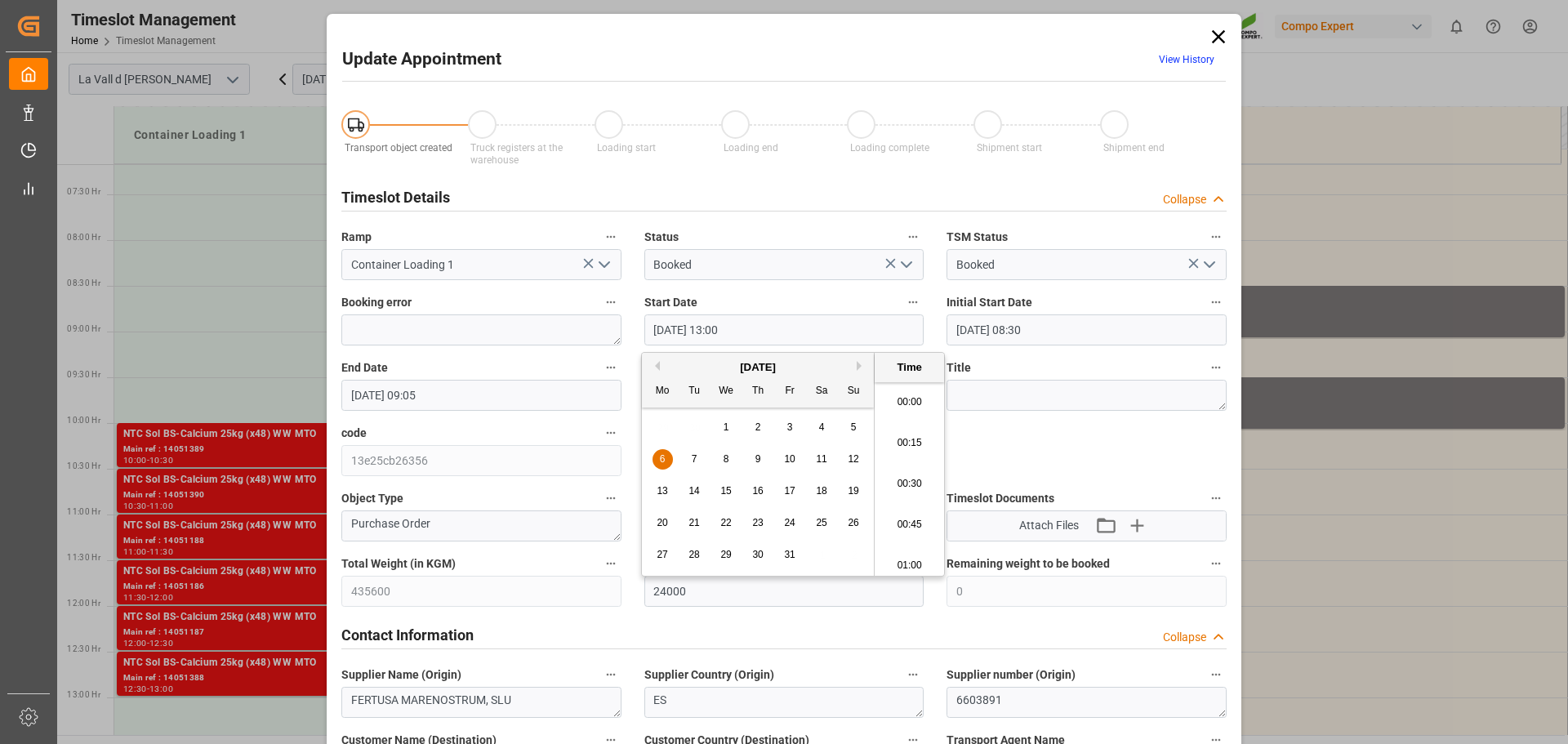
drag, startPoint x: 633, startPoint y: 329, endPoint x: 524, endPoint y: 329, distance: 109.0
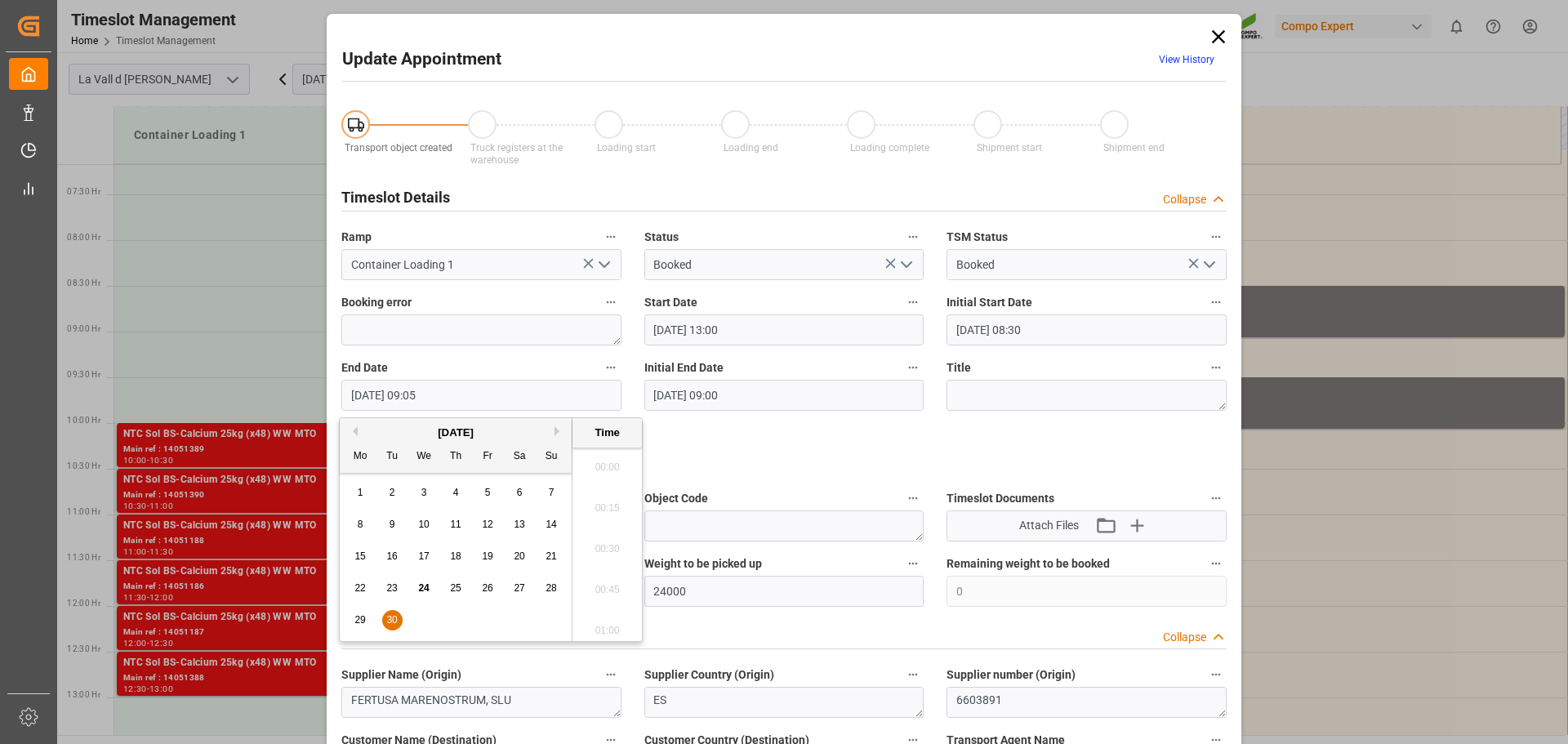
click at [314, 398] on div "Update Appointment View History Transport object created Truck registers at the…" at bounding box center [784, 372] width 1568 height 744
paste input "[DATE] 13:00"
click at [424, 392] on input "[DATE] 13:00" at bounding box center [481, 395] width 280 height 31
type input "[DATE] 13:30"
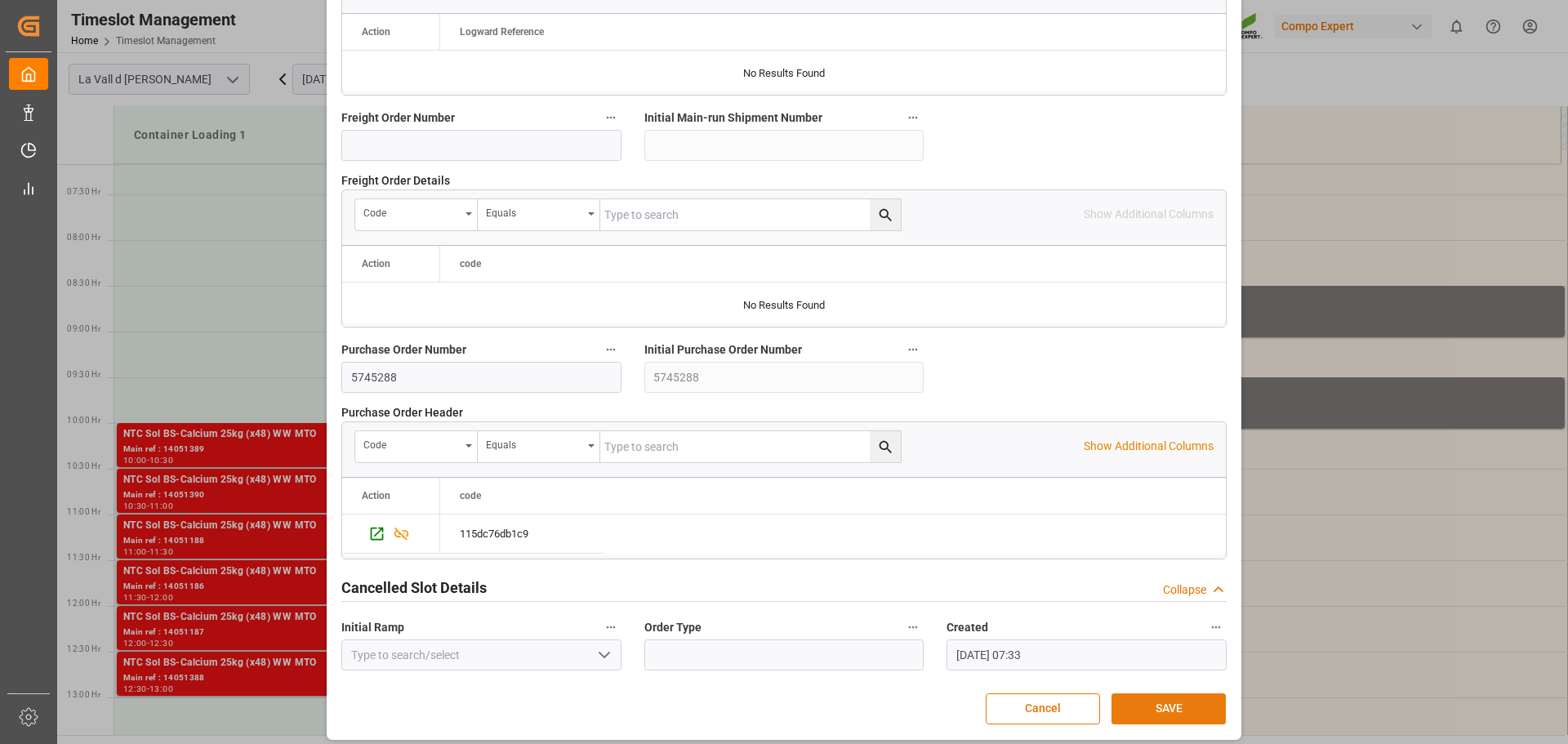
scroll to position [1523, 0]
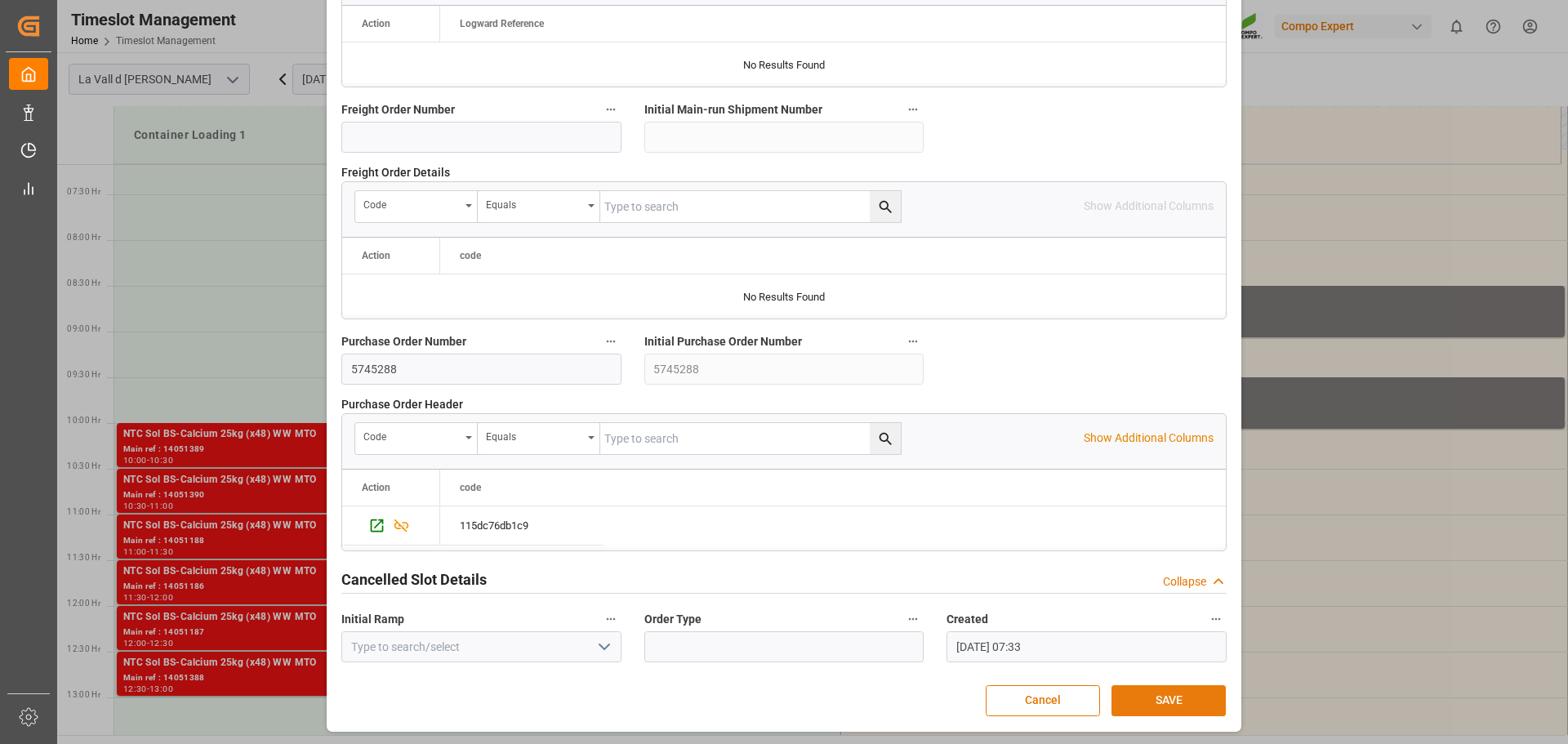
click at [1167, 699] on button "SAVE" at bounding box center [1168, 701] width 114 height 31
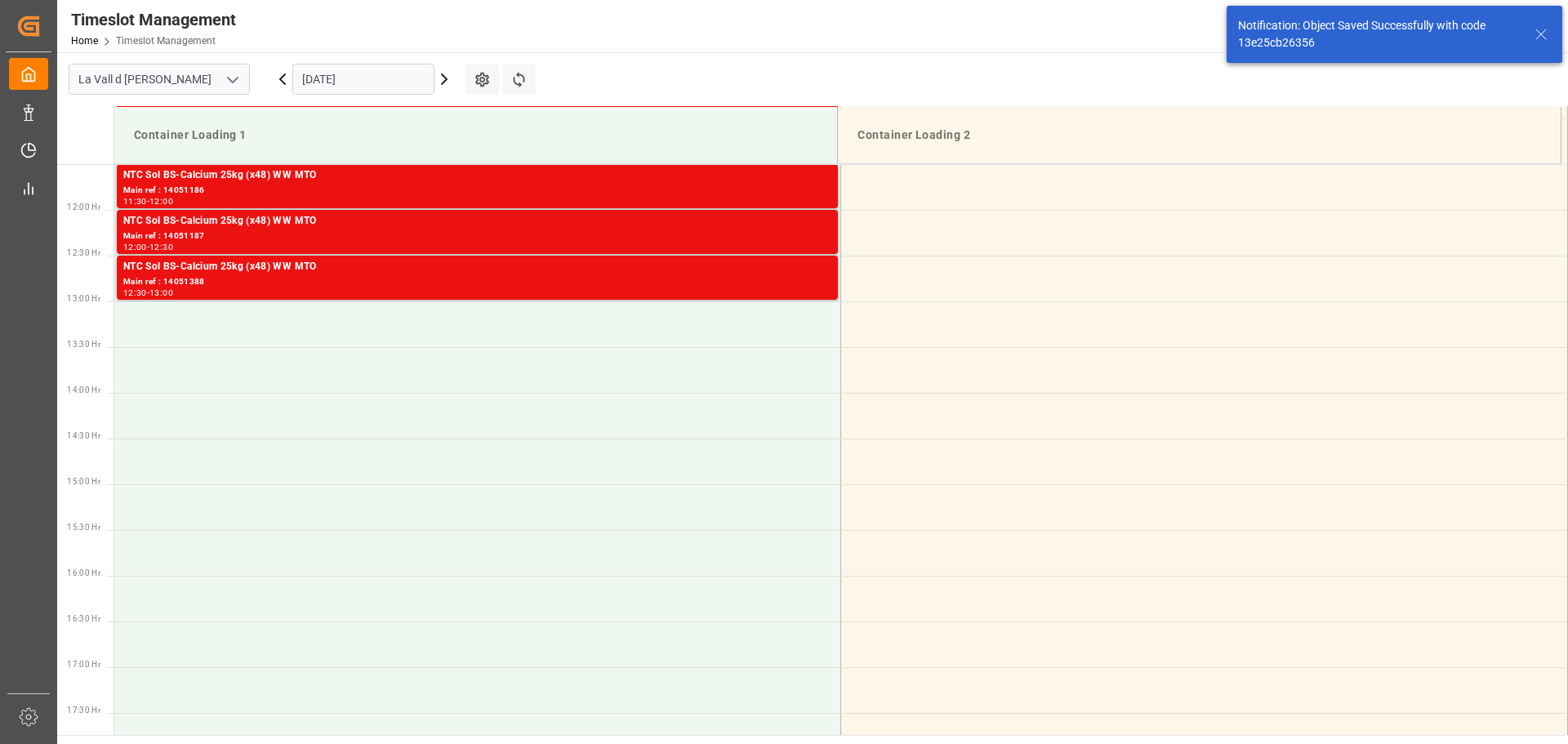
scroll to position [649, 0]
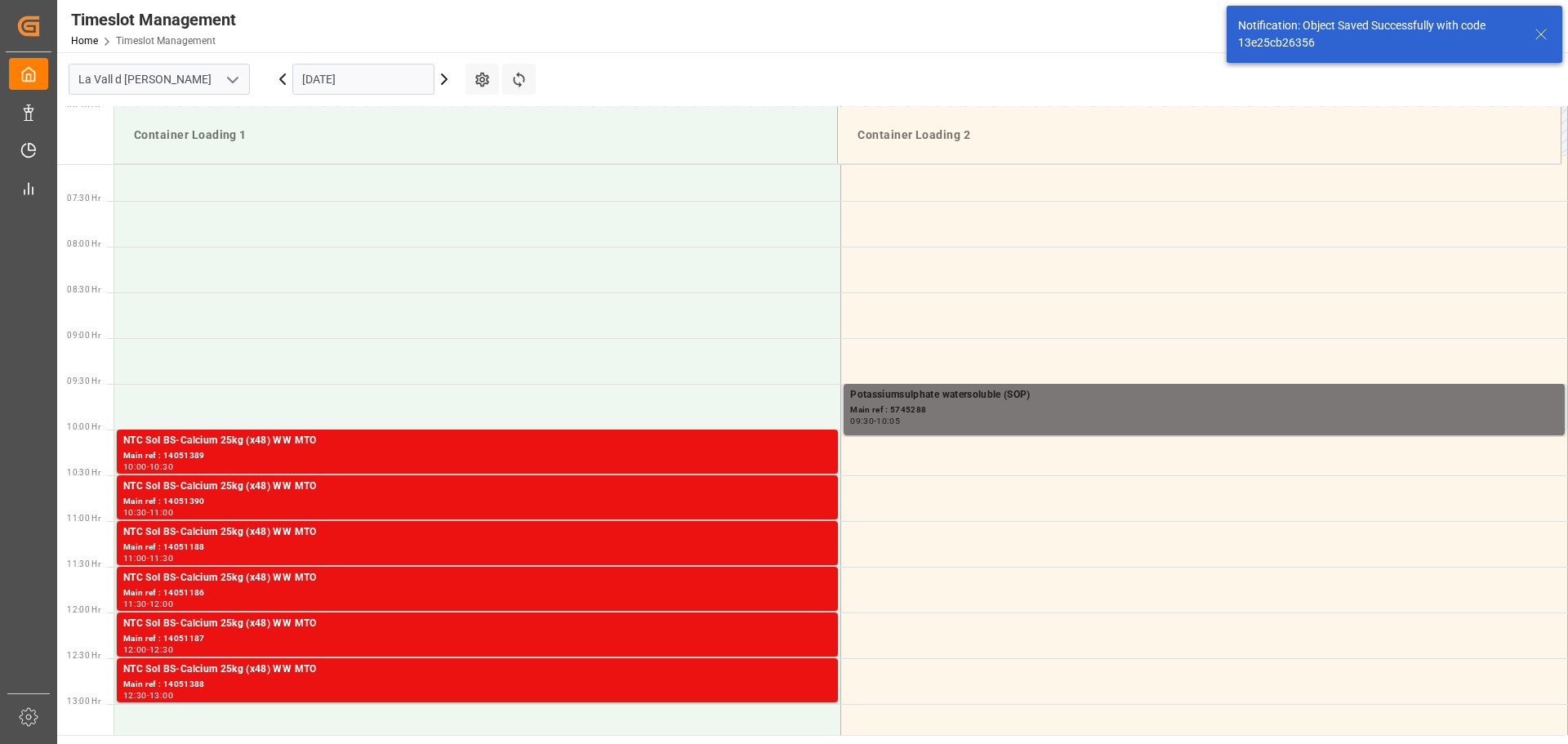
click at [885, 417] on div "10:05" at bounding box center [888, 421] width 24 height 7
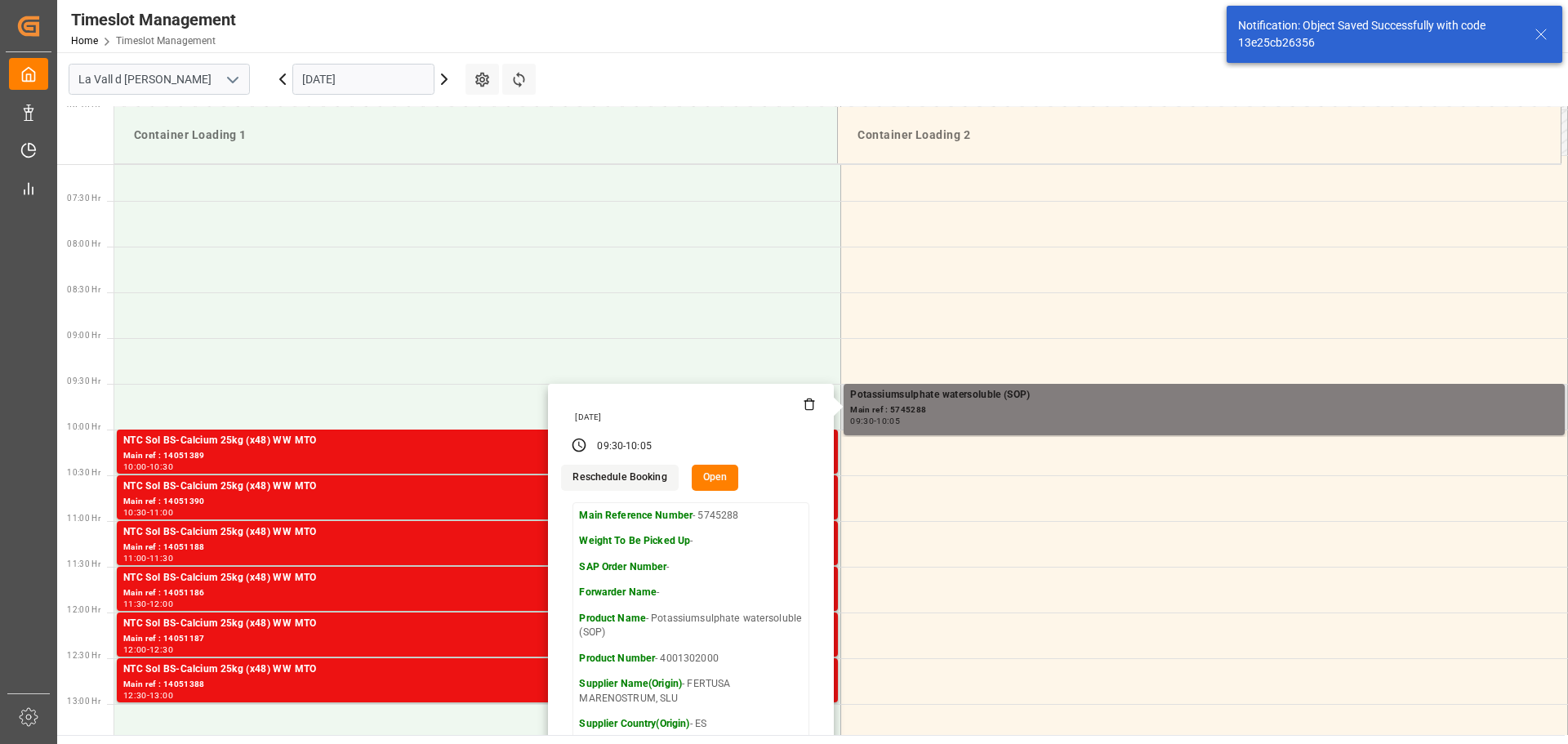
click at [719, 477] on button "Open" at bounding box center [716, 477] width 47 height 26
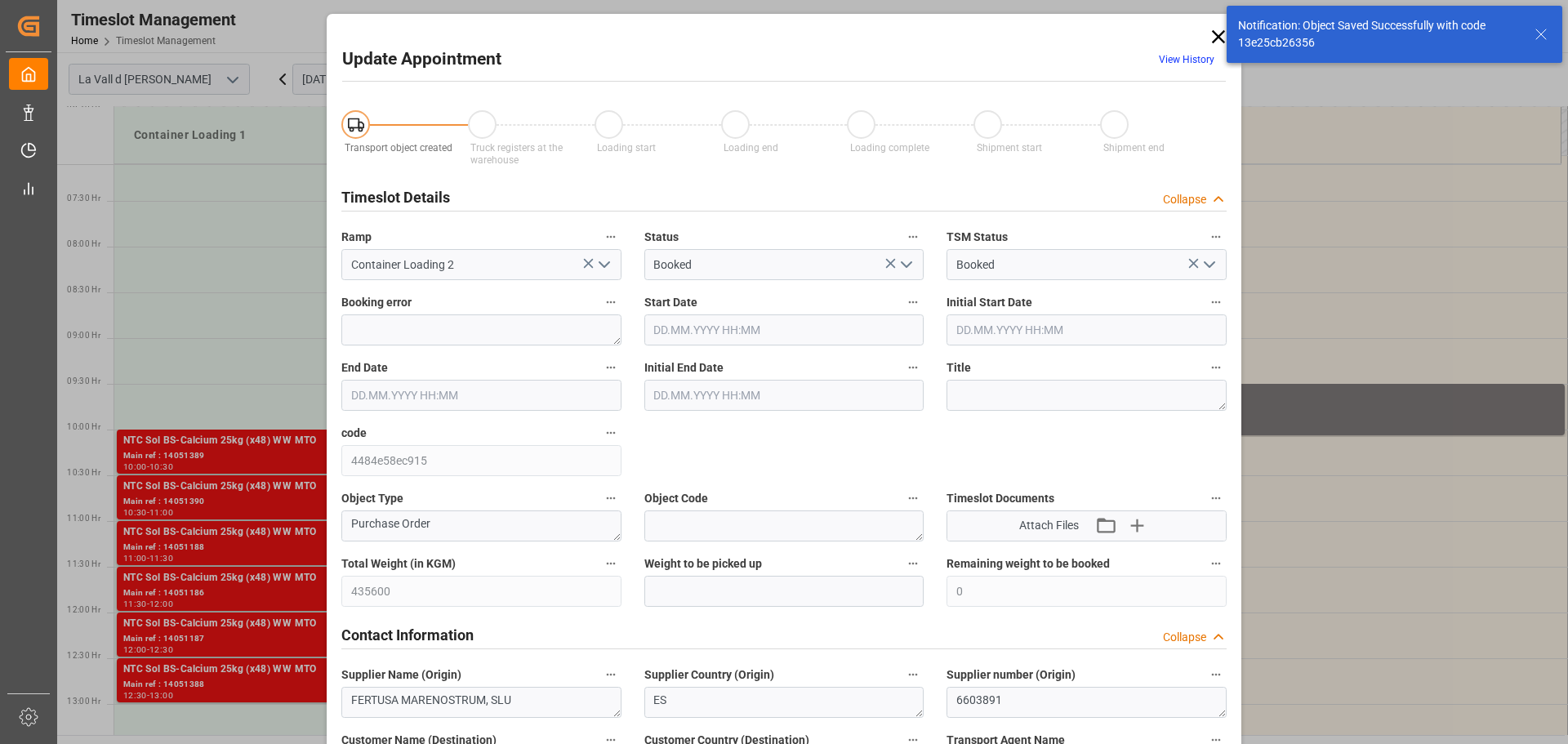
type input "[DATE] 09:30"
type input "[DATE] 10:05"
type input "[DATE] 10:00"
type input "[DATE] 07:33"
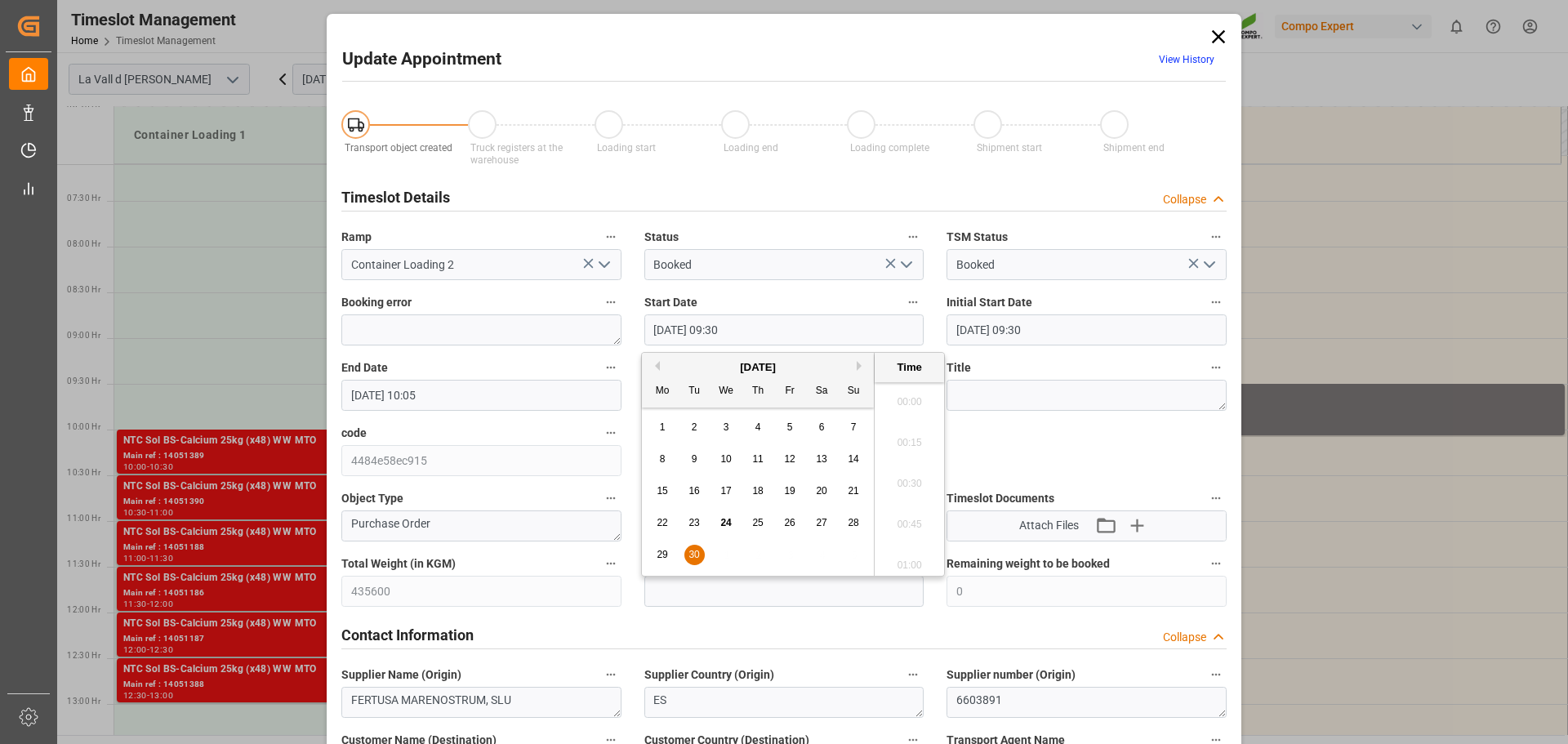
drag, startPoint x: 737, startPoint y: 329, endPoint x: 578, endPoint y: 328, distance: 159.0
paste input "[DATE] 13:0"
click at [725, 326] on input "[DATE] 13:00" at bounding box center [784, 330] width 280 height 31
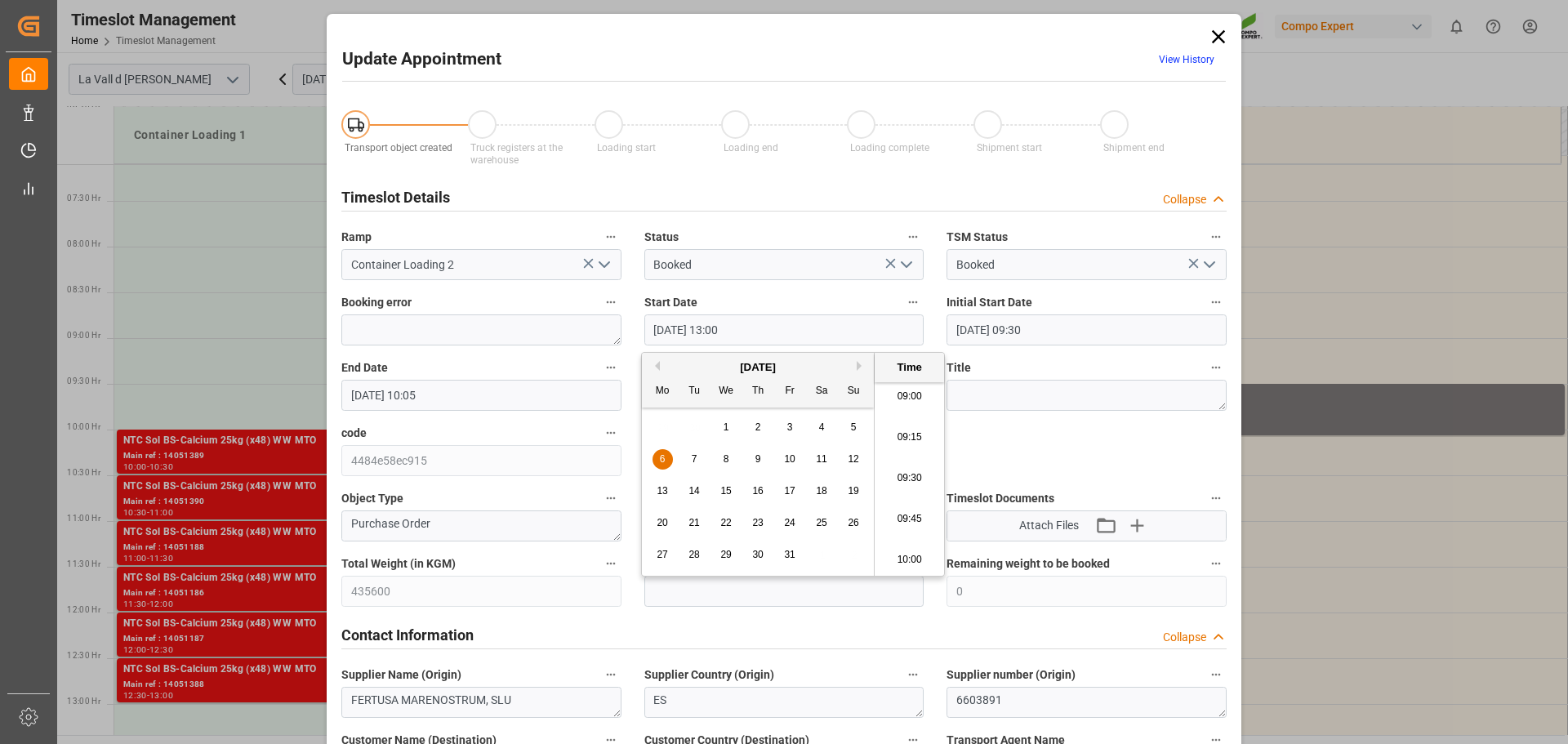
click at [729, 328] on input "[DATE] 13:00" at bounding box center [784, 330] width 280 height 31
drag, startPoint x: 760, startPoint y: 325, endPoint x: 503, endPoint y: 346, distance: 257.9
type input "[DATE] 13:30"
click at [300, 393] on div "Update Appointment View History Transport object created Truck registers at the…" at bounding box center [784, 372] width 1568 height 744
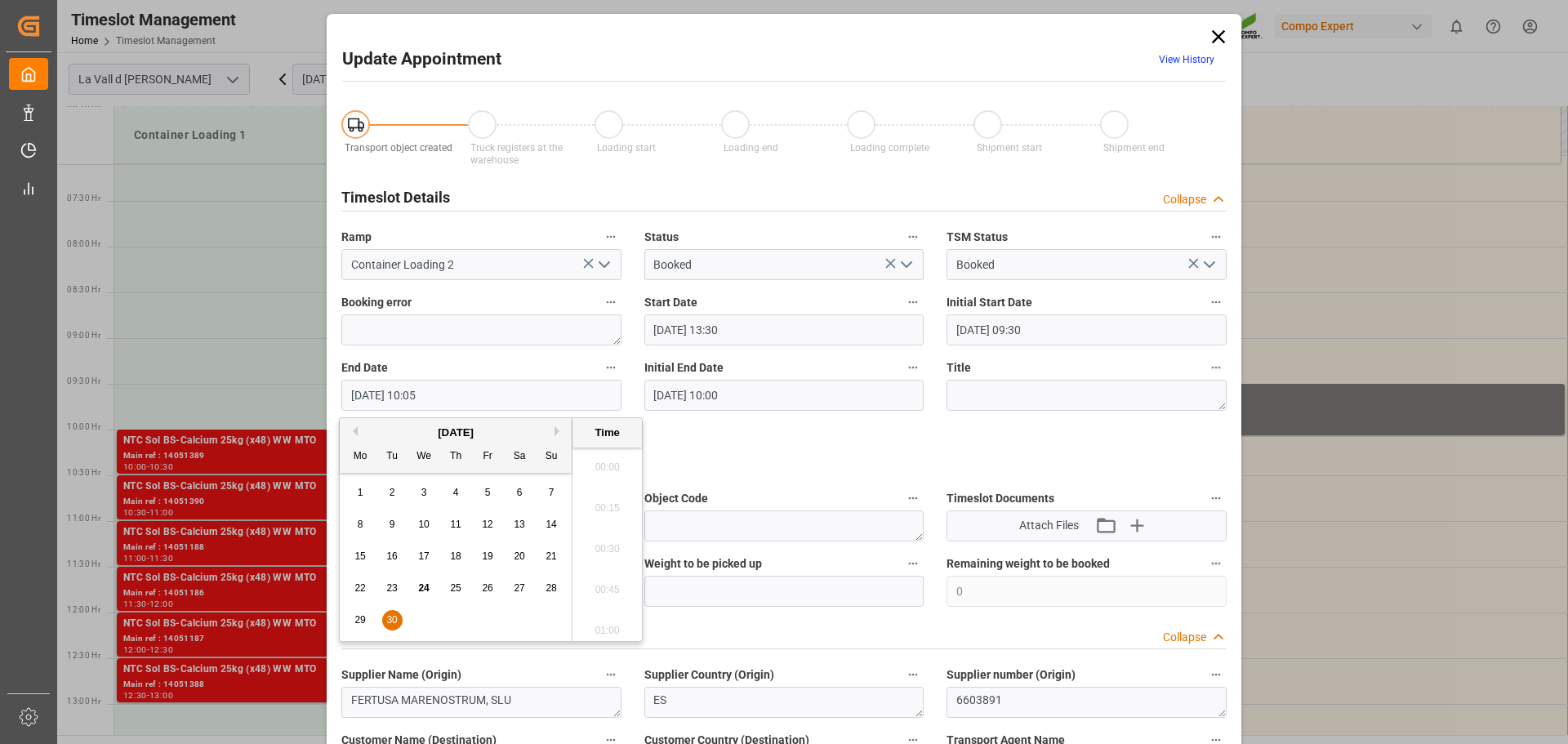
paste input "[DATE] 13:30"
click at [420, 394] on input "[DATE] 13:30" at bounding box center [481, 395] width 280 height 31
type input "[DATE] 14:00"
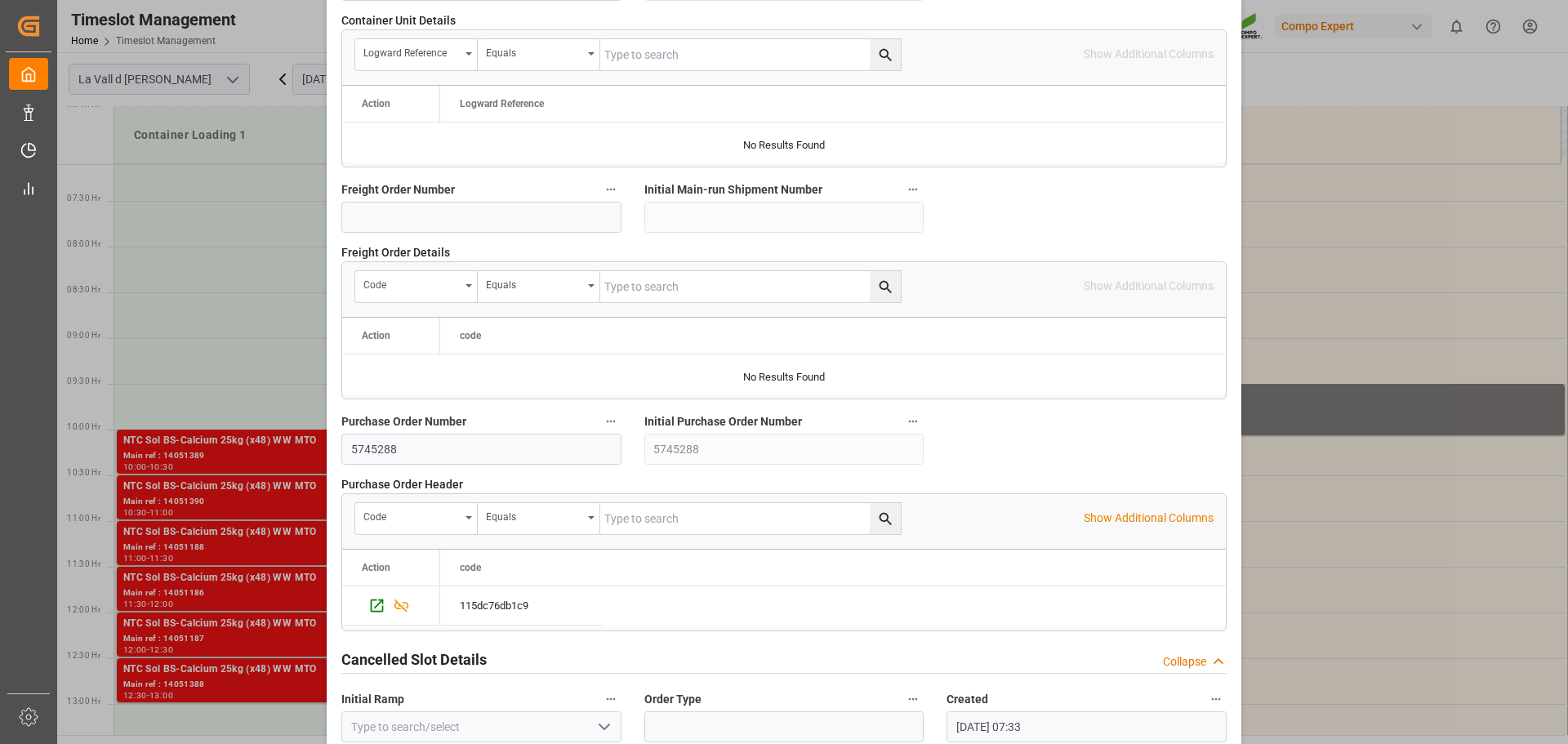
scroll to position [1523, 0]
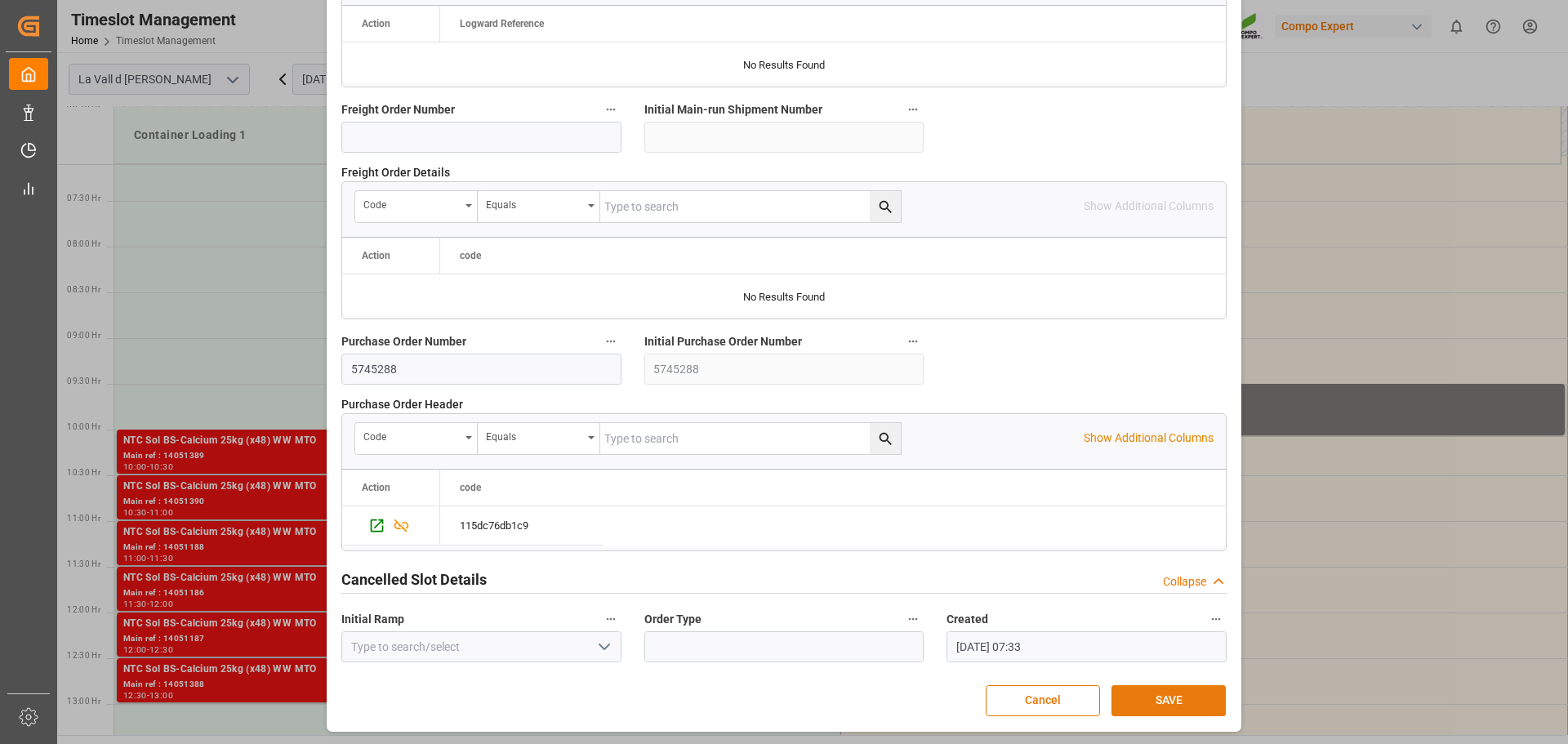
click at [1136, 692] on button "SAVE" at bounding box center [1168, 701] width 114 height 31
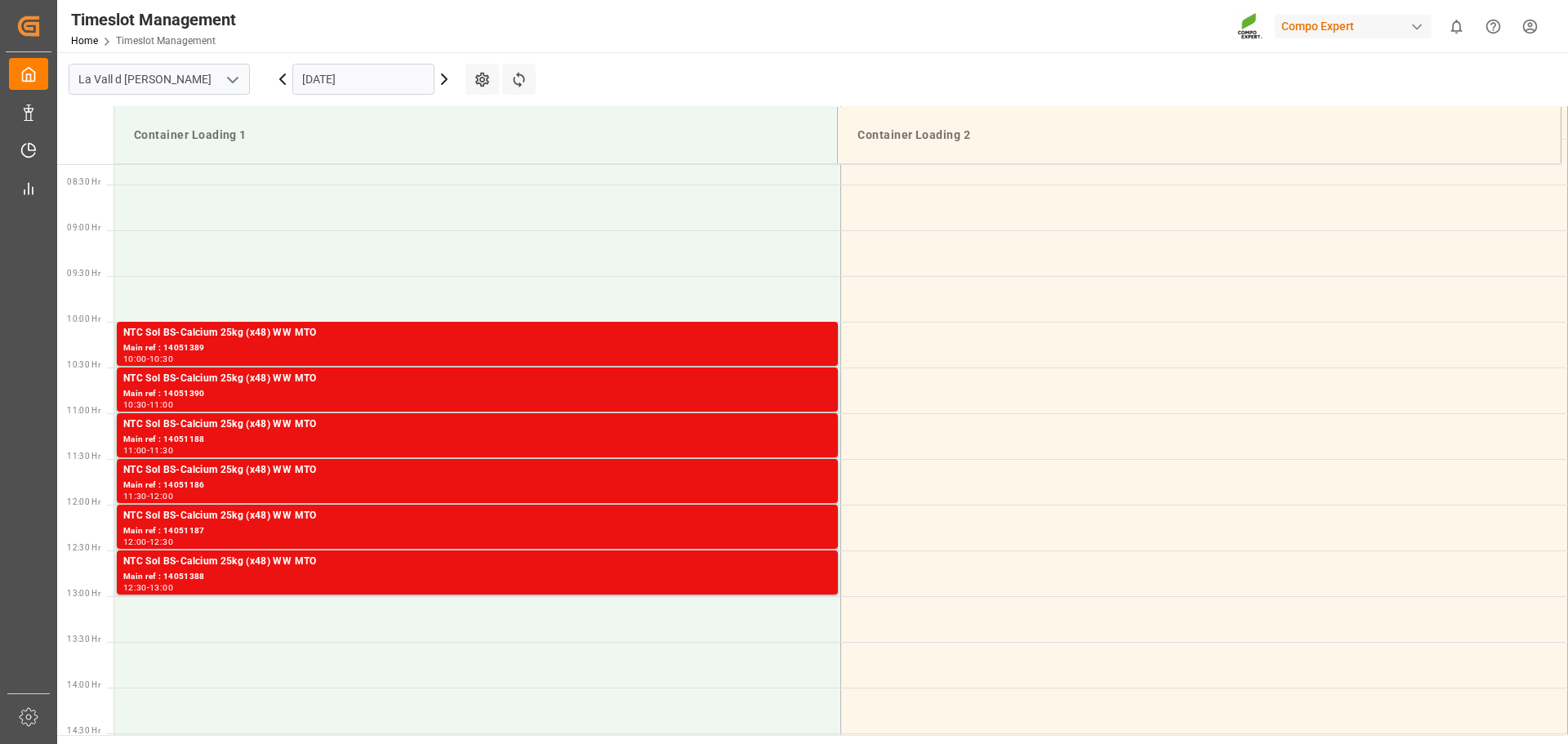
scroll to position [679, 0]
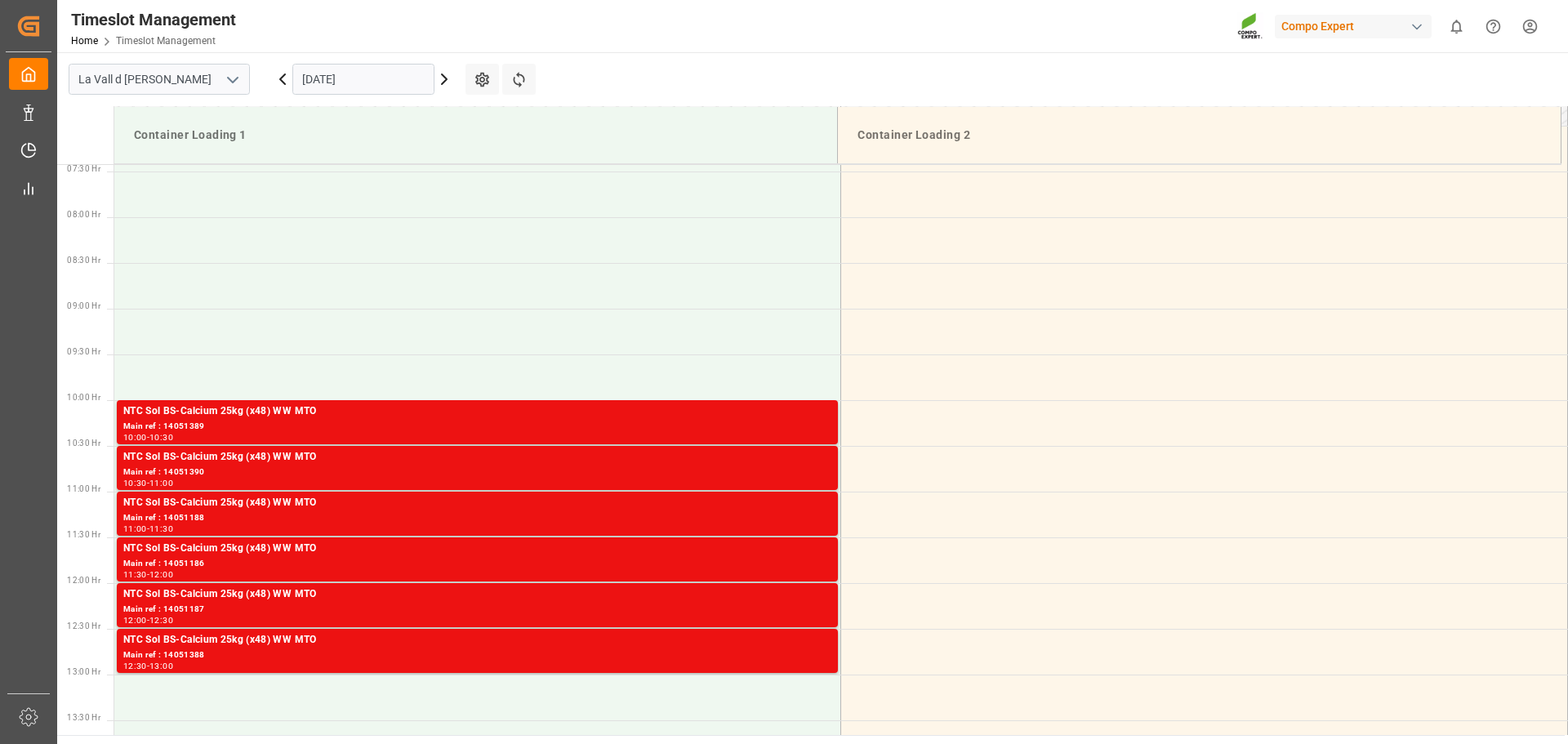
click at [444, 77] on icon at bounding box center [444, 79] width 5 height 10
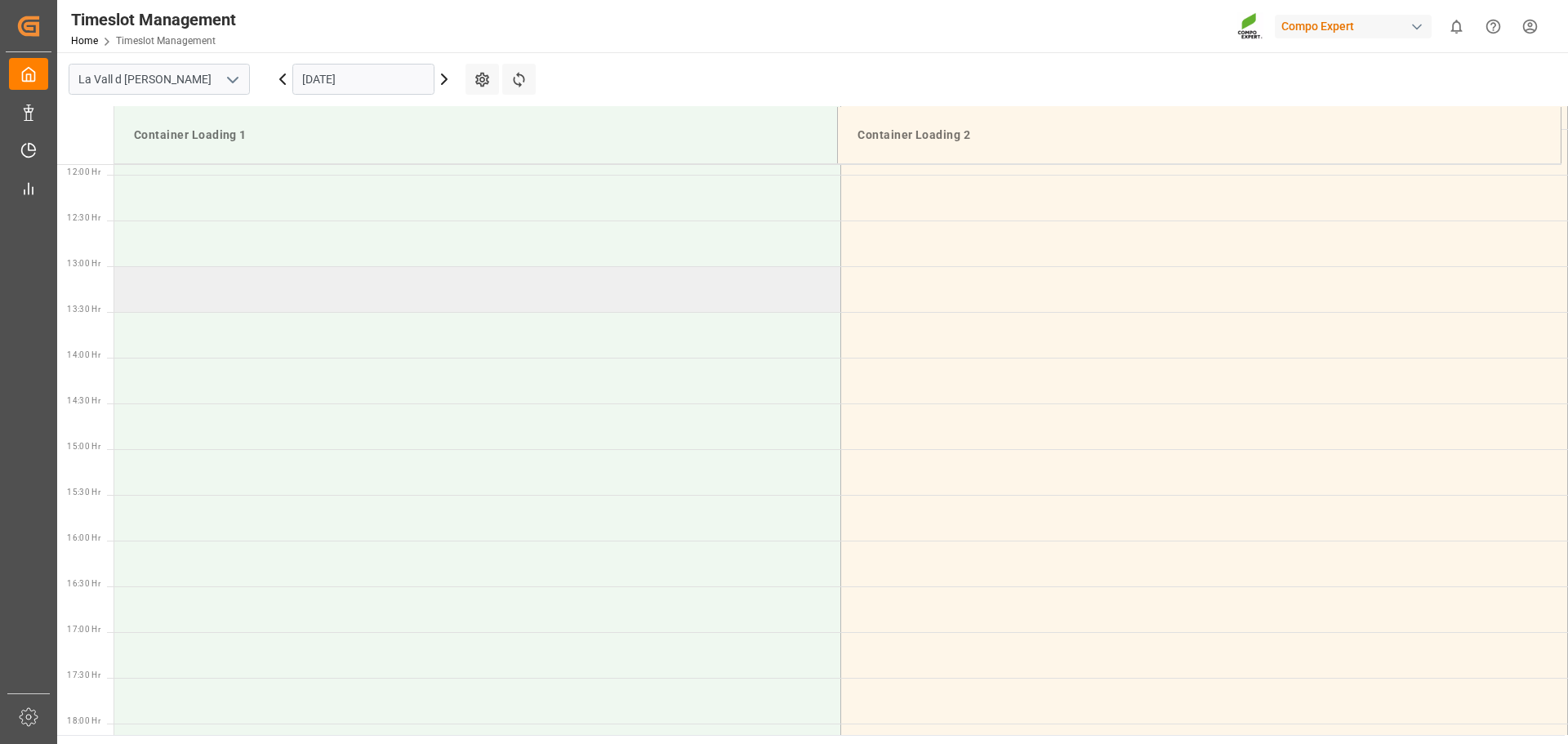
scroll to position [597, 0]
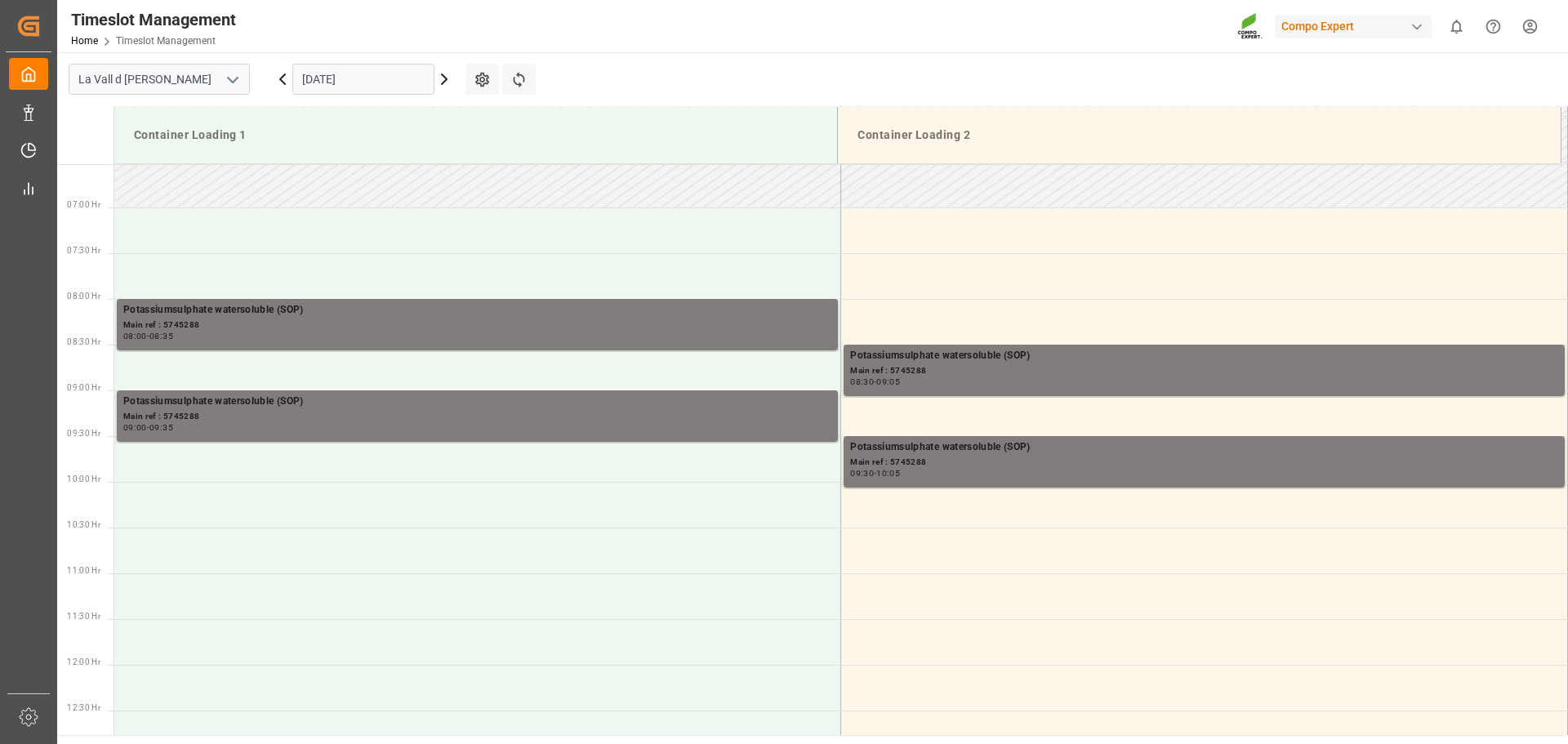
click at [445, 71] on icon at bounding box center [444, 79] width 19 height 19
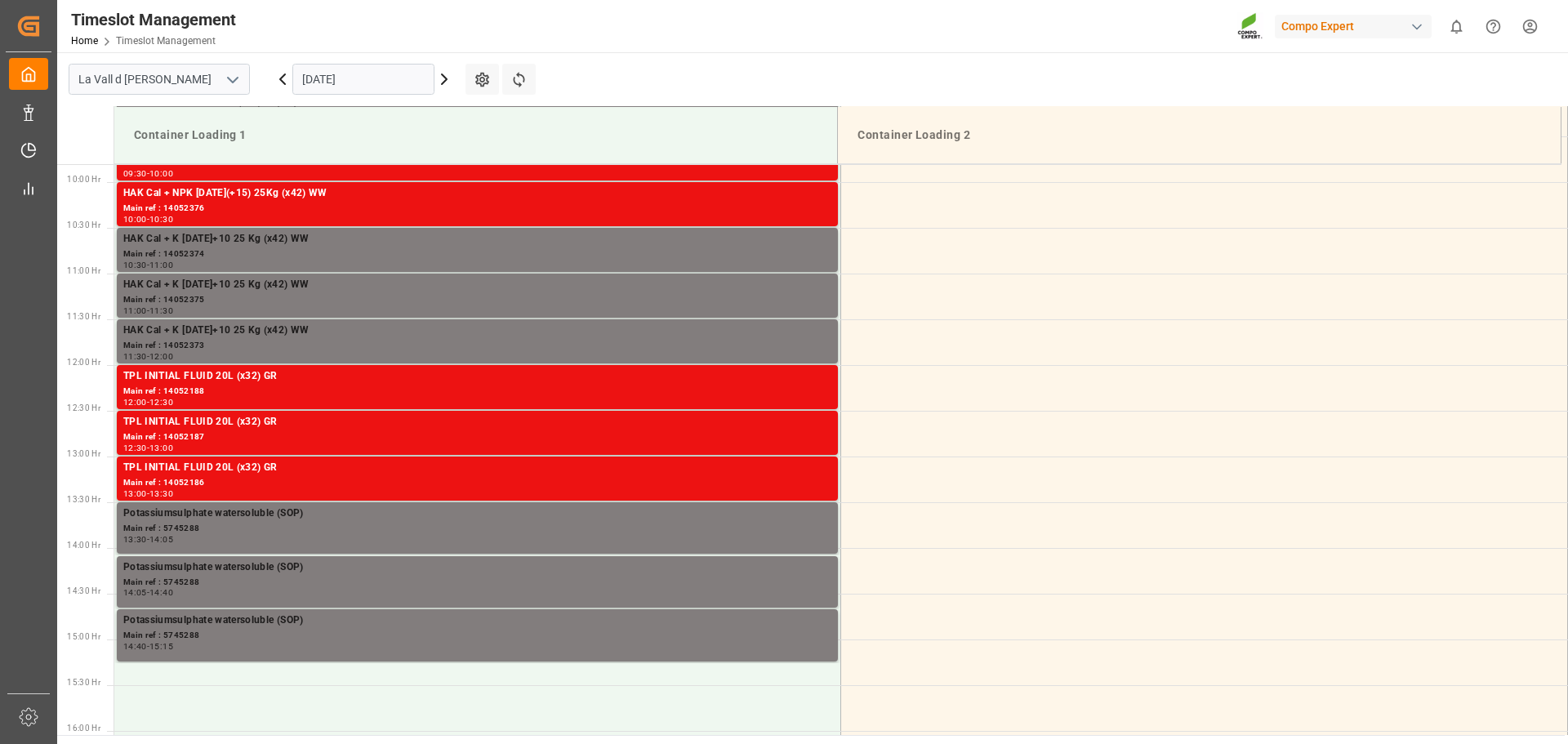
scroll to position [949, 0]
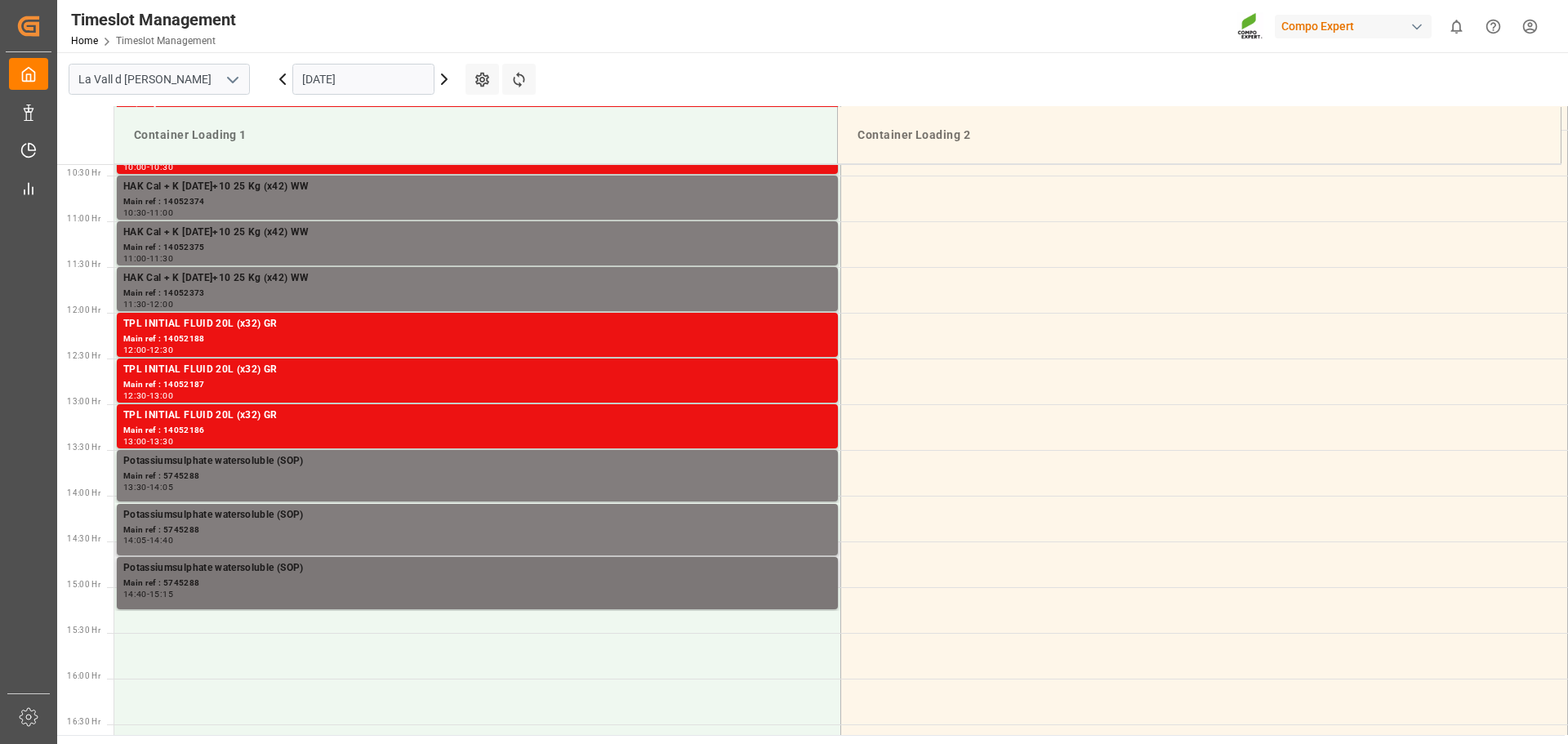
click at [431, 578] on div "Main ref : 5745288" at bounding box center [477, 583] width 708 height 14
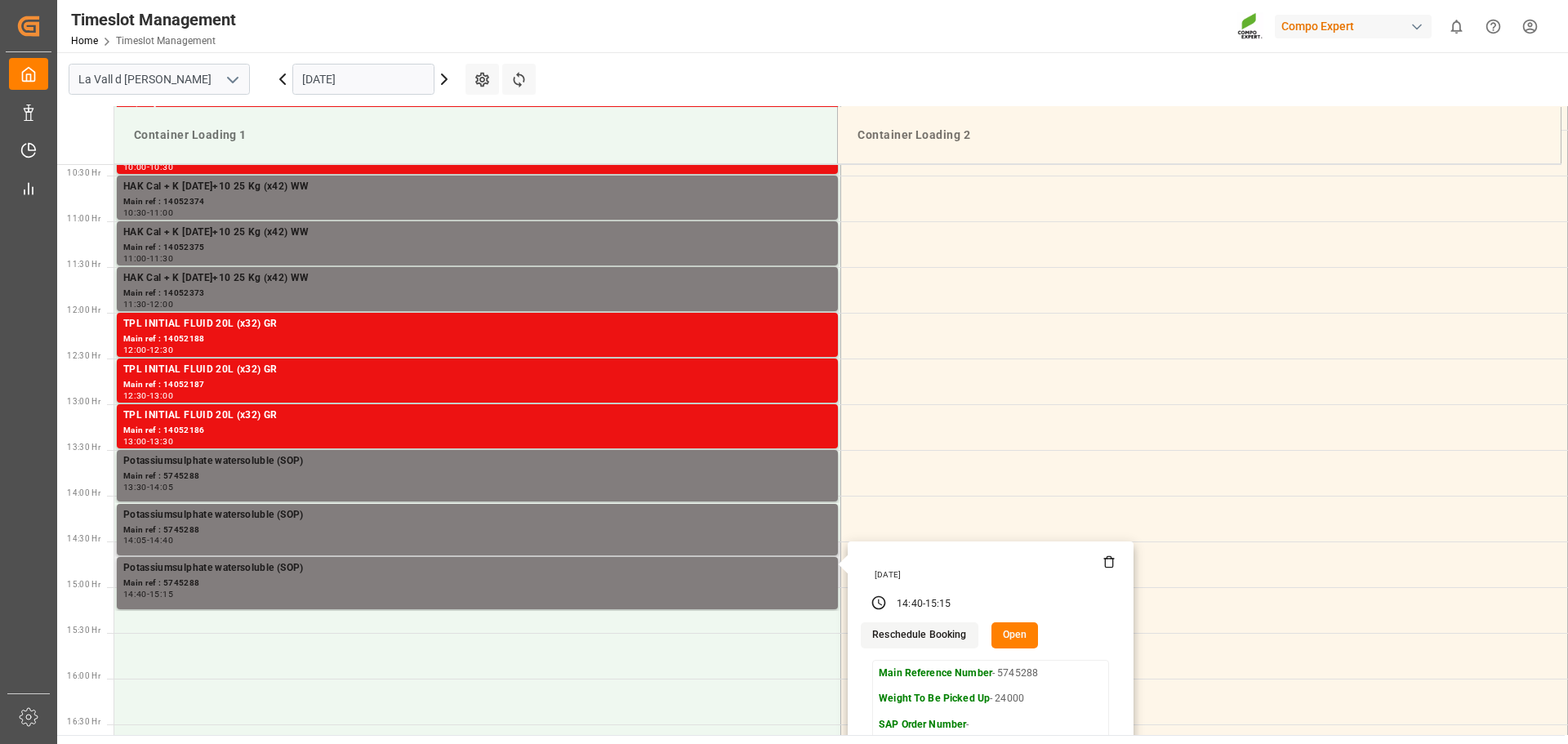
click at [1025, 634] on button "Open" at bounding box center [1015, 635] width 47 height 26
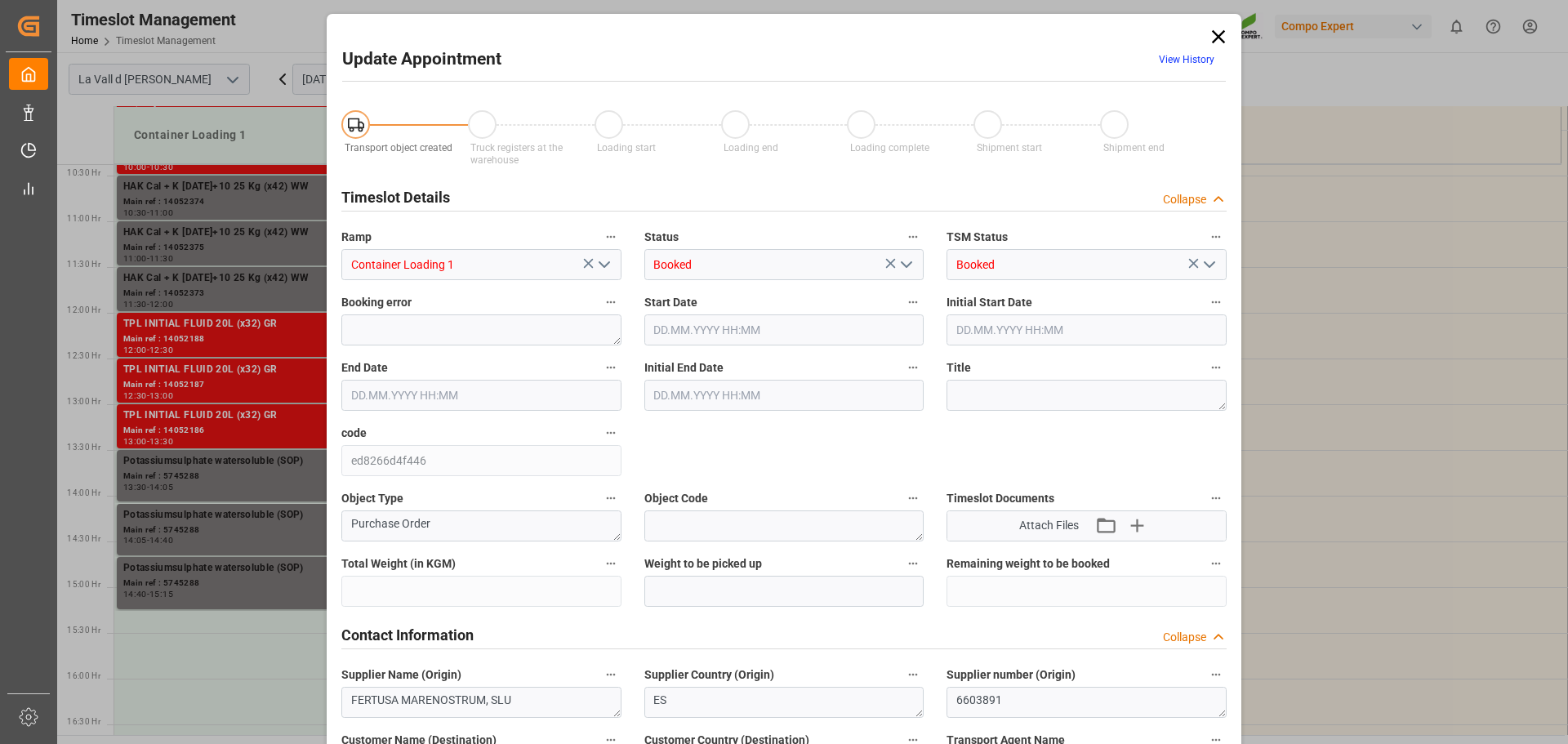
type input "435600"
type input "24000"
type input "0"
type input "[DATE] 14:40"
type input "[DATE] 08:30"
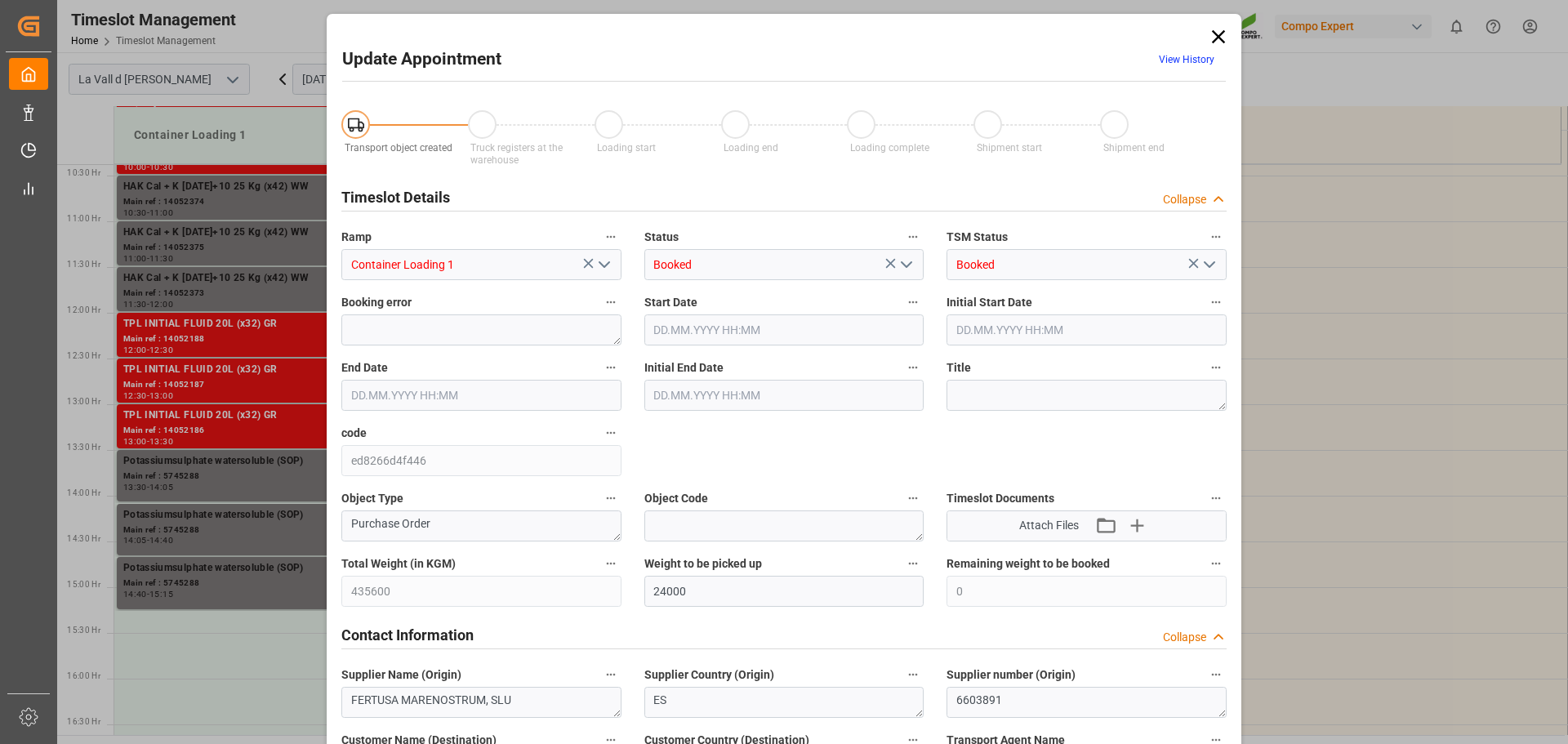
type input "[DATE] 15:15"
type input "[DATE] 09:00"
type input "[DATE] 07:33"
click at [601, 267] on icon "open menu" at bounding box center [603, 264] width 19 height 19
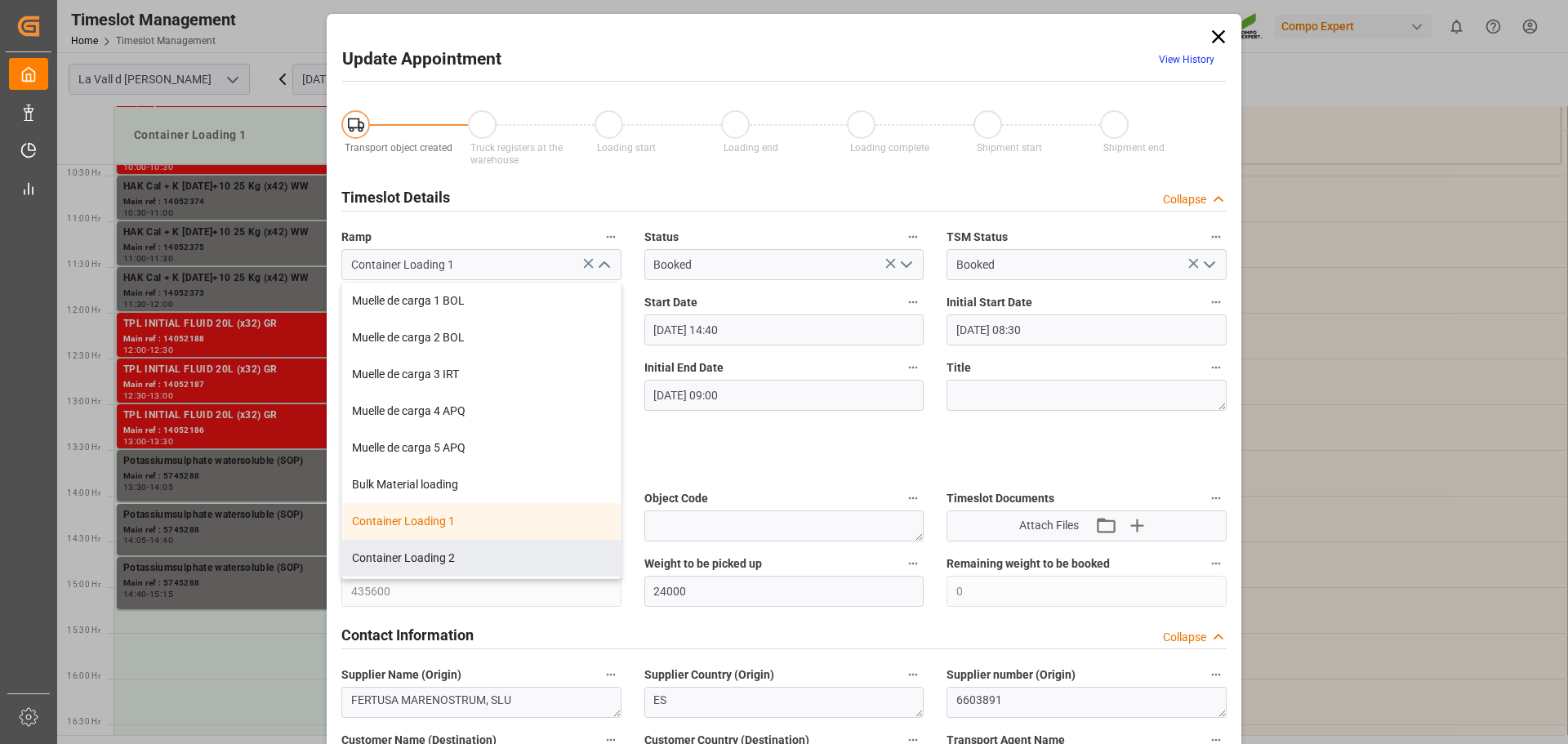
click at [444, 555] on div "Container Loading 2" at bounding box center [481, 558] width 278 height 37
type input "Container Loading 2"
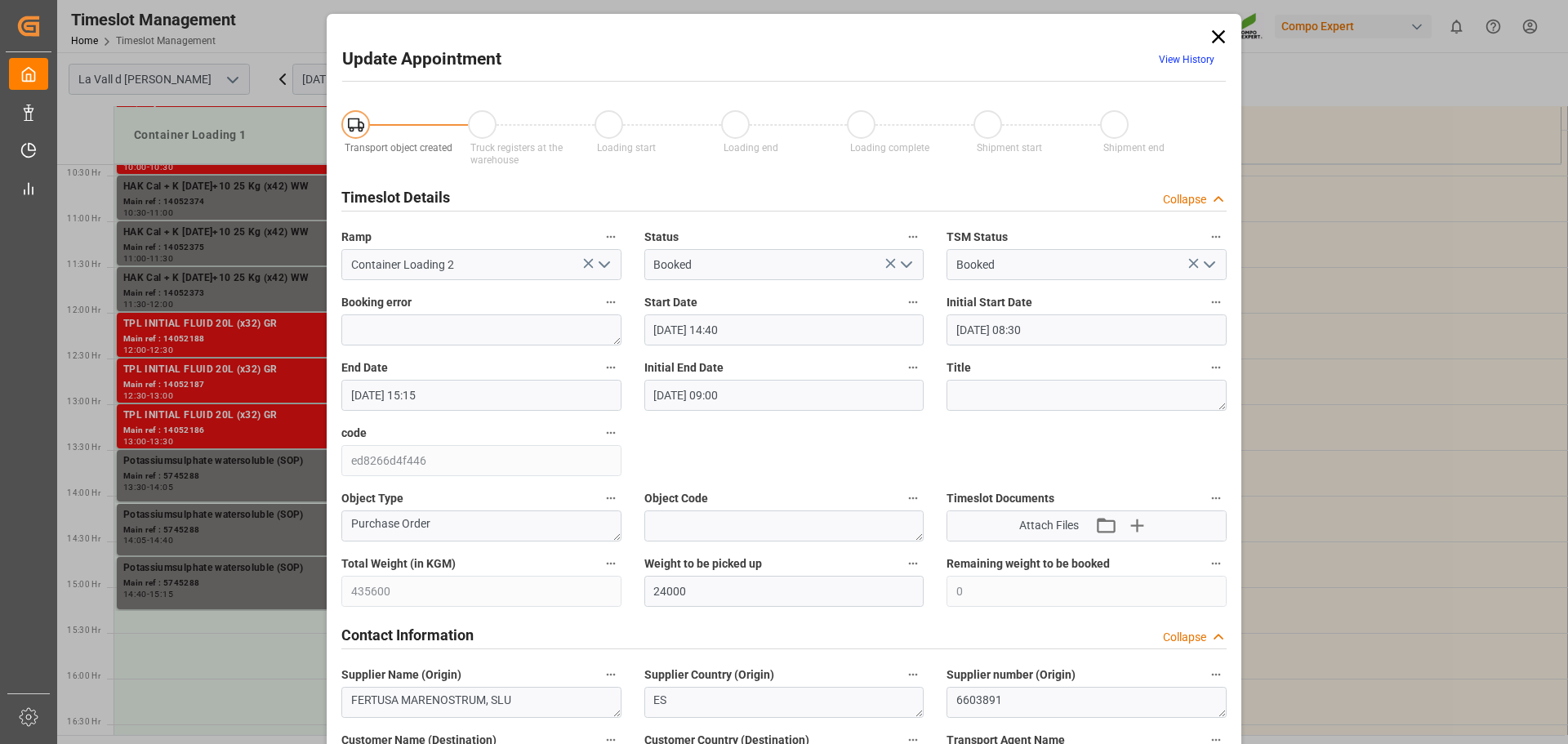
click at [733, 326] on input "[DATE] 14:40" at bounding box center [784, 330] width 280 height 31
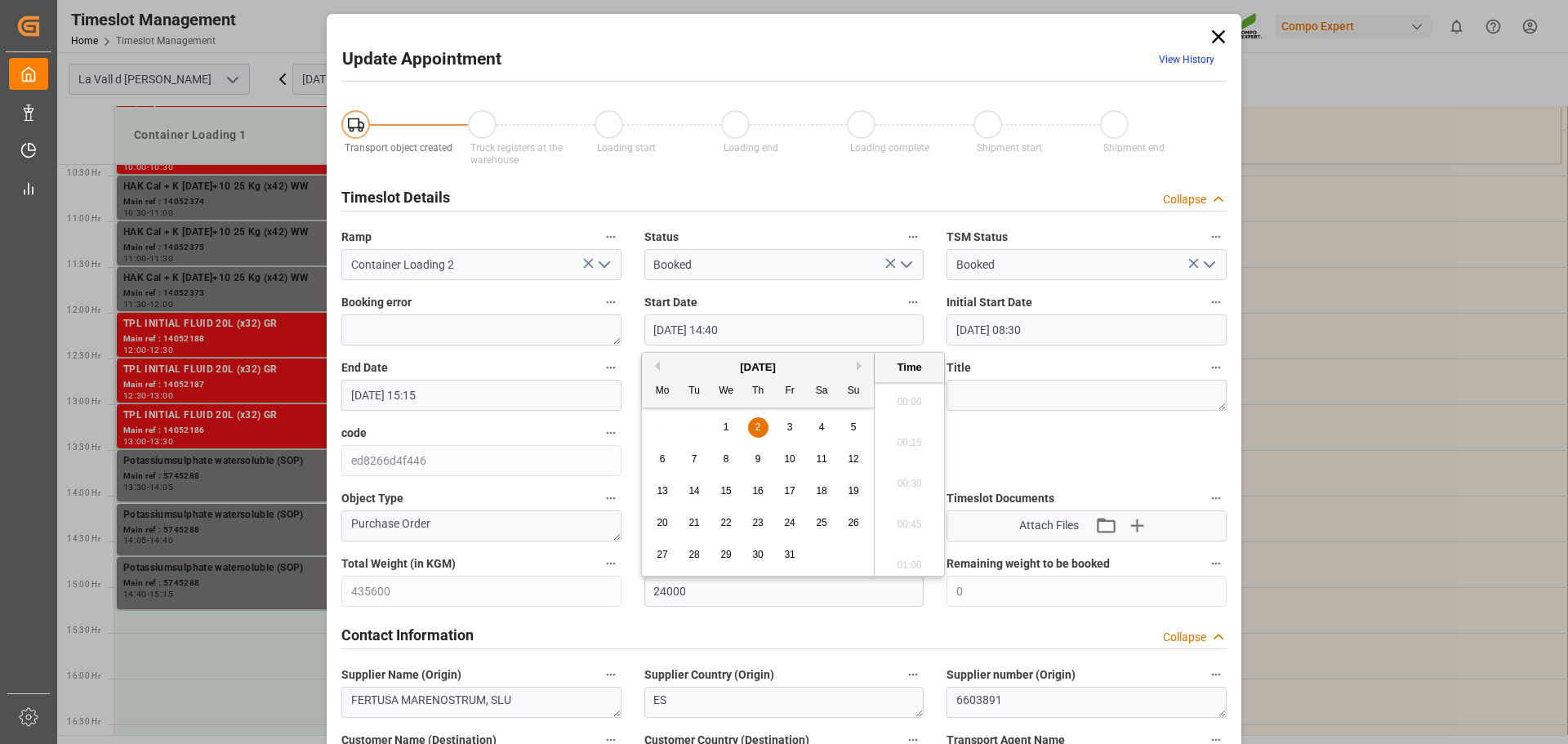
scroll to position [2293, 0]
type input "[DATE] 14:30"
click at [485, 390] on input "[DATE] 15:15" at bounding box center [481, 395] width 280 height 31
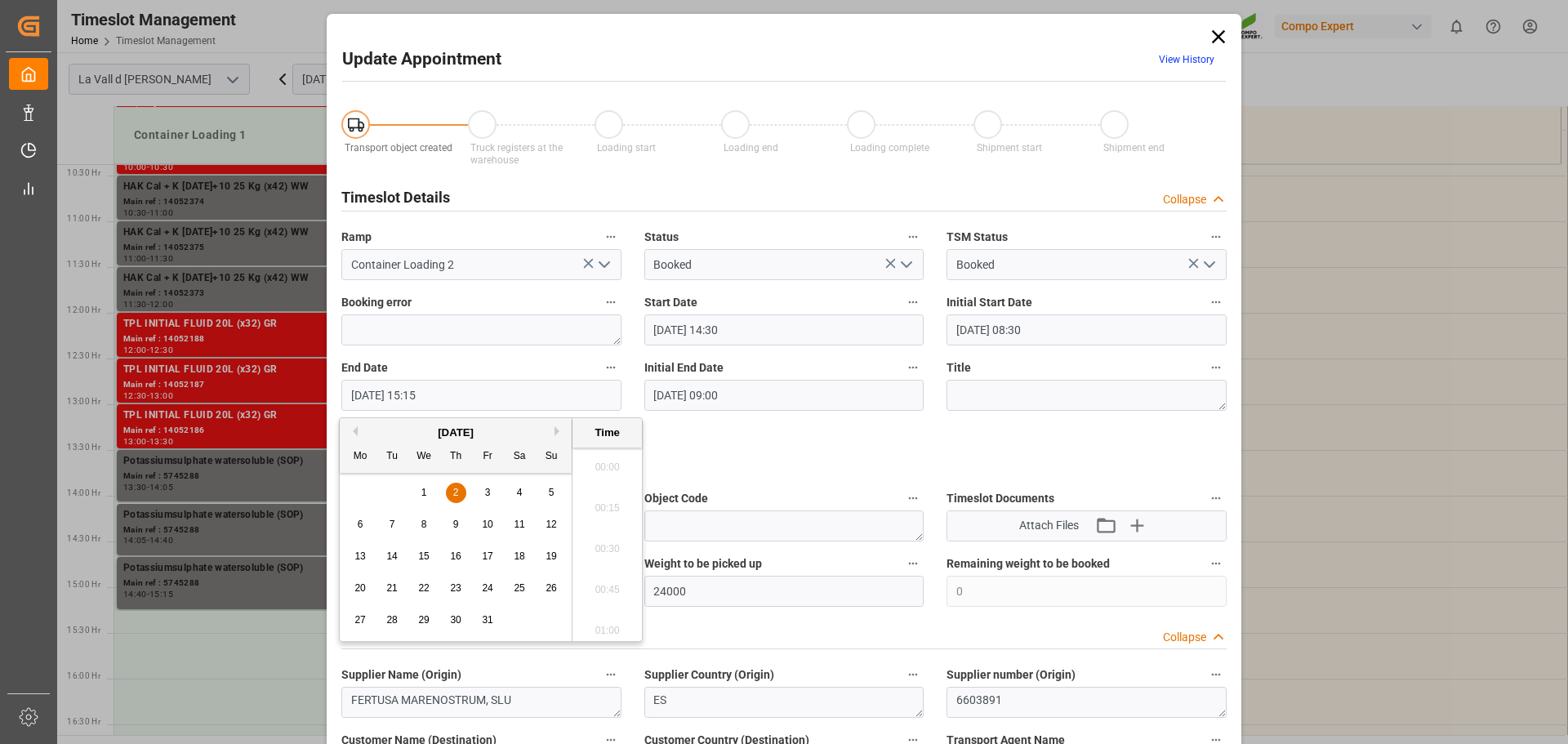
scroll to position [2415, 0]
click at [485, 390] on input "[DATE] 15:15" at bounding box center [481, 395] width 280 height 31
type input "[DATE] 15:00"
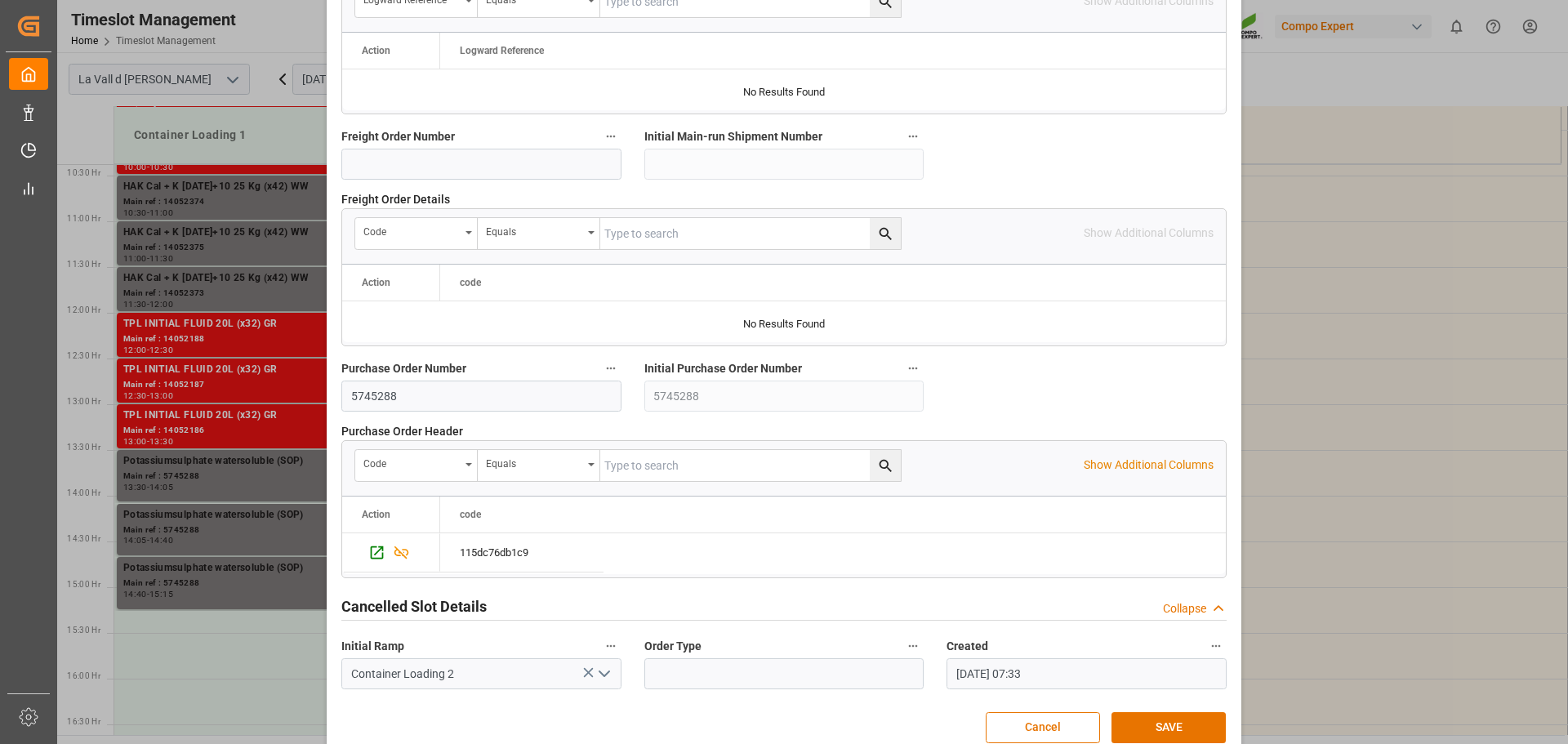
scroll to position [1523, 0]
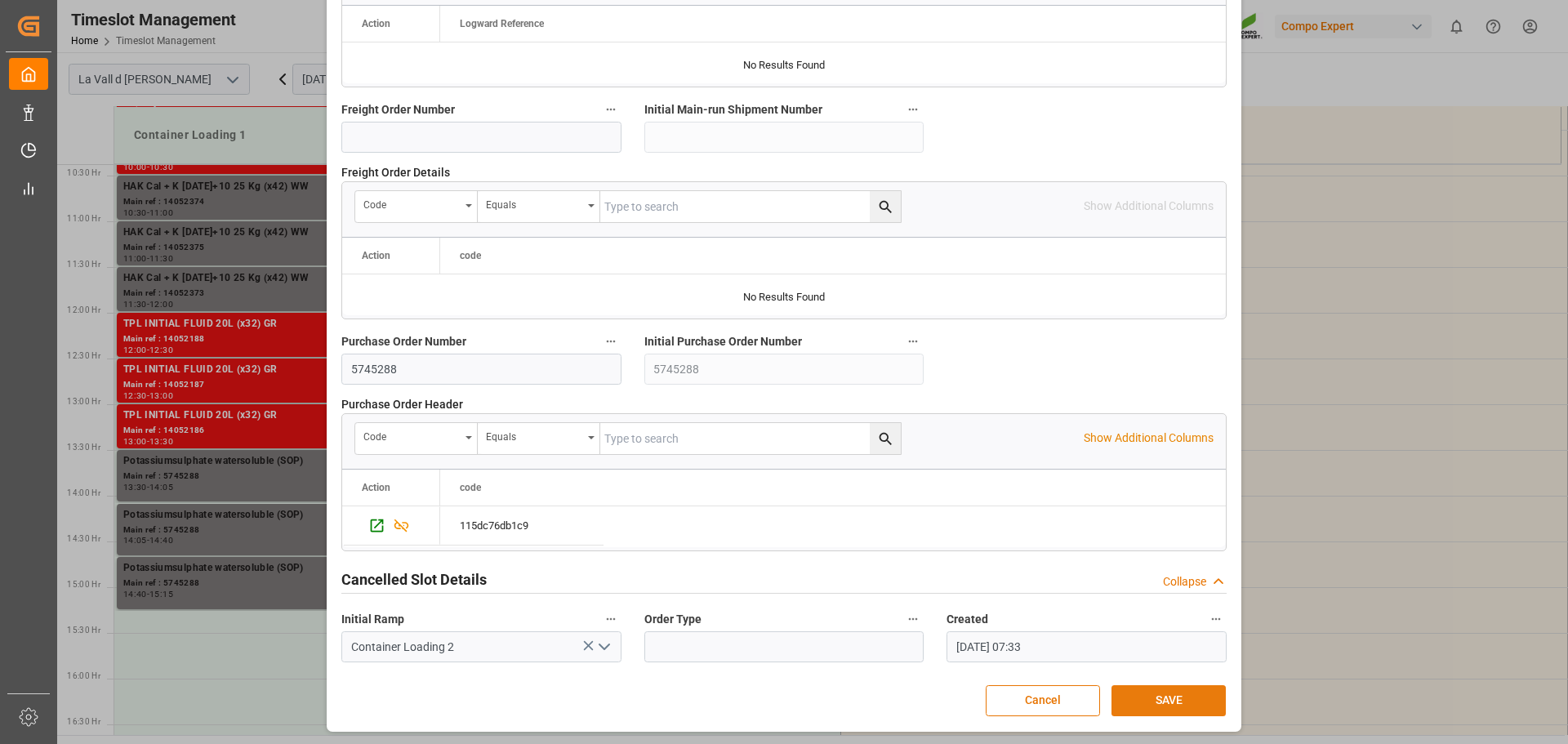
click at [1171, 694] on button "SAVE" at bounding box center [1168, 701] width 114 height 31
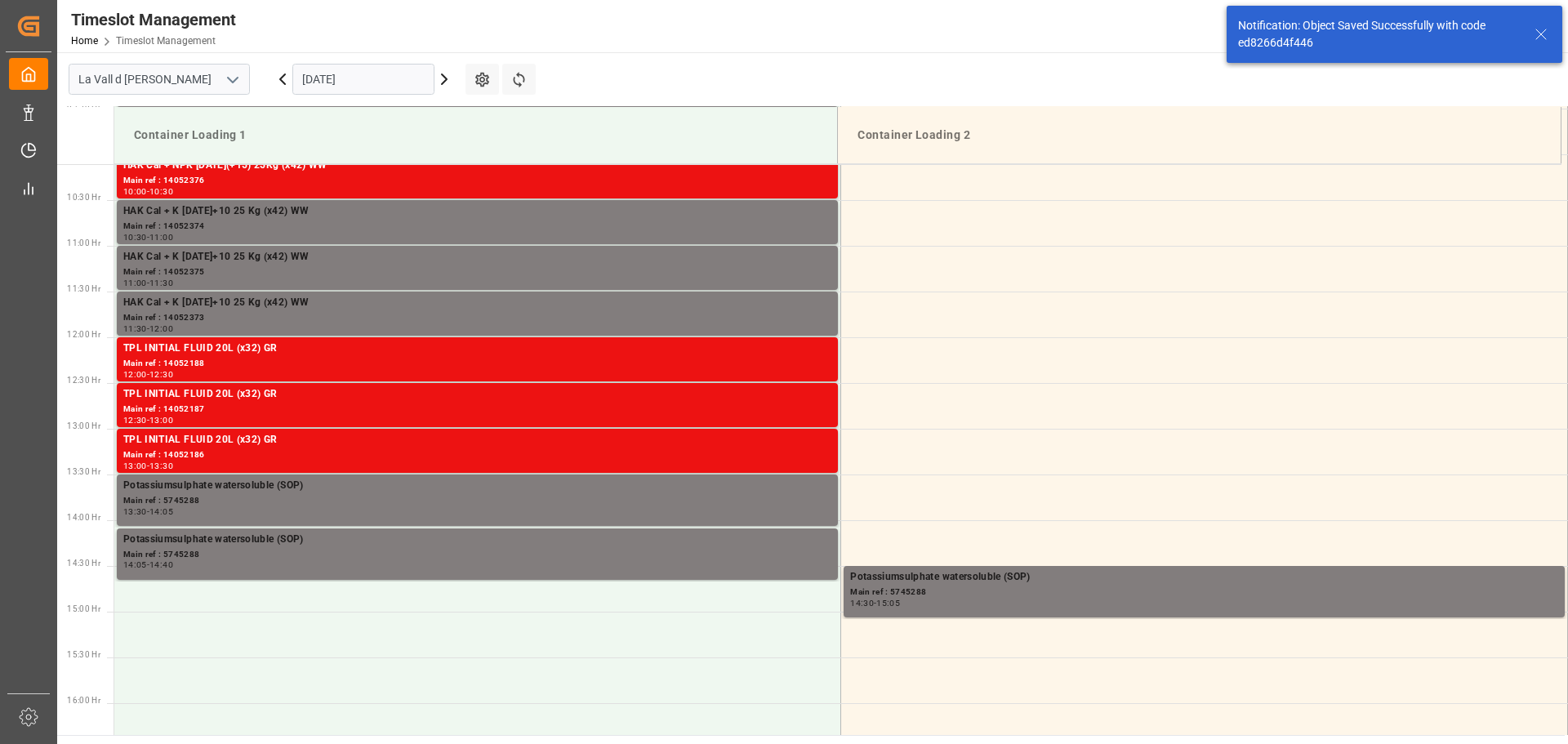
scroll to position [919, 0]
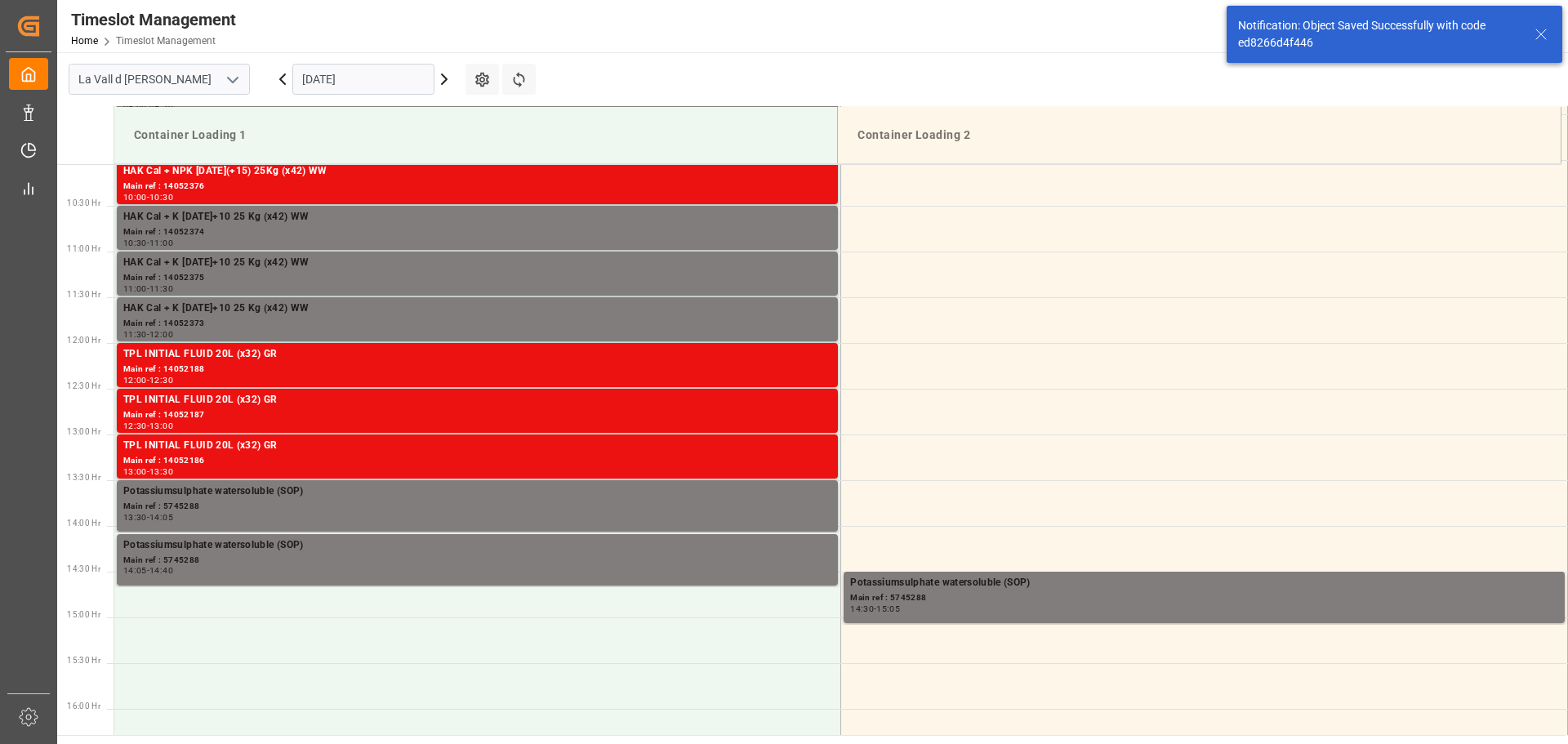
click at [445, 81] on icon at bounding box center [444, 79] width 5 height 10
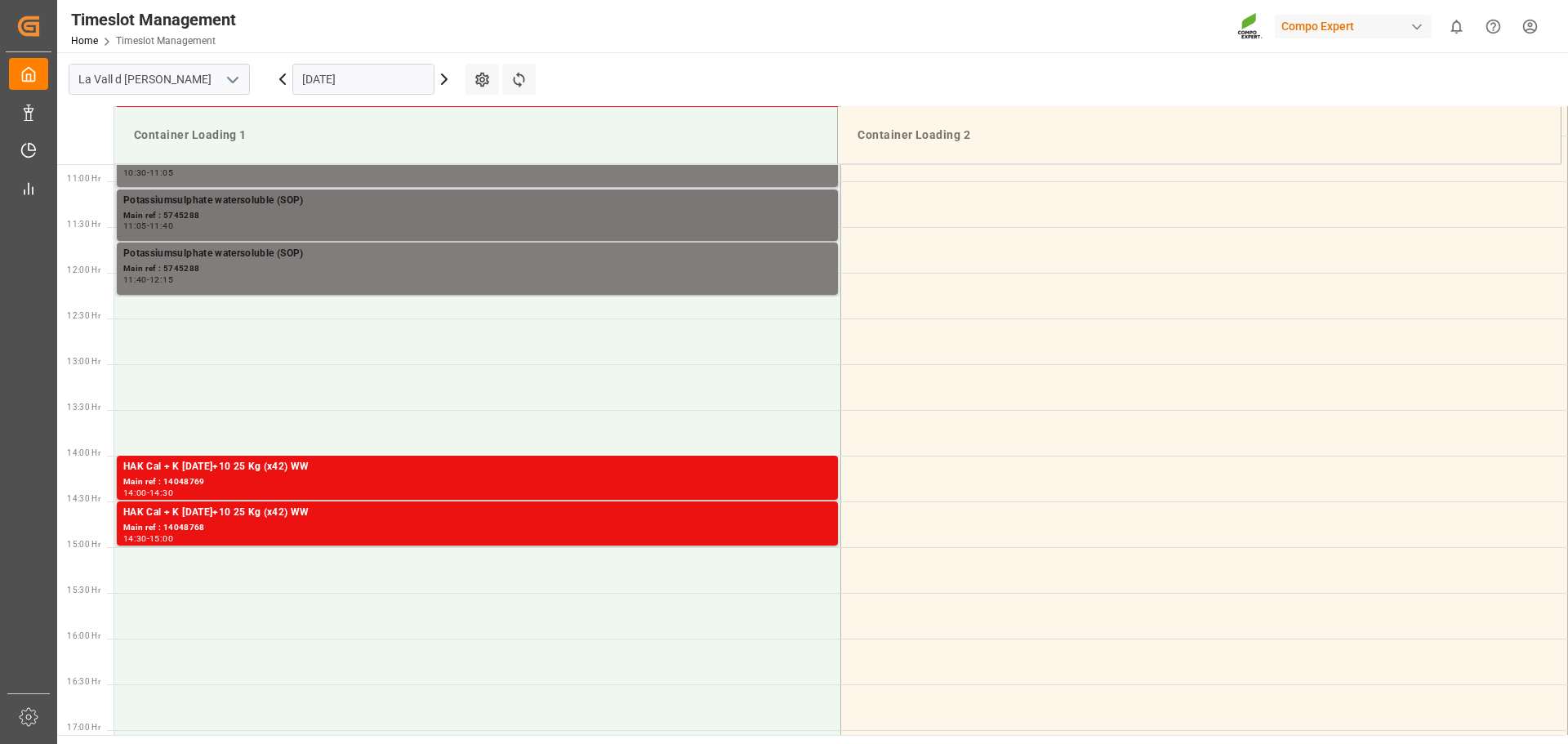
scroll to position [843, 0]
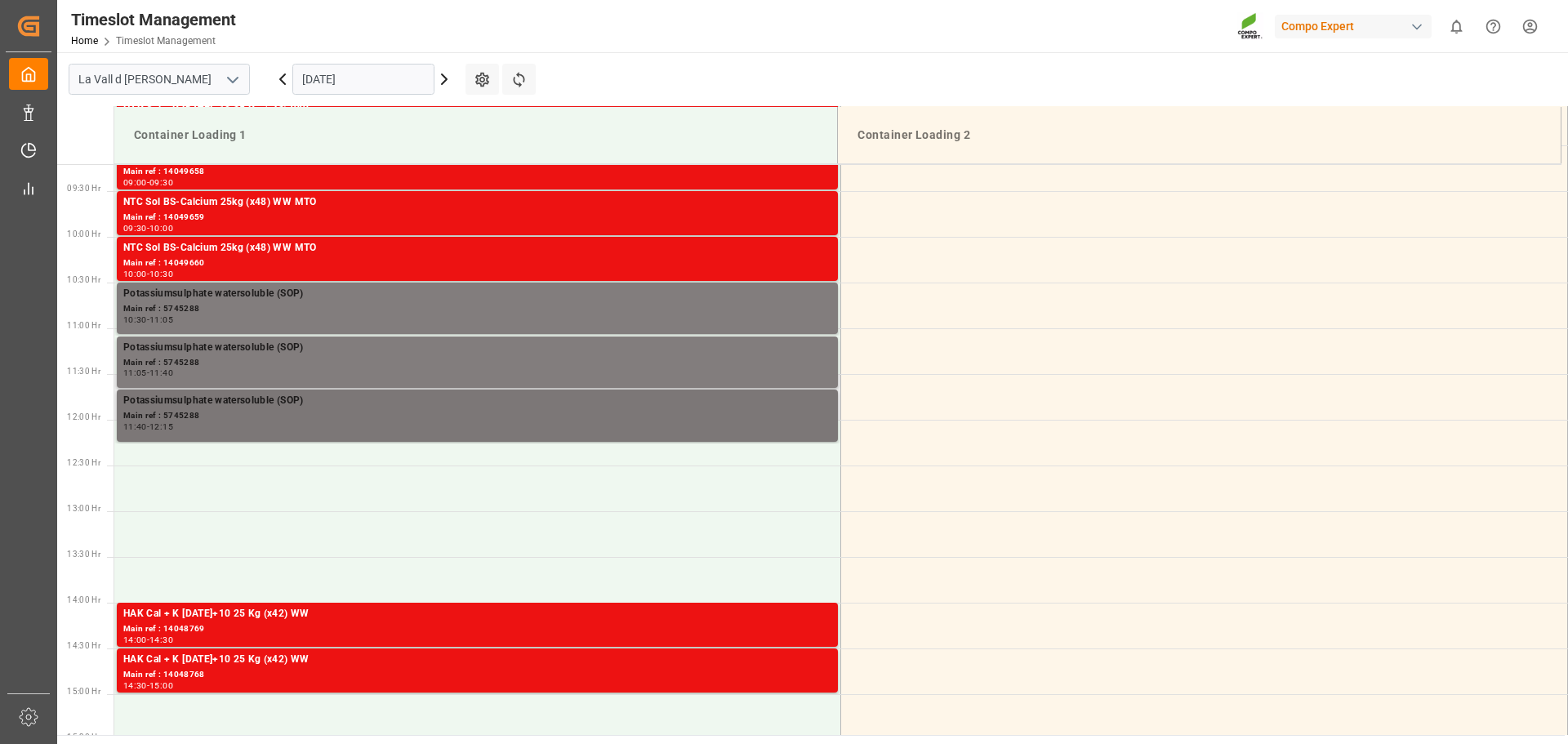
click at [324, 417] on div "Main ref : 5745288" at bounding box center [477, 415] width 708 height 14
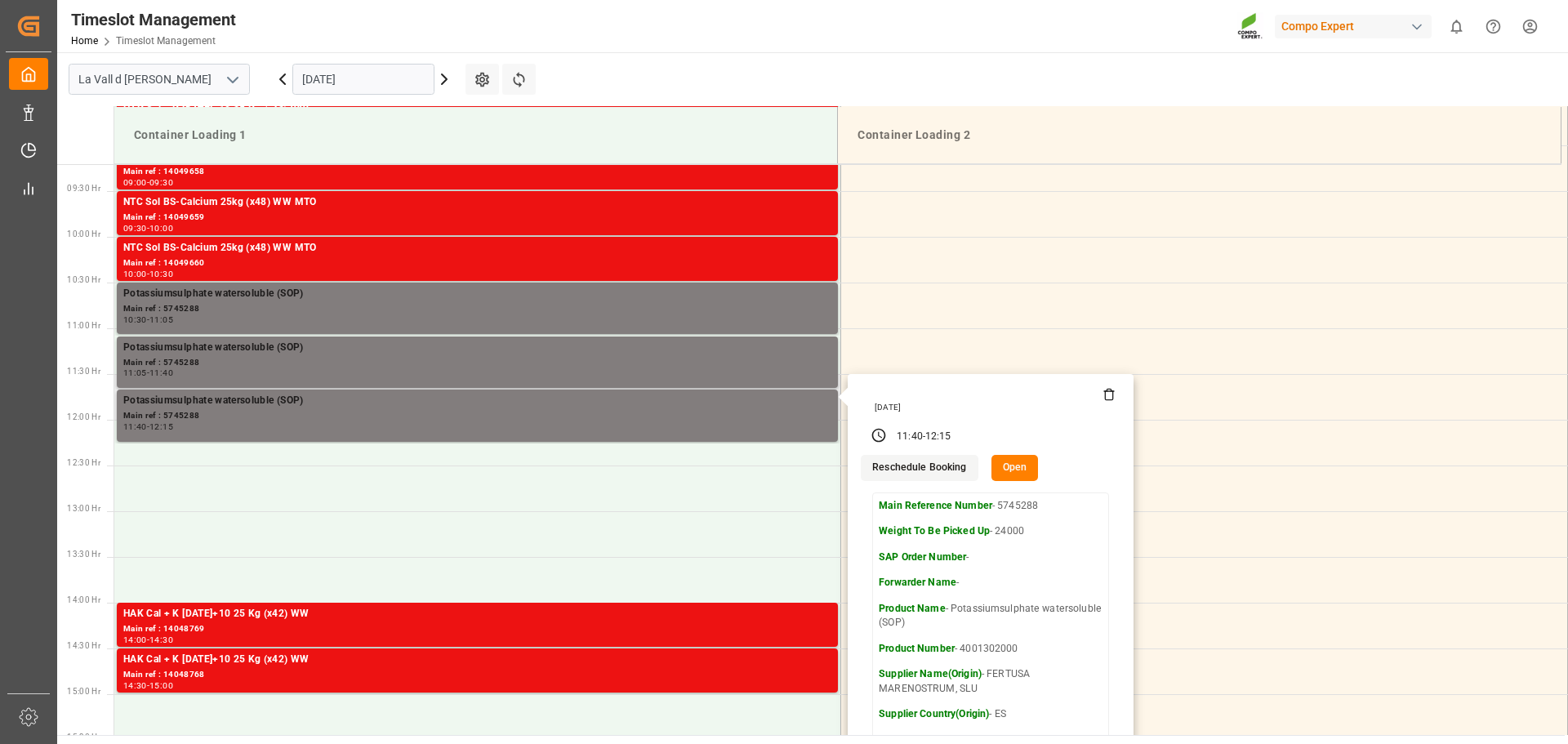
click at [1019, 468] on button "Open" at bounding box center [1015, 467] width 47 height 26
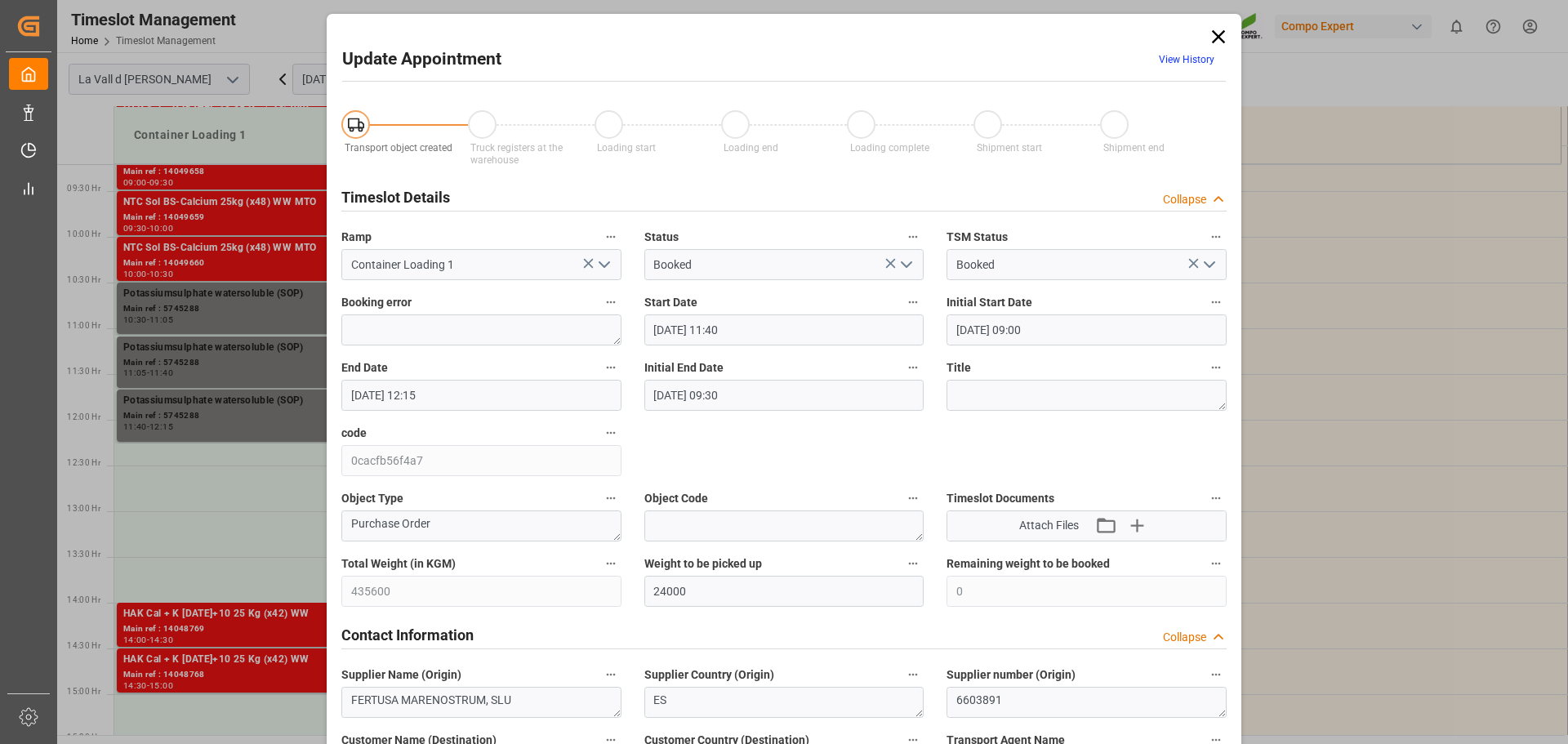
click at [777, 331] on input "[DATE] 11:40" at bounding box center [784, 330] width 280 height 31
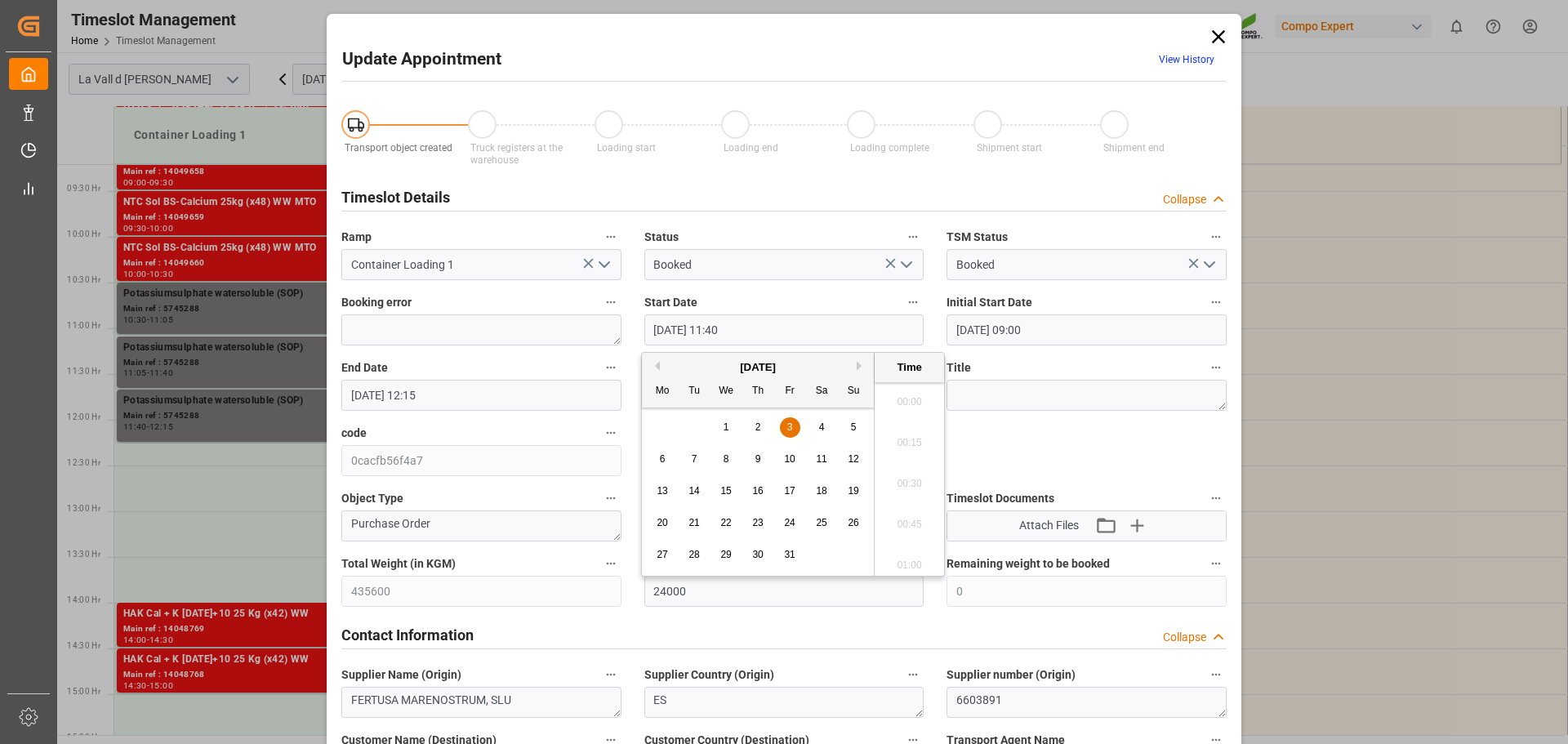
scroll to position [1803, 0]
type input "[DATE] 11:30"
click at [477, 395] on input "[DATE] 12:15" at bounding box center [481, 395] width 280 height 31
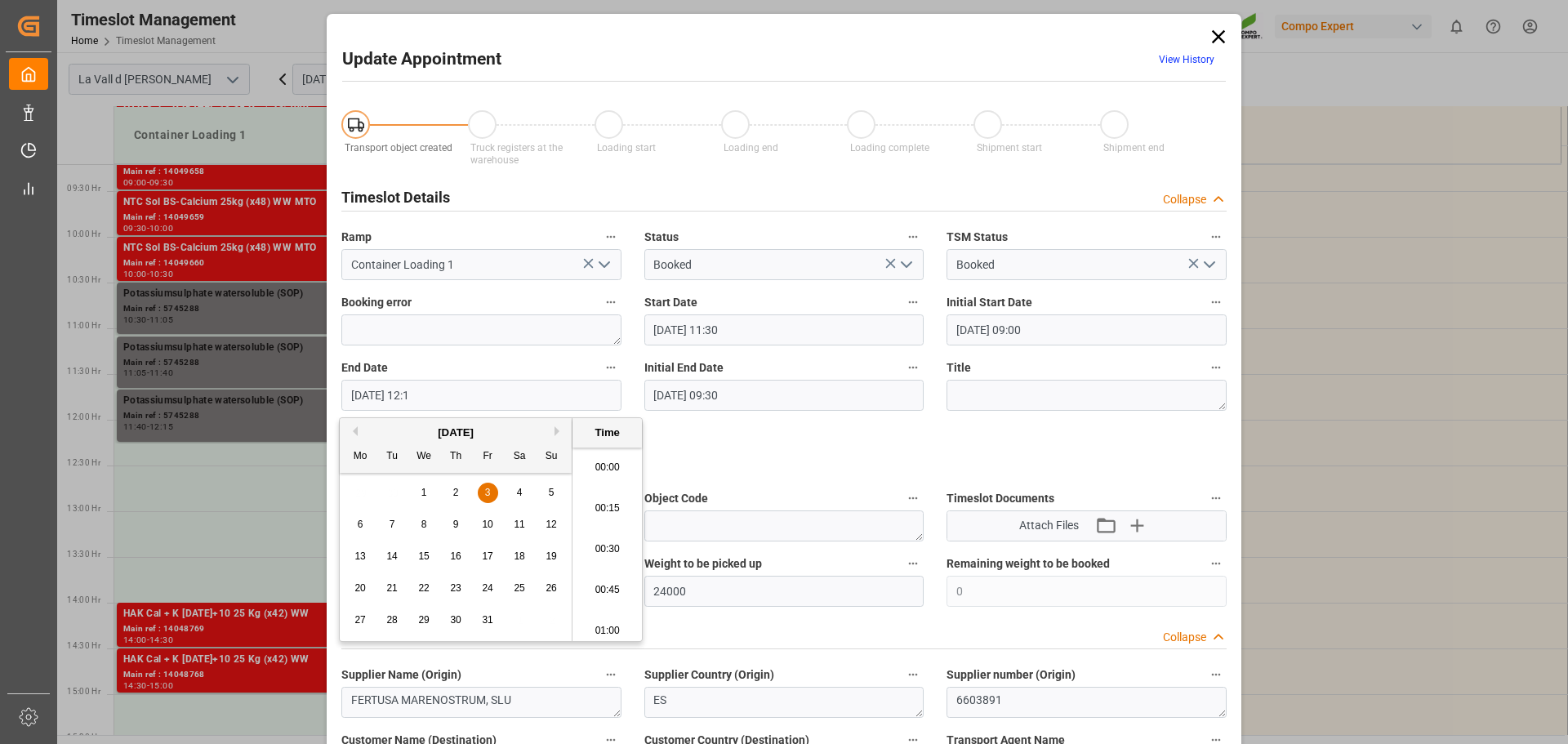
scroll to position [1925, 0]
type input "[DATE] 12:00"
click at [601, 263] on icon "open menu" at bounding box center [603, 264] width 19 height 19
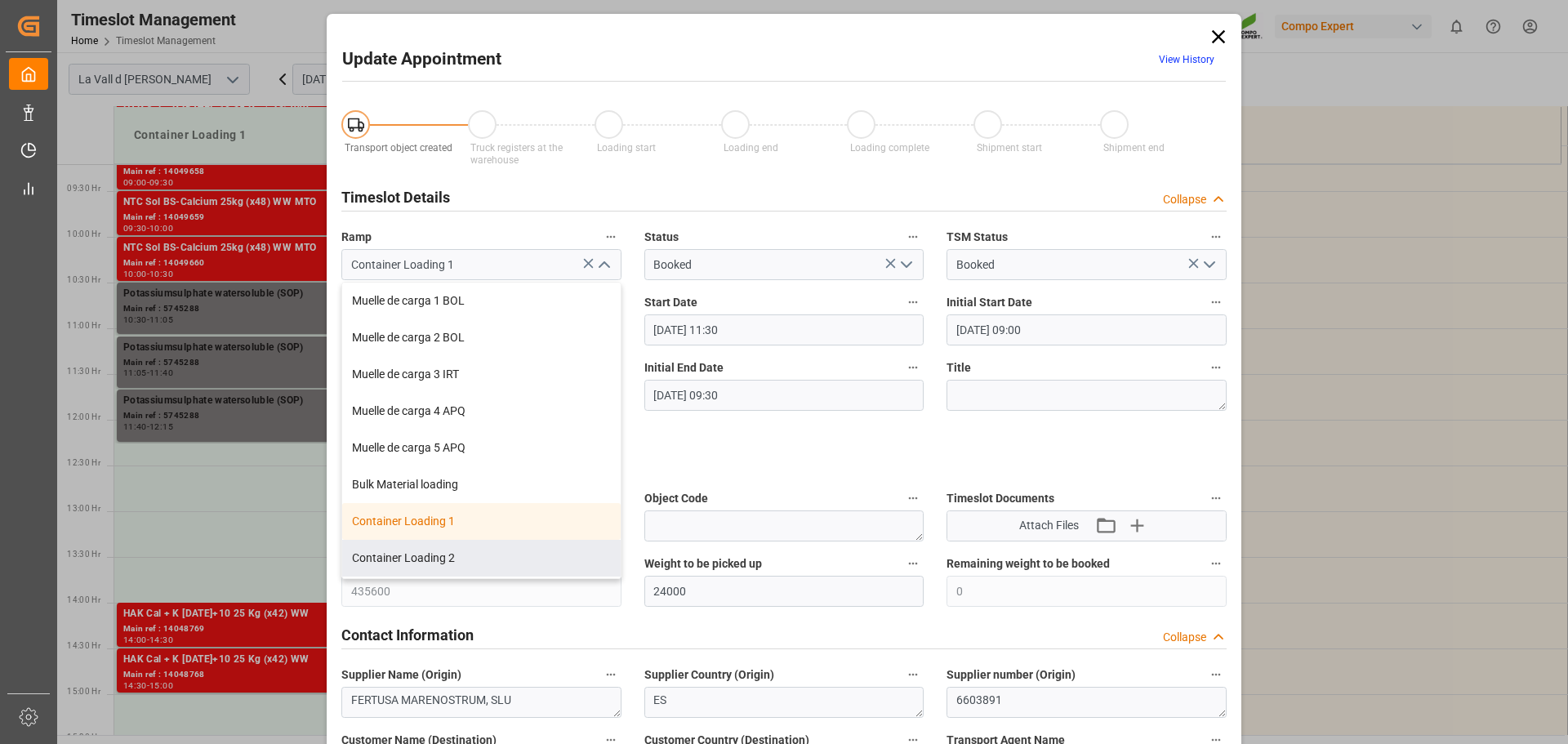
drag, startPoint x: 404, startPoint y: 565, endPoint x: 450, endPoint y: 548, distance: 49.0
click at [406, 565] on div "Container Loading 2" at bounding box center [481, 558] width 278 height 37
type input "Container Loading 2"
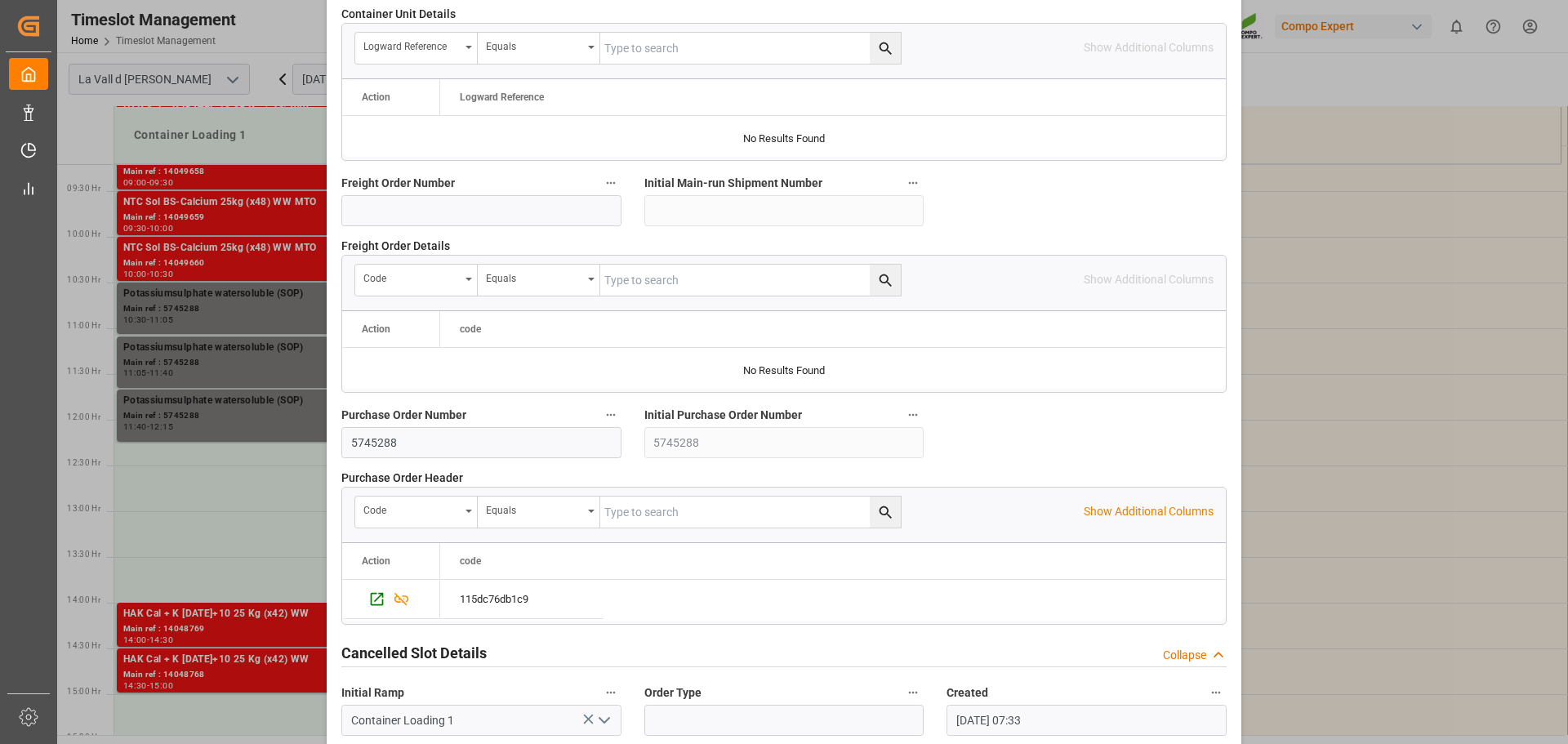
scroll to position [1523, 0]
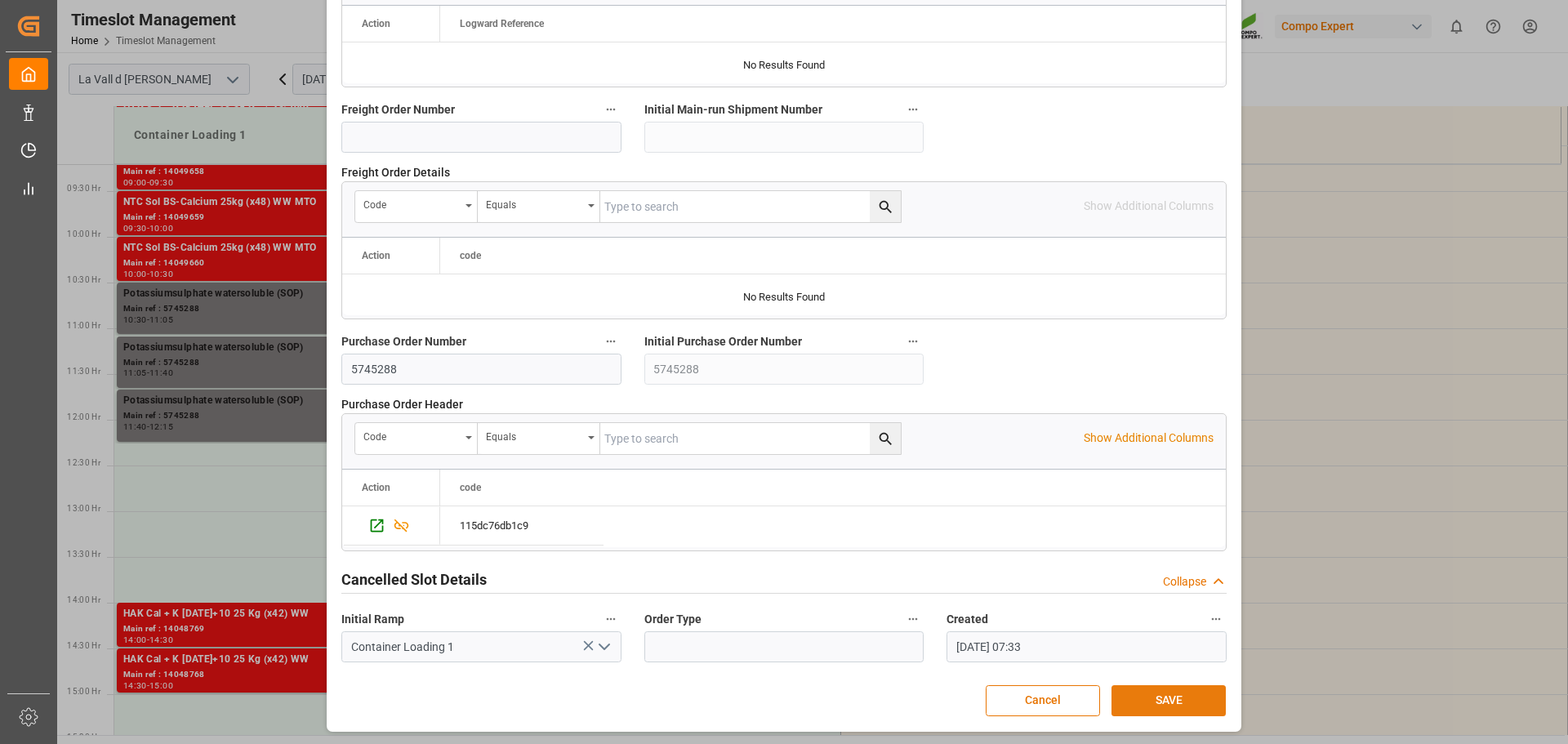
click at [1163, 706] on button "SAVE" at bounding box center [1168, 701] width 114 height 31
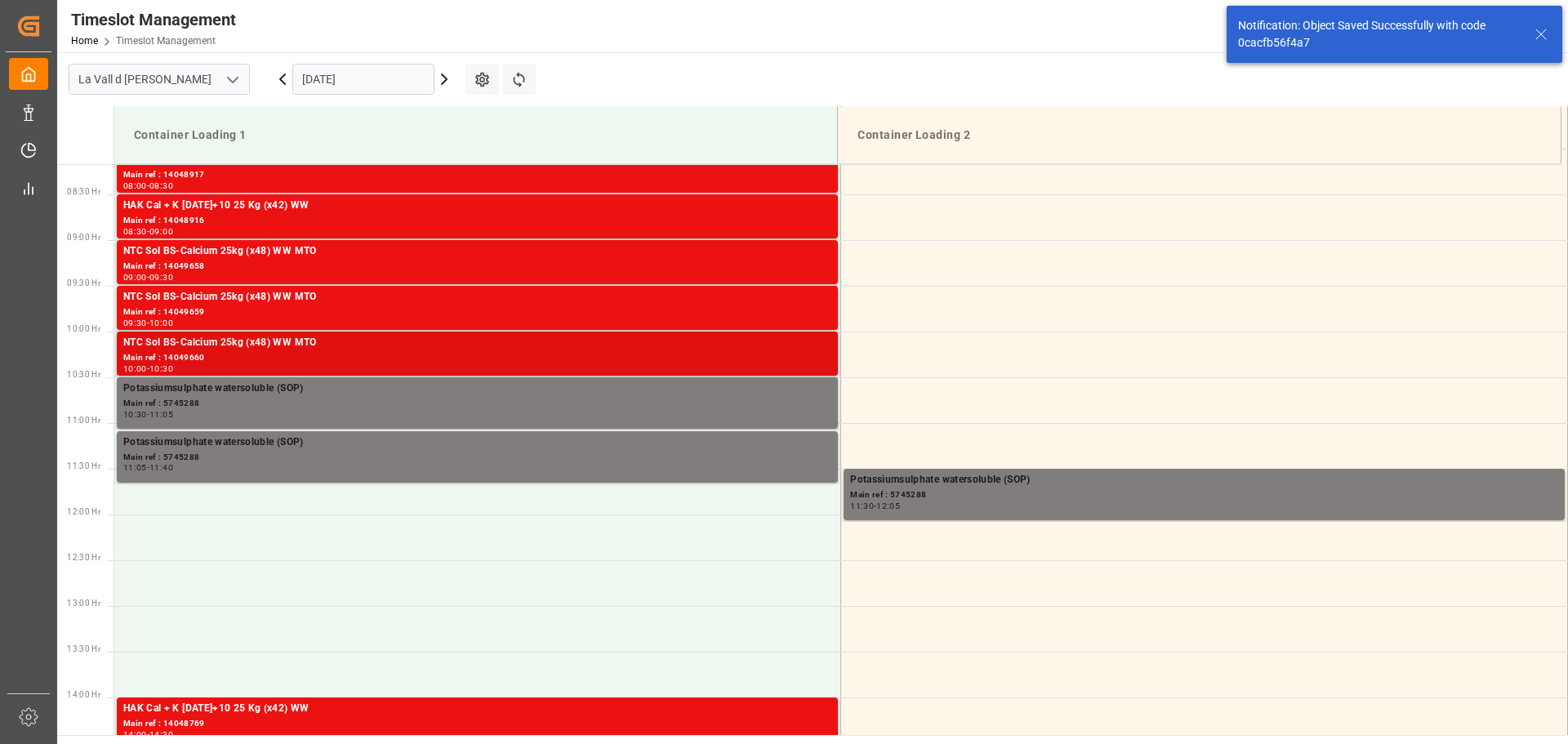
scroll to position [741, 0]
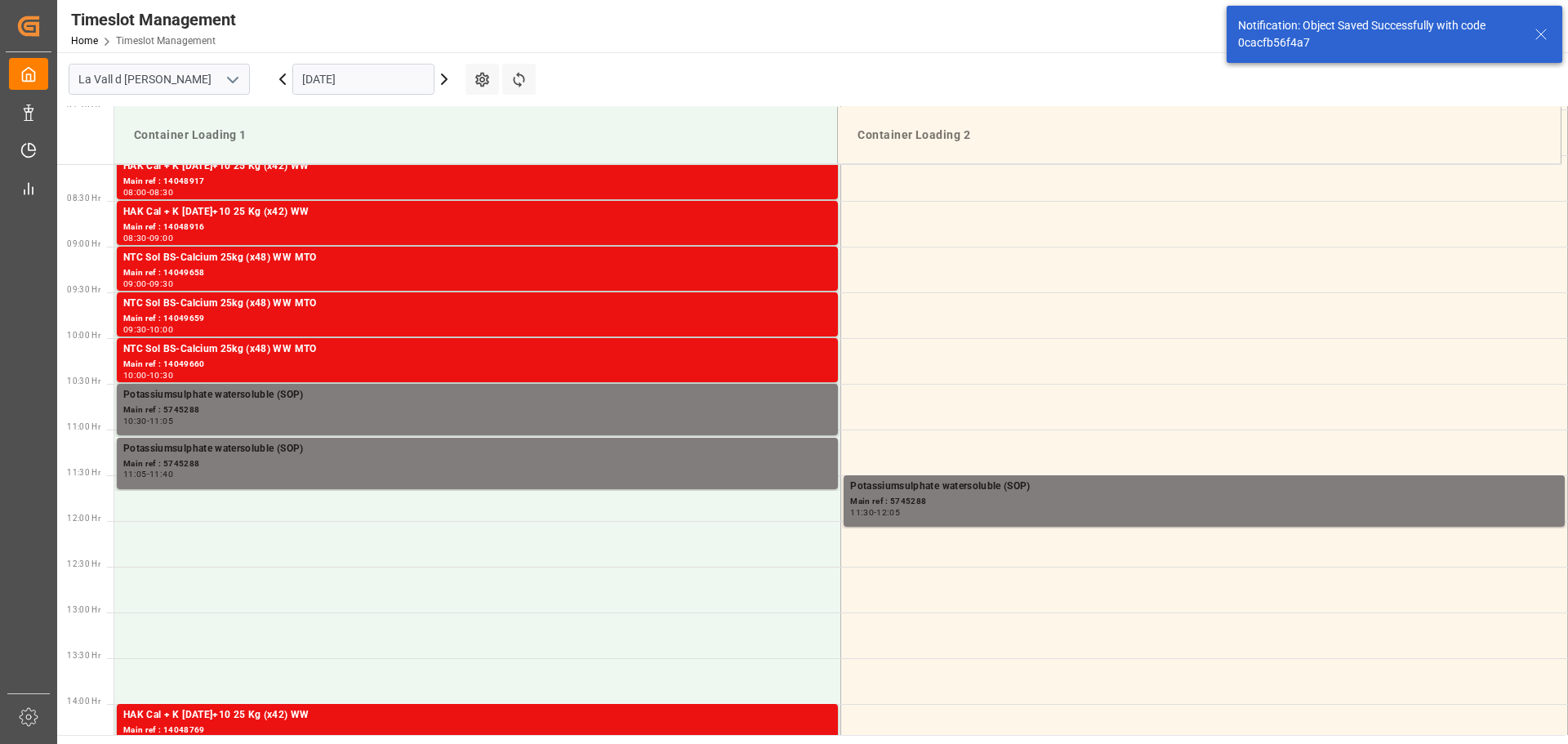
click at [441, 77] on icon at bounding box center [444, 79] width 19 height 19
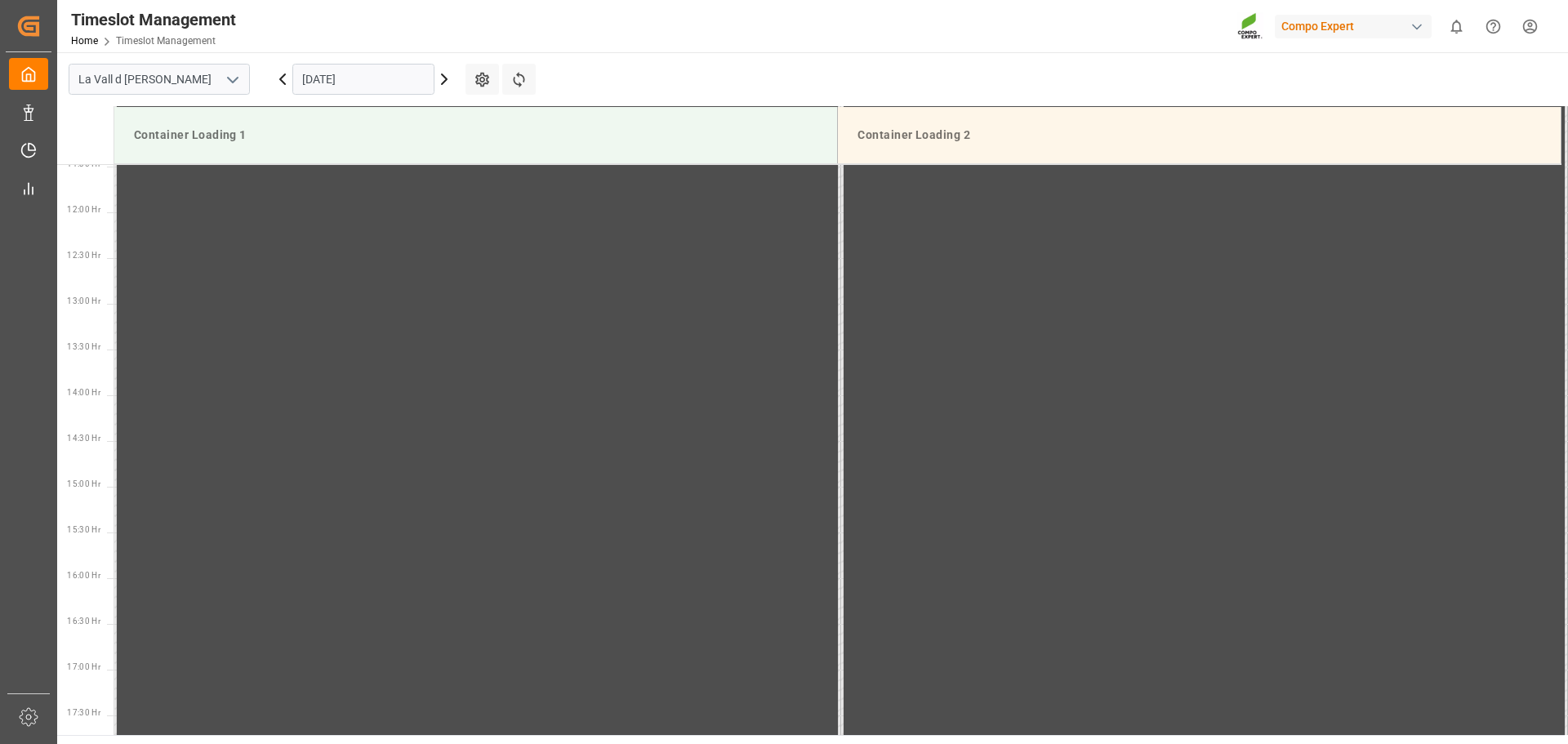
scroll to position [1084, 0]
click at [441, 78] on icon at bounding box center [444, 79] width 19 height 19
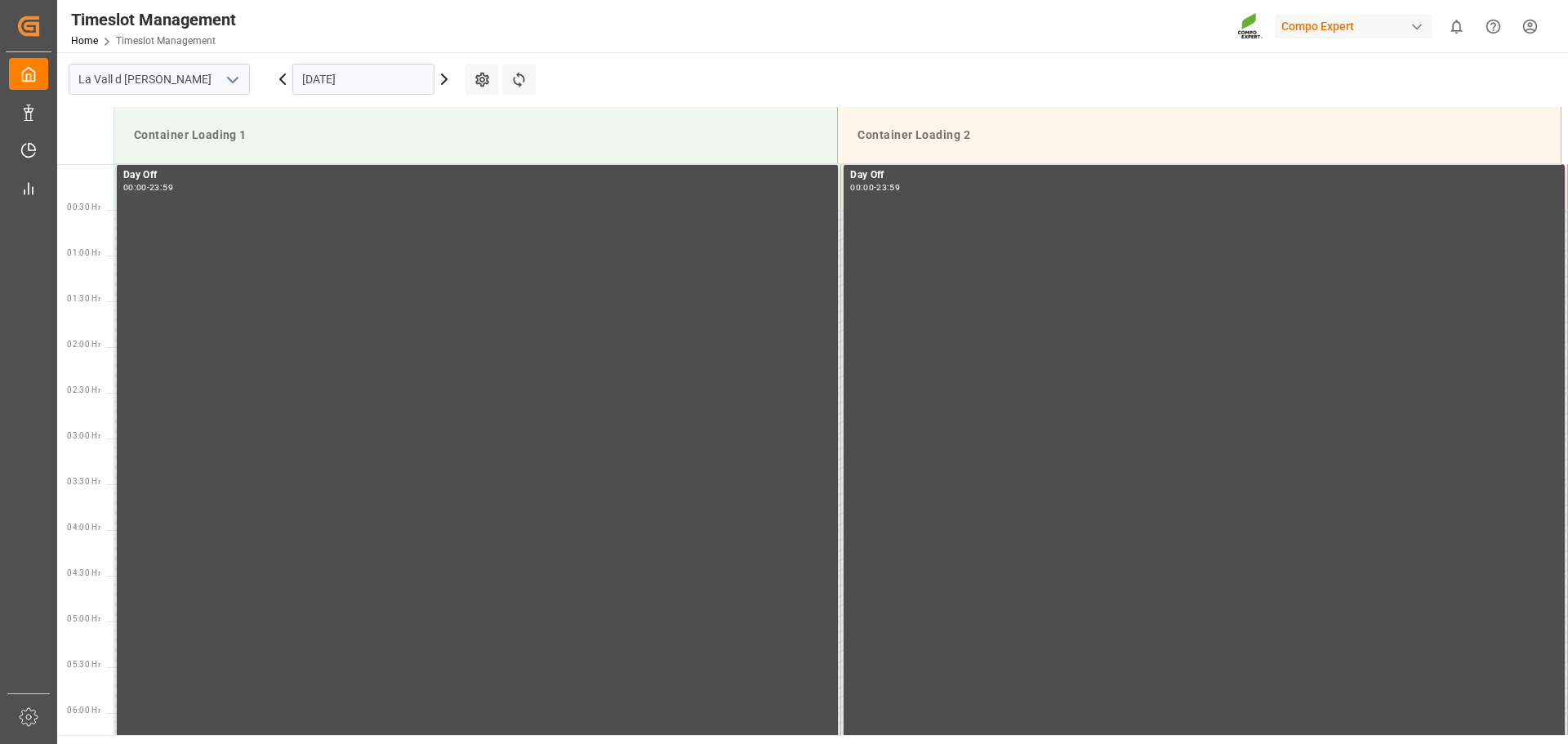
scroll to position [0, 0]
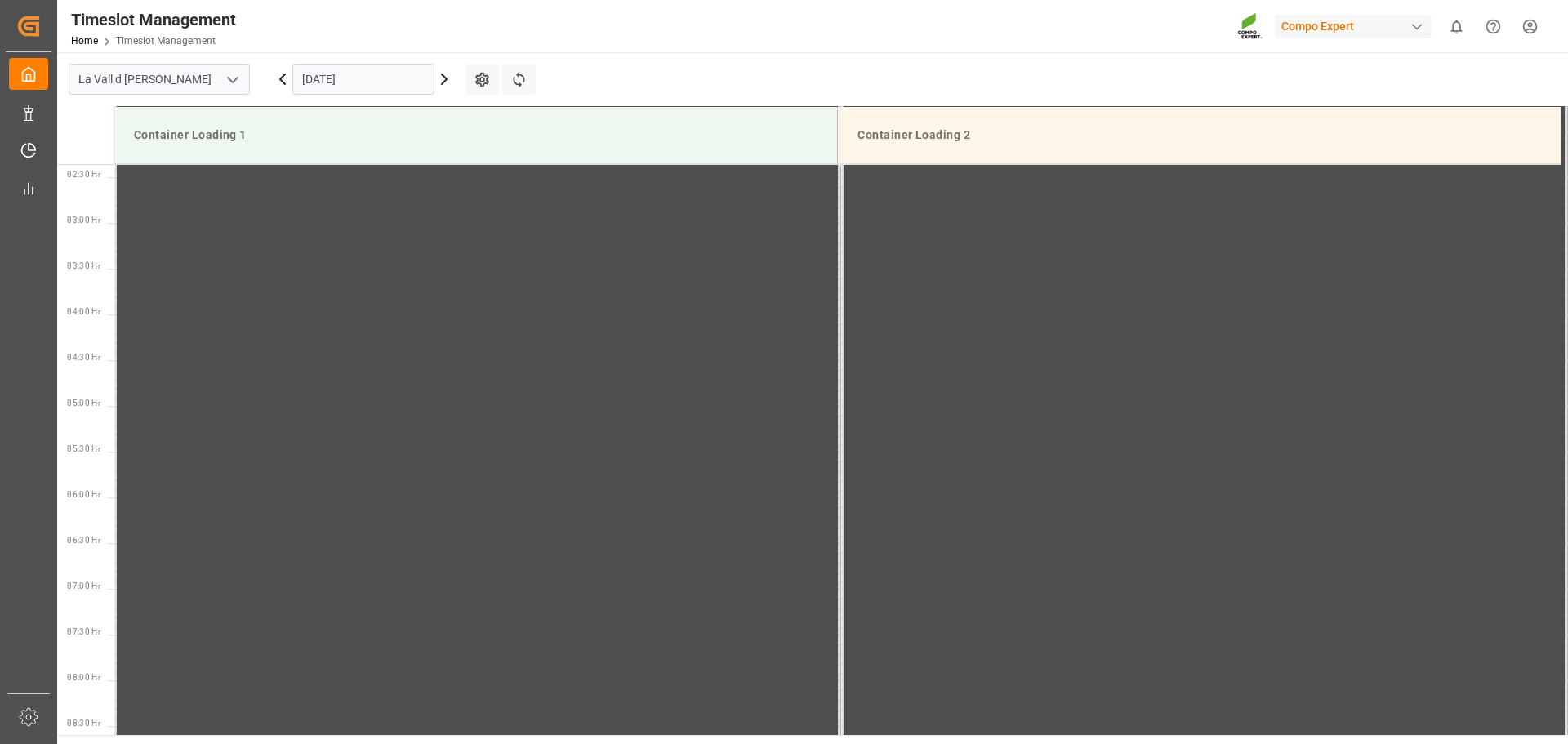
click at [441, 78] on icon at bounding box center [444, 79] width 19 height 19
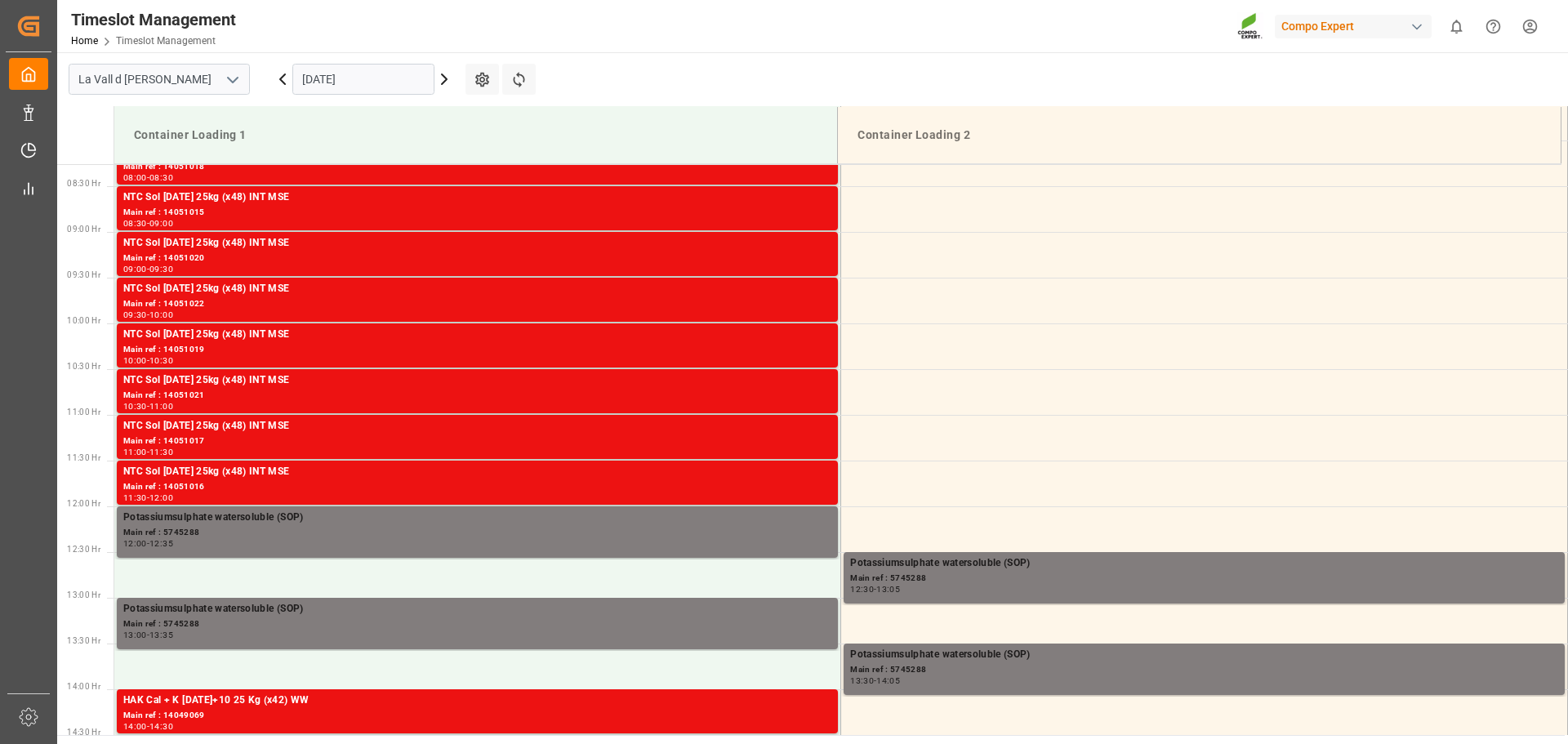
scroll to position [679, 0]
